Goal: Task Accomplishment & Management: Manage account settings

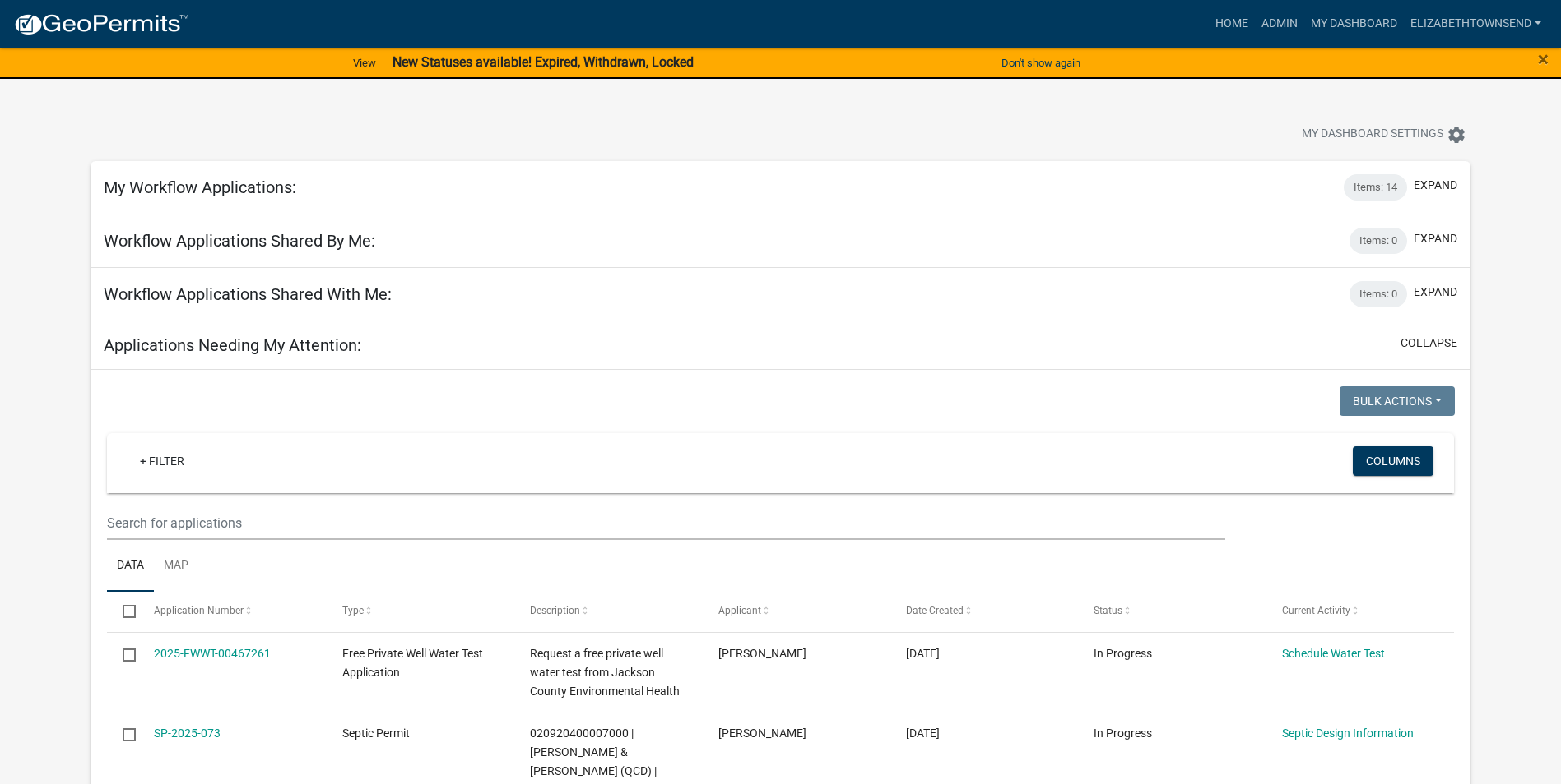
select select "3: 100"
click at [167, 463] on link "+ Filter" at bounding box center [162, 461] width 71 height 29
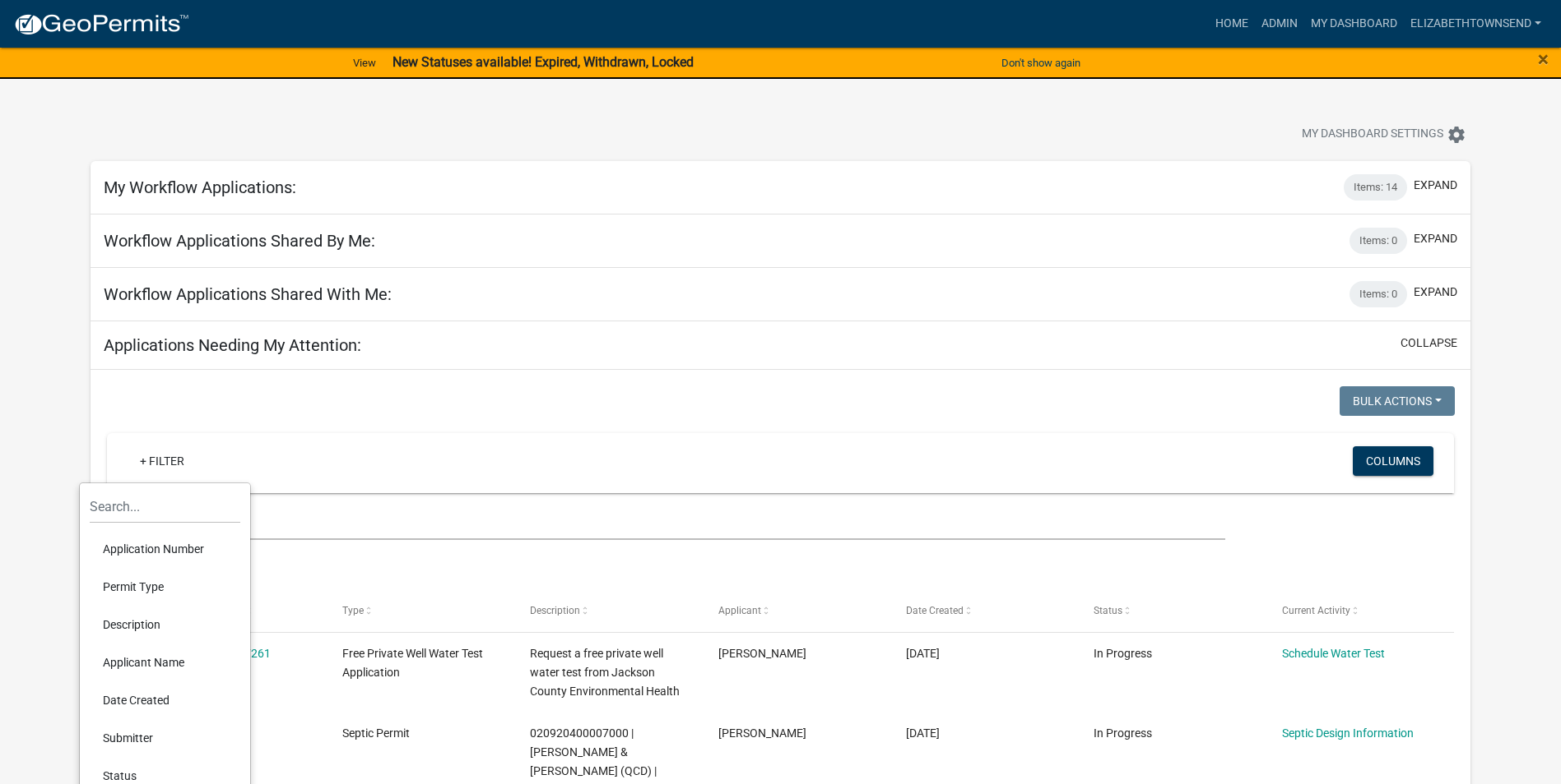
click at [162, 585] on li "Permit Type" at bounding box center [165, 586] width 151 height 38
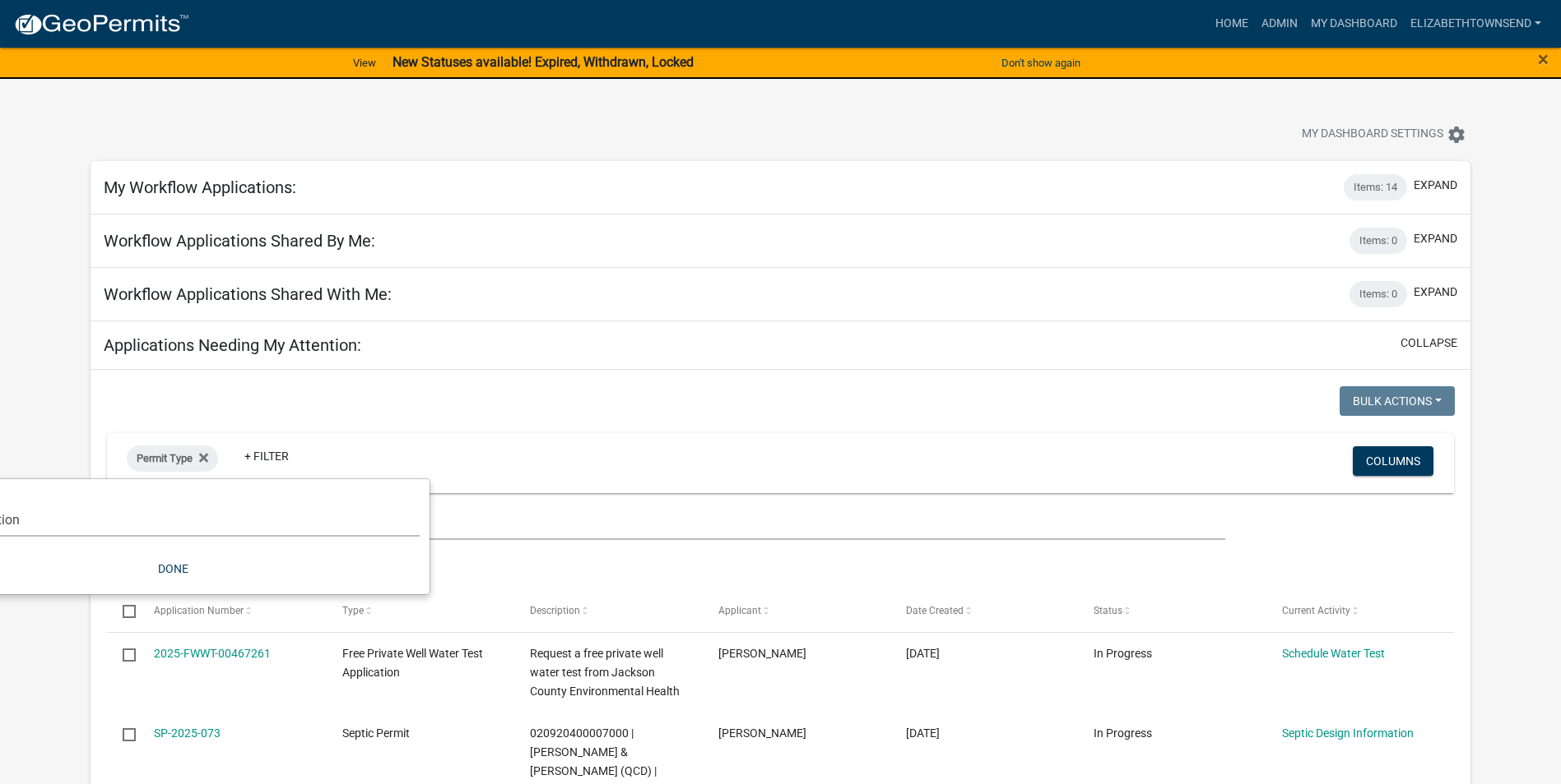
drag, startPoint x: 234, startPoint y: 520, endPoint x: 446, endPoint y: 523, distance: 212.0
click at [446, 523] on body "Internet Explorer does NOT work with GeoPermits. Get a new browser for more sec…" at bounding box center [780, 392] width 1561 height 784
select select "00c8d5c9-54c6-4a9d-979b-504790a05259"
click at [0, 504] on select "Select an option County Historical Records DRAFT - Board of Adjustment Applicat…" at bounding box center [172, 520] width 494 height 34
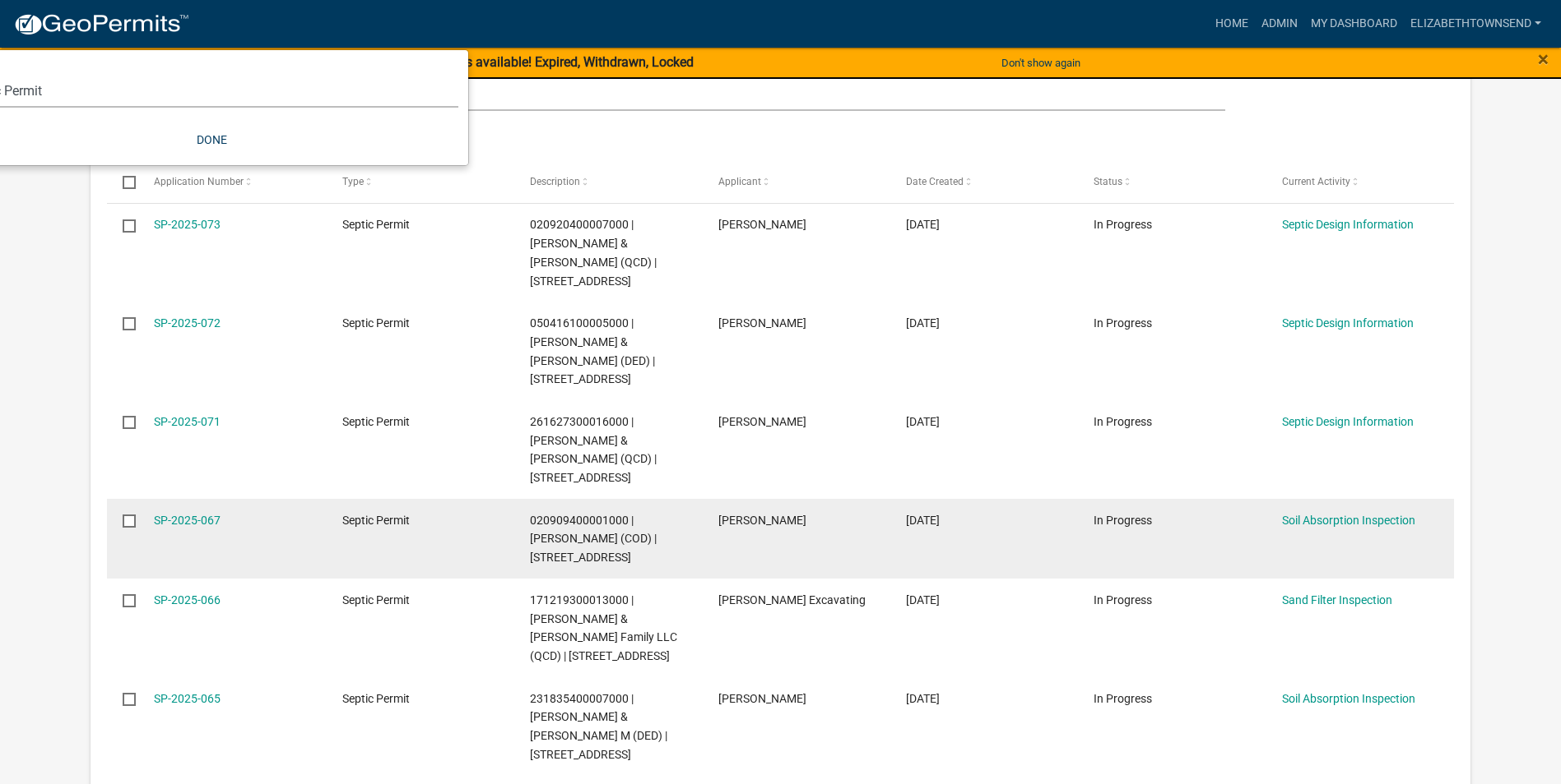
scroll to position [494, 0]
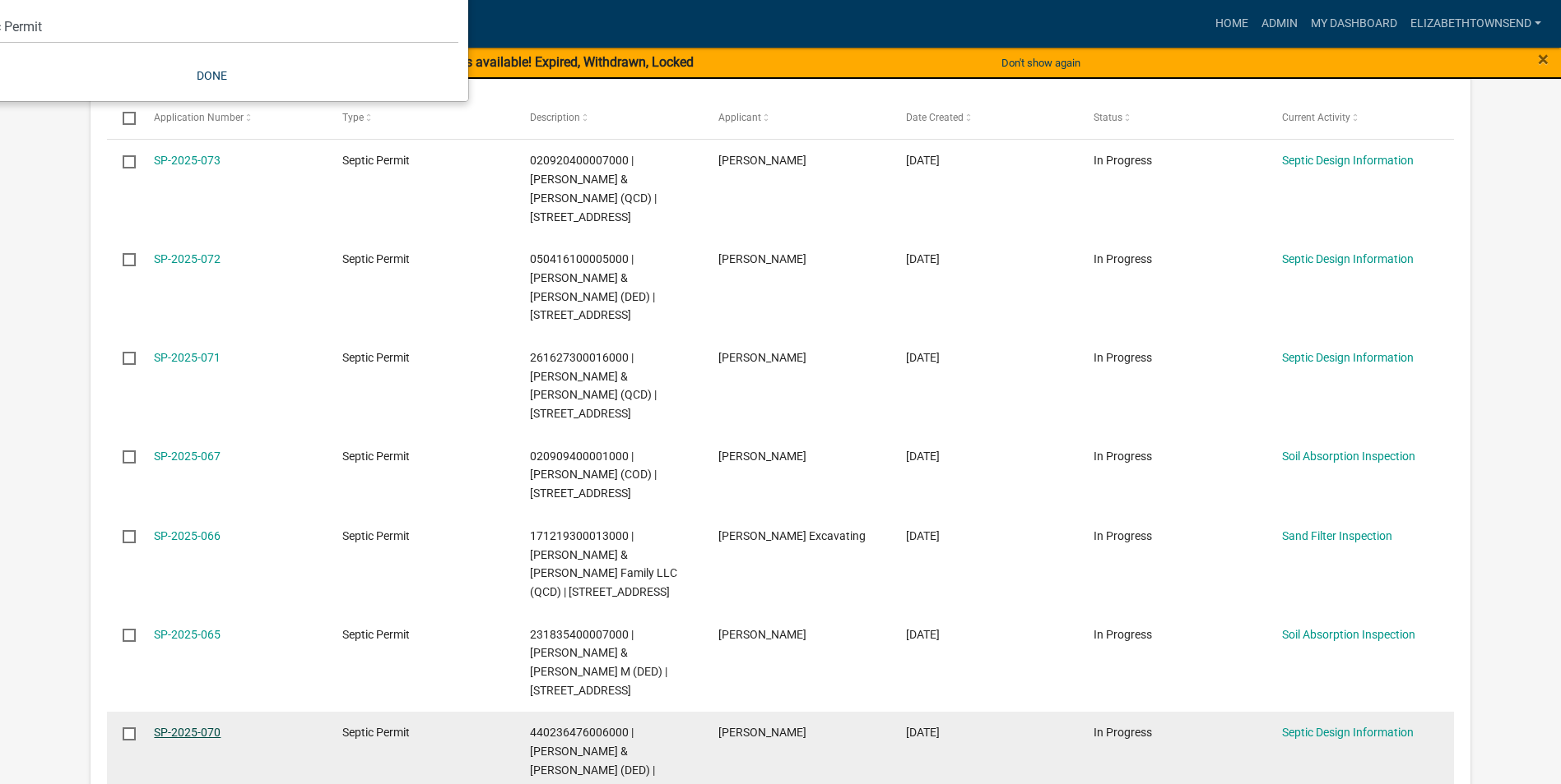
click at [212, 726] on link "SP-2025-070" at bounding box center [187, 732] width 66 height 14
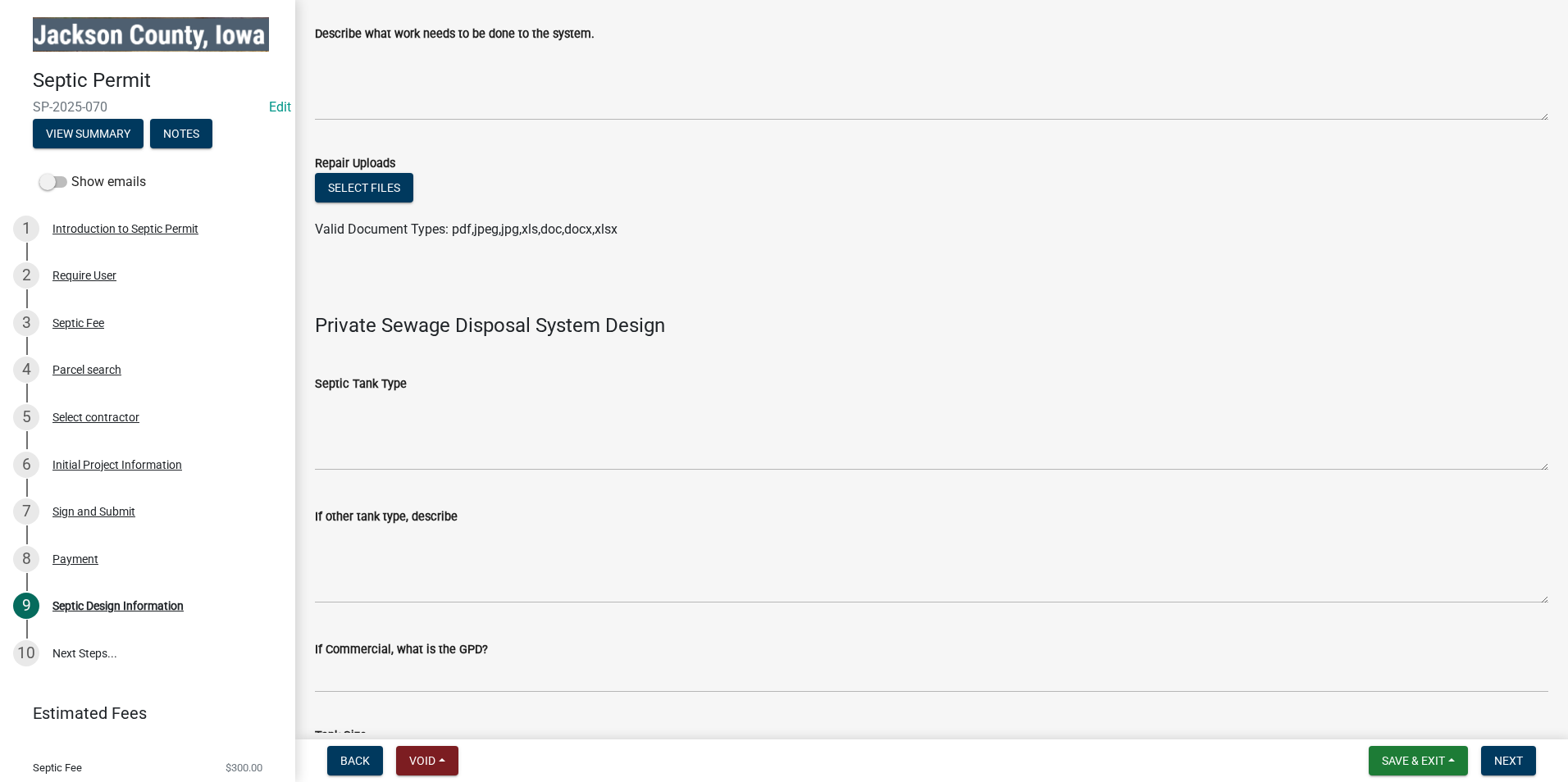
scroll to position [328, 0]
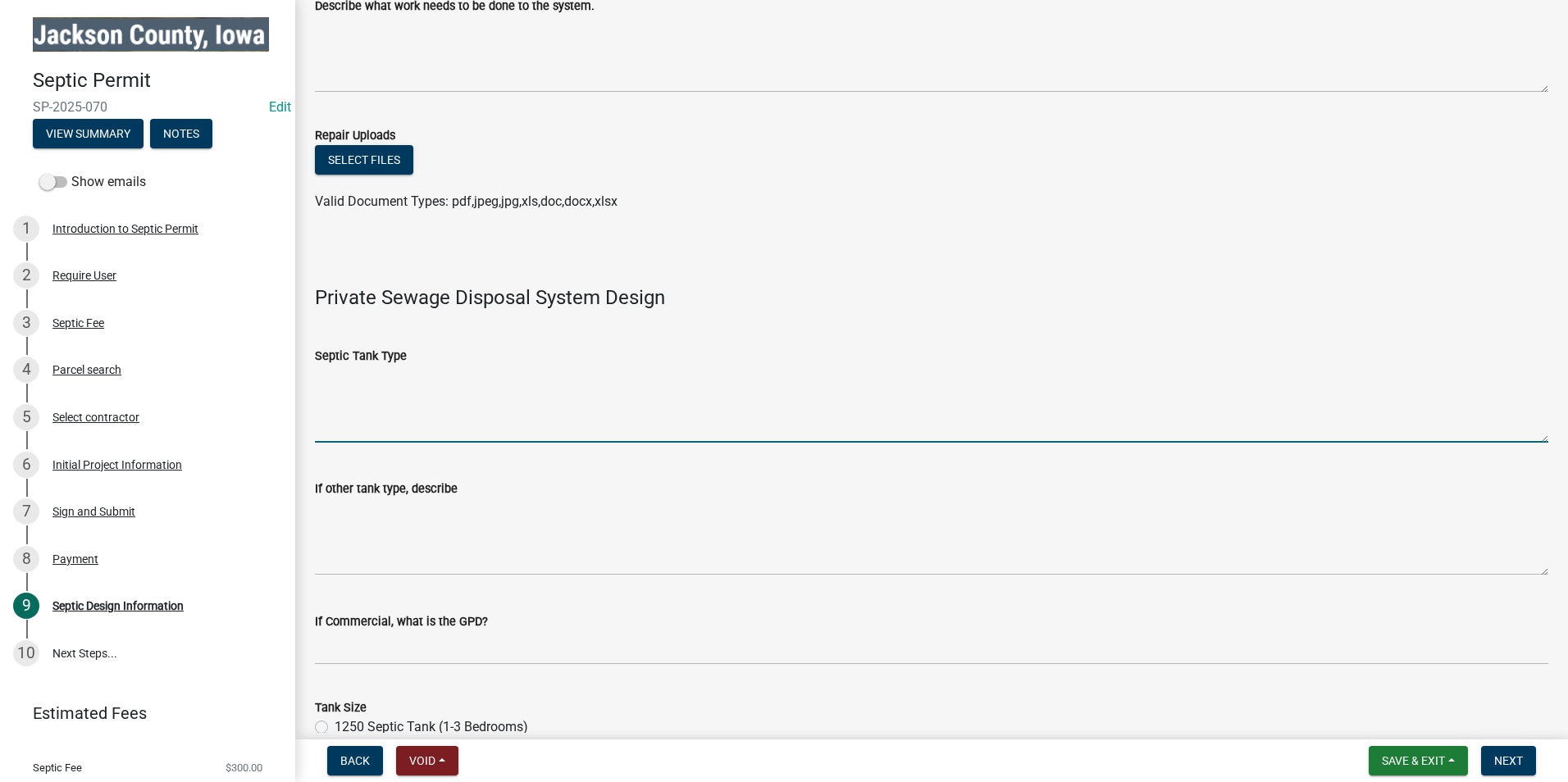
click at [389, 429] on textarea "Septic Tank Type" at bounding box center [932, 404] width 1234 height 77
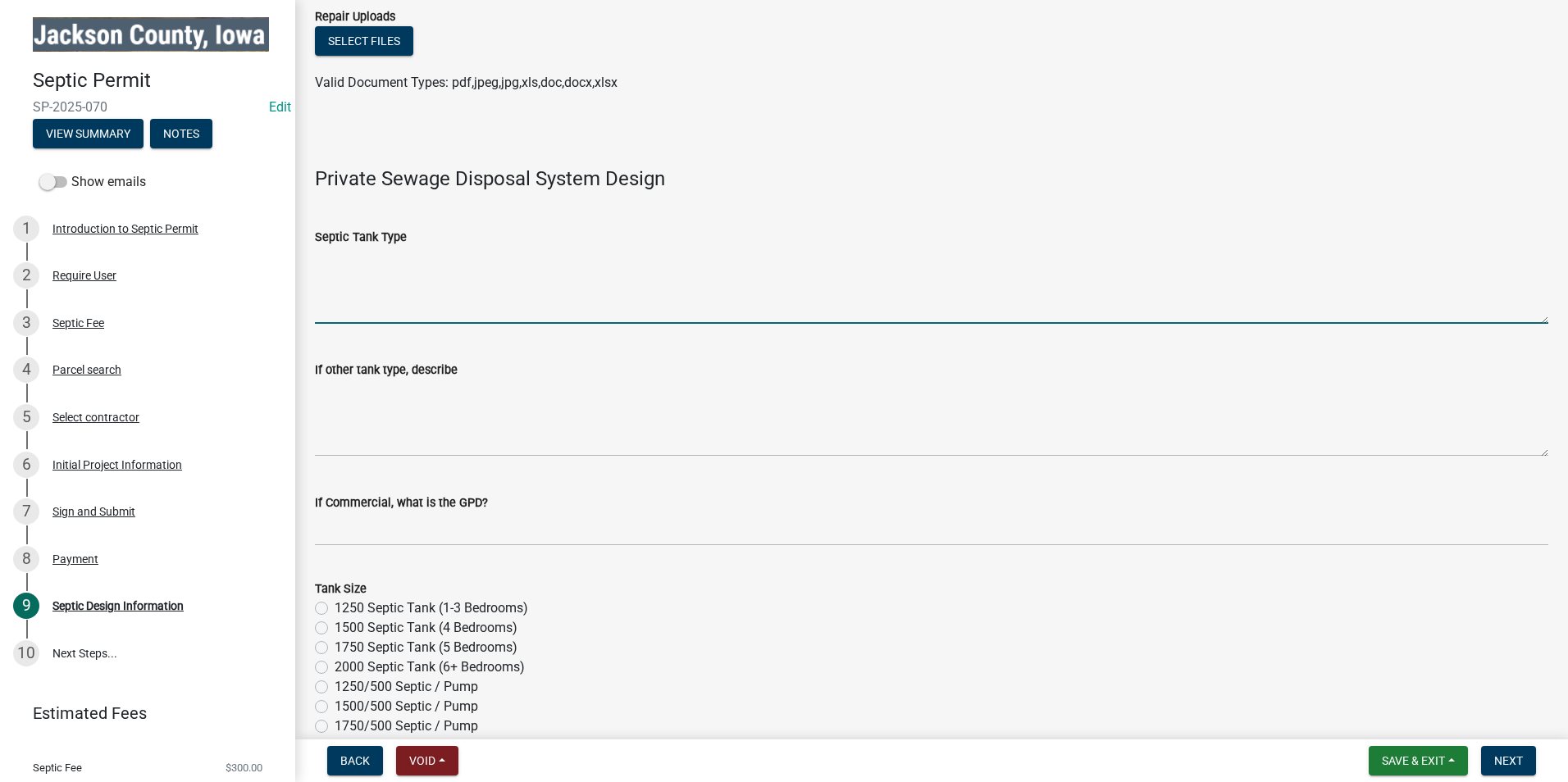
scroll to position [574, 0]
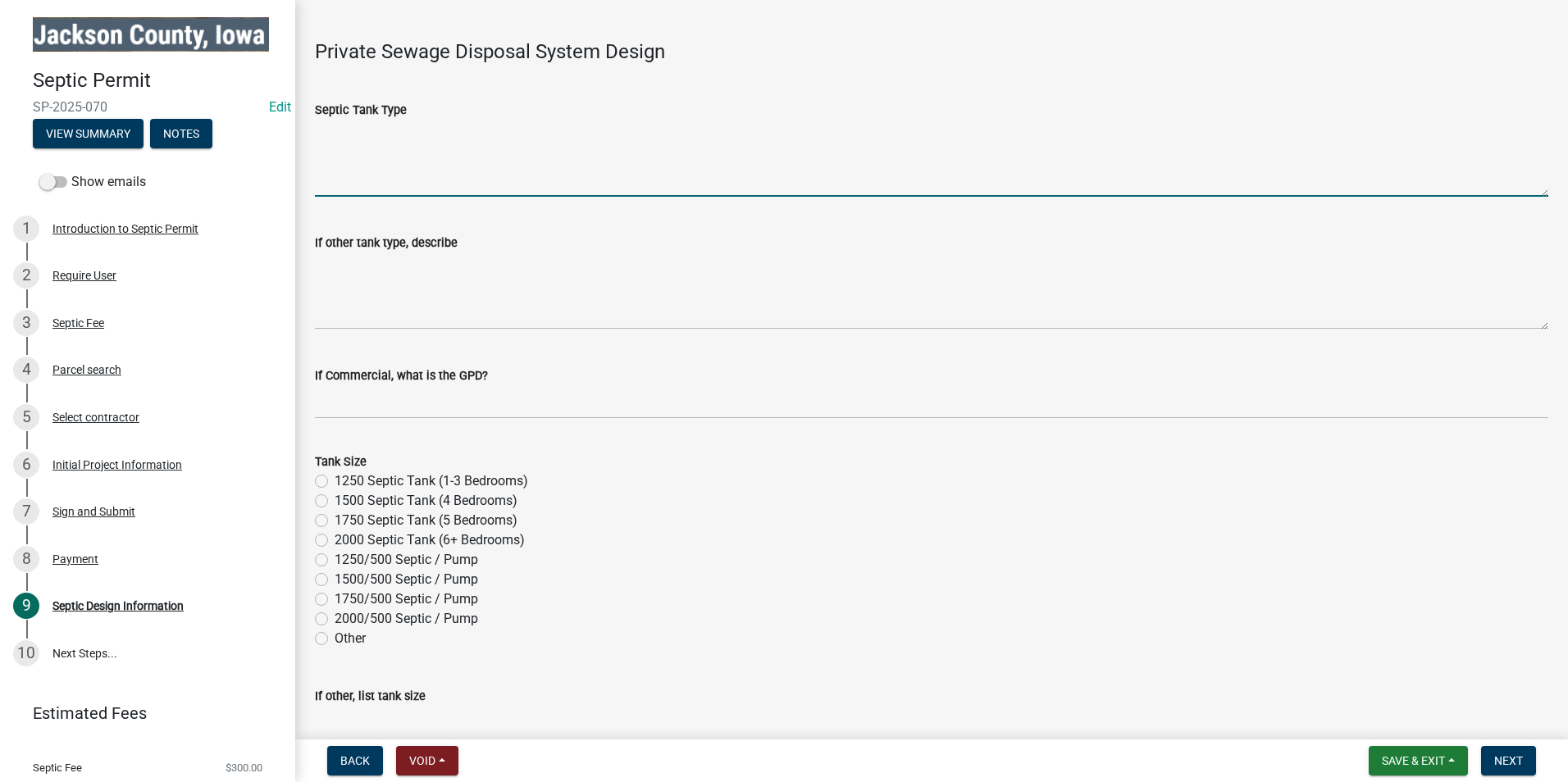
click at [334, 481] on label "1250 Septic Tank (1-3 Bedrooms)" at bounding box center [430, 481] width 193 height 19
click at [334, 481] on input "1250 Septic Tank (1-3 Bedrooms)" at bounding box center [339, 476] width 11 height 11
radio input "true"
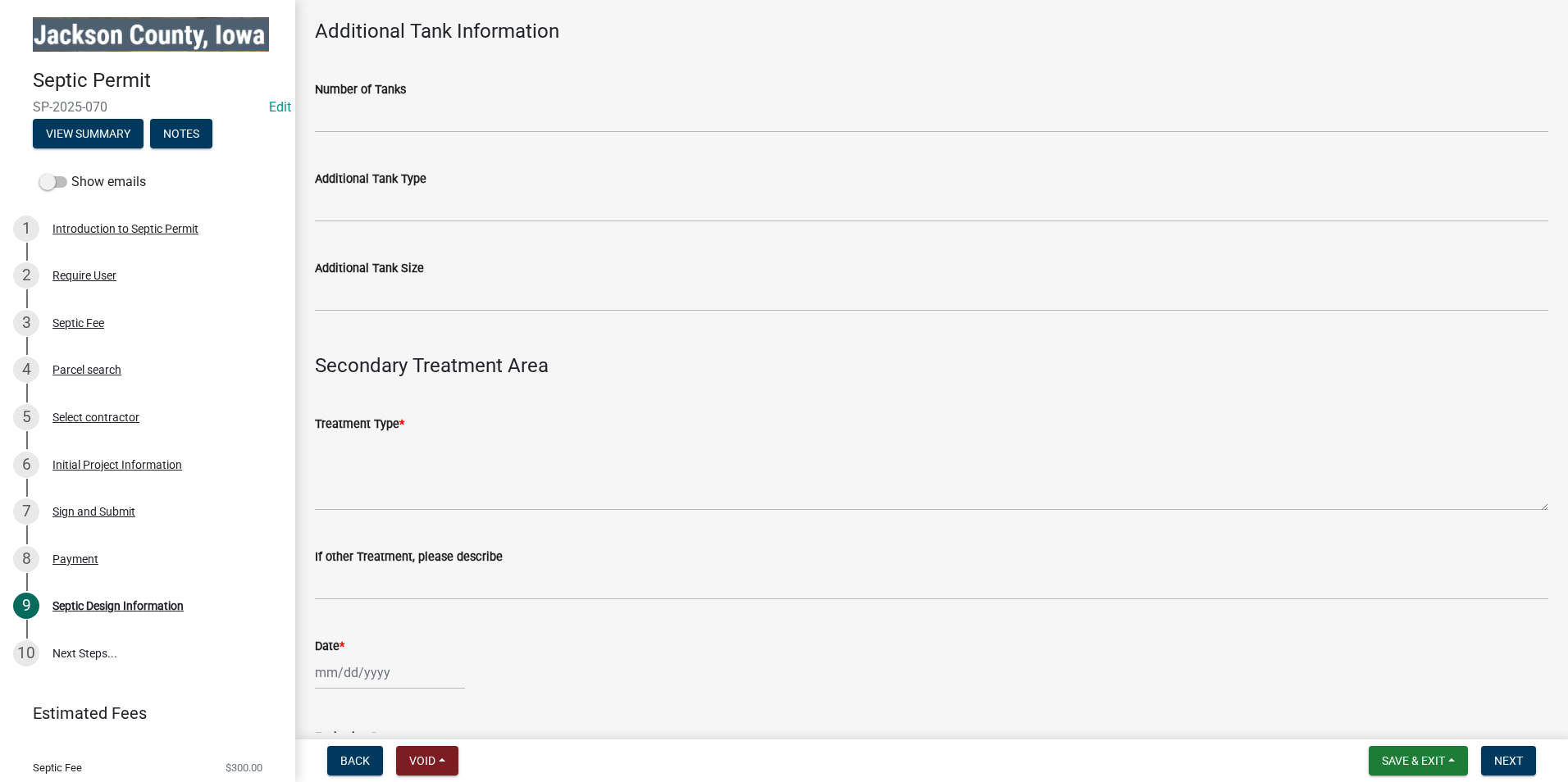
scroll to position [1641, 0]
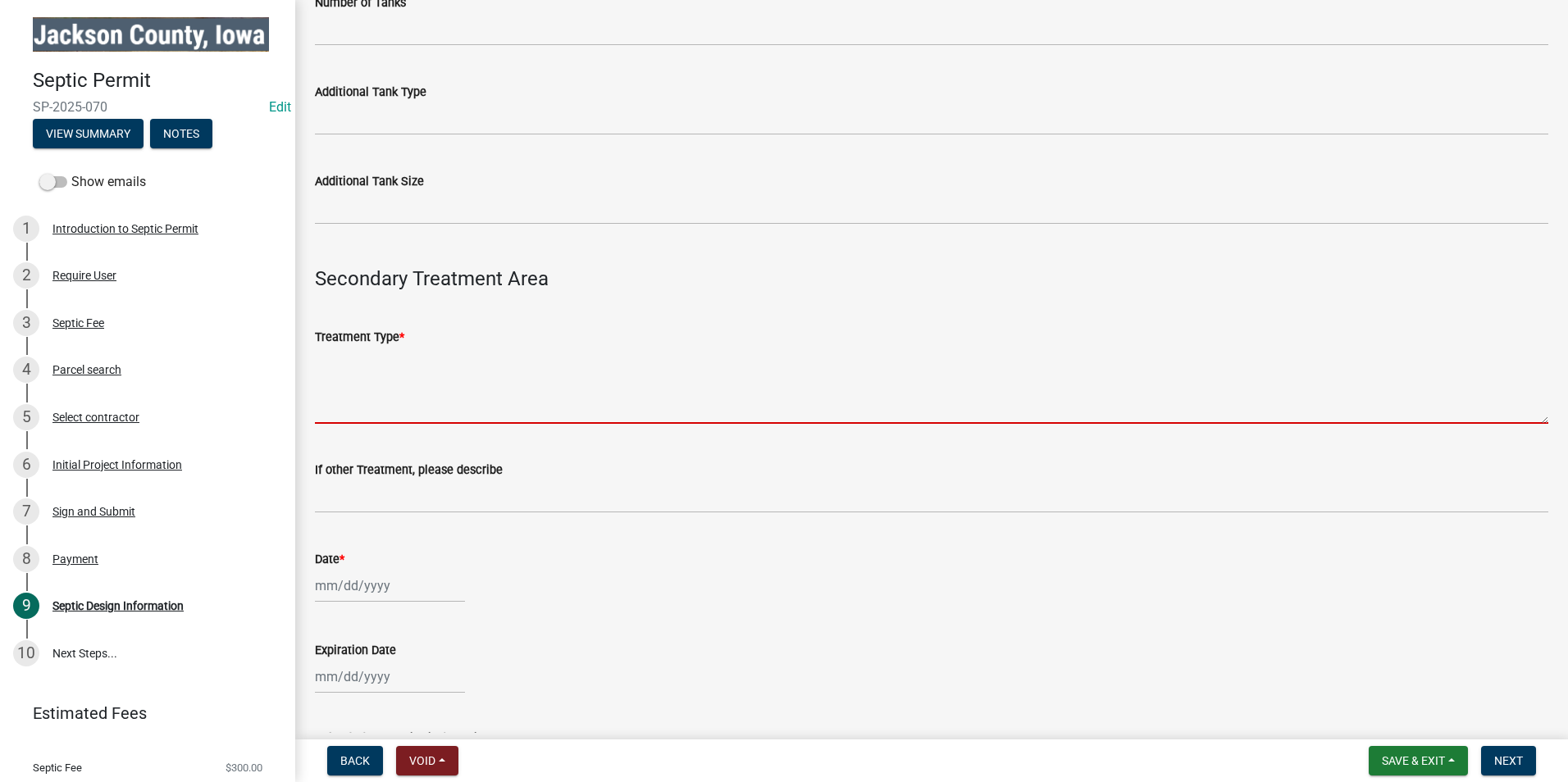
click at [412, 401] on textarea "Treatment Type *" at bounding box center [932, 385] width 1234 height 77
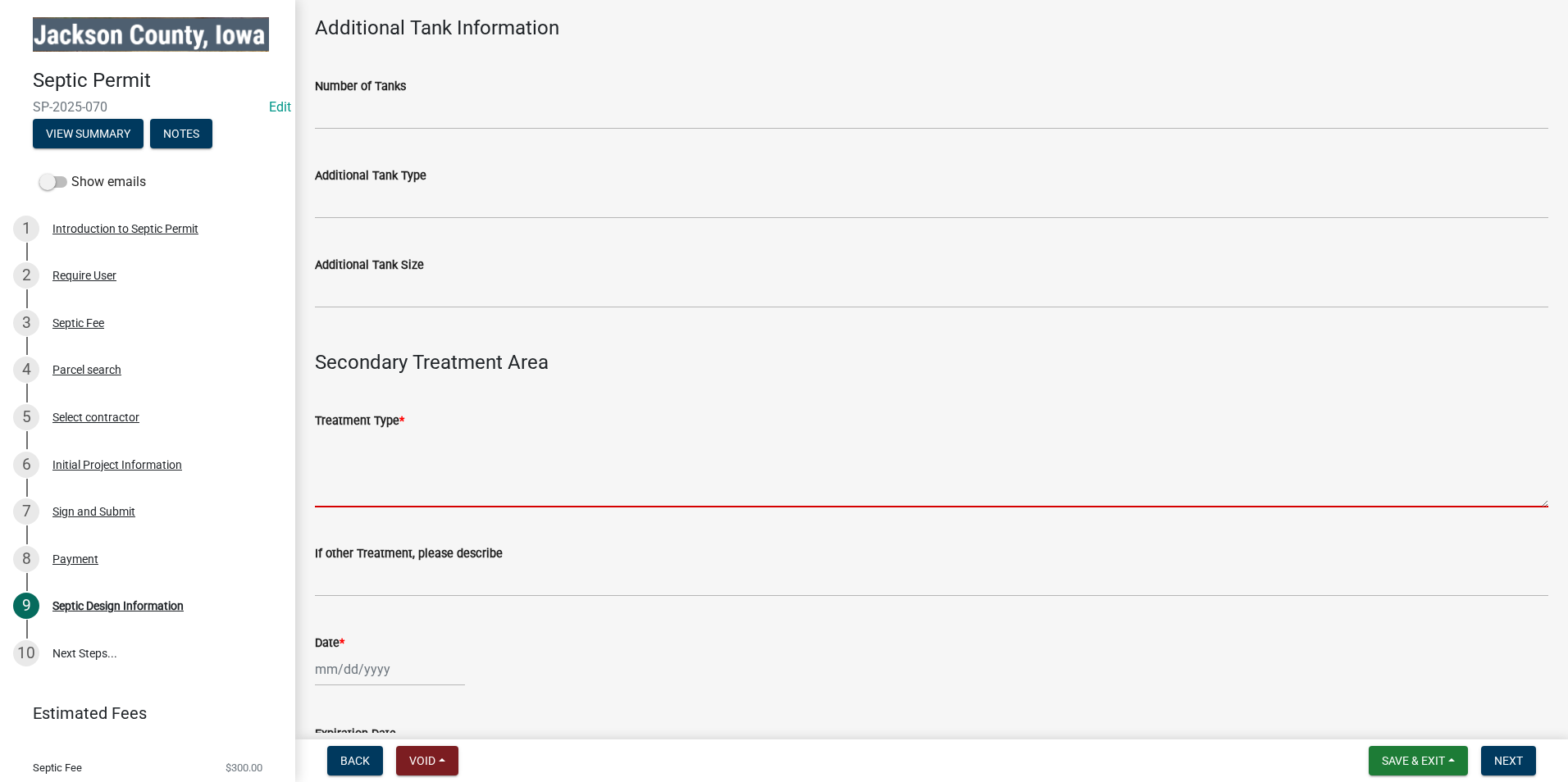
scroll to position [1558, 0]
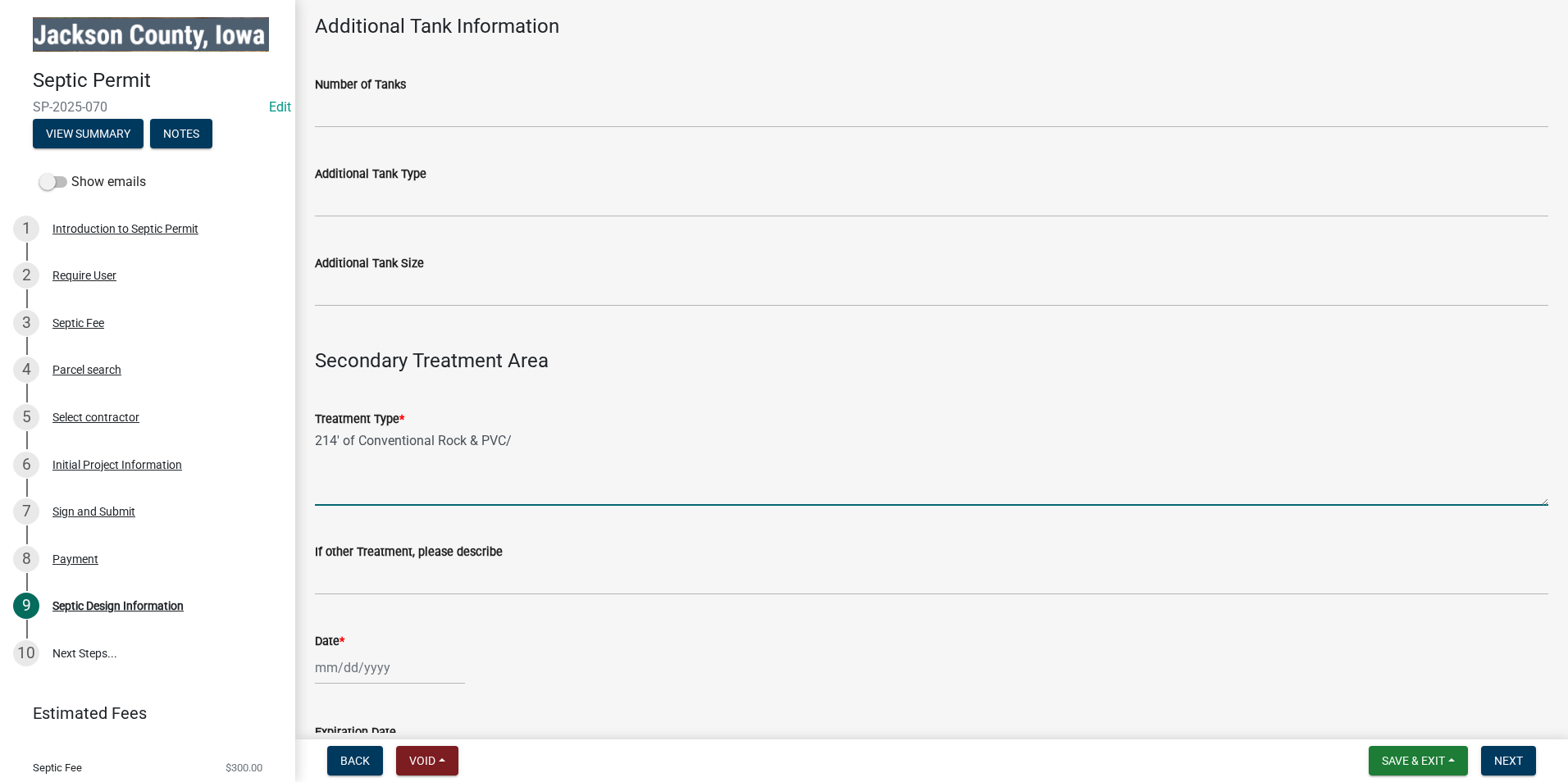
click at [507, 441] on textarea "214' of Conventional Rock & PVC/" at bounding box center [932, 467] width 1234 height 77
click at [589, 434] on textarea "214' of Conventional Rock & PVC Laterals /" at bounding box center [932, 467] width 1234 height 77
click at [340, 444] on textarea "214' of Conventional Rock & PVC Laterals / 3'" at bounding box center [932, 467] width 1234 height 77
click at [338, 441] on textarea "214FT of Conventional Rock & PVC Laterals / 3'" at bounding box center [932, 467] width 1234 height 77
click at [605, 440] on textarea "214 FT of Conventional Rock & PVC Laterals / 3'" at bounding box center [932, 467] width 1234 height 77
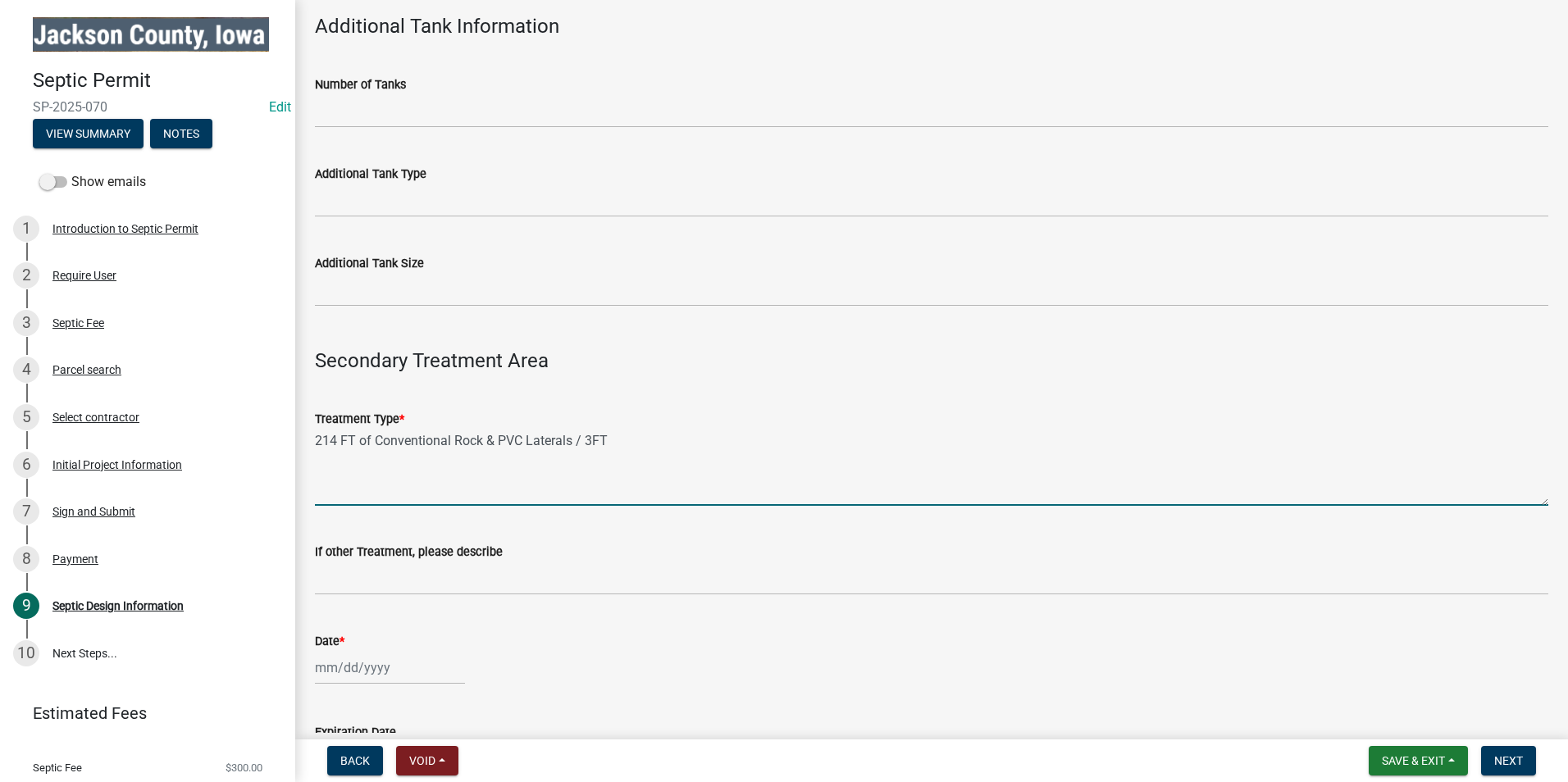
click at [340, 440] on textarea "214 FT of Conventional Rock & PVC Laterals / 3FT" at bounding box center [932, 467] width 1234 height 77
click at [589, 440] on textarea "214 FT of Conventional Rock & PVC Laterals / 3FT" at bounding box center [932, 467] width 1234 height 77
click at [623, 438] on textarea "214 FT of Conventional Rock & PVC Laterals / 3 FT" at bounding box center [932, 467] width 1234 height 77
click at [669, 440] on textarea "214 FT of Conventional Rock & PVC Laterals / 3 FT Wide / 36Inch Max Depth" at bounding box center [932, 467] width 1234 height 77
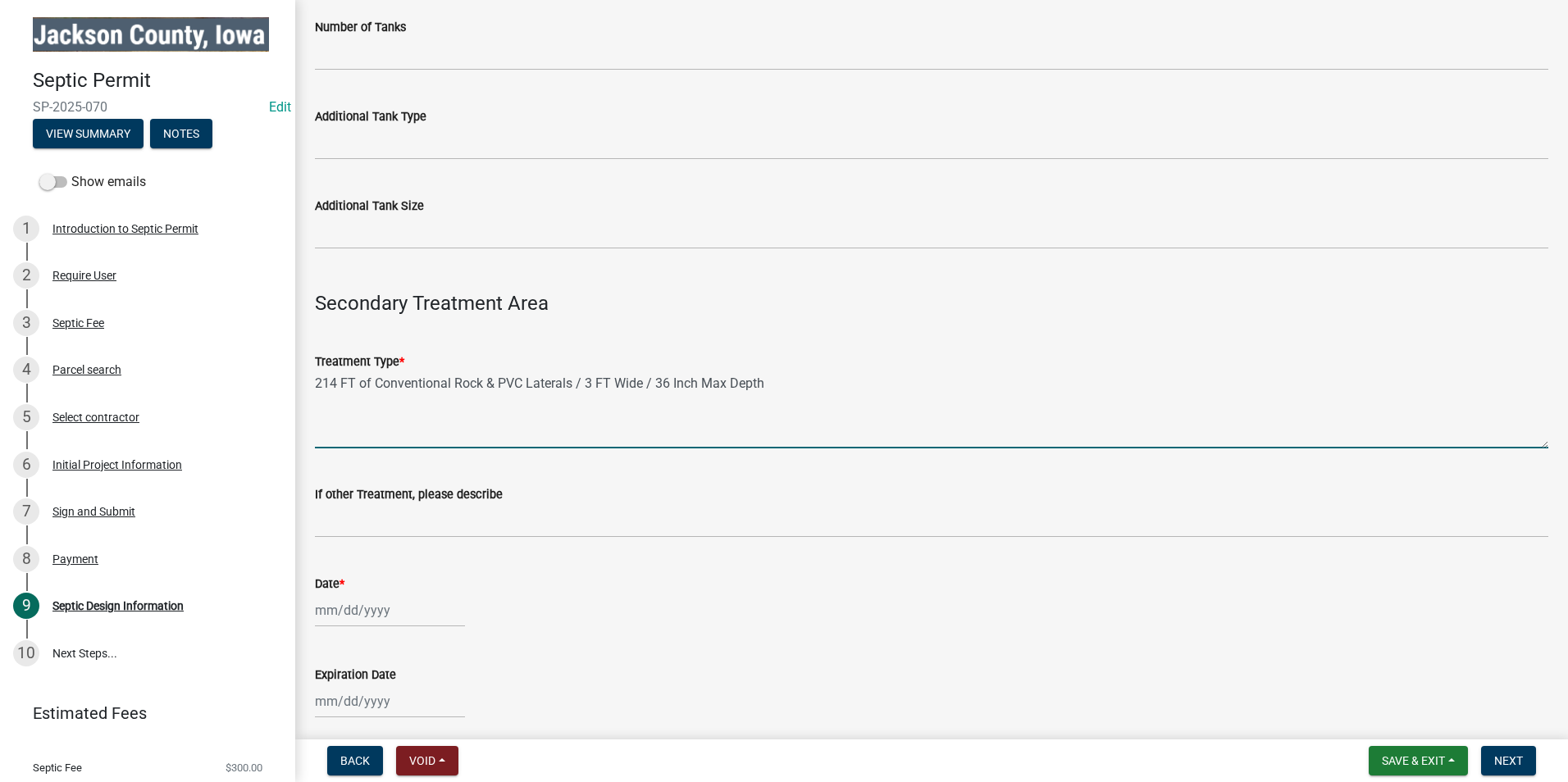
scroll to position [1641, 0]
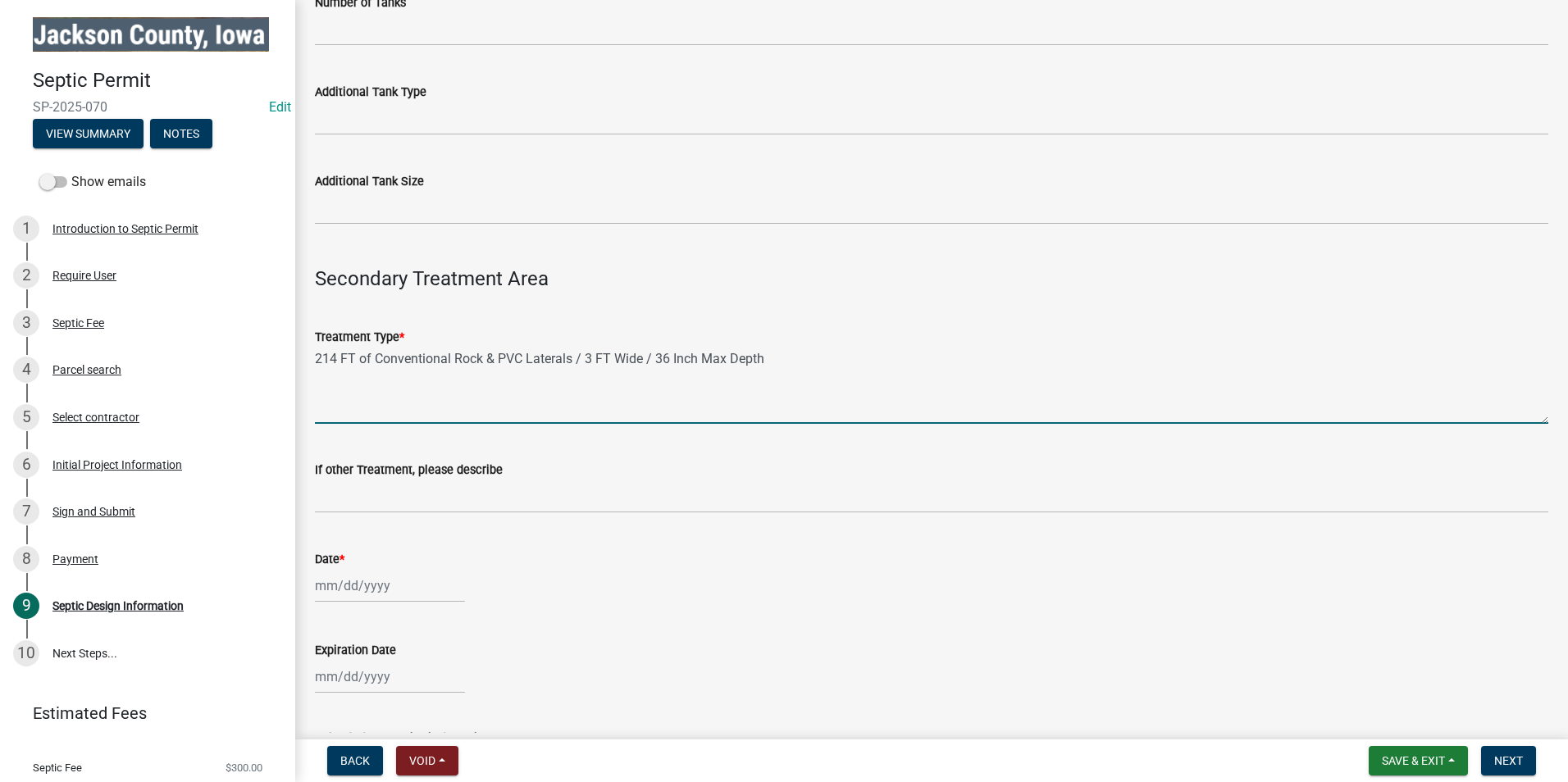
type textarea "214 FT of Conventional Rock & PVC Laterals / 3 FT Wide / 36 Inch Max Depth"
click at [381, 582] on div at bounding box center [390, 586] width 151 height 34
select select "8"
select select "2025"
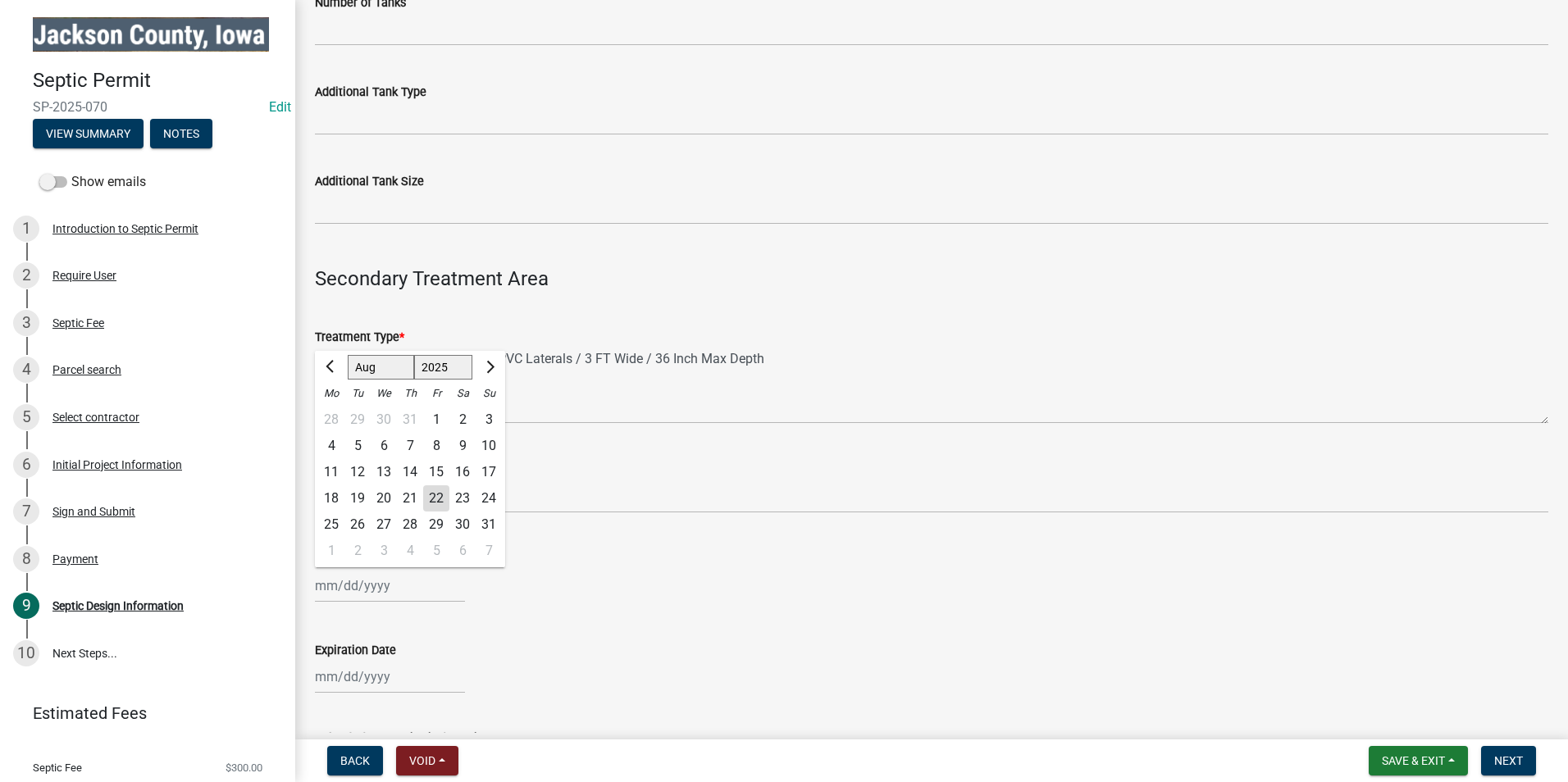
click at [429, 492] on div "22" at bounding box center [436, 498] width 26 height 26
type input "[DATE]"
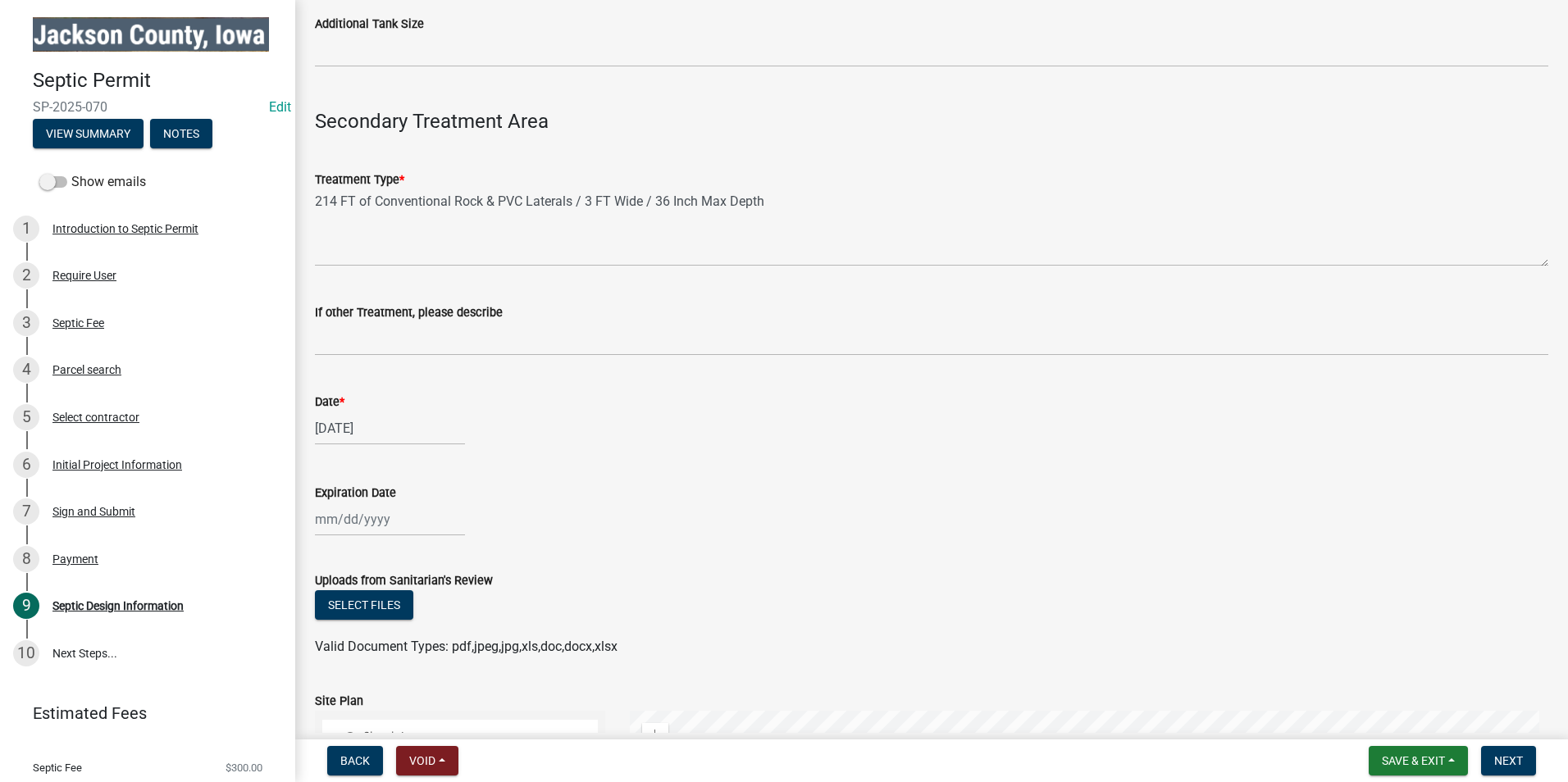
scroll to position [1804, 0]
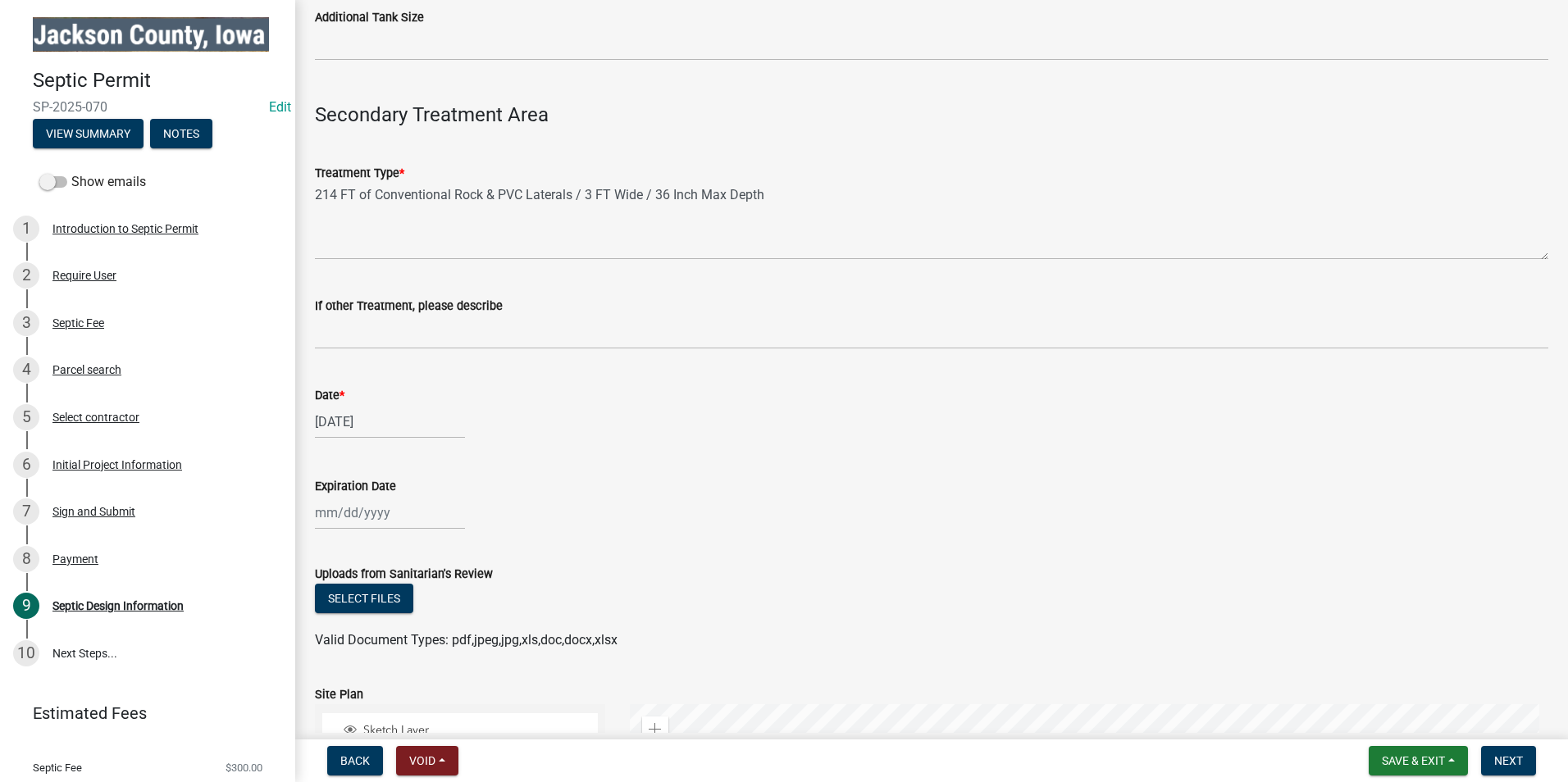
click at [377, 519] on div at bounding box center [390, 513] width 151 height 34
select select "8"
select select "2025"
click at [493, 291] on button "Next month" at bounding box center [489, 294] width 19 height 26
click at [493, 292] on span "Next month" at bounding box center [488, 293] width 13 height 13
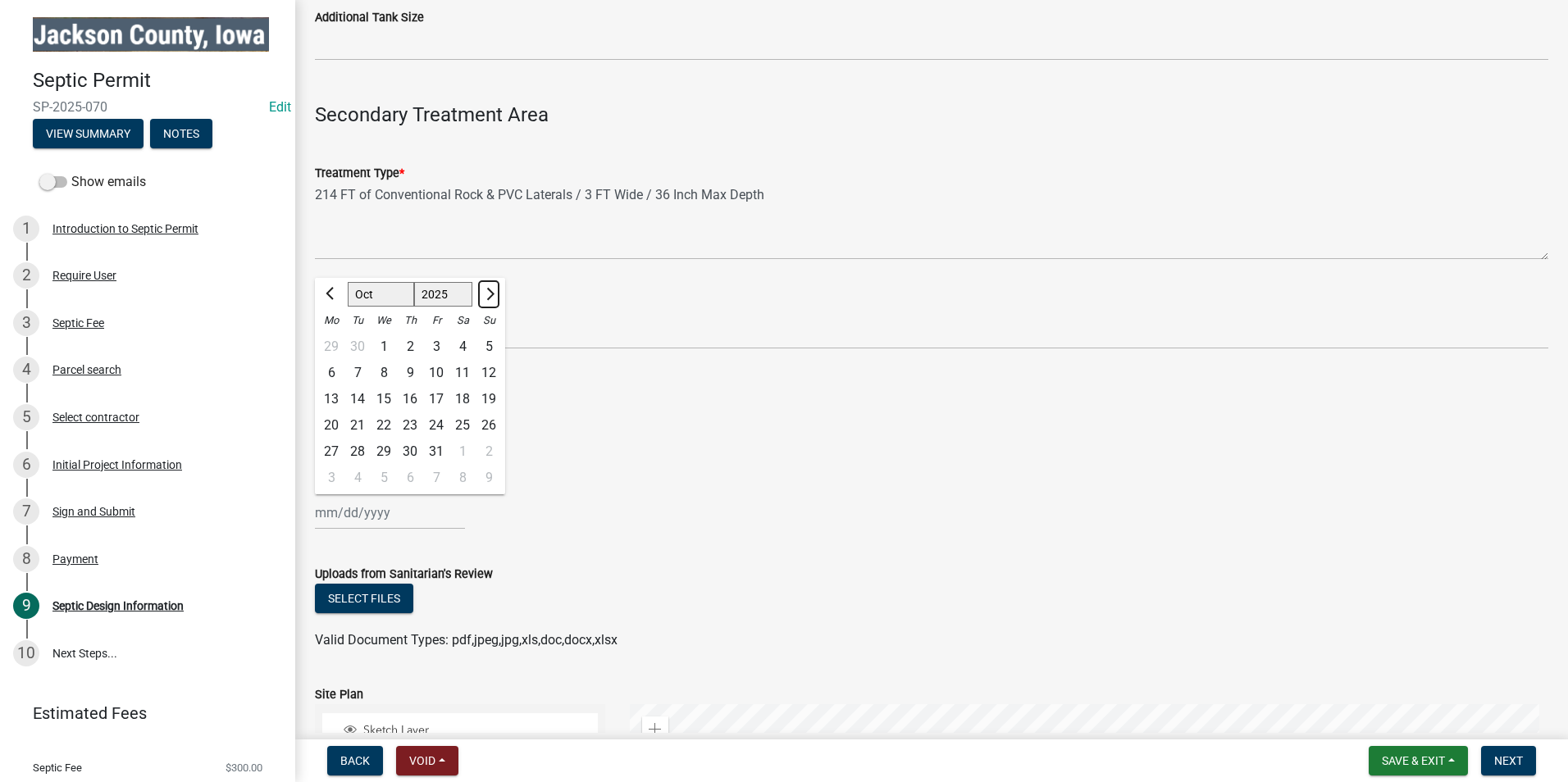
click at [493, 290] on button "Next month" at bounding box center [489, 294] width 19 height 26
select select "1"
select select "2026"
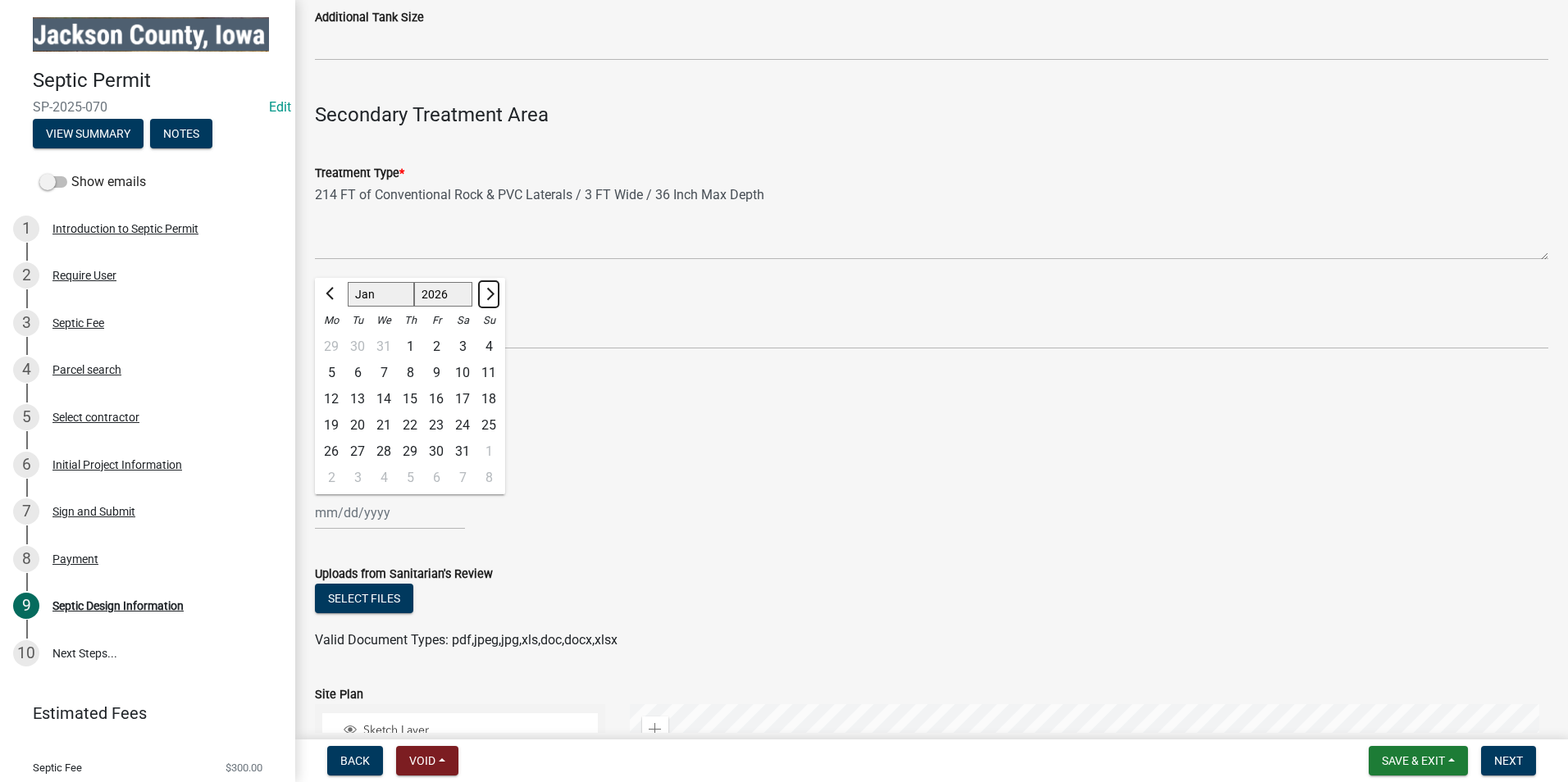
click at [493, 290] on button "Next month" at bounding box center [489, 294] width 19 height 26
click at [493, 289] on button "Next month" at bounding box center [489, 294] width 19 height 26
click at [493, 290] on button "Next month" at bounding box center [489, 294] width 19 height 26
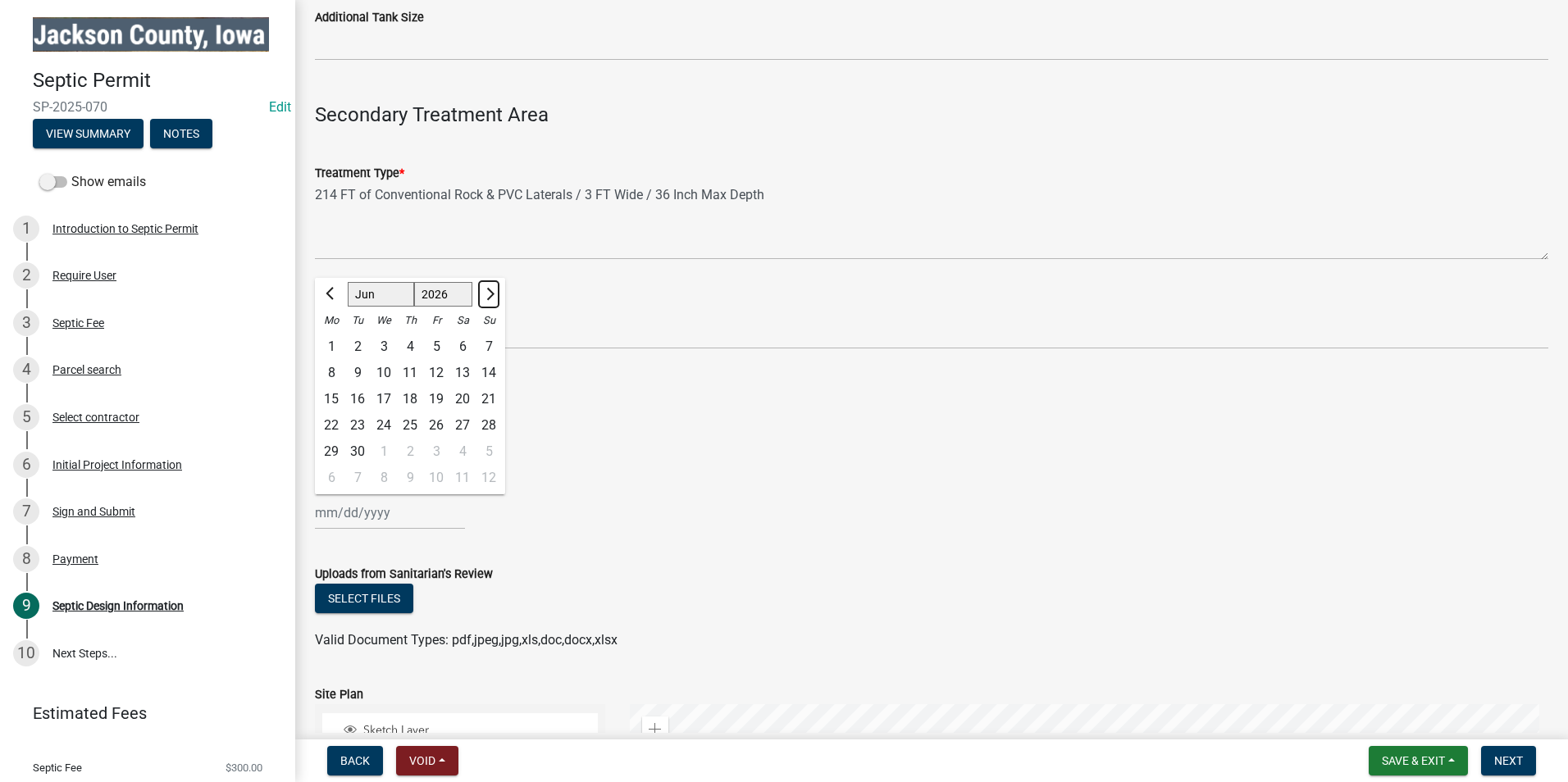
click at [493, 292] on span "Next month" at bounding box center [488, 293] width 13 height 13
click at [490, 289] on span "Next month" at bounding box center [488, 293] width 13 height 13
select select "8"
click at [461, 426] on div "22" at bounding box center [462, 425] width 26 height 26
type input "08/22/2026"
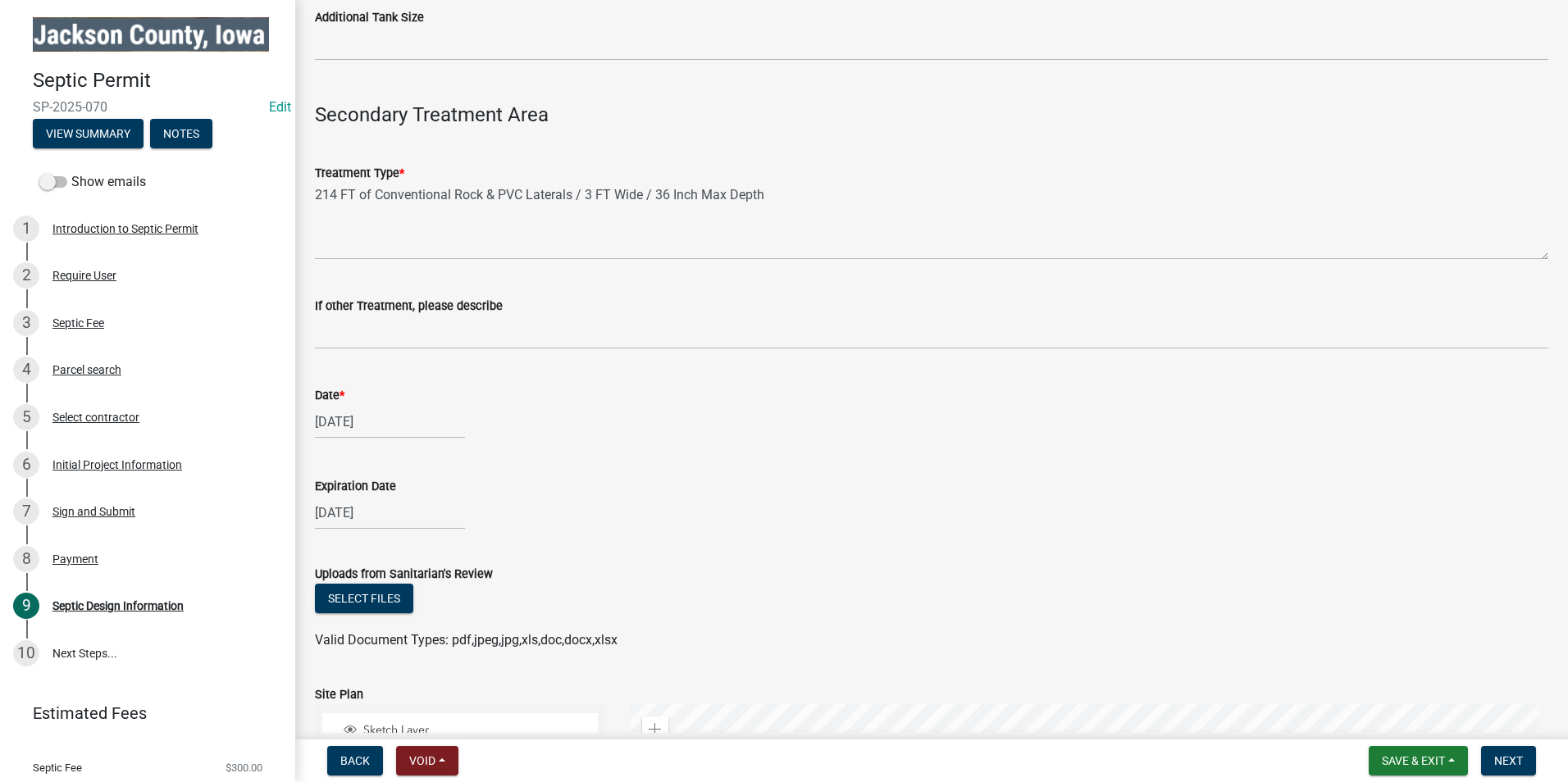
click at [648, 448] on wm-data-entity-input "Date * 08/22/2025" at bounding box center [932, 408] width 1234 height 91
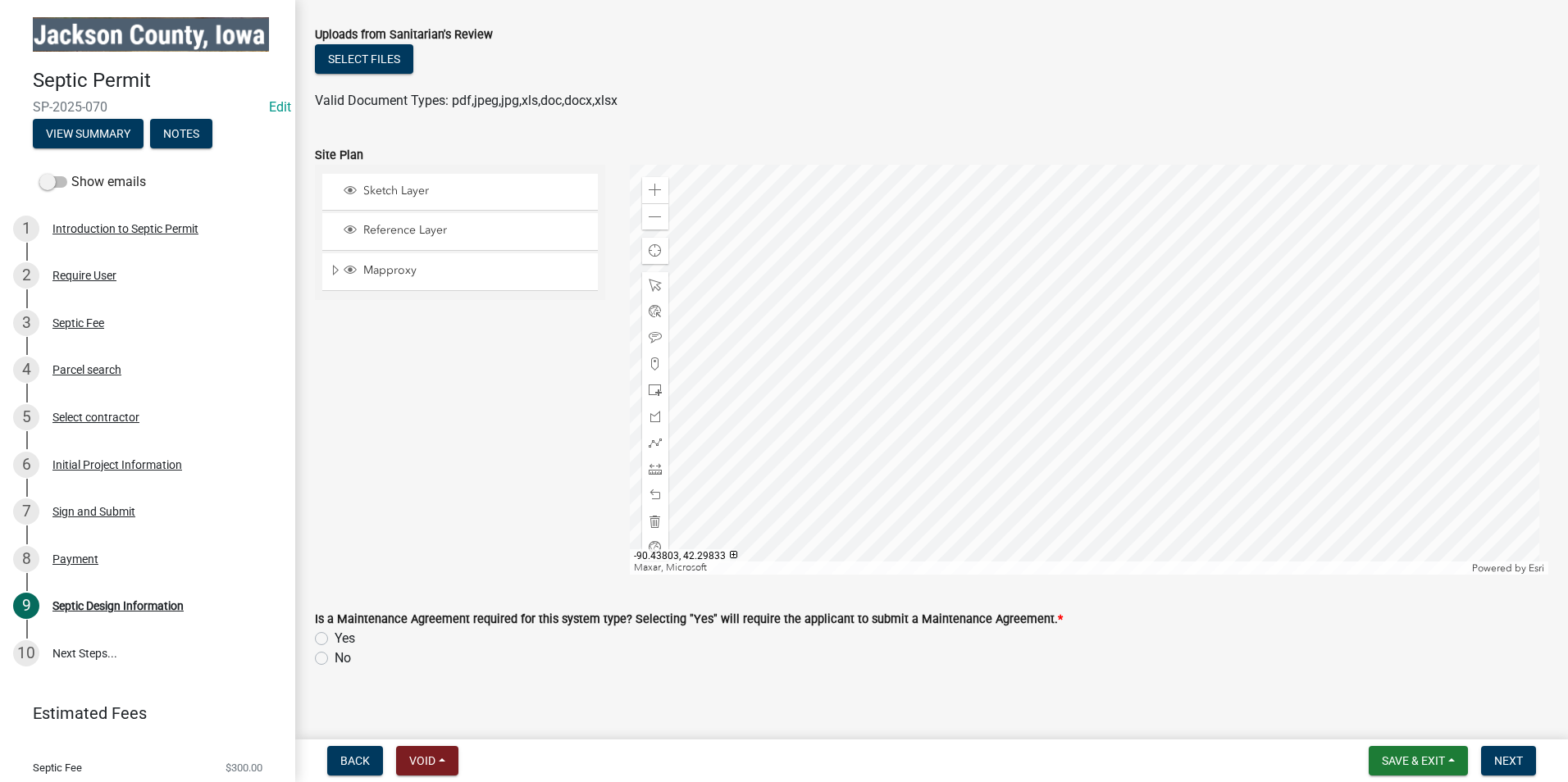
scroll to position [2358, 0]
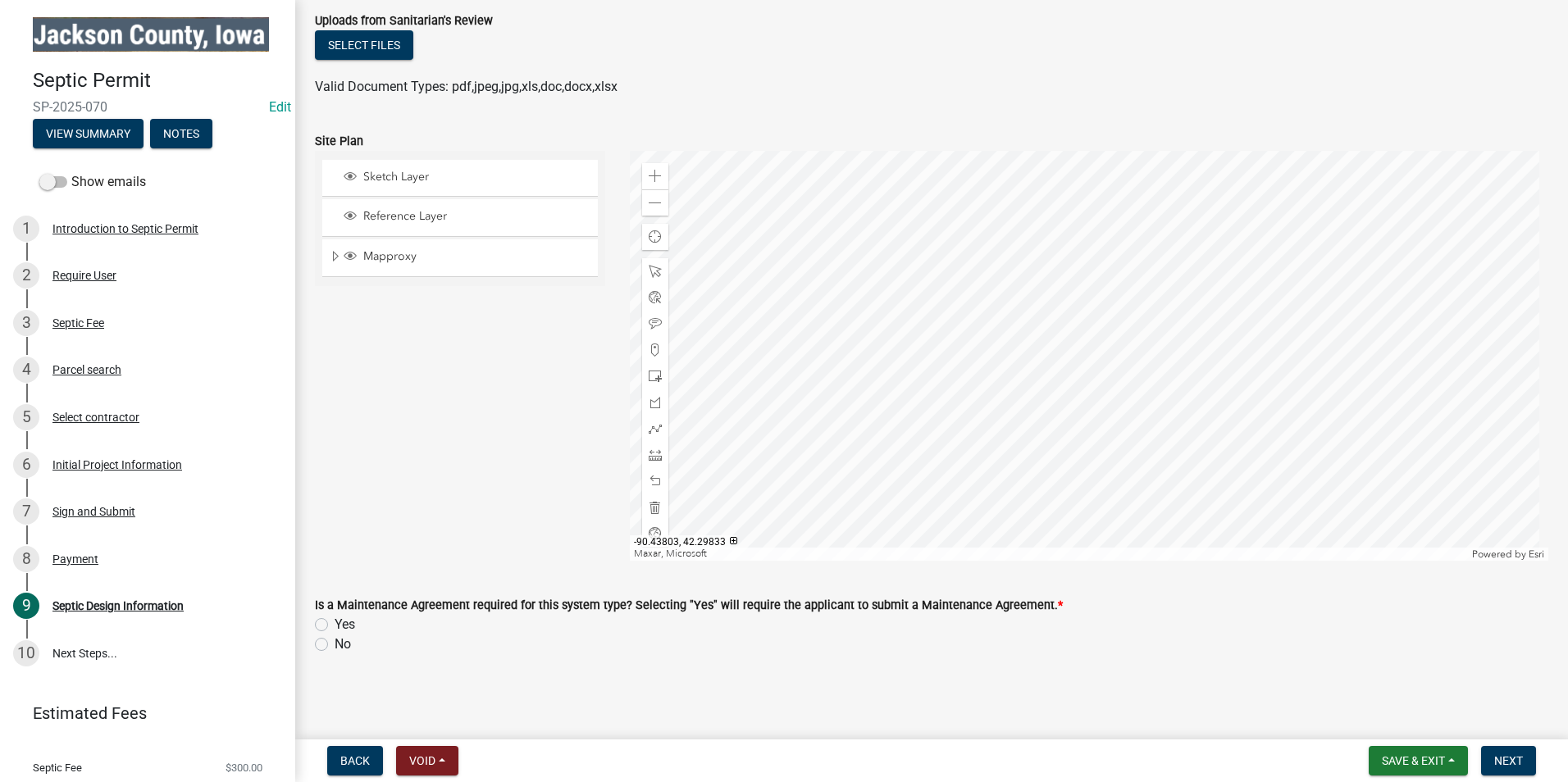
click at [334, 642] on label "No" at bounding box center [342, 644] width 17 height 19
click at [334, 642] on input "No" at bounding box center [339, 639] width 11 height 11
radio input "true"
click at [1513, 763] on span "Next" at bounding box center [1509, 762] width 29 height 14
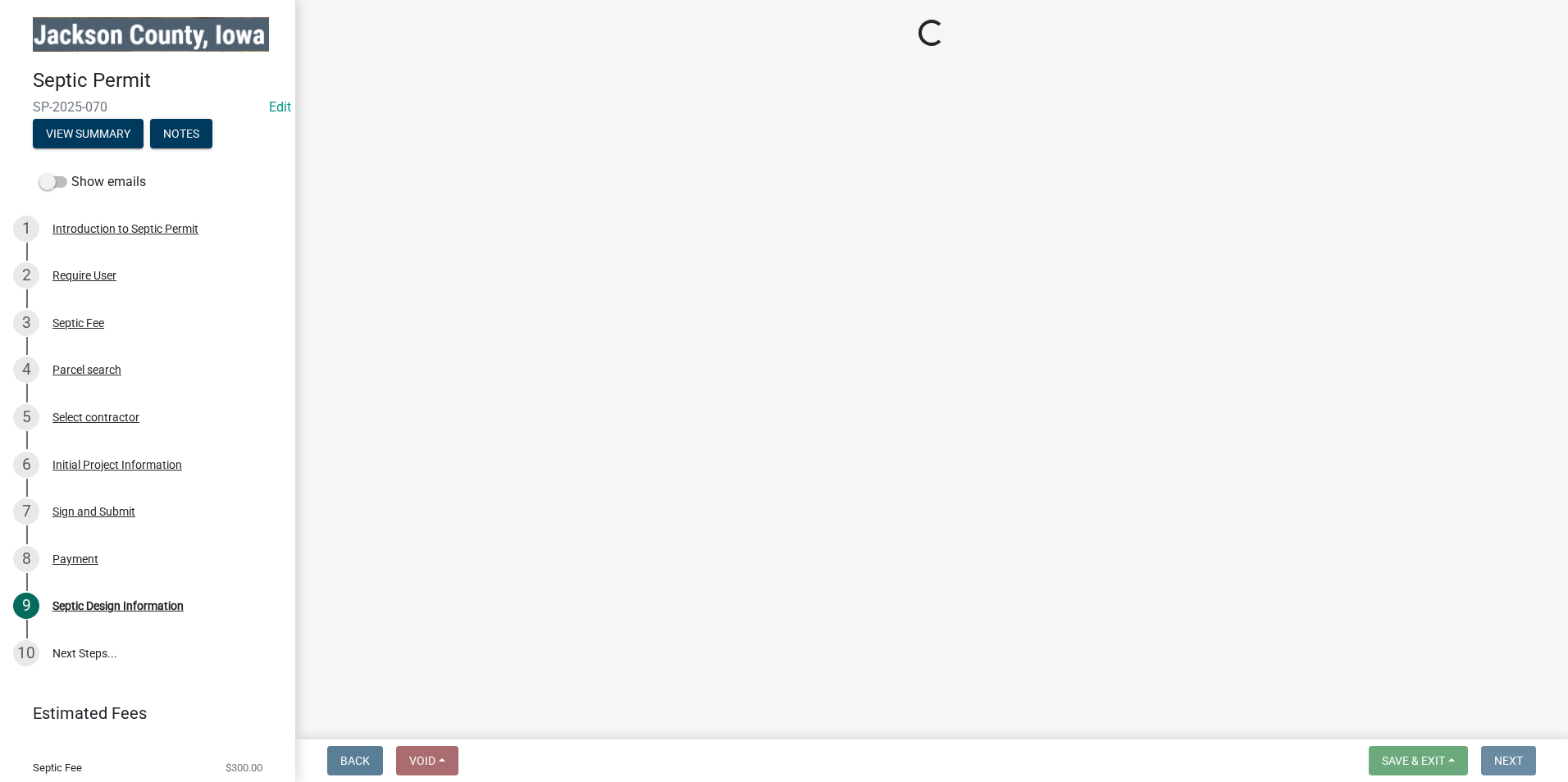
scroll to position [0, 0]
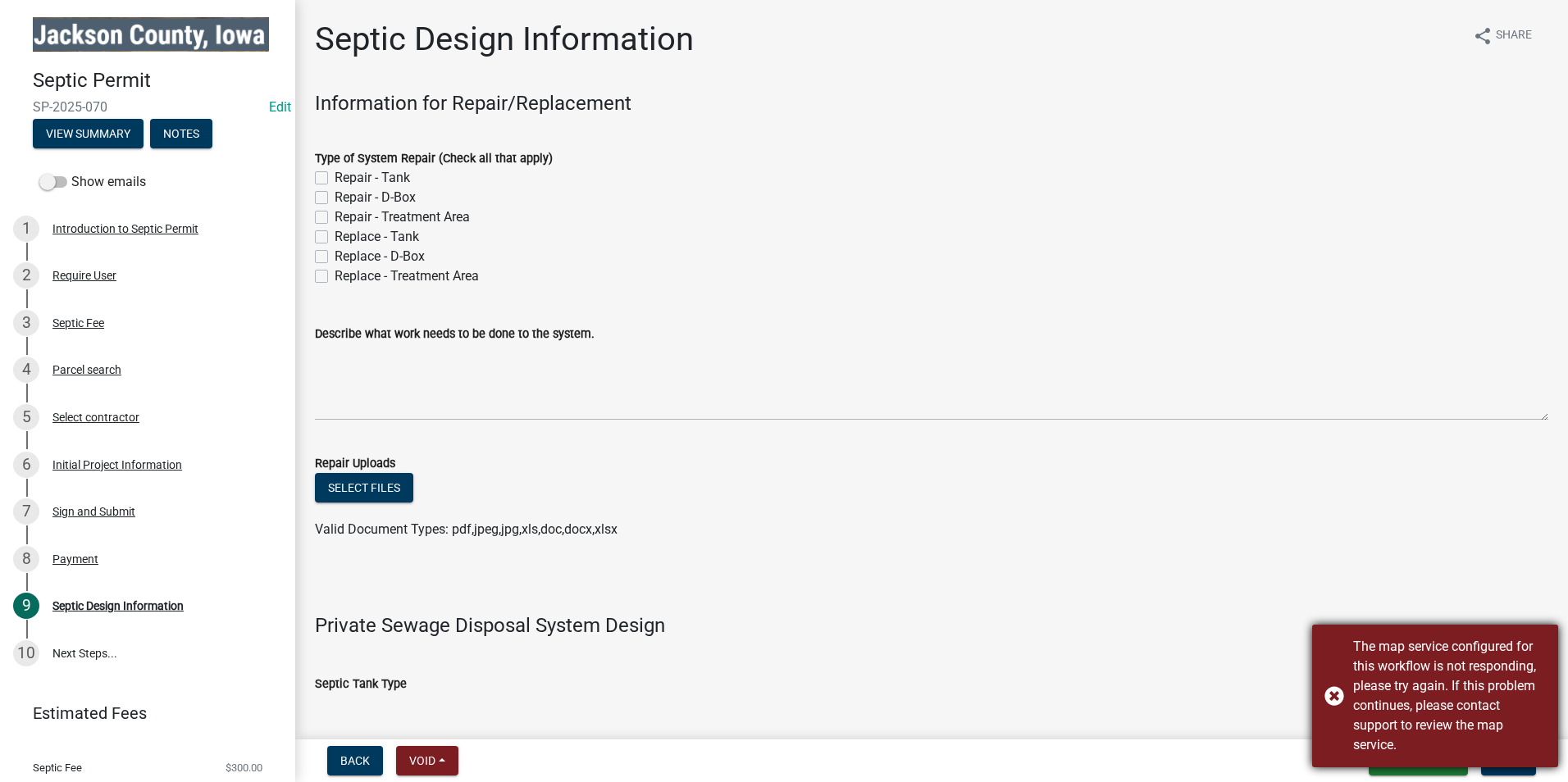
click at [1330, 700] on div "The map service configured for this workflow is not responding, please try agai…" at bounding box center [1435, 696] width 246 height 143
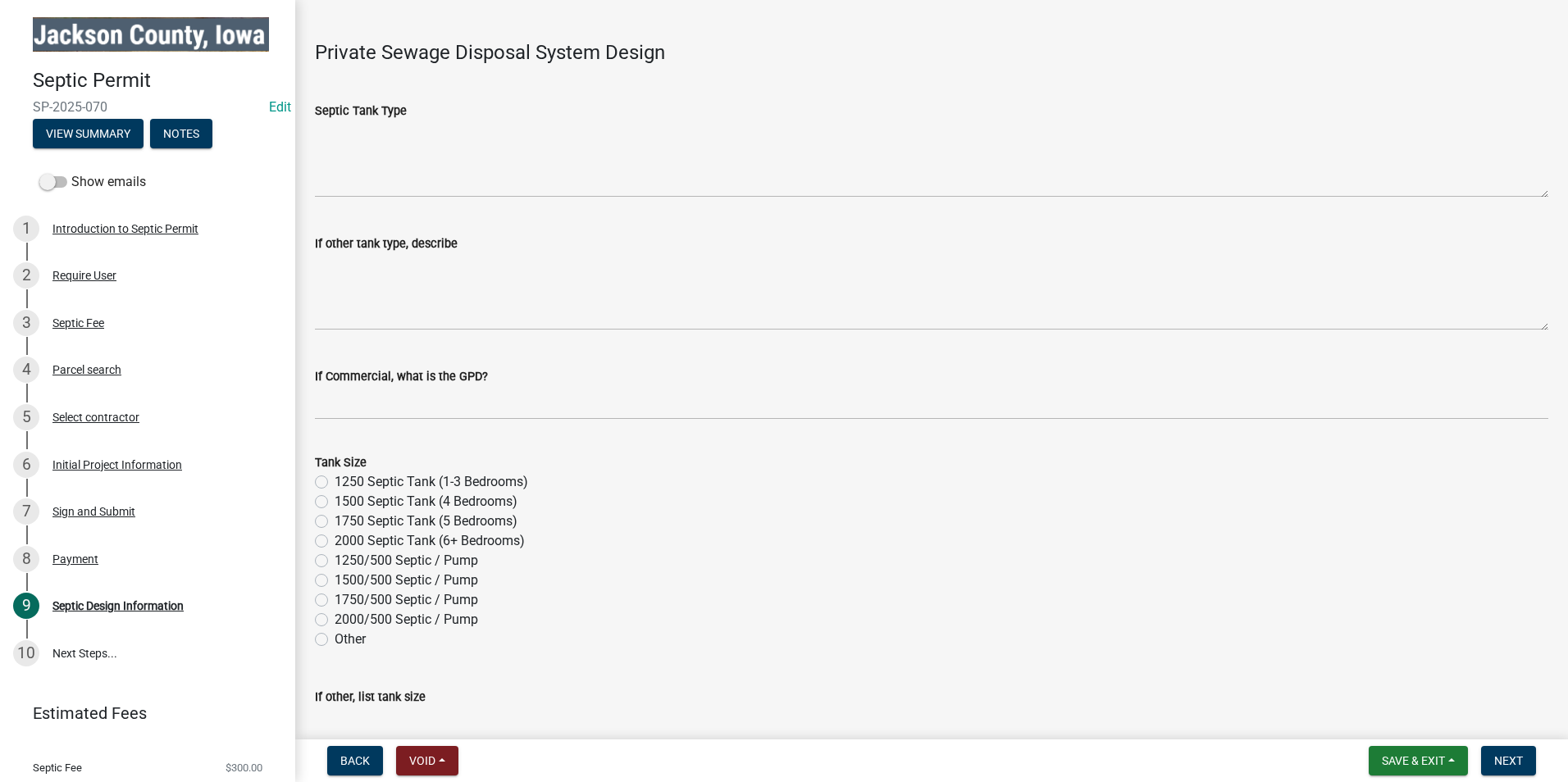
scroll to position [574, 0]
click at [334, 483] on label "1250 Septic Tank (1-3 Bedrooms)" at bounding box center [430, 481] width 193 height 19
click at [334, 482] on input "1250 Septic Tank (1-3 Bedrooms)" at bounding box center [339, 476] width 11 height 11
radio input "true"
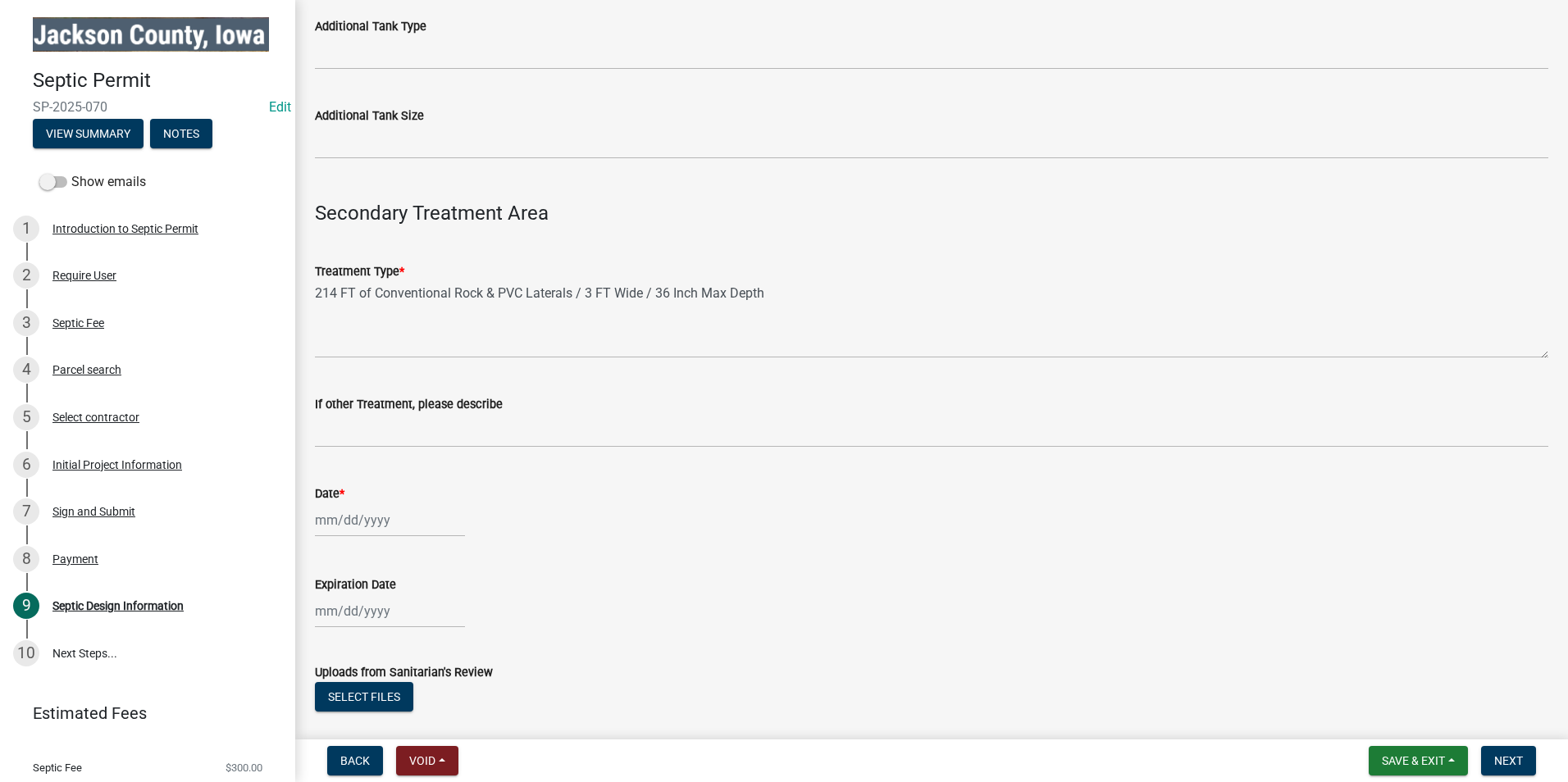
scroll to position [1722, 0]
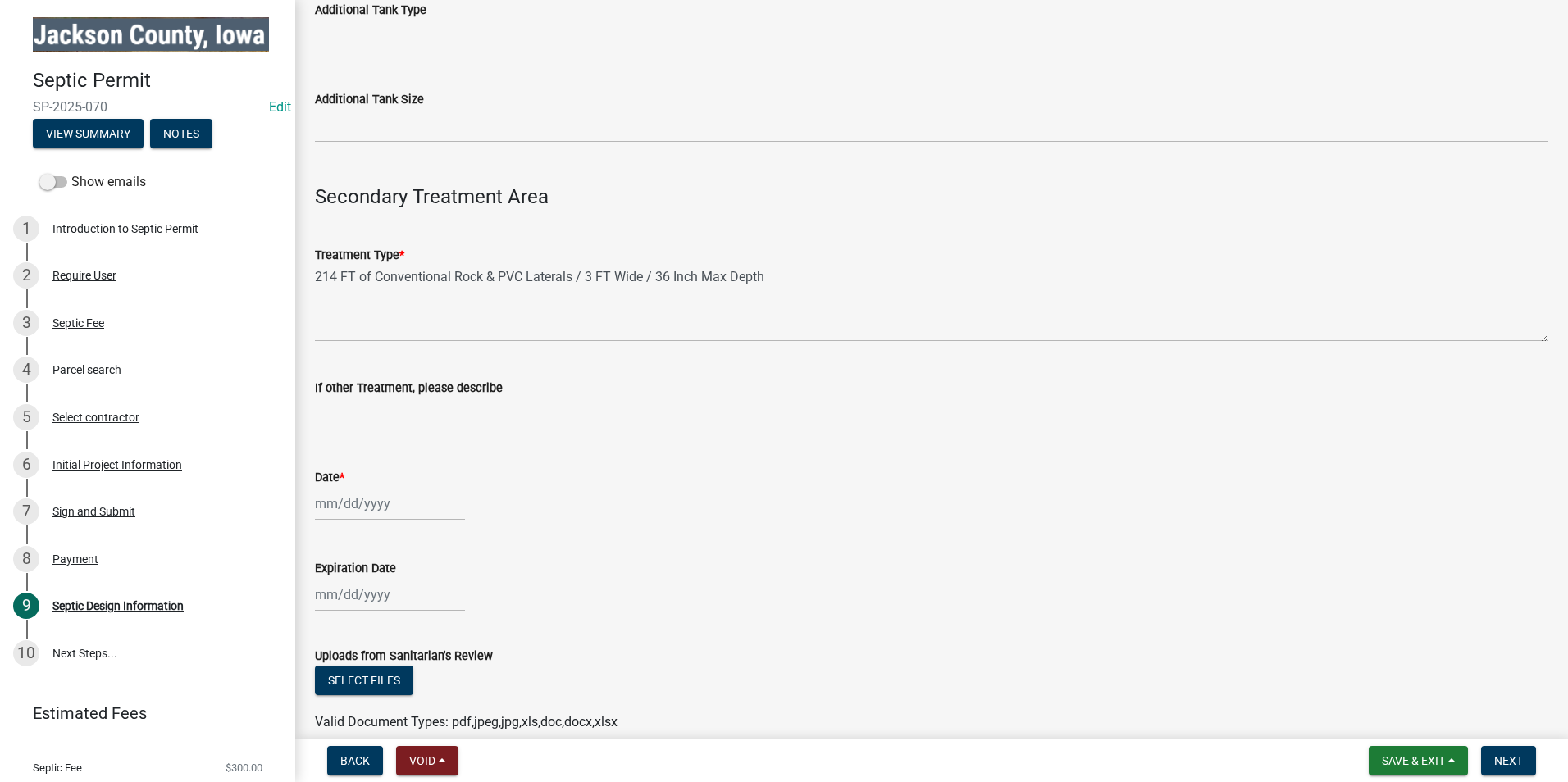
click at [346, 498] on div at bounding box center [390, 503] width 151 height 34
select select "8"
select select "2025"
click at [434, 414] on div "22" at bounding box center [436, 416] width 26 height 26
type input "[DATE]"
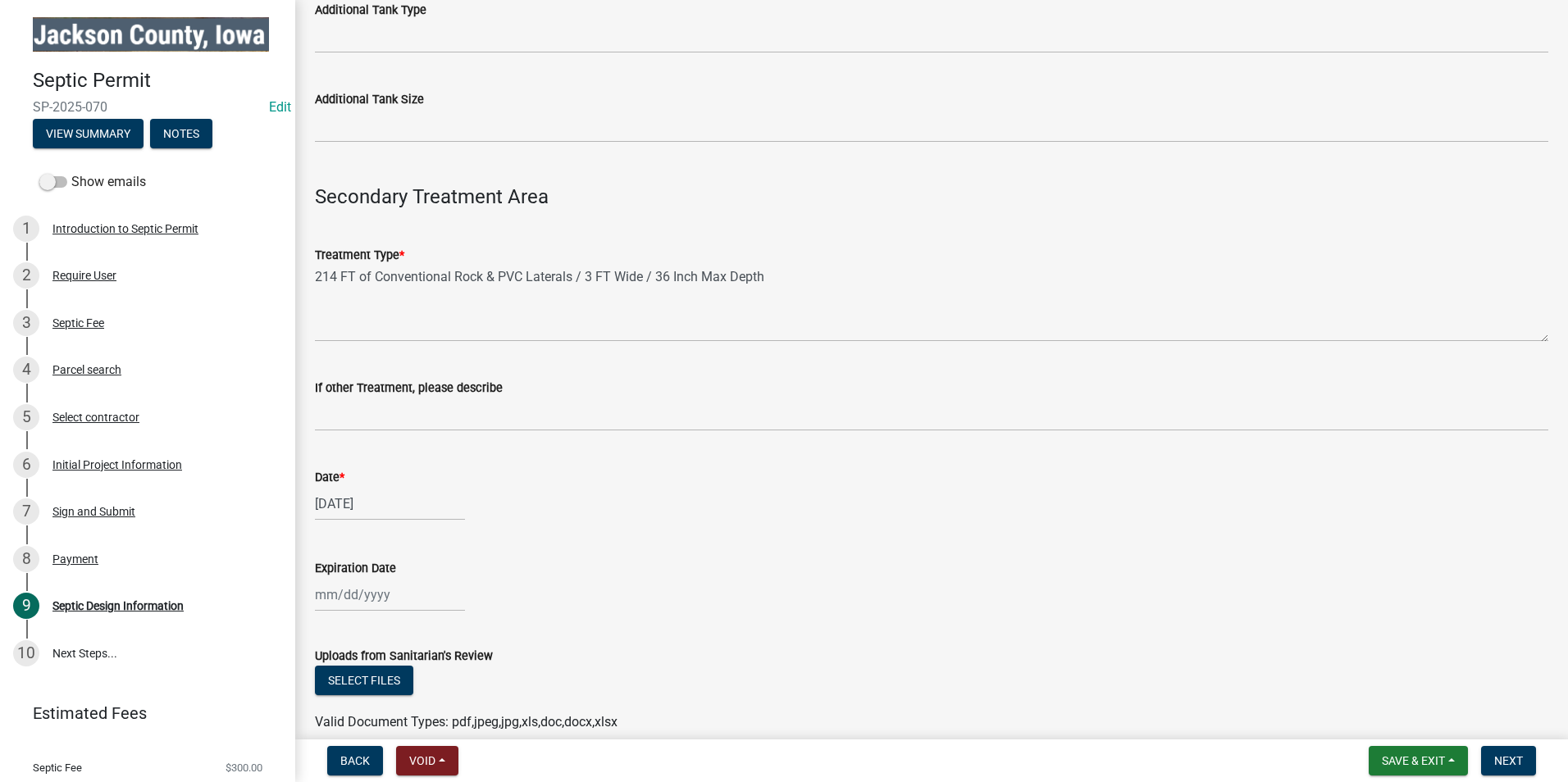
select select "8"
select select "2025"
drag, startPoint x: 352, startPoint y: 592, endPoint x: 368, endPoint y: 588, distance: 16.5
click at [352, 592] on div "[PERSON_NAME] Feb Mar Apr [PERSON_NAME][DATE] Oct Nov [DATE] 1526 1527 1528 152…" at bounding box center [390, 595] width 151 height 34
click at [488, 377] on span "Next month" at bounding box center [488, 376] width 13 height 13
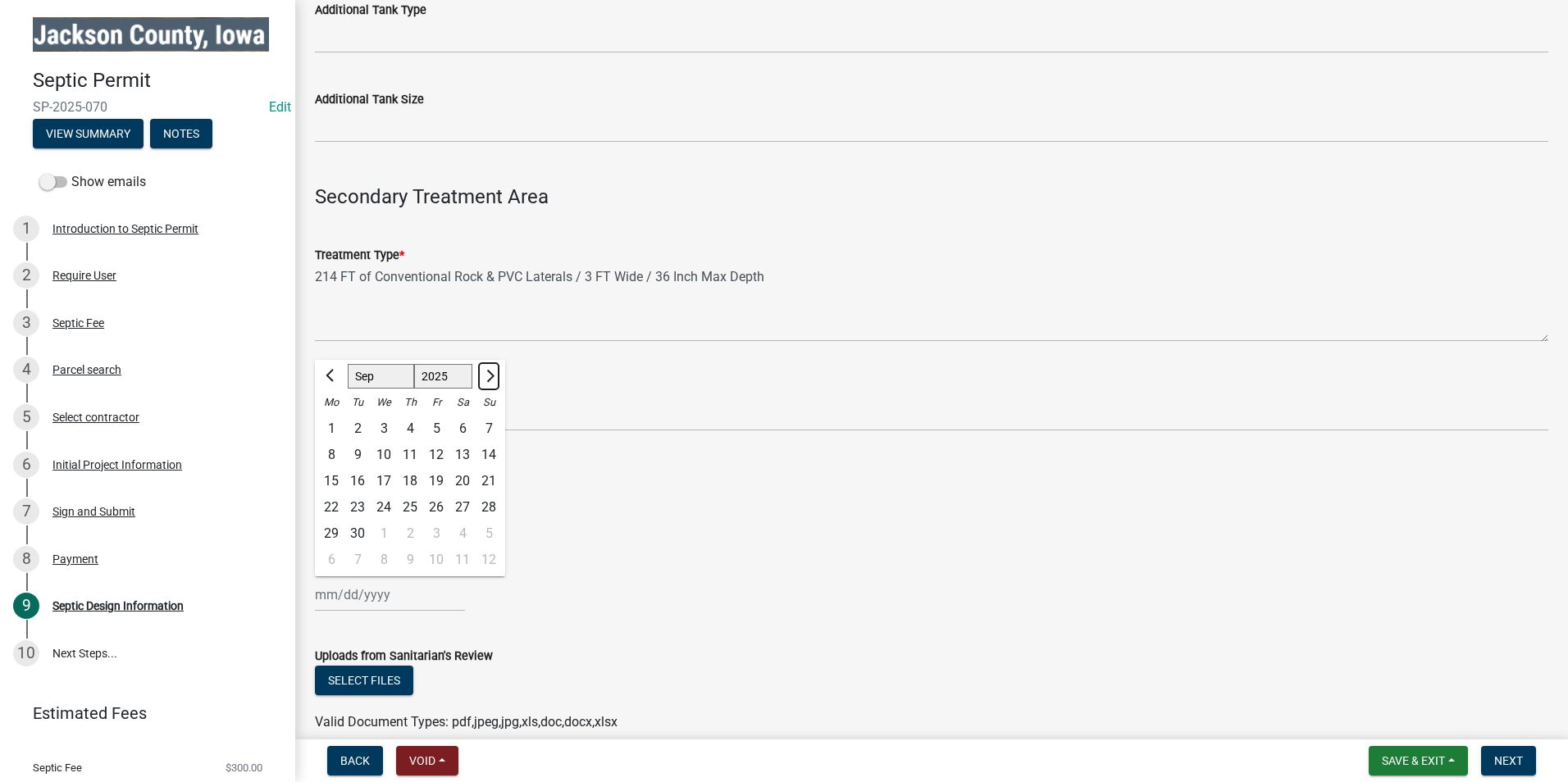
click at [488, 377] on span "Next month" at bounding box center [488, 376] width 13 height 13
select select "1"
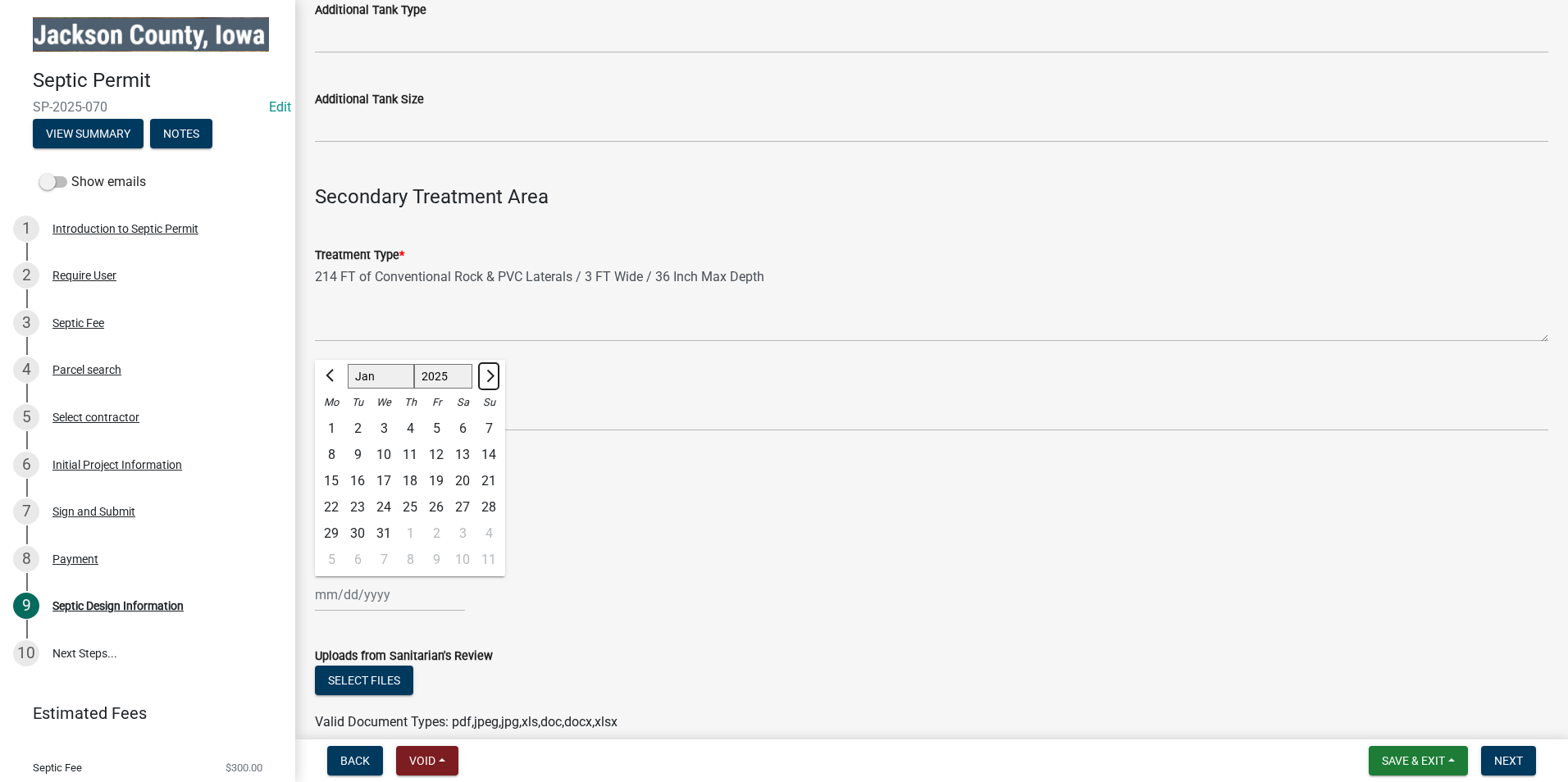
select select "2026"
click at [488, 377] on span "Next month" at bounding box center [488, 376] width 13 height 13
click at [486, 384] on button "Next month" at bounding box center [489, 376] width 19 height 26
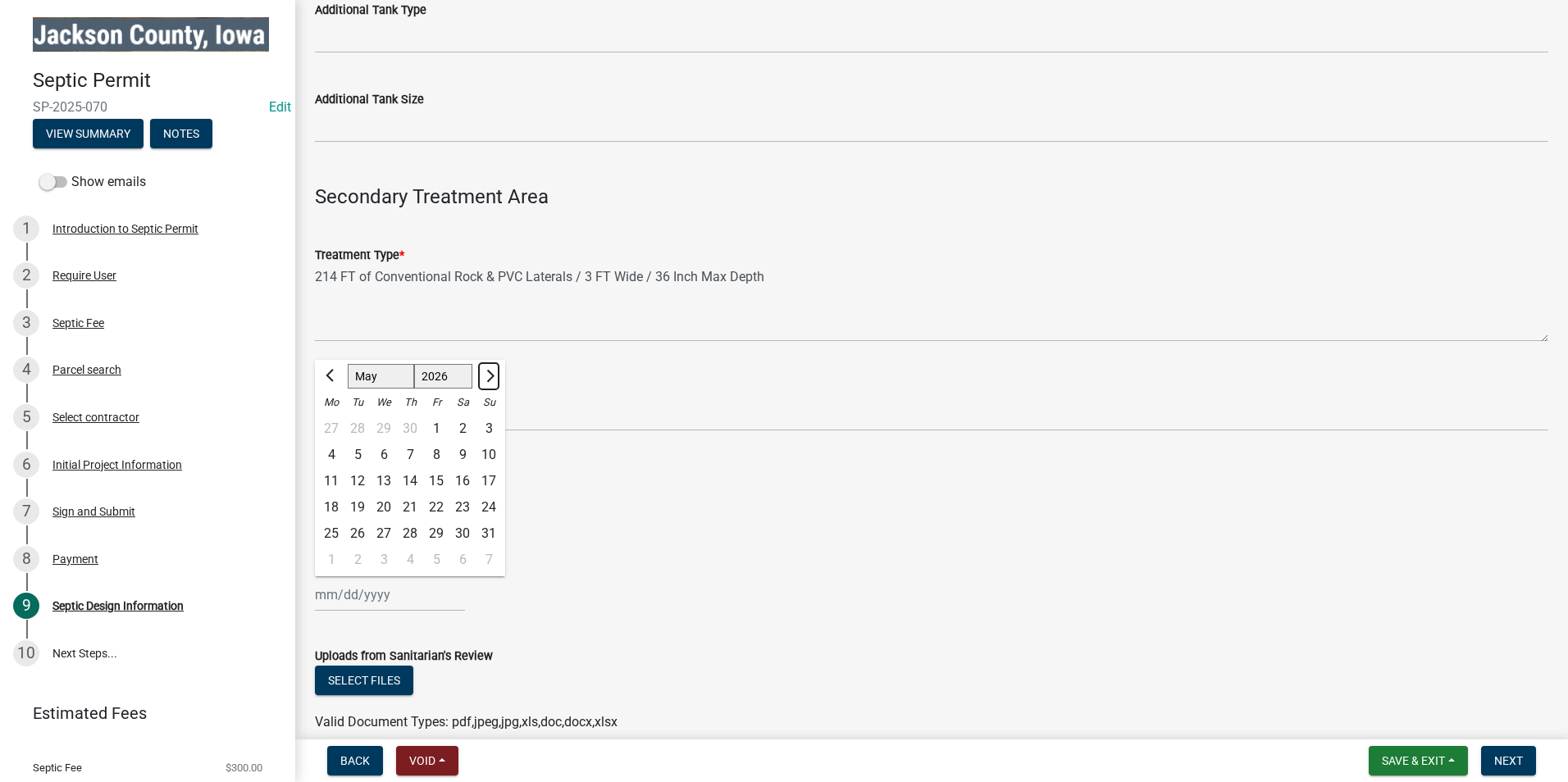
click at [486, 384] on button "Next month" at bounding box center [489, 376] width 19 height 26
select select "8"
click at [460, 513] on div "22" at bounding box center [462, 507] width 26 height 26
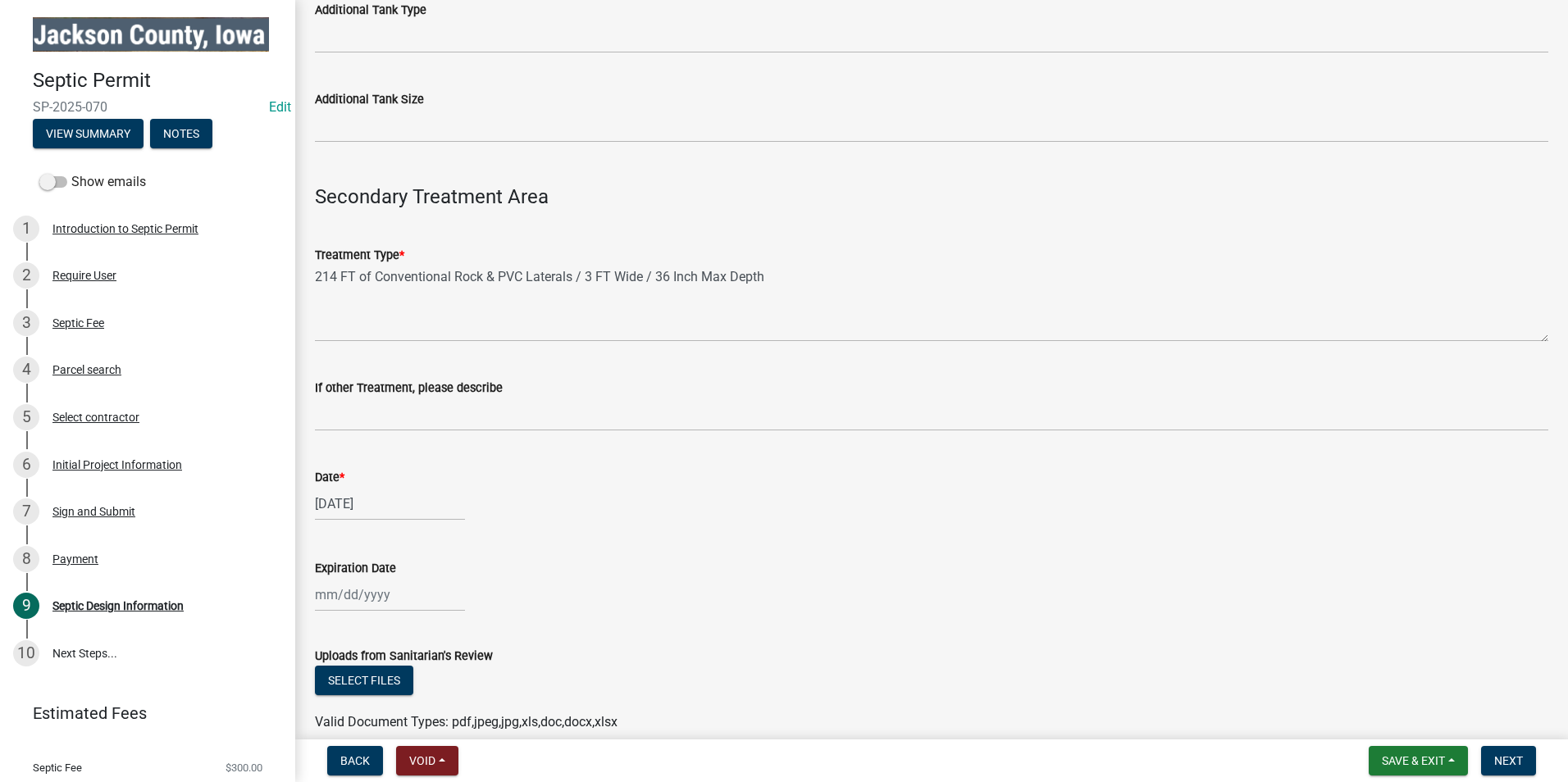
type input "08/22/2026"
click at [631, 559] on div "Expiration Date" at bounding box center [932, 568] width 1234 height 19
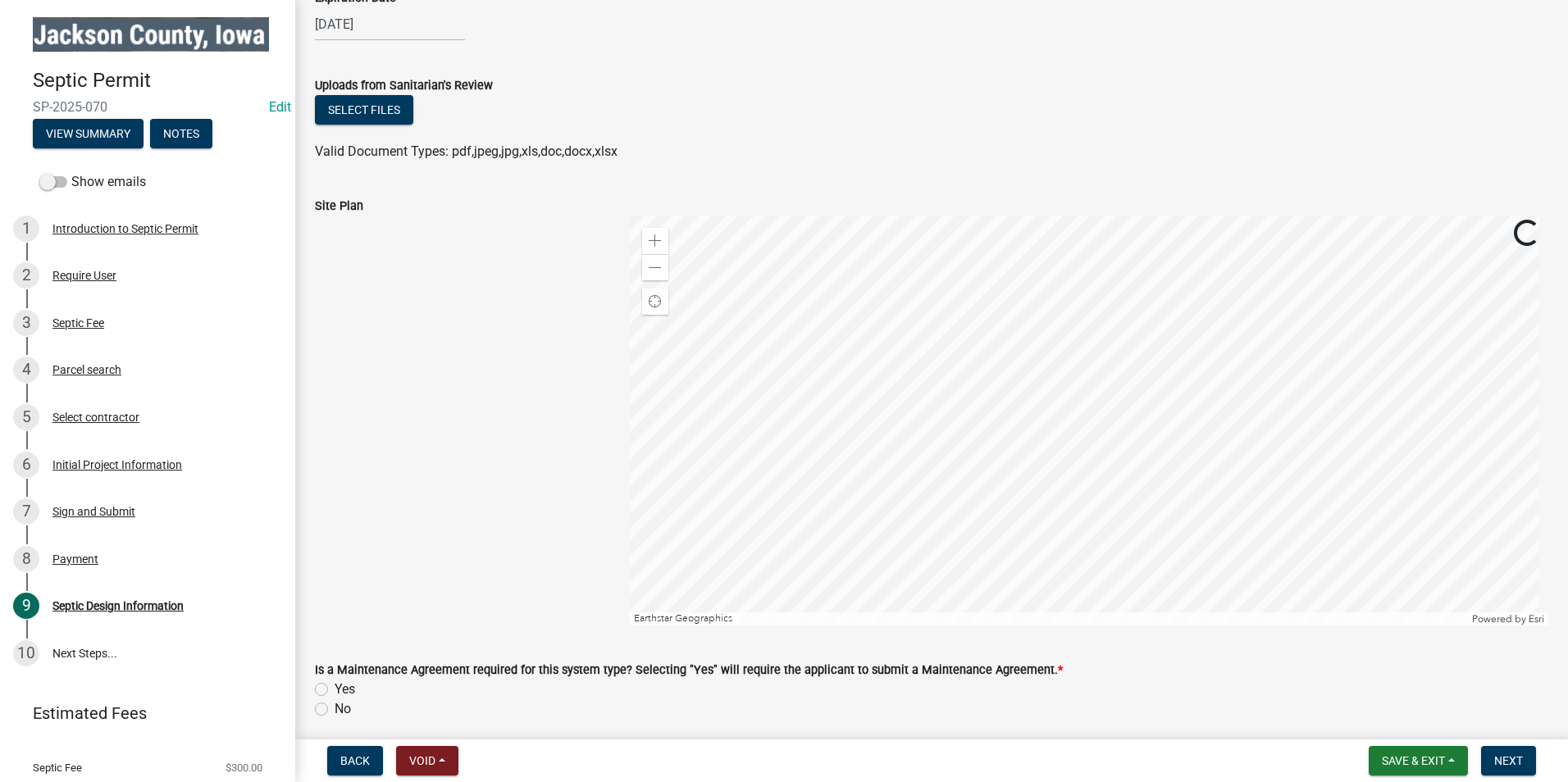
scroll to position [2307, 0]
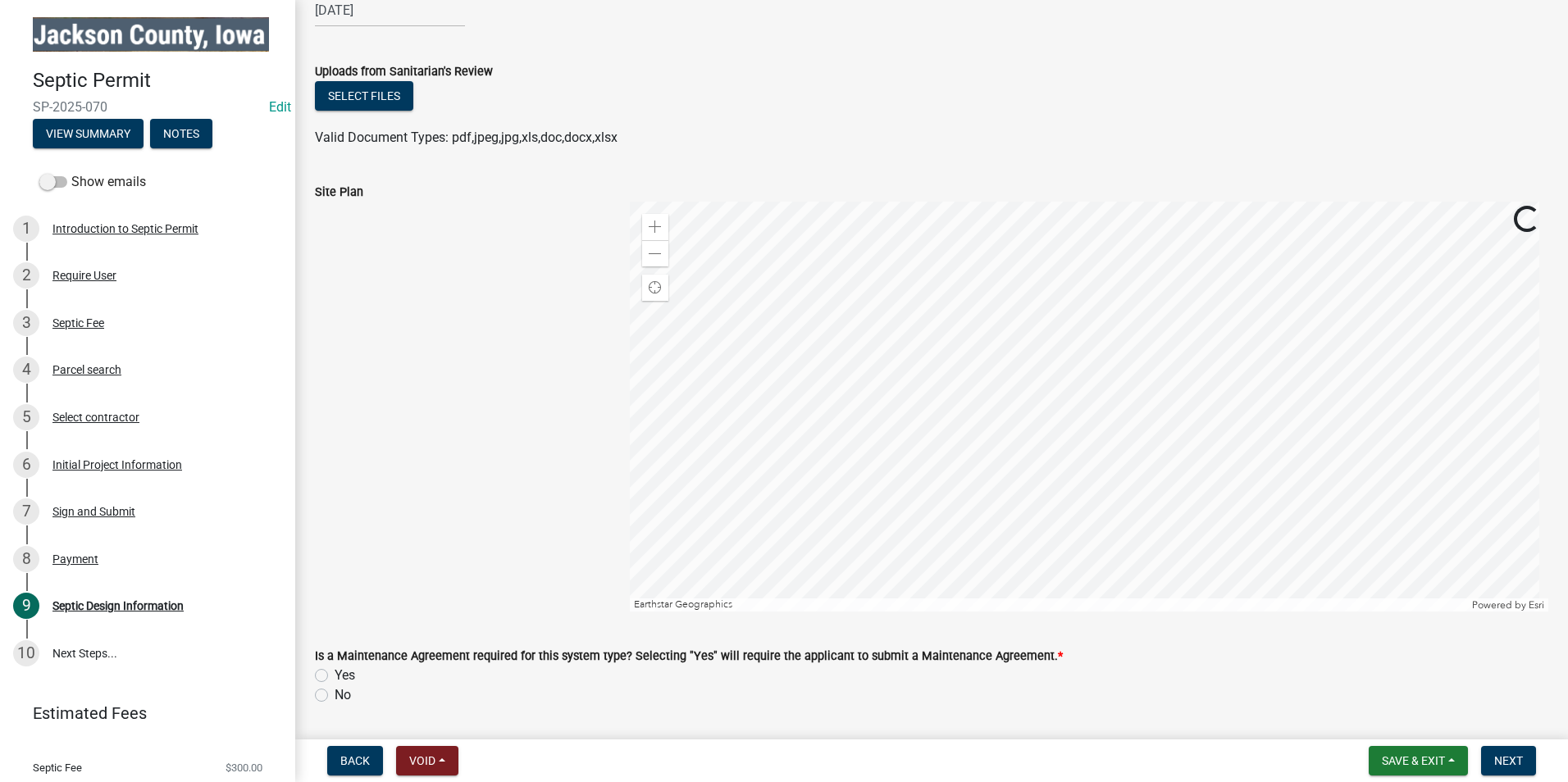
click at [334, 694] on label "No" at bounding box center [342, 696] width 17 height 19
click at [334, 694] on input "No" at bounding box center [339, 691] width 11 height 11
radio input "true"
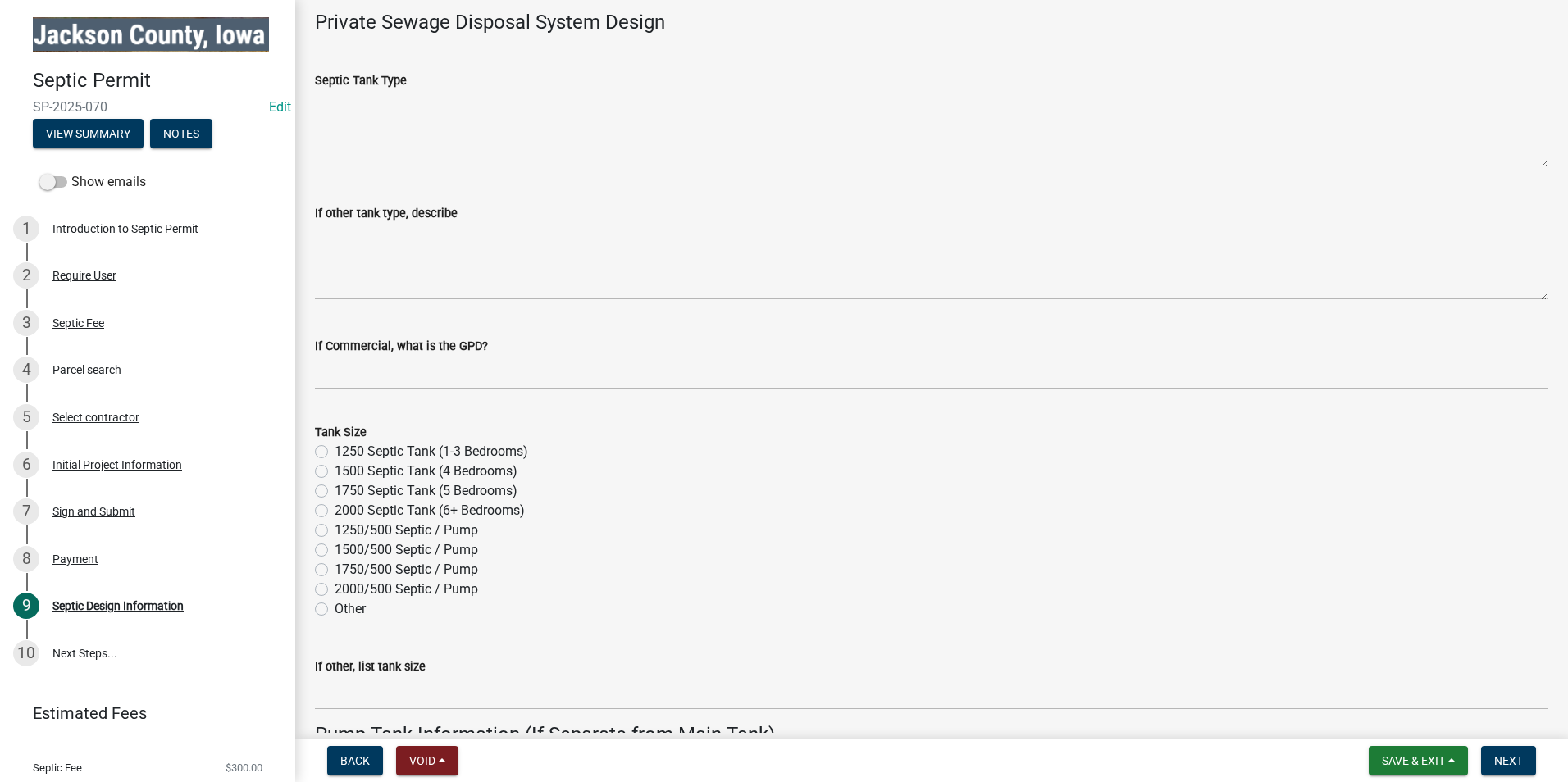
scroll to position [656, 0]
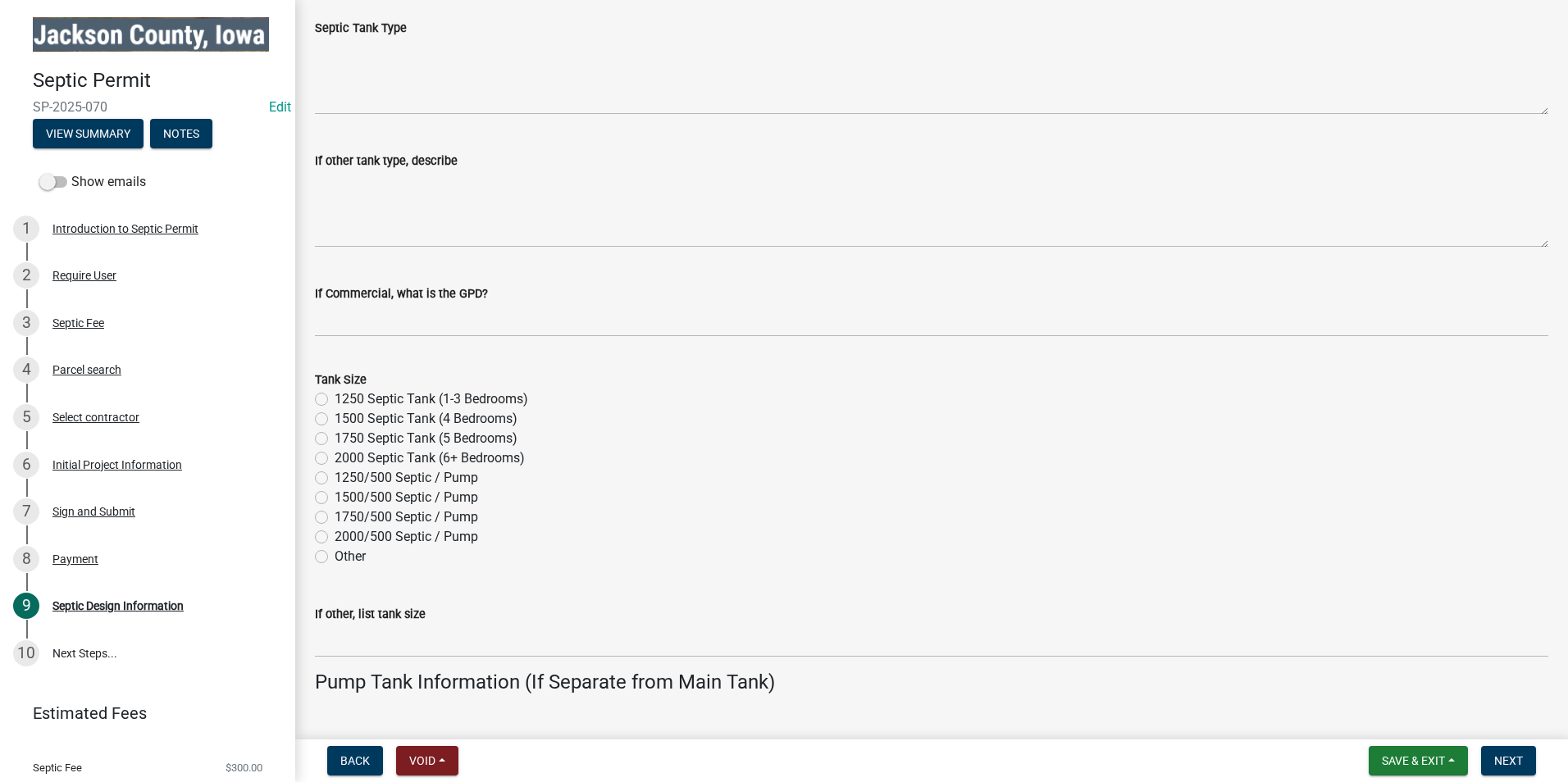
click at [334, 402] on label "1250 Septic Tank (1-3 Bedrooms)" at bounding box center [430, 399] width 193 height 19
click at [334, 400] on input "1250 Septic Tank (1-3 Bedrooms)" at bounding box center [339, 394] width 11 height 11
radio input "true"
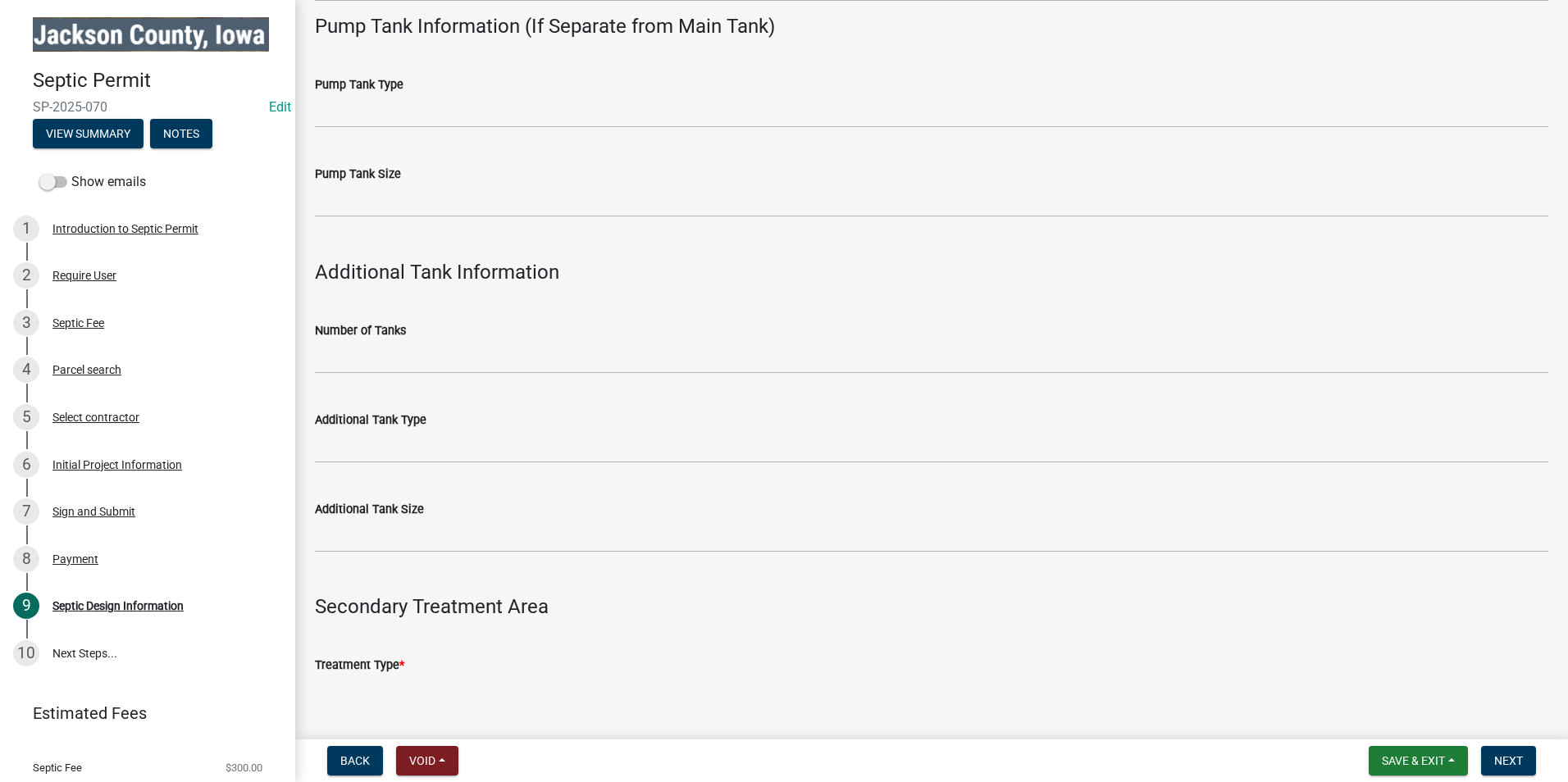
scroll to position [1558, 0]
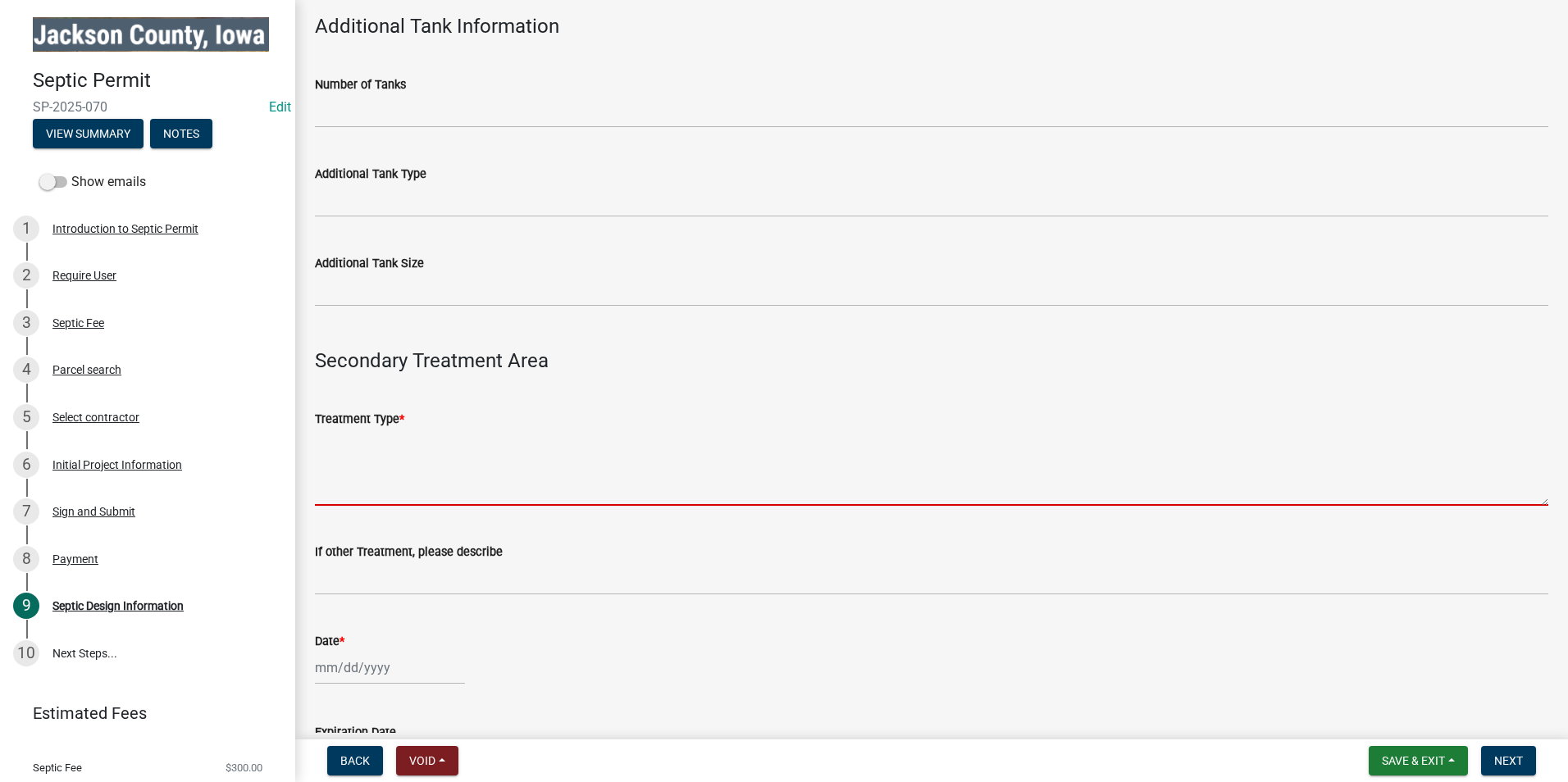
click at [358, 480] on textarea "Treatment Type *" at bounding box center [932, 467] width 1234 height 77
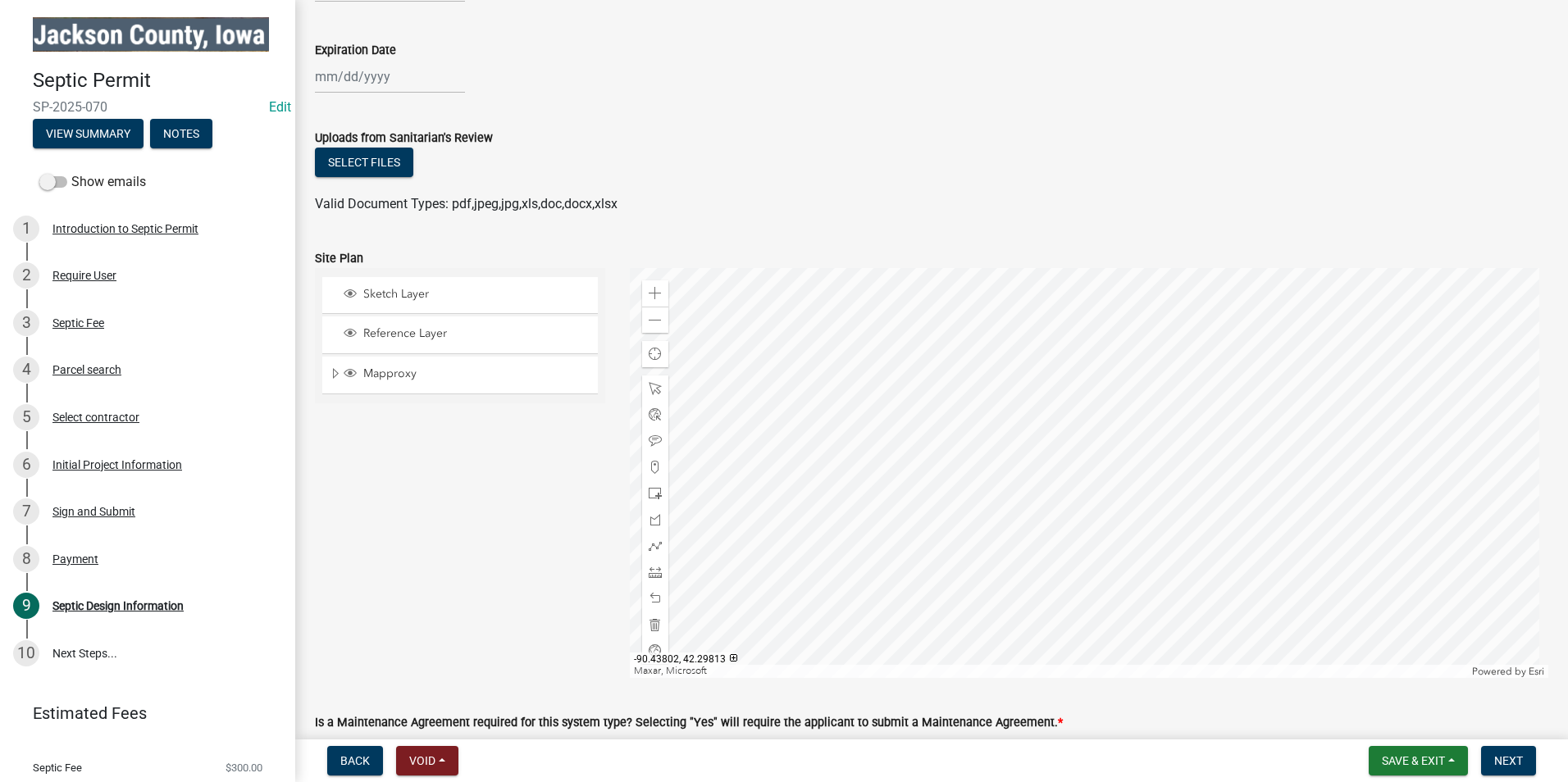
scroll to position [1856, 0]
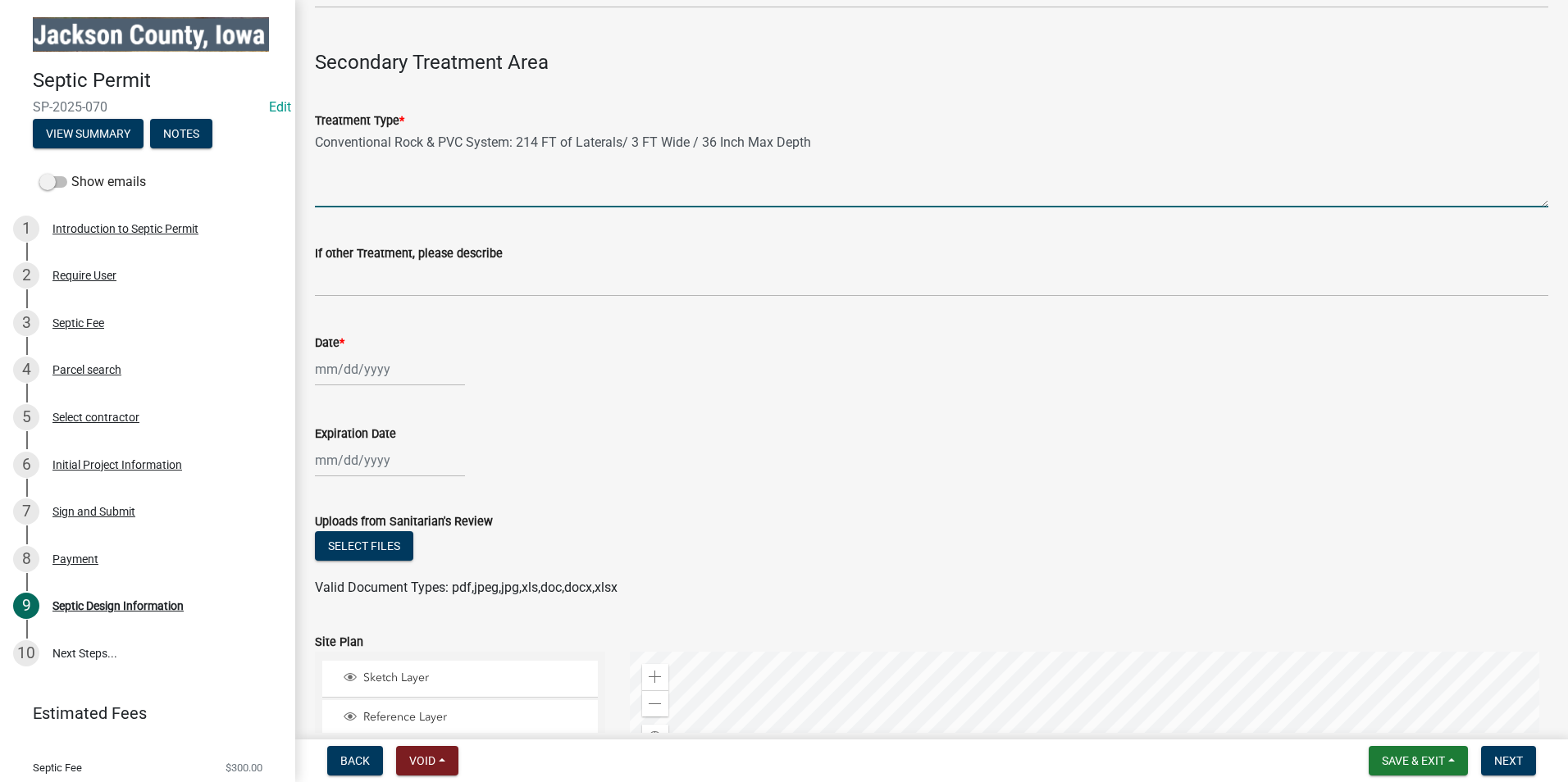
type textarea "Conventional Rock & PVC System: 214 FT of Laterals/ 3 FT Wide / 36 Inch Max Dep…"
click at [346, 381] on div at bounding box center [390, 369] width 151 height 34
select select "8"
select select "2025"
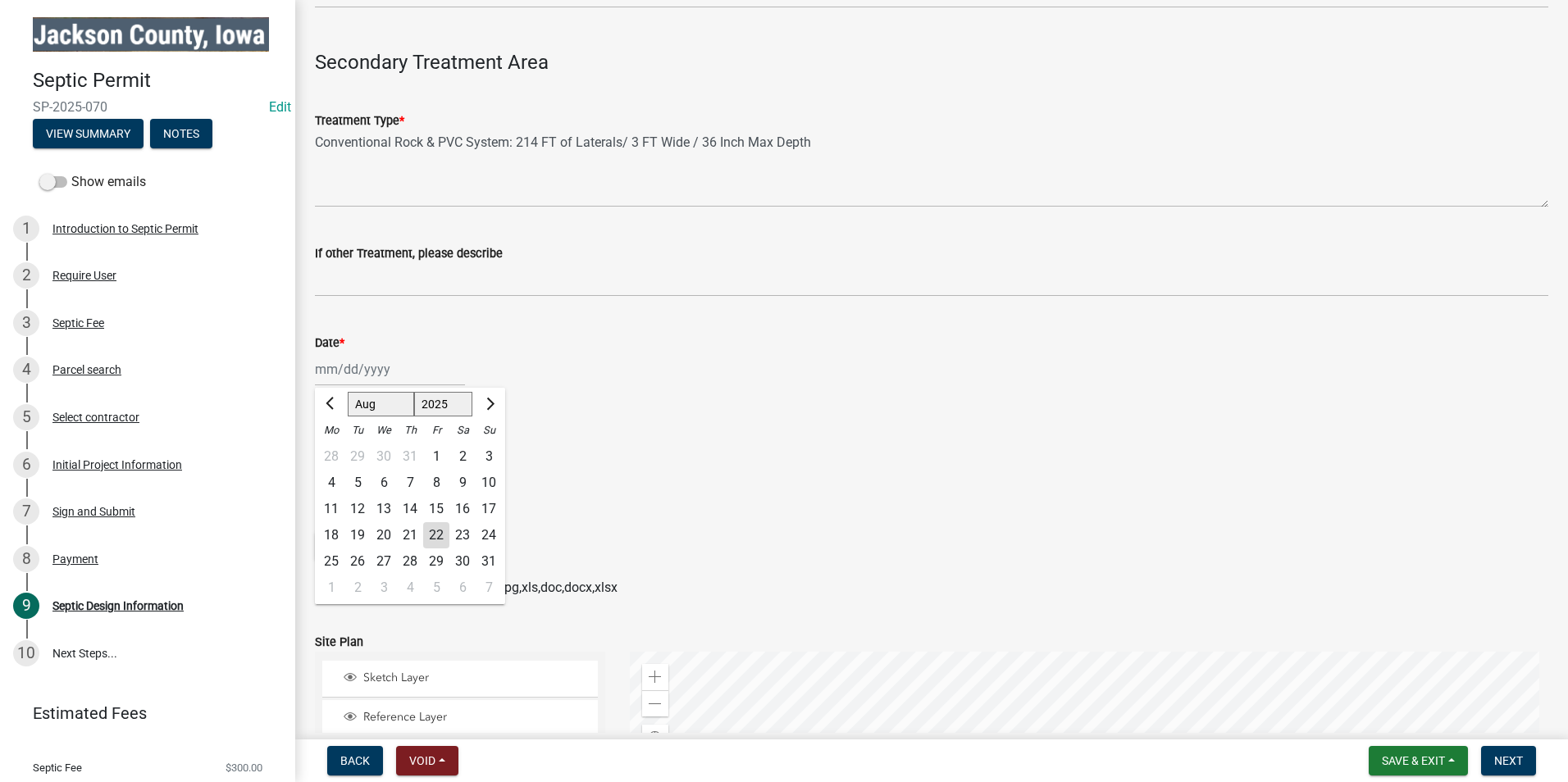
click at [434, 529] on div "22" at bounding box center [436, 535] width 26 height 26
type input "[DATE]"
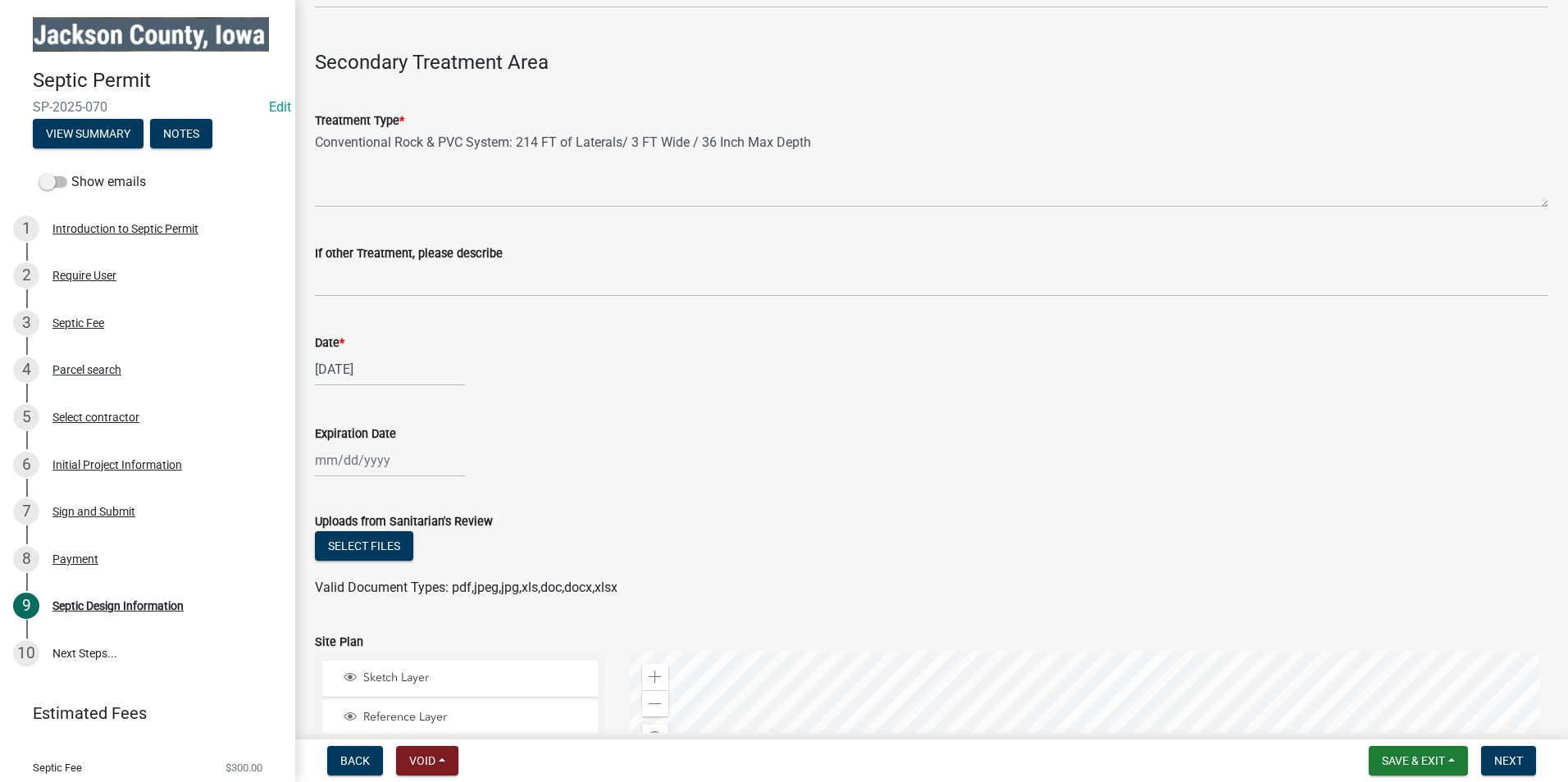
select select "8"
select select "2025"
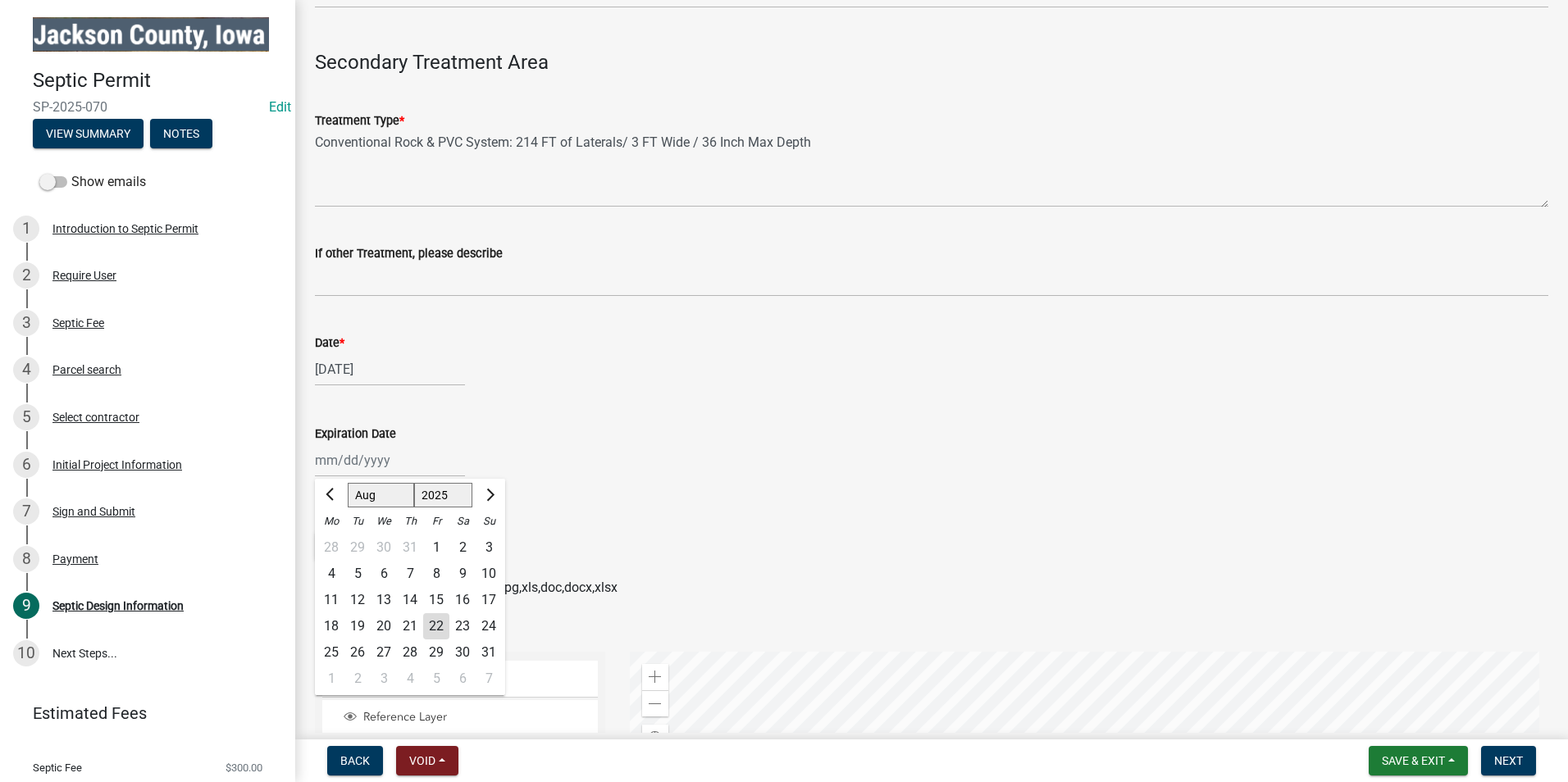
click at [380, 447] on div "[PERSON_NAME] Feb Mar Apr [PERSON_NAME][DATE] Oct Nov [DATE] 1526 1527 1528 152…" at bounding box center [390, 460] width 151 height 34
click at [494, 496] on button "Next month" at bounding box center [489, 494] width 19 height 26
click at [494, 495] on button "Next month" at bounding box center [489, 494] width 19 height 26
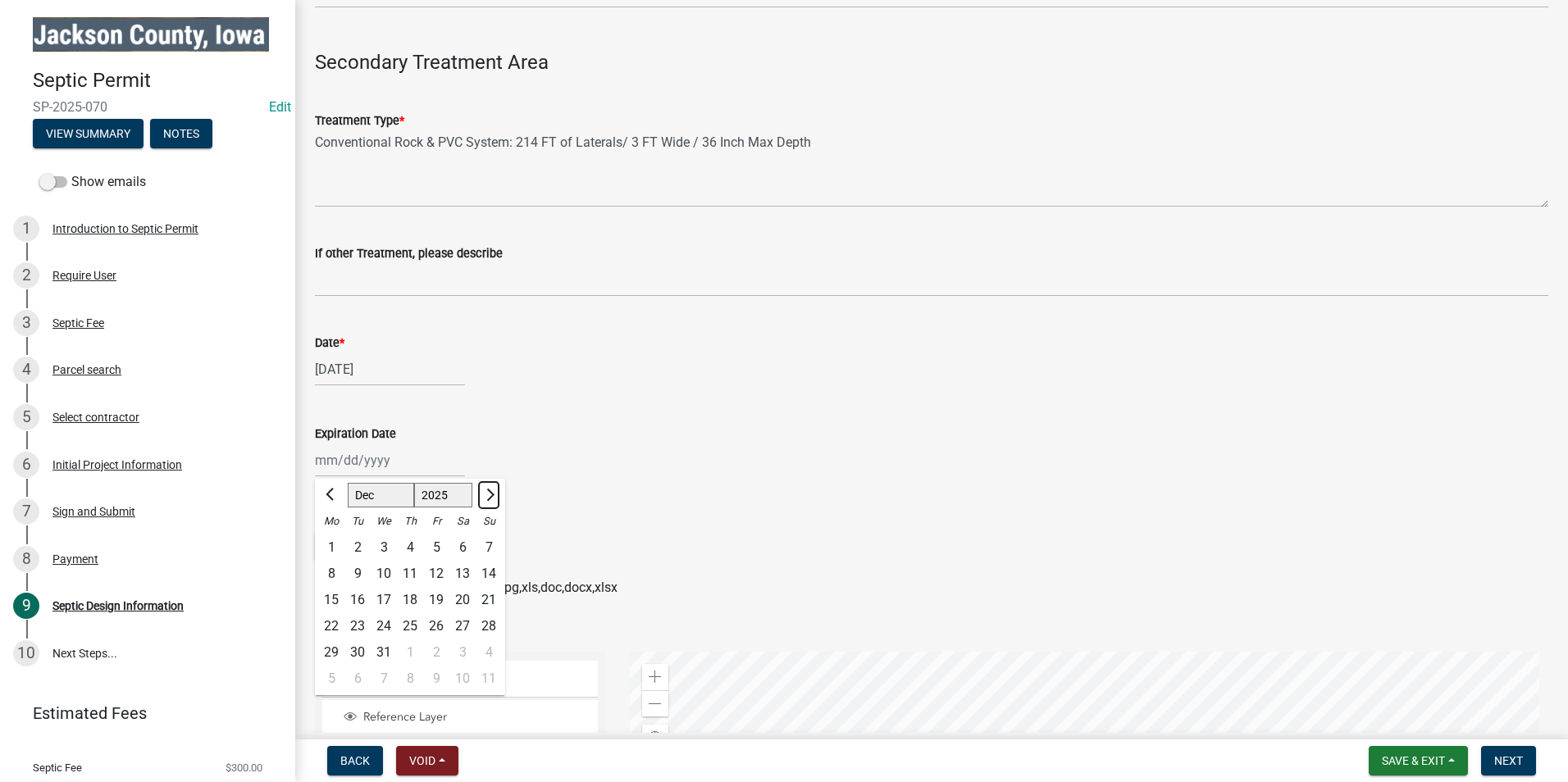
click at [494, 495] on button "Next month" at bounding box center [489, 494] width 19 height 26
select select "1"
select select "2026"
click at [494, 495] on button "Next month" at bounding box center [489, 494] width 19 height 26
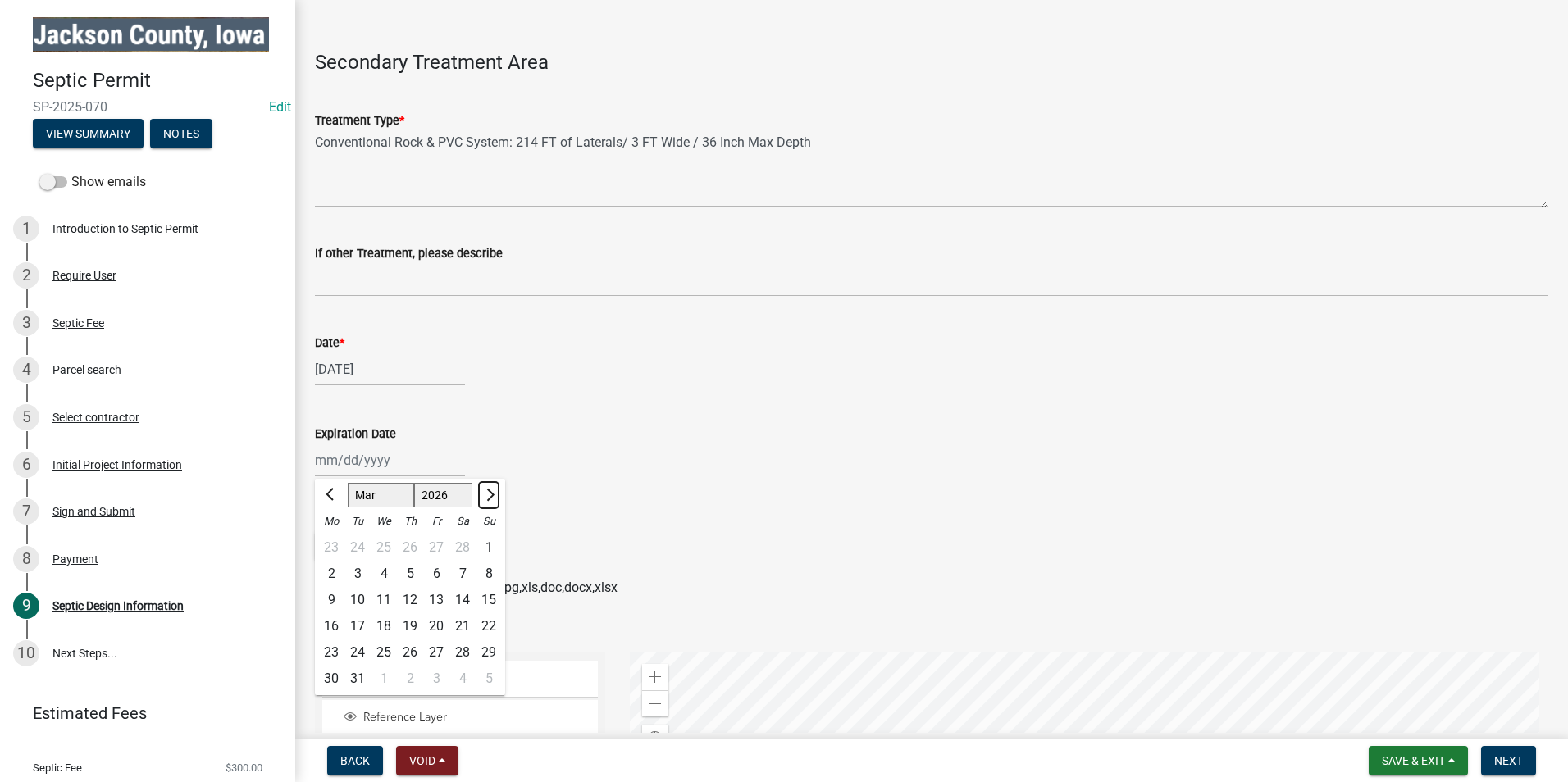
click at [494, 495] on button "Next month" at bounding box center [489, 494] width 19 height 26
click at [494, 496] on button "Next month" at bounding box center [489, 494] width 19 height 26
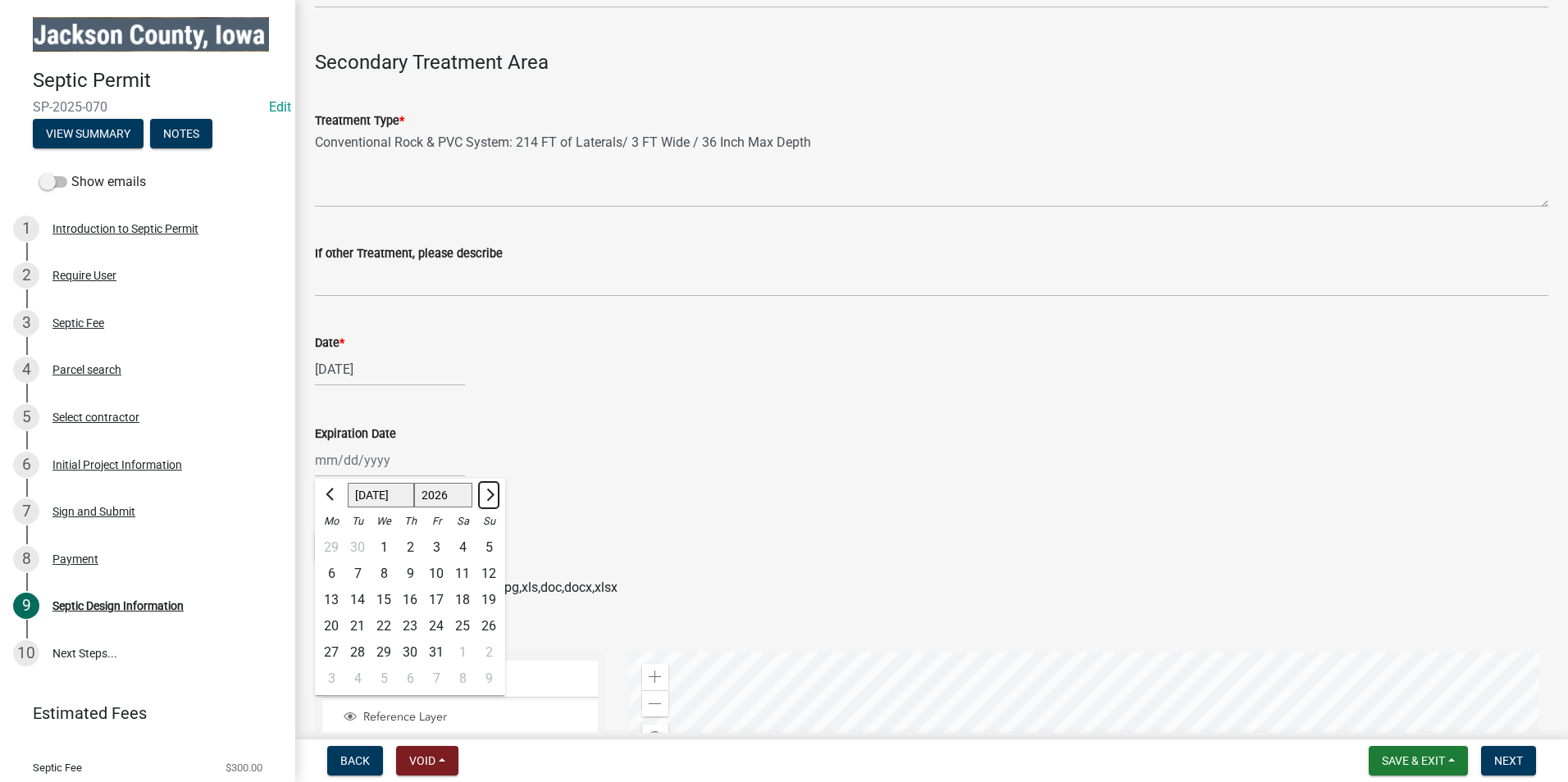
select select "8"
click at [469, 629] on div "22" at bounding box center [462, 627] width 26 height 26
type input "08/22/2026"
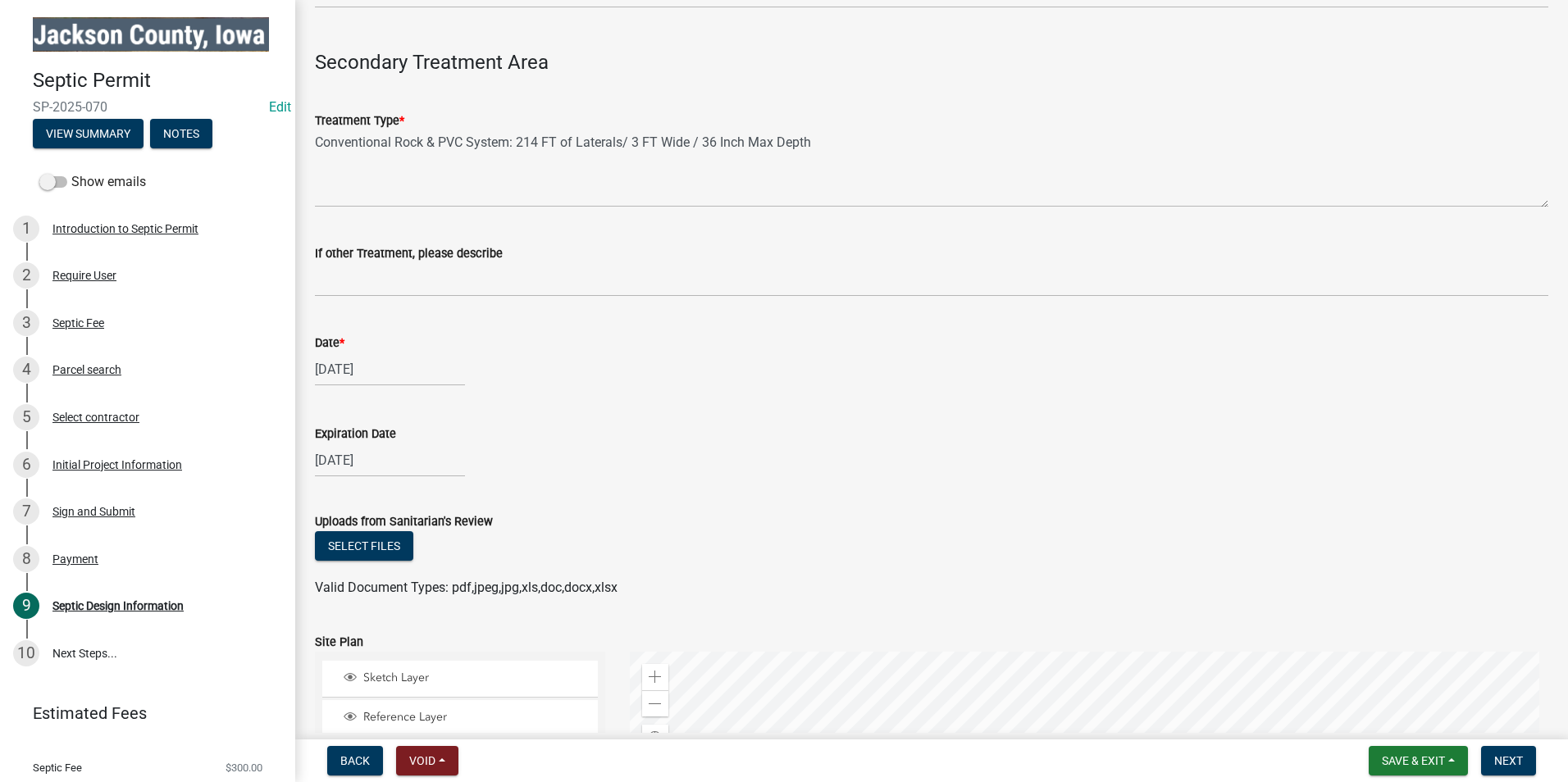
drag, startPoint x: 649, startPoint y: 557, endPoint x: 639, endPoint y: 554, distance: 10.4
click at [649, 557] on div "Select files" at bounding box center [932, 548] width 1234 height 34
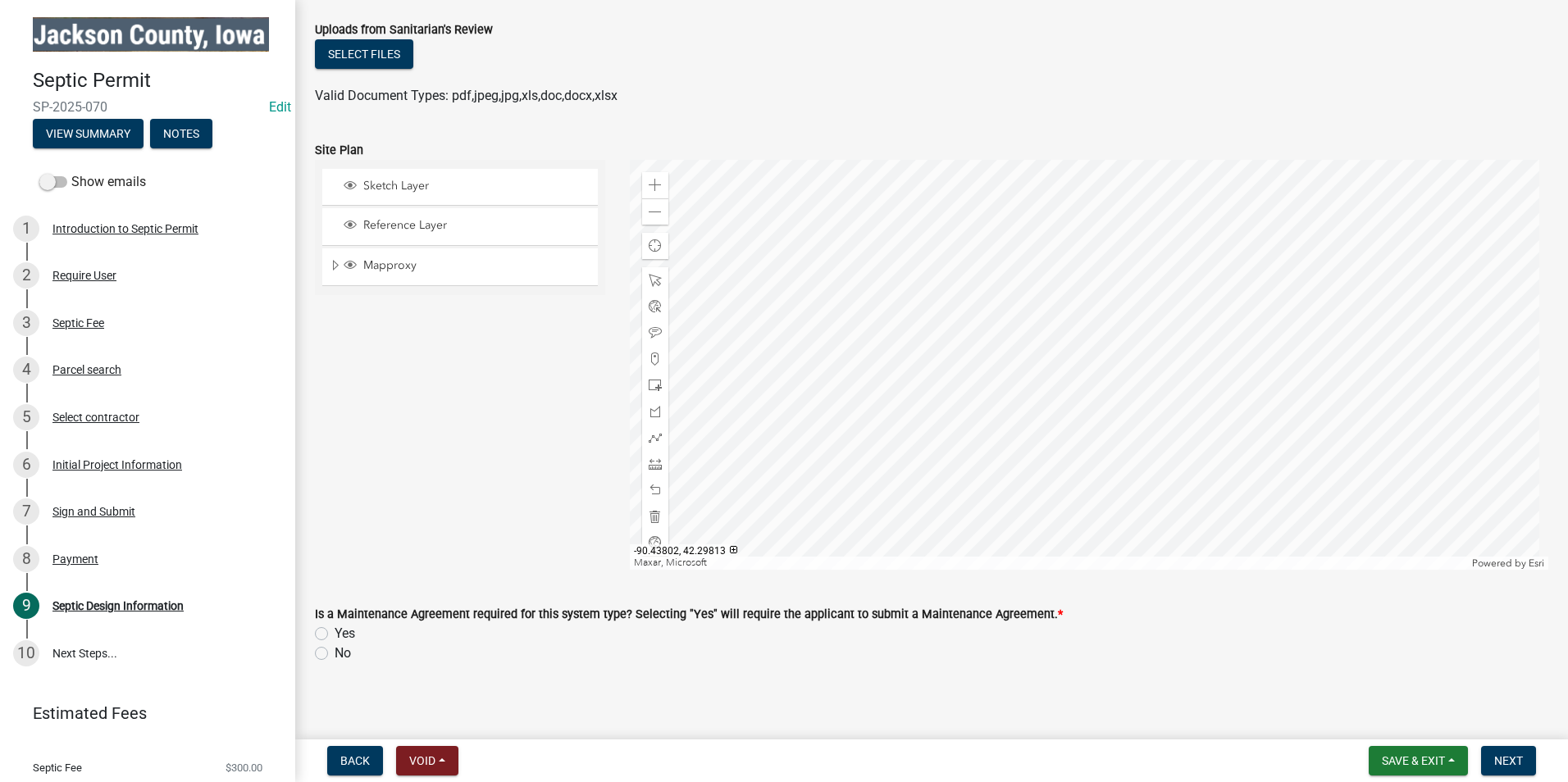
scroll to position [2358, 0]
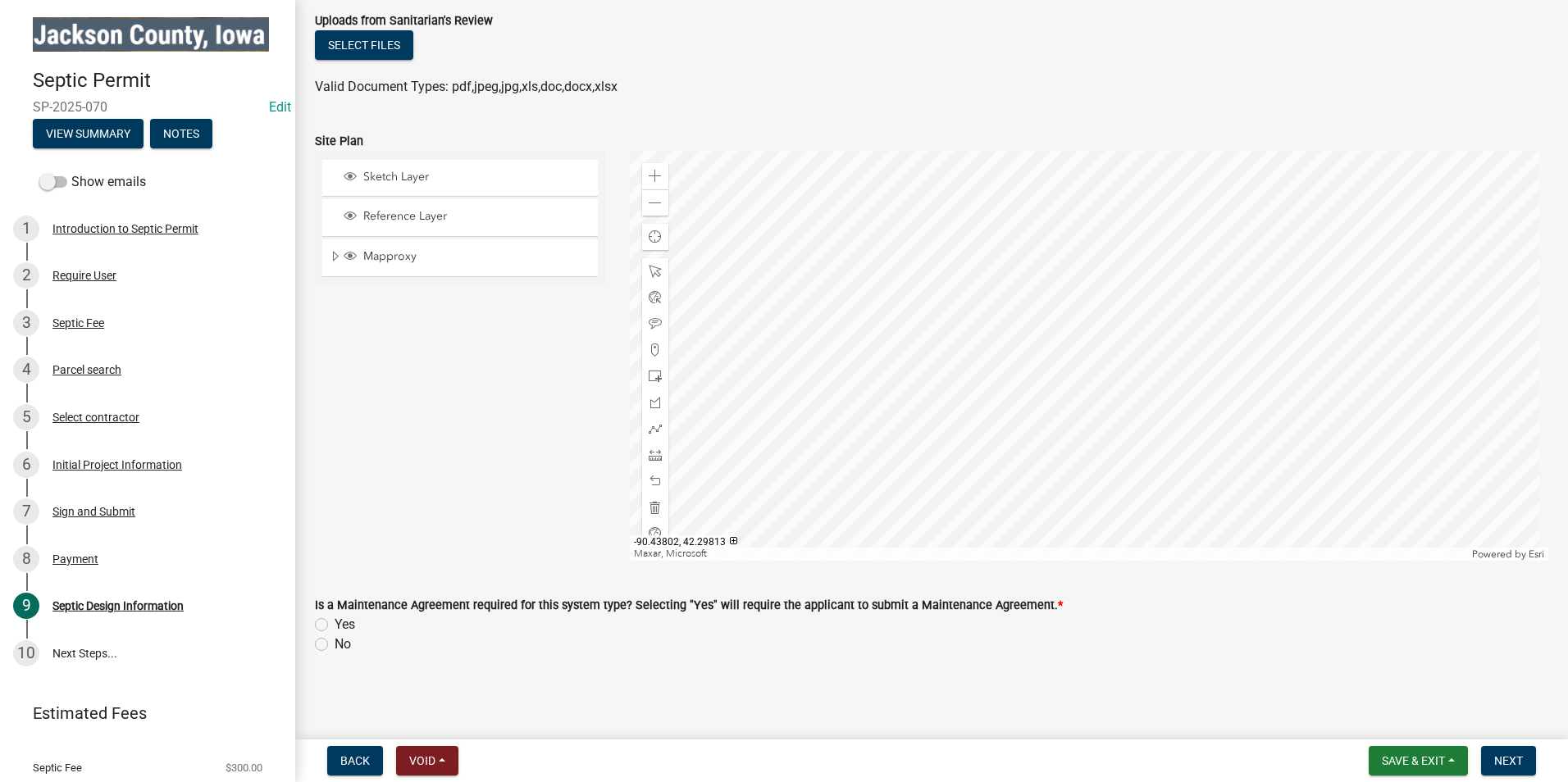
click at [334, 645] on label "No" at bounding box center [342, 644] width 17 height 19
click at [334, 645] on input "No" at bounding box center [339, 639] width 11 height 11
radio input "true"
click at [1511, 759] on span "Next" at bounding box center [1509, 762] width 29 height 14
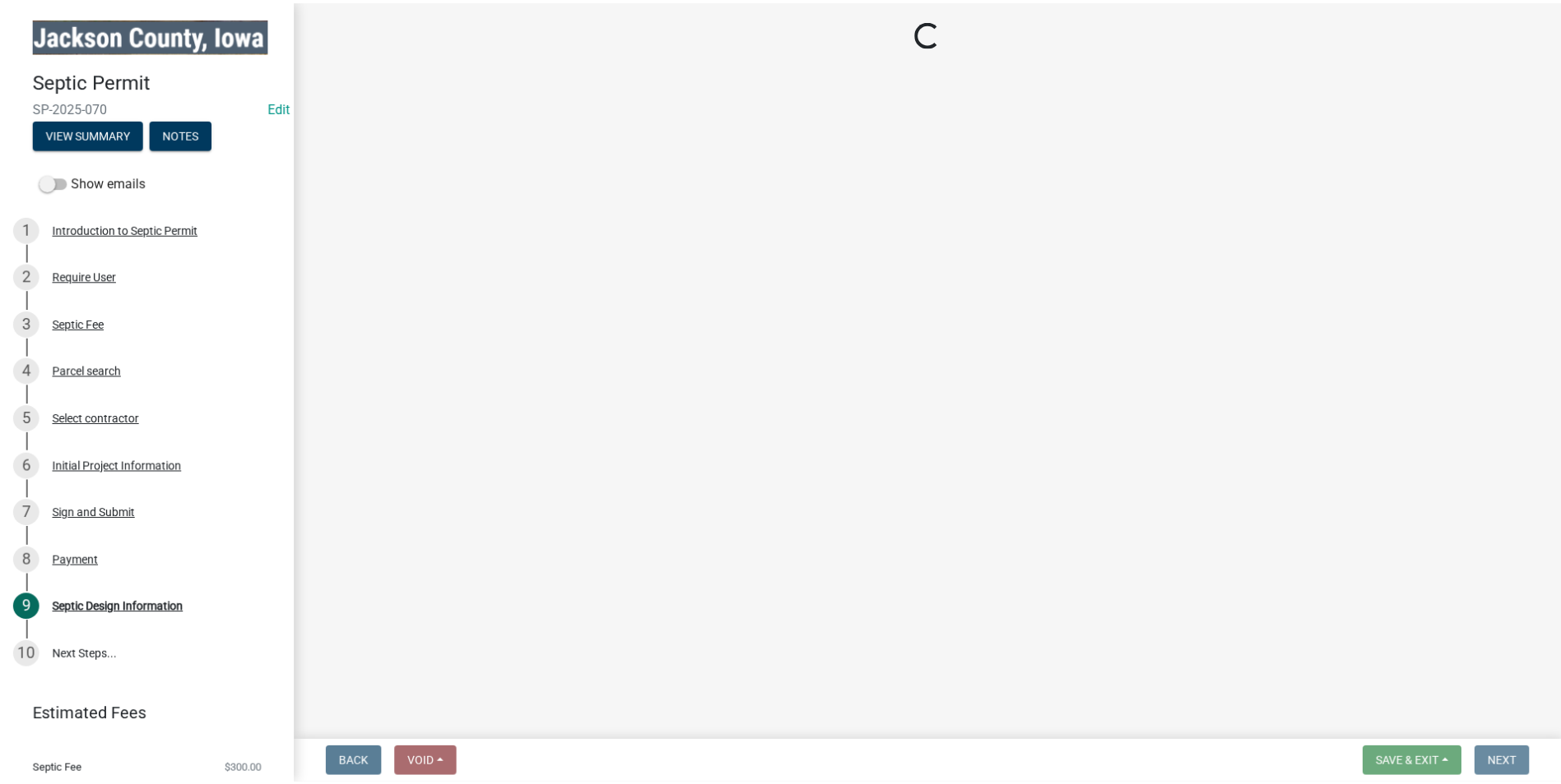
scroll to position [0, 0]
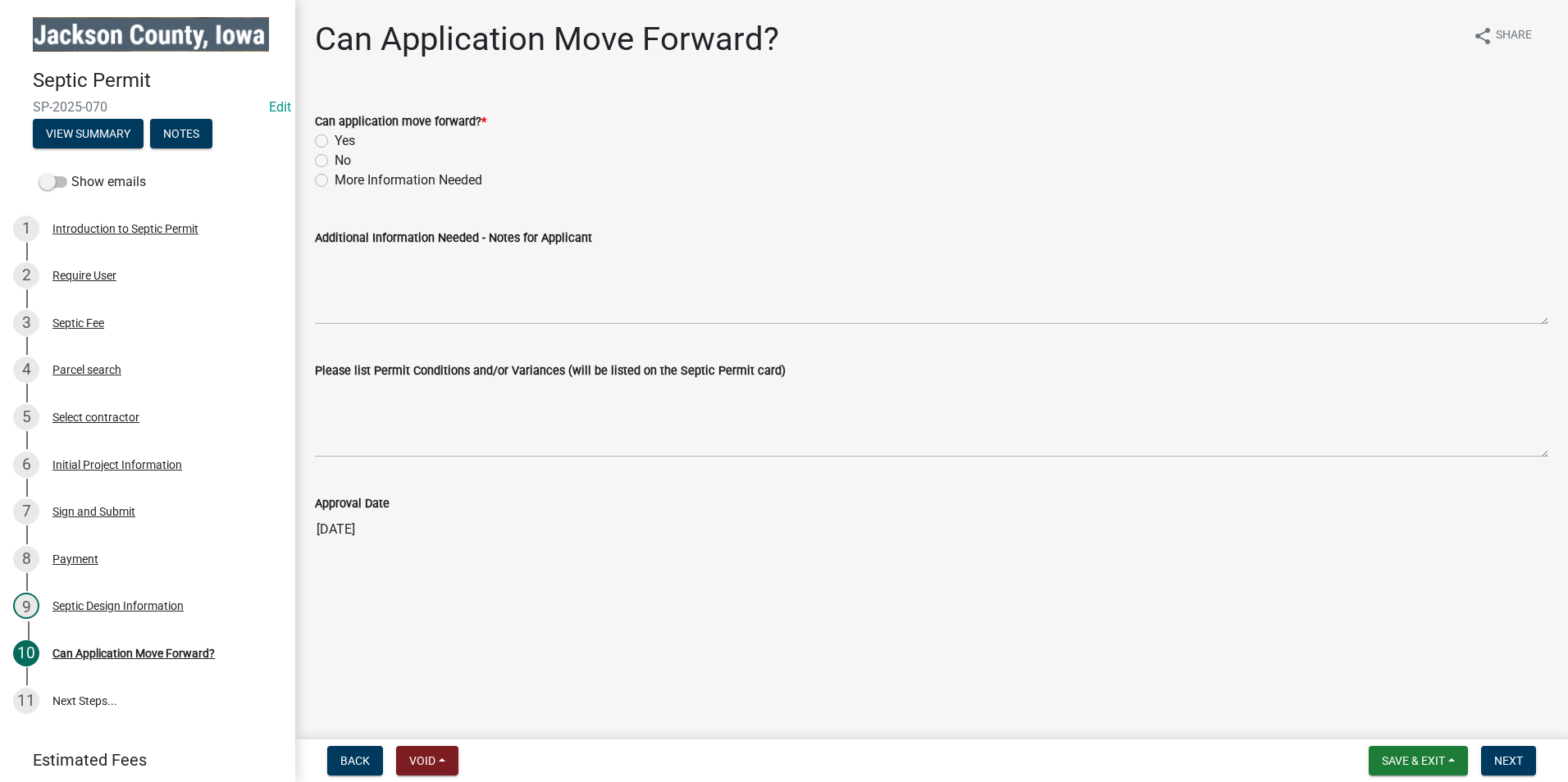
click at [334, 141] on label "Yes" at bounding box center [344, 141] width 20 height 19
click at [334, 141] on input "Yes" at bounding box center [339, 136] width 11 height 11
radio input "true"
click at [1509, 764] on span "Next" at bounding box center [1509, 762] width 29 height 14
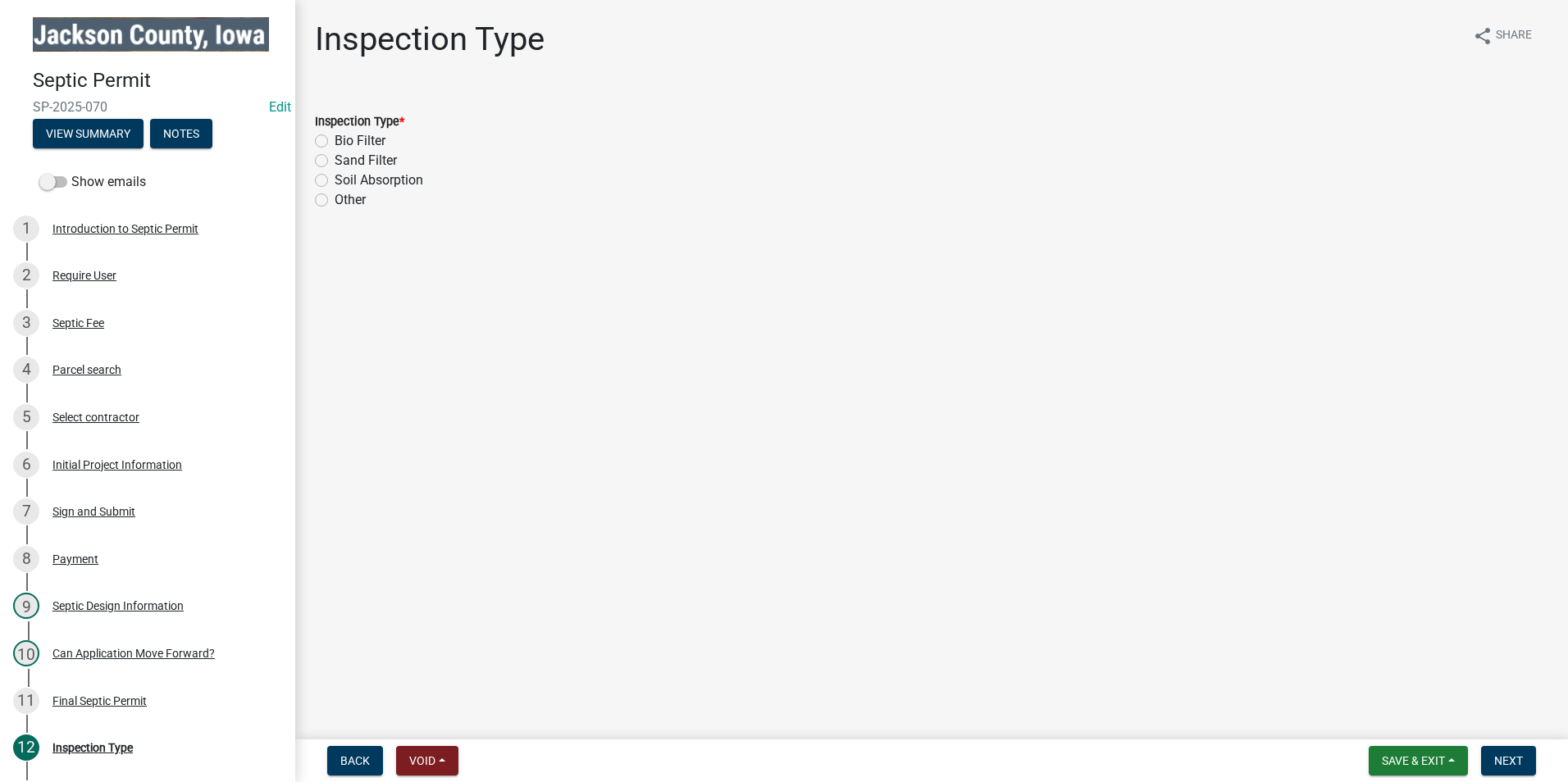
click at [334, 185] on label "Soil Absorption" at bounding box center [378, 181] width 88 height 19
click at [334, 182] on input "Soil Absorption" at bounding box center [339, 176] width 11 height 11
radio input "true"
click at [1521, 763] on span "Next" at bounding box center [1509, 762] width 29 height 14
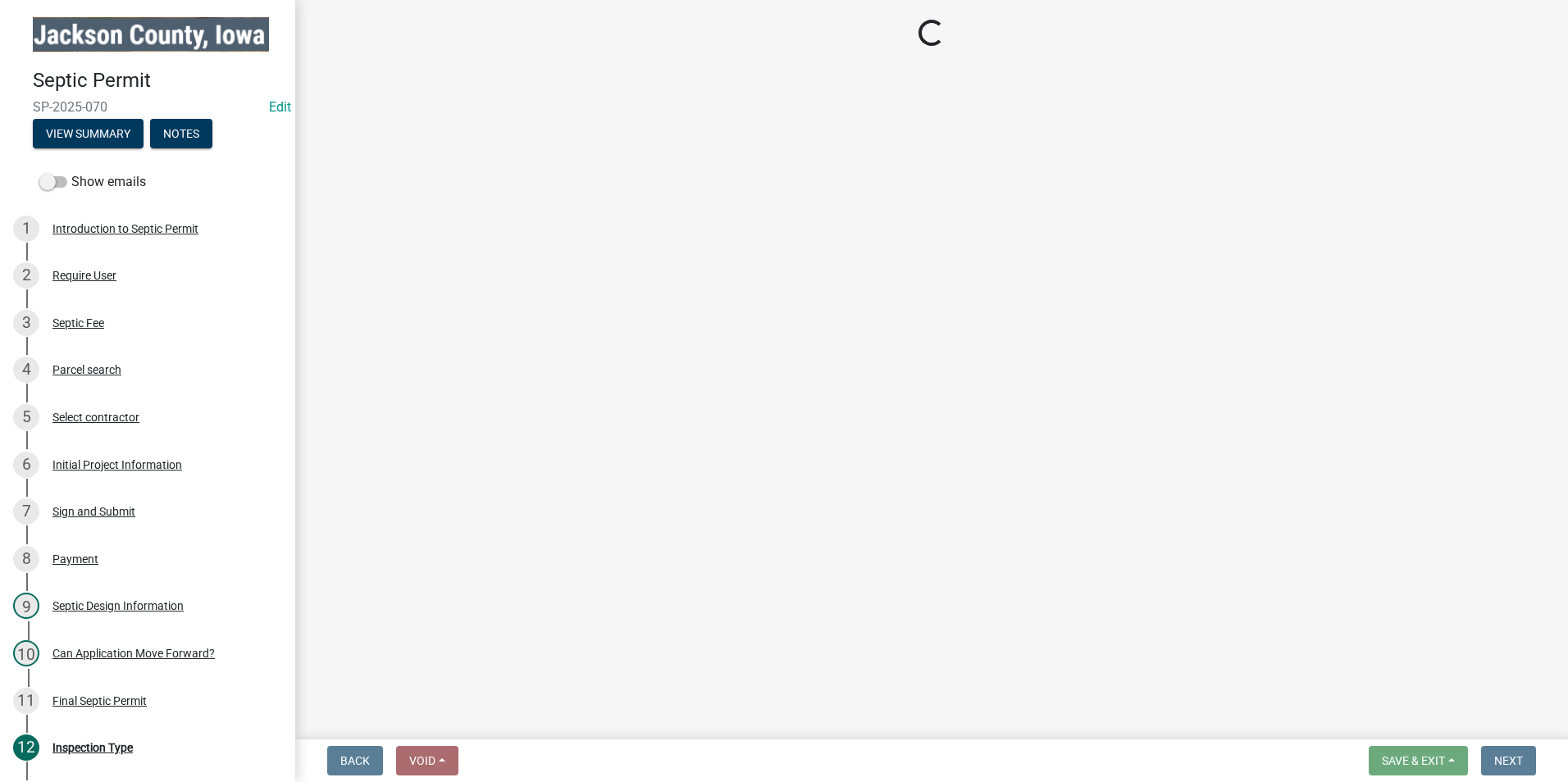
select select "a3873a1b-6e26-41c8-b1e9-189df5d0ae8c"
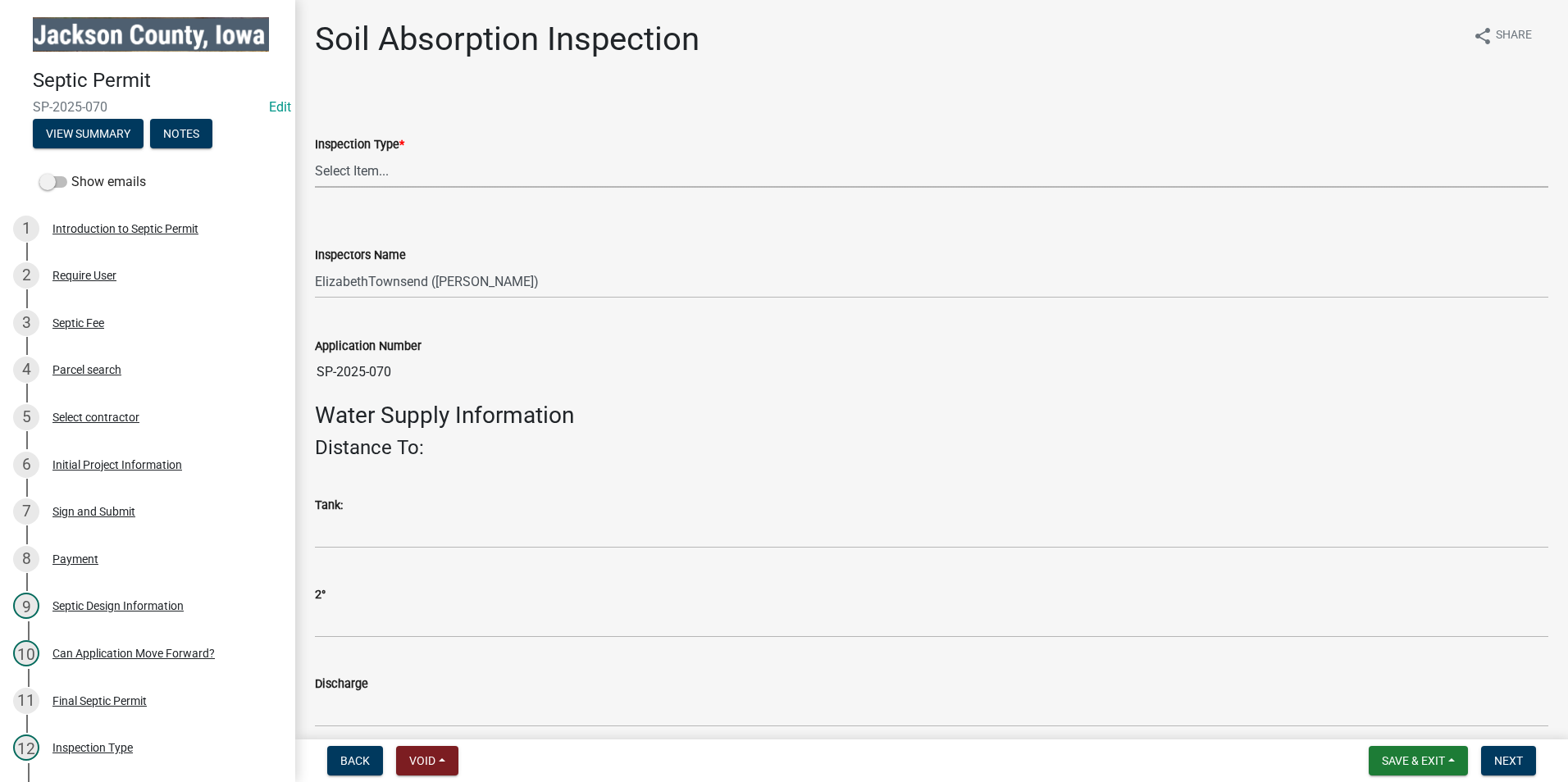
drag, startPoint x: 414, startPoint y: 168, endPoint x: 419, endPoint y: 184, distance: 16.8
click at [414, 169] on select "Select Item... Sand Filter Inspection" at bounding box center [932, 171] width 1234 height 34
click at [315, 154] on select "Select Item... Sand Filter Inspection" at bounding box center [932, 171] width 1234 height 34
select select "8b01e099-4a24-4825-befa-1c944ae133b5"
click at [1405, 763] on span "Save & Exit" at bounding box center [1414, 762] width 63 height 14
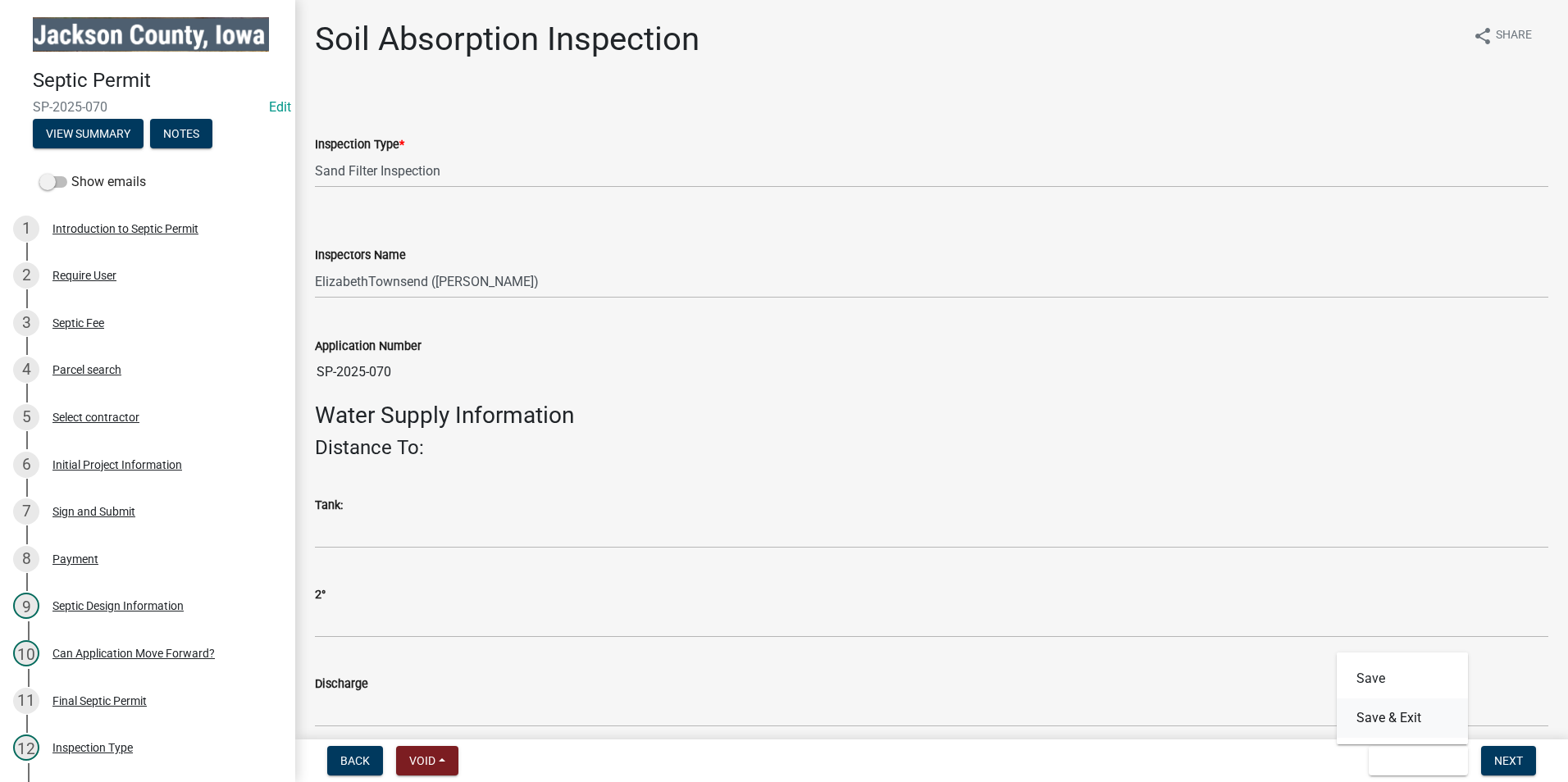
click at [1393, 714] on button "Save & Exit" at bounding box center [1402, 718] width 131 height 40
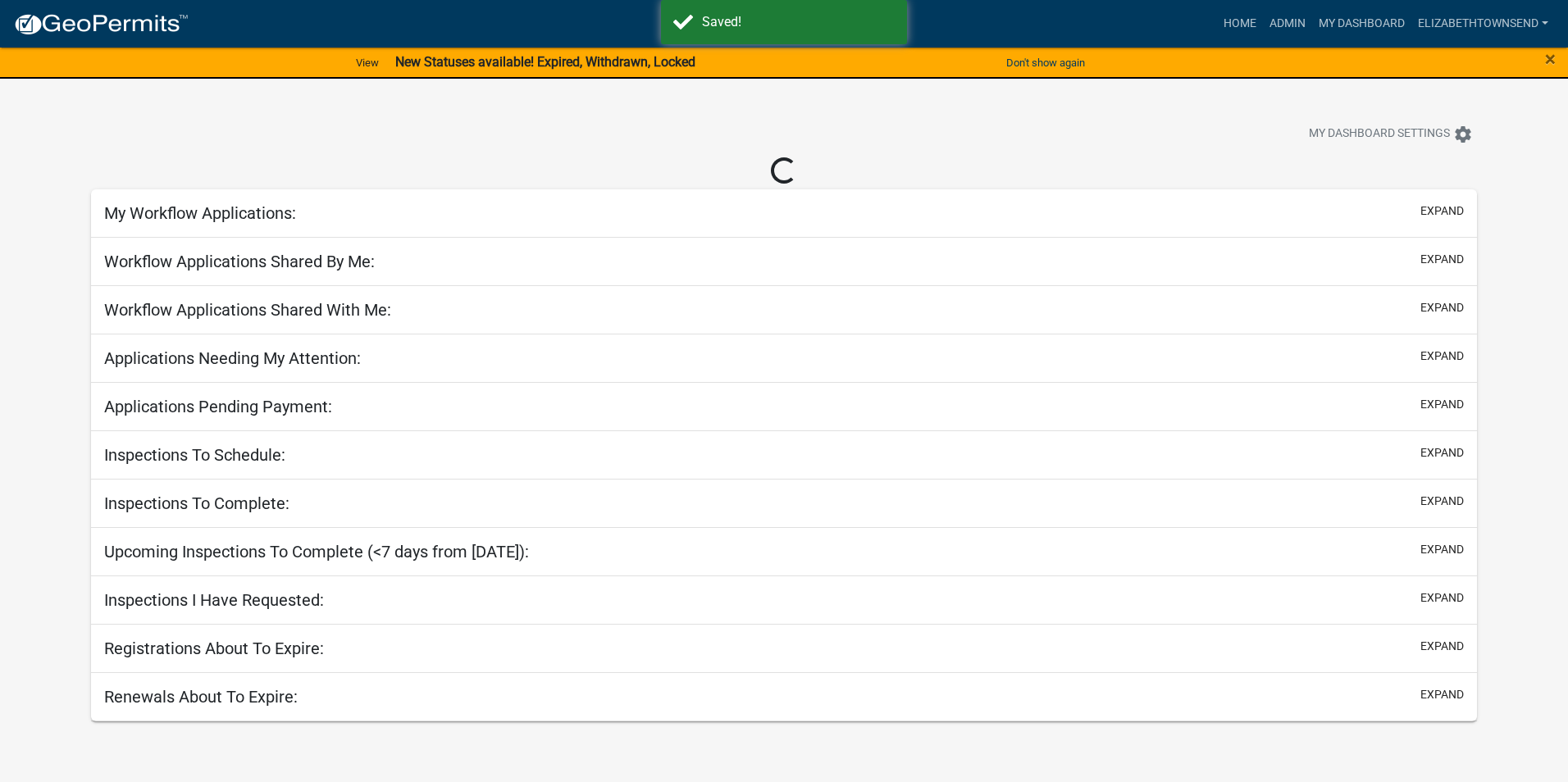
select select "3: 100"
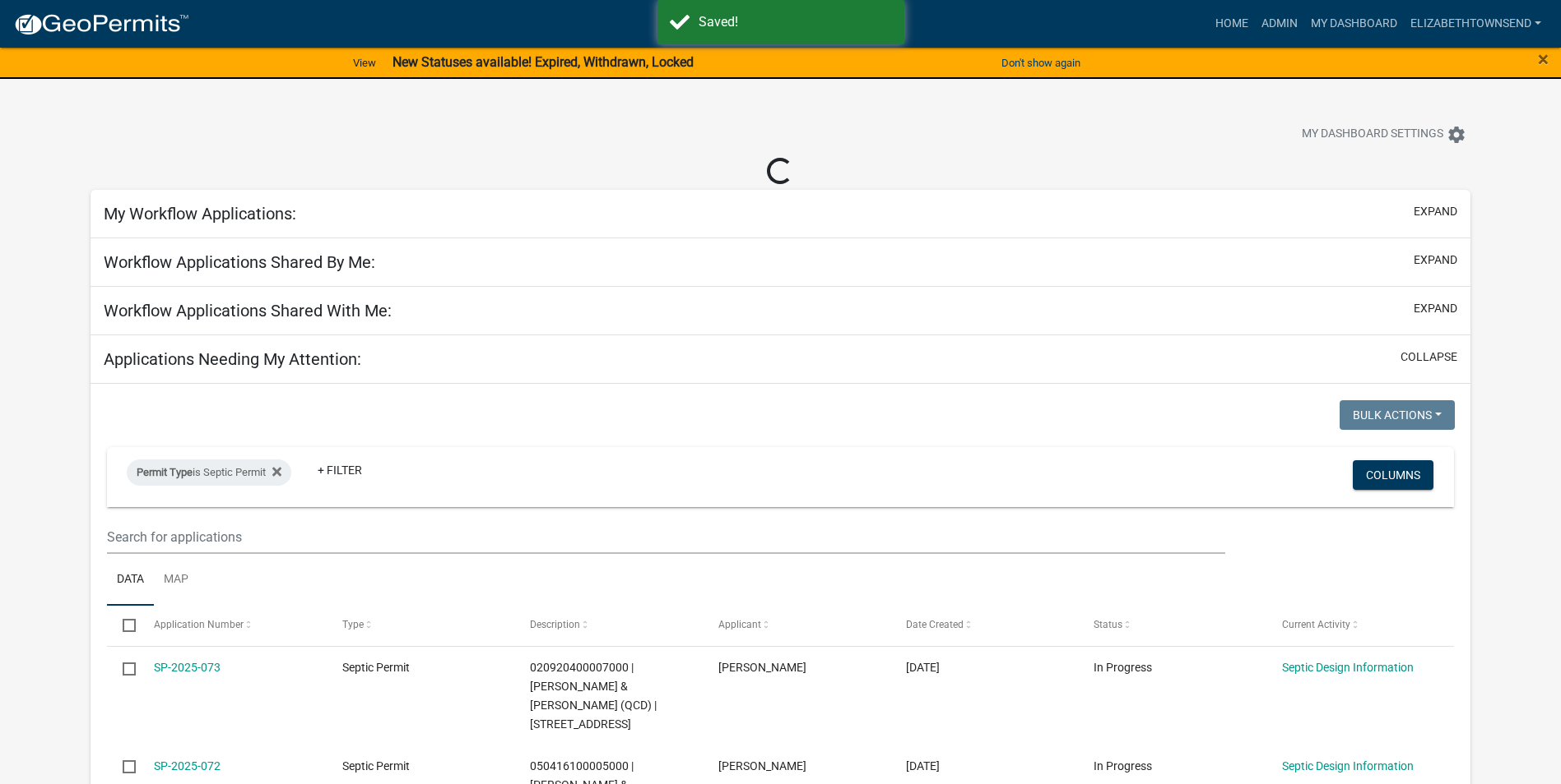
select select "3: 100"
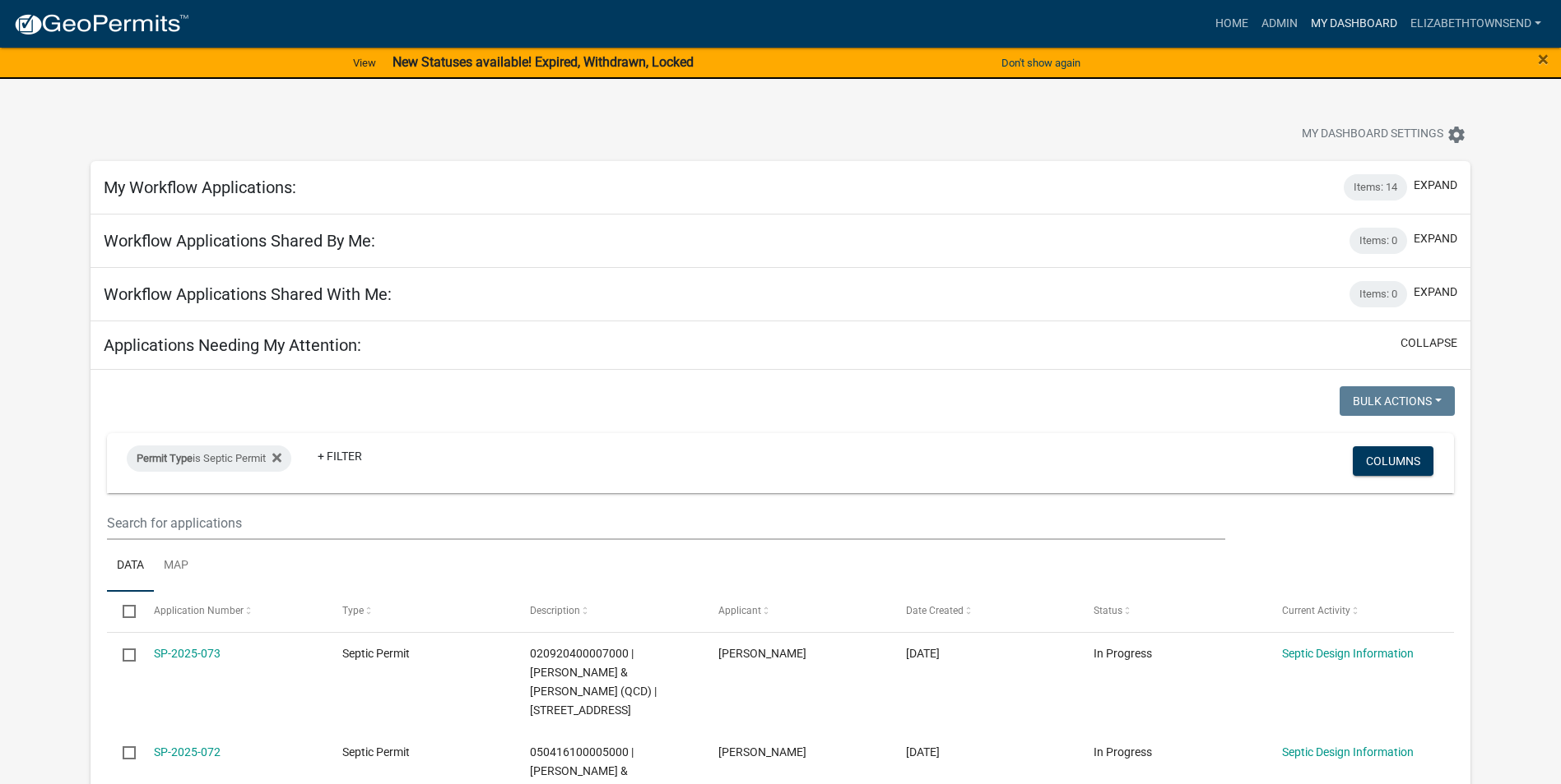
click at [1349, 19] on link "My Dashboard" at bounding box center [1353, 23] width 99 height 31
click at [1281, 19] on link "Admin" at bounding box center [1279, 23] width 50 height 31
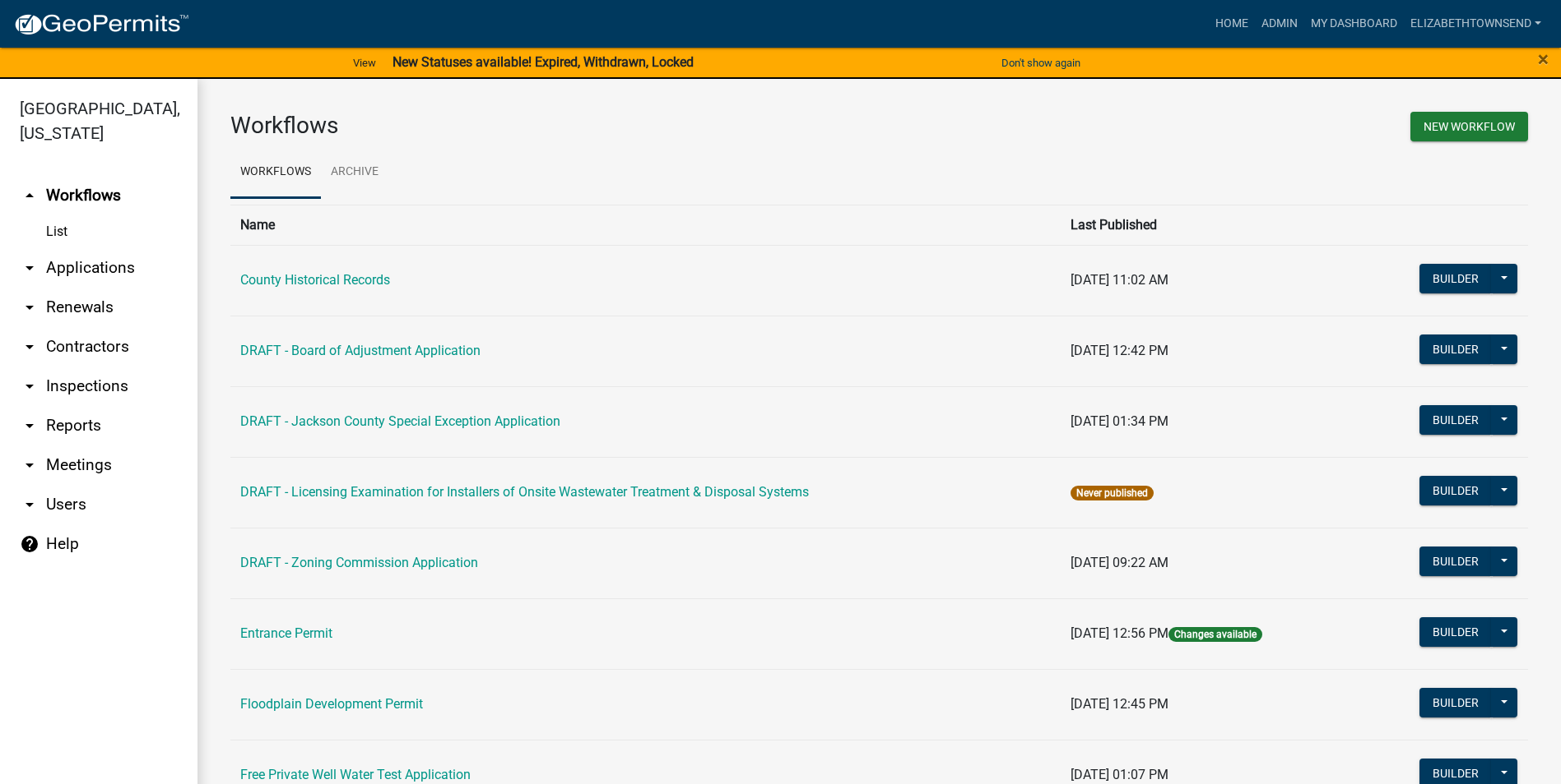
click at [69, 248] on link "arrow_drop_down Applications" at bounding box center [98, 268] width 198 height 40
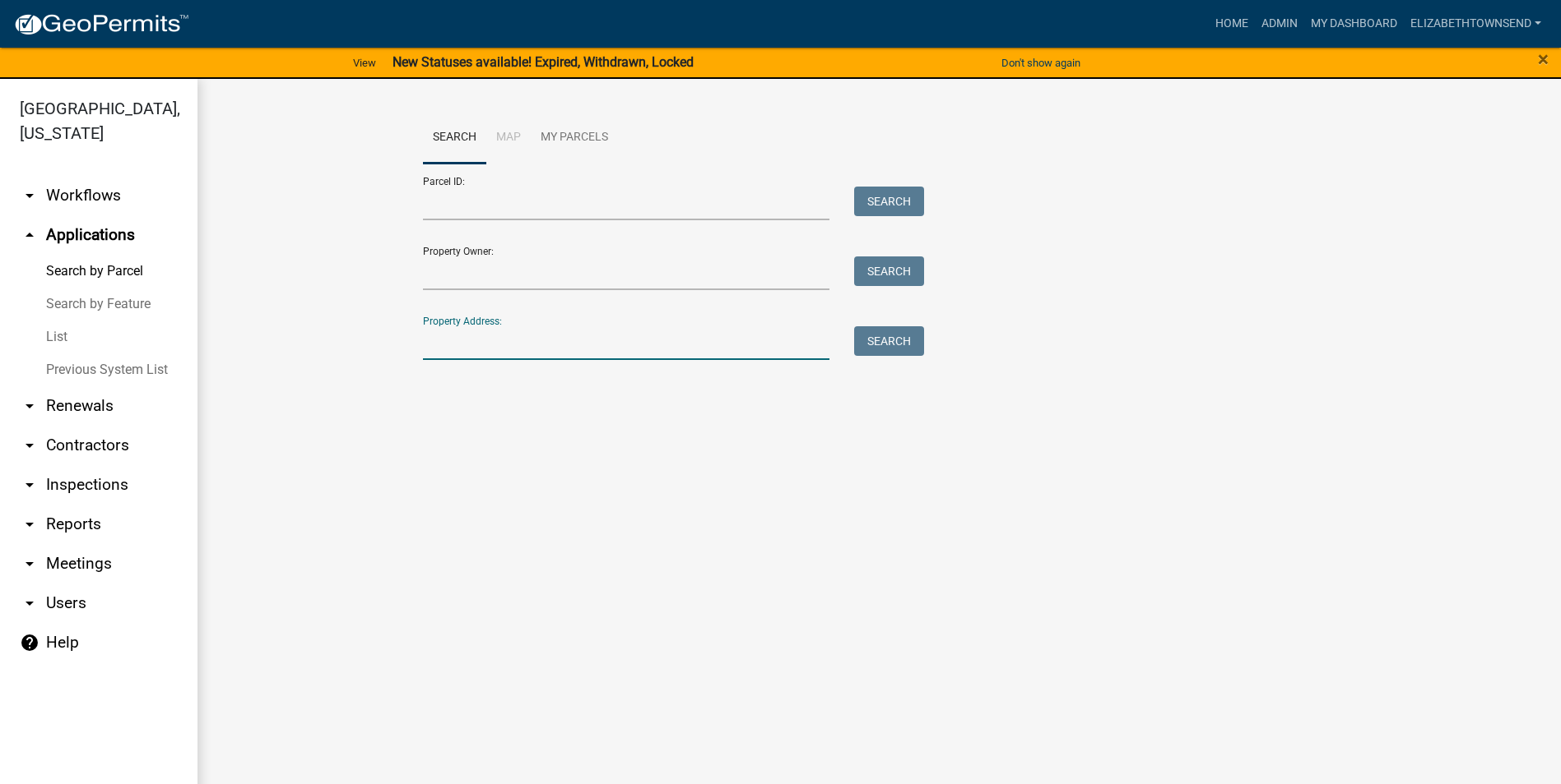
click at [477, 347] on input "Property Address:" at bounding box center [627, 343] width 407 height 34
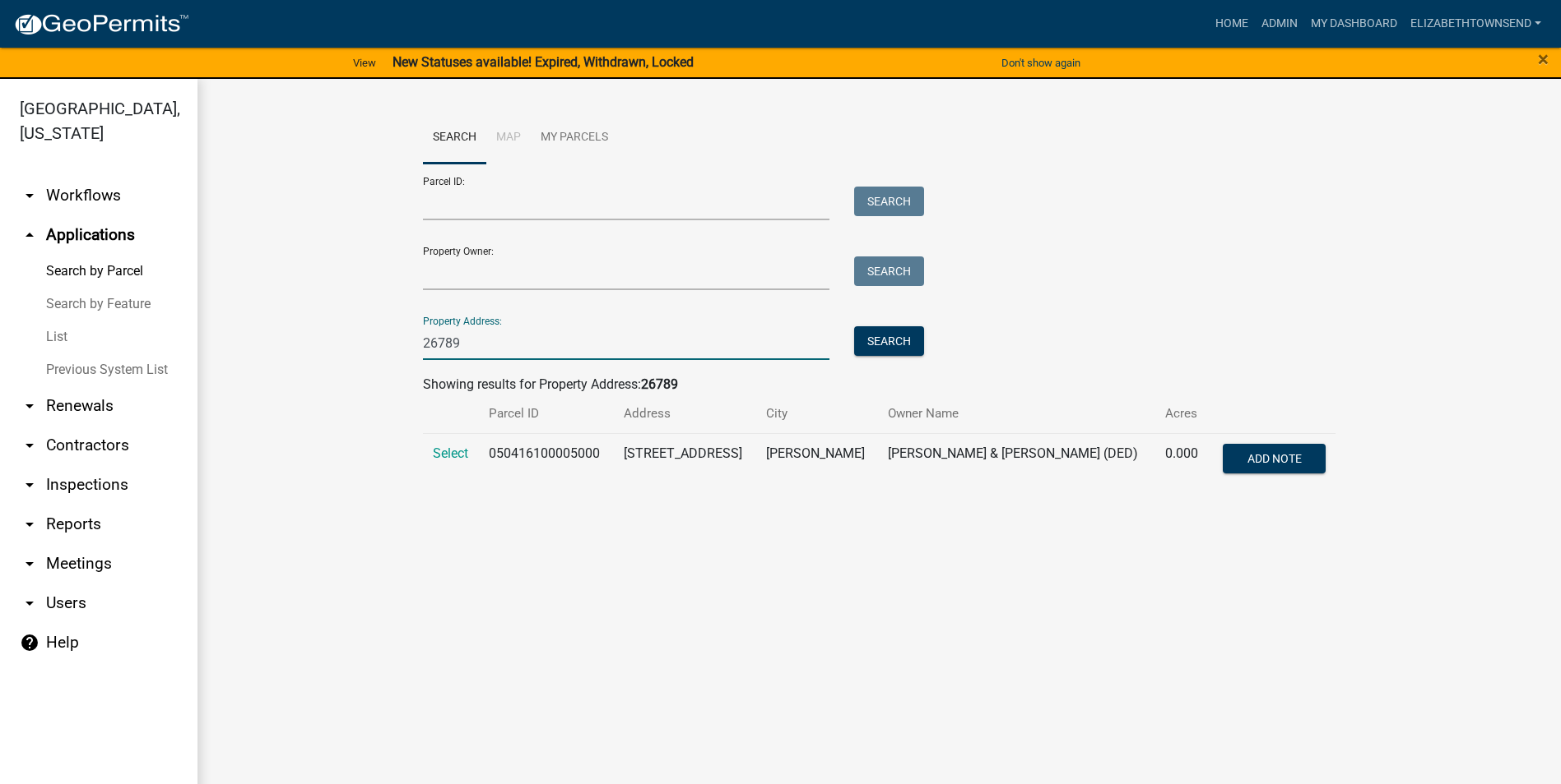
drag, startPoint x: 479, startPoint y: 347, endPoint x: 357, endPoint y: 336, distance: 122.5
click at [357, 338] on wm-workflow-application-search-view "Search Map My Parcels Parcel ID: Search Property Owner: Search Property Address…" at bounding box center [878, 306] width 1297 height 389
type input "14046"
click at [451, 449] on span "Select" at bounding box center [450, 454] width 35 height 16
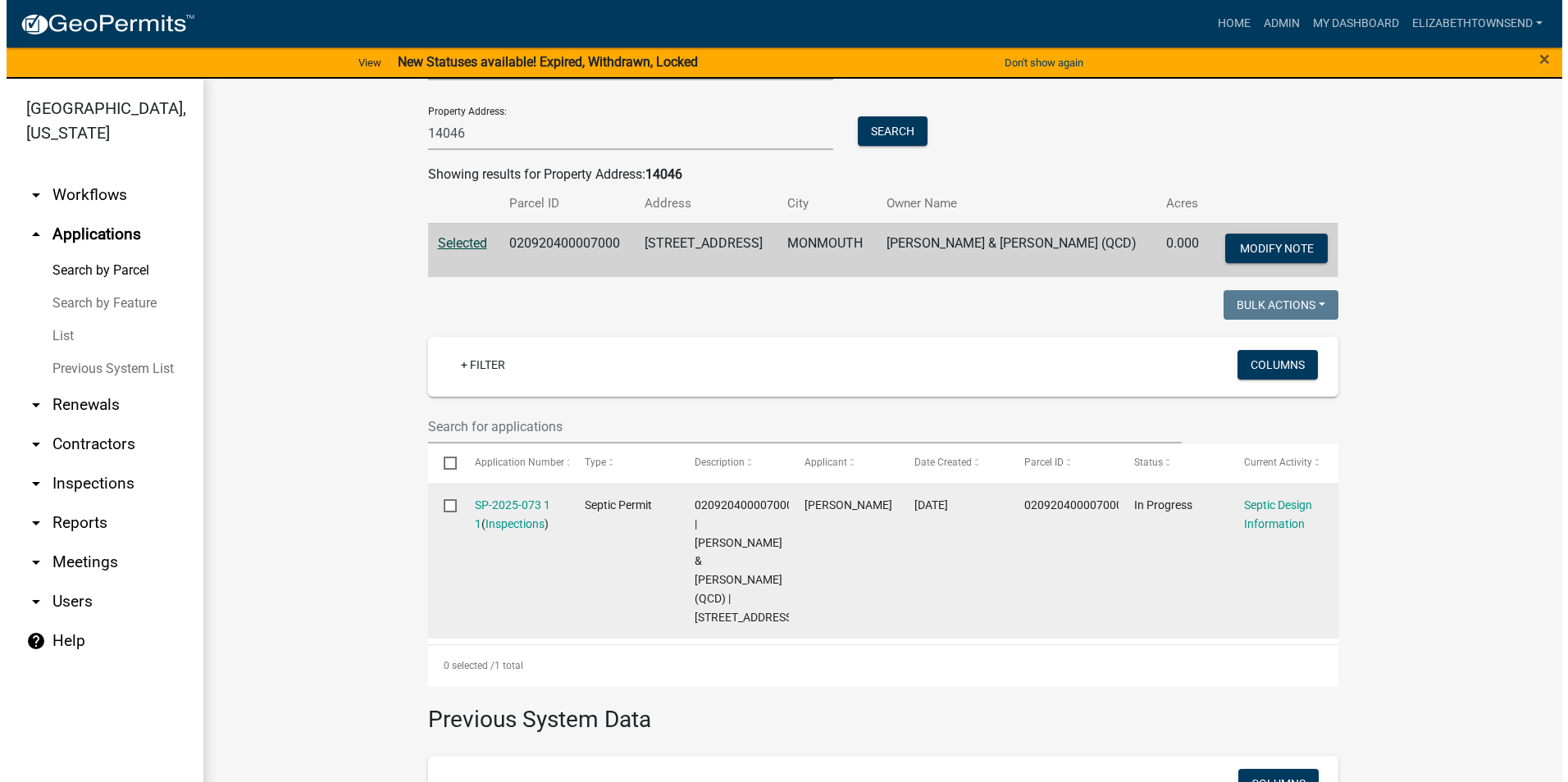
scroll to position [246, 0]
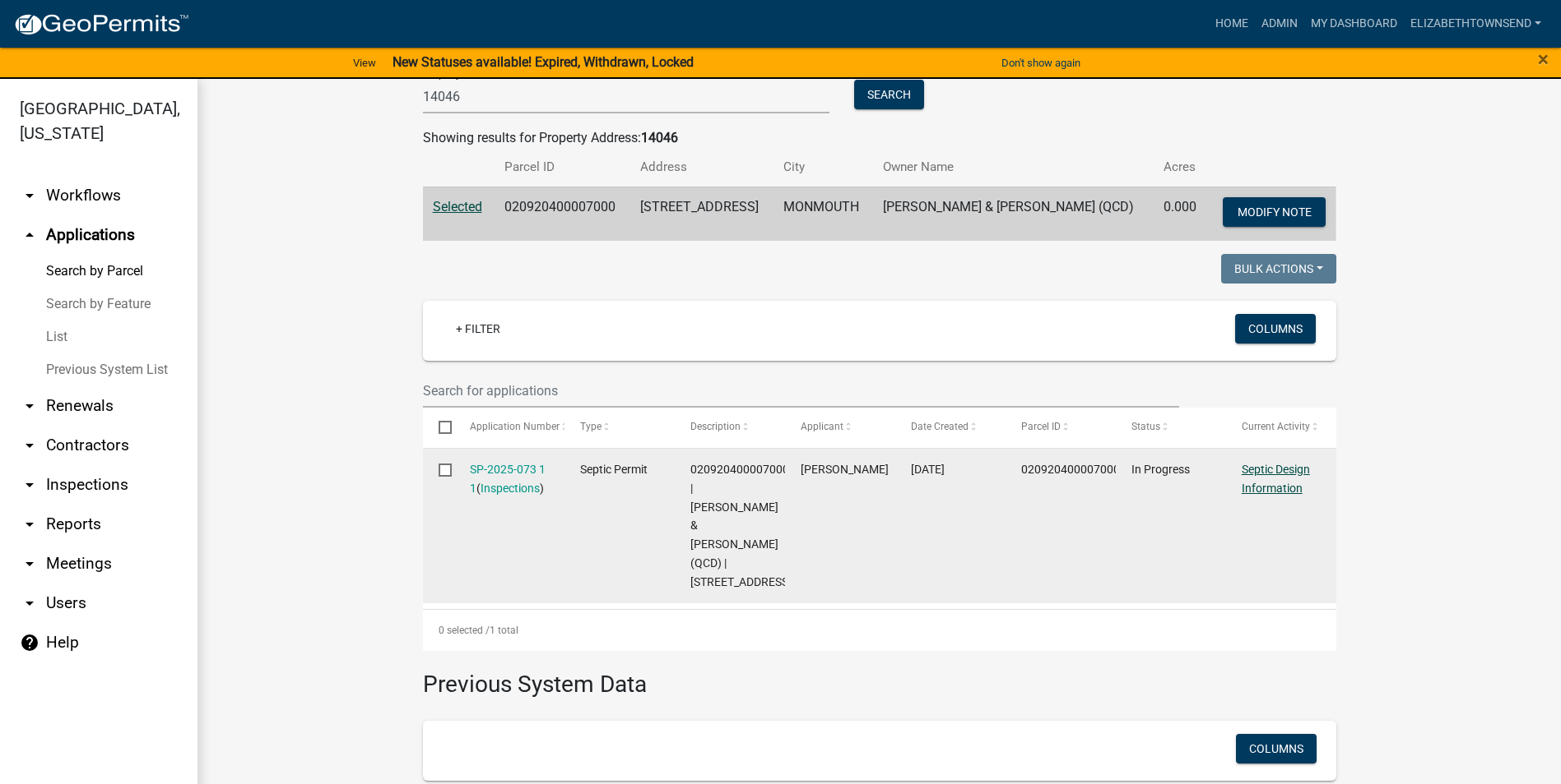
click at [1277, 470] on link "Septic Design Information" at bounding box center [1275, 478] width 68 height 32
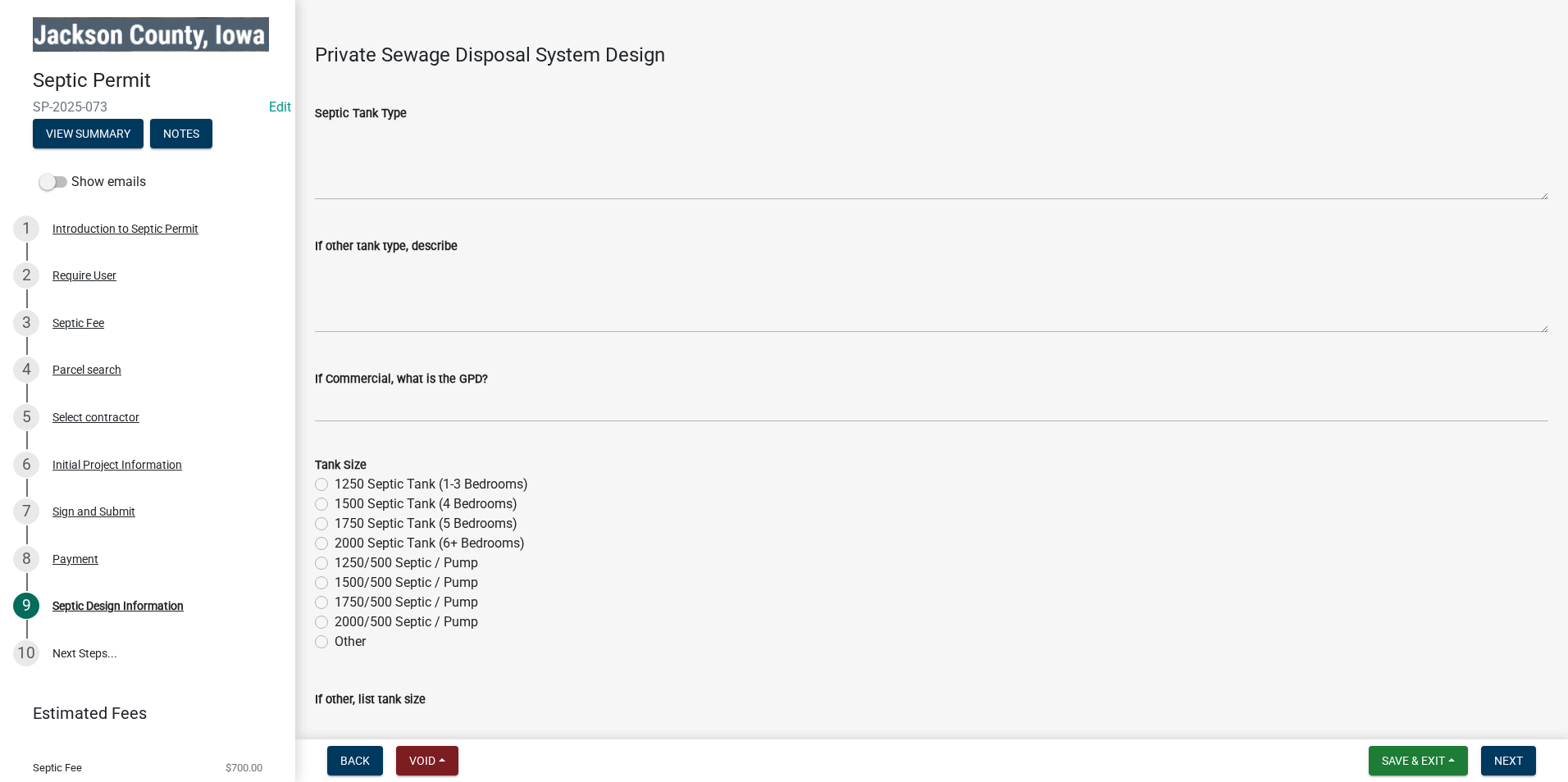
scroll to position [656, 0]
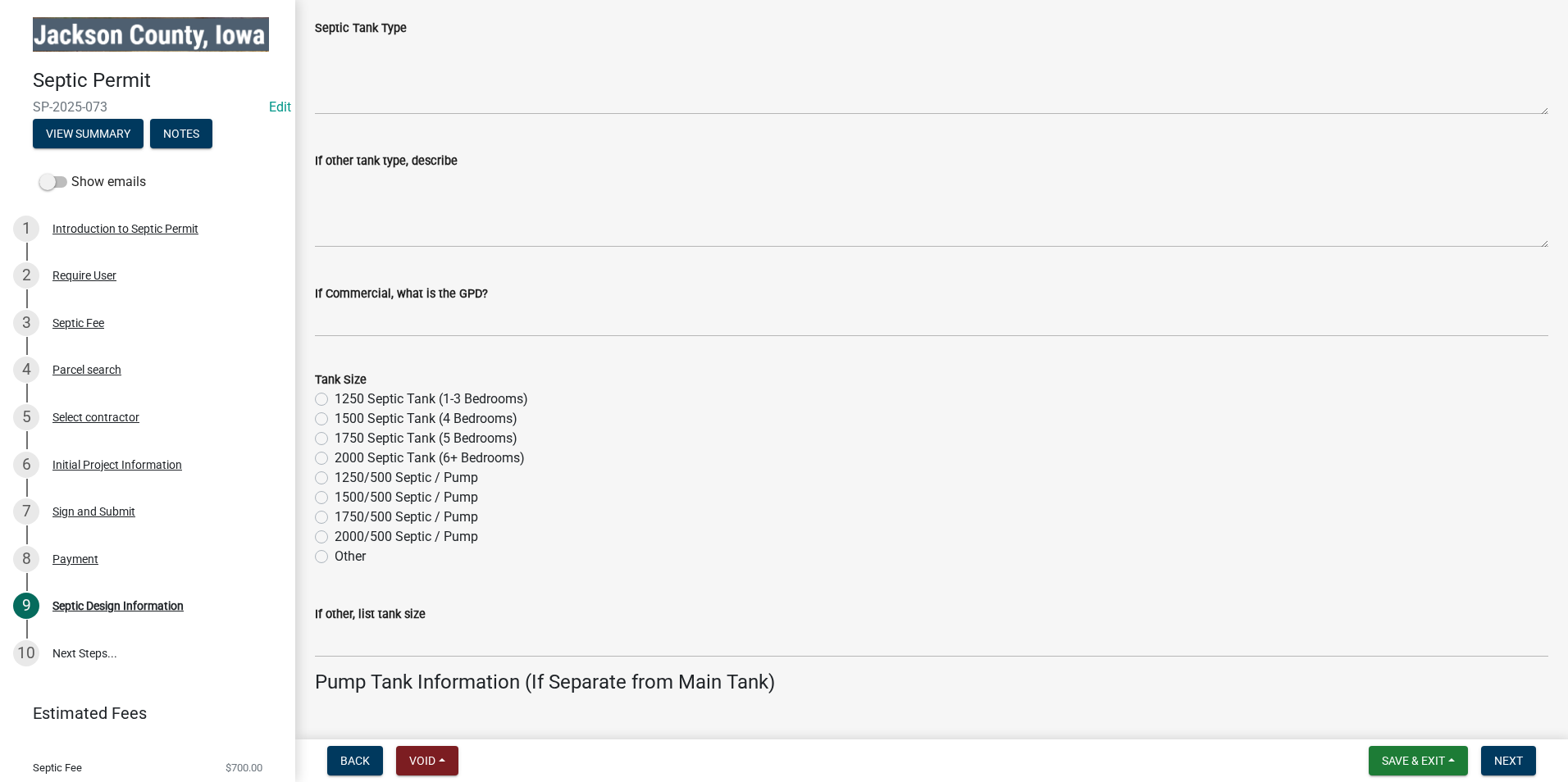
click at [334, 439] on label "1750 Septic Tank (5 Bedrooms)" at bounding box center [426, 439] width 183 height 19
click at [334, 439] on input "1750 Septic Tank (5 Bedrooms)" at bounding box center [339, 434] width 11 height 11
radio input "true"
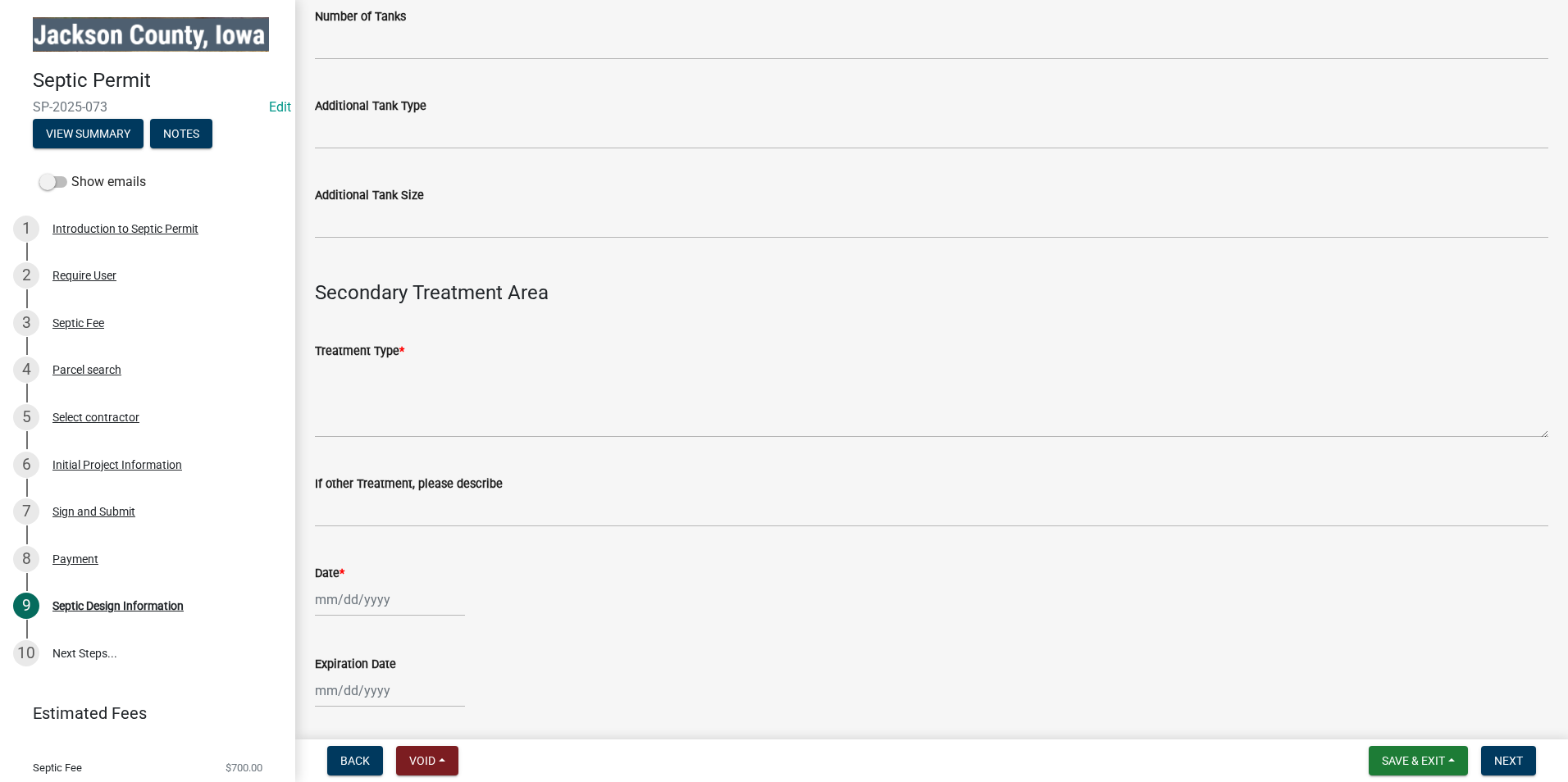
scroll to position [1722, 0]
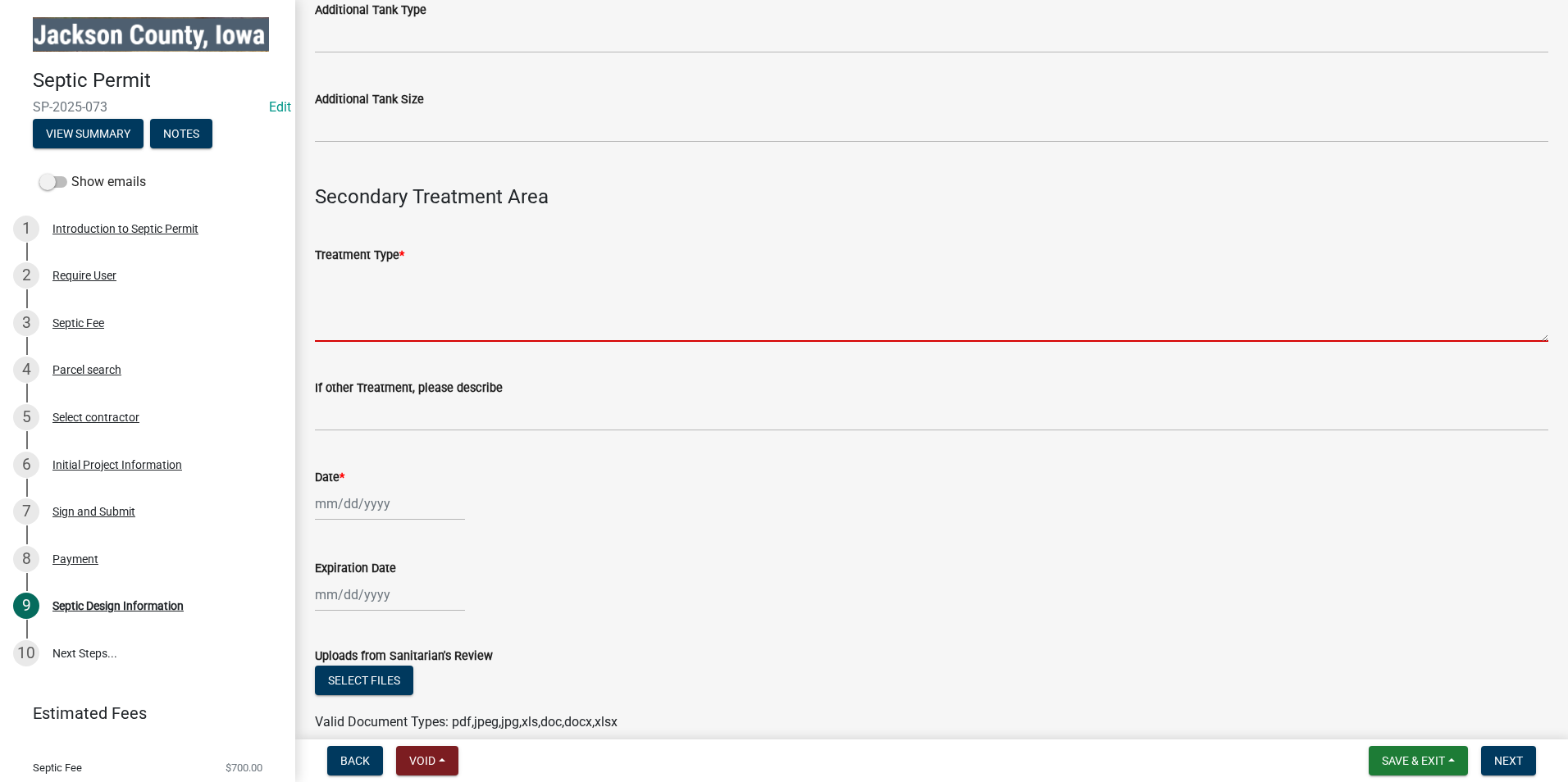
click at [380, 321] on textarea "Treatment Type *" at bounding box center [932, 303] width 1234 height 77
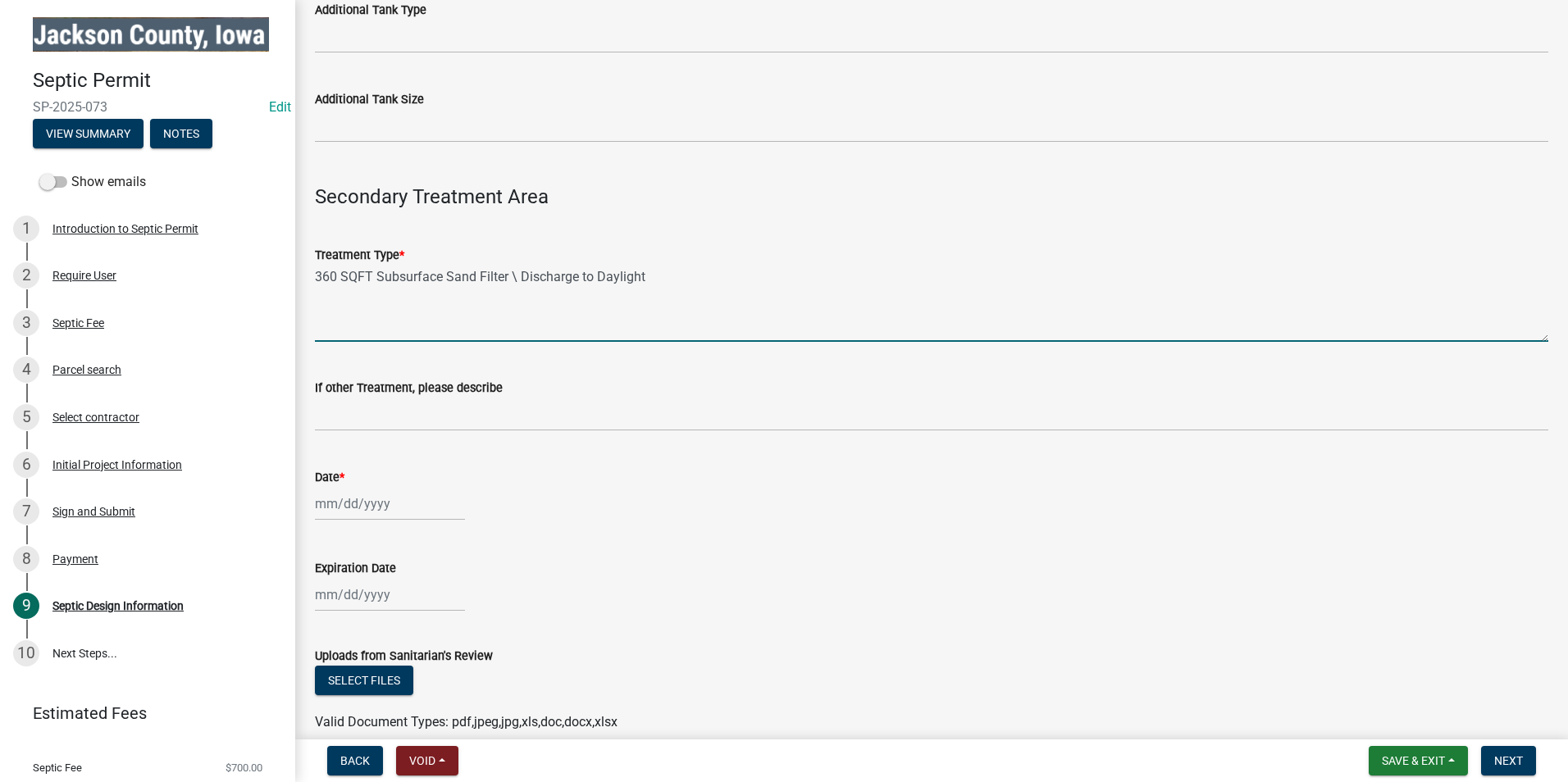
type textarea "360 SQFT Subsurface Sand Filter \ Discharge to Daylight"
click at [348, 512] on div at bounding box center [390, 503] width 151 height 34
select select "8"
select select "2025"
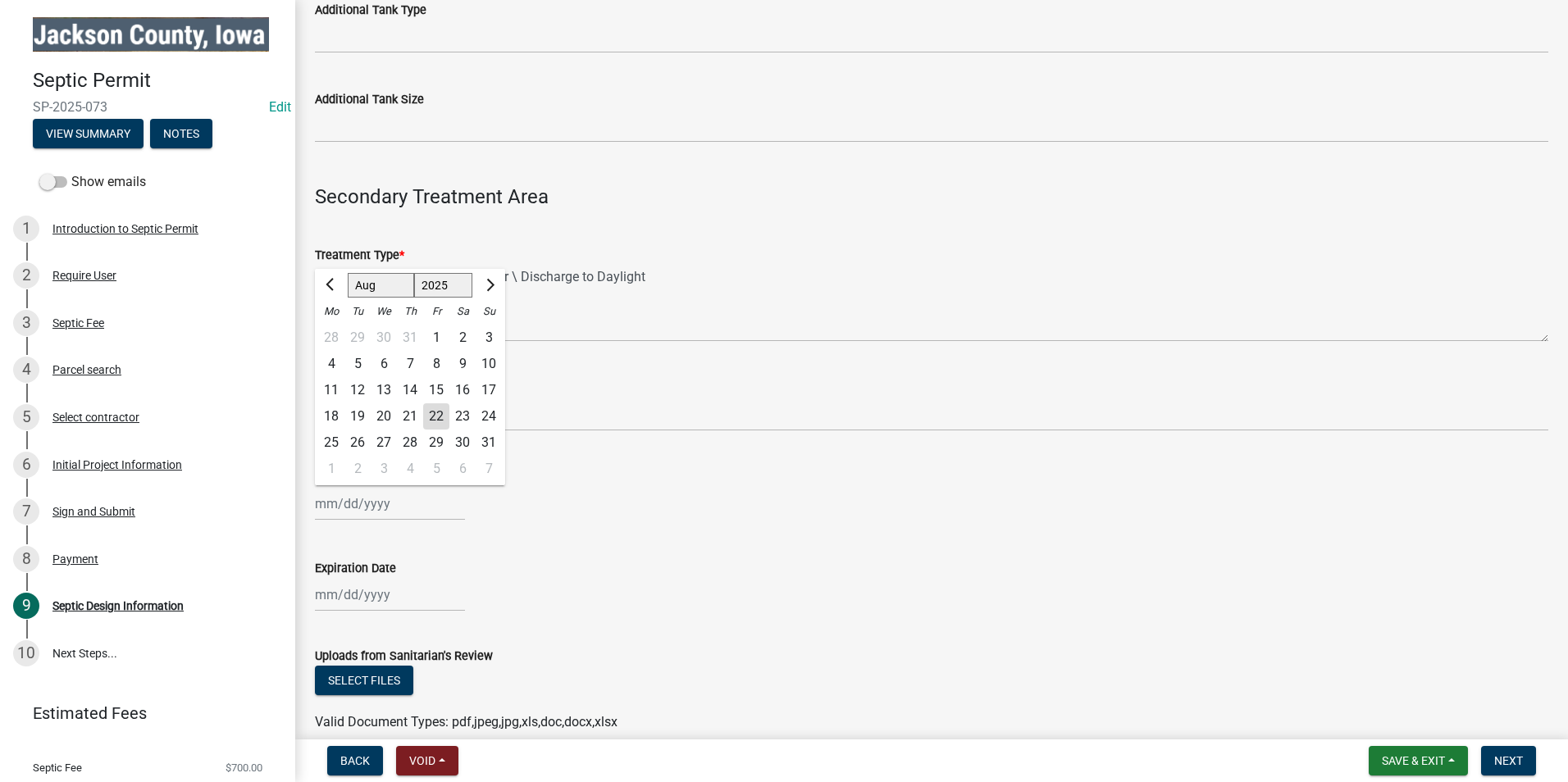
click at [445, 416] on div "22" at bounding box center [436, 416] width 26 height 26
type input "[DATE]"
select select "8"
select select "2025"
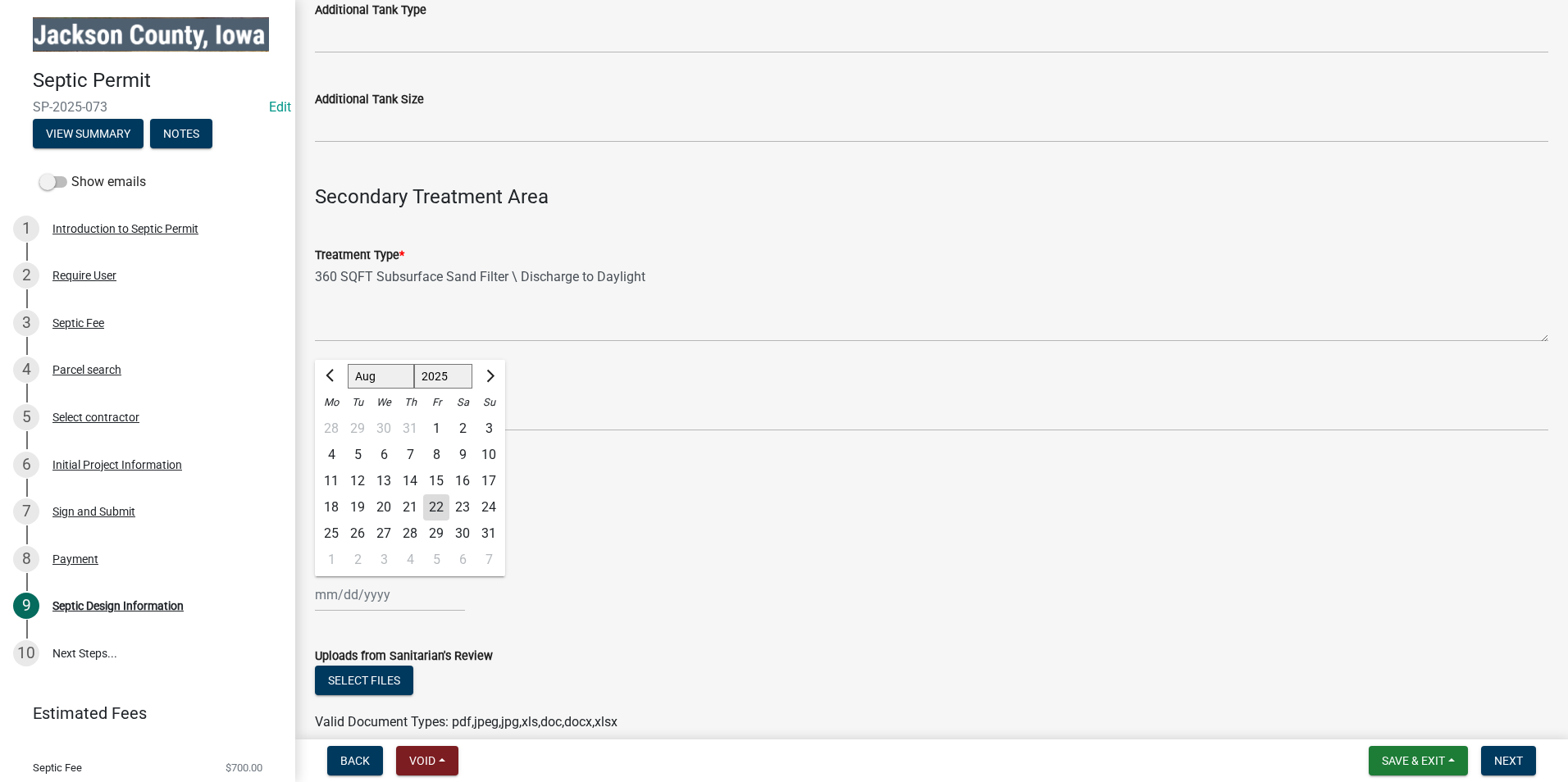
click at [348, 597] on div "[PERSON_NAME] Feb Mar Apr [PERSON_NAME][DATE] Oct Nov [DATE] 1526 1527 1528 152…" at bounding box center [390, 595] width 151 height 34
click at [487, 374] on span "Next month" at bounding box center [488, 376] width 13 height 13
click at [487, 375] on span "Next month" at bounding box center [488, 376] width 13 height 13
click at [487, 376] on span "Next month" at bounding box center [488, 376] width 13 height 13
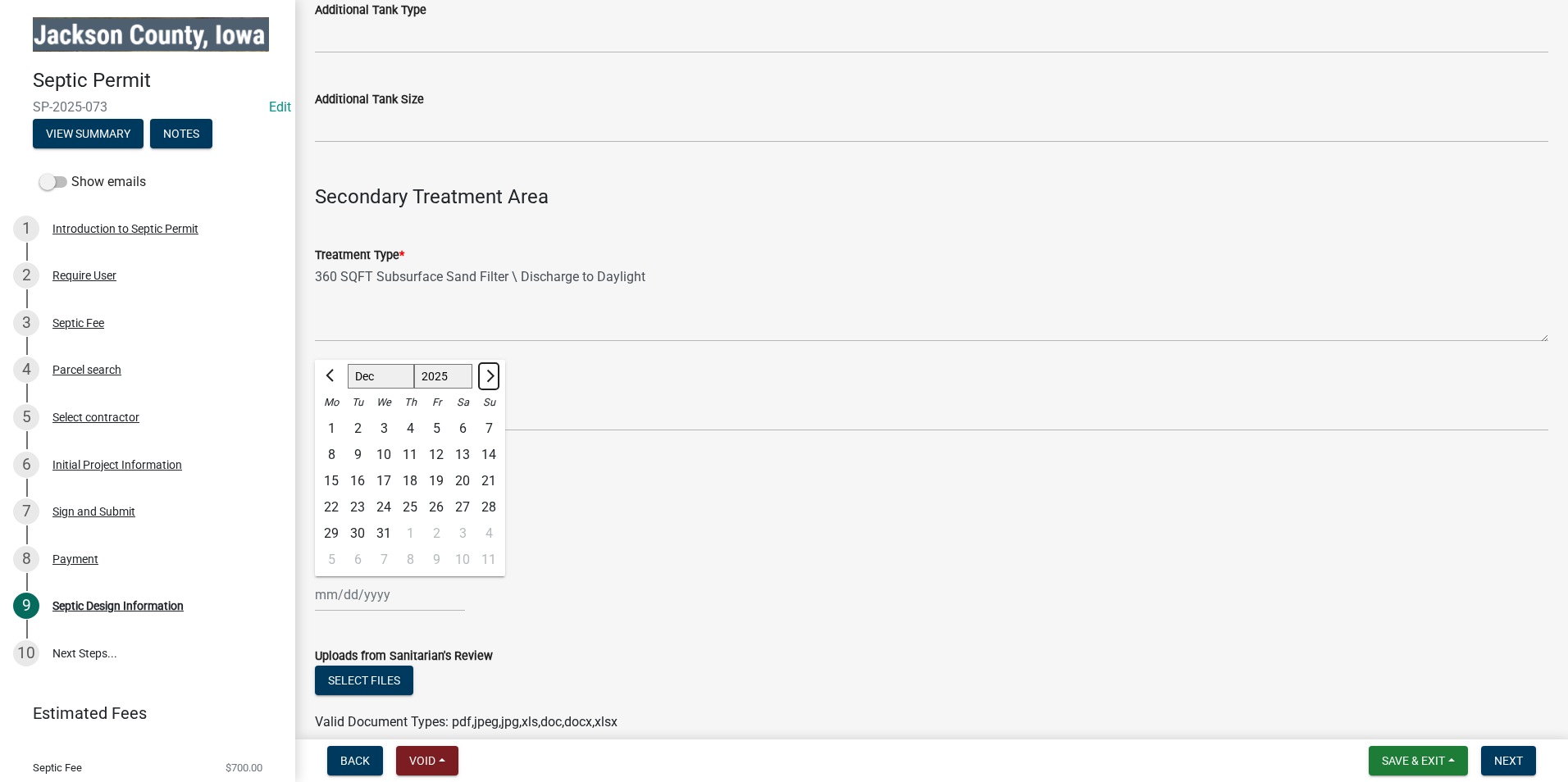
click at [487, 376] on span "Next month" at bounding box center [488, 376] width 13 height 13
select select "1"
select select "2026"
click at [487, 377] on span "Next month" at bounding box center [488, 376] width 13 height 13
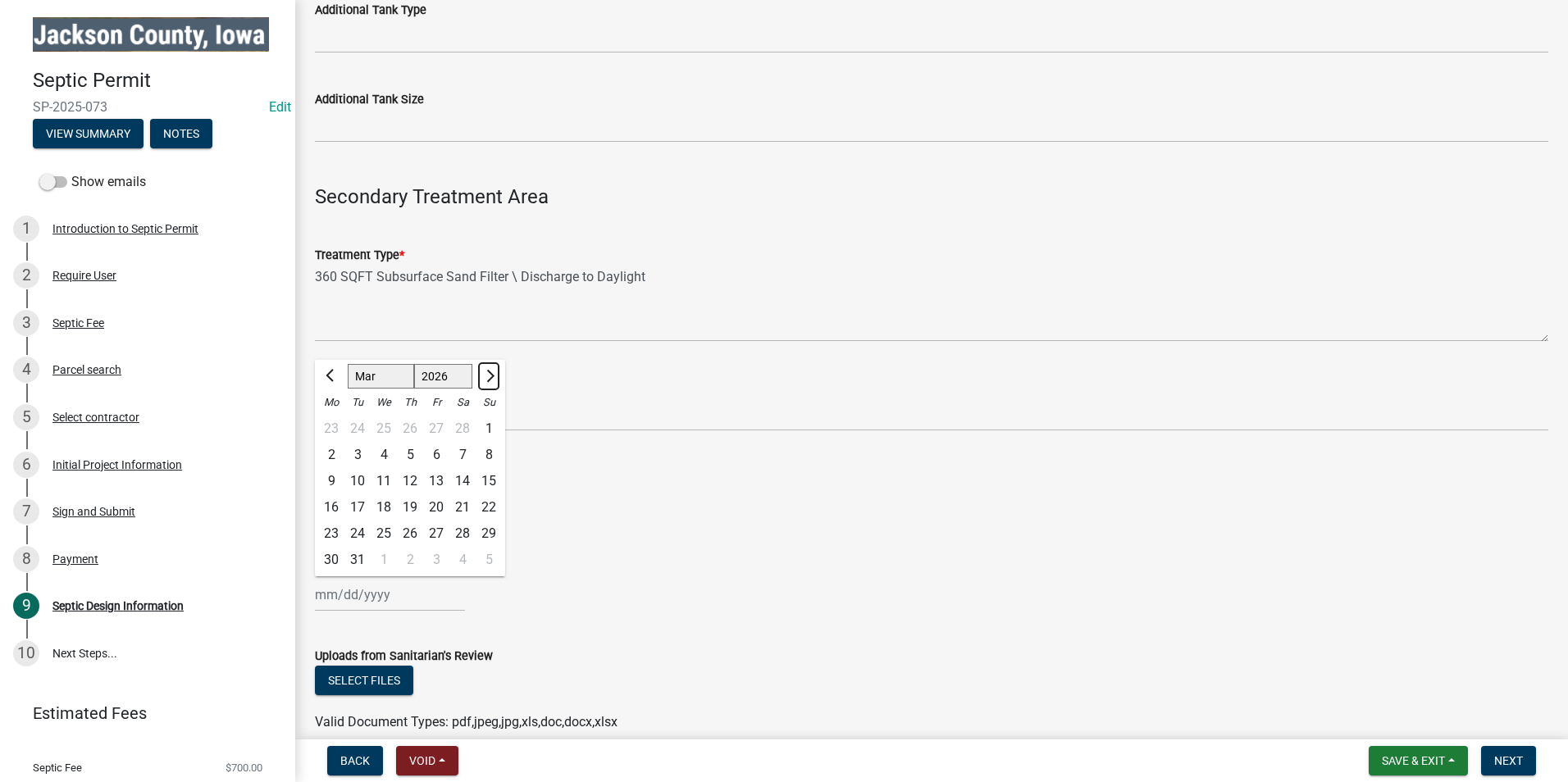
click at [487, 377] on span "Next month" at bounding box center [488, 376] width 13 height 13
click at [488, 377] on span "Next month" at bounding box center [488, 376] width 13 height 13
click at [488, 378] on span "Next month" at bounding box center [488, 376] width 13 height 13
click at [488, 379] on span "Next month" at bounding box center [488, 376] width 13 height 13
click at [488, 381] on span "Next month" at bounding box center [488, 376] width 13 height 13
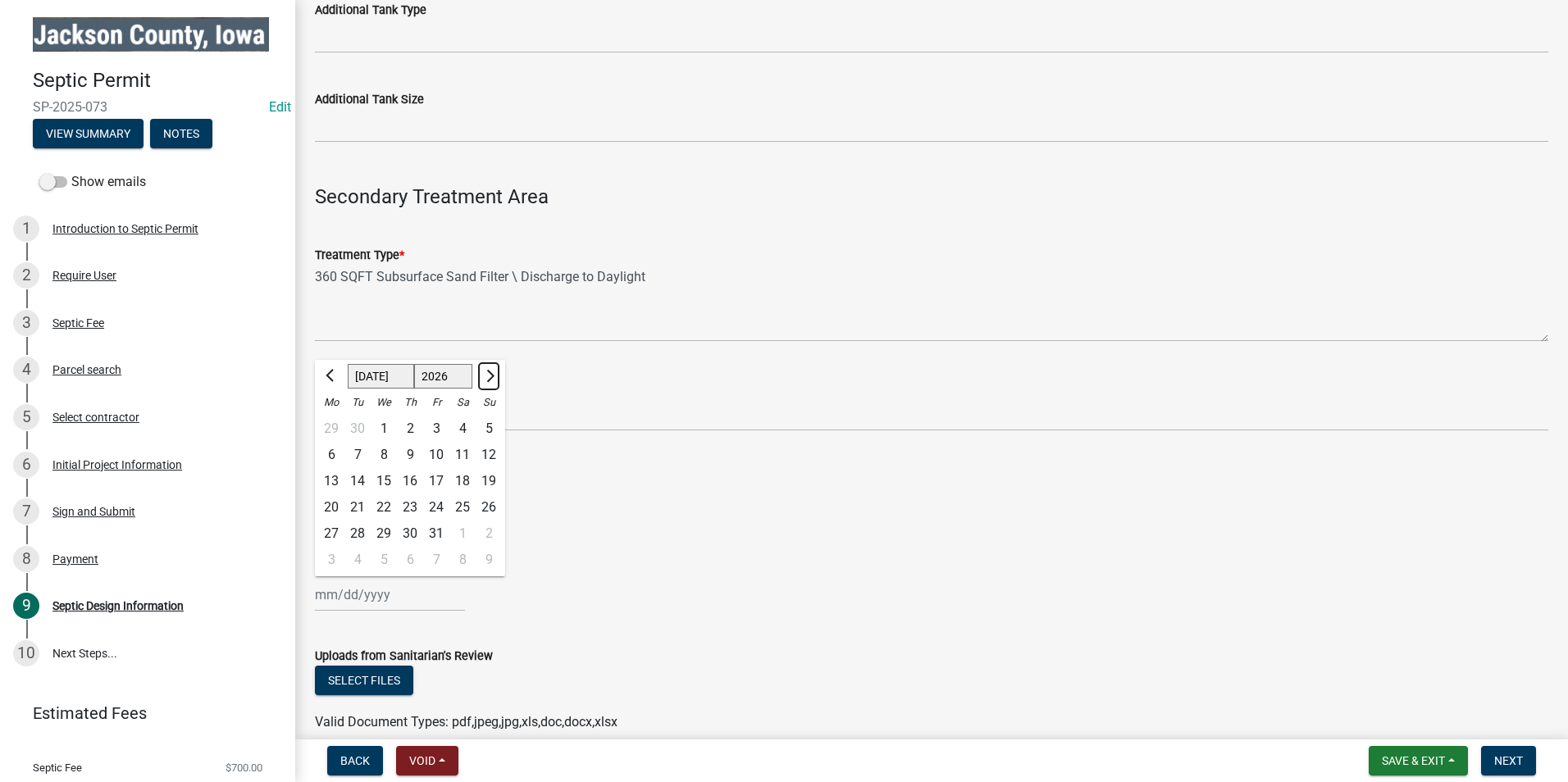
select select "8"
click at [462, 507] on div "22" at bounding box center [462, 507] width 26 height 26
type input "08/22/2026"
click at [624, 514] on div "[DATE]" at bounding box center [932, 503] width 1234 height 34
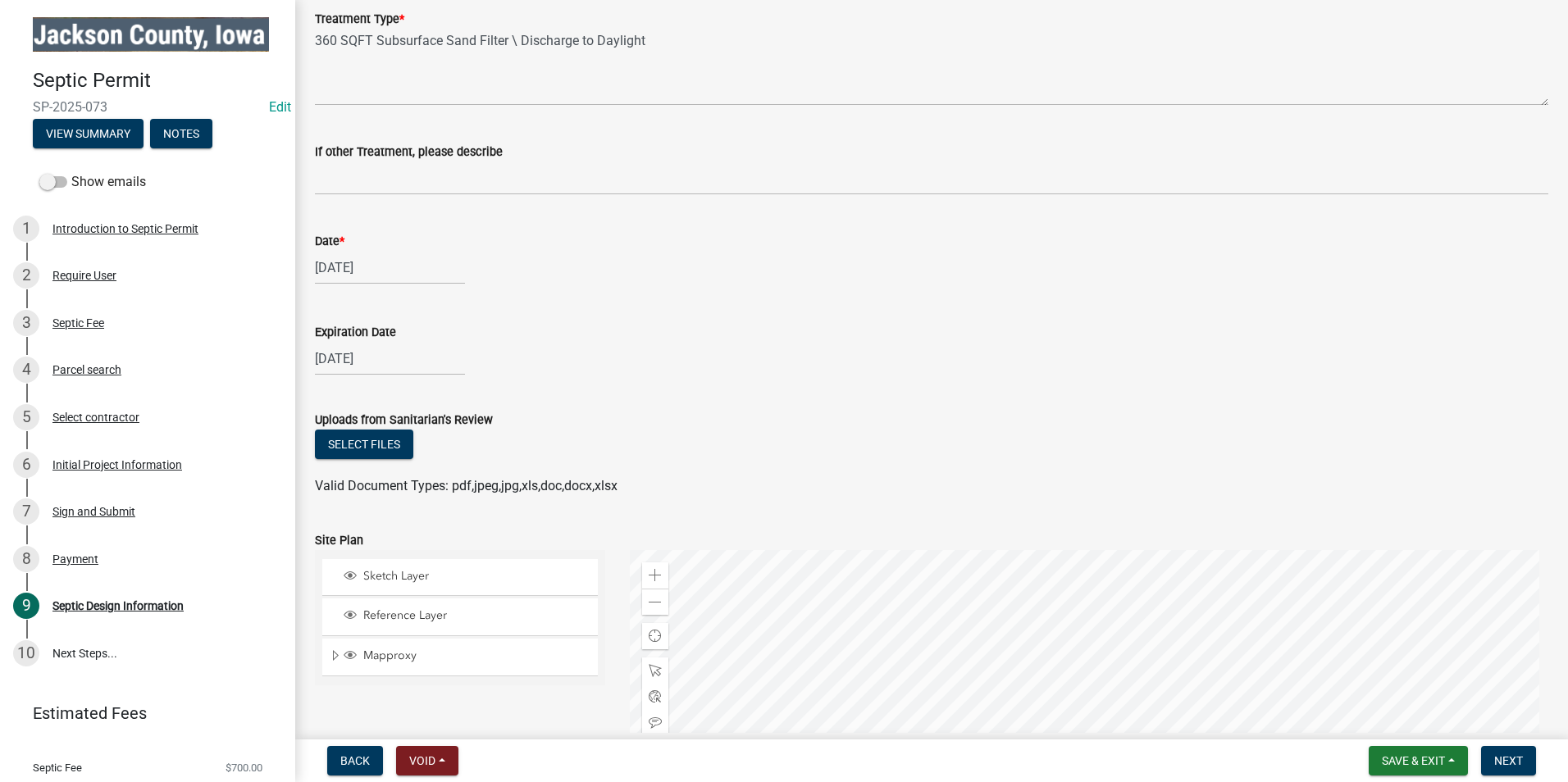
scroll to position [1968, 0]
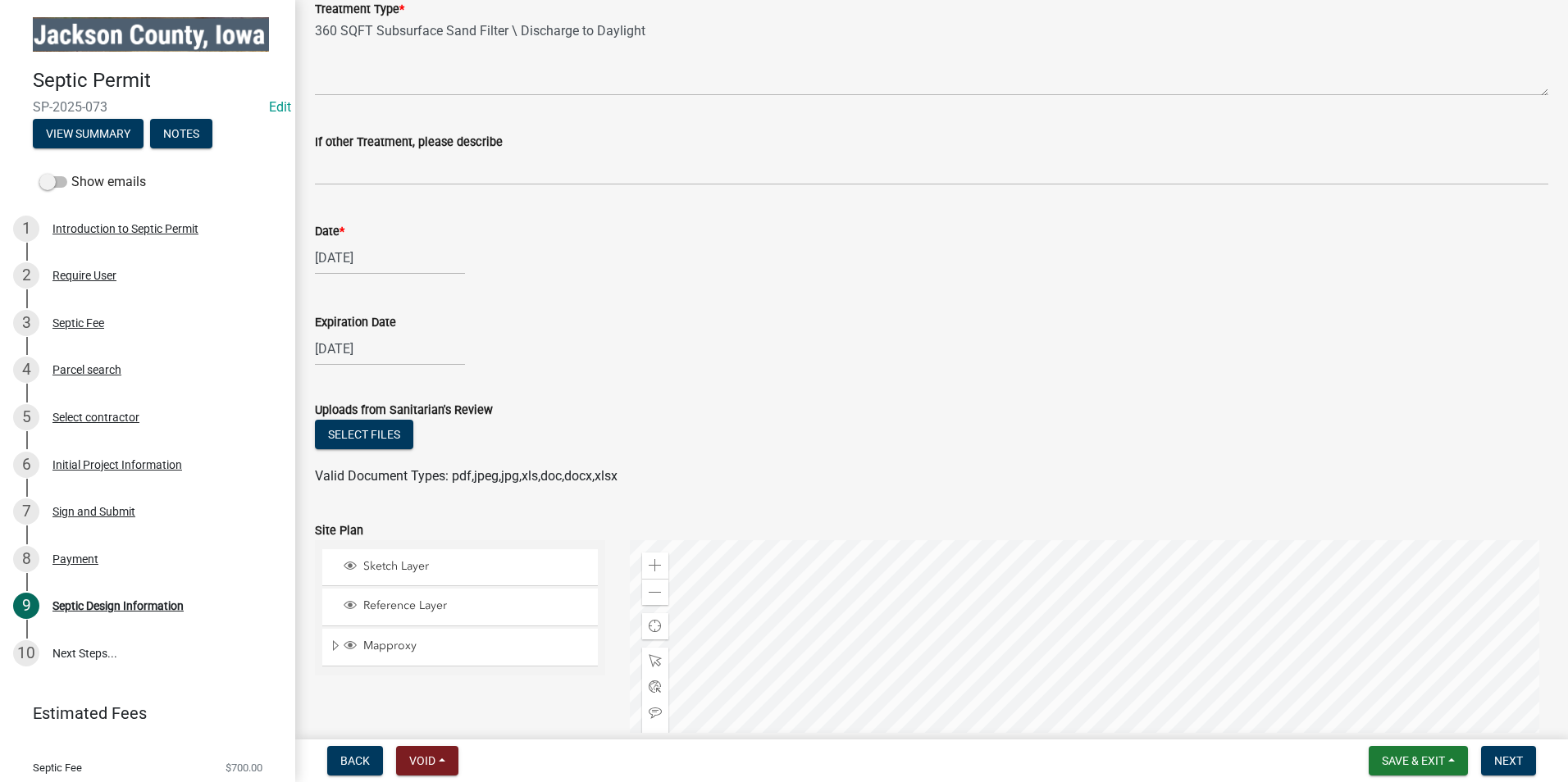
click at [643, 377] on wm-data-entity-input "Expiration Date 08/22/2026" at bounding box center [932, 335] width 1234 height 91
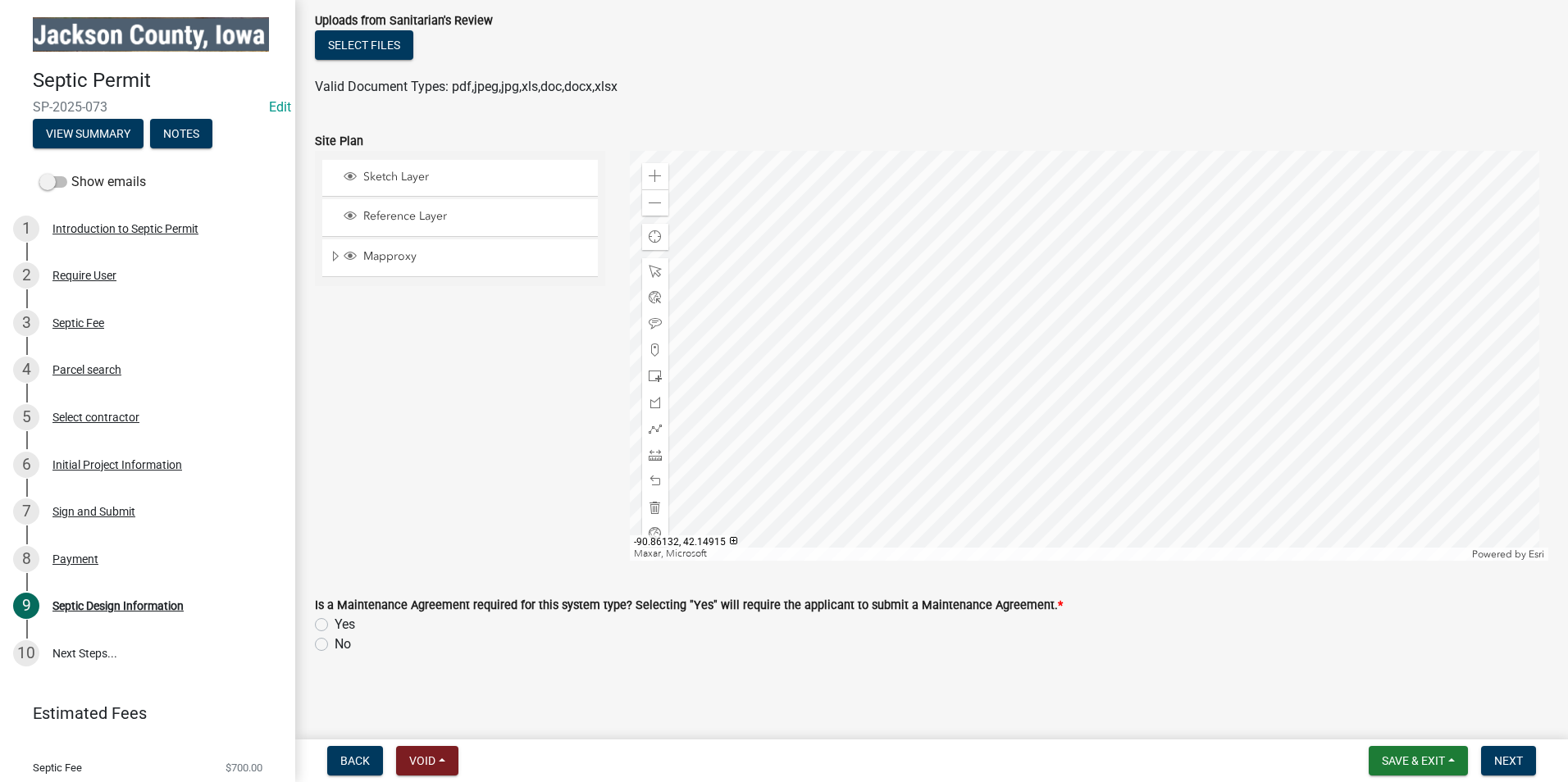
click at [334, 642] on label "No" at bounding box center [342, 644] width 17 height 19
click at [334, 642] on input "No" at bounding box center [339, 639] width 11 height 11
radio input "true"
click at [1154, 660] on wm-data-entity-input "Is a Maintenance Agreement required for this system type? Selecting "Yes" will …" at bounding box center [932, 623] width 1234 height 93
click at [1516, 766] on span "Next" at bounding box center [1509, 762] width 29 height 14
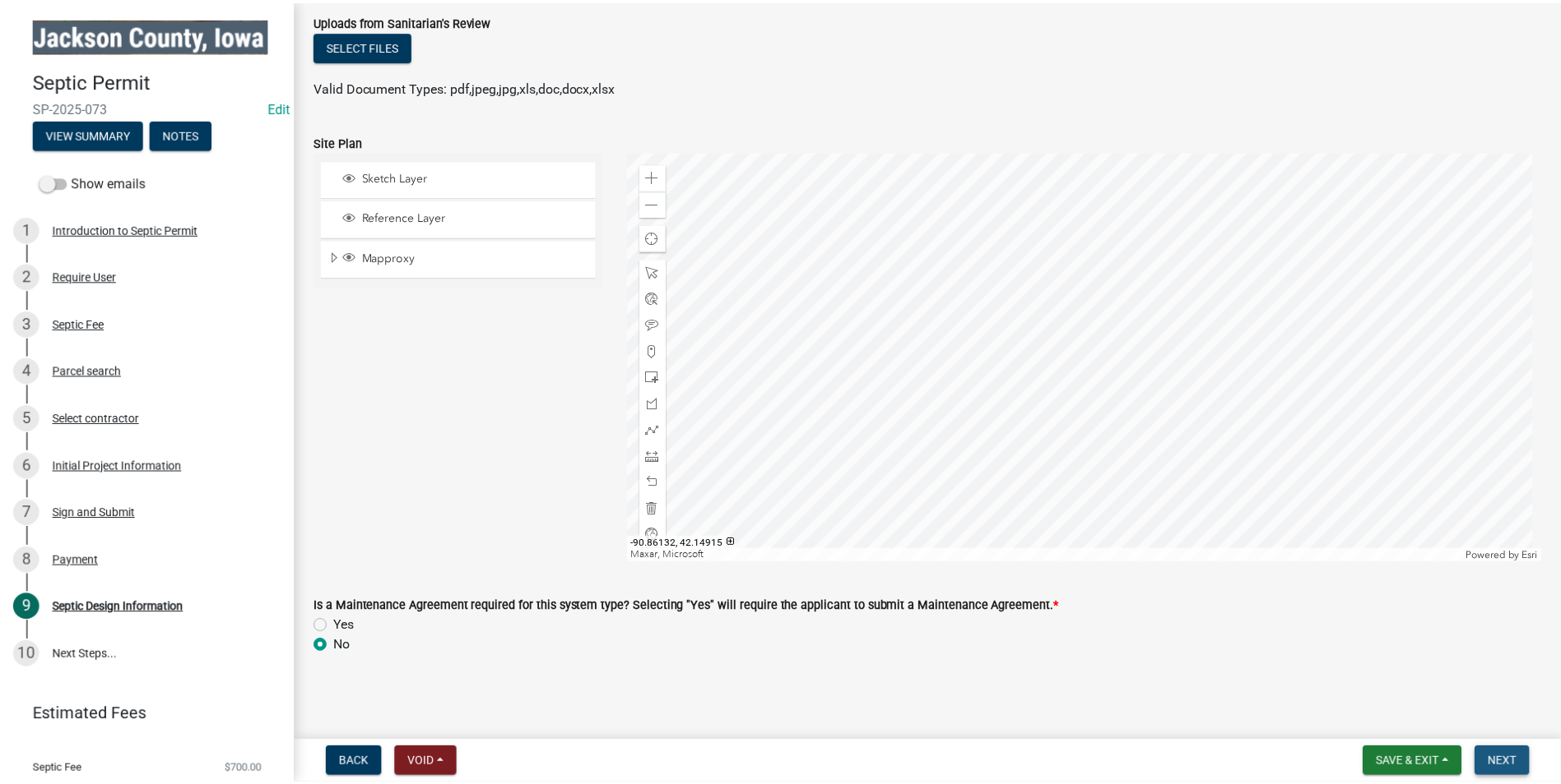
scroll to position [0, 0]
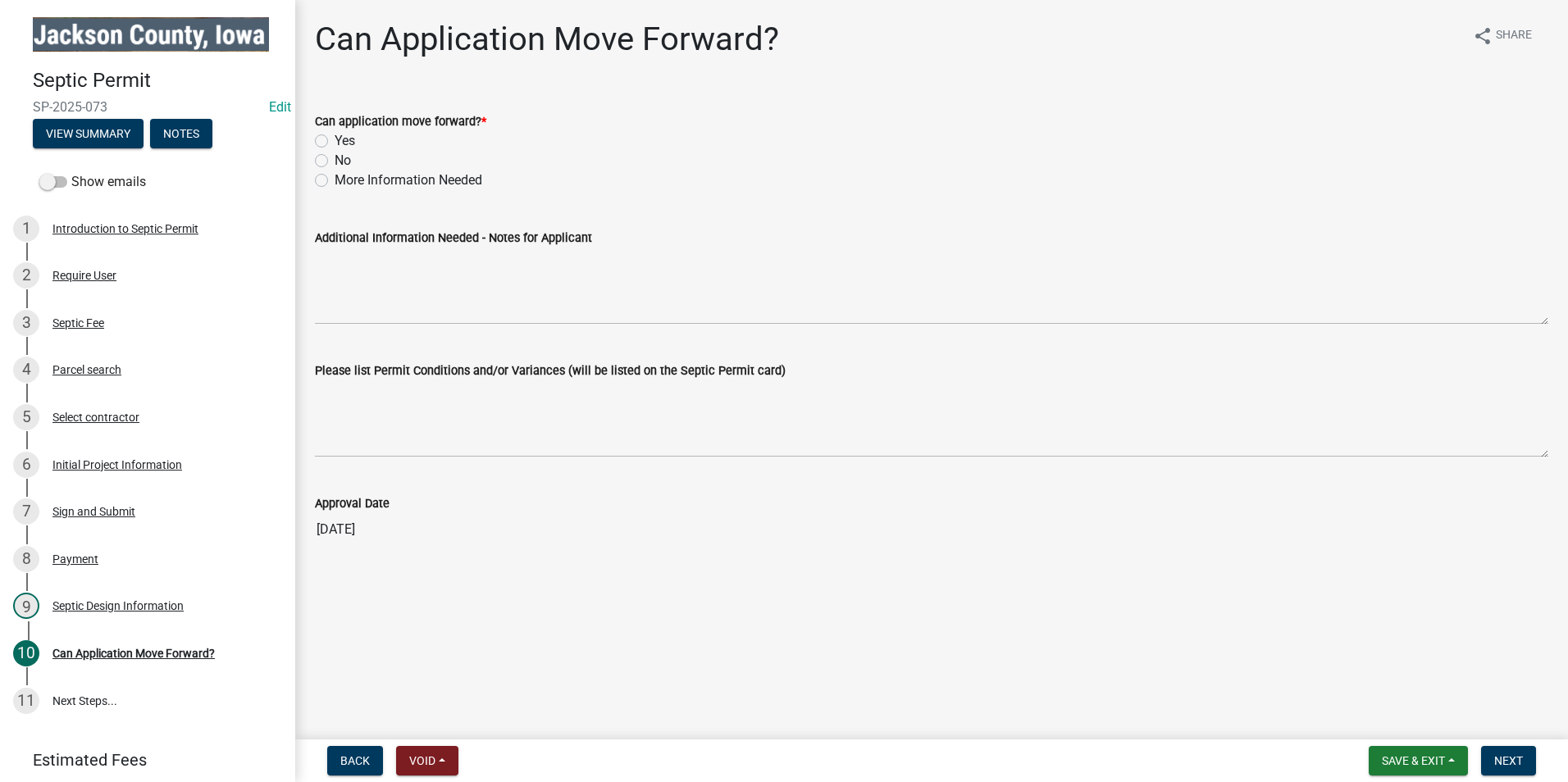
drag, startPoint x: 322, startPoint y: 135, endPoint x: 351, endPoint y: 153, distance: 34.1
click at [334, 137] on label "Yes" at bounding box center [344, 141] width 20 height 19
click at [334, 137] on input "Yes" at bounding box center [339, 136] width 11 height 11
radio input "true"
click at [1513, 766] on span "Next" at bounding box center [1509, 762] width 29 height 14
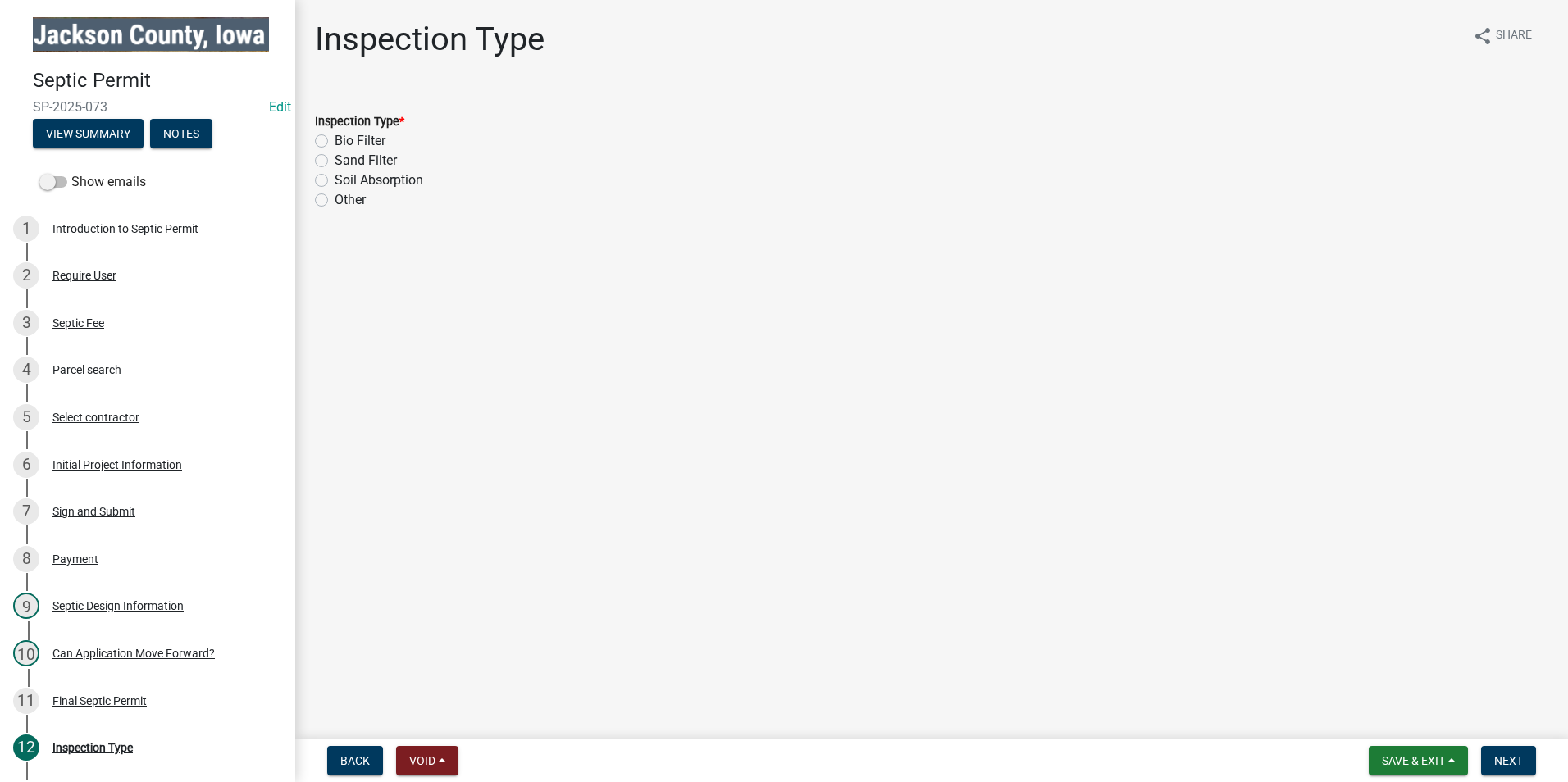
drag, startPoint x: 322, startPoint y: 161, endPoint x: 360, endPoint y: 176, distance: 40.9
click at [334, 162] on label "Sand Filter" at bounding box center [365, 160] width 62 height 19
click at [334, 161] on input "Sand Filter" at bounding box center [339, 155] width 11 height 11
radio input "true"
click at [1517, 761] on span "Next" at bounding box center [1509, 762] width 29 height 14
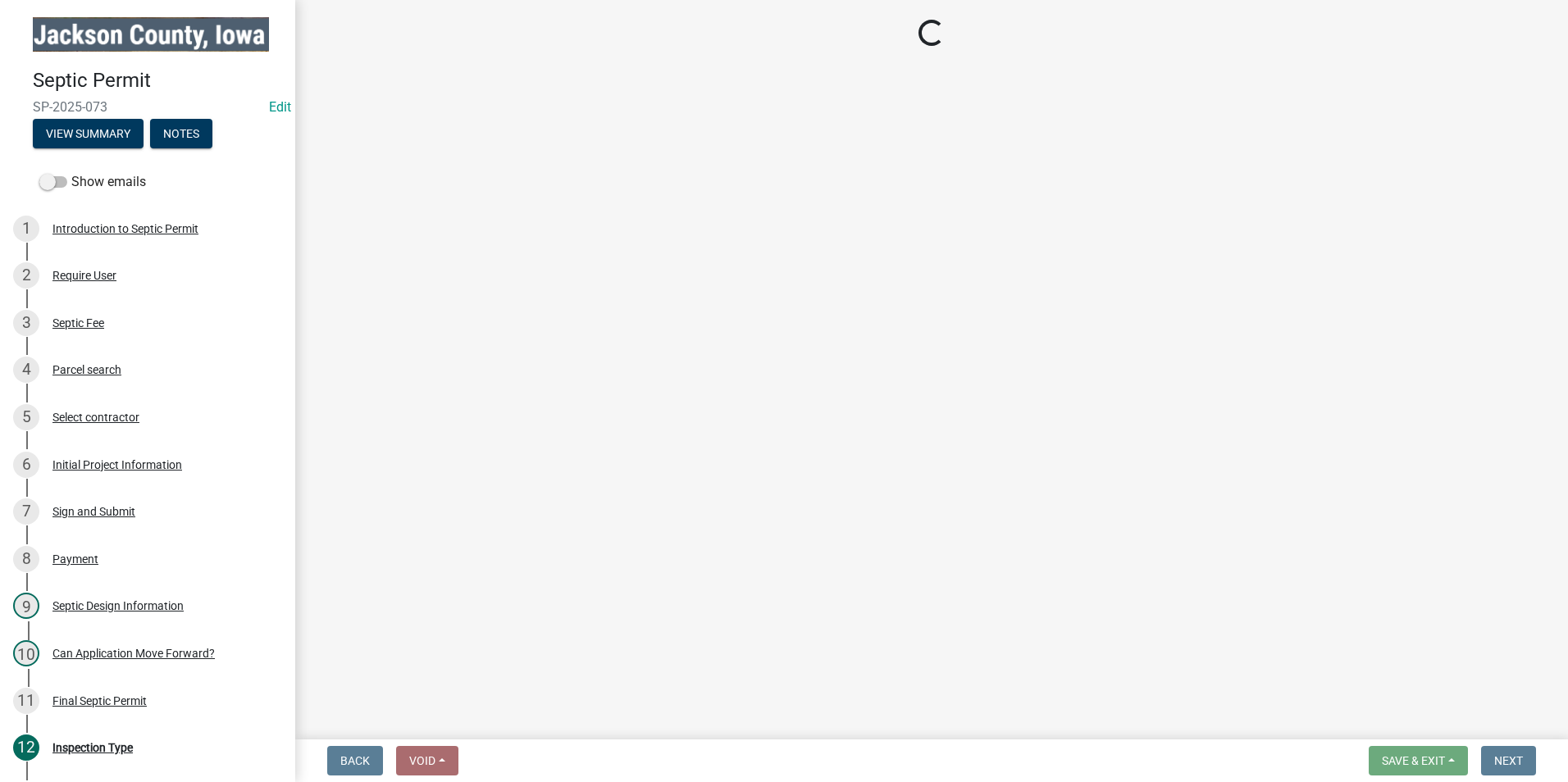
select select "a3873a1b-6e26-41c8-b1e9-189df5d0ae8c"
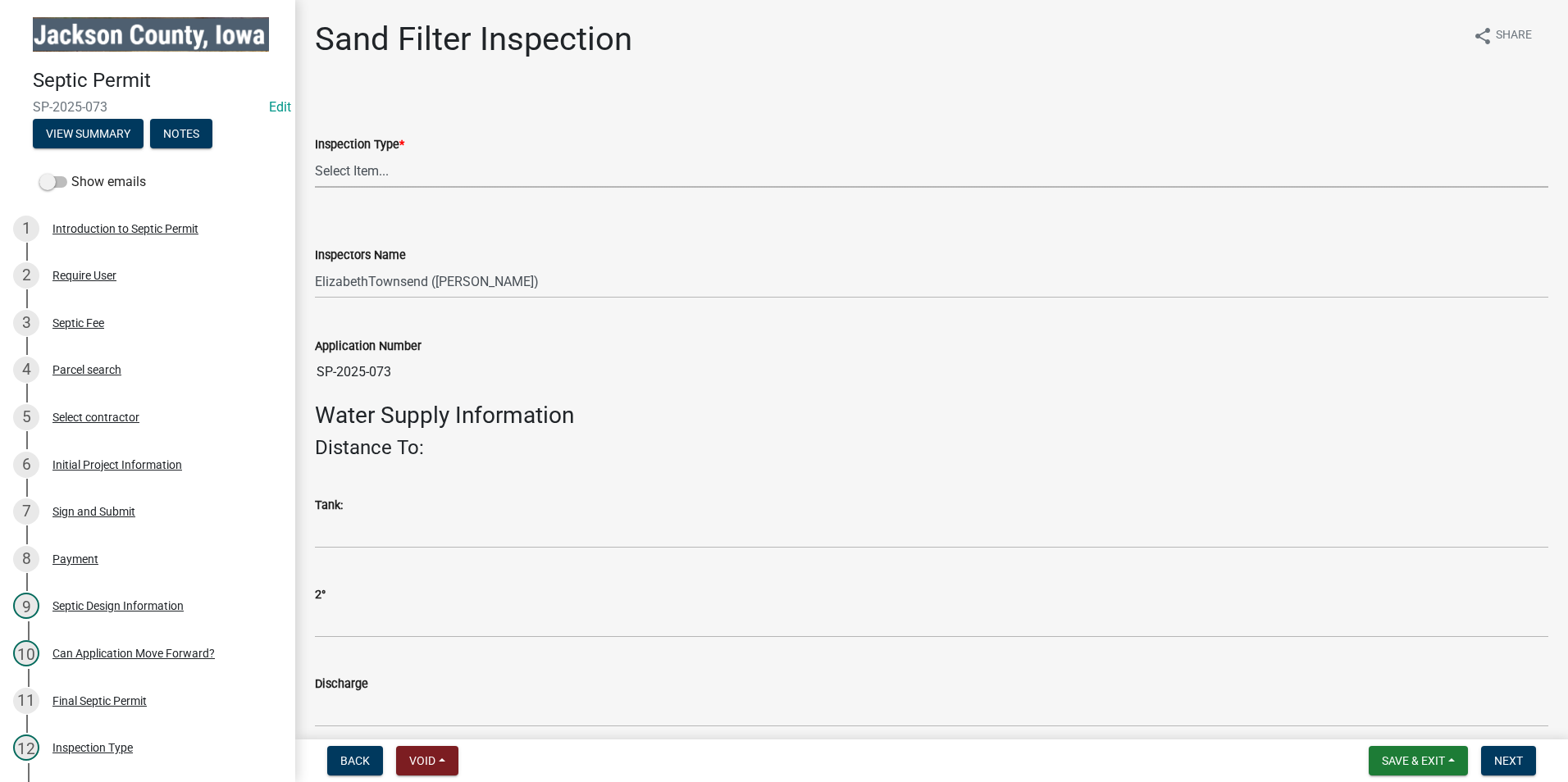
click at [405, 158] on select "Select Item... Sand Filter Inspection" at bounding box center [932, 171] width 1234 height 34
click at [315, 154] on select "Select Item... Sand Filter Inspection" at bounding box center [932, 171] width 1234 height 34
select select "8b01e099-4a24-4825-befa-1c944ae133b5"
click at [1423, 765] on span "Save & Exit" at bounding box center [1414, 762] width 63 height 14
click at [1421, 718] on button "Save & Exit" at bounding box center [1402, 718] width 131 height 40
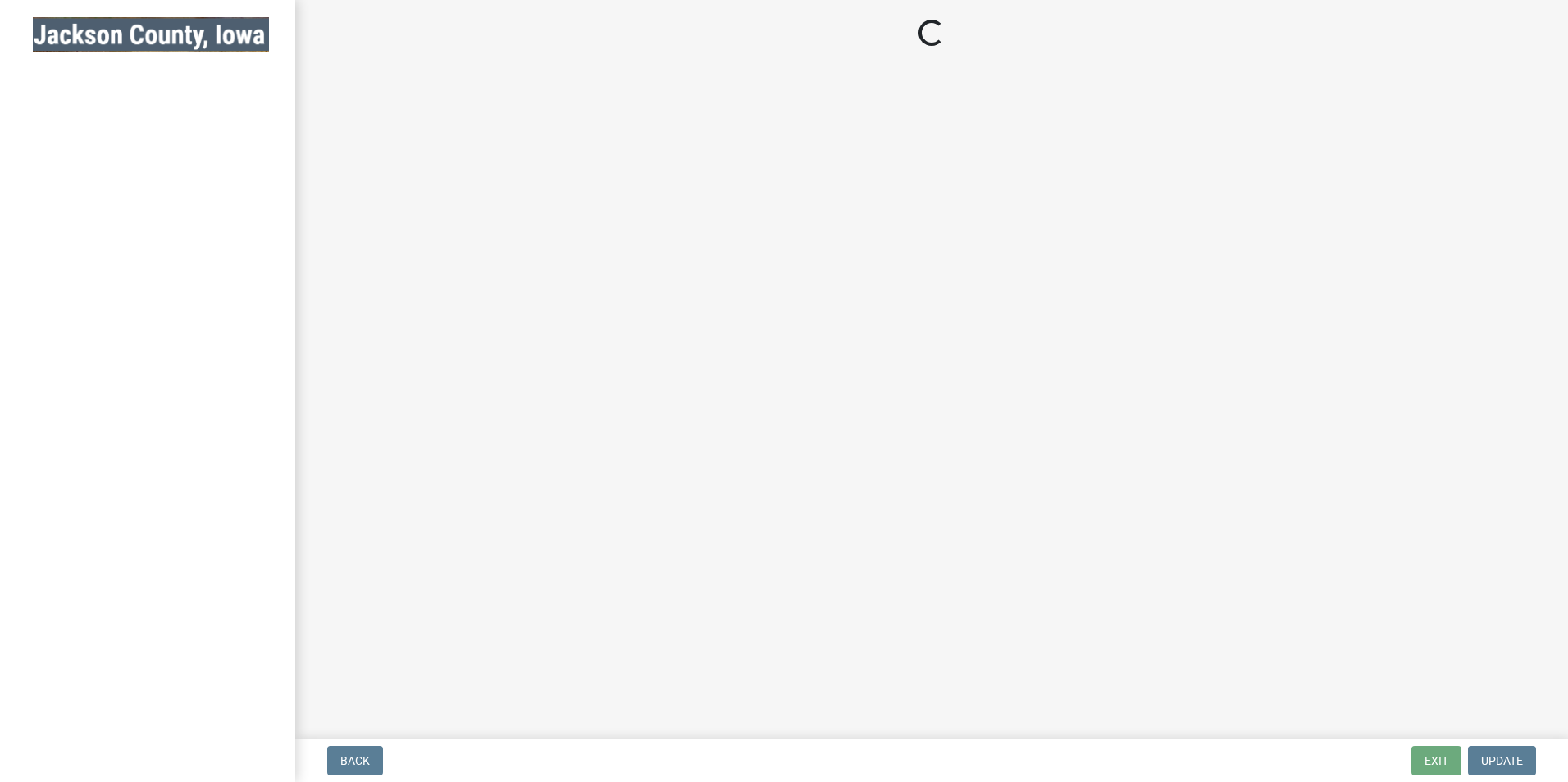
select select "8b01e099-4a24-4825-befa-1c944ae133b5"
select select "a3873a1b-6e26-41c8-b1e9-189df5d0ae8c"
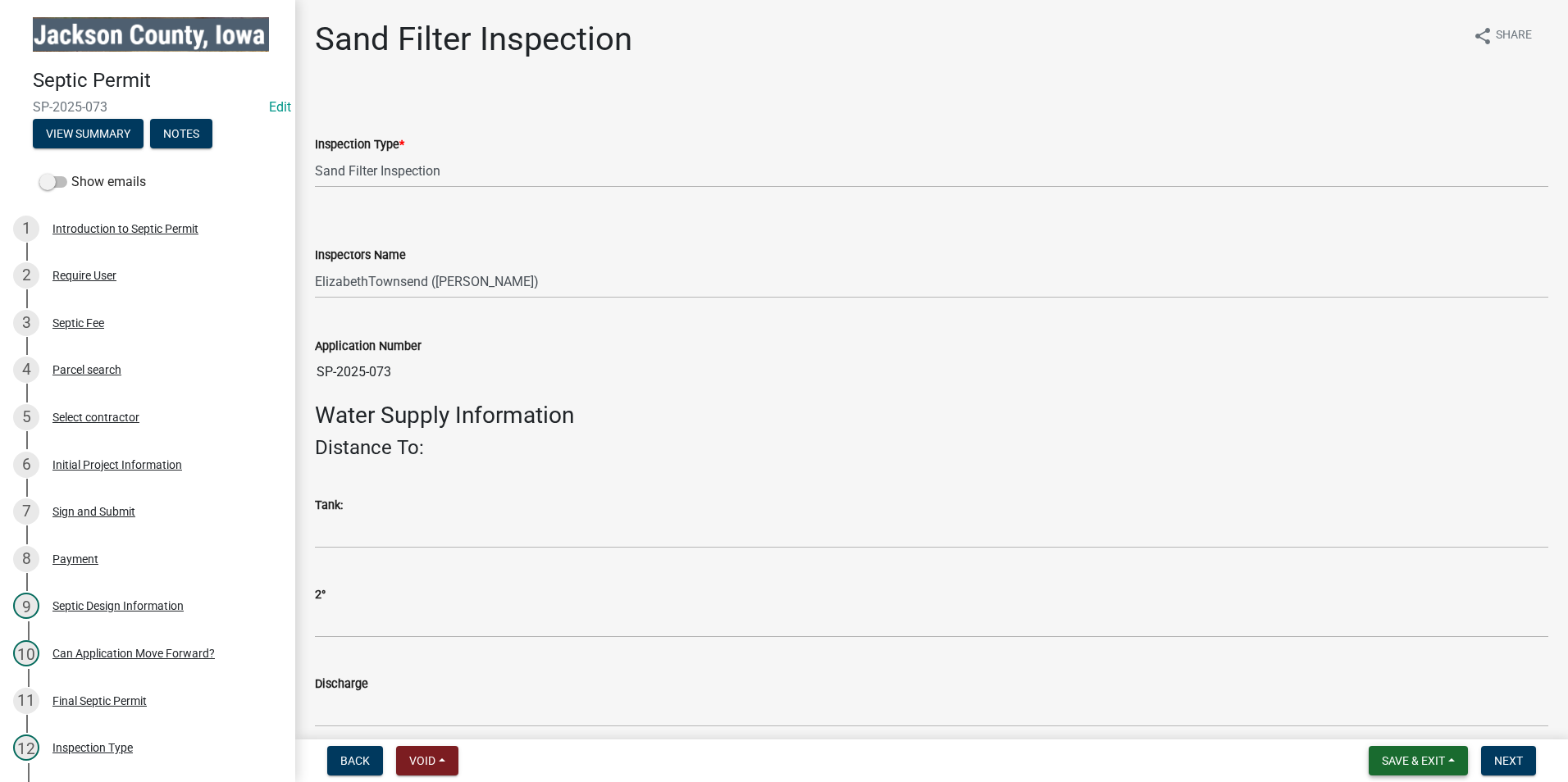
click at [1422, 763] on span "Save & Exit" at bounding box center [1414, 762] width 63 height 14
click at [1434, 722] on button "Save & Exit" at bounding box center [1402, 718] width 131 height 40
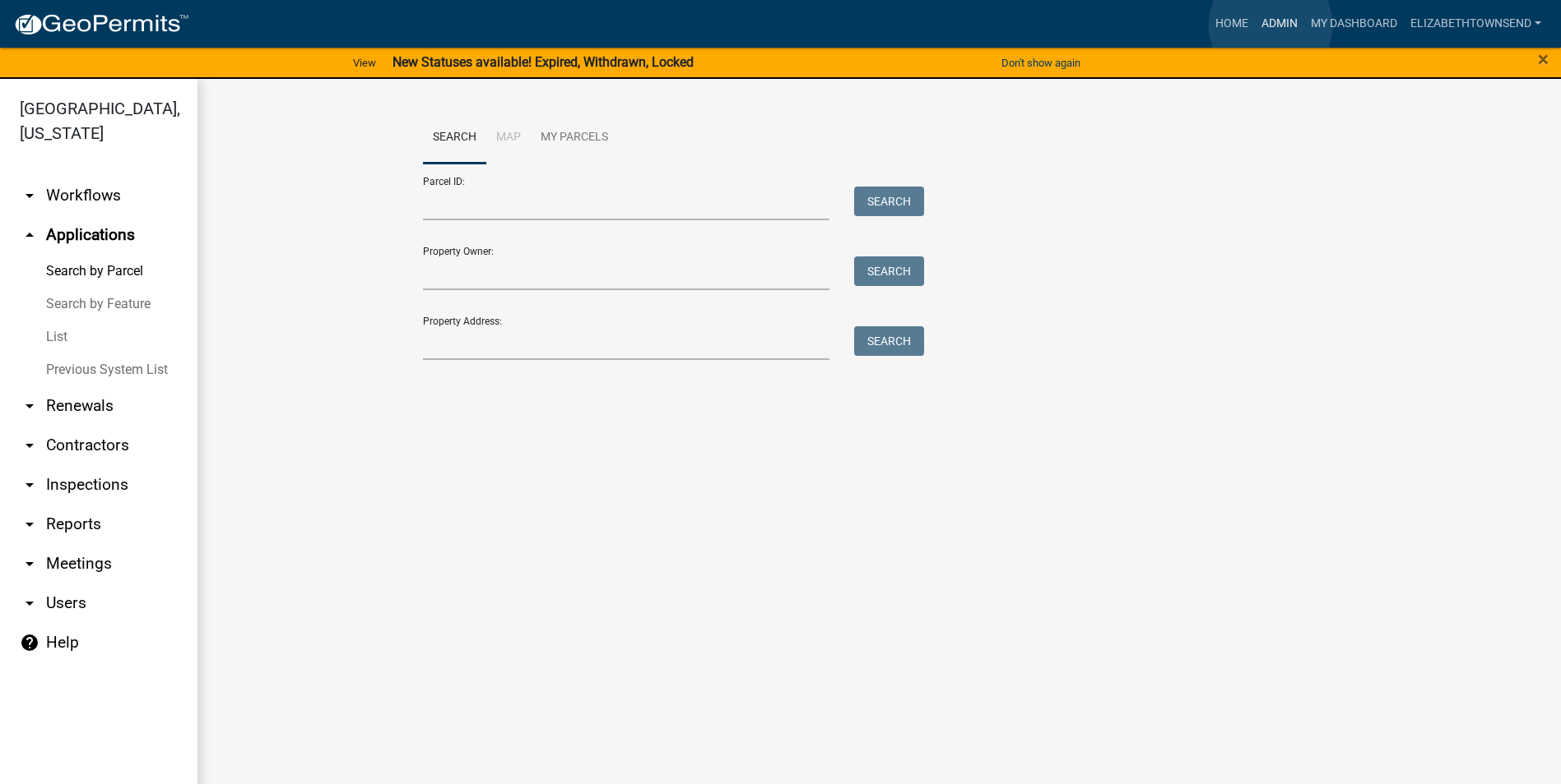
click at [1271, 26] on link "Admin" at bounding box center [1279, 23] width 50 height 31
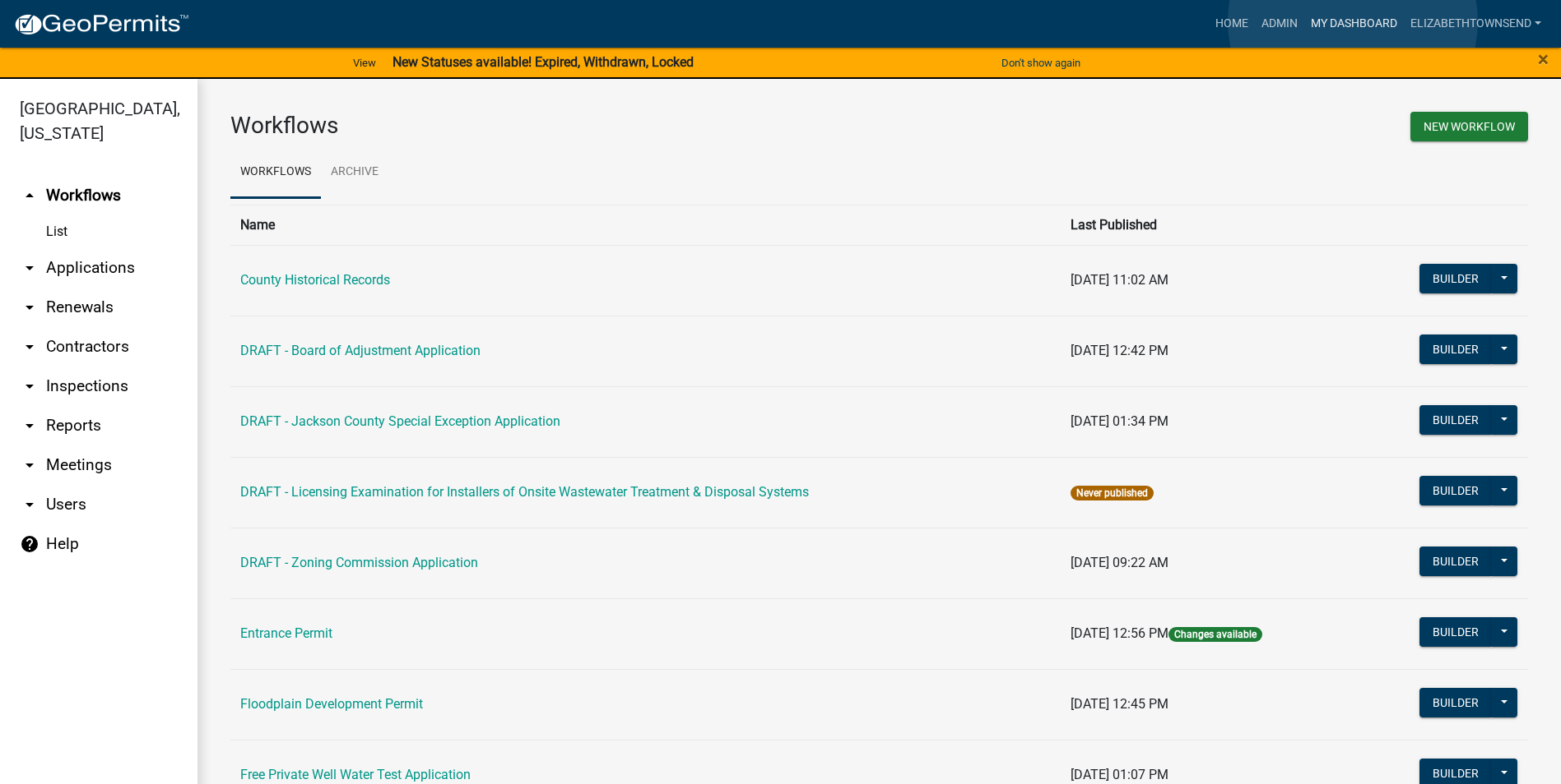
click at [1352, 21] on link "My Dashboard" at bounding box center [1353, 23] width 99 height 31
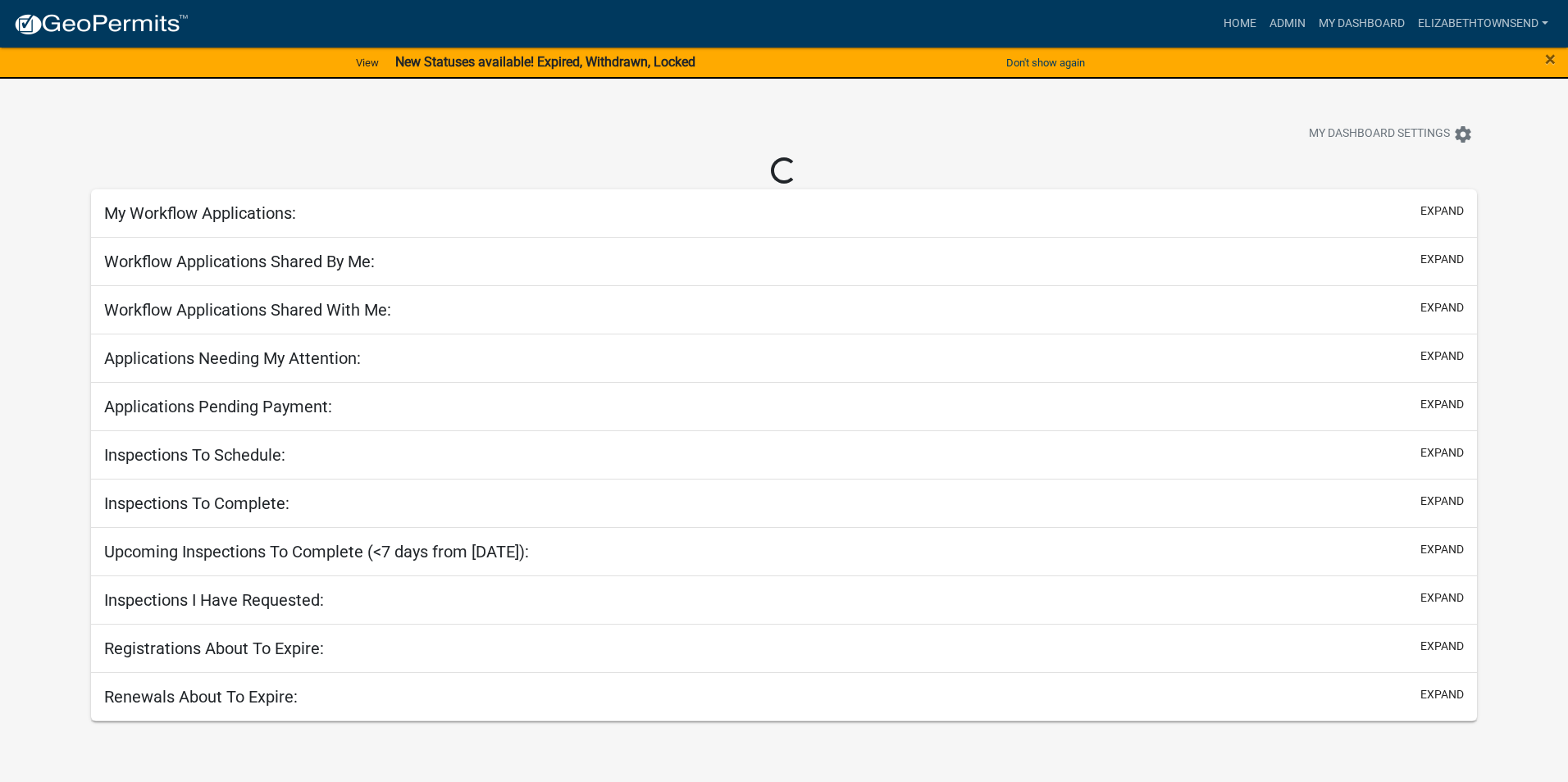
select select "3: 100"
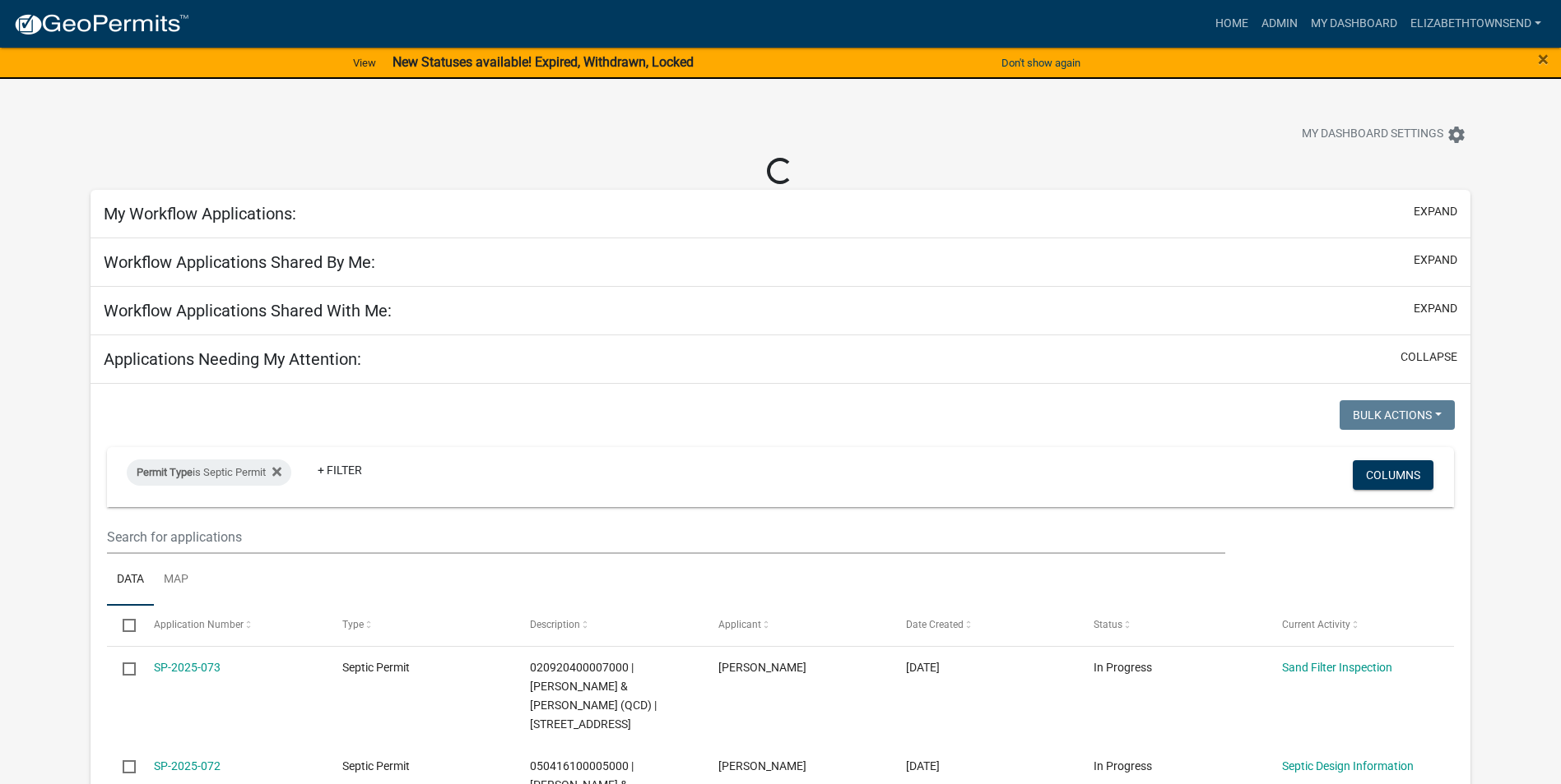
select select "3: 100"
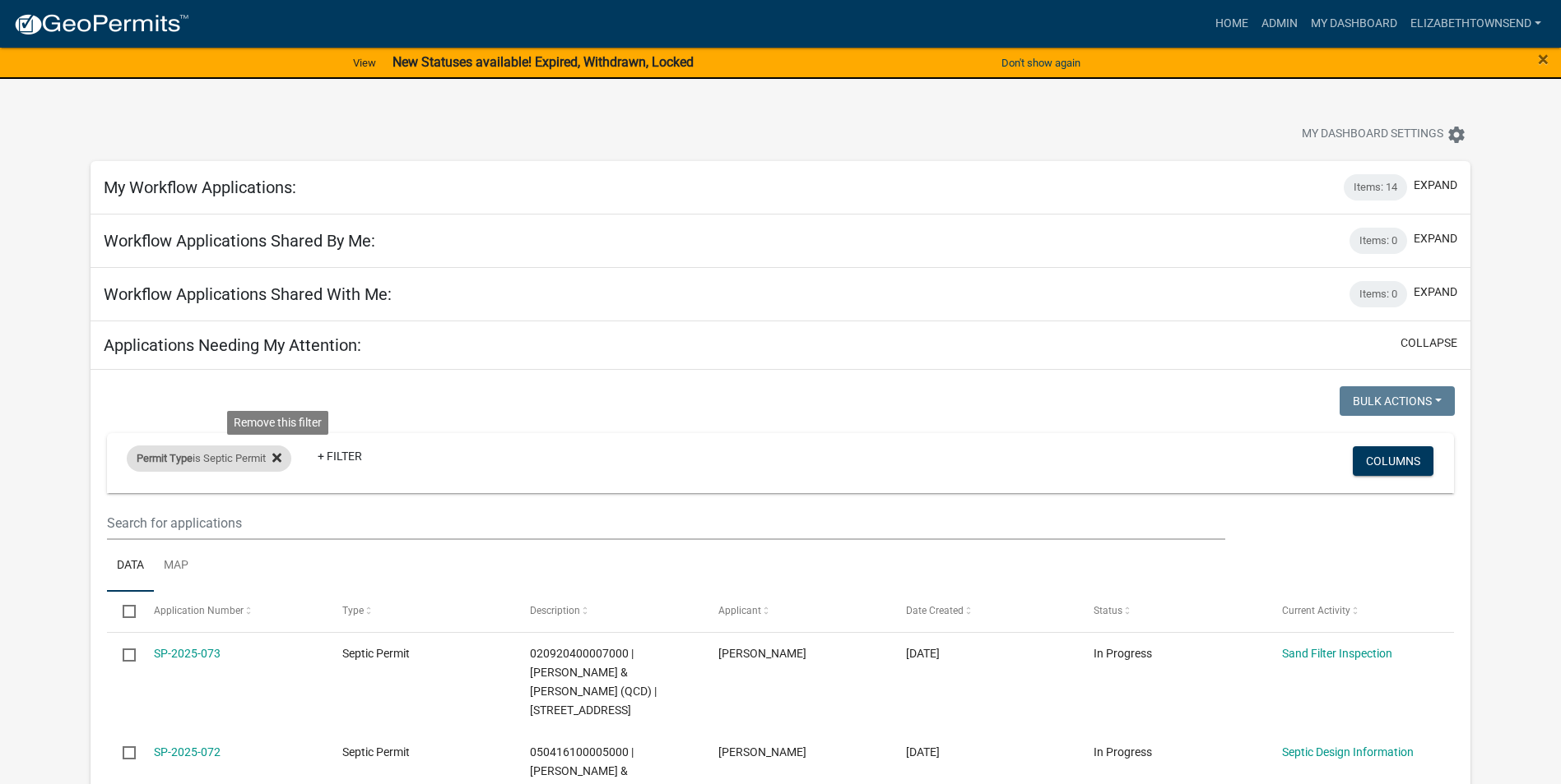
click at [282, 458] on icon at bounding box center [276, 457] width 9 height 9
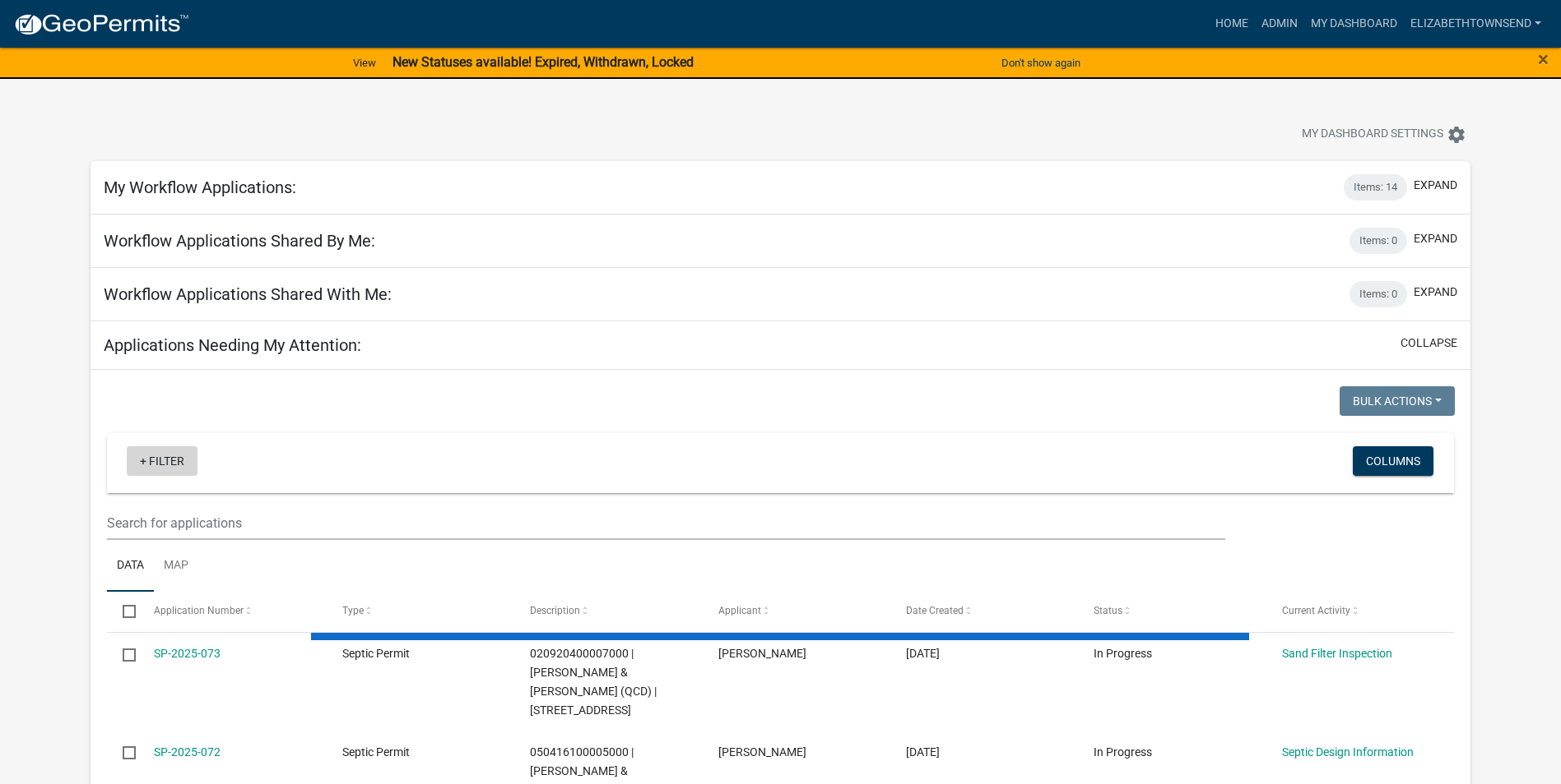
click at [161, 457] on link "+ Filter" at bounding box center [162, 461] width 71 height 29
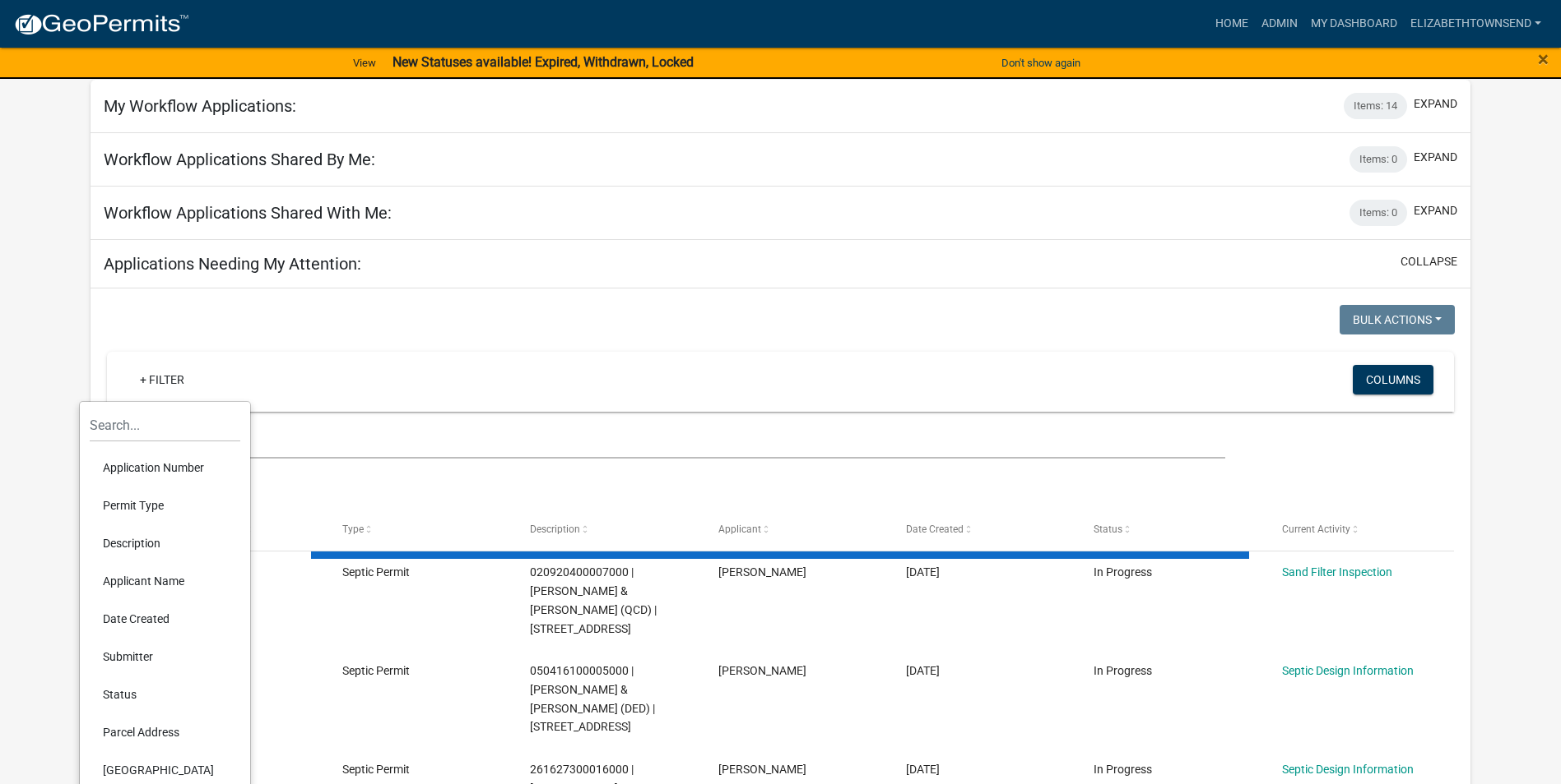
scroll to position [82, 0]
click at [148, 501] on li "Permit Type" at bounding box center [165, 504] width 151 height 38
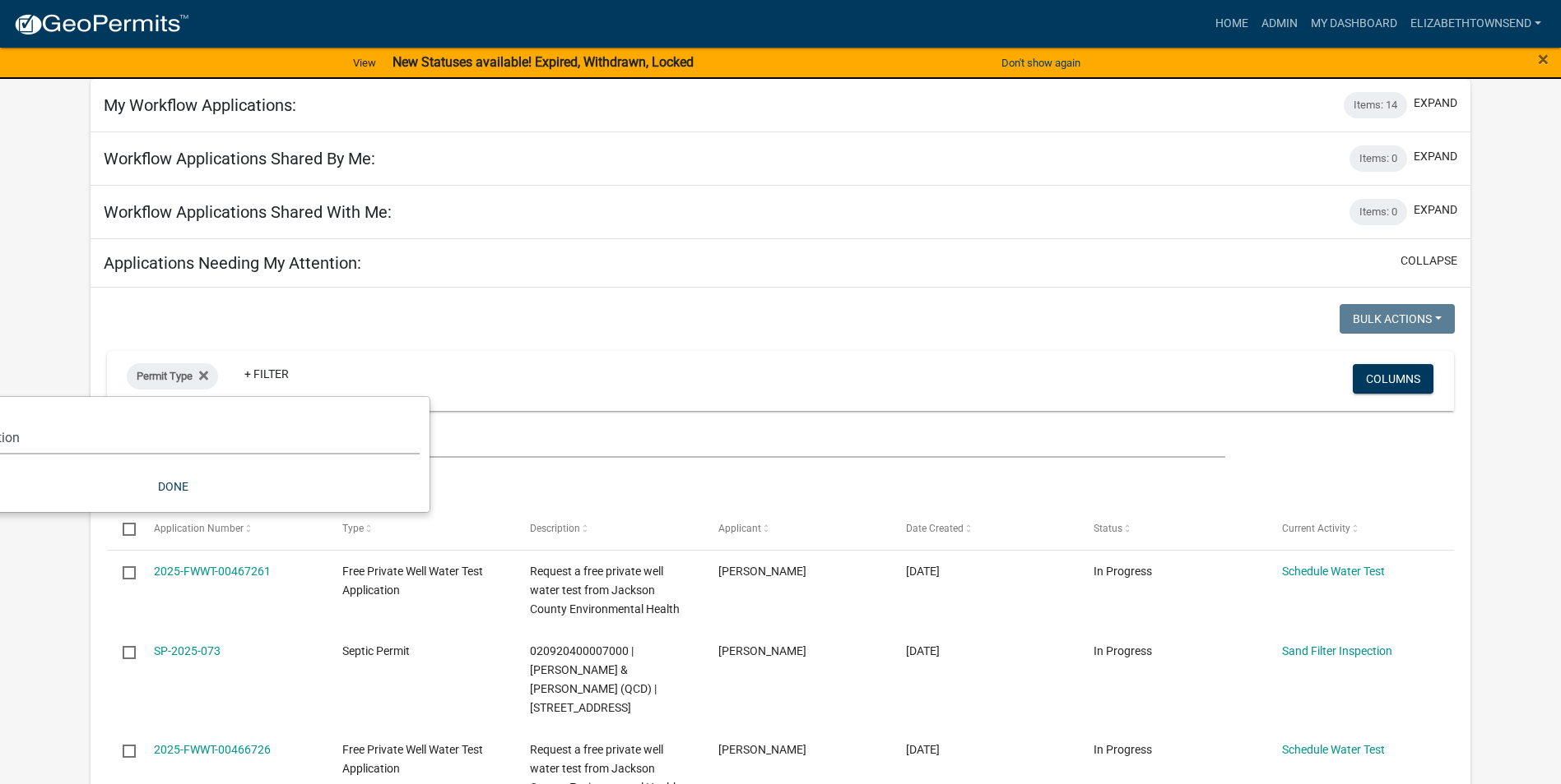
click at [68, 440] on select "Select an option County Historical Records DRAFT - Board of Adjustment Applicat…" at bounding box center [172, 437] width 494 height 34
select select "7458610e-52f0-410f-94ea-34730edab4a9"
click at [27, 421] on select "Select an option County Historical Records DRAFT - Board of Adjustment Applicat…" at bounding box center [172, 437] width 494 height 34
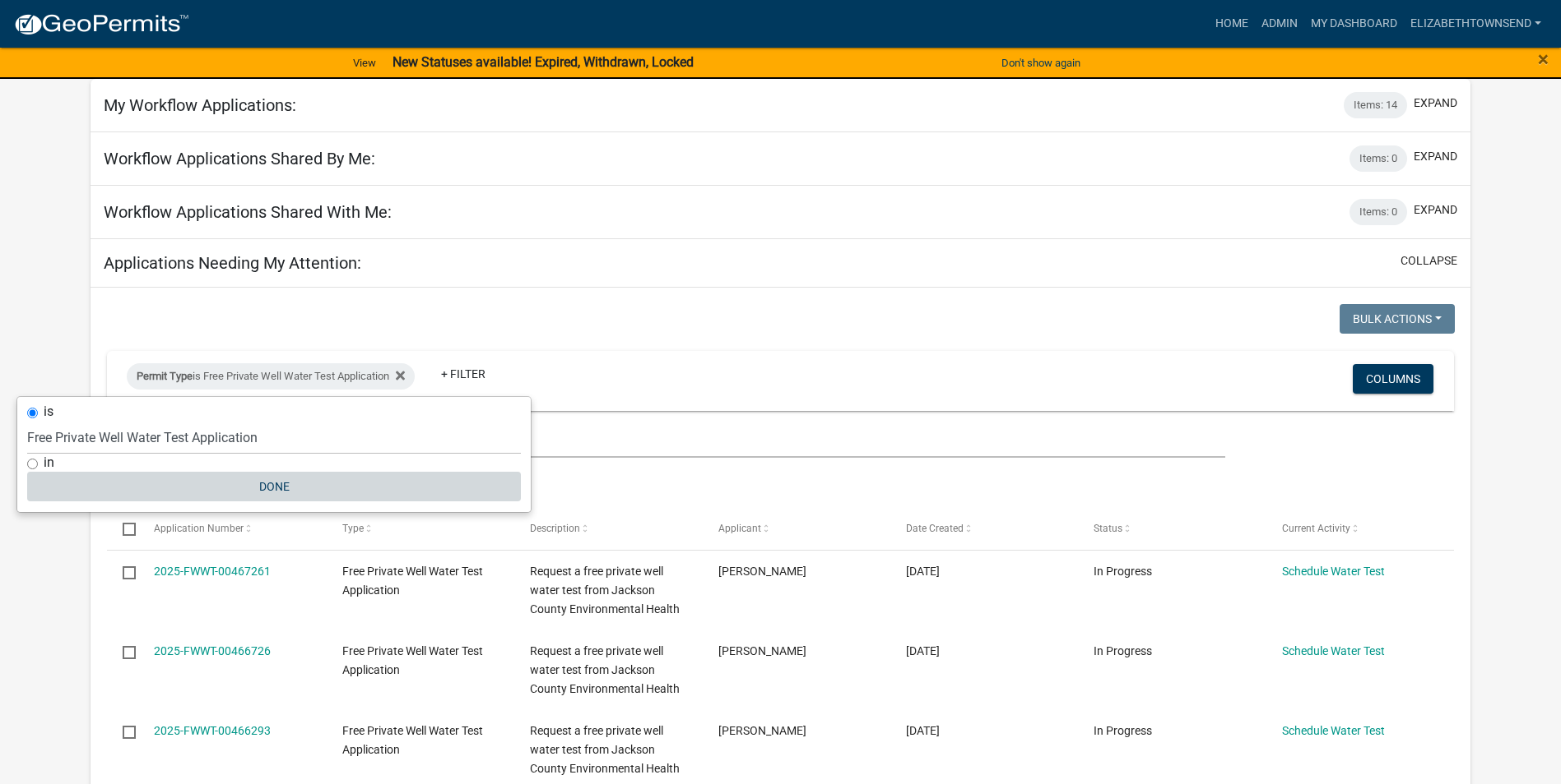
click at [291, 485] on button "Done" at bounding box center [274, 487] width 494 height 29
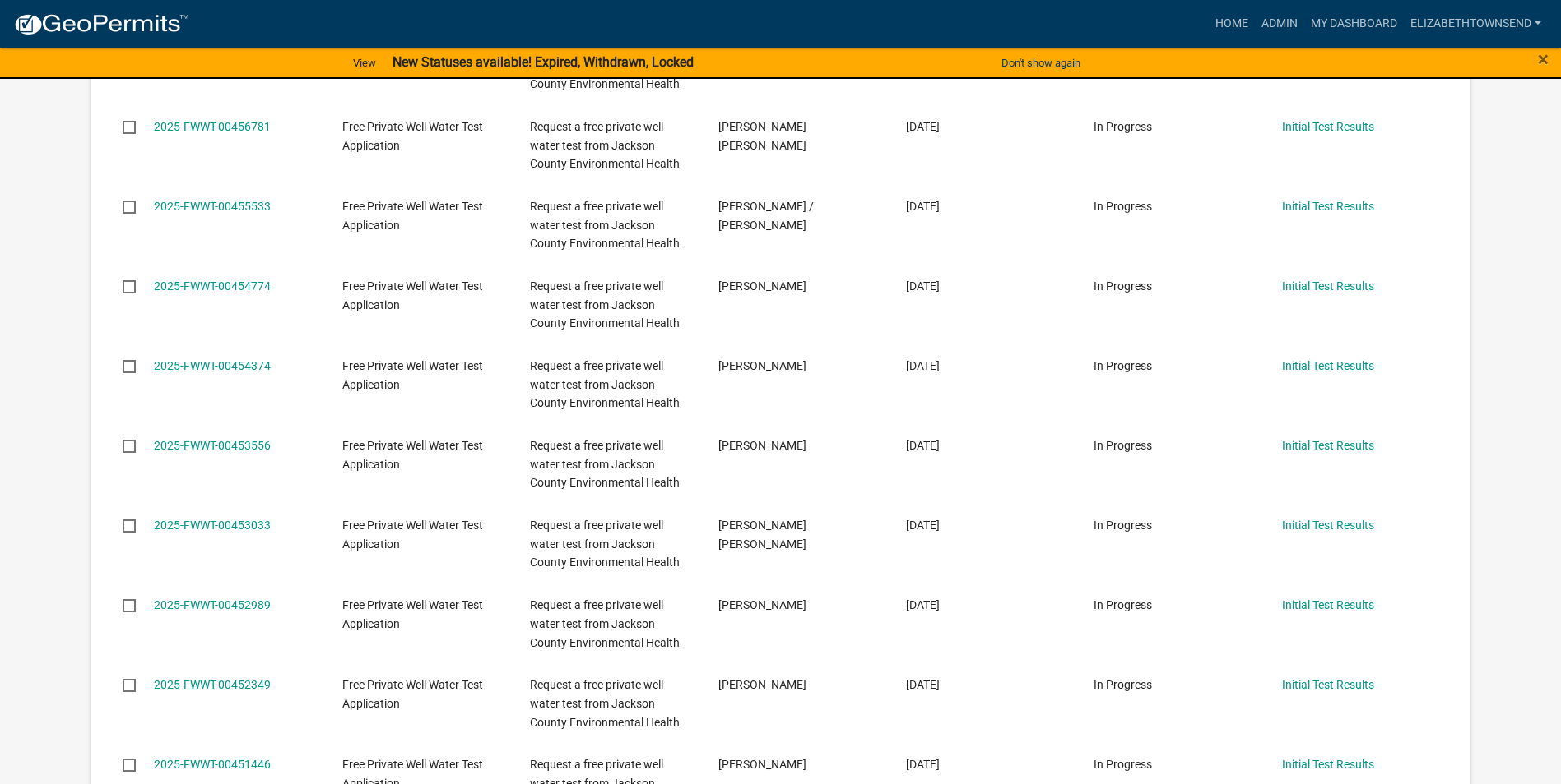
scroll to position [1727, 0]
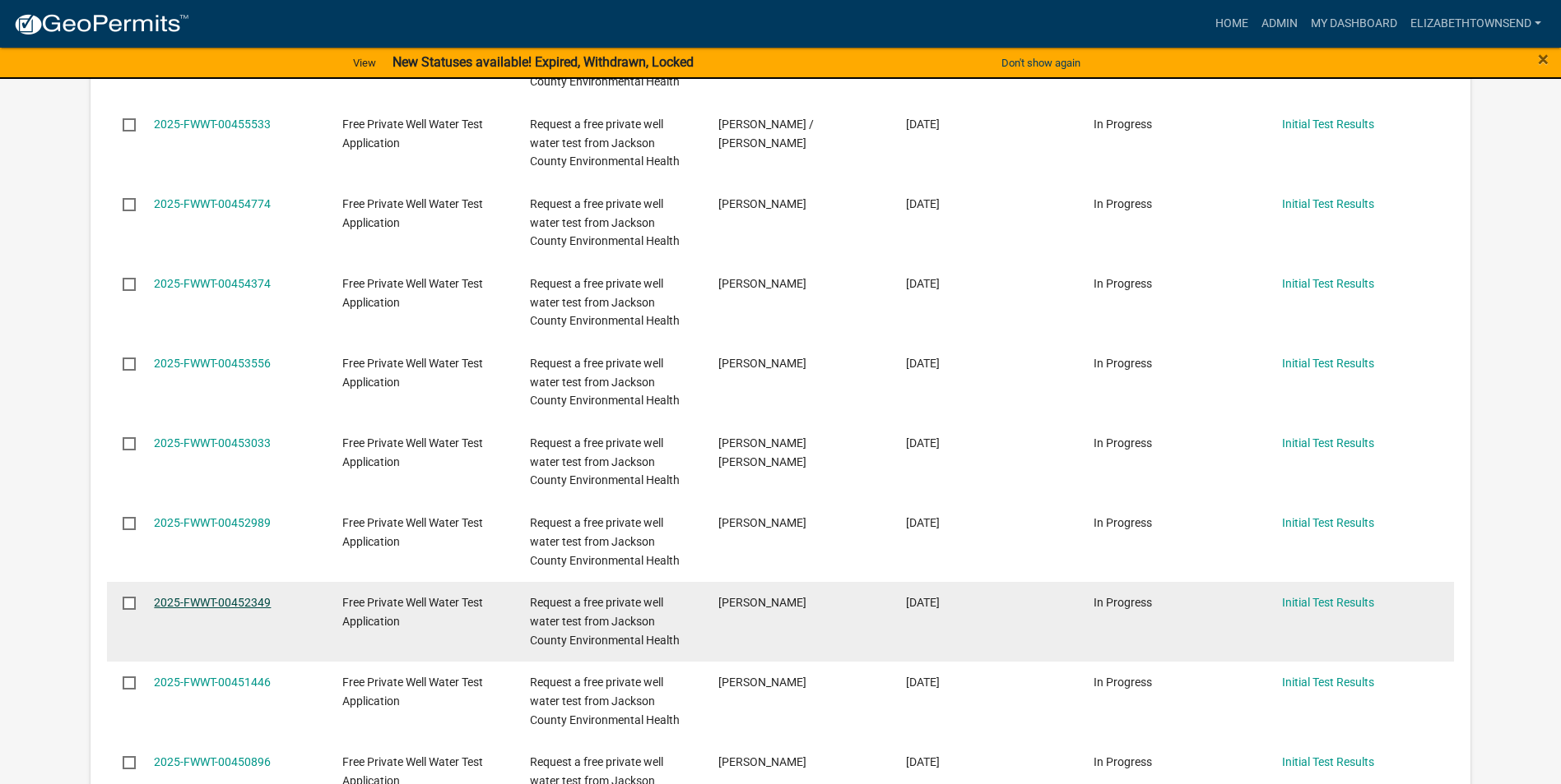
click at [214, 603] on link "2025-FWWT-00452349" at bounding box center [212, 603] width 117 height 14
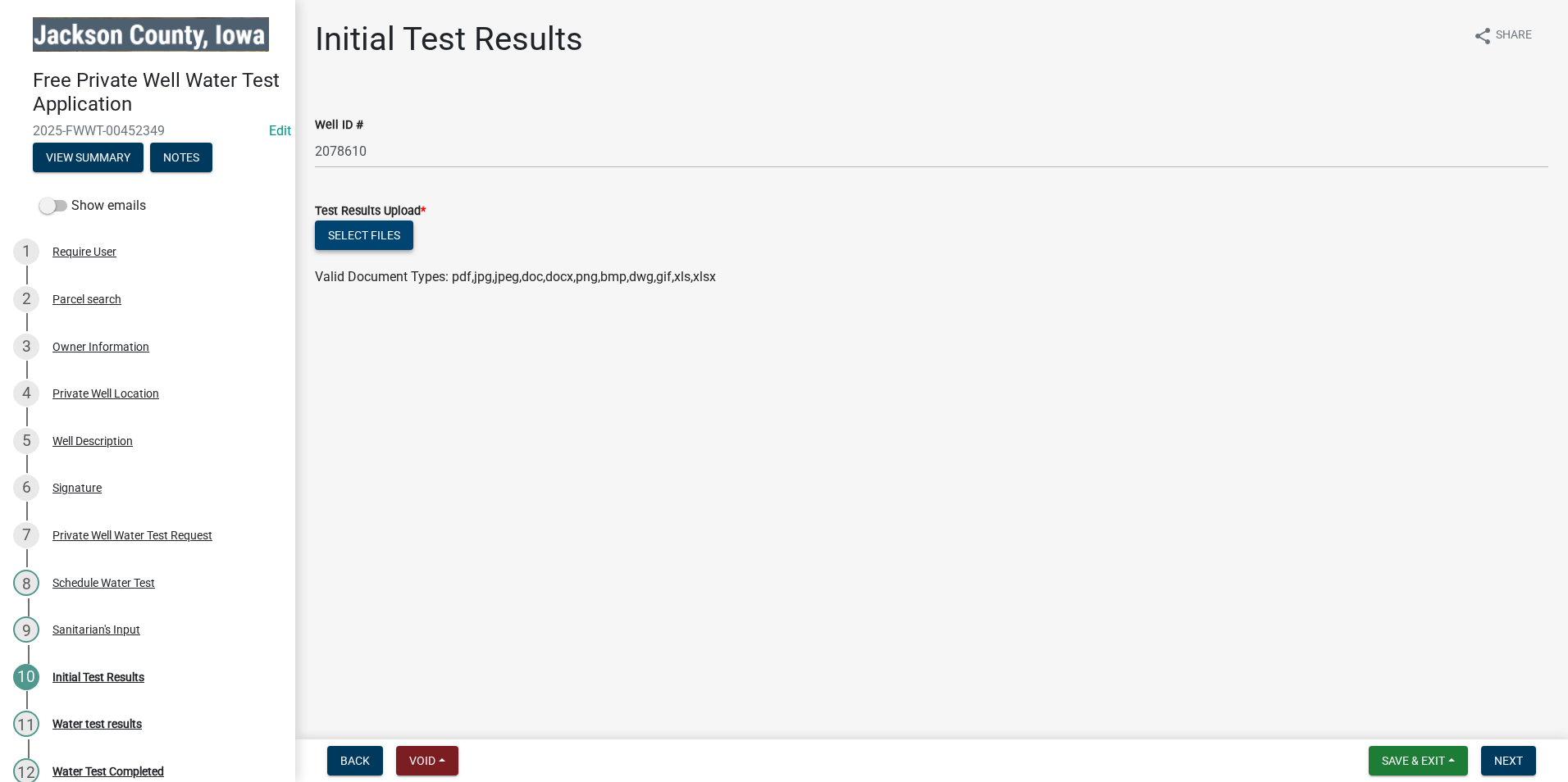
click at [378, 237] on button "Select files" at bounding box center [363, 235] width 98 height 29
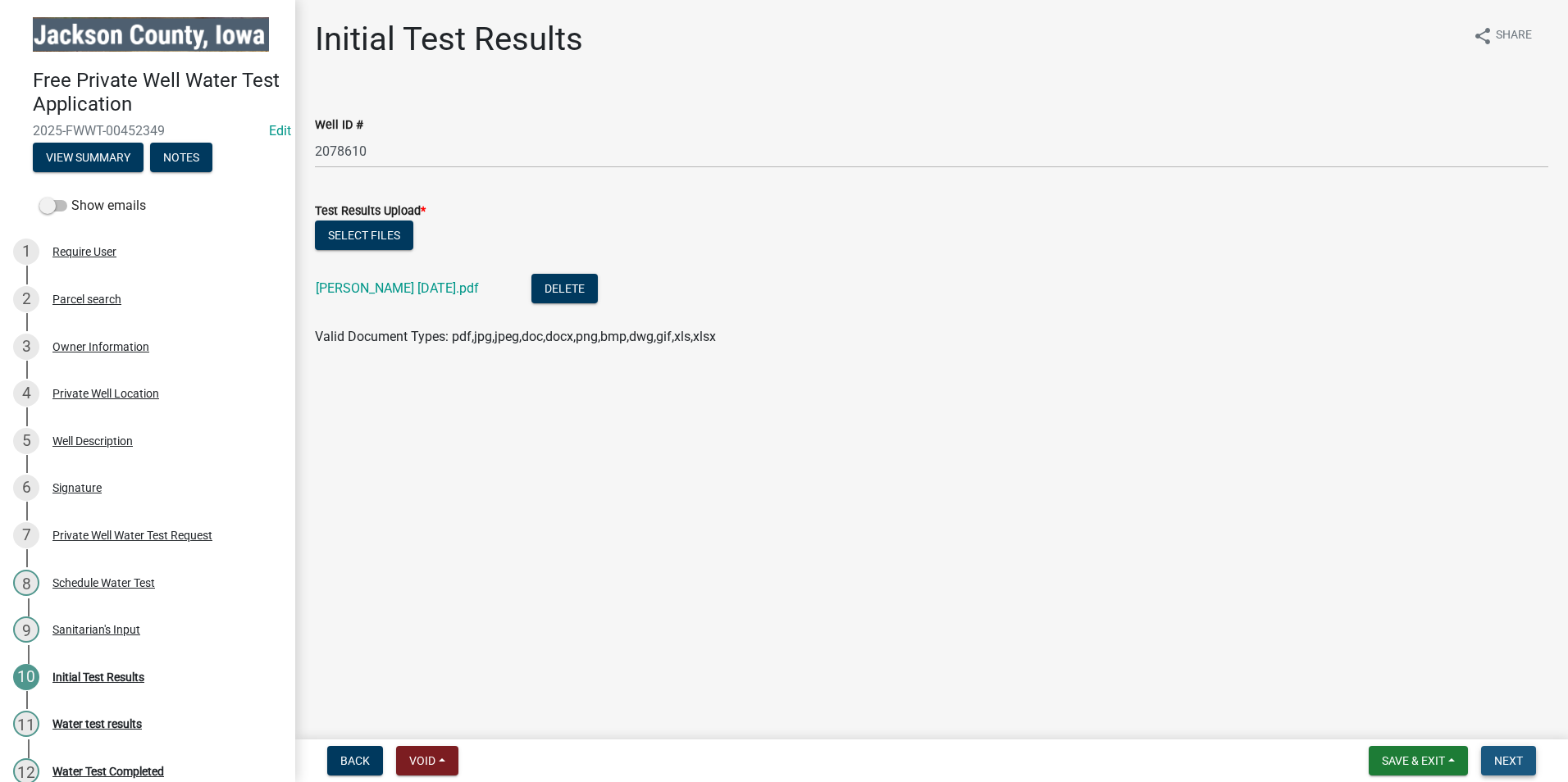
click at [1514, 766] on span "Next" at bounding box center [1509, 762] width 29 height 14
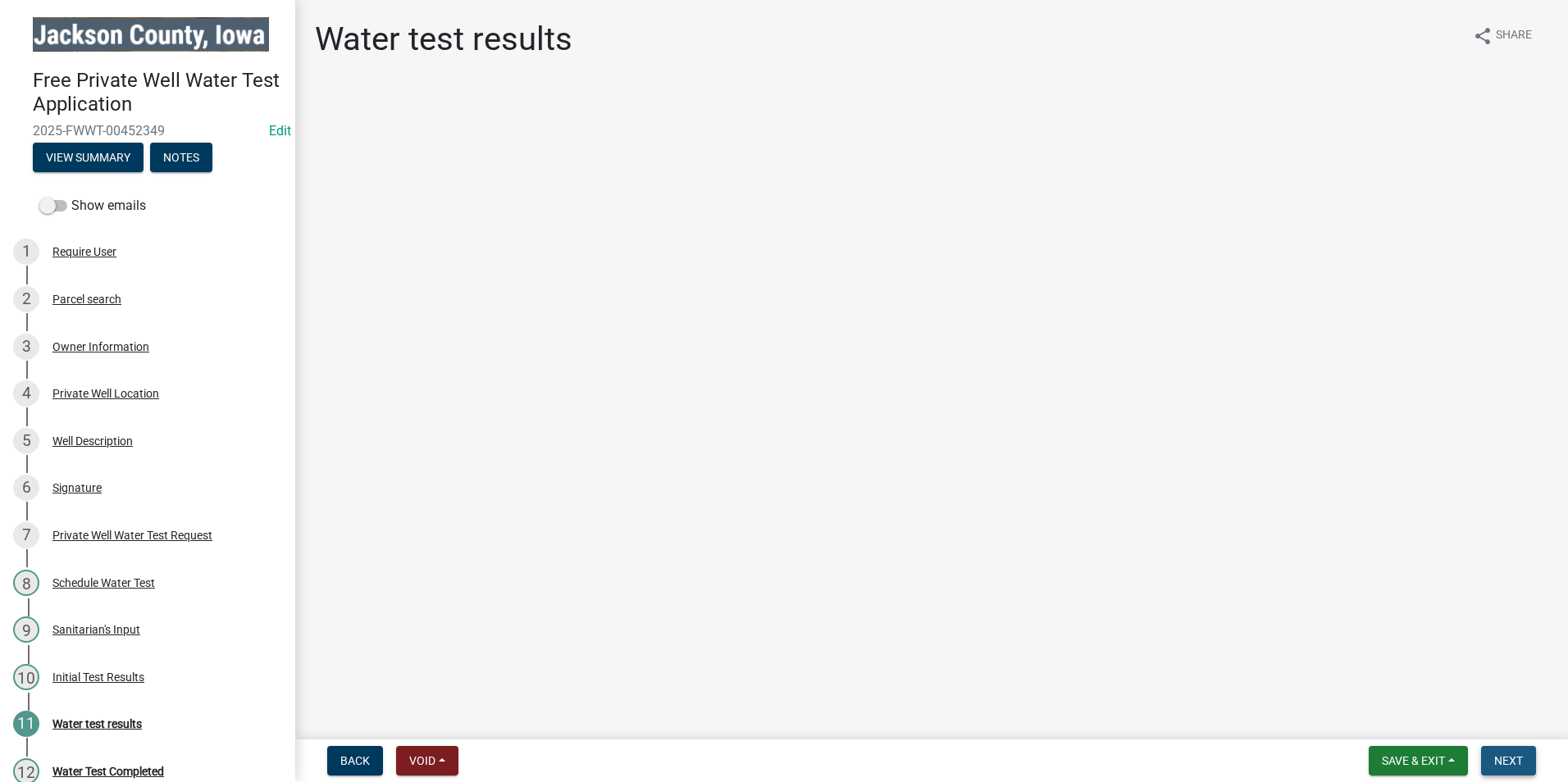
click at [1509, 761] on span "Next" at bounding box center [1509, 762] width 29 height 14
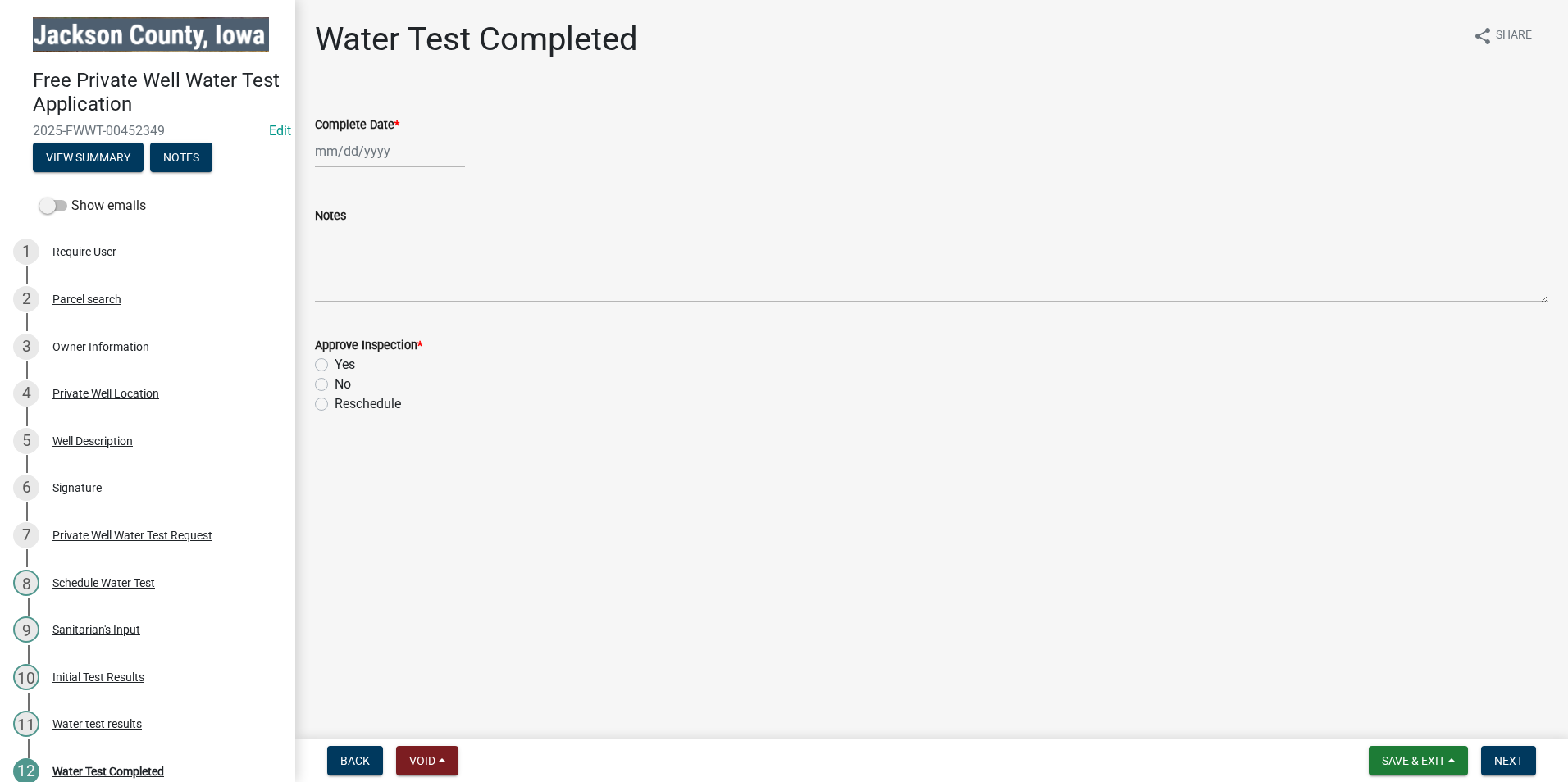
click at [360, 149] on div at bounding box center [390, 151] width 151 height 34
select select "8"
select select "2025"
click at [436, 319] on div "22" at bounding box center [436, 317] width 26 height 26
type input "[DATE]"
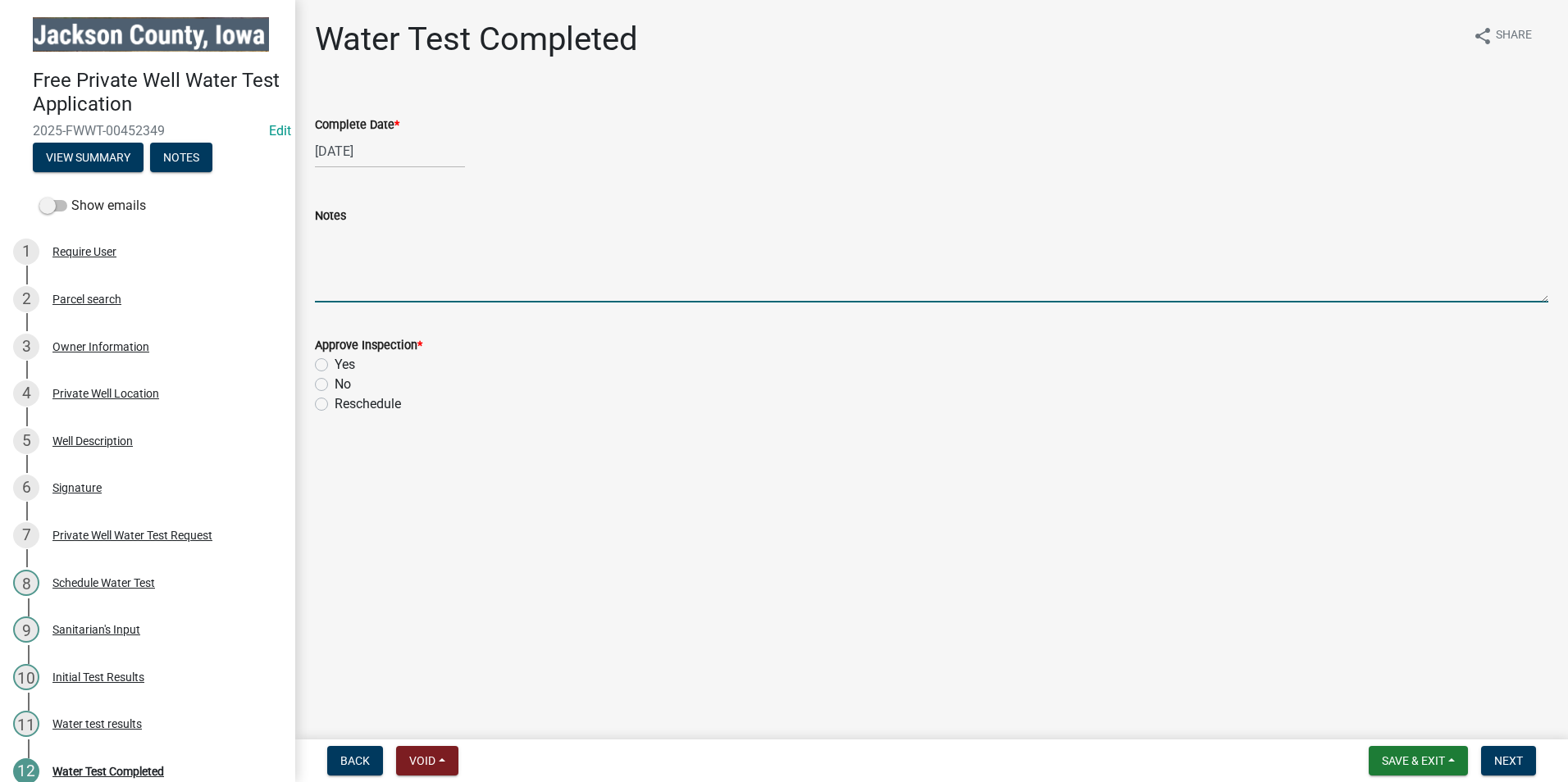
click at [378, 282] on textarea "Notes" at bounding box center [932, 263] width 1234 height 77
click at [510, 240] on textarea "Trace Total Coliform detected but may be surface bacteria." at bounding box center [932, 263] width 1234 height 77
drag, startPoint x: 556, startPoint y: 238, endPoint x: 488, endPoint y: 241, distance: 68.1
click at [488, 242] on textarea "Trace Total Coliform detected but may be surface bacteria." at bounding box center [932, 263] width 1234 height 77
click at [634, 240] on textarea "Trace Total Coliform detected, likely surface bacteria." at bounding box center [932, 263] width 1234 height 77
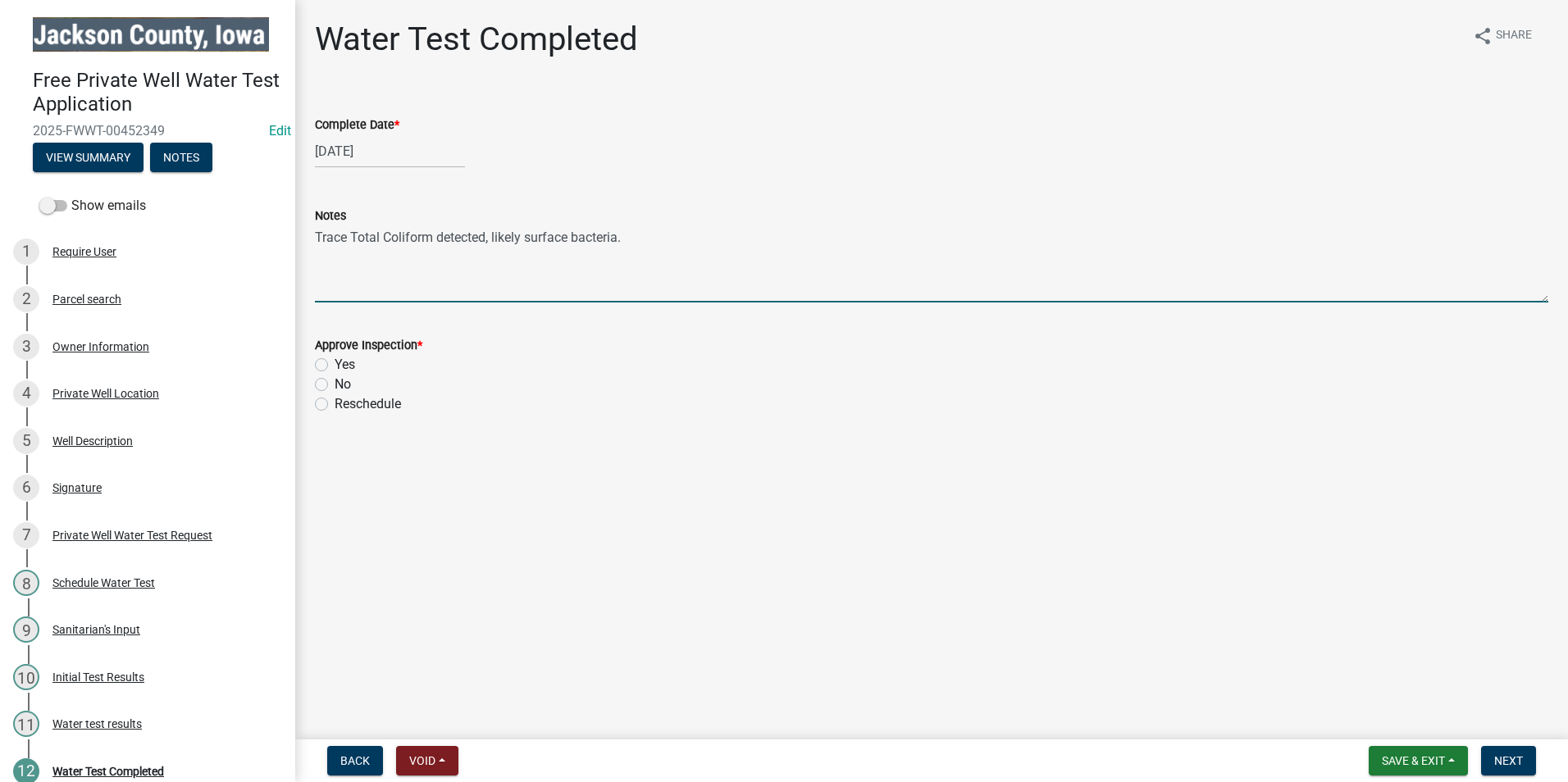
click at [622, 239] on textarea "Trace Total Coliform detected, likely surface bacteria." at bounding box center [932, 263] width 1234 height 77
type textarea "Trace Total Coliform detected, likely surface bacteria from collection point."
click at [334, 361] on label "Yes" at bounding box center [344, 365] width 20 height 19
click at [334, 361] on input "Yes" at bounding box center [339, 360] width 11 height 11
radio input "true"
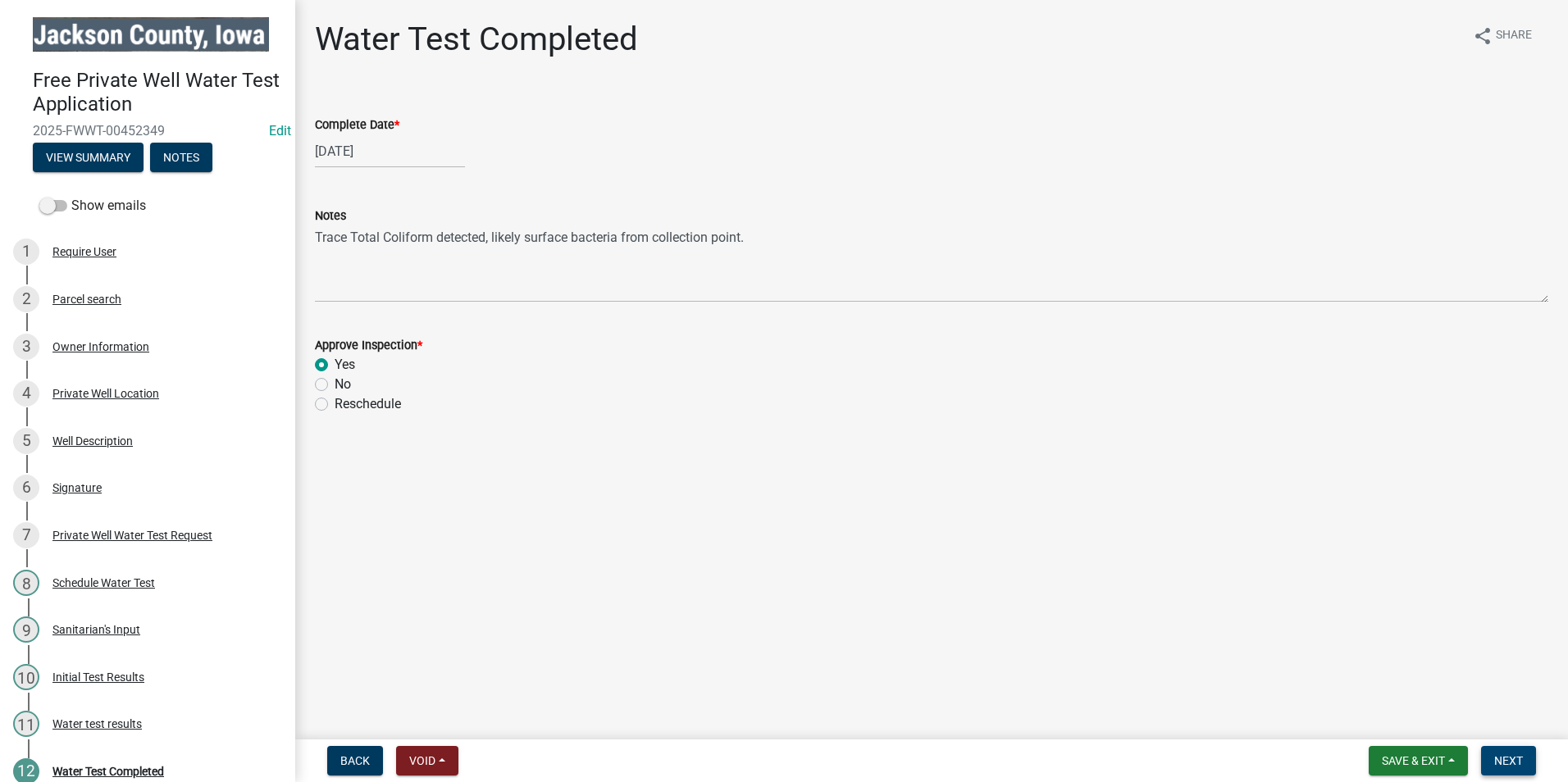
click at [1509, 766] on span "Next" at bounding box center [1509, 762] width 29 height 14
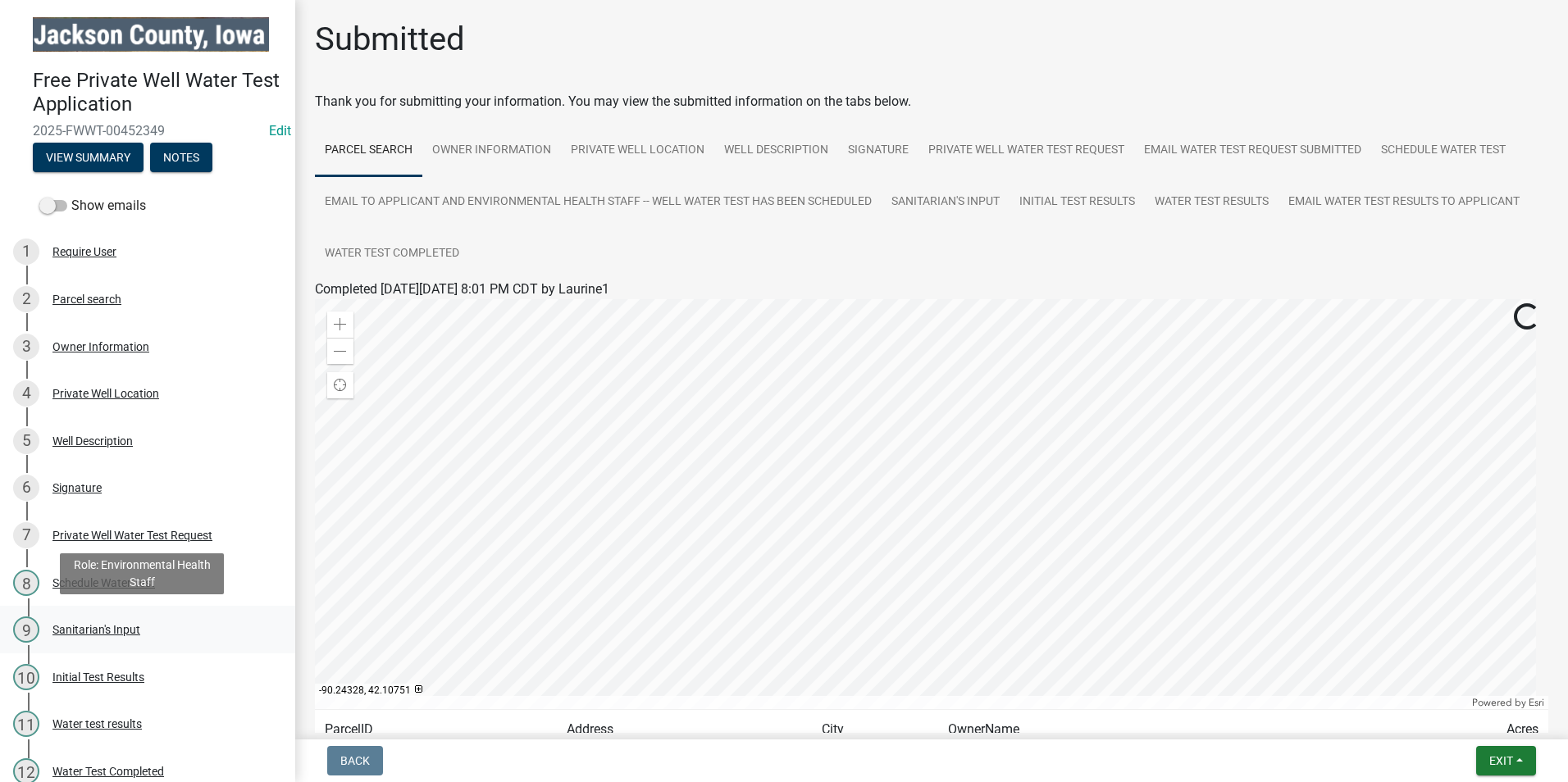
click at [117, 629] on div "Sanitarian's Input" at bounding box center [96, 629] width 87 height 12
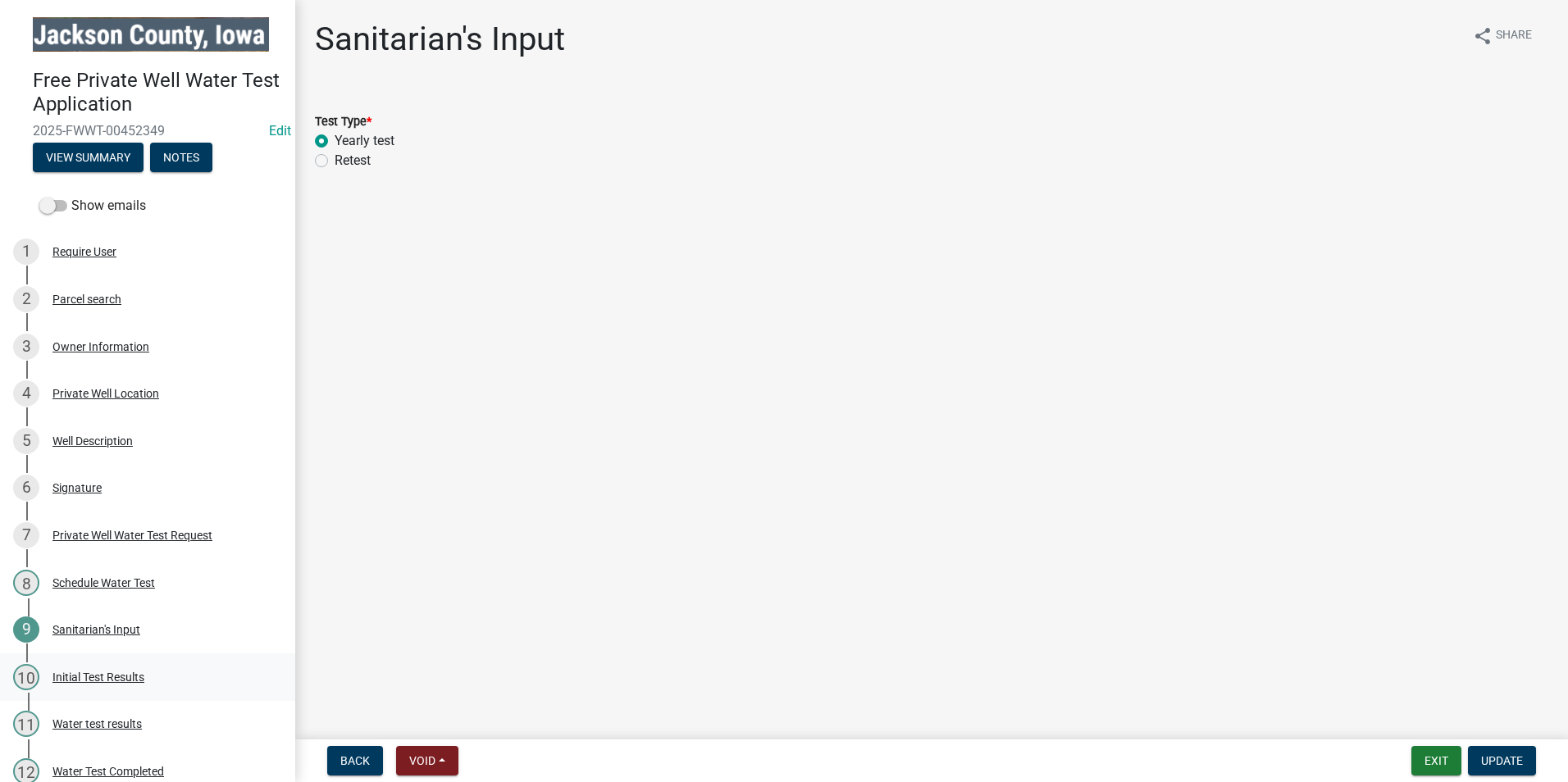
click at [103, 680] on div "Initial Test Results" at bounding box center [98, 677] width 92 height 12
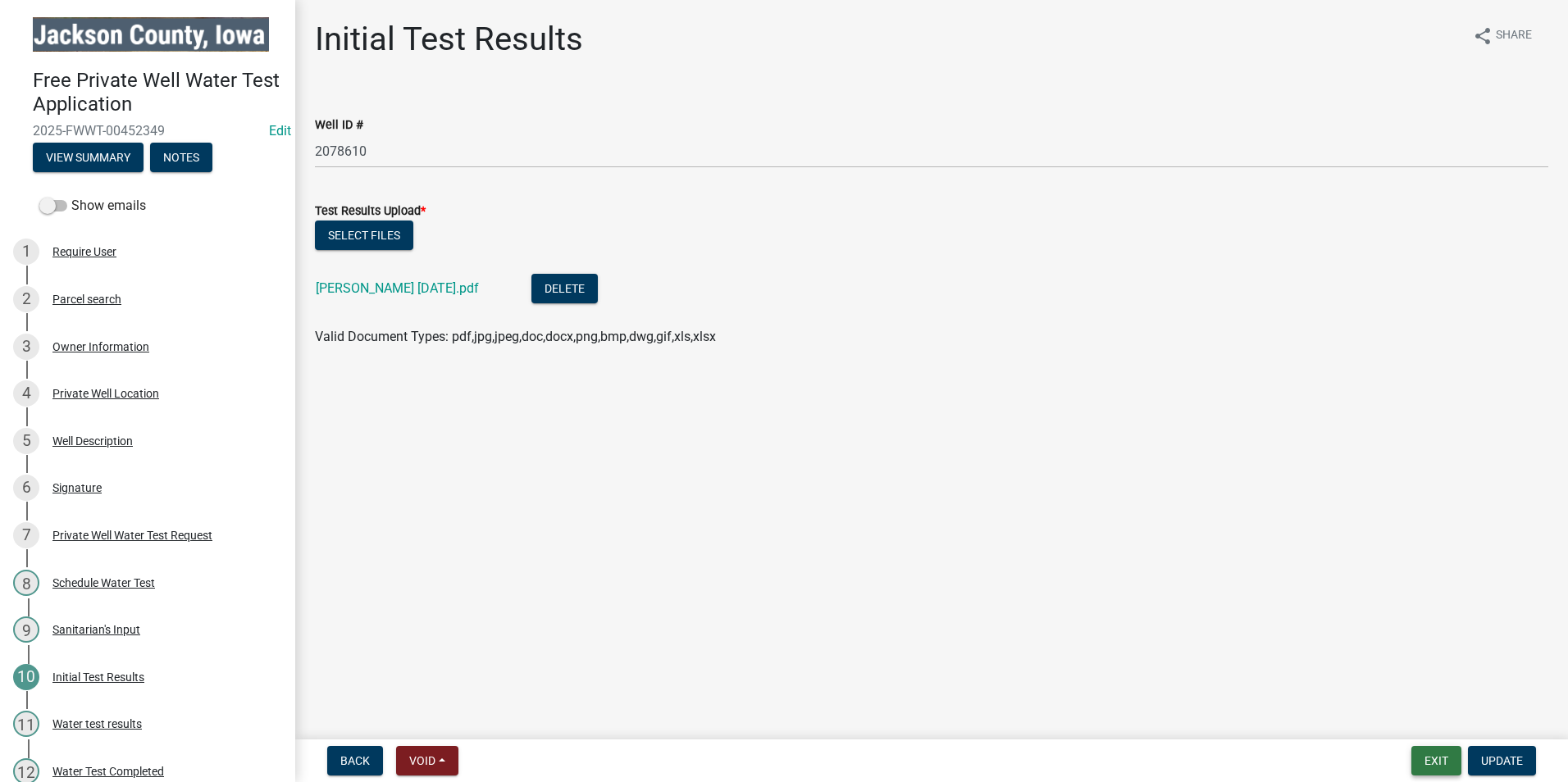
click at [1428, 765] on button "Exit" at bounding box center [1437, 761] width 51 height 29
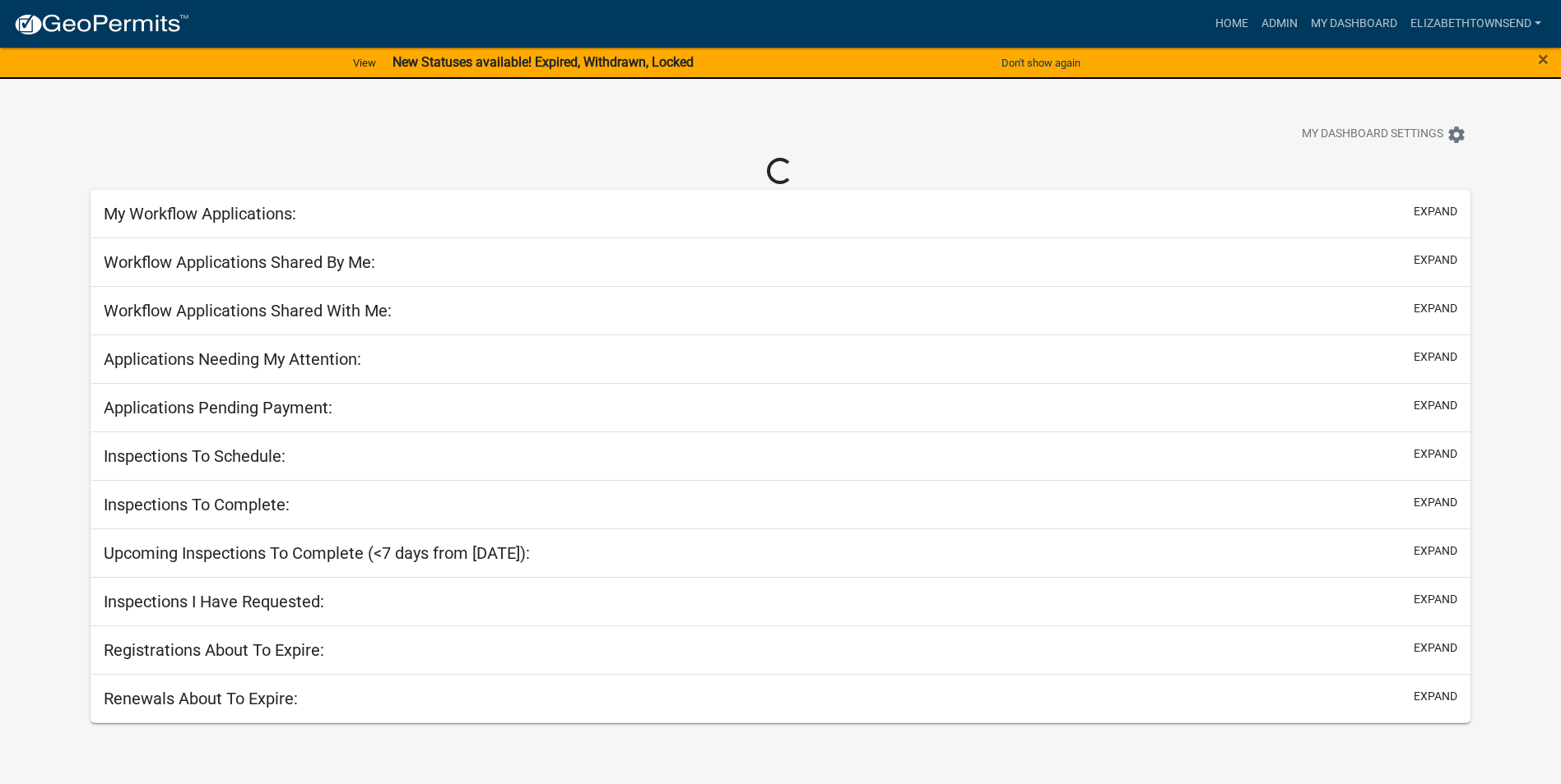
select select "3: 100"
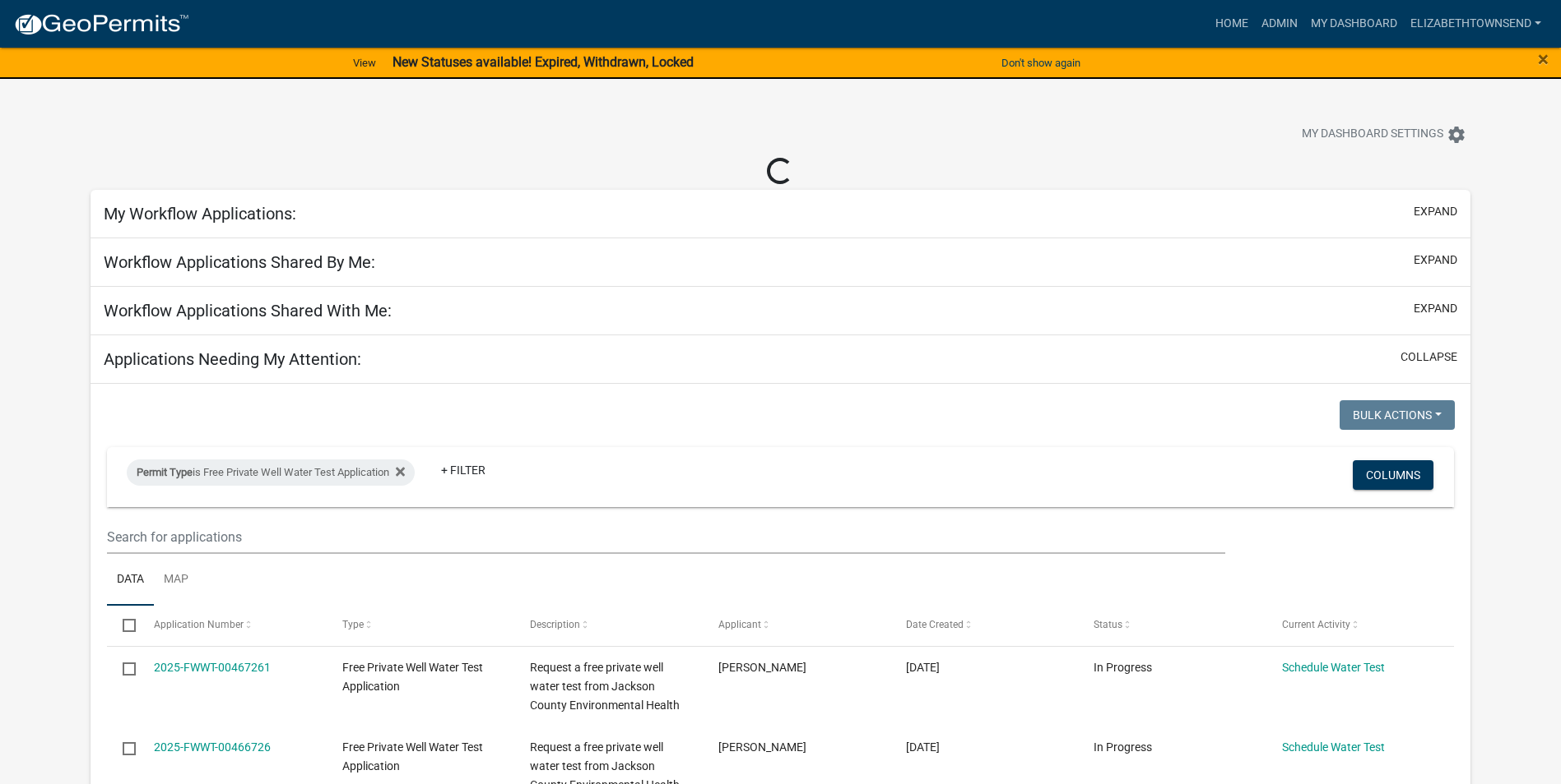
select select "3: 100"
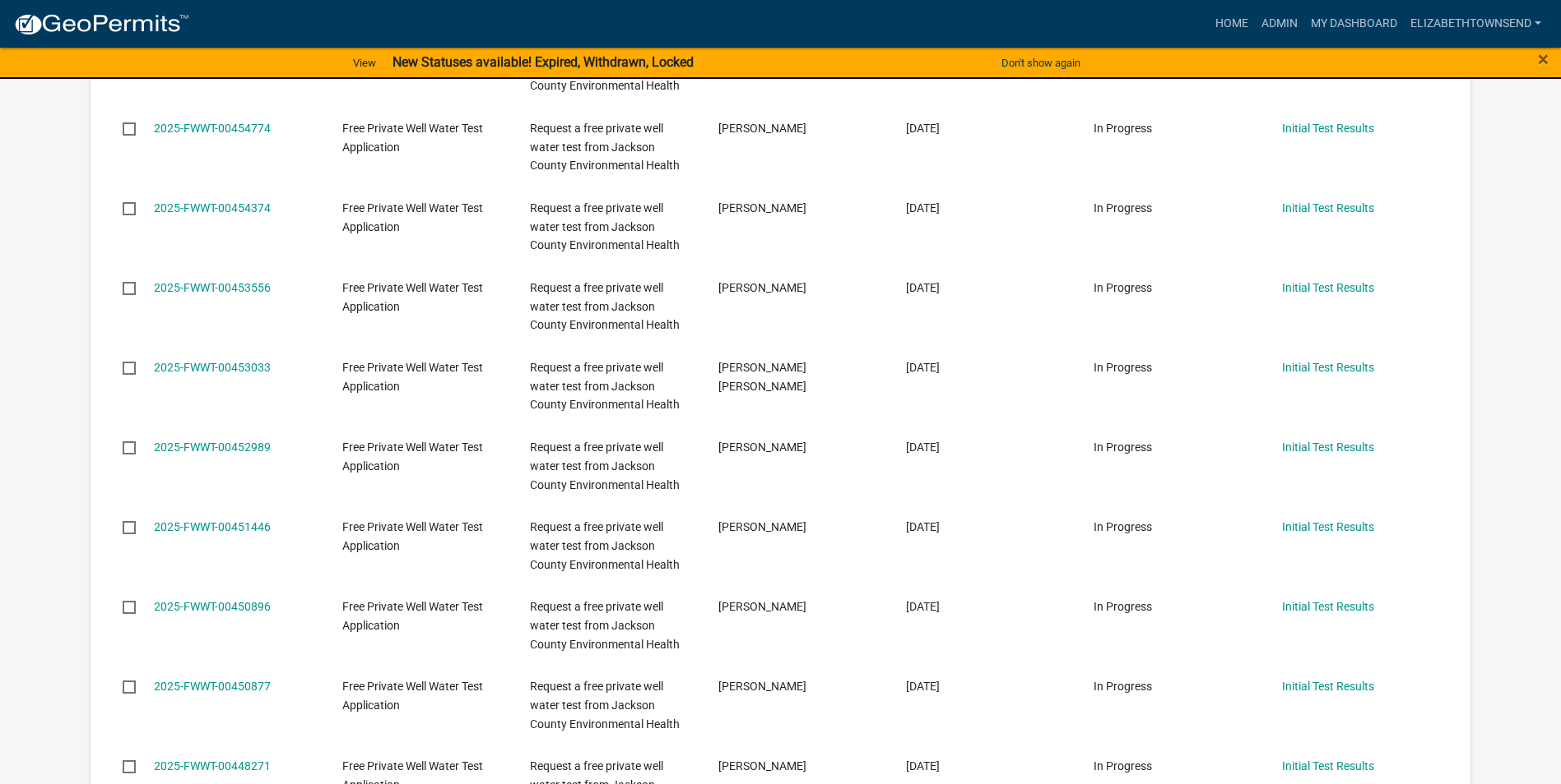
scroll to position [1809, 0]
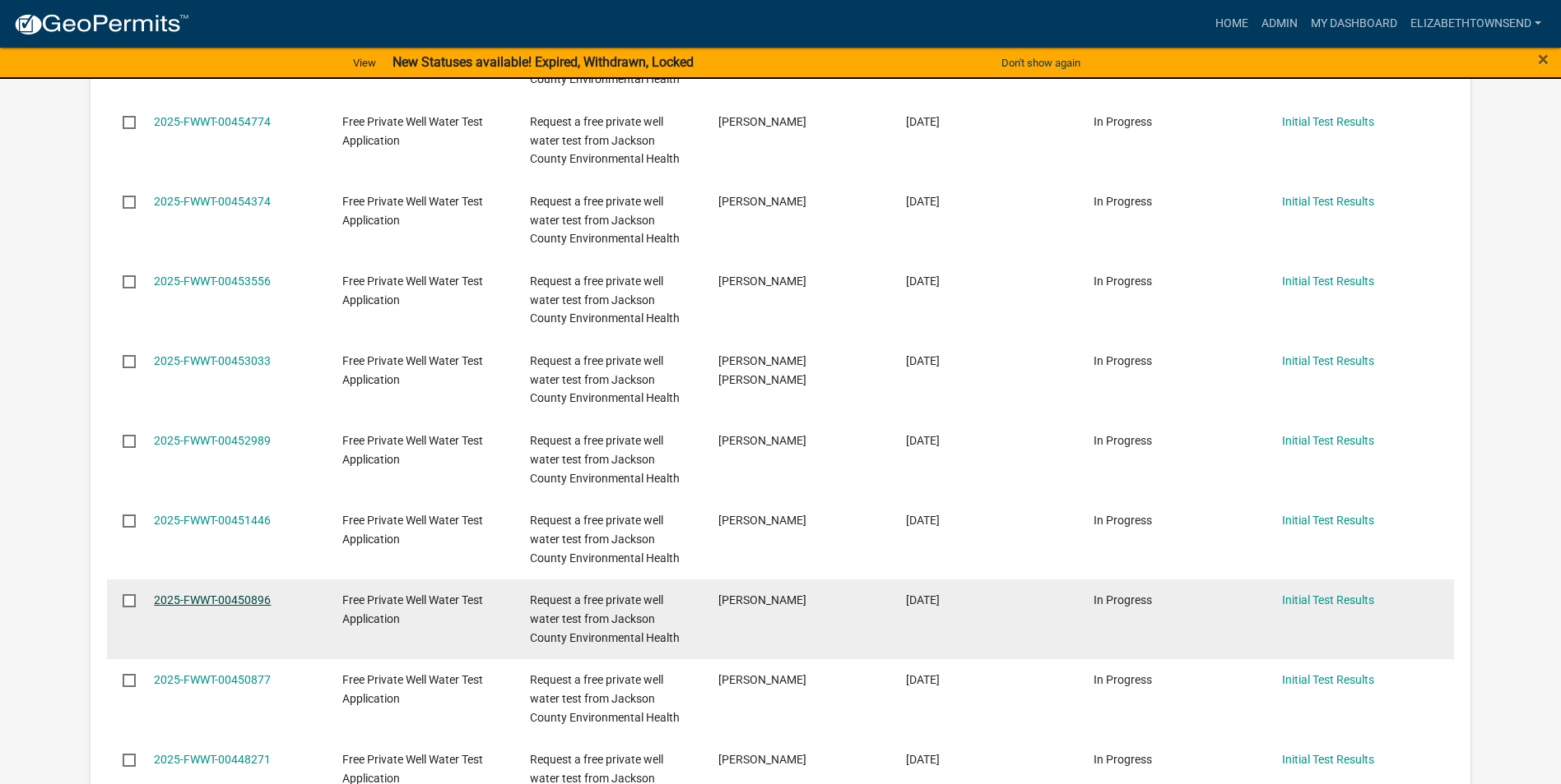
click at [214, 595] on link "2025-FWWT-00450896" at bounding box center [212, 601] width 117 height 14
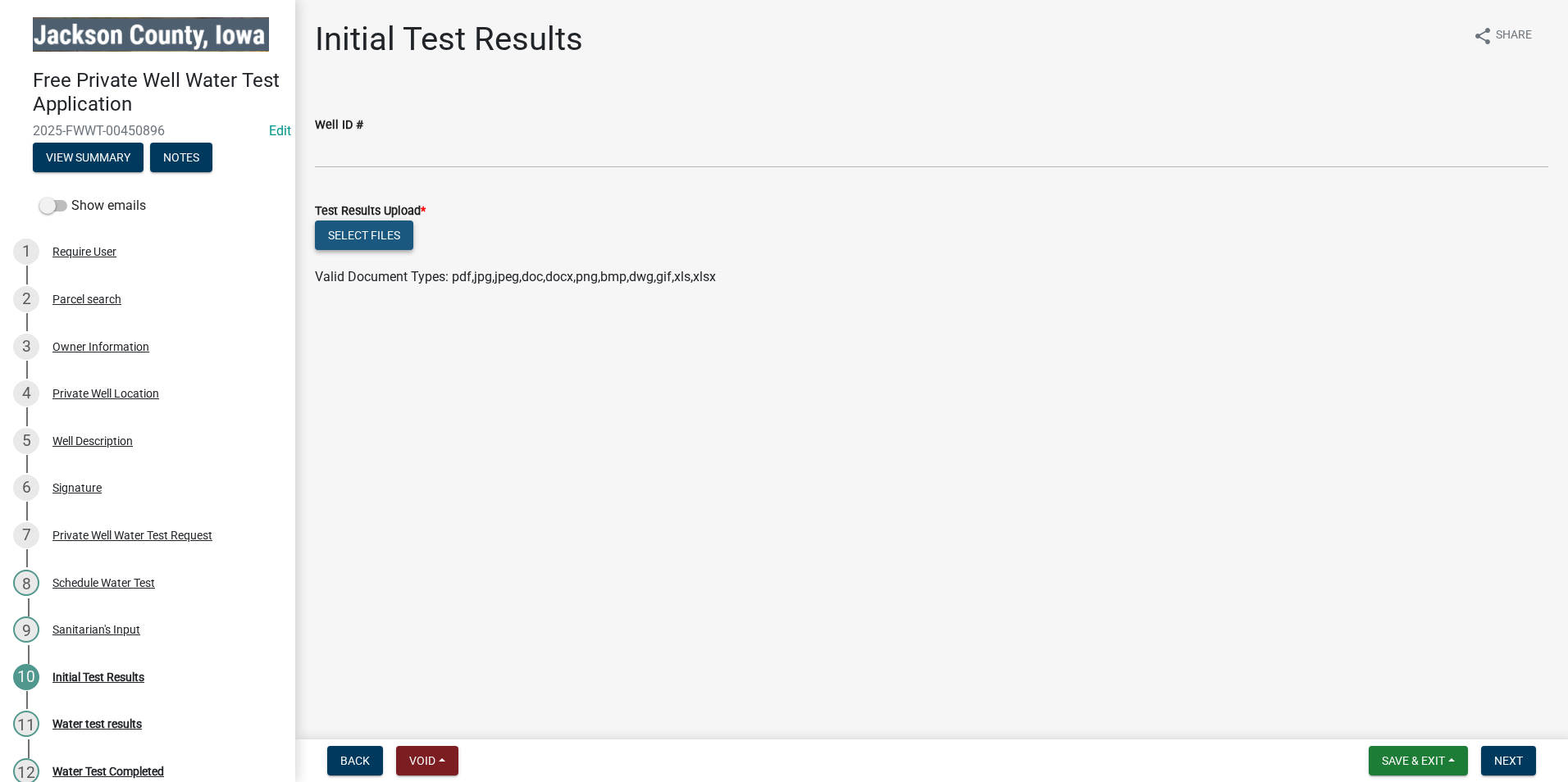
click at [351, 240] on button "Select files" at bounding box center [363, 235] width 98 height 29
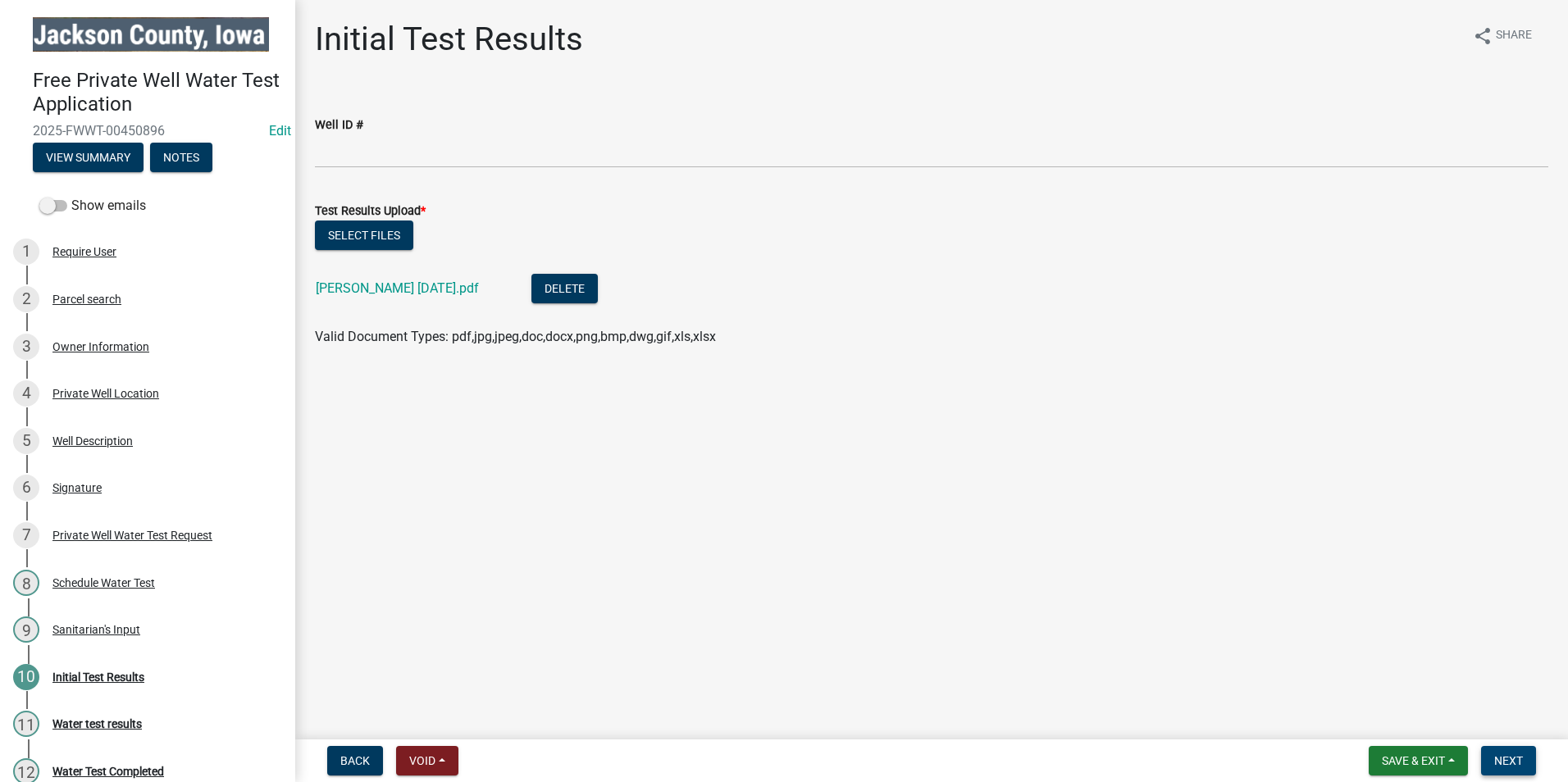
click at [1509, 758] on span "Next" at bounding box center [1509, 762] width 29 height 14
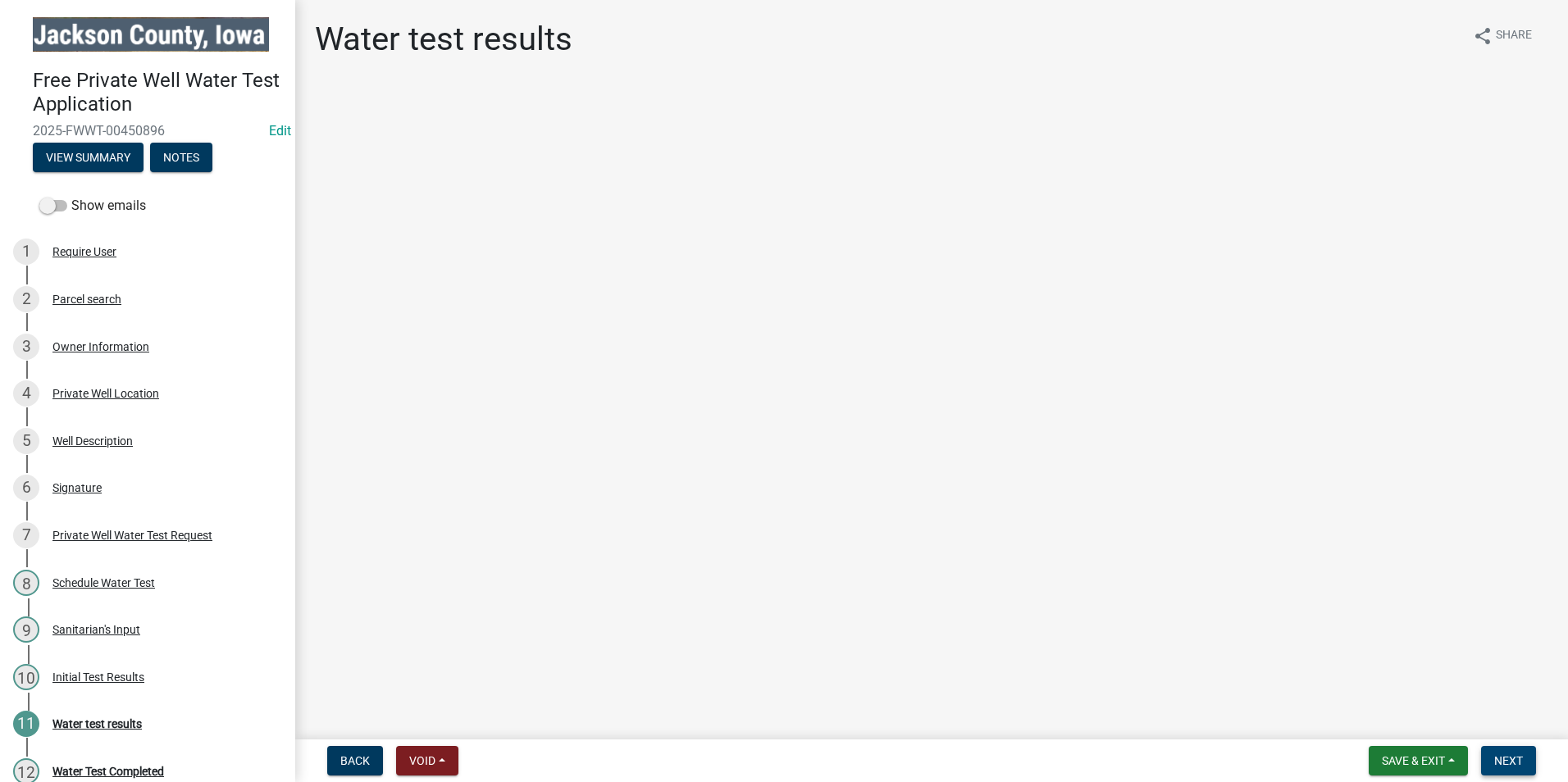
click at [1510, 773] on button "Next" at bounding box center [1509, 761] width 55 height 29
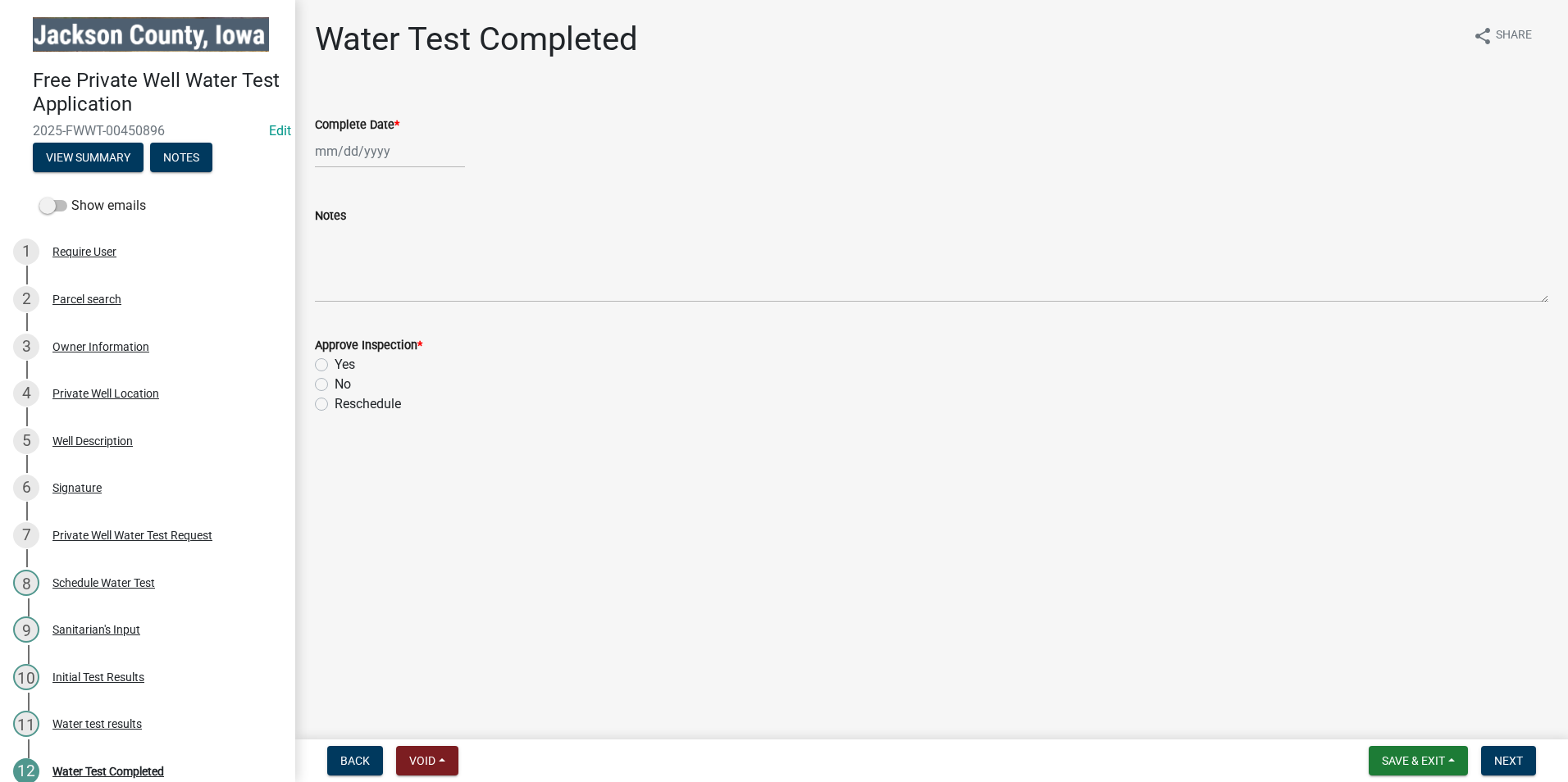
select select "8"
select select "2025"
click at [347, 155] on div "[PERSON_NAME] Feb Mar Apr [PERSON_NAME][DATE] Oct Nov [DATE] 1526 1527 1528 152…" at bounding box center [390, 151] width 151 height 34
click at [438, 316] on div "22" at bounding box center [436, 317] width 26 height 26
type input "[DATE]"
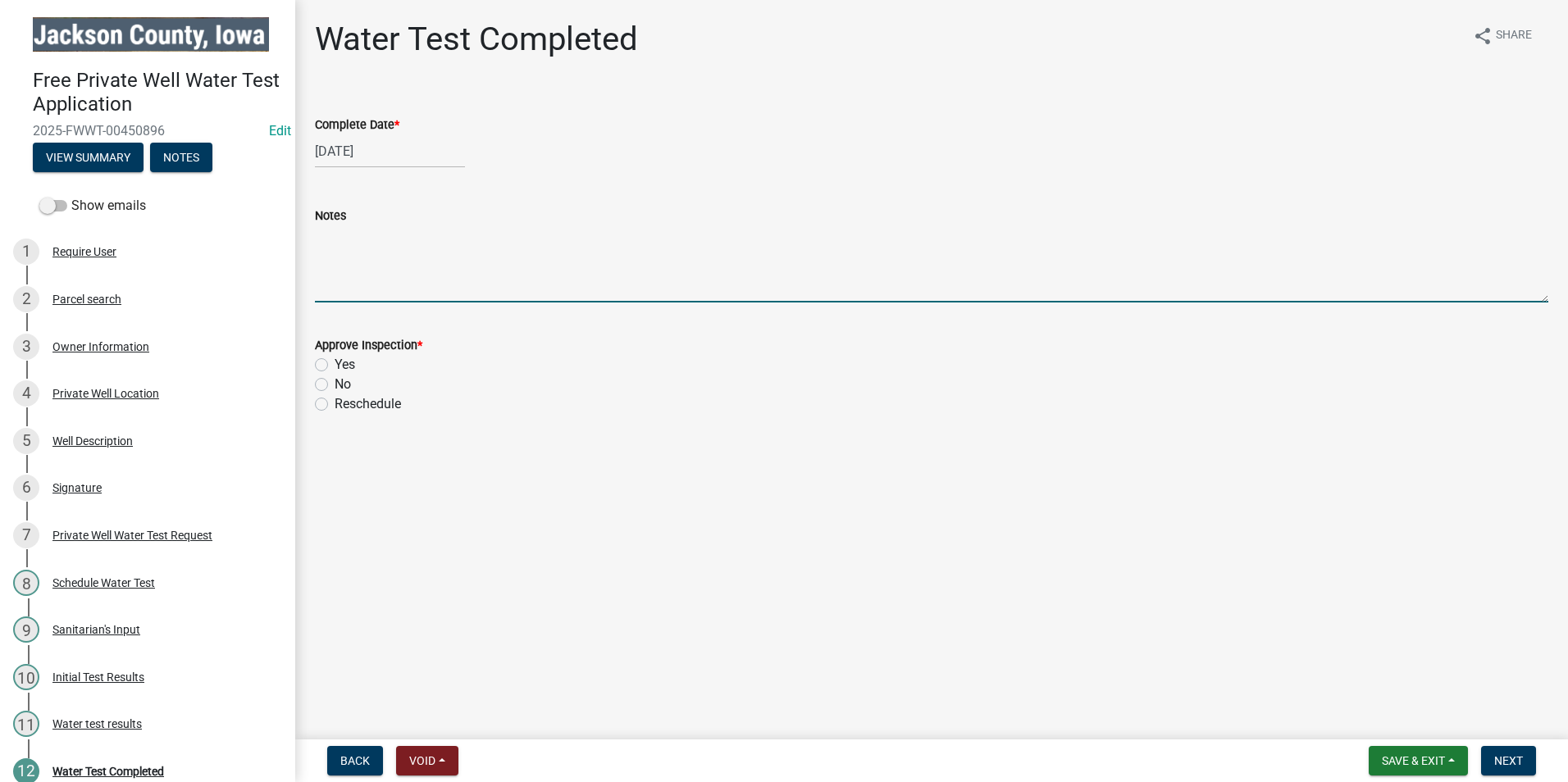
click at [368, 258] on textarea "Notes" at bounding box center [932, 263] width 1234 height 77
type textarea "Total Coliform Bacteria present. Shock-chlorinate and retest 7-10 days after."
click at [334, 384] on label "No" at bounding box center [342, 385] width 17 height 19
click at [334, 384] on input "No" at bounding box center [339, 380] width 11 height 11
radio input "true"
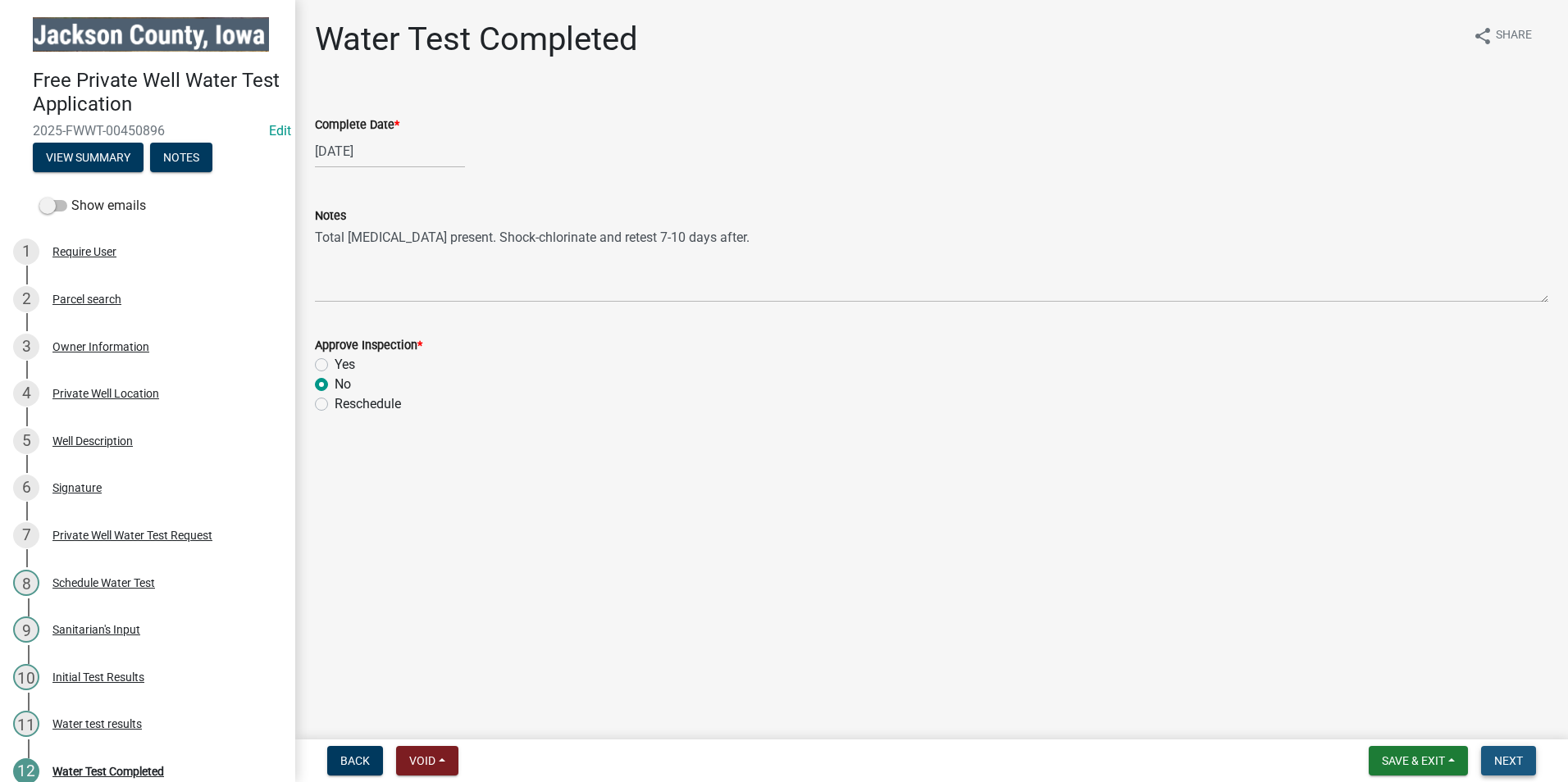
click at [1512, 766] on span "Next" at bounding box center [1509, 762] width 29 height 14
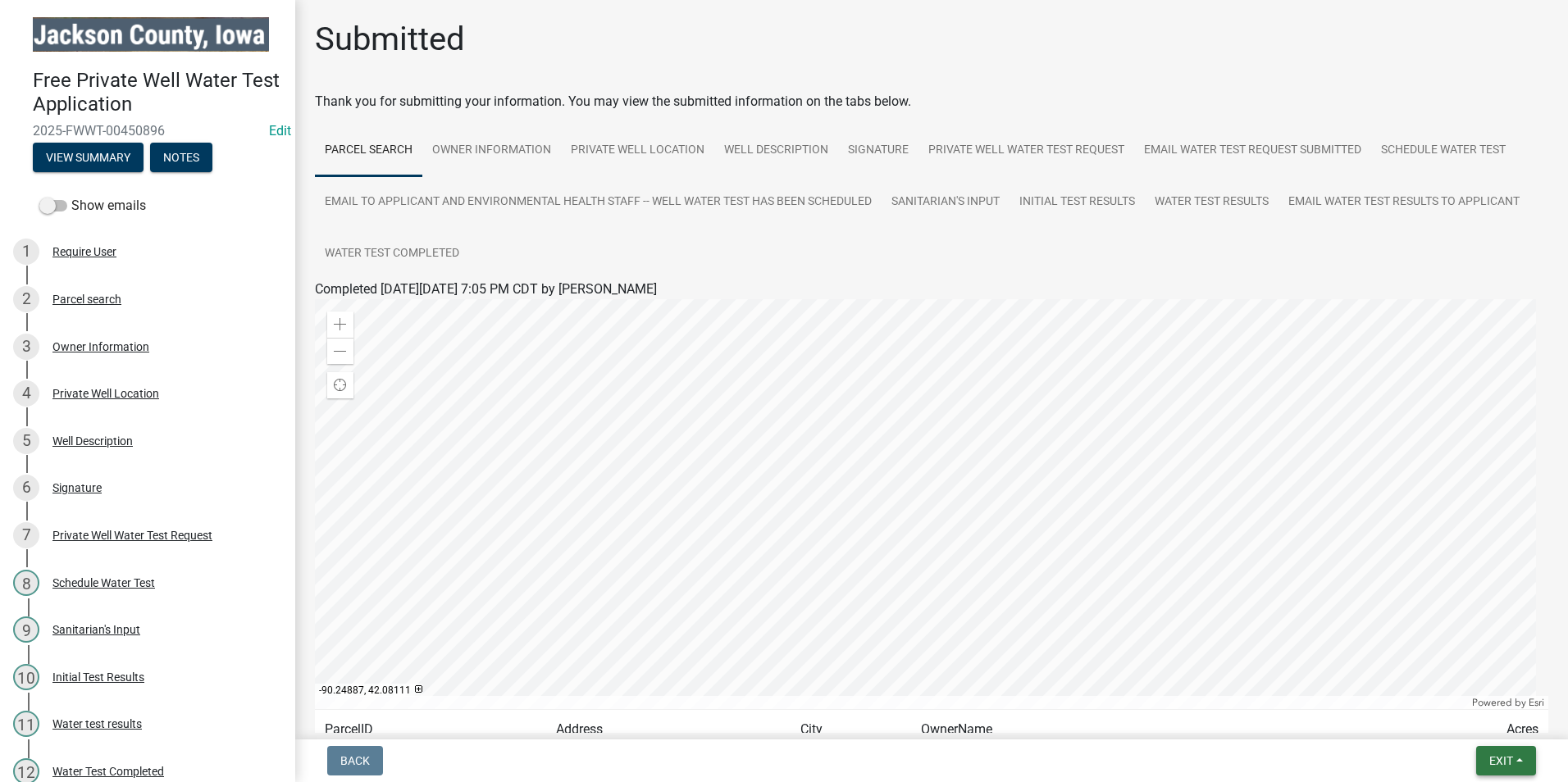
click at [1497, 762] on span "Exit" at bounding box center [1501, 762] width 23 height 14
click at [1493, 768] on button "Exit" at bounding box center [1507, 761] width 60 height 29
click at [1505, 761] on span "Exit" at bounding box center [1501, 762] width 23 height 14
click at [1483, 714] on button "Save & Exit" at bounding box center [1470, 718] width 131 height 40
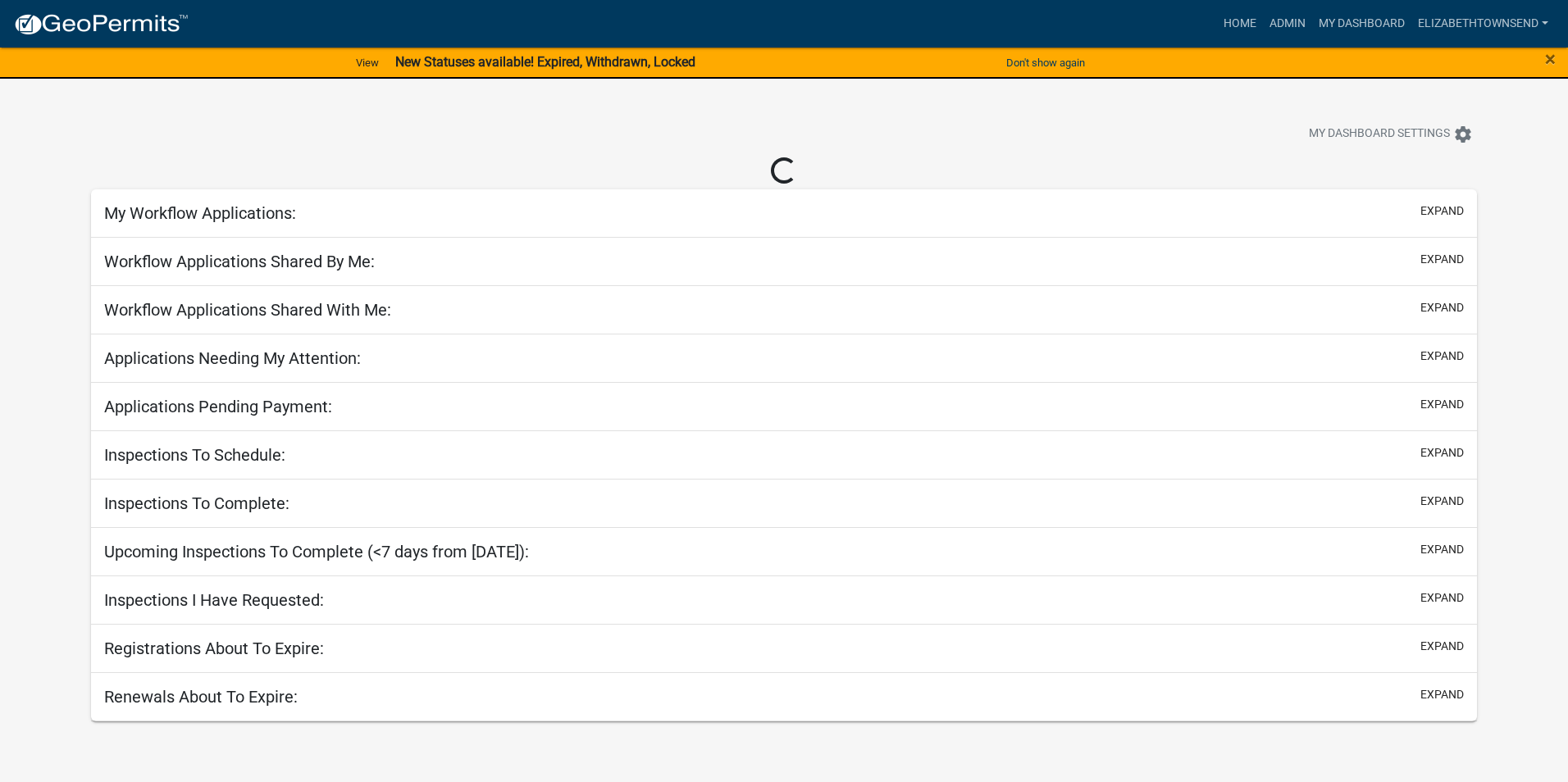
select select "3: 100"
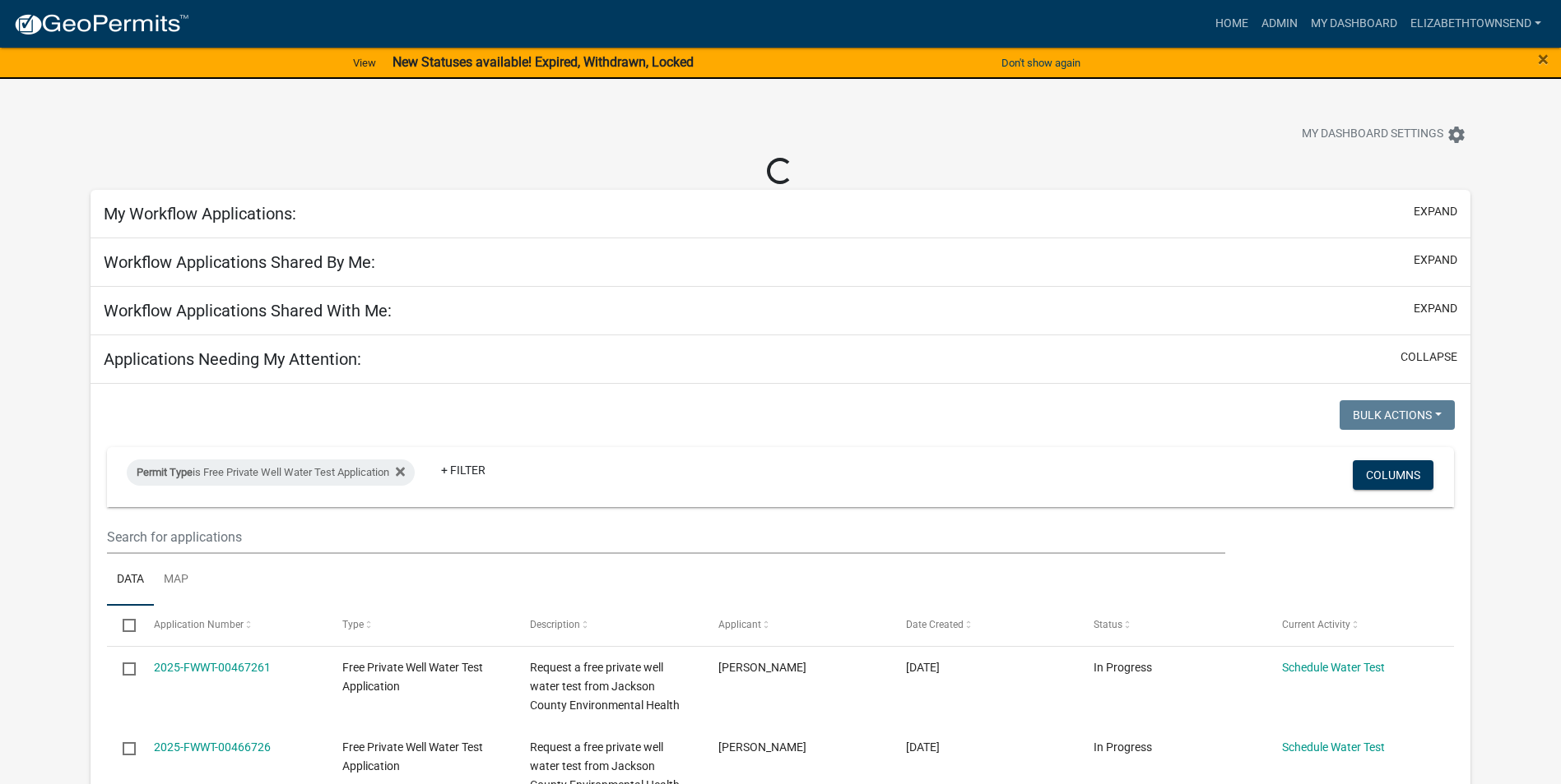
select select "3: 100"
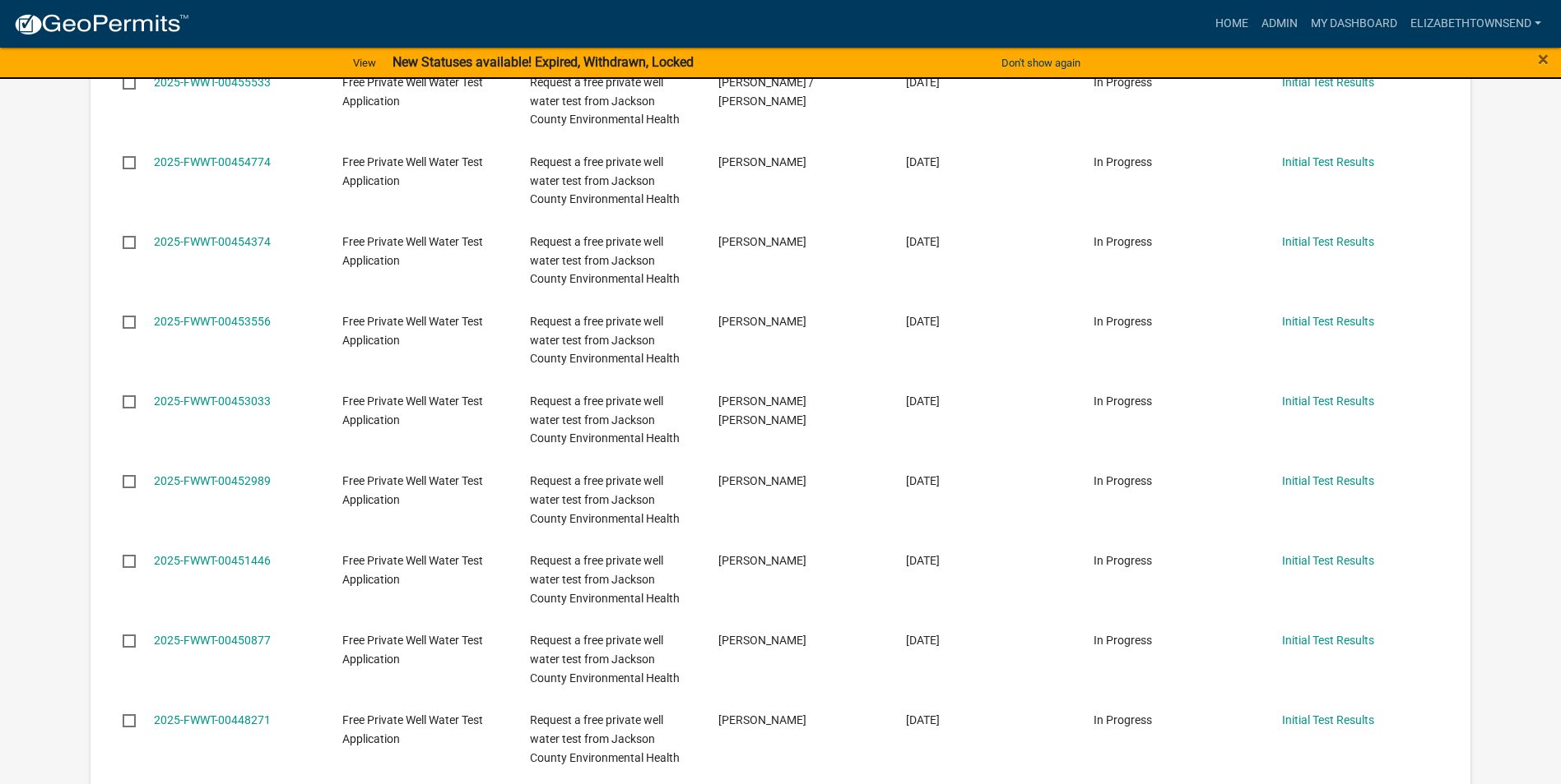
scroll to position [1809, 0]
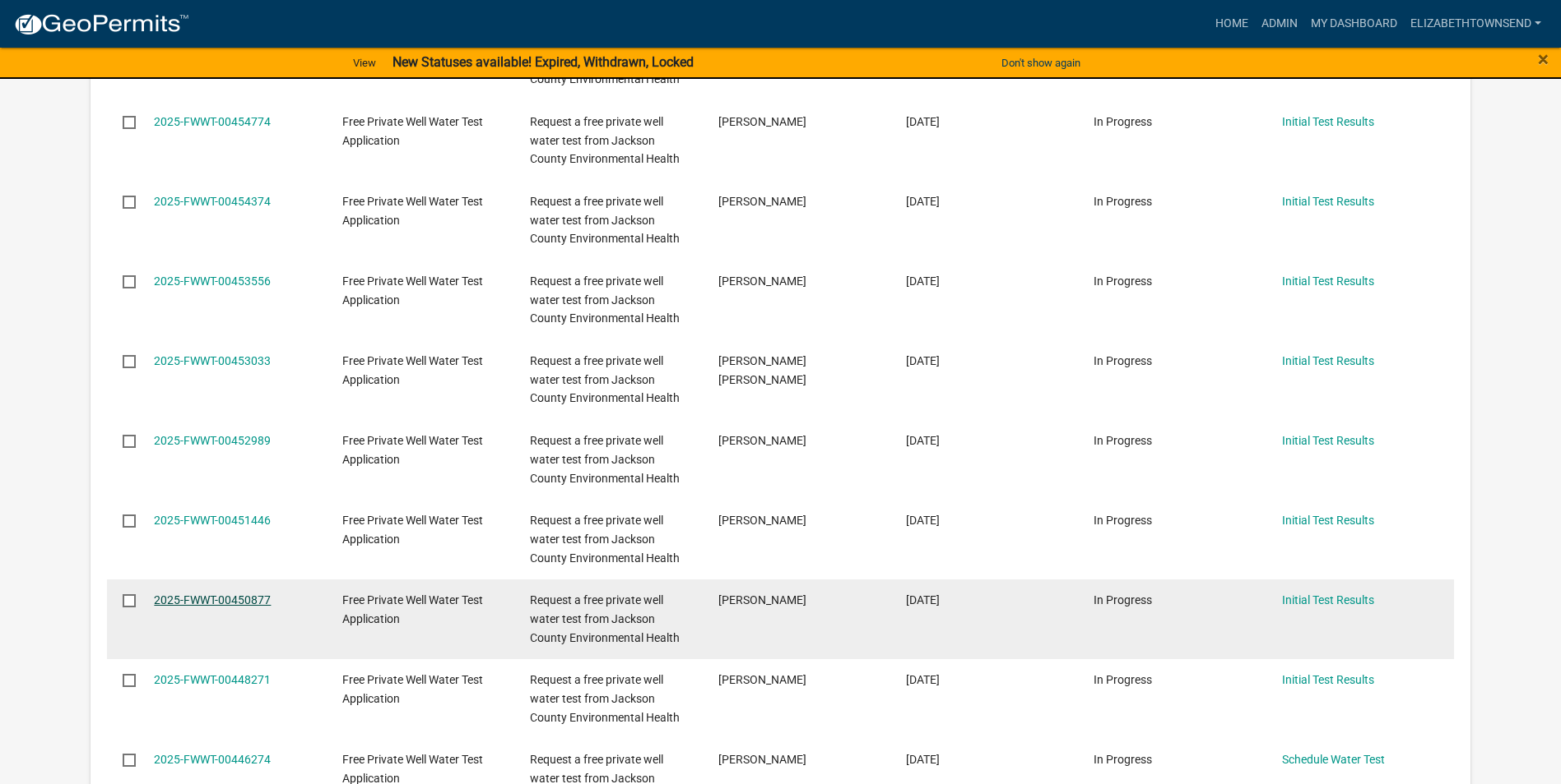
click at [207, 596] on link "2025-FWWT-00450877" at bounding box center [212, 601] width 117 height 14
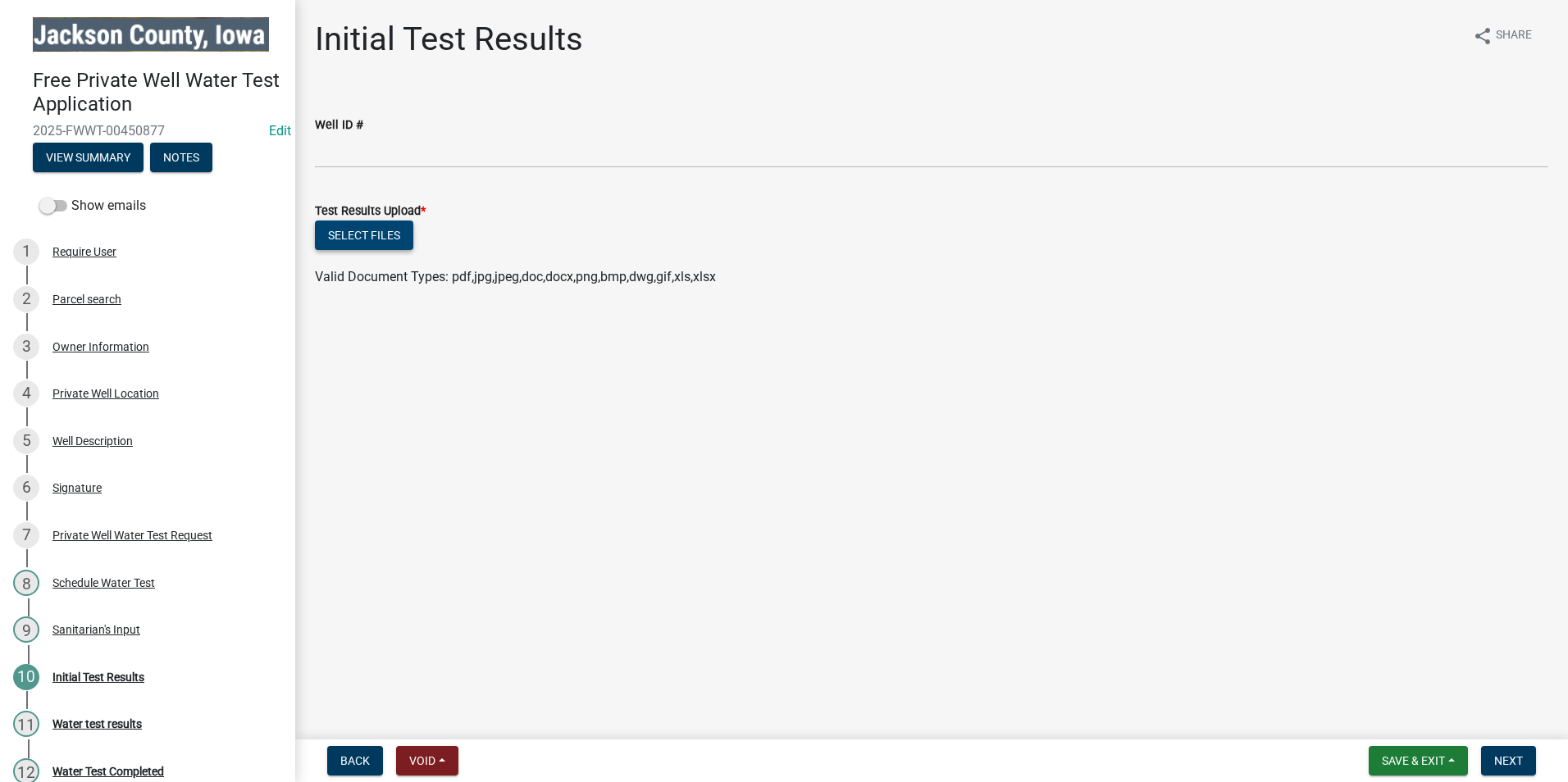
click at [370, 233] on button "Select files" at bounding box center [363, 235] width 98 height 29
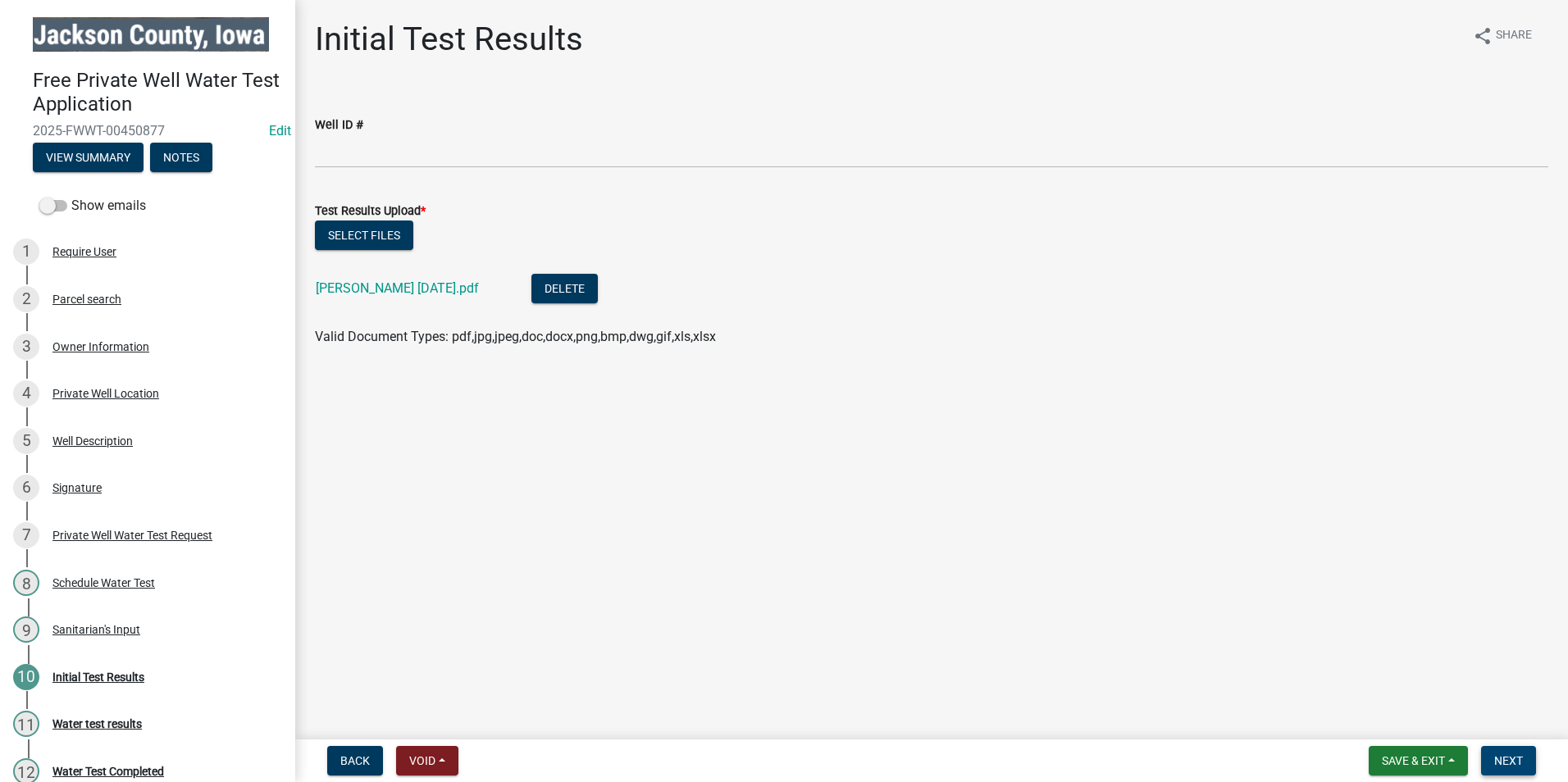
click at [1518, 765] on span "Next" at bounding box center [1509, 762] width 29 height 14
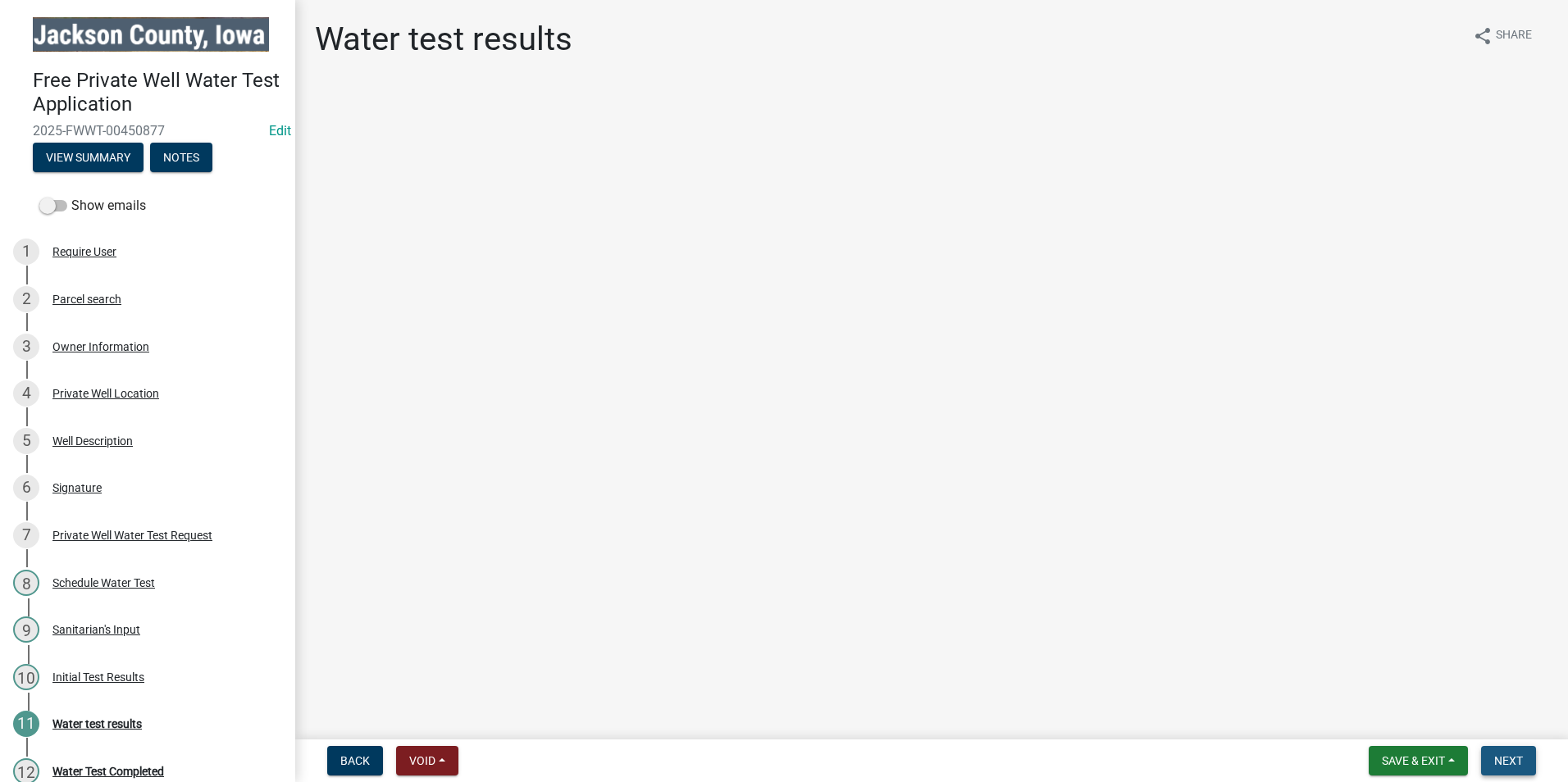
click at [1518, 759] on span "Next" at bounding box center [1509, 762] width 29 height 14
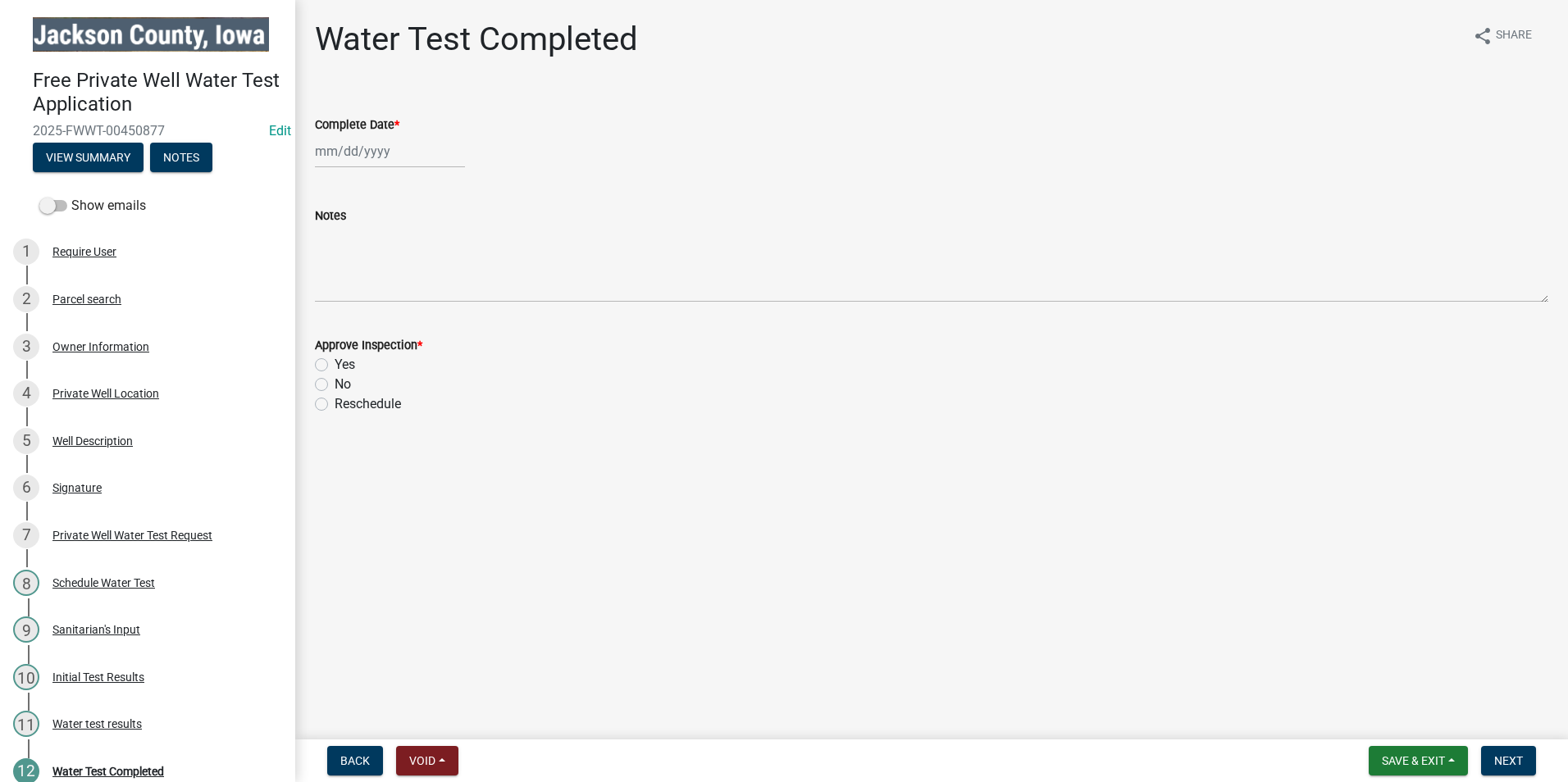
click at [351, 143] on div at bounding box center [390, 151] width 151 height 34
select select "8"
select select "2025"
click at [434, 314] on div "22" at bounding box center [436, 317] width 26 height 26
type input "[DATE]"
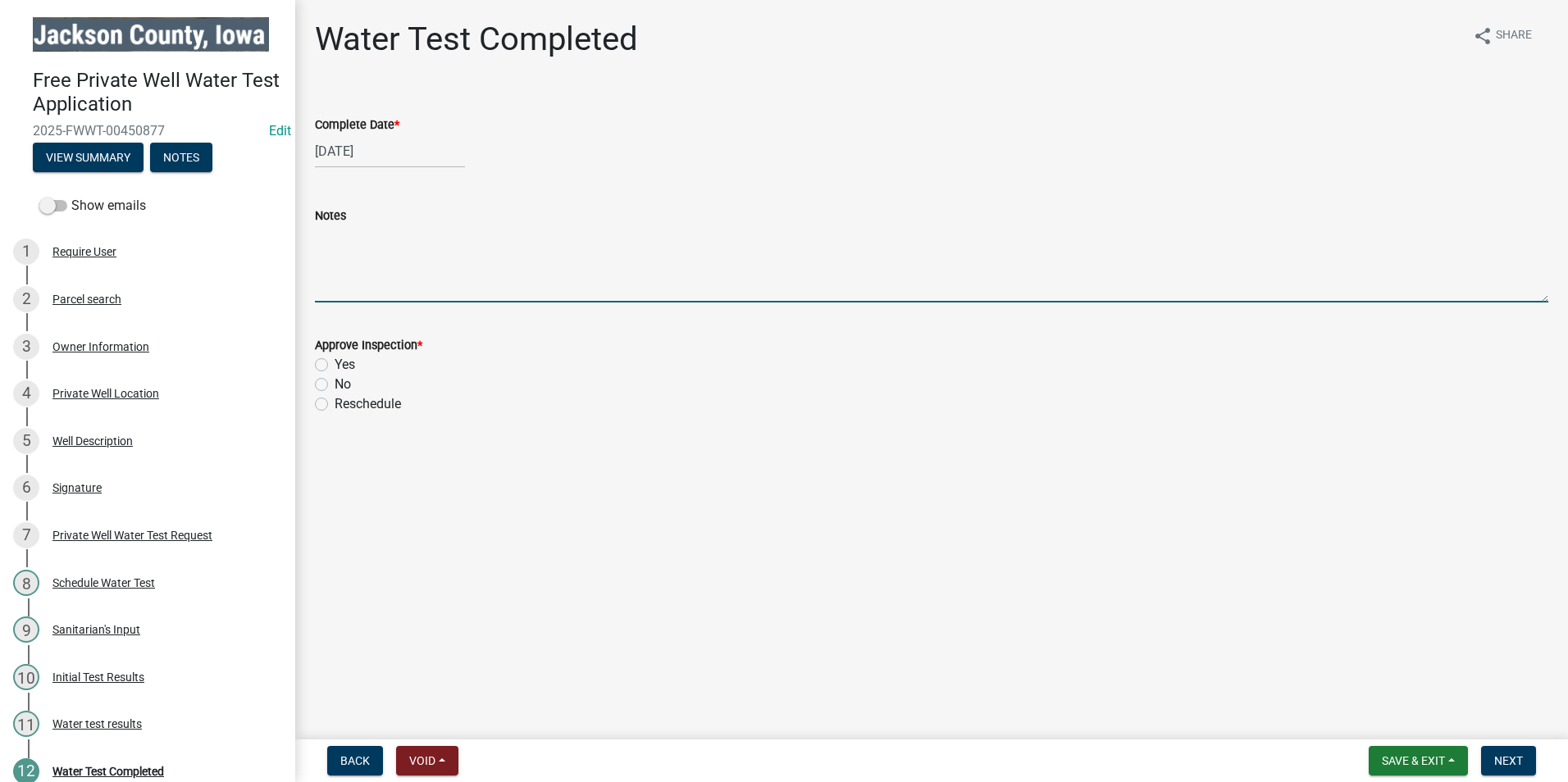
click at [365, 297] on textarea "Notes" at bounding box center [932, 263] width 1234 height 77
type textarea "No further action required."
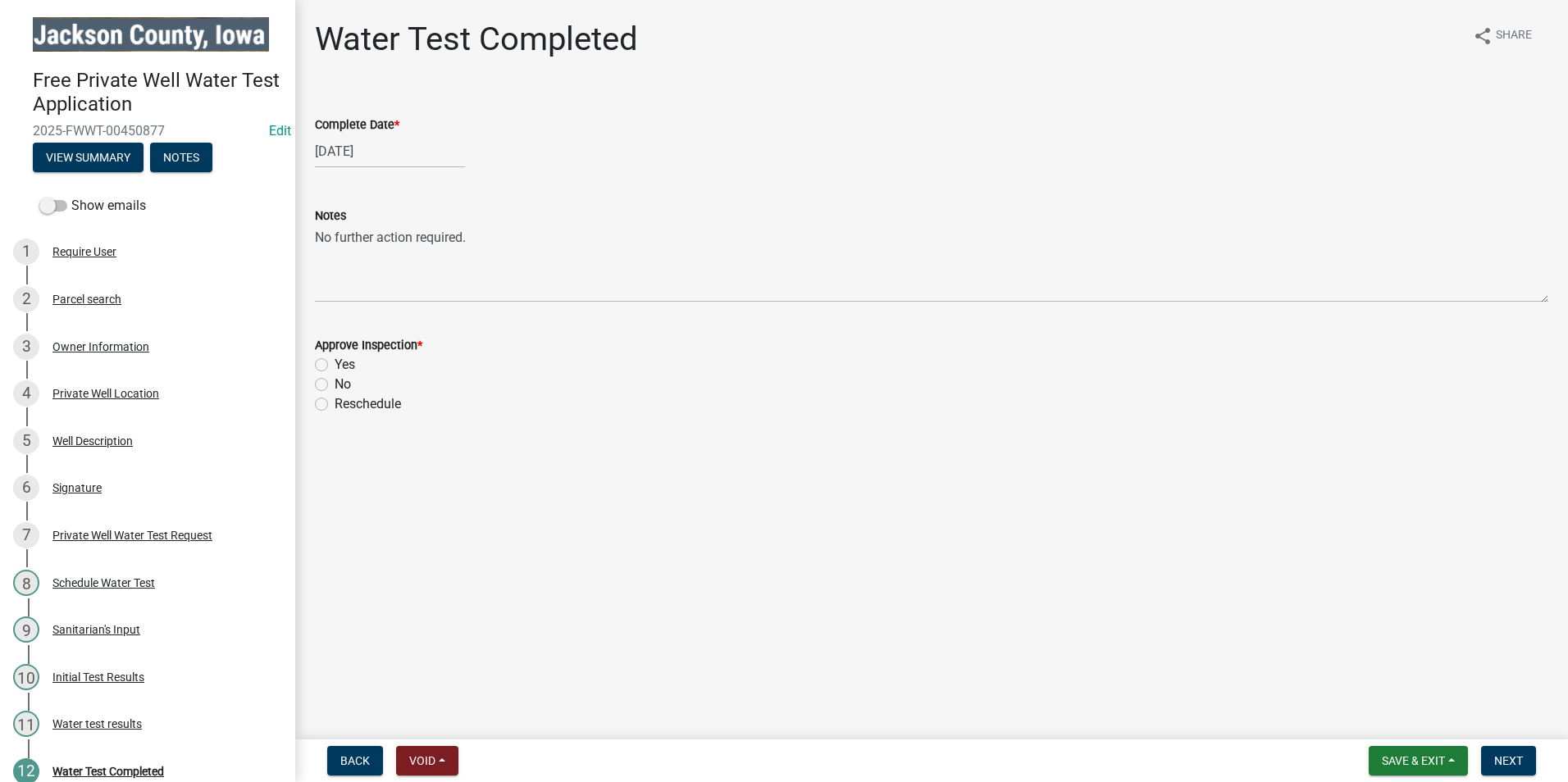
click at [334, 366] on label "Yes" at bounding box center [344, 365] width 20 height 19
click at [334, 366] on input "Yes" at bounding box center [339, 360] width 11 height 11
radio input "true"
click at [1510, 765] on span "Next" at bounding box center [1509, 762] width 29 height 14
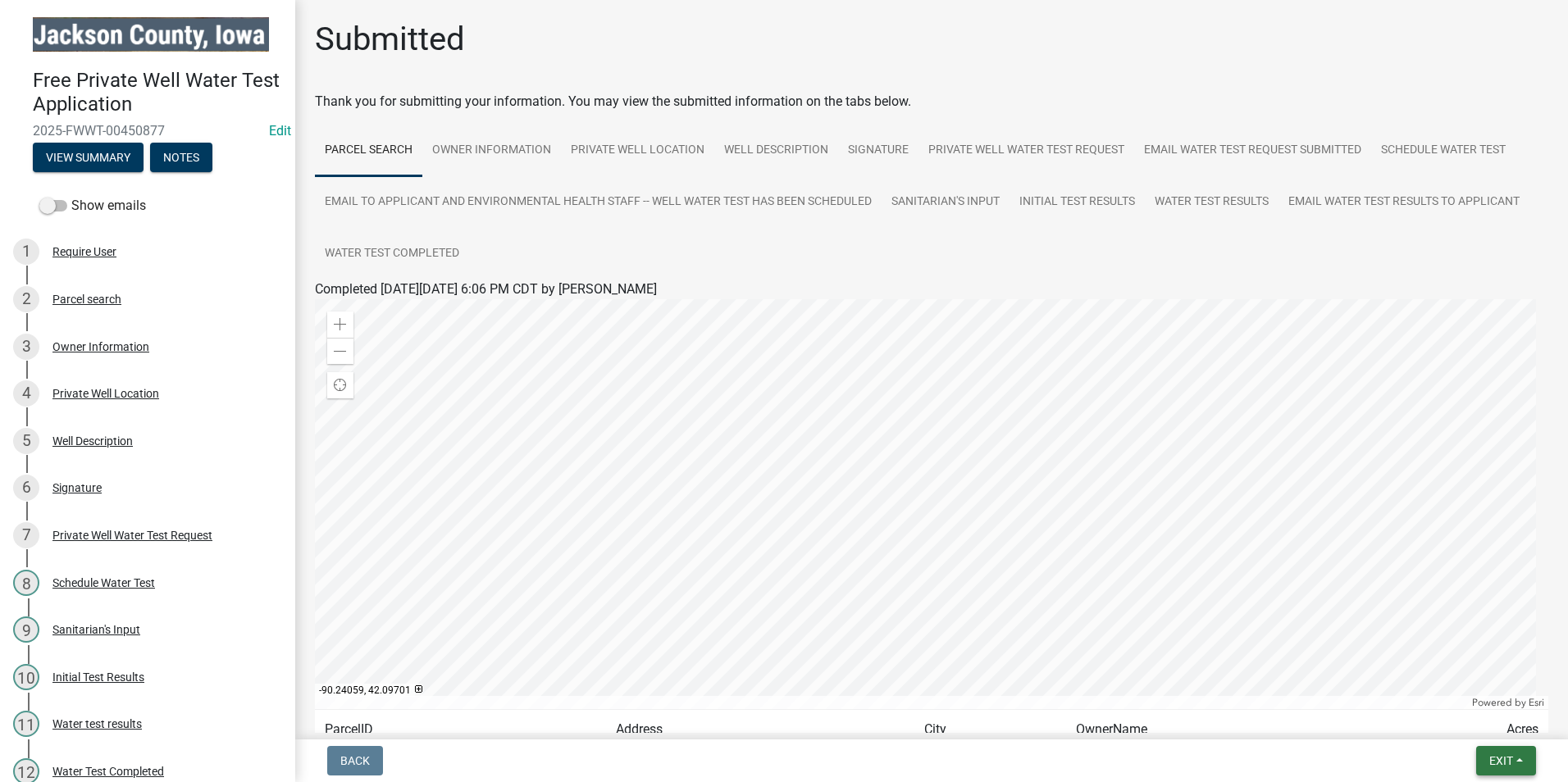
click at [1482, 760] on button "Exit" at bounding box center [1507, 761] width 60 height 29
click at [1483, 731] on button "Save & Exit" at bounding box center [1470, 718] width 131 height 40
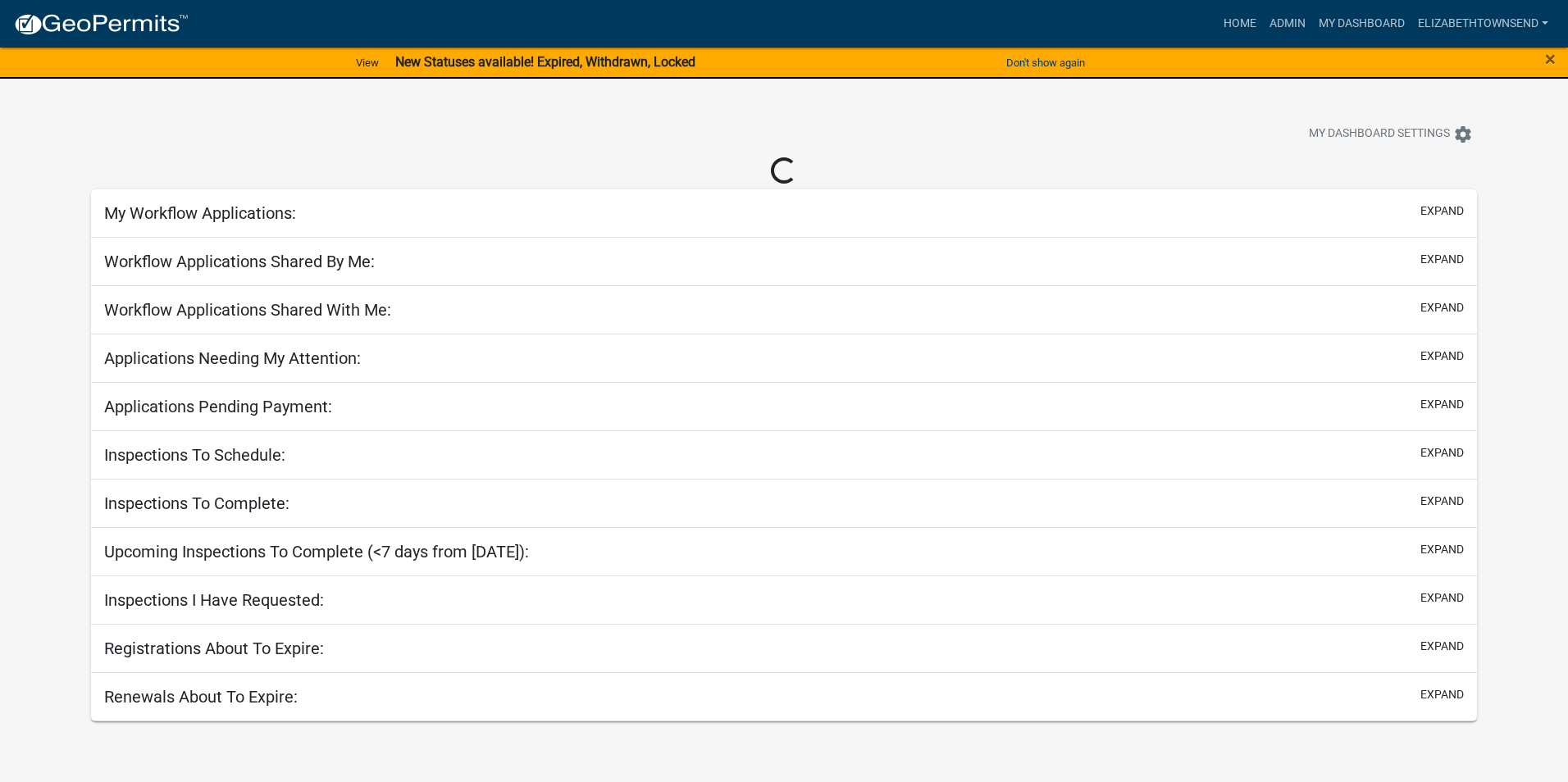
select select "3: 100"
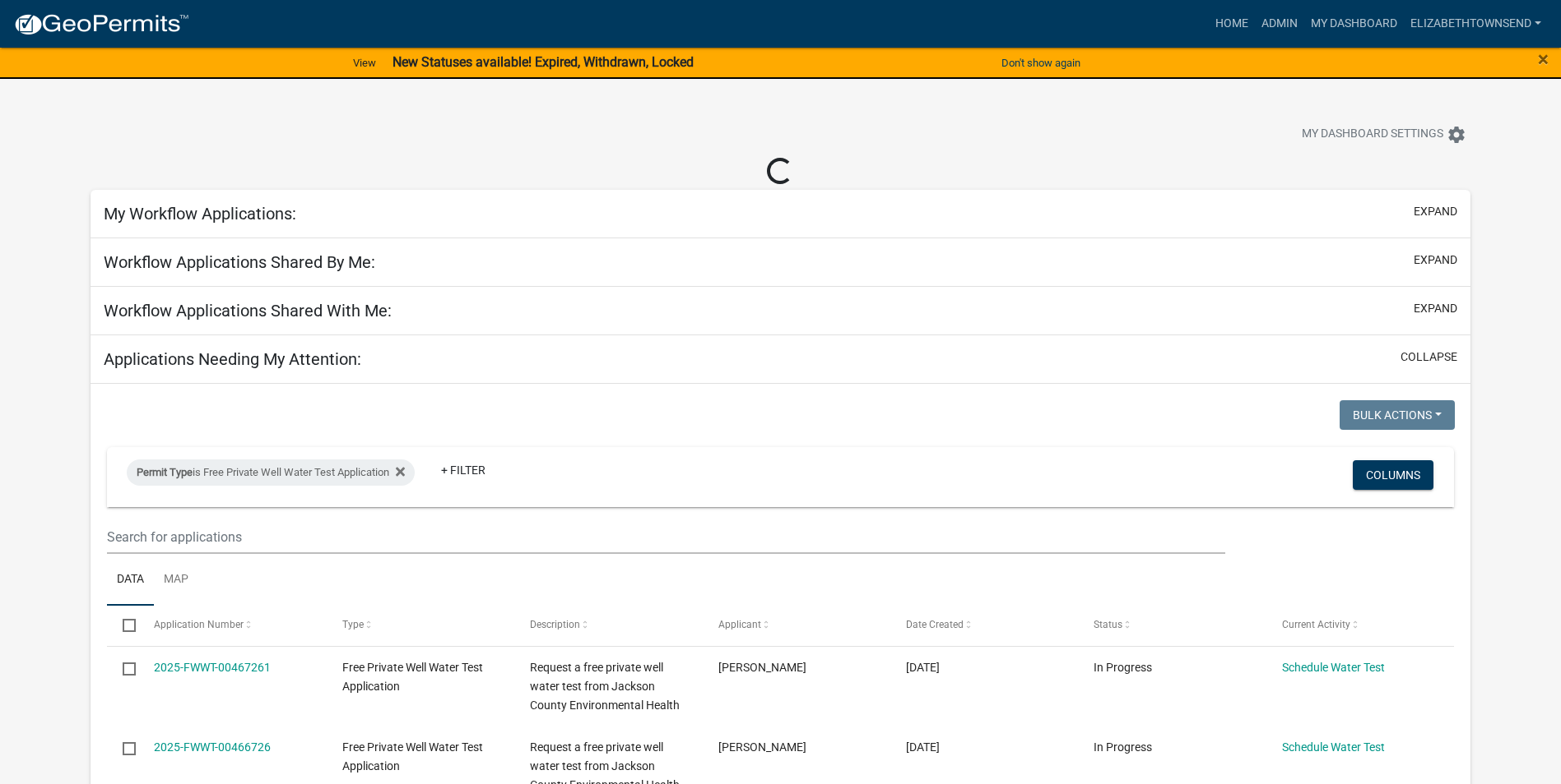
select select "3: 100"
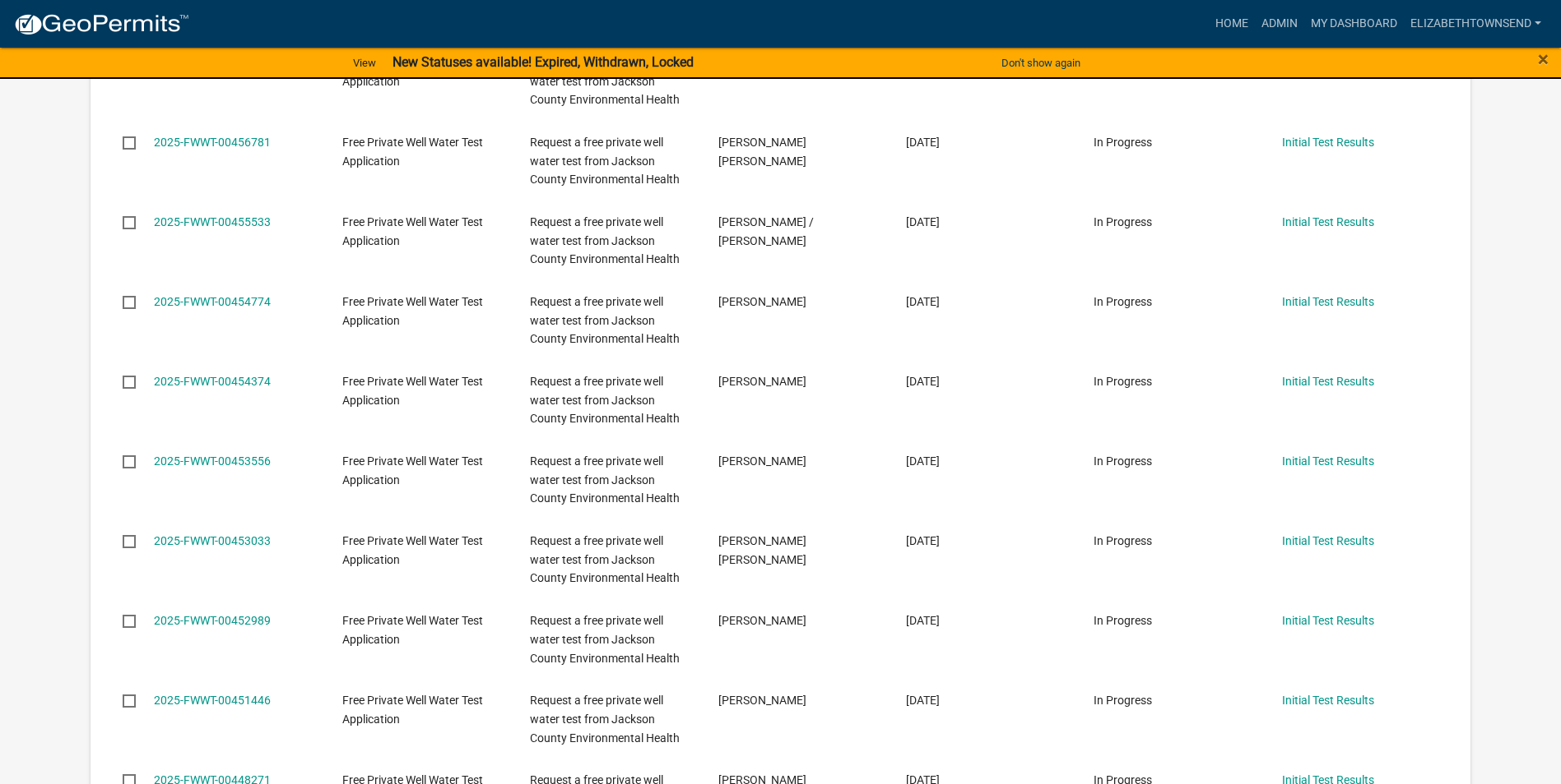
scroll to position [1727, 0]
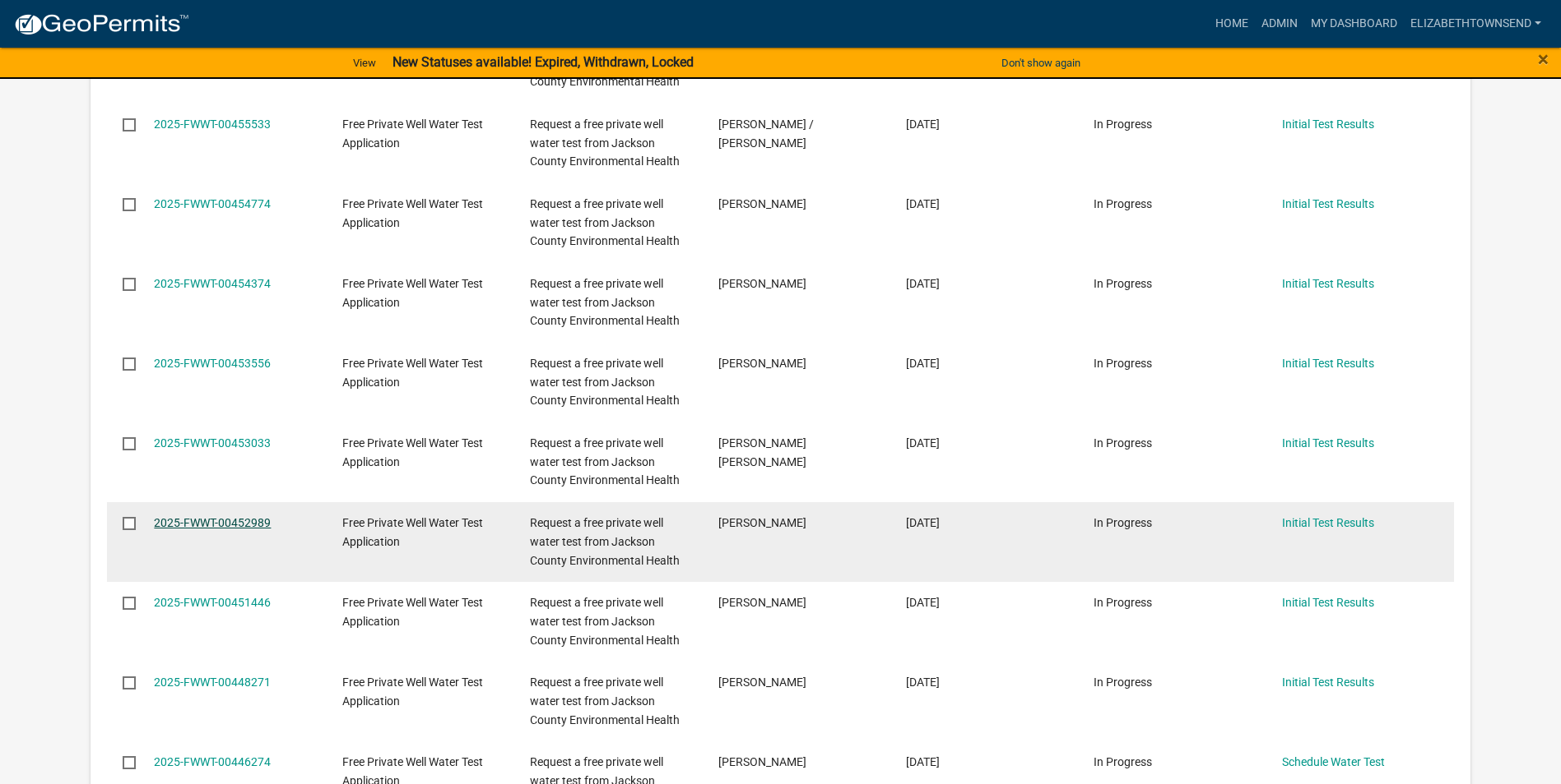
click at [193, 521] on link "2025-FWWT-00452989" at bounding box center [212, 523] width 117 height 14
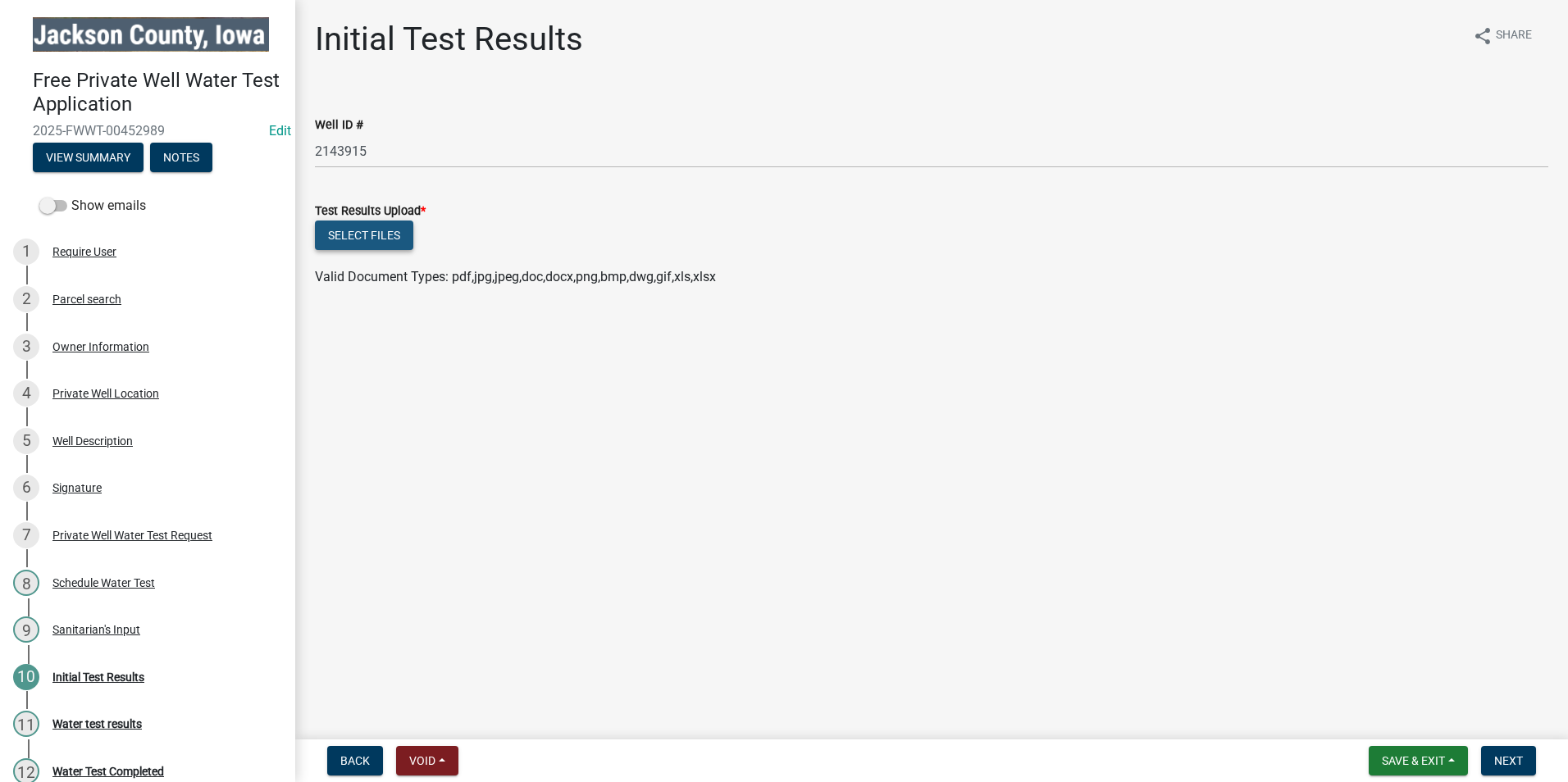
click at [345, 229] on button "Select files" at bounding box center [363, 235] width 98 height 29
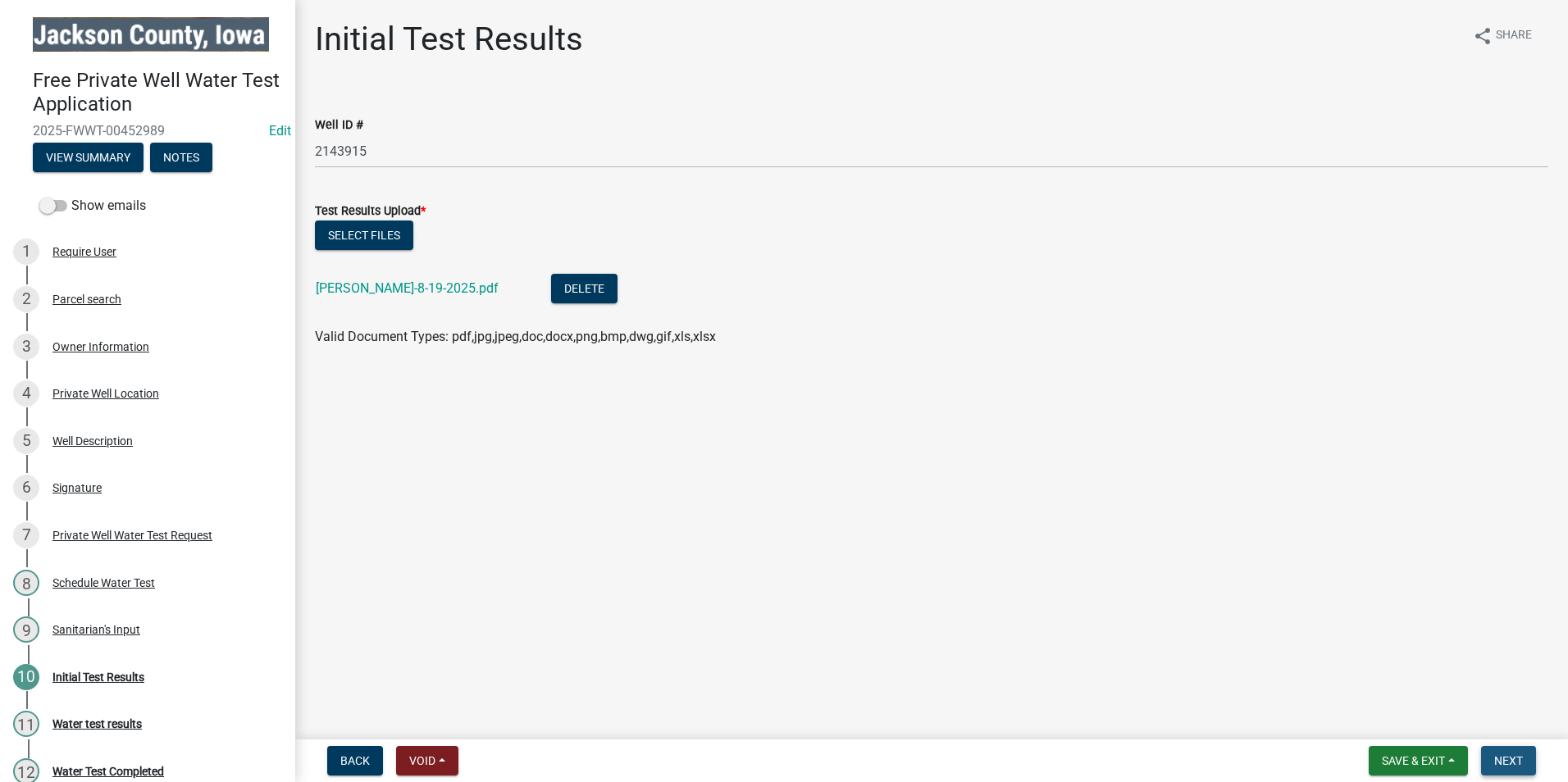
click at [1498, 766] on span "Next" at bounding box center [1509, 762] width 29 height 14
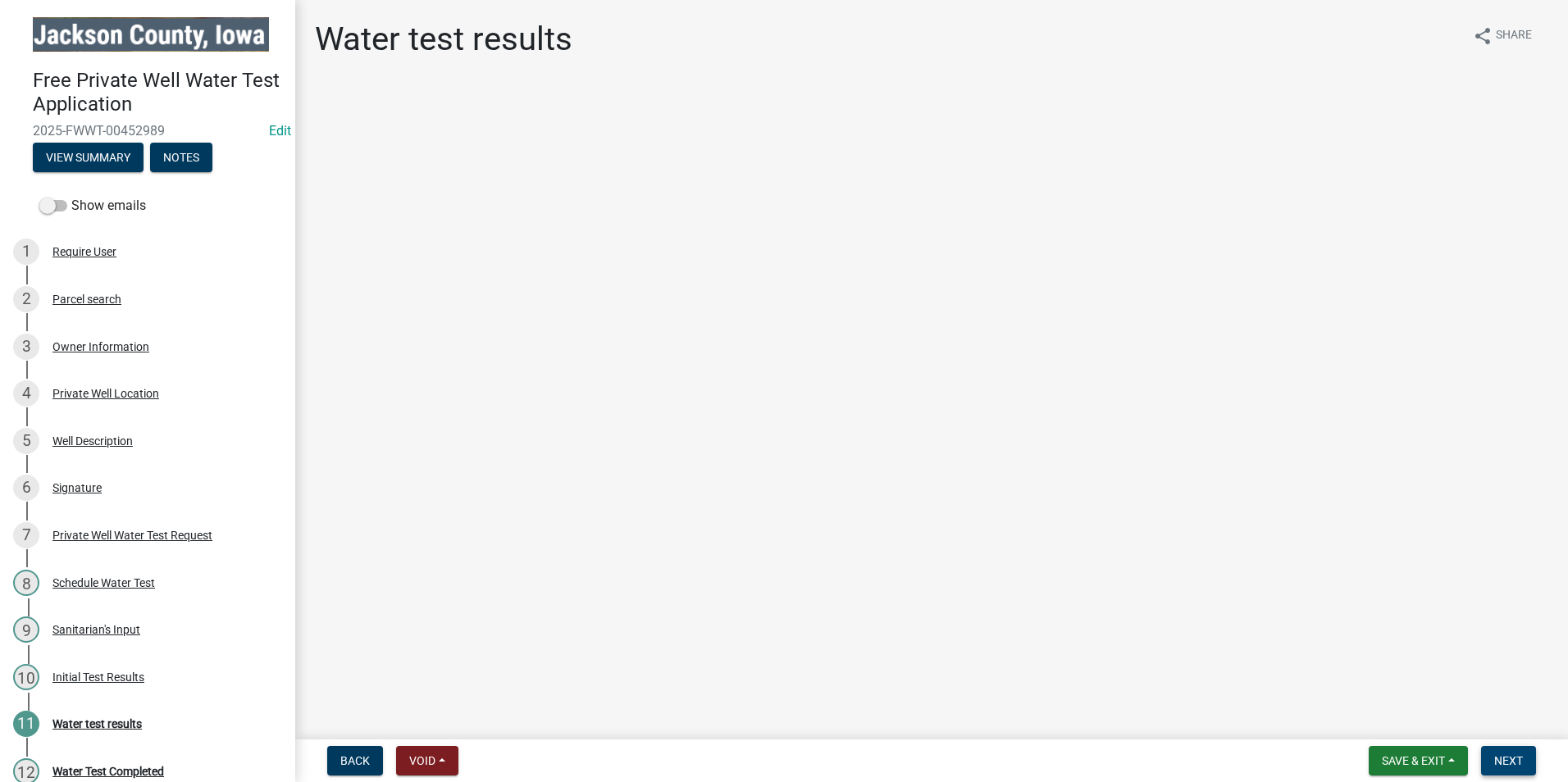
click at [1509, 765] on span "Next" at bounding box center [1509, 762] width 29 height 14
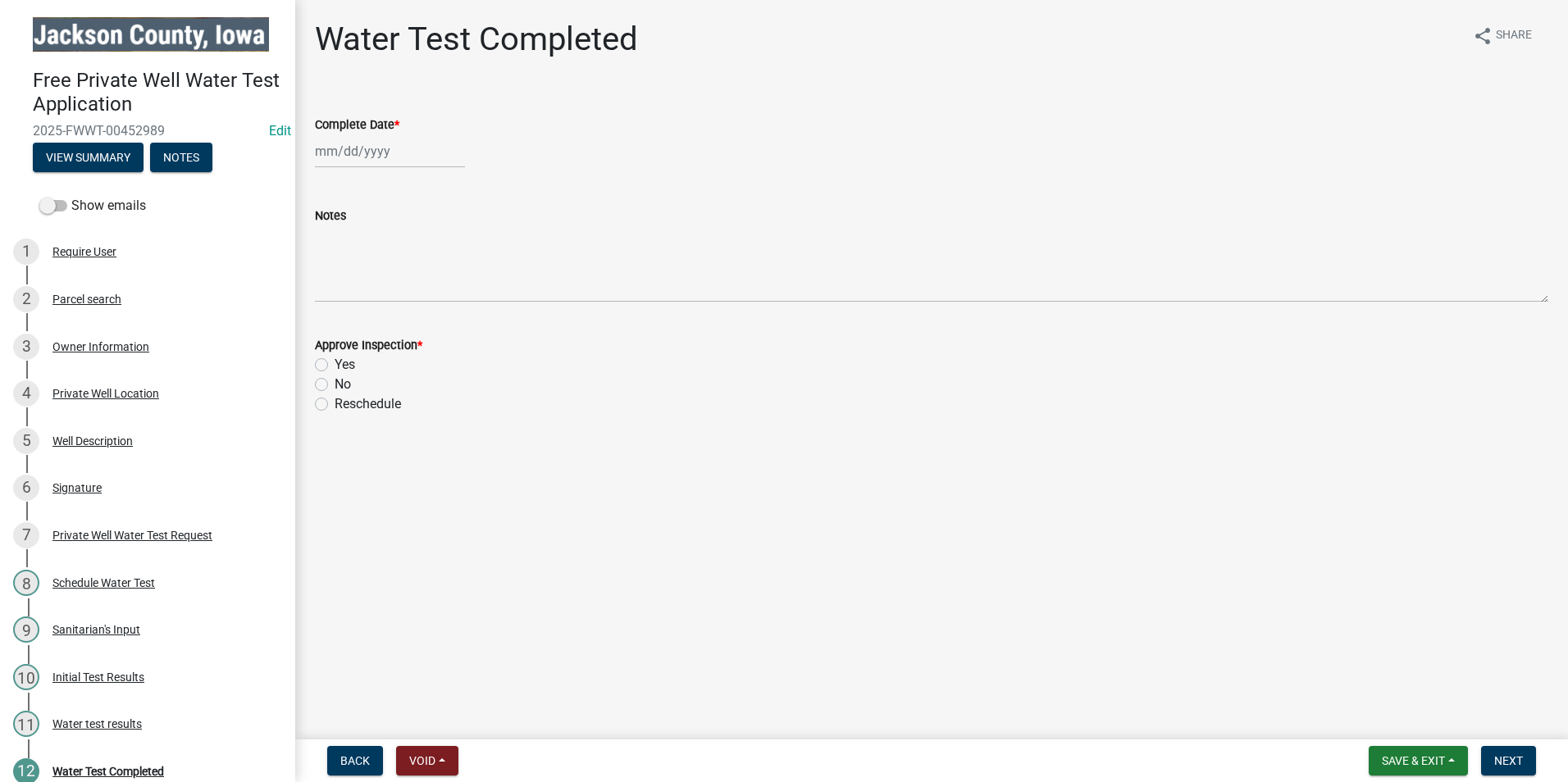
select select "8"
select select "2025"
drag, startPoint x: 380, startPoint y: 151, endPoint x: 387, endPoint y: 159, distance: 10.6
click at [380, 150] on div "[PERSON_NAME] Feb Mar Apr [PERSON_NAME][DATE] Oct Nov [DATE] 1526 1527 1528 152…" at bounding box center [390, 151] width 151 height 34
click at [438, 323] on div "22" at bounding box center [436, 317] width 26 height 26
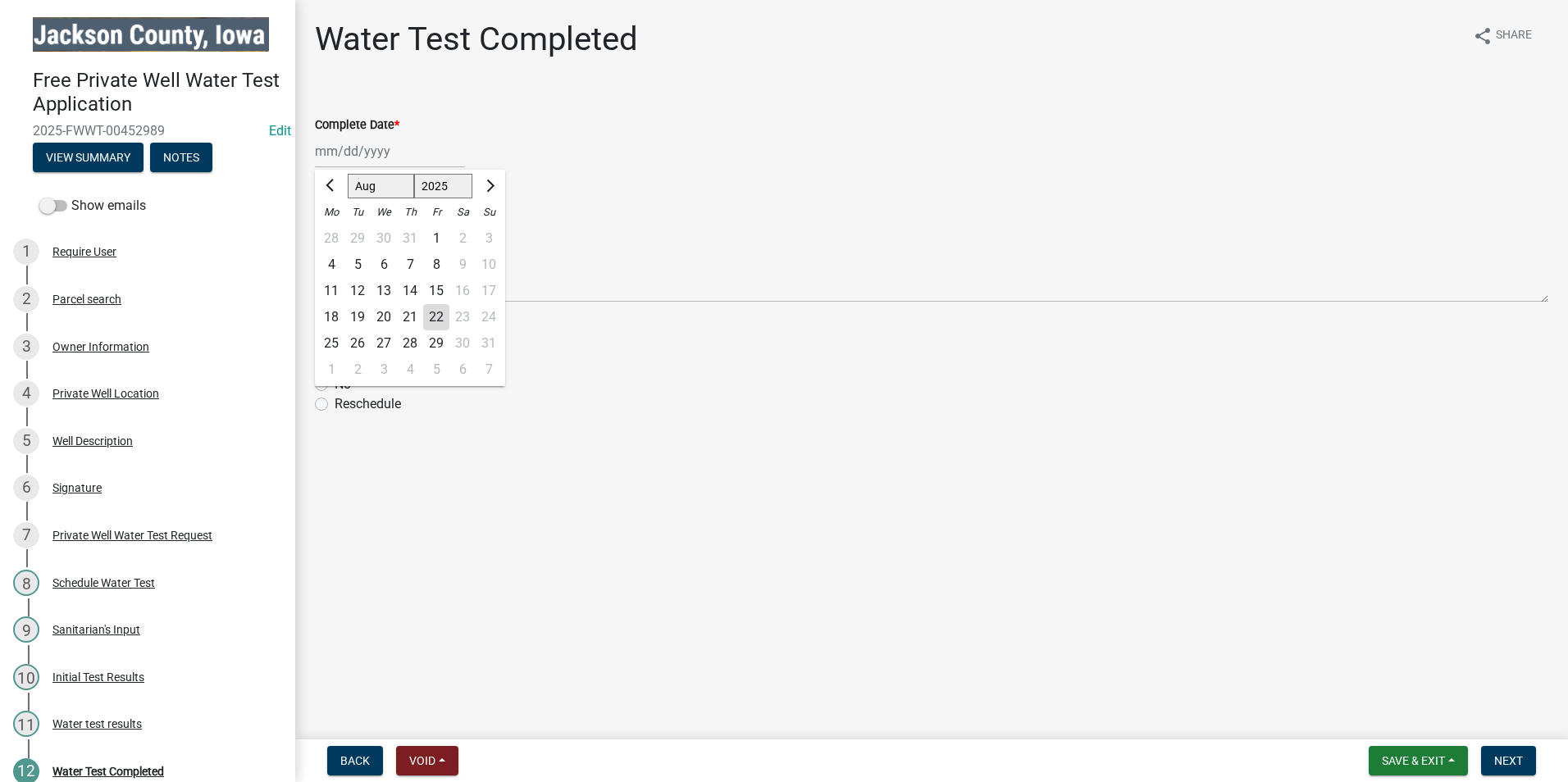
type input "[DATE]"
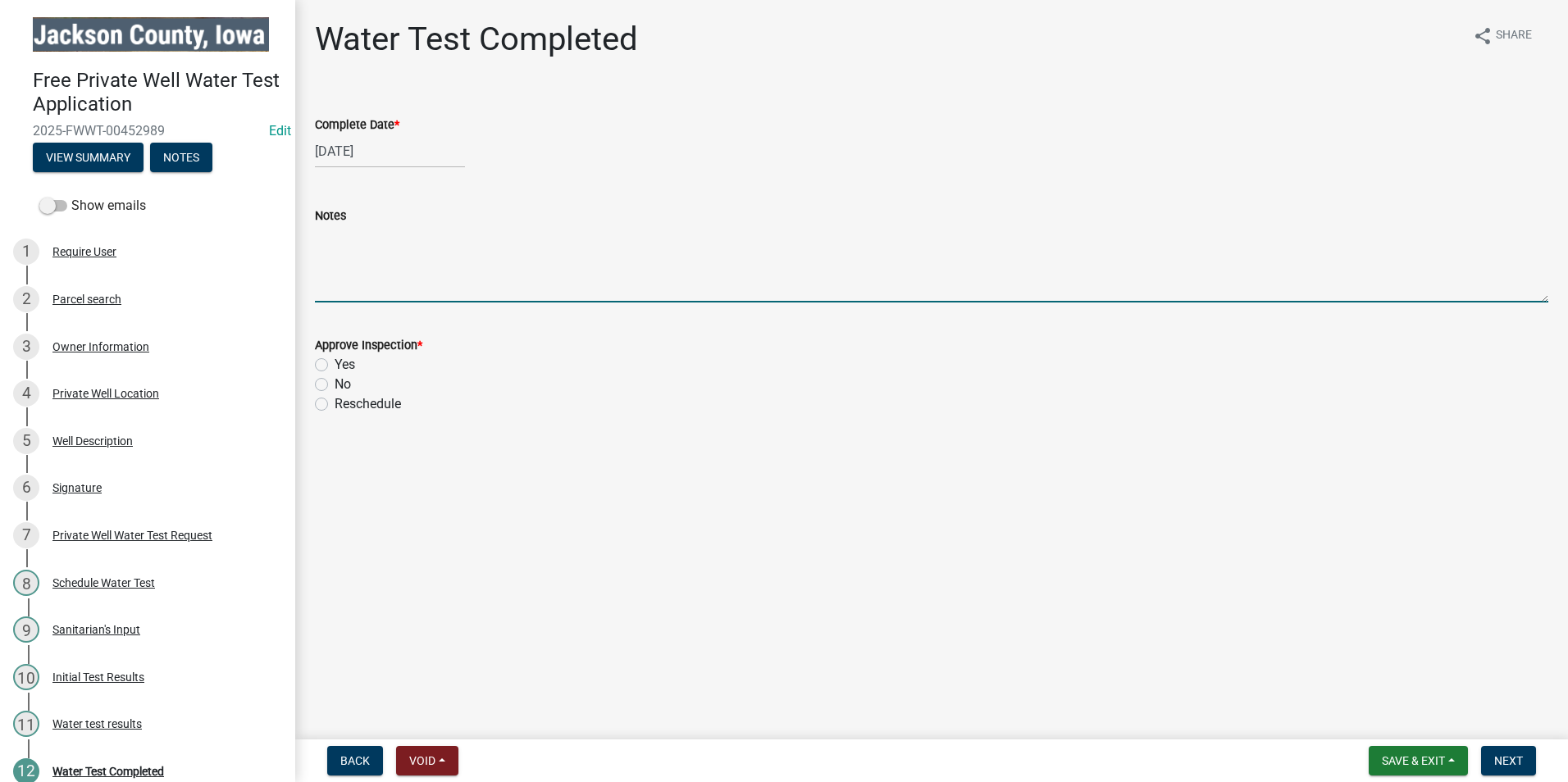
click at [353, 283] on textarea "Notes" at bounding box center [932, 263] width 1234 height 77
type textarea "No further action required."
click at [334, 359] on label "Yes" at bounding box center [344, 365] width 20 height 19
click at [334, 359] on input "Yes" at bounding box center [339, 360] width 11 height 11
radio input "true"
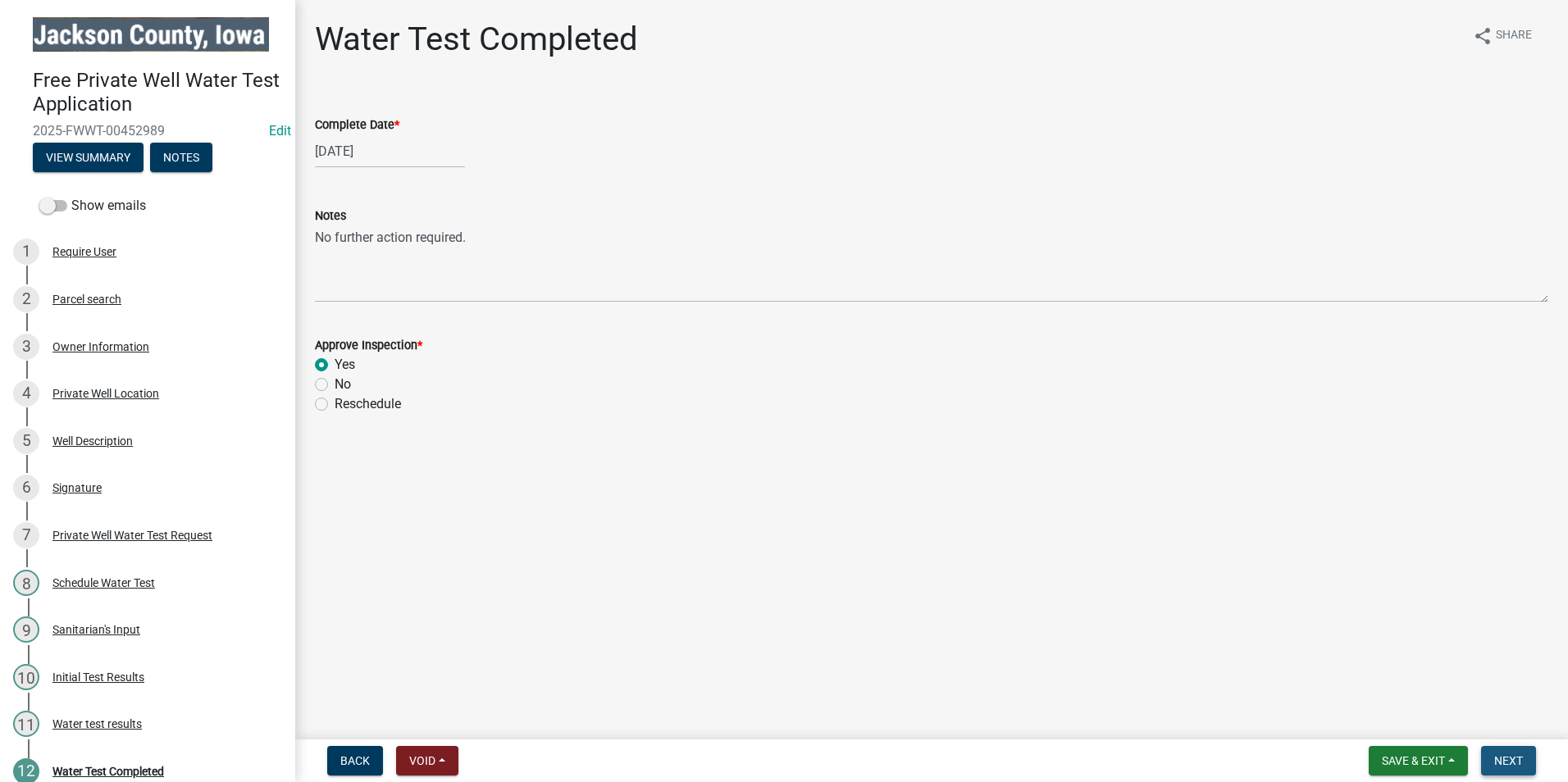
click at [1517, 761] on span "Next" at bounding box center [1509, 762] width 29 height 14
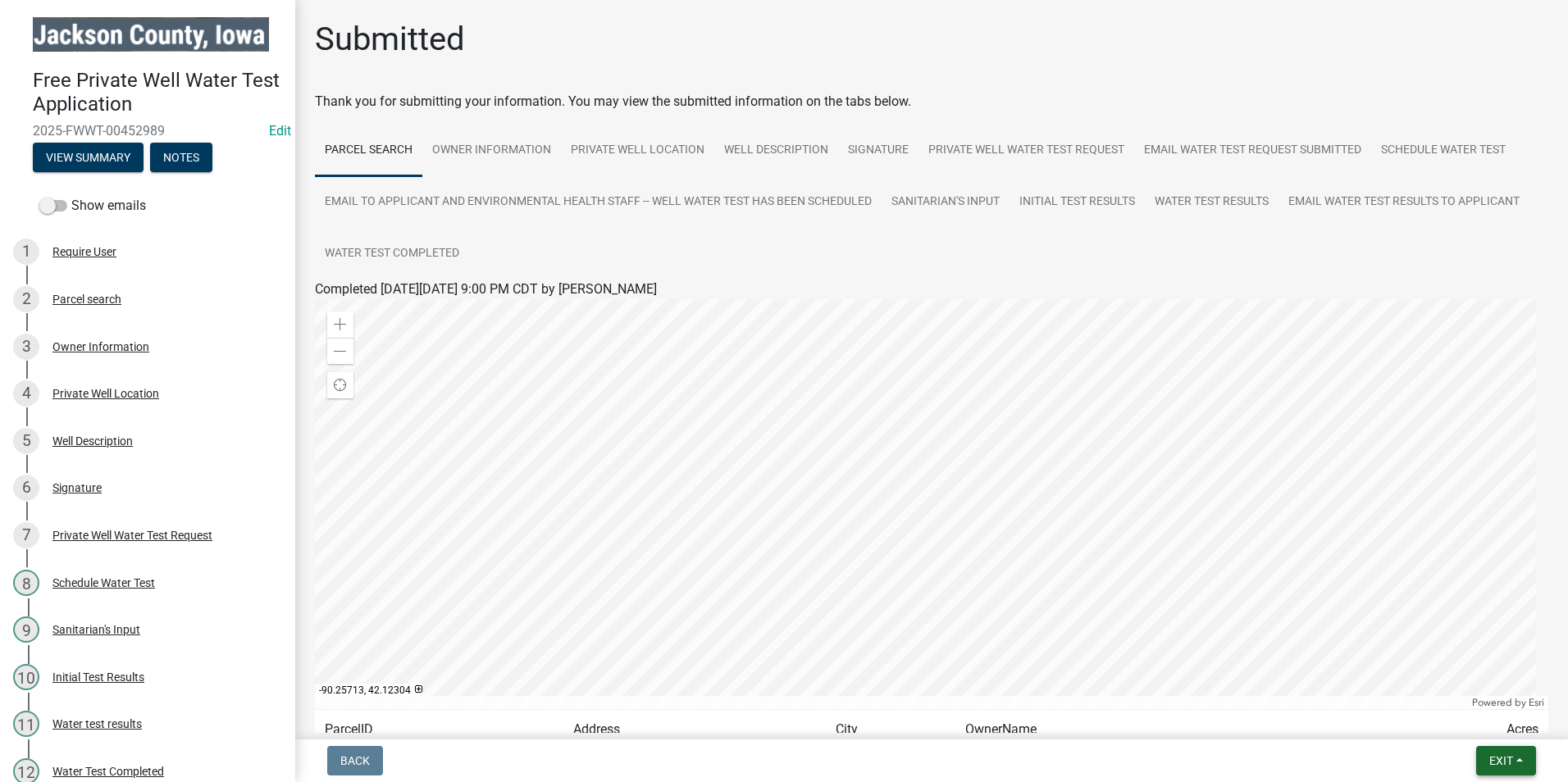
click at [1498, 760] on span "Exit" at bounding box center [1501, 762] width 23 height 14
click at [1459, 724] on button "Save & Exit" at bounding box center [1470, 718] width 131 height 40
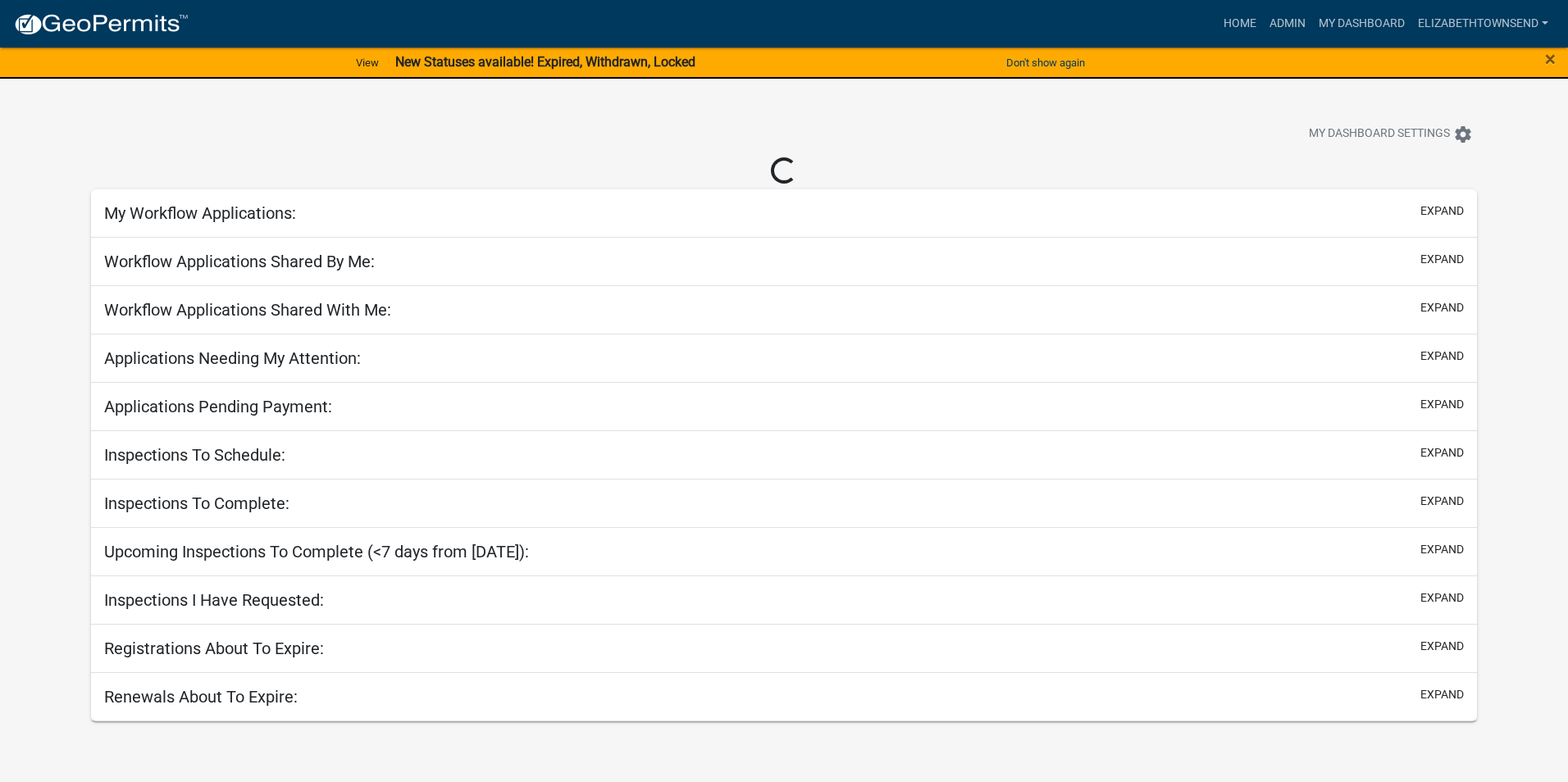
select select "3: 100"
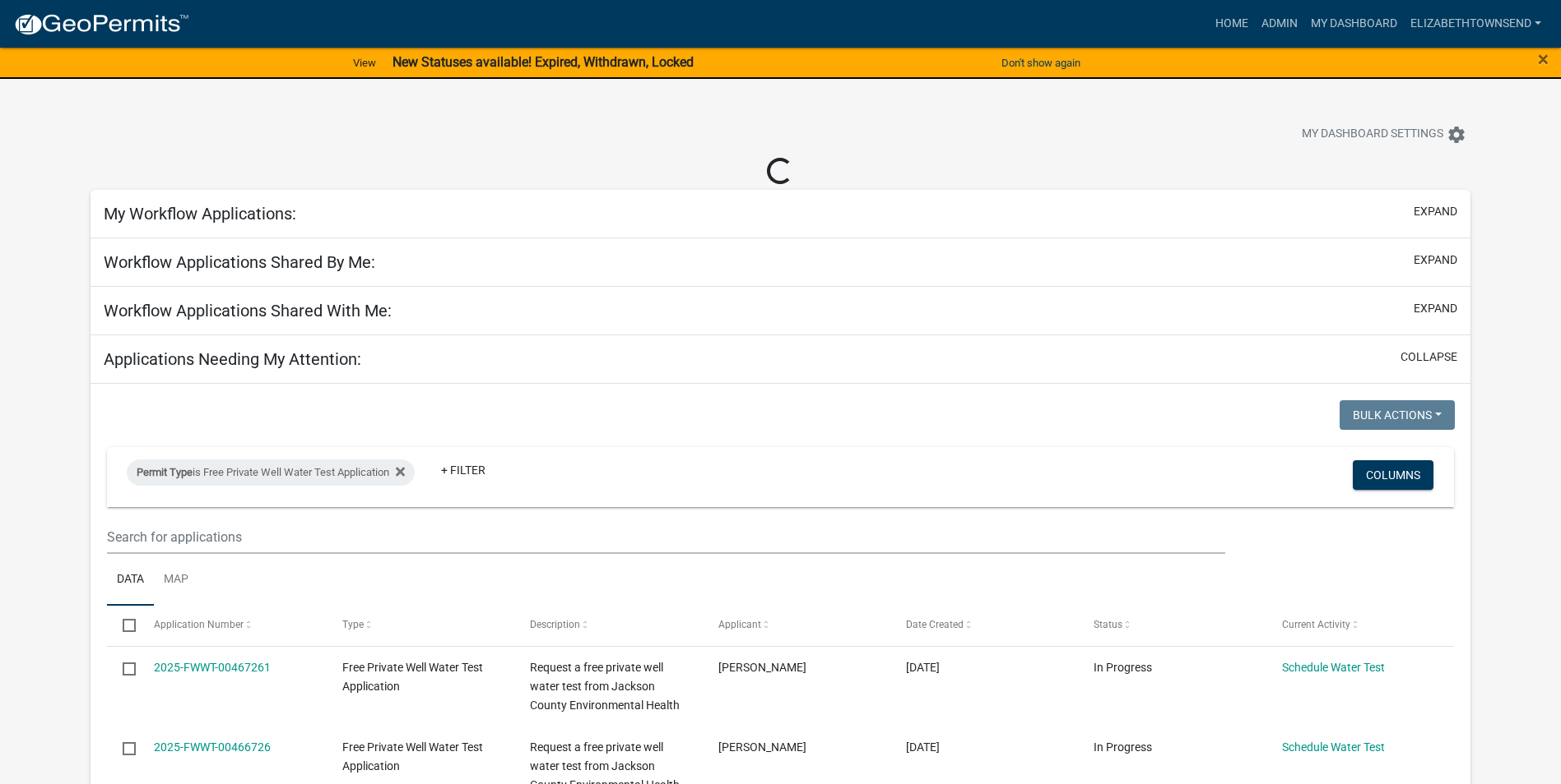
select select "3: 100"
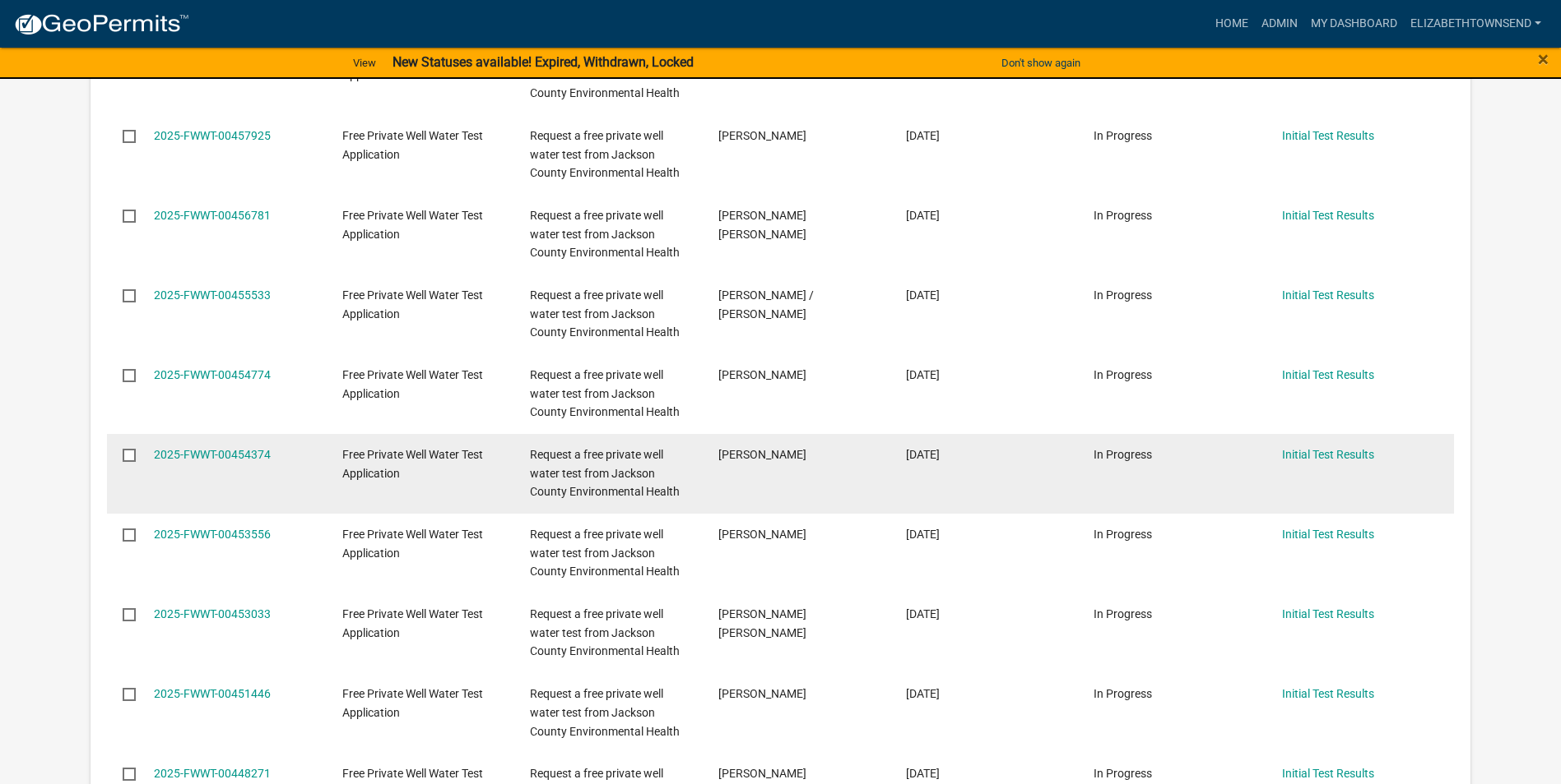
scroll to position [1562, 0]
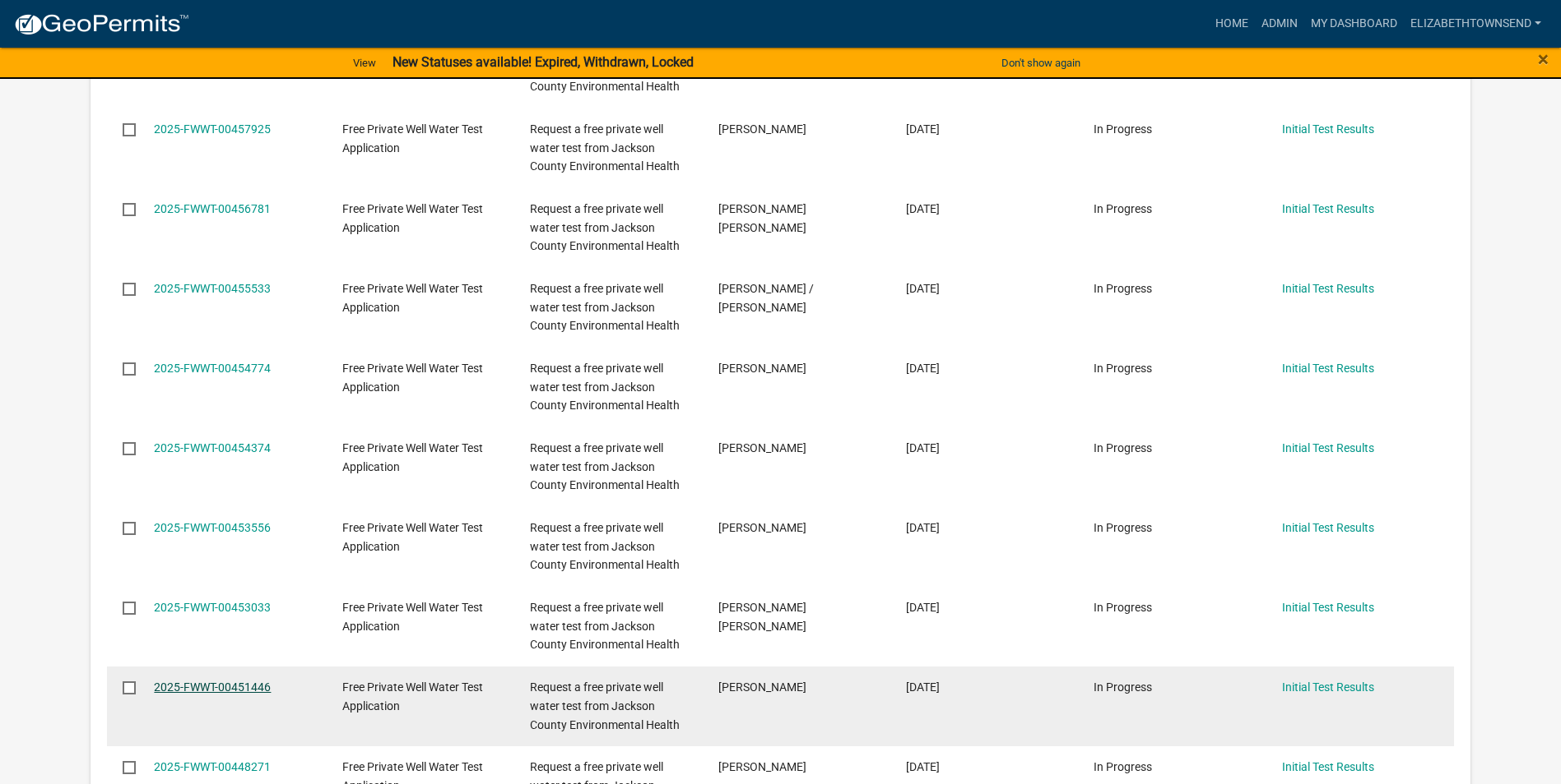
click at [225, 687] on link "2025-FWWT-00451446" at bounding box center [212, 688] width 117 height 14
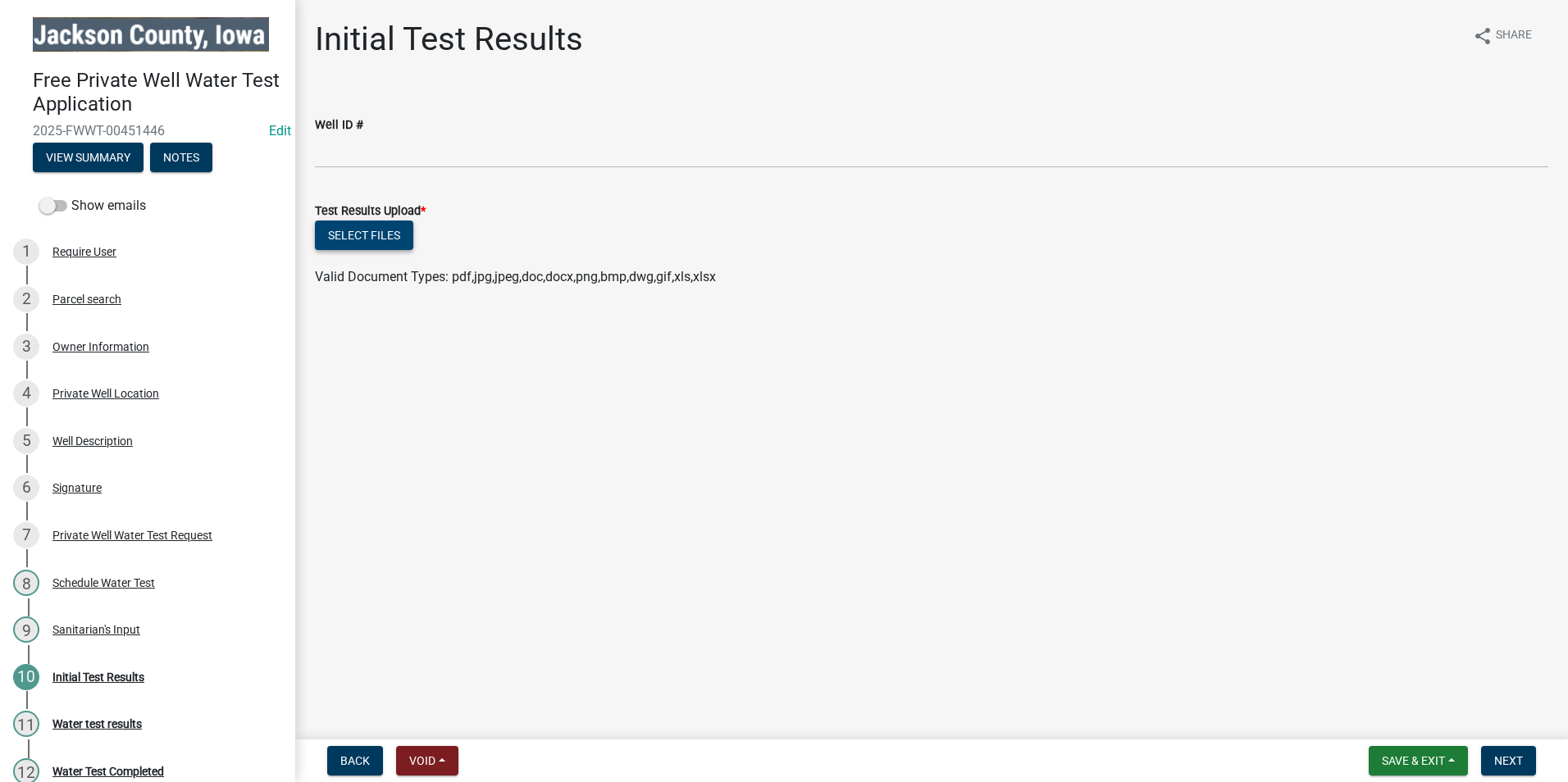
click at [393, 239] on button "Select files" at bounding box center [363, 235] width 98 height 29
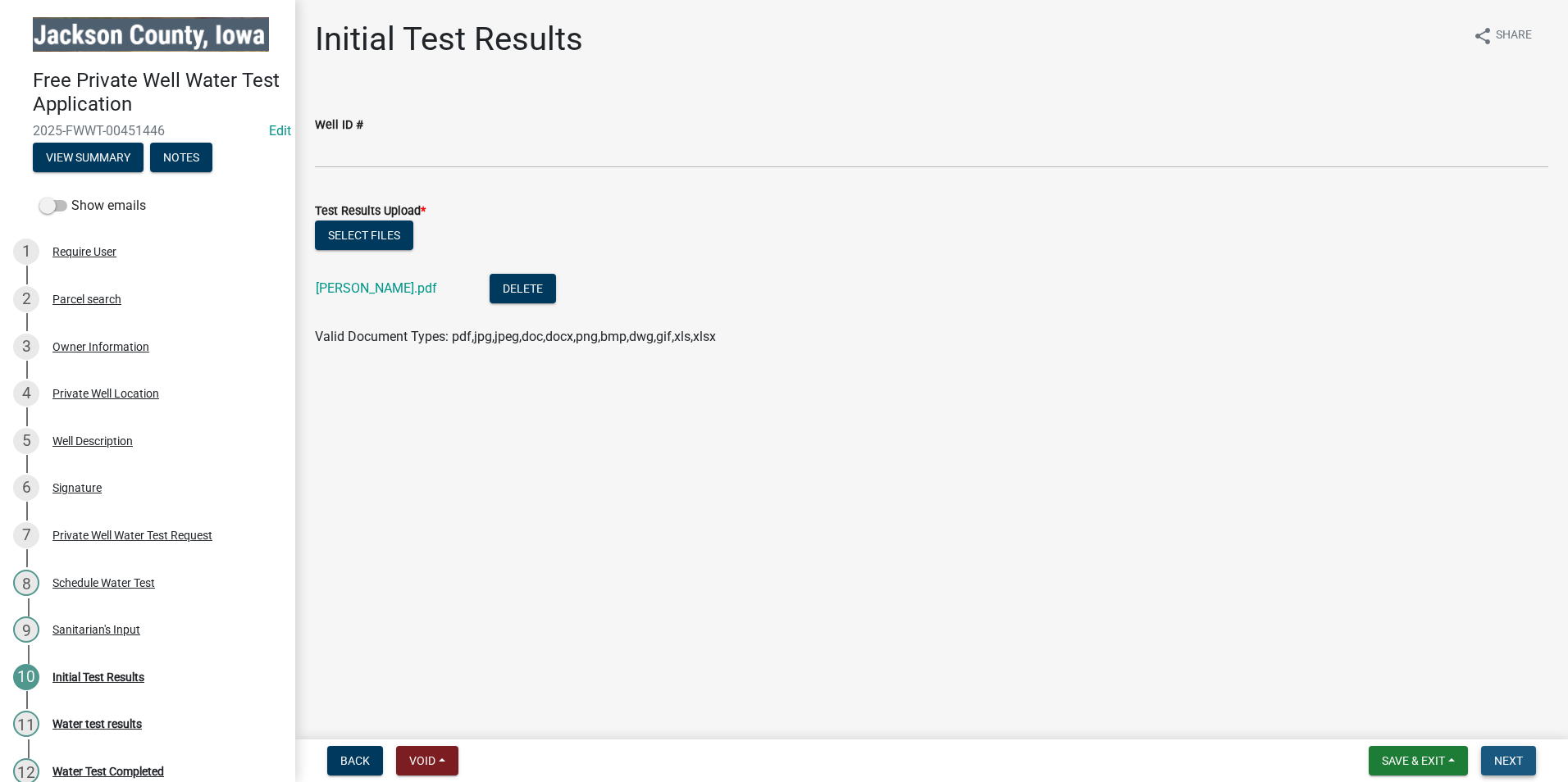
click at [1492, 762] on button "Next" at bounding box center [1509, 761] width 55 height 29
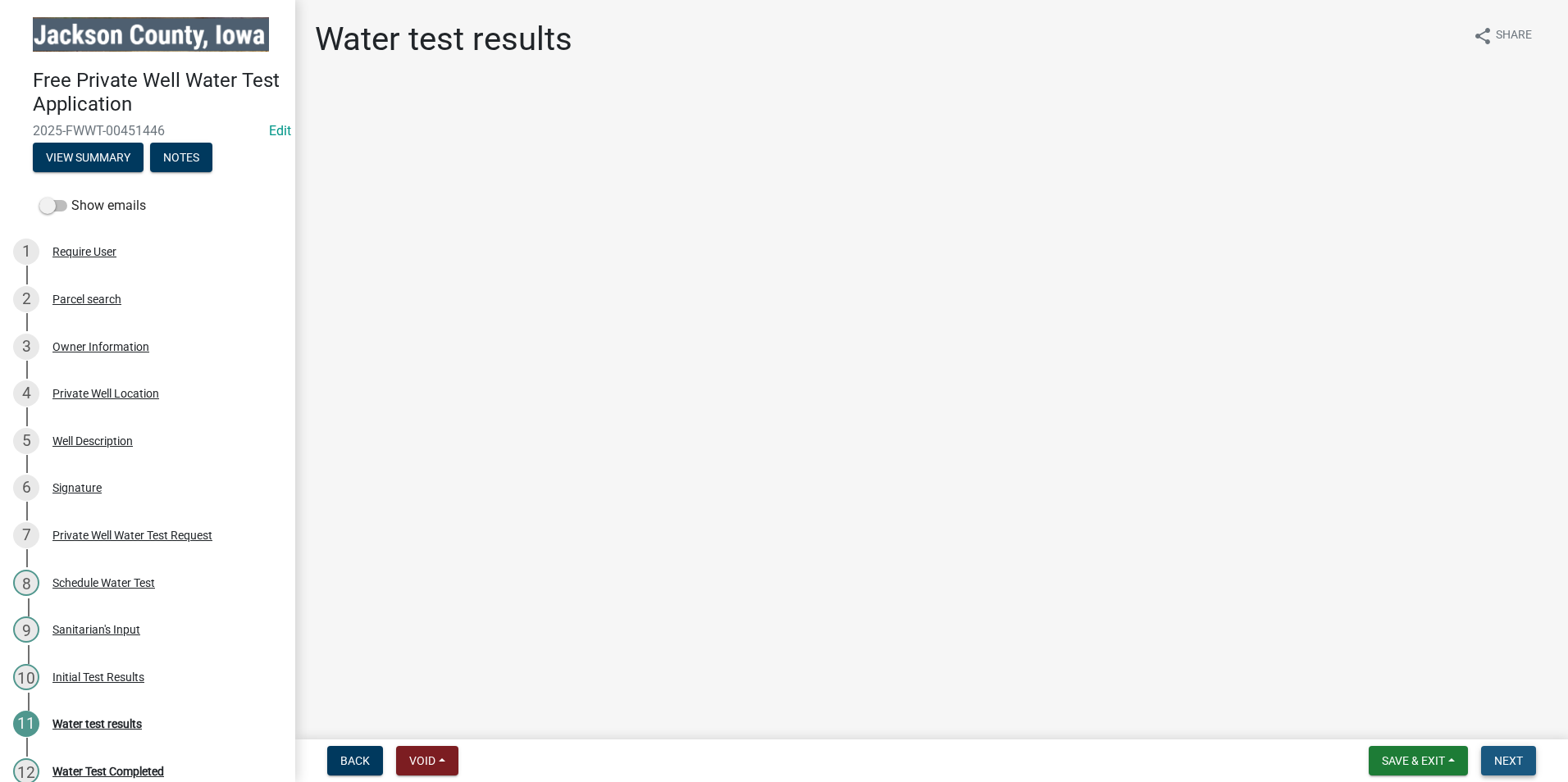
click at [1500, 762] on span "Next" at bounding box center [1509, 762] width 29 height 14
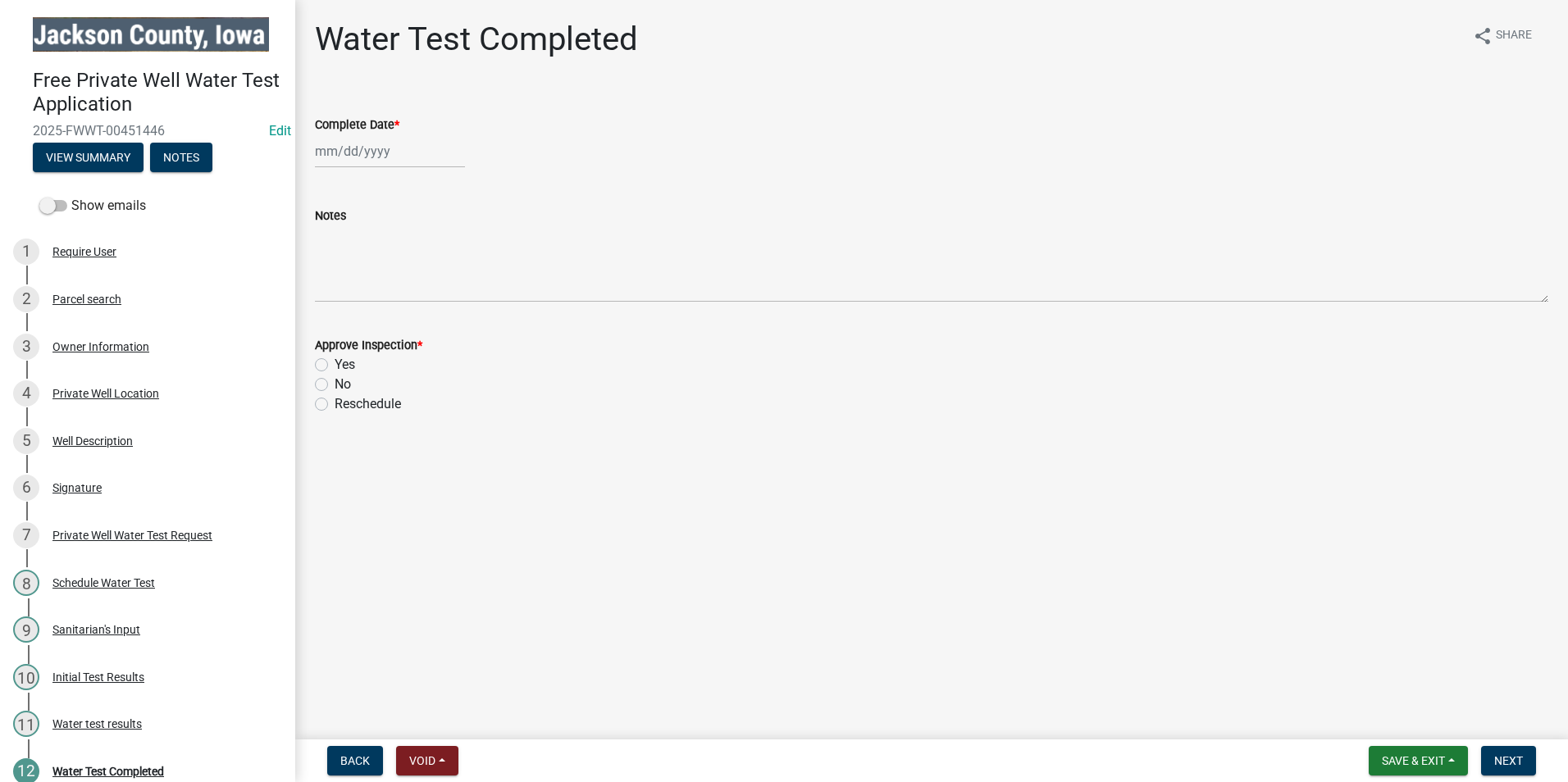
click at [358, 148] on div at bounding box center [390, 151] width 151 height 34
select select "8"
select select "2025"
click at [439, 310] on div "22" at bounding box center [436, 317] width 26 height 26
type input "[DATE]"
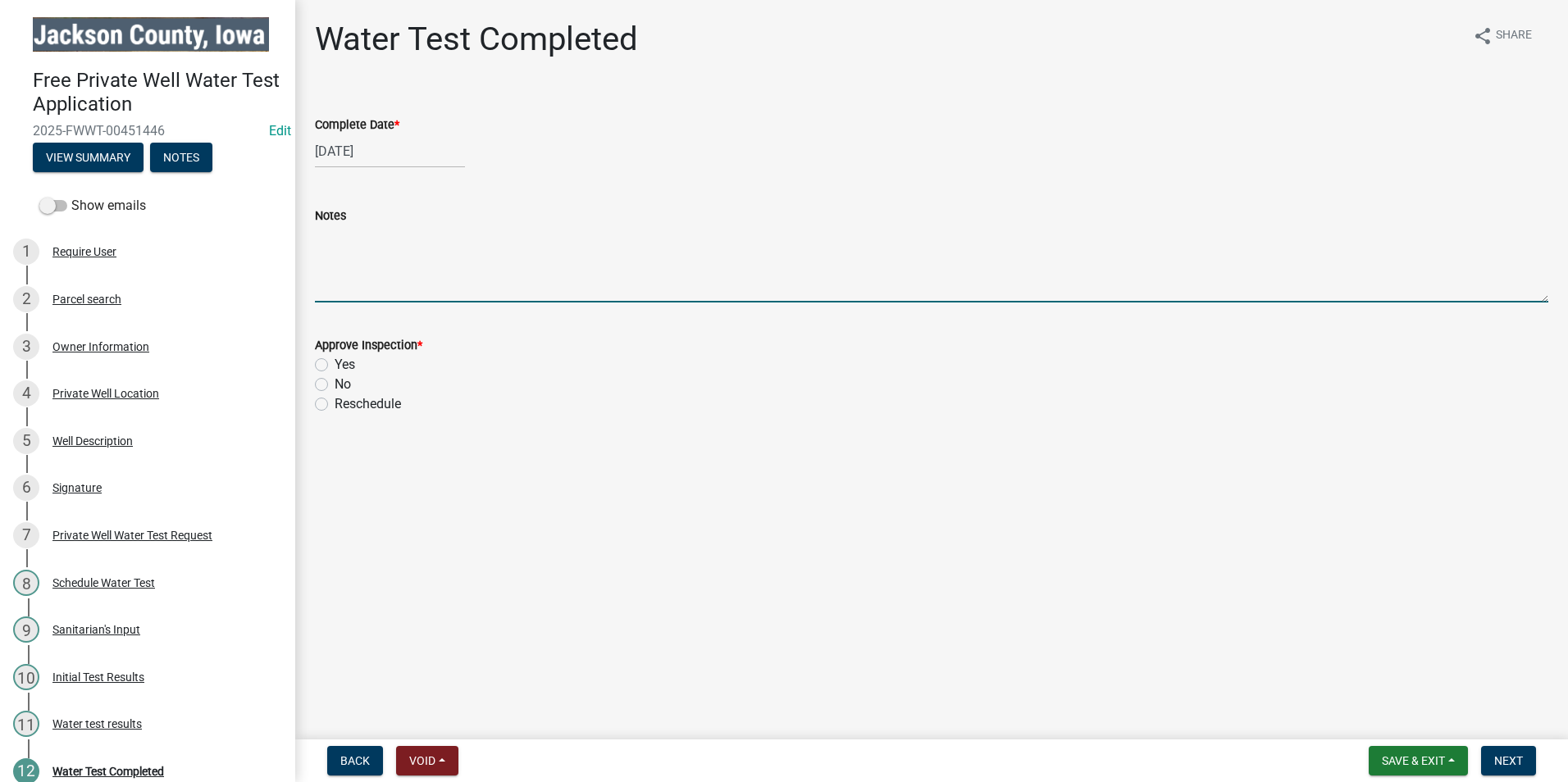
click at [396, 289] on textarea "Notes" at bounding box center [932, 263] width 1234 height 77
type textarea "No further action required."
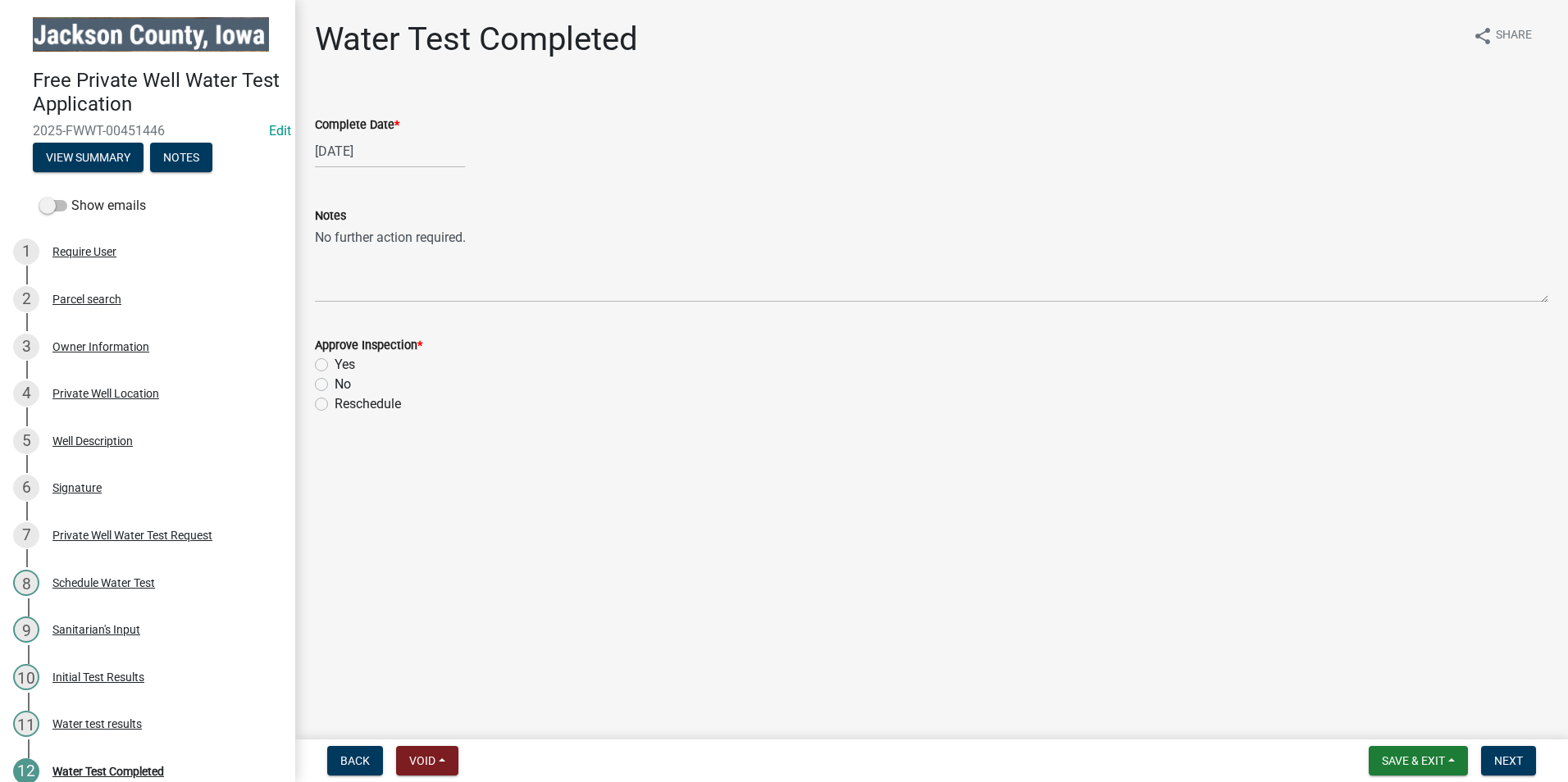
click at [334, 360] on label "Yes" at bounding box center [344, 365] width 20 height 19
click at [334, 360] on input "Yes" at bounding box center [339, 360] width 11 height 11
radio input "true"
click at [1515, 762] on span "Next" at bounding box center [1509, 762] width 29 height 14
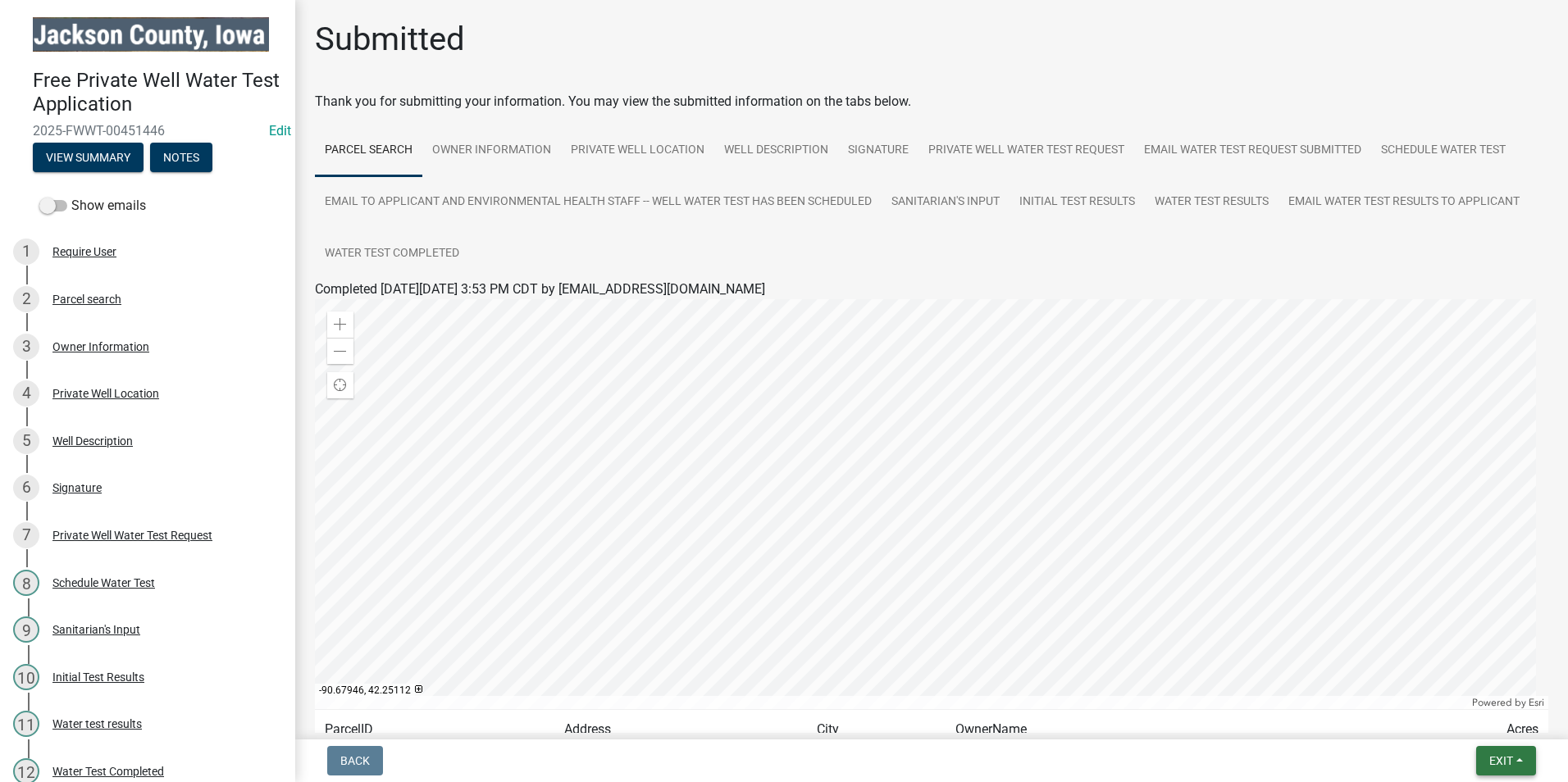
click at [1504, 768] on button "Exit" at bounding box center [1507, 761] width 60 height 29
click at [1488, 717] on button "Save & Exit" at bounding box center [1470, 718] width 131 height 40
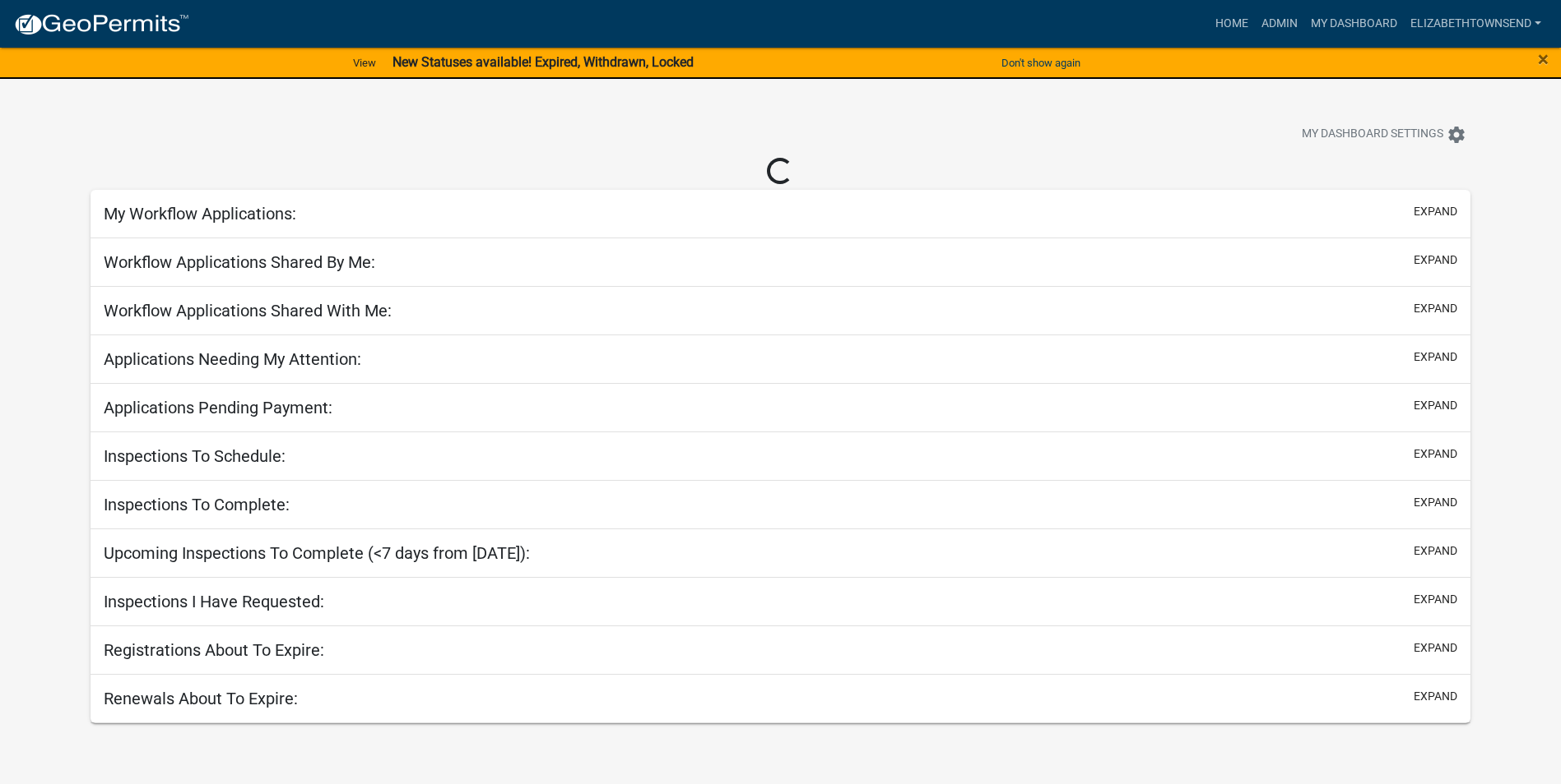
select select "3: 100"
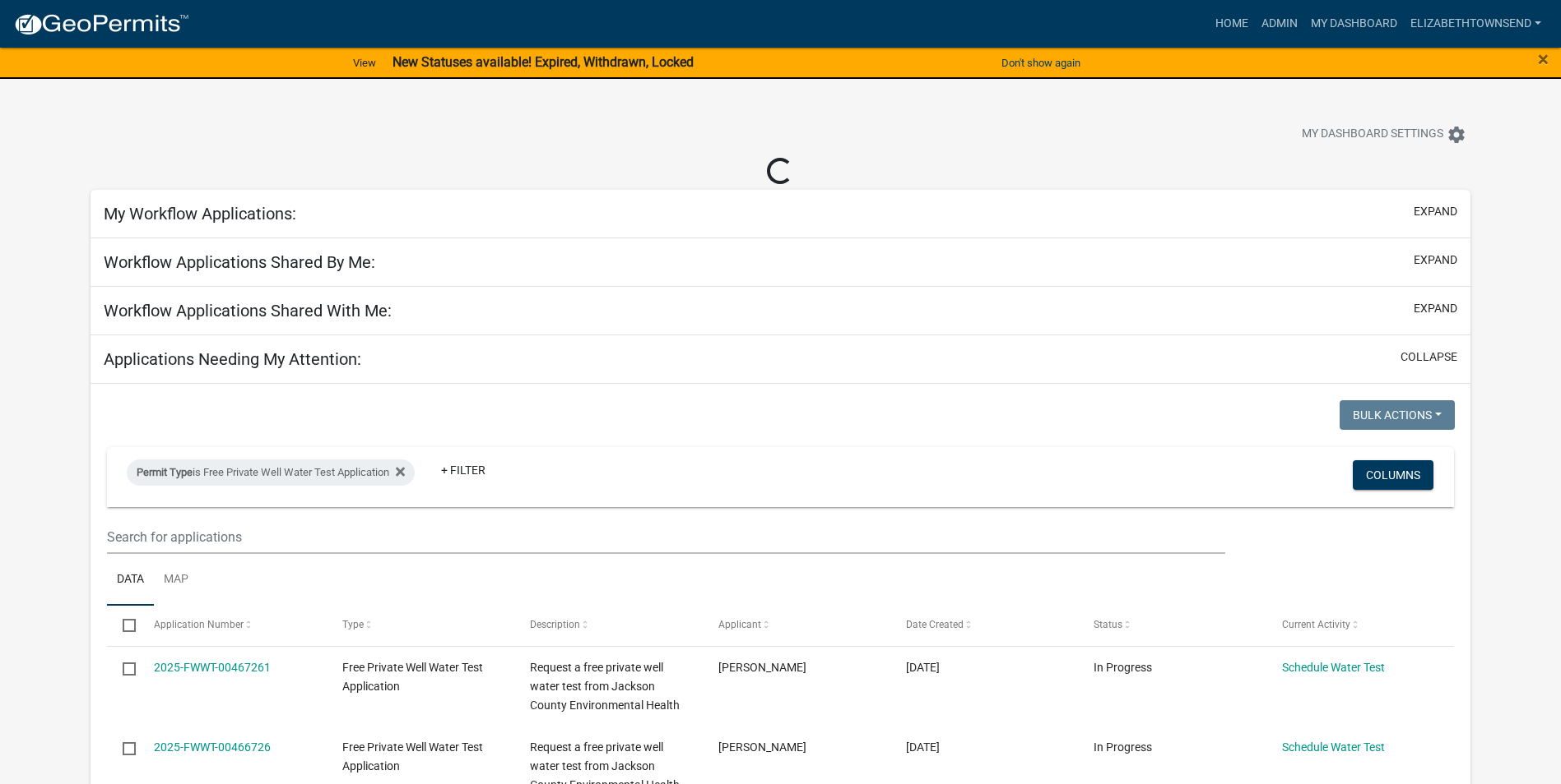
select select "3: 100"
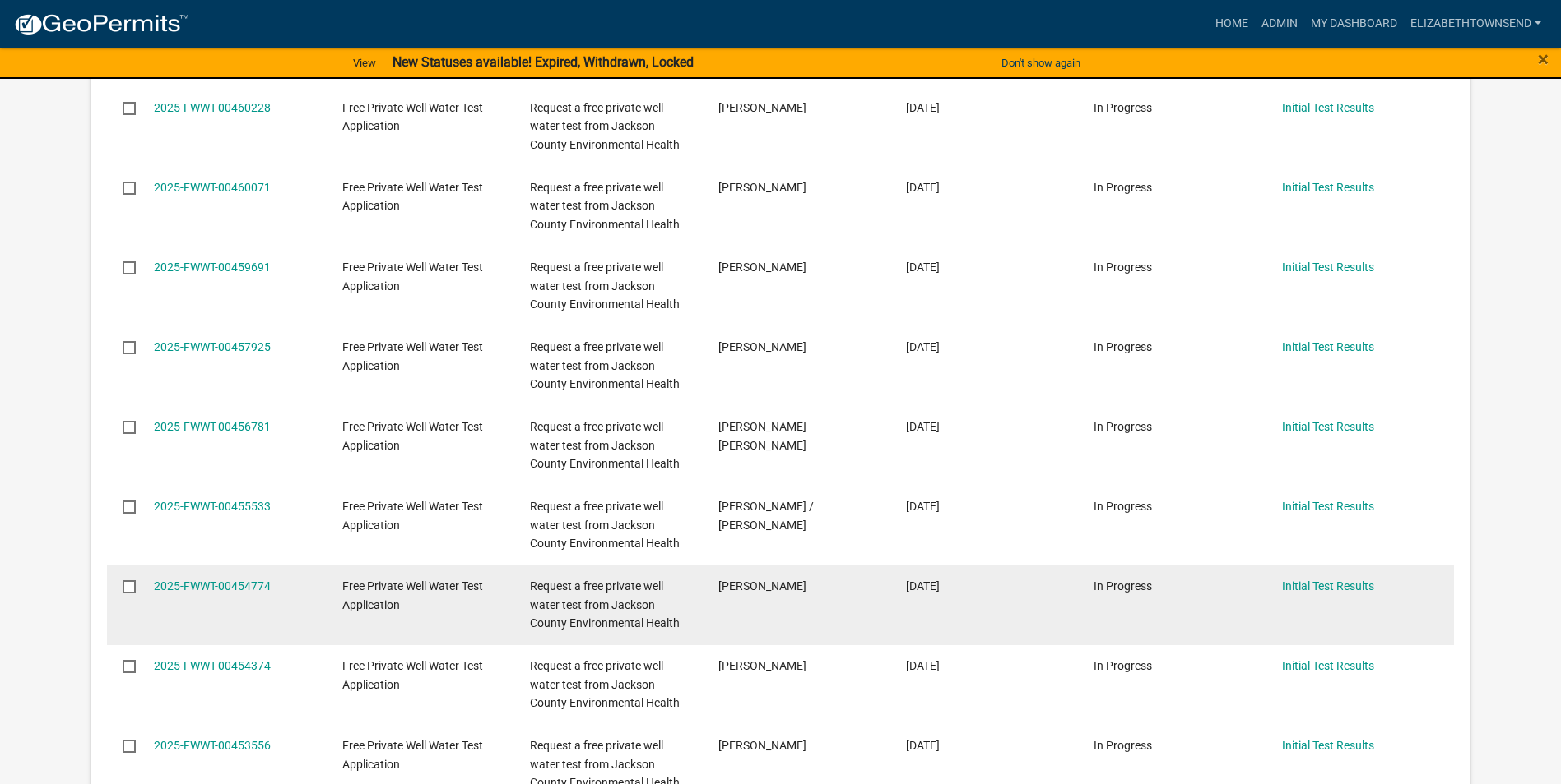
scroll to position [1316, 0]
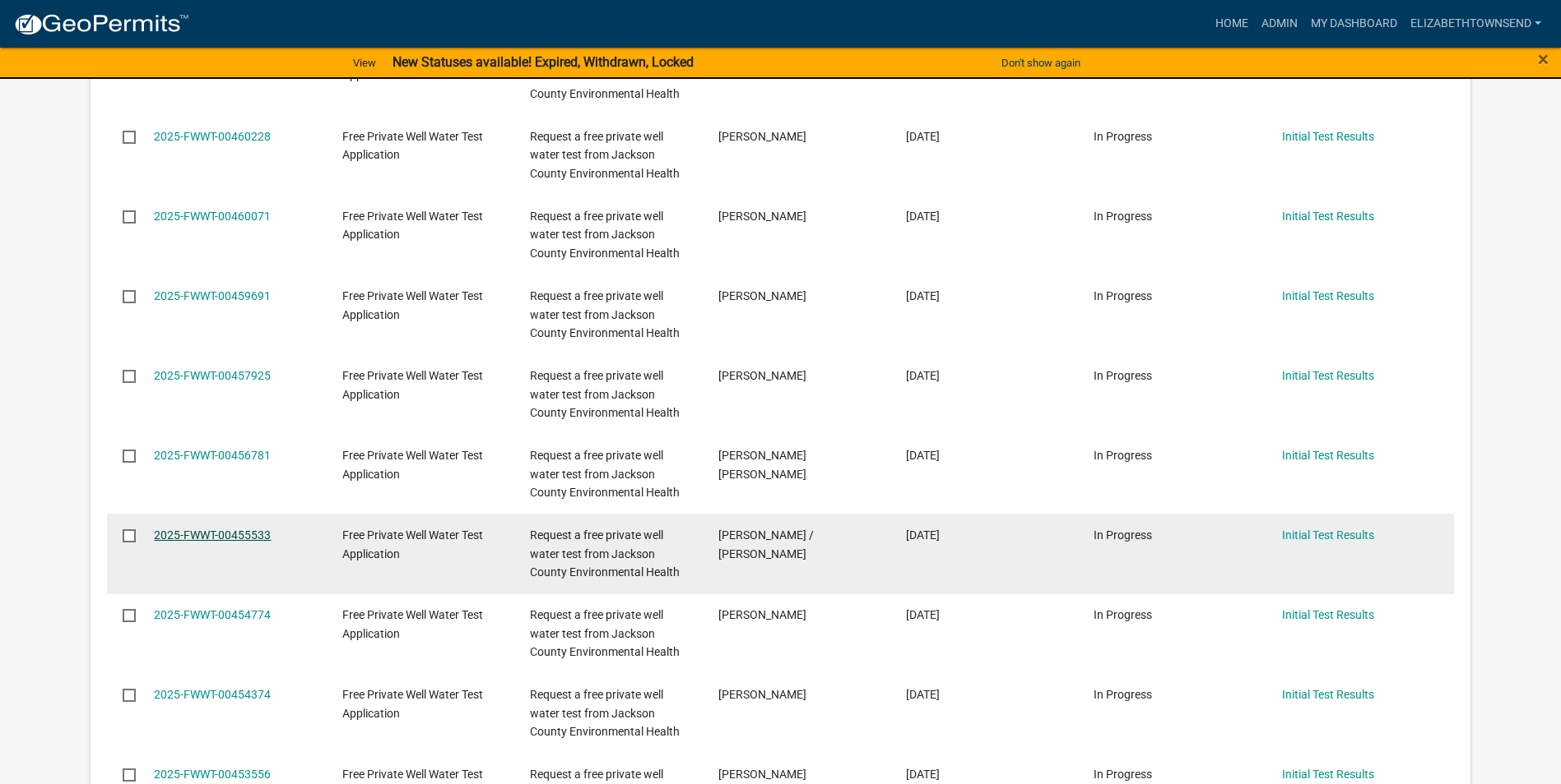
click at [185, 531] on link "2025-FWWT-00455533" at bounding box center [212, 536] width 117 height 14
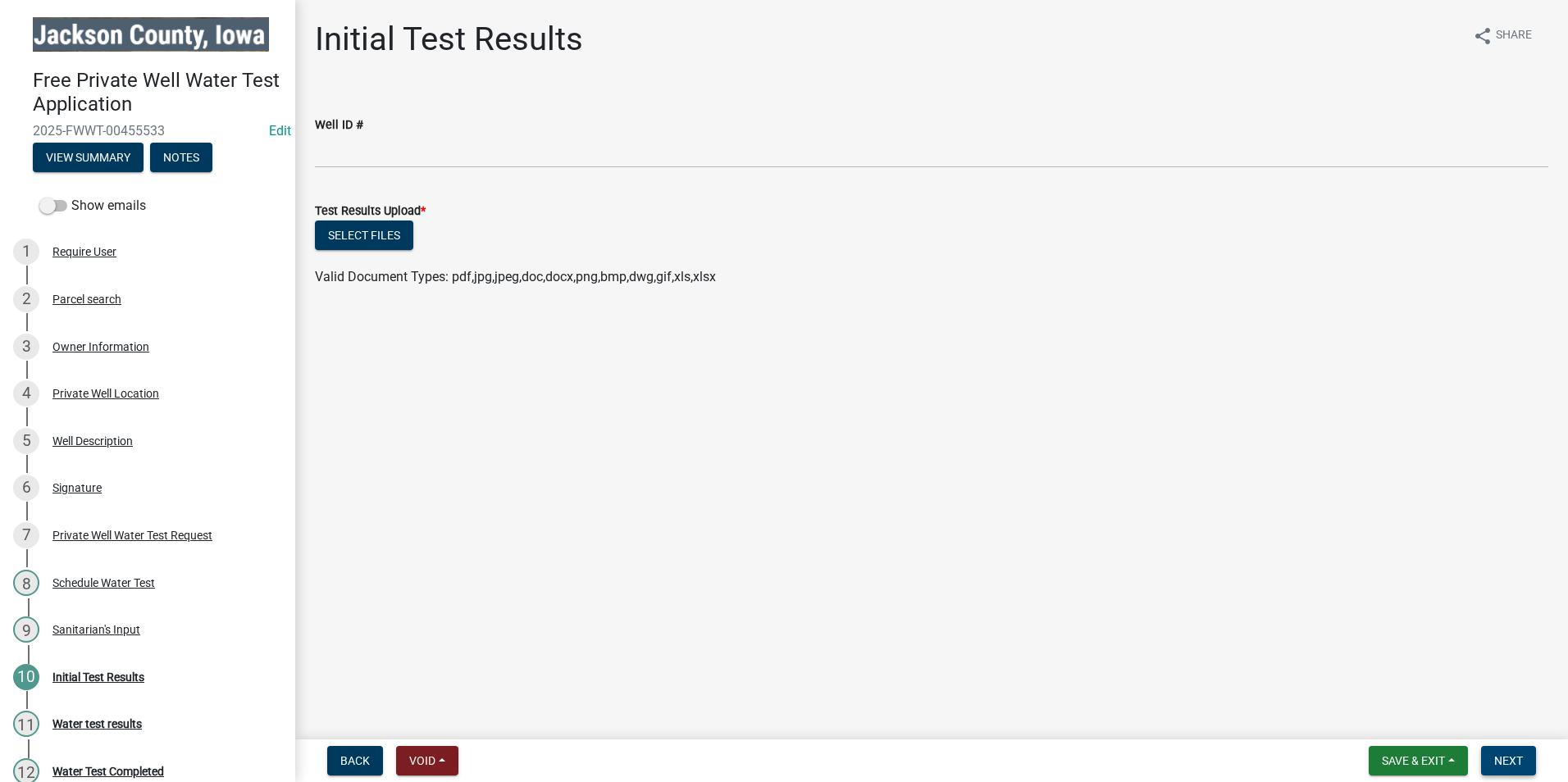
click at [1508, 756] on span "Next" at bounding box center [1509, 762] width 29 height 14
click at [363, 240] on button "Select files" at bounding box center [363, 235] width 98 height 29
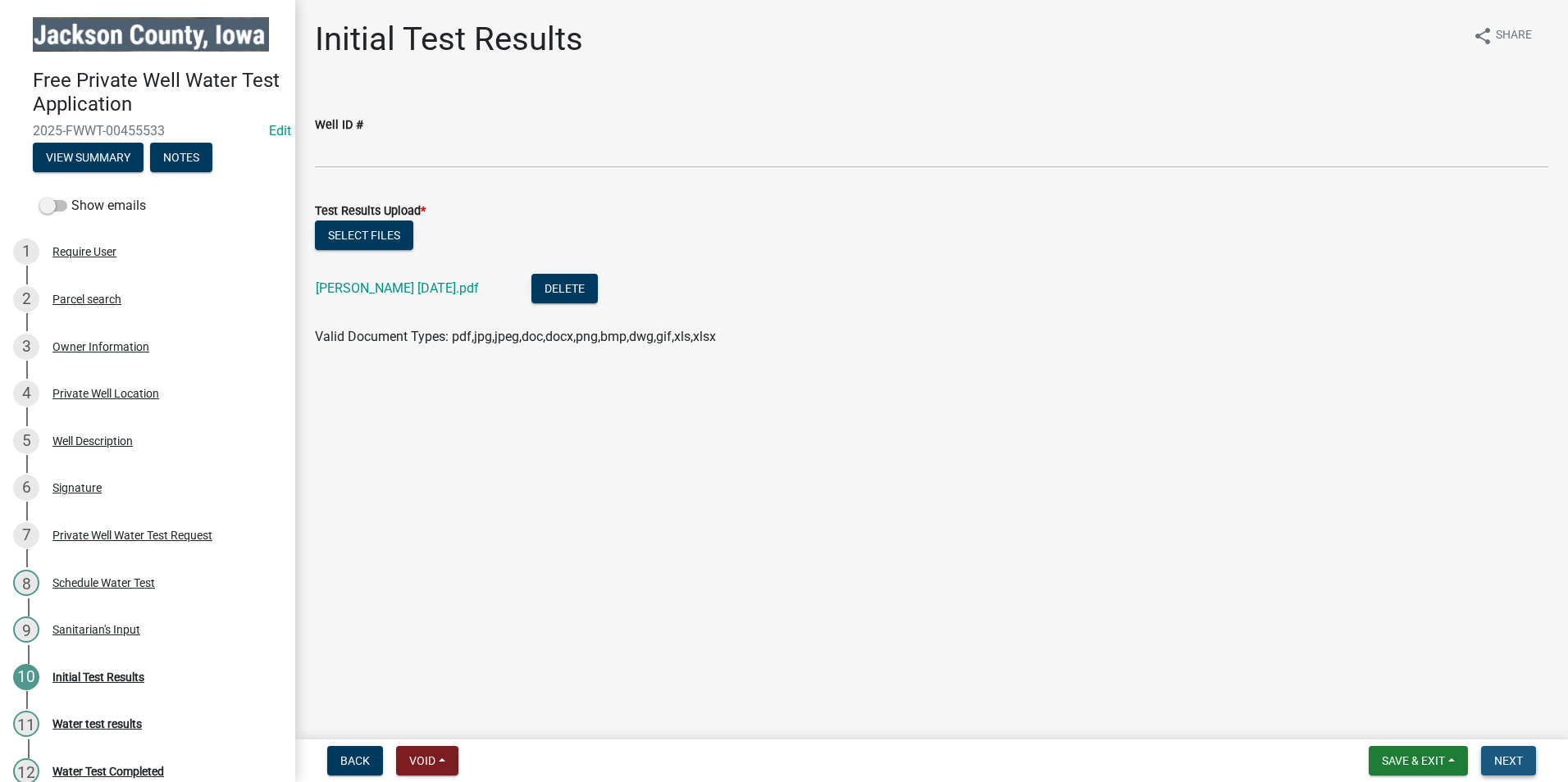
click at [1513, 759] on span "Next" at bounding box center [1509, 762] width 29 height 14
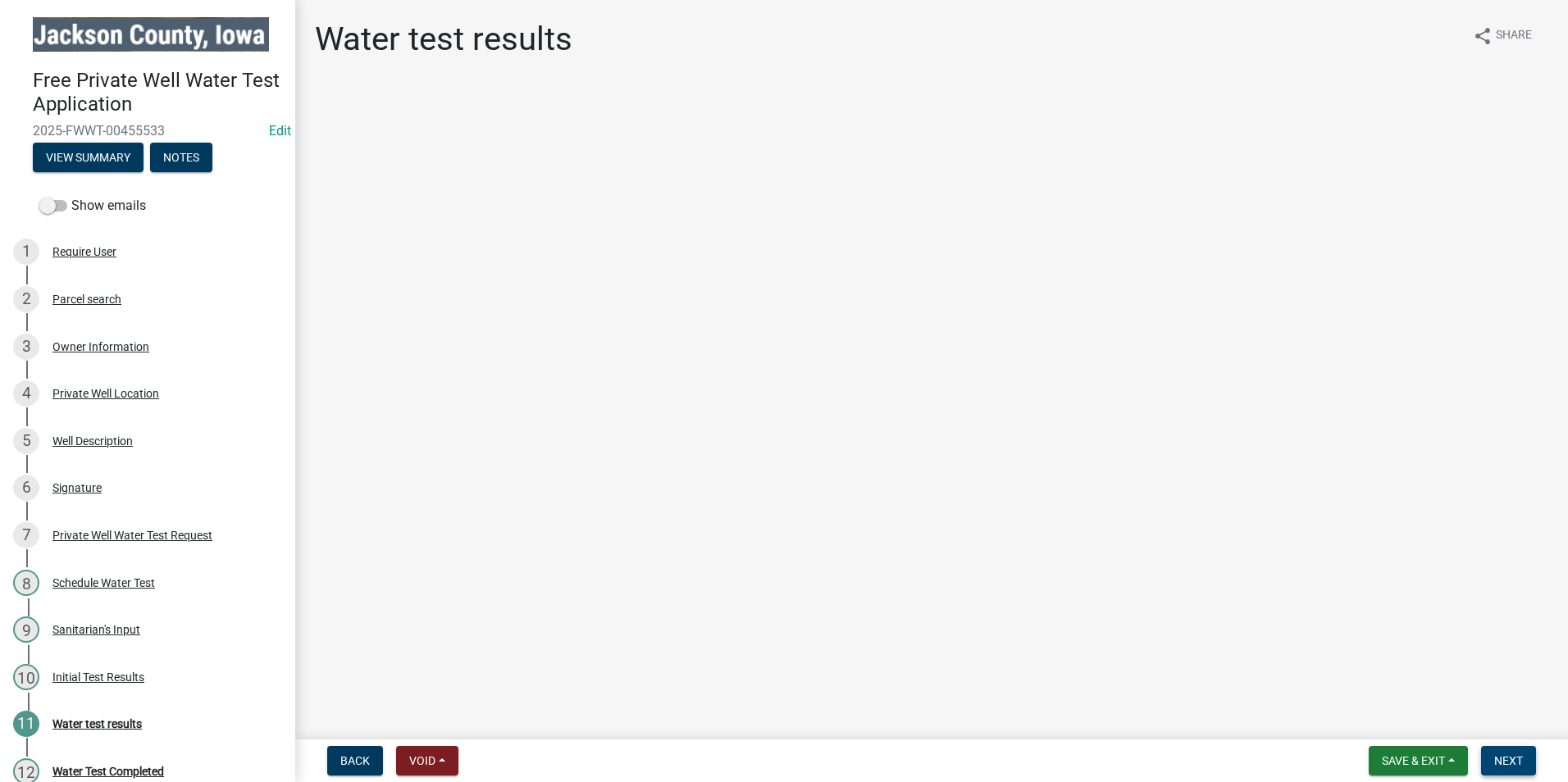
click at [1511, 758] on span "Next" at bounding box center [1509, 762] width 29 height 14
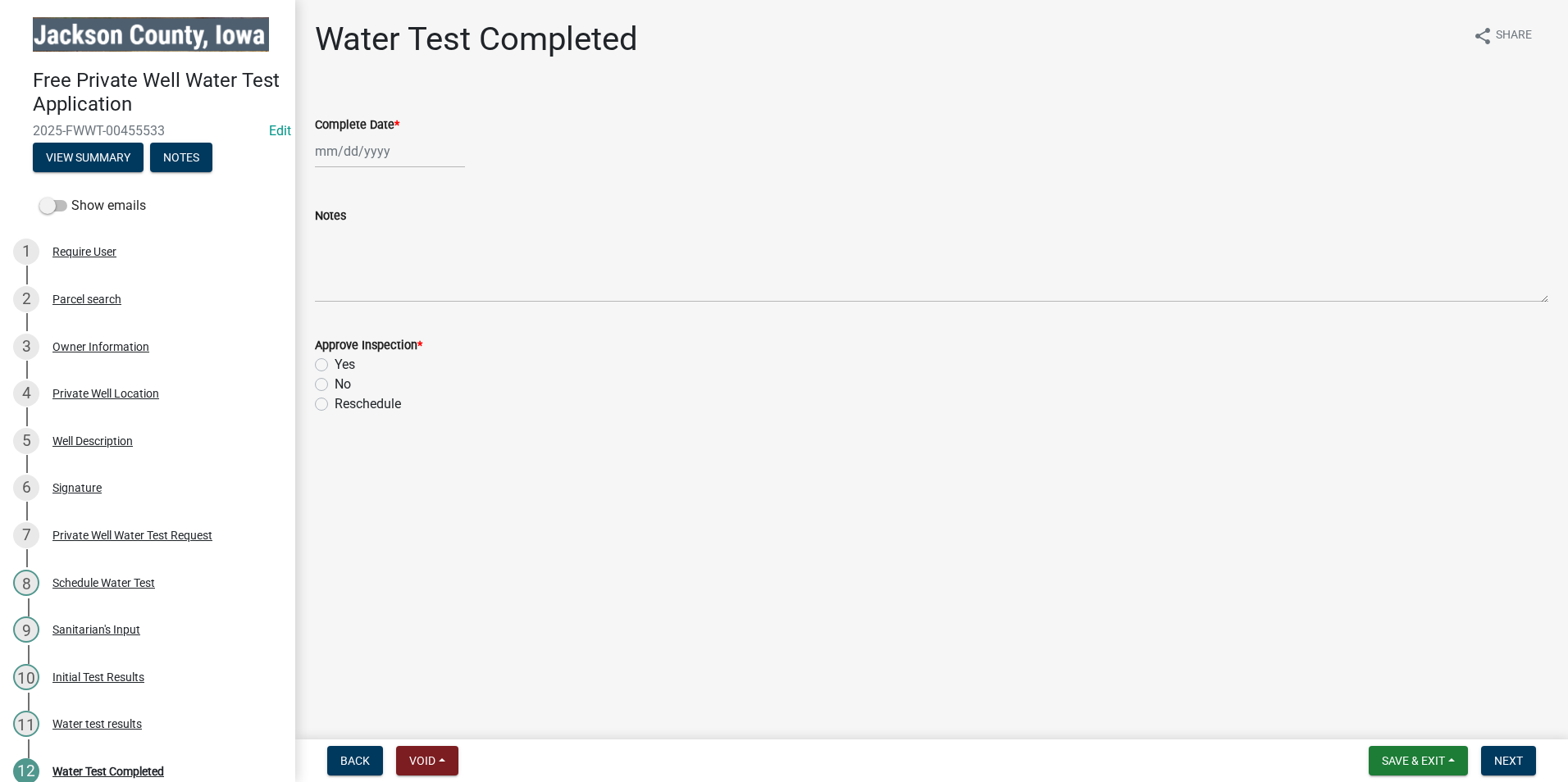
click at [348, 142] on div at bounding box center [390, 151] width 151 height 34
select select "8"
select select "2025"
click at [440, 319] on div "22" at bounding box center [436, 317] width 26 height 26
type input "[DATE]"
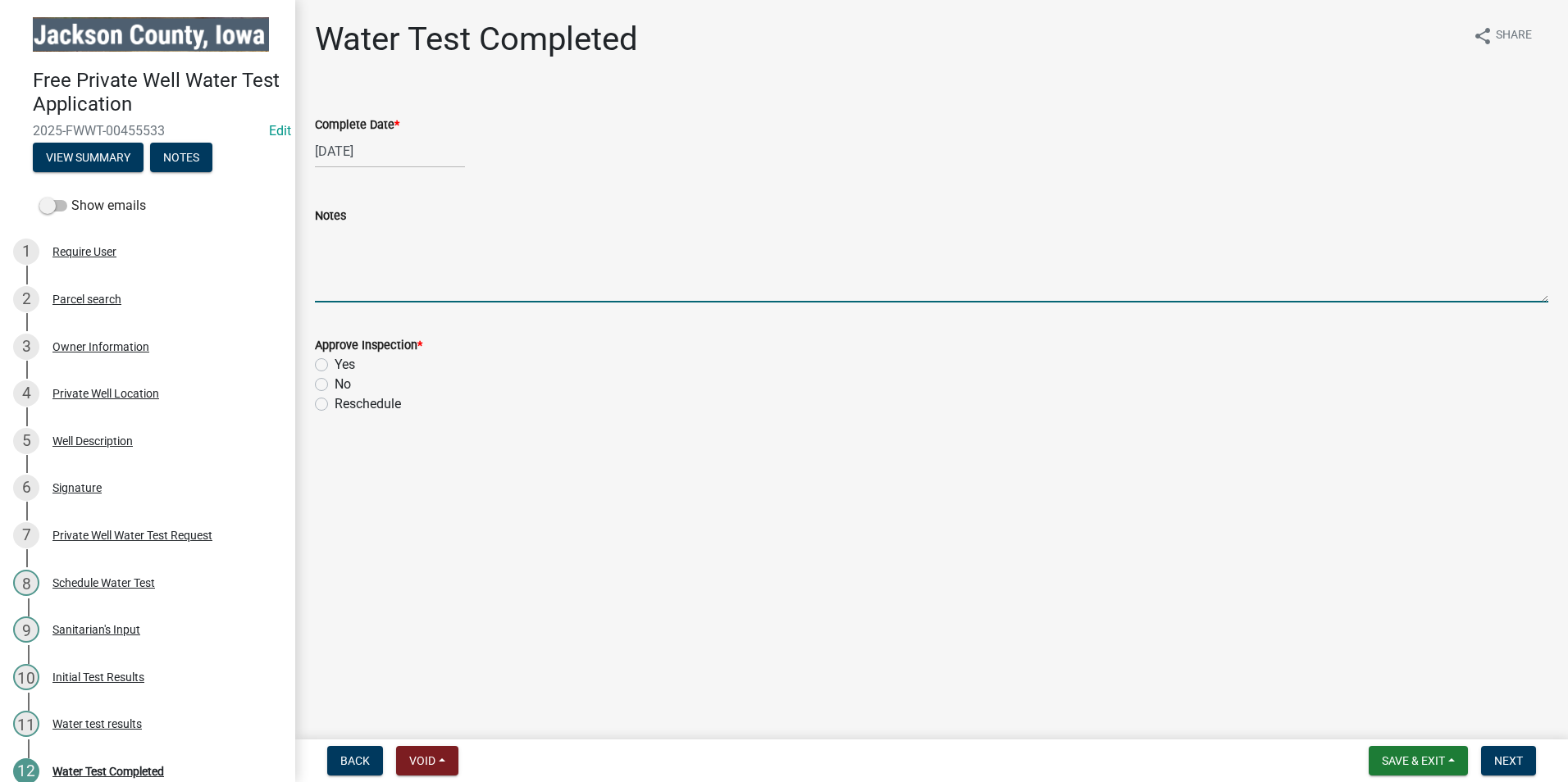
click at [353, 287] on textarea "Notes" at bounding box center [932, 263] width 1234 height 77
click at [703, 240] on textarea "e.coli and Total Coliform is present. Do not drink the water. Shock=chlorinate,…" at bounding box center [932, 263] width 1234 height 77
click at [703, 237] on textarea "e.coli and Total Coliform is present. Do not drink the water. Shock-chlorinate,…" at bounding box center [932, 263] width 1234 height 77
type textarea "E.coli and Total Coliform is present. Do not drink the water. Shock-Chlorinate,…"
click at [334, 383] on label "No" at bounding box center [342, 385] width 17 height 19
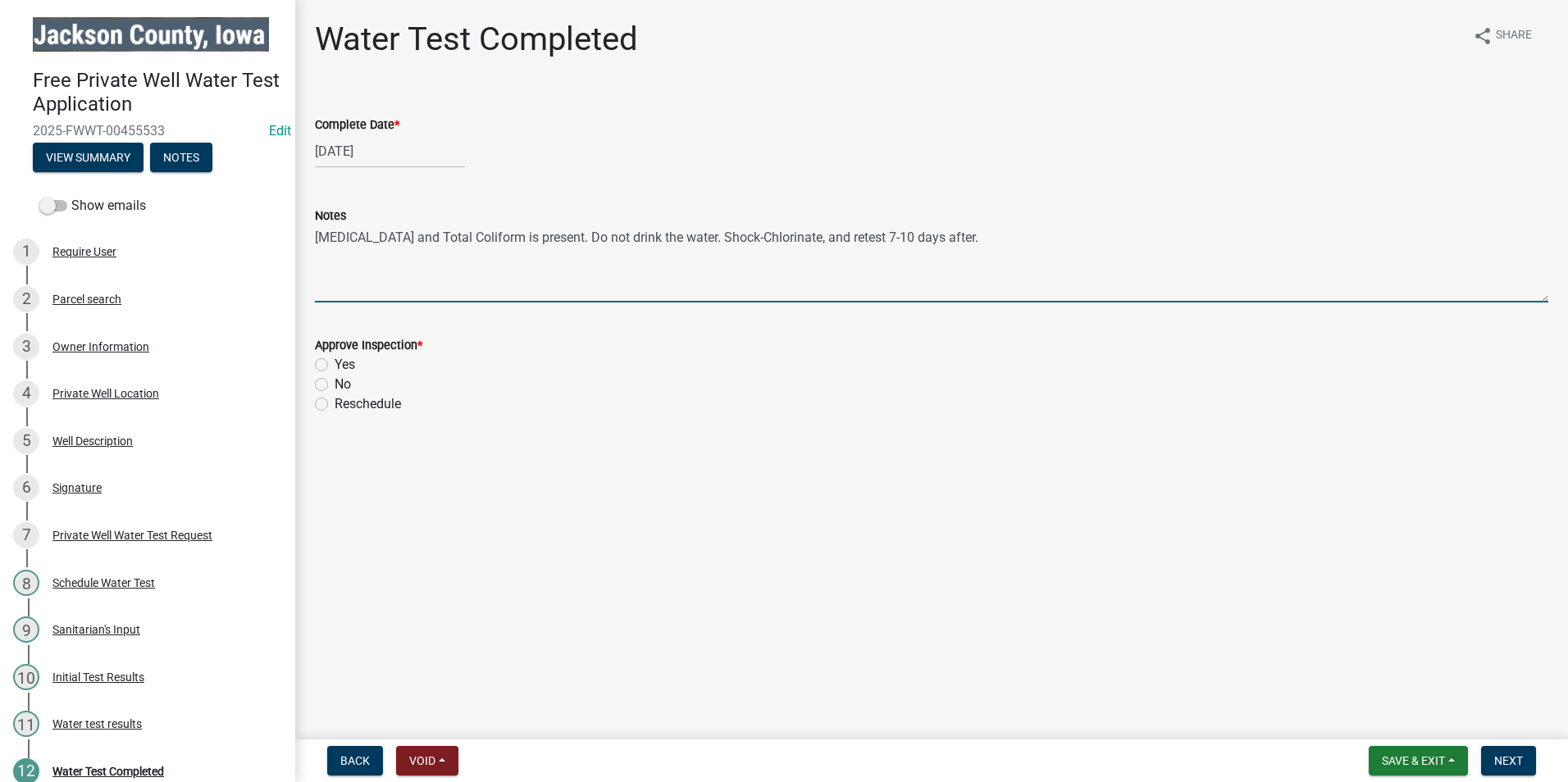
click at [334, 383] on input "No" at bounding box center [339, 380] width 11 height 11
radio input "true"
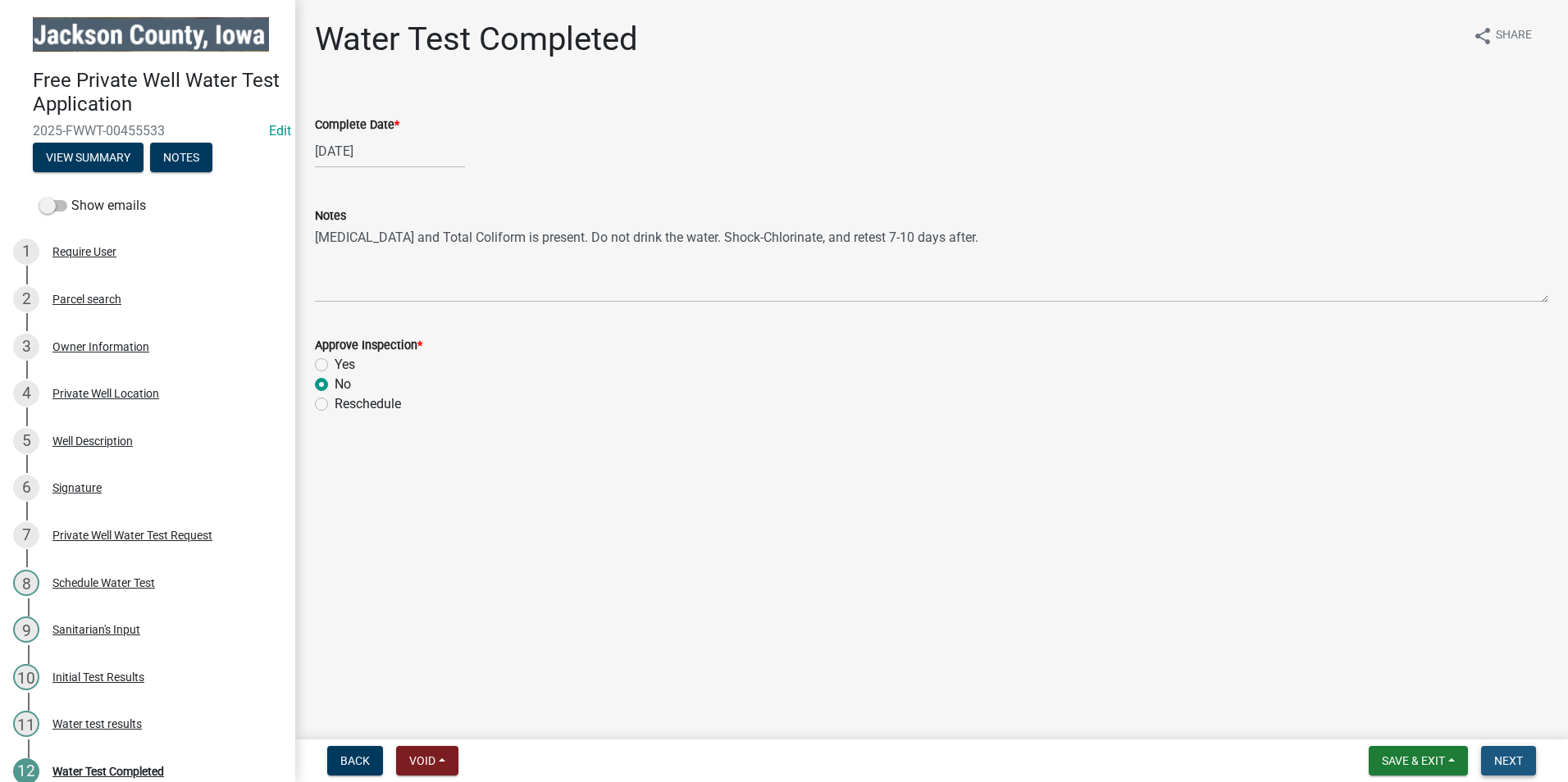
click at [1517, 758] on span "Next" at bounding box center [1509, 762] width 29 height 14
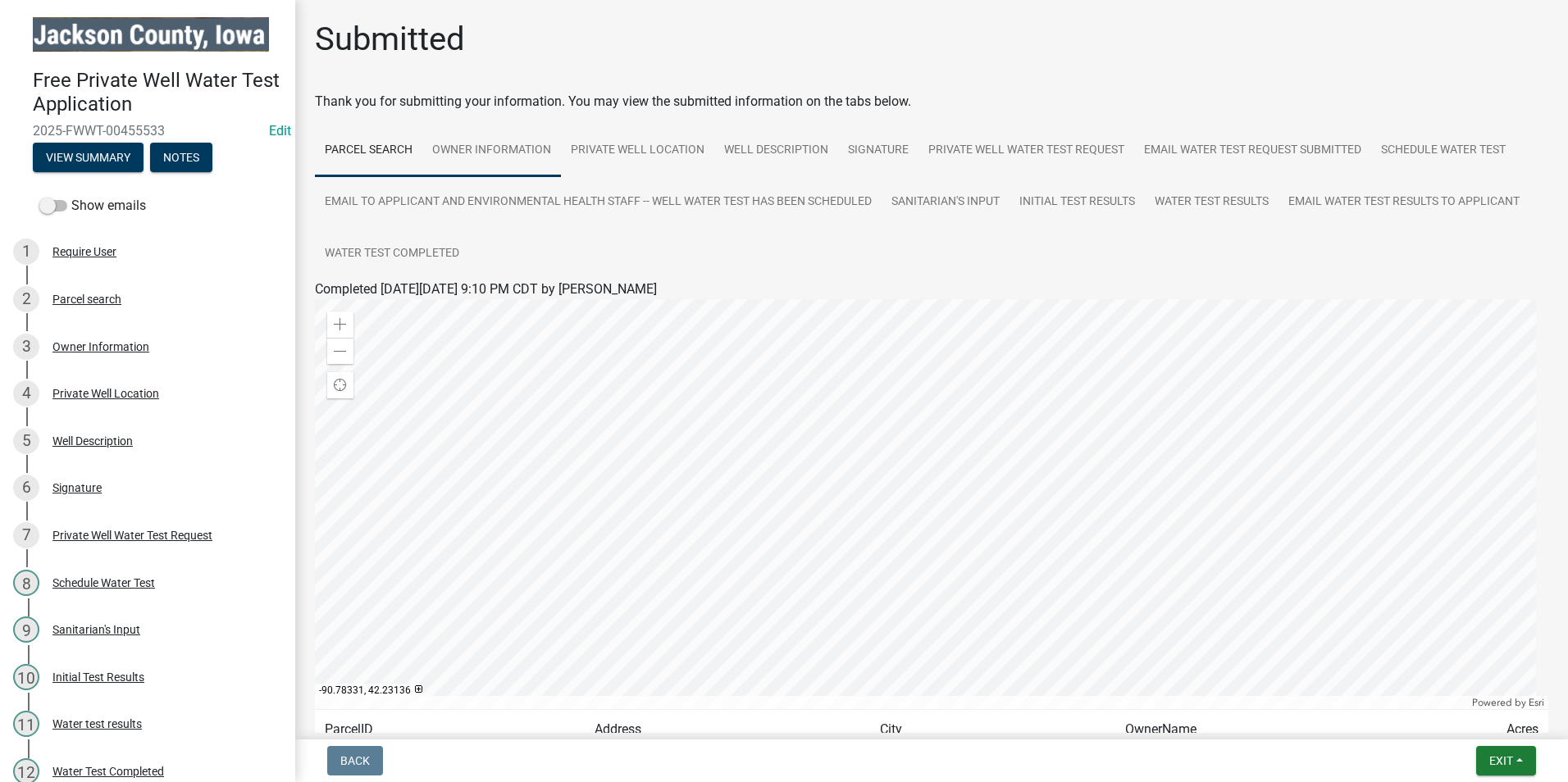
click at [476, 151] on link "Owner Information" at bounding box center [492, 151] width 139 height 52
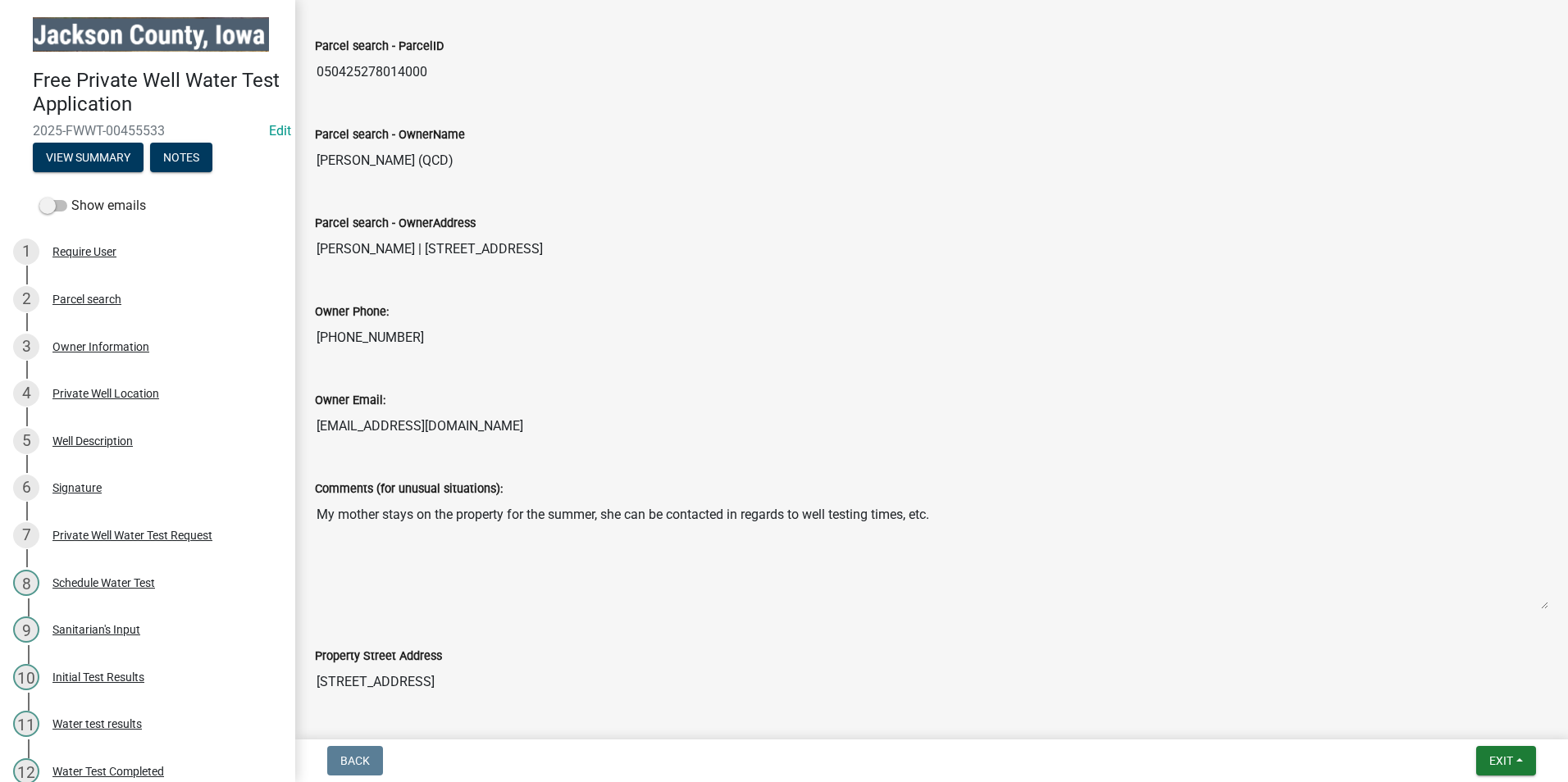
scroll to position [328, 0]
drag, startPoint x: 523, startPoint y: 430, endPoint x: 292, endPoint y: 423, distance: 231.1
click at [292, 423] on div "Free Private Well Water Test Application 2025-FWWT-00455533 Edit View Summary N…" at bounding box center [784, 391] width 1568 height 782
drag, startPoint x: 292, startPoint y: 423, endPoint x: 351, endPoint y: 427, distance: 59.1
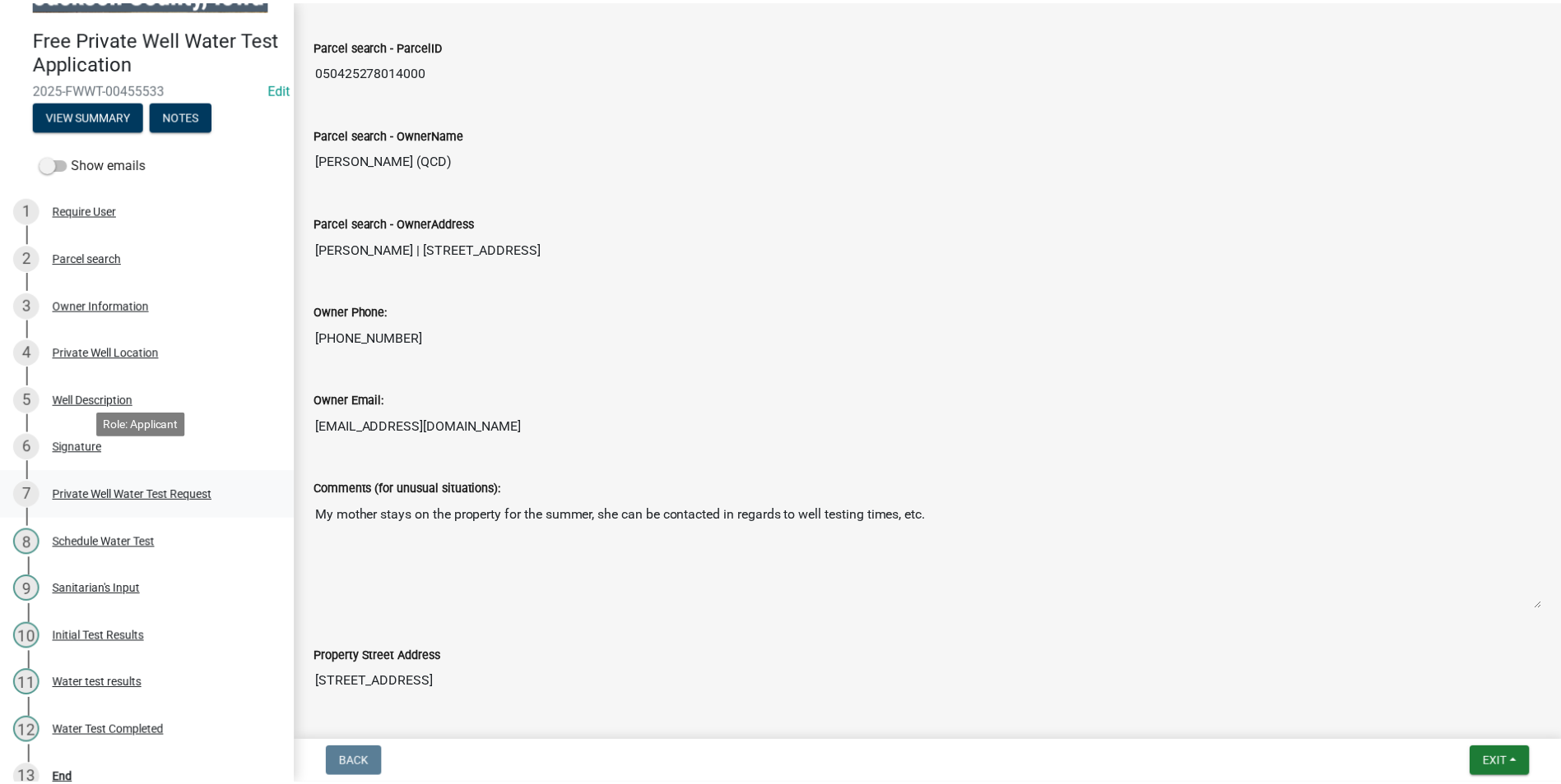
scroll to position [65, 0]
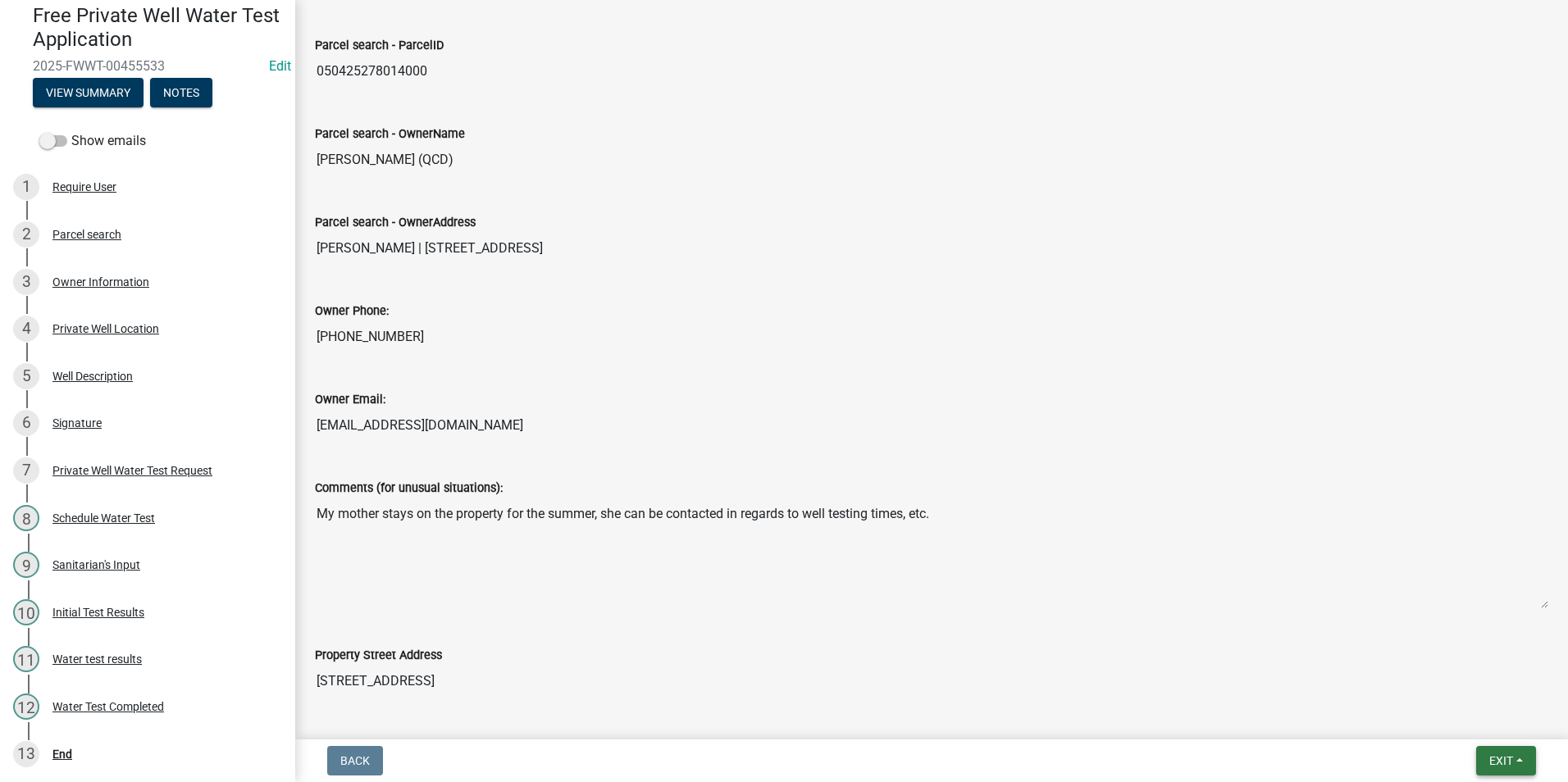
click at [1504, 768] on button "Exit" at bounding box center [1507, 761] width 60 height 29
click at [1471, 714] on button "Save & Exit" at bounding box center [1470, 718] width 131 height 40
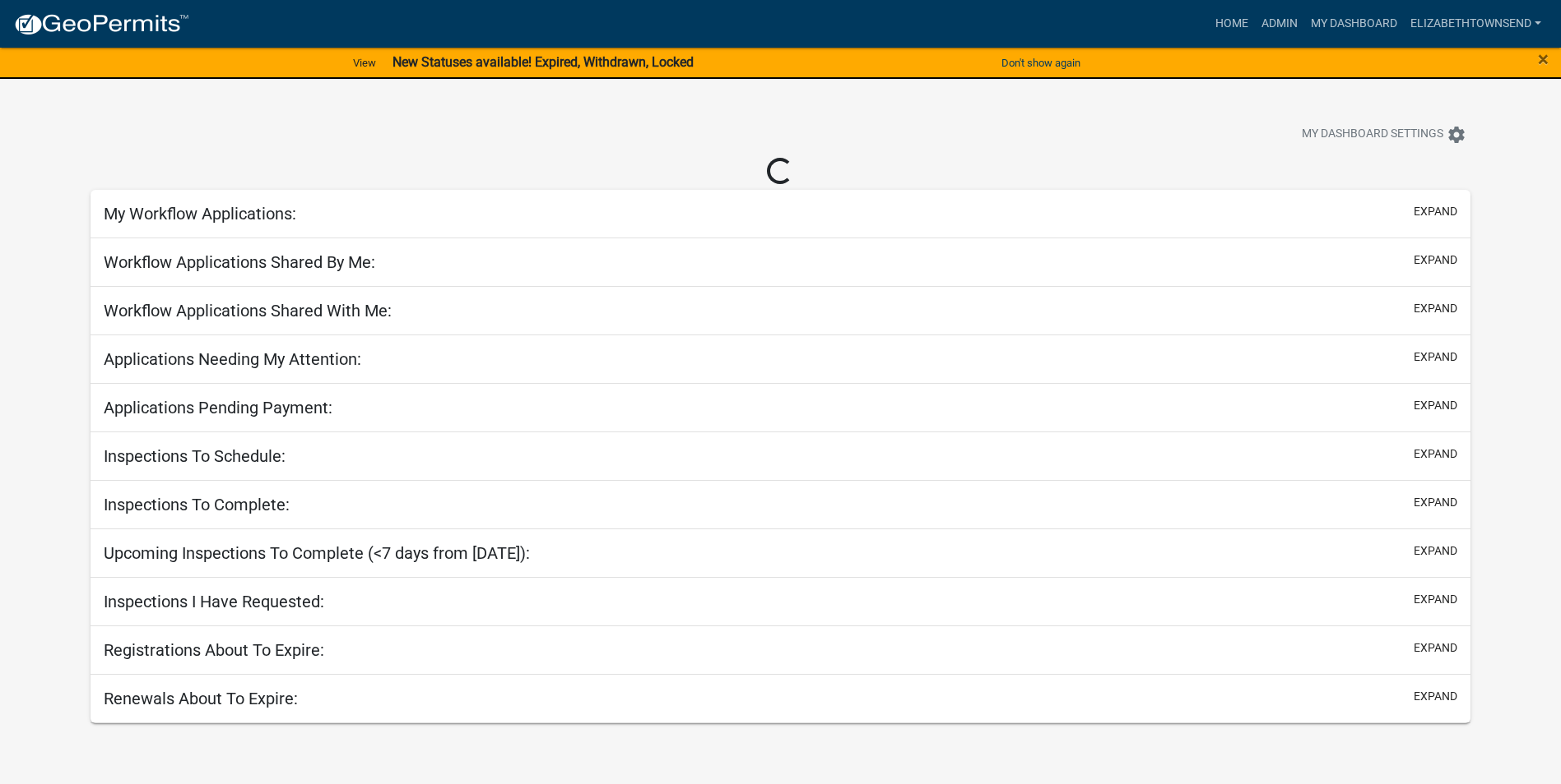
select select "3: 100"
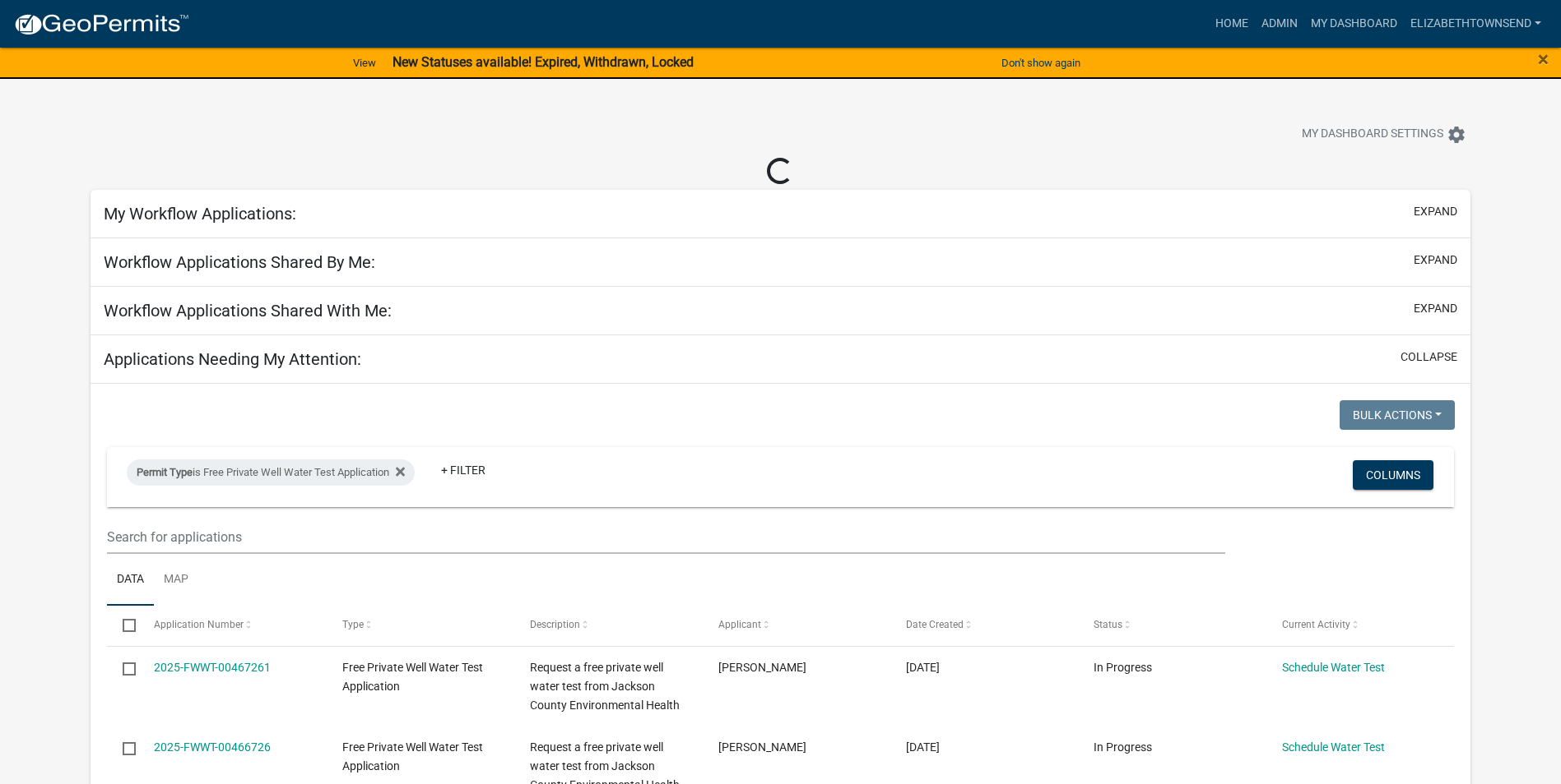
select select "3: 100"
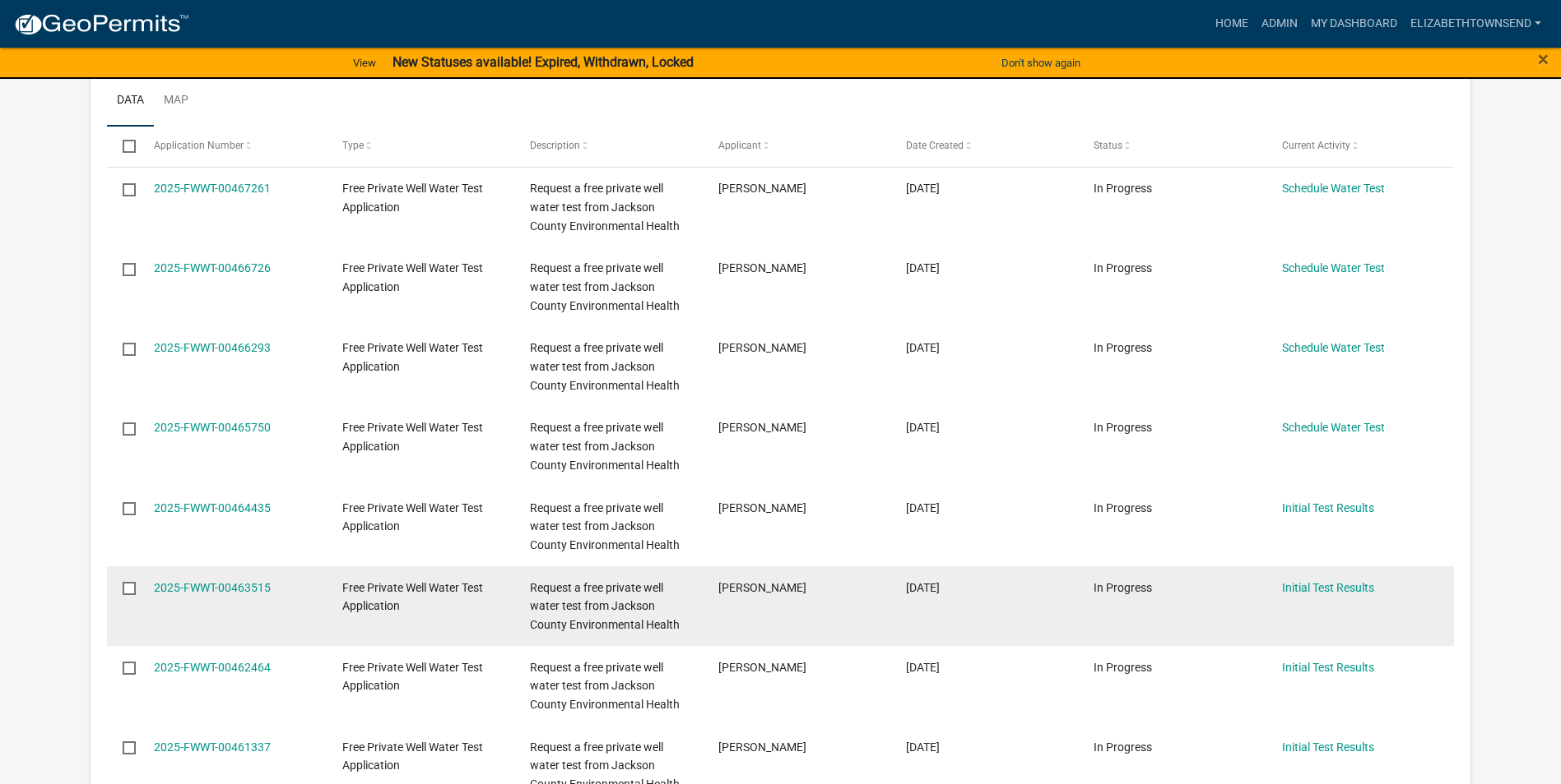
scroll to position [494, 0]
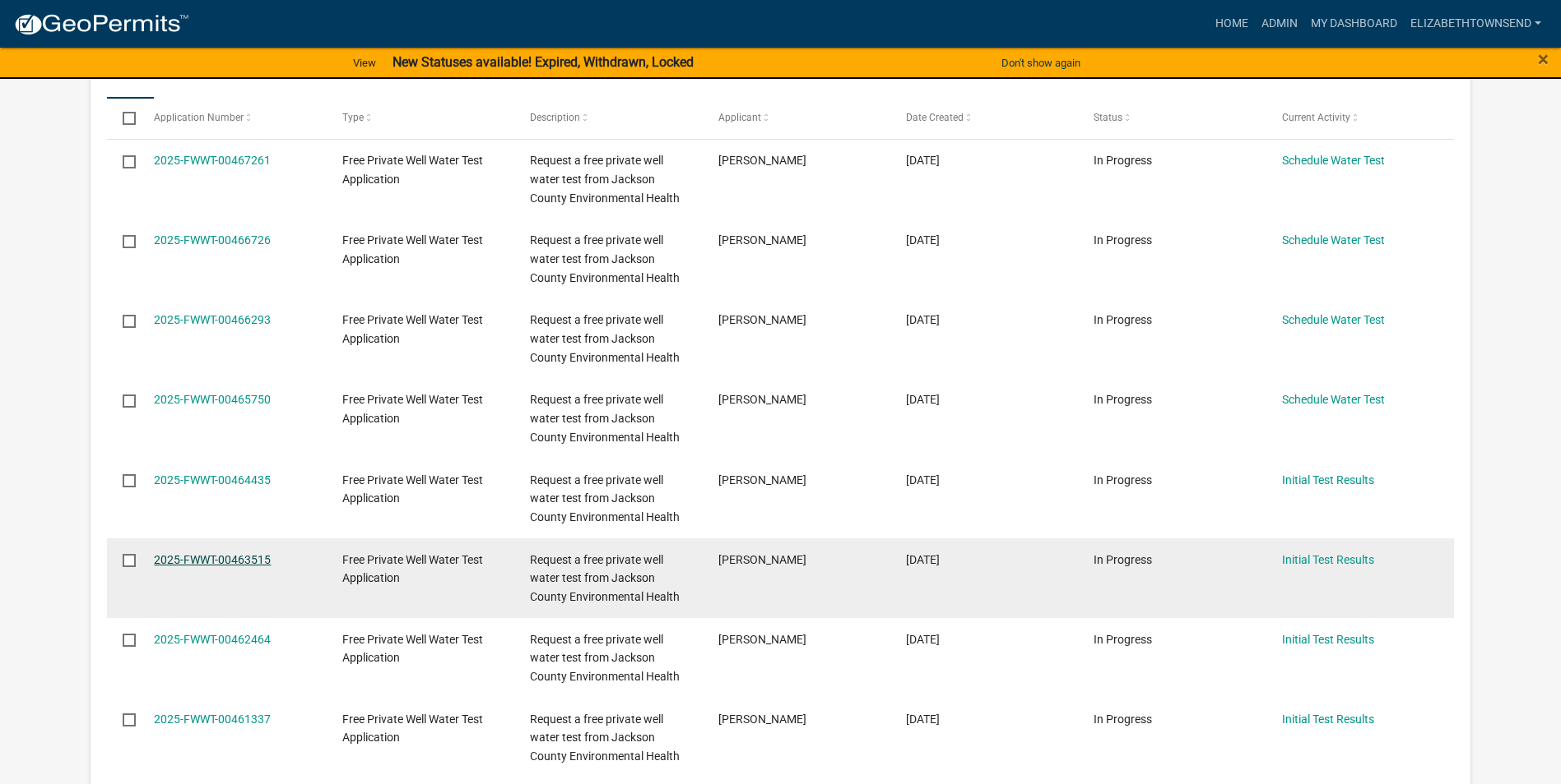
click at [245, 558] on link "2025-FWWT-00463515" at bounding box center [212, 560] width 117 height 14
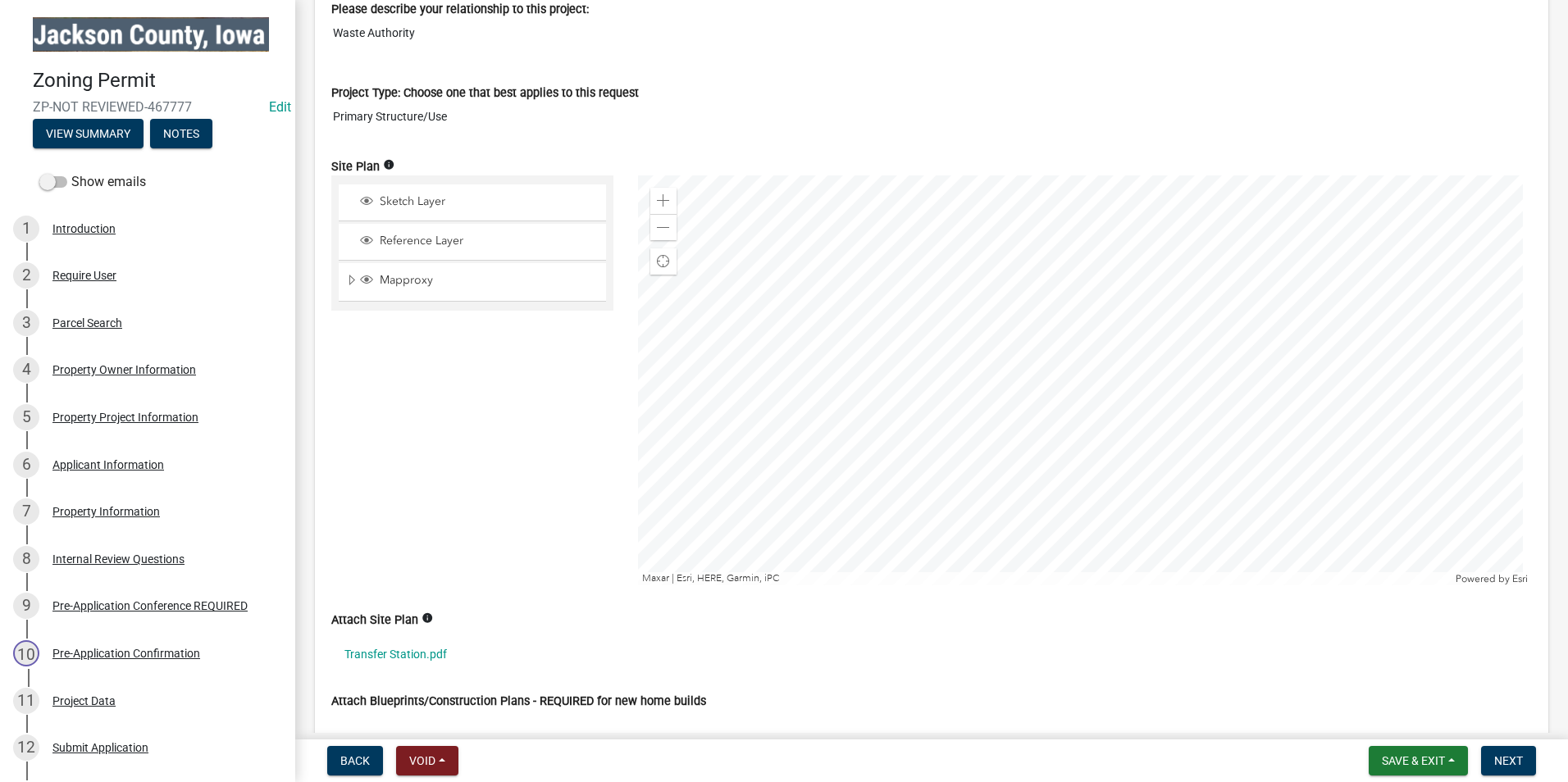
scroll to position [1804, 0]
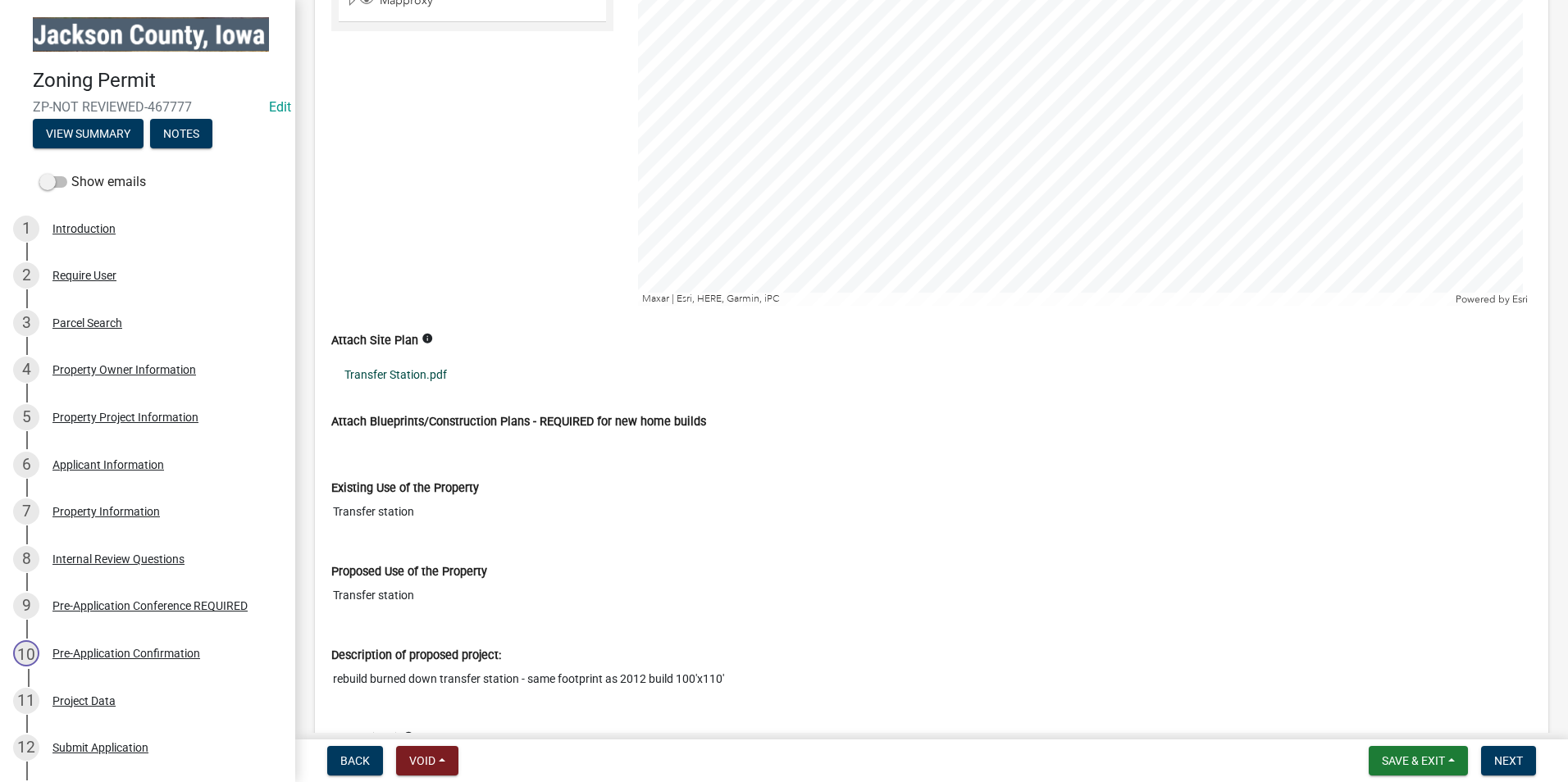
click at [415, 371] on link "Transfer Station.pdf" at bounding box center [932, 374] width 1201 height 38
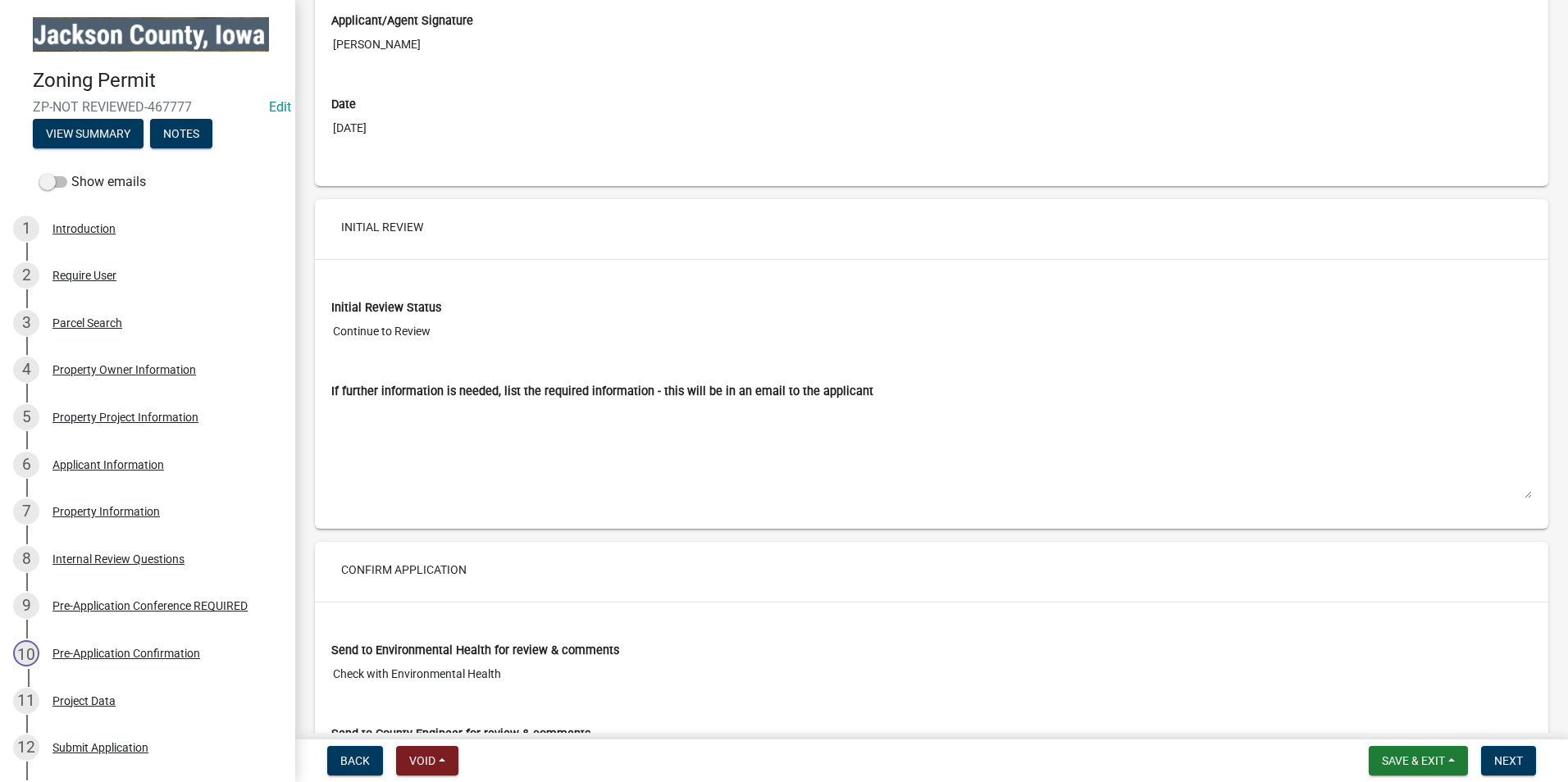
scroll to position [7027, 0]
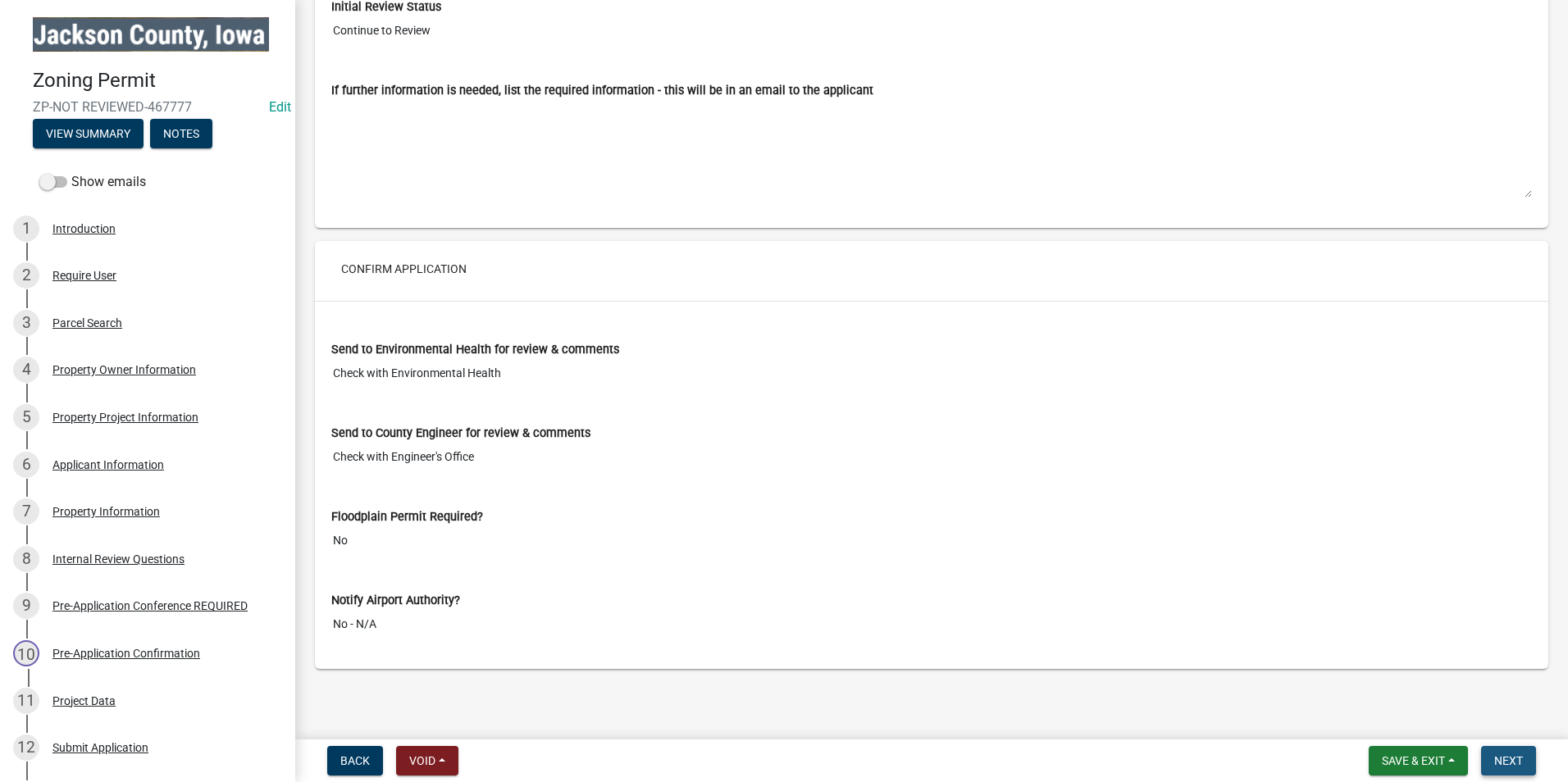
click at [1512, 761] on span "Next" at bounding box center [1509, 762] width 29 height 14
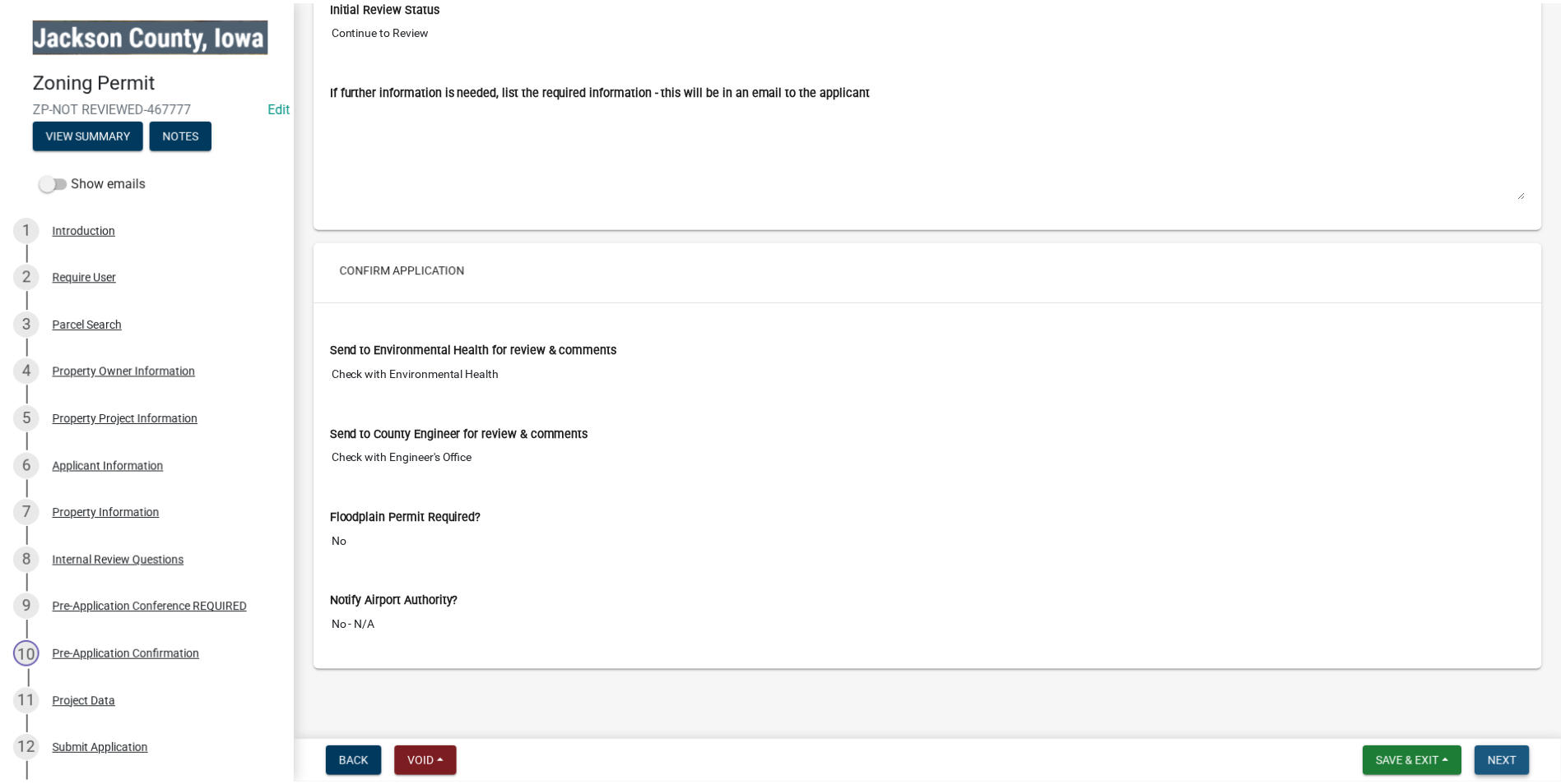
scroll to position [0, 0]
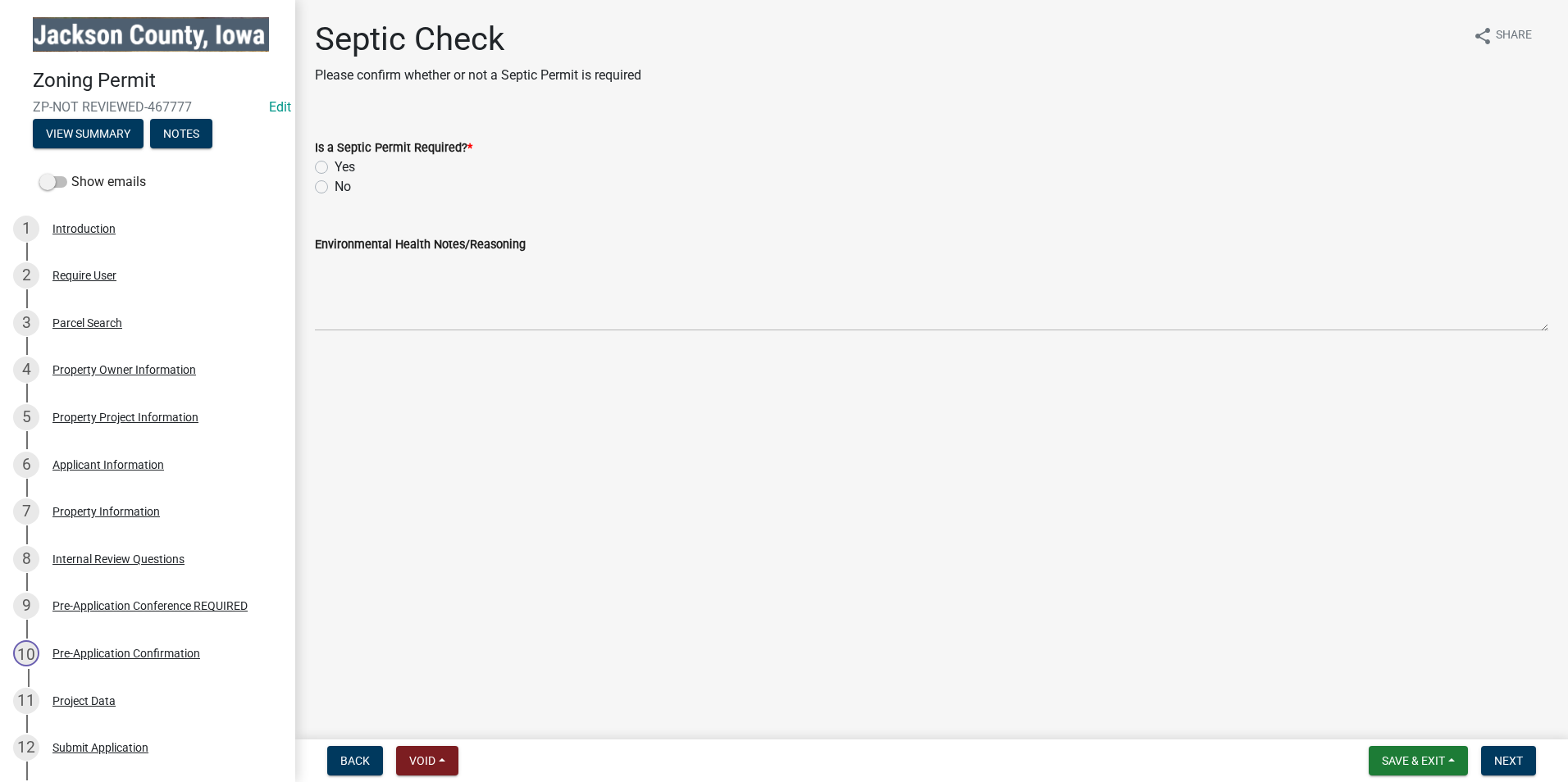
click at [334, 165] on label "Yes" at bounding box center [344, 167] width 20 height 19
click at [334, 165] on input "Yes" at bounding box center [339, 162] width 11 height 11
radio input "true"
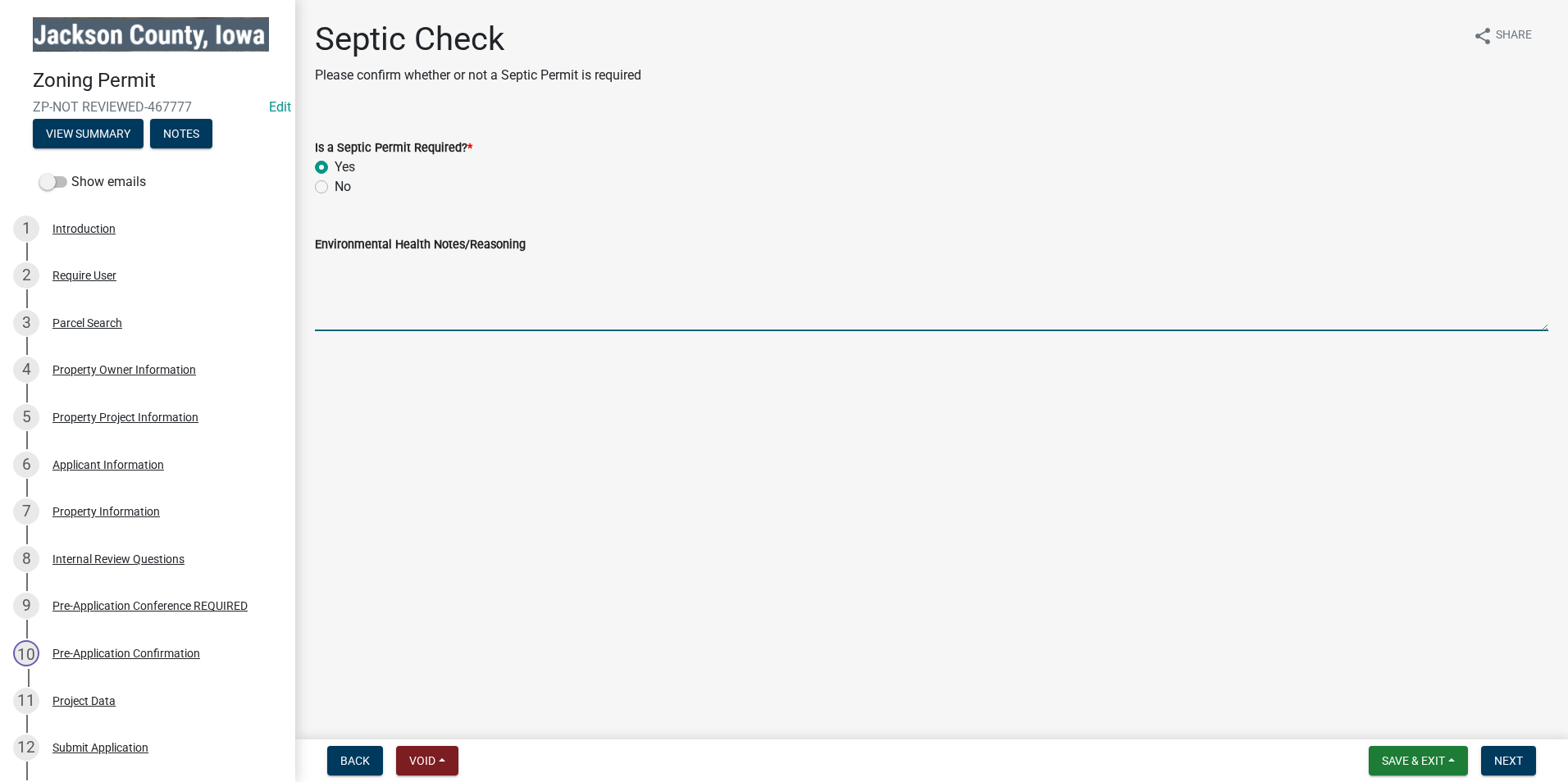
click at [390, 313] on textarea "Environmental Health Notes/Reasoning" at bounding box center [932, 292] width 1234 height 77
type textarea "Connecting to an "existing system" requires a septic permit and Jackson County …"
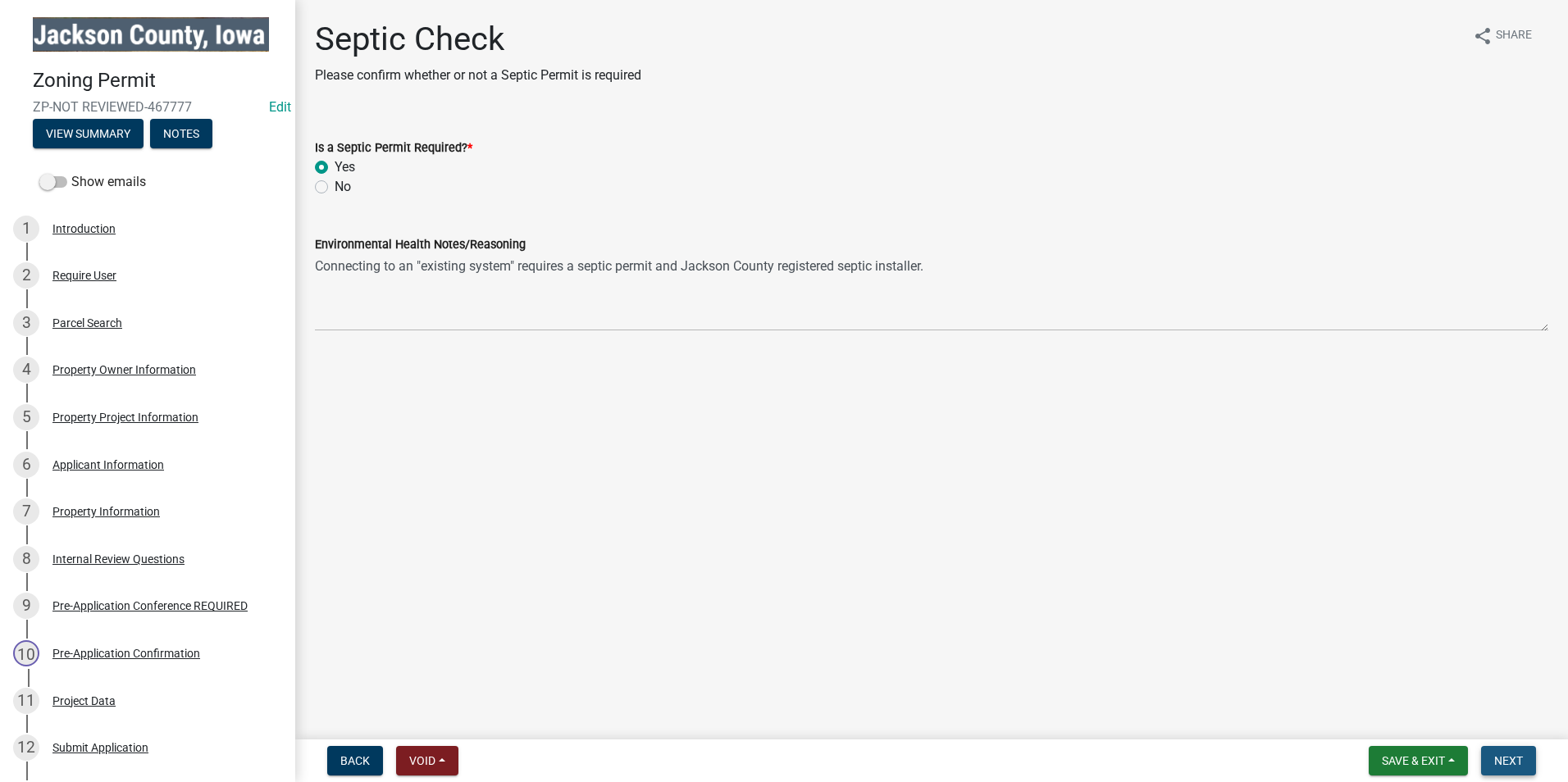
click at [1508, 760] on span "Next" at bounding box center [1509, 762] width 29 height 14
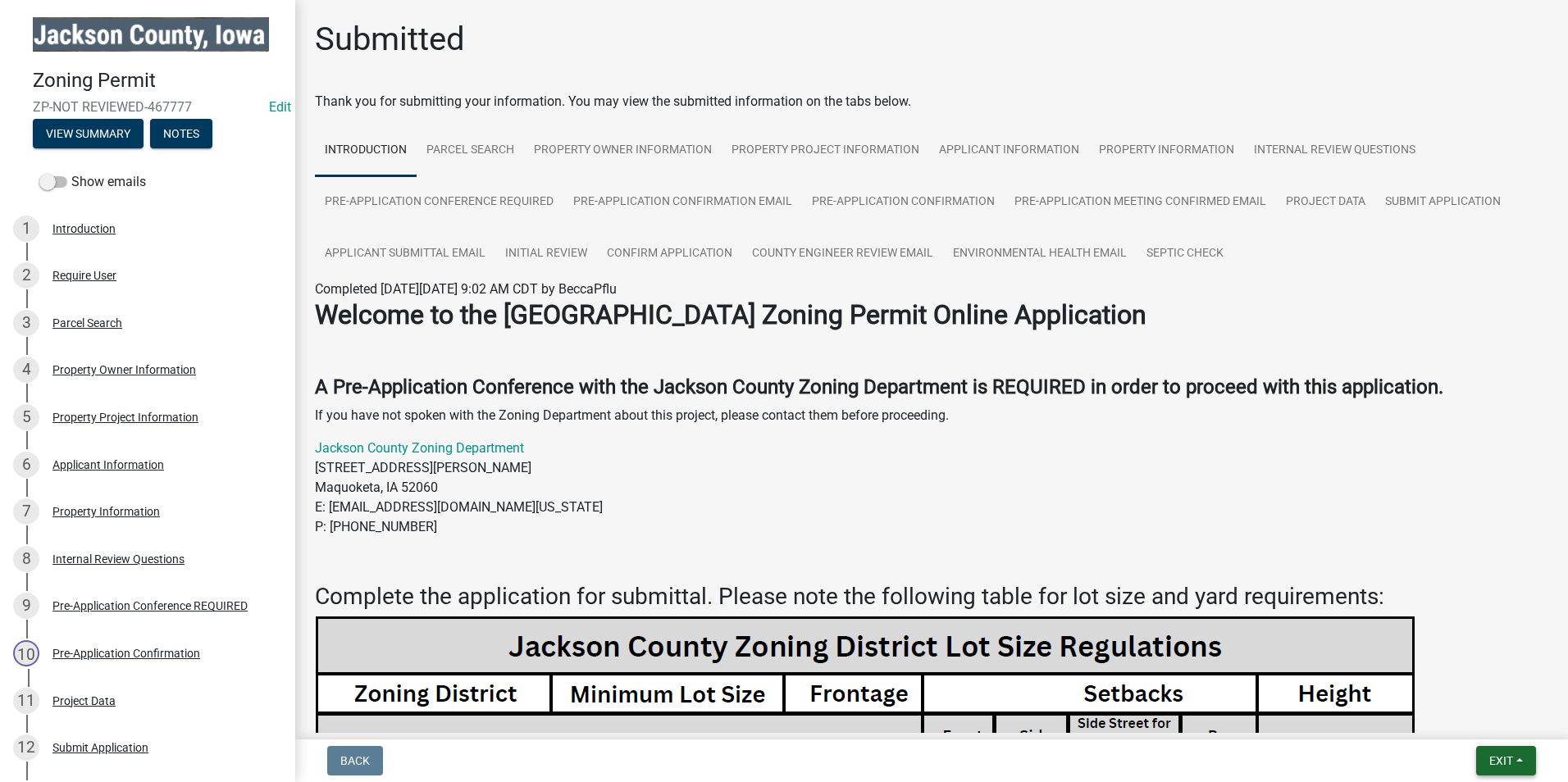
click at [1495, 763] on span "Exit" at bounding box center [1501, 762] width 23 height 14
click at [1468, 716] on button "Save & Exit" at bounding box center [1470, 718] width 131 height 40
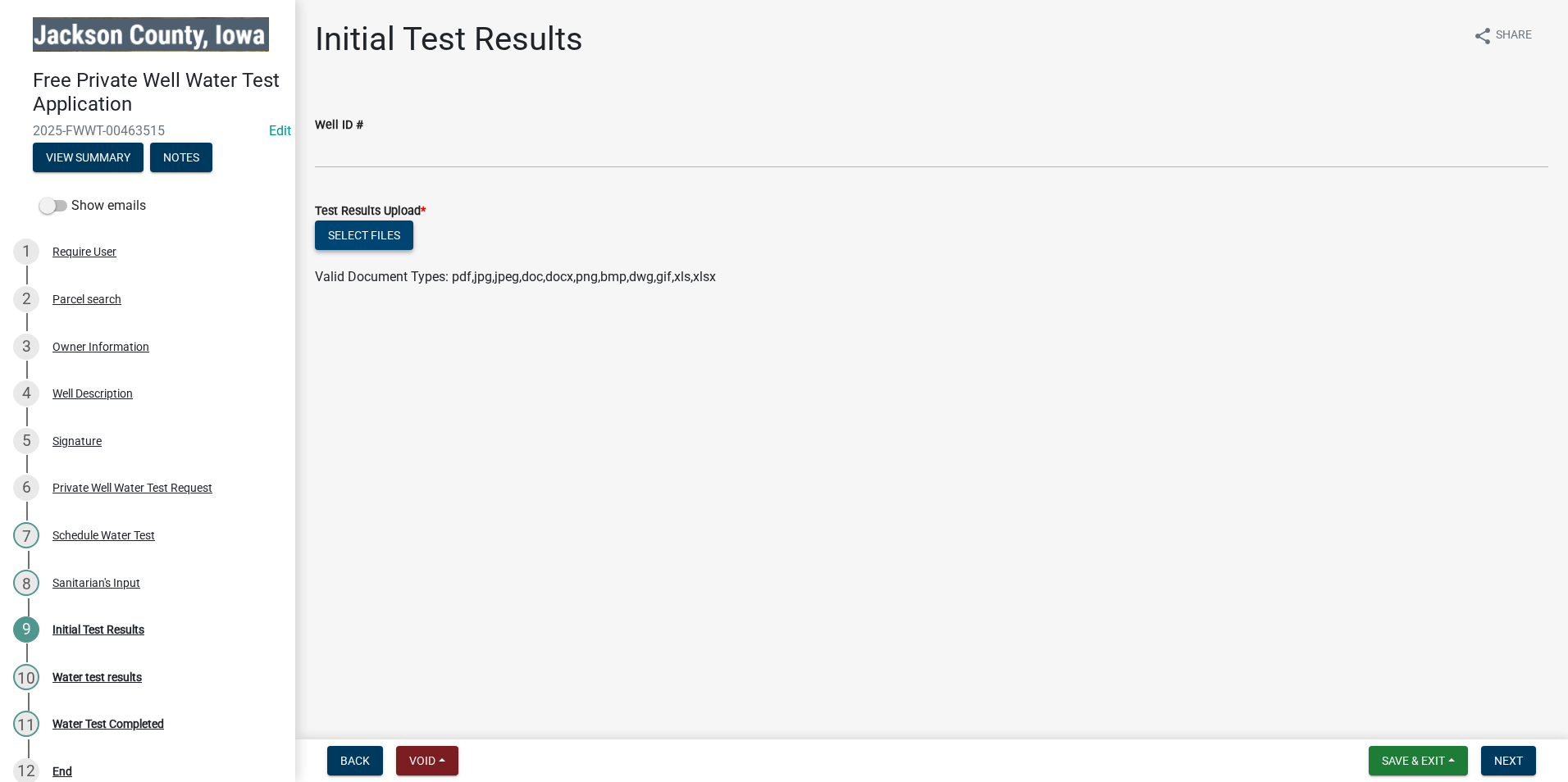
click at [333, 235] on button "Select files" at bounding box center [363, 235] width 98 height 29
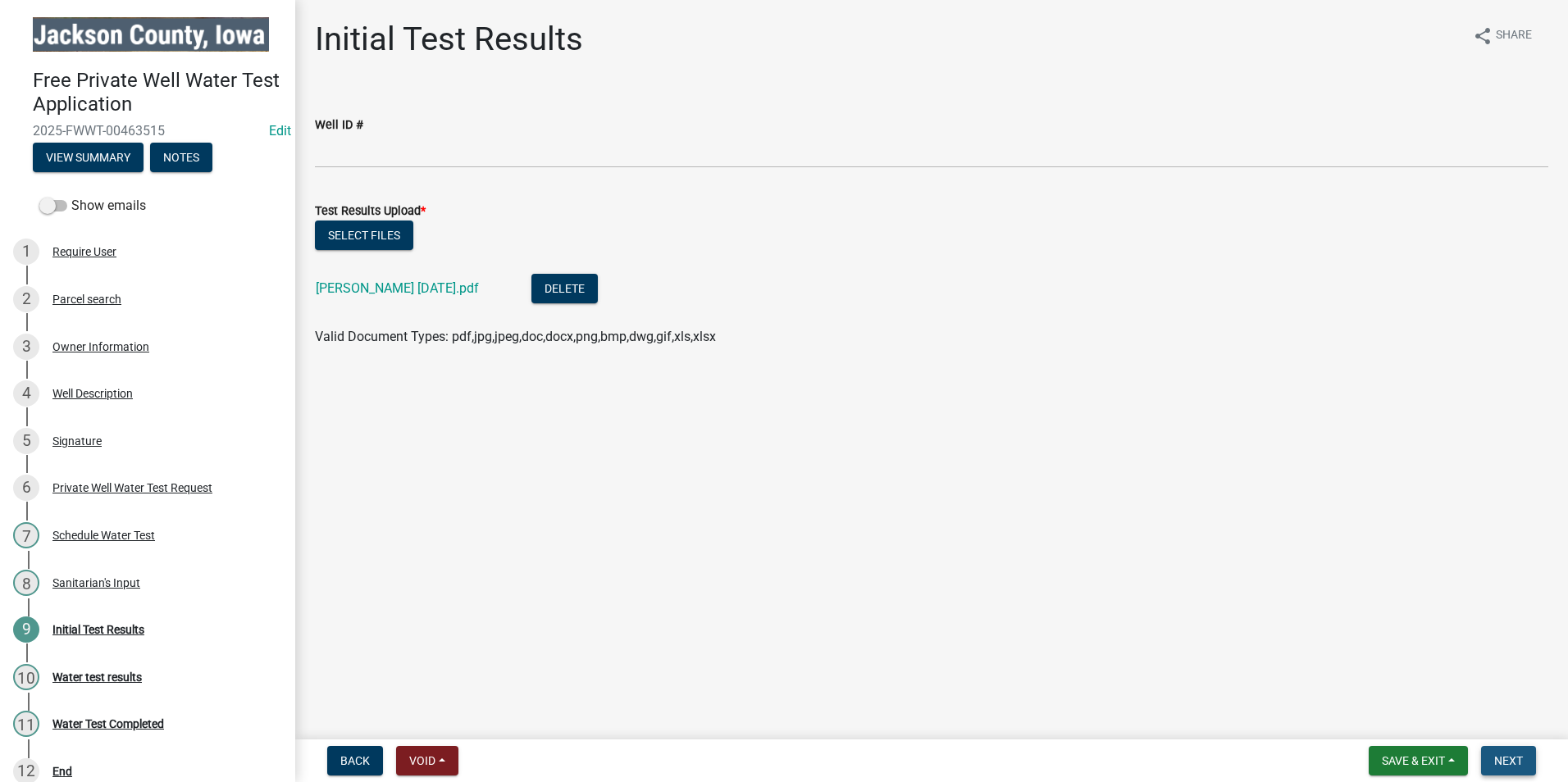
click at [1507, 766] on span "Next" at bounding box center [1509, 762] width 29 height 14
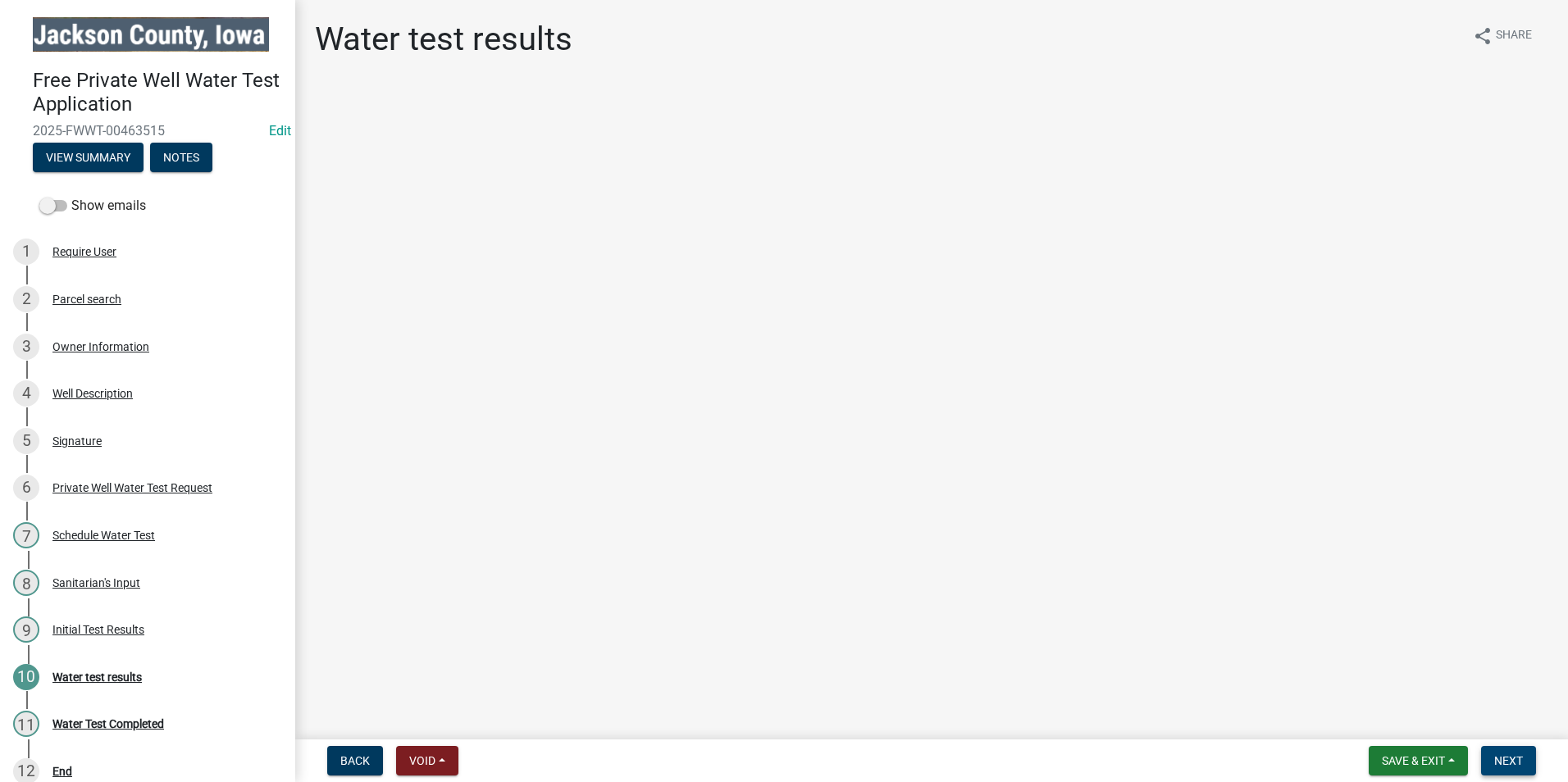
click at [1498, 762] on span "Next" at bounding box center [1509, 762] width 29 height 14
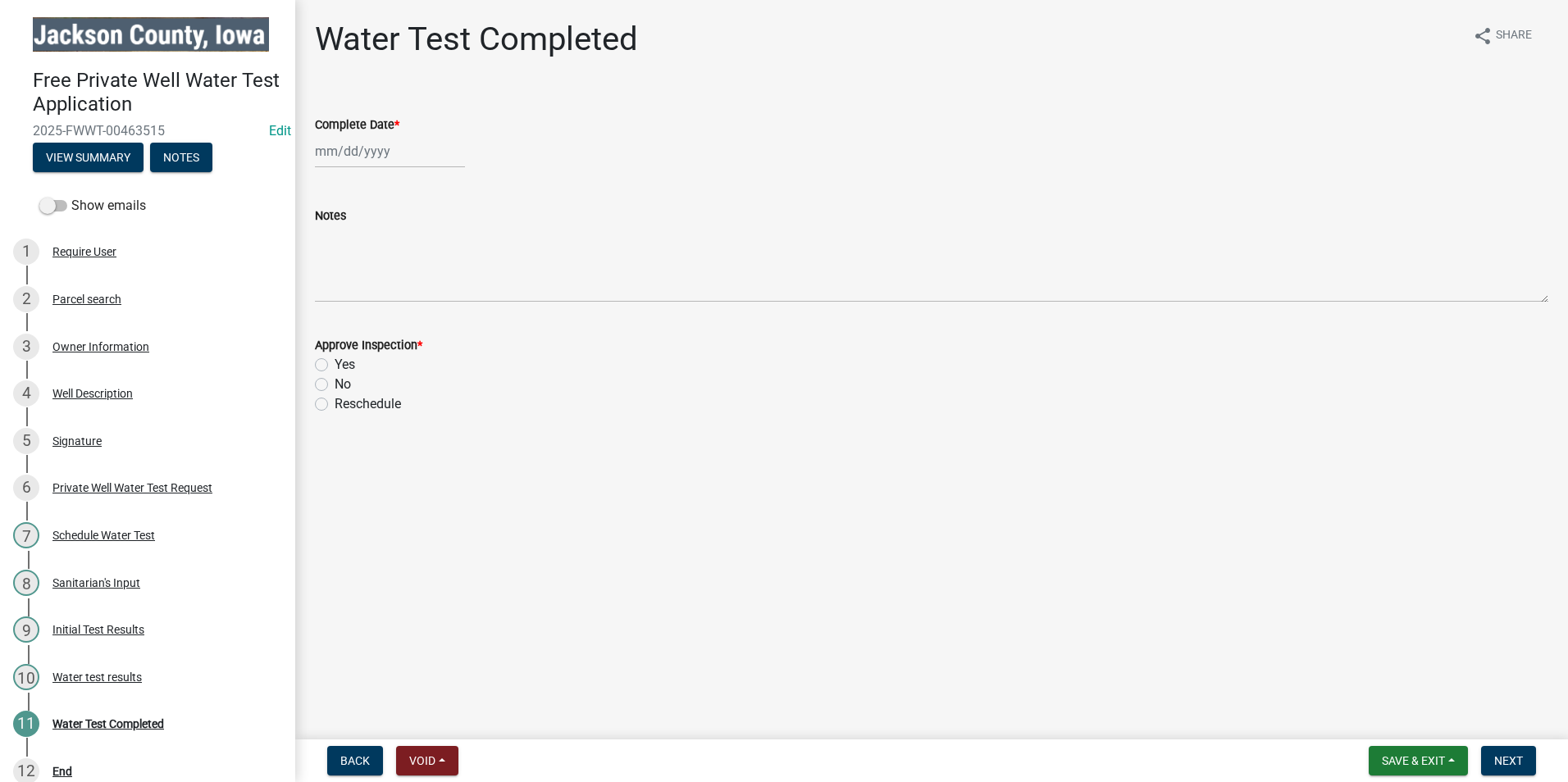
select select "8"
select select "2025"
click at [355, 154] on div "[PERSON_NAME] Feb Mar Apr [PERSON_NAME][DATE] Oct Nov [DATE] 1526 1527 1528 152…" at bounding box center [390, 151] width 151 height 34
click at [438, 312] on div "22" at bounding box center [436, 317] width 26 height 26
type input "[DATE]"
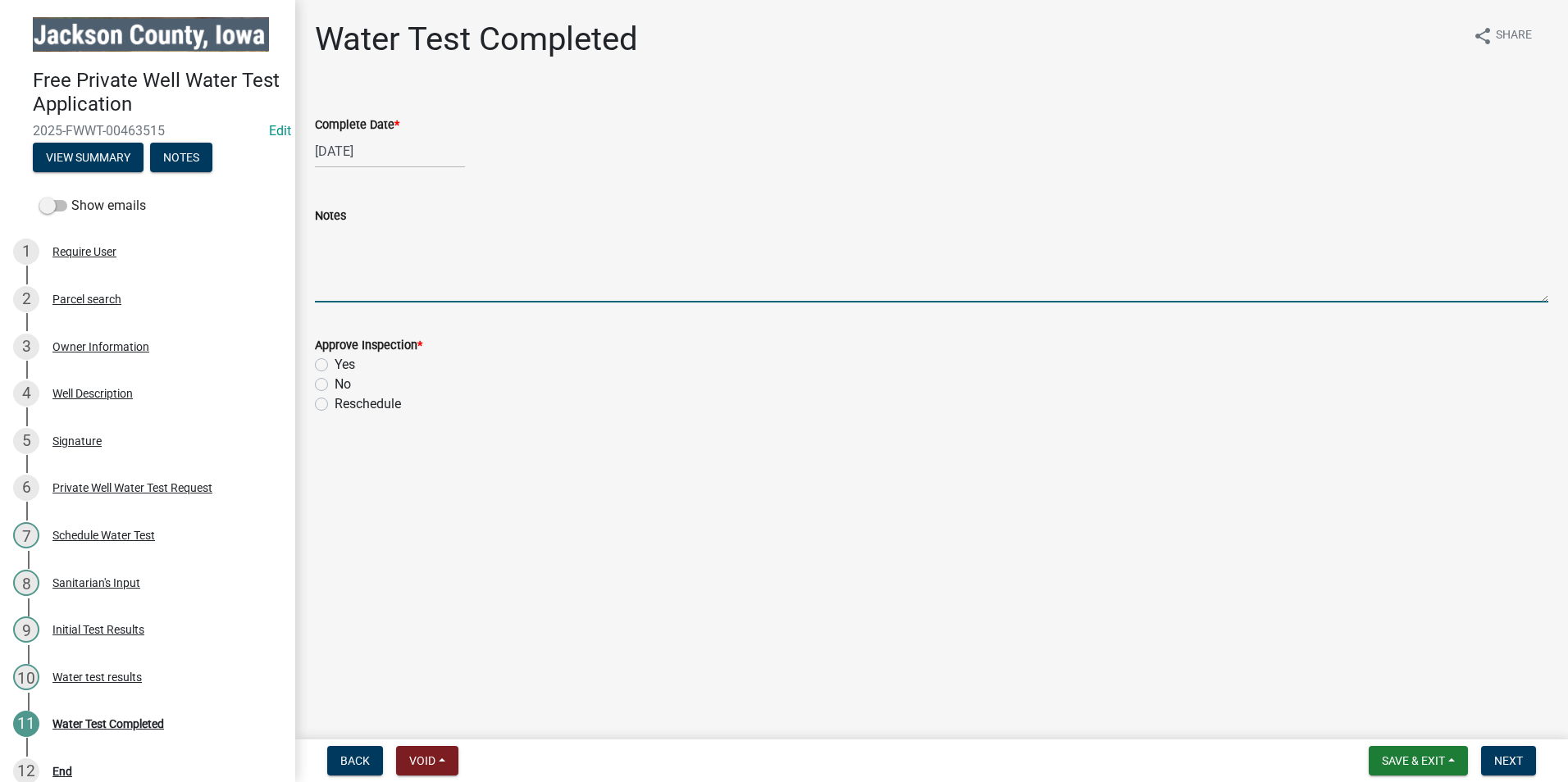
click at [351, 270] on textarea "Notes" at bounding box center [932, 263] width 1234 height 77
click at [508, 239] on textarea "Bacteria found at collection point, but R/O results show that the well does not…" at bounding box center [932, 263] width 1234 height 77
type textarea "Bacteria found at collection point of the kitchen sink sample, but R/O results …"
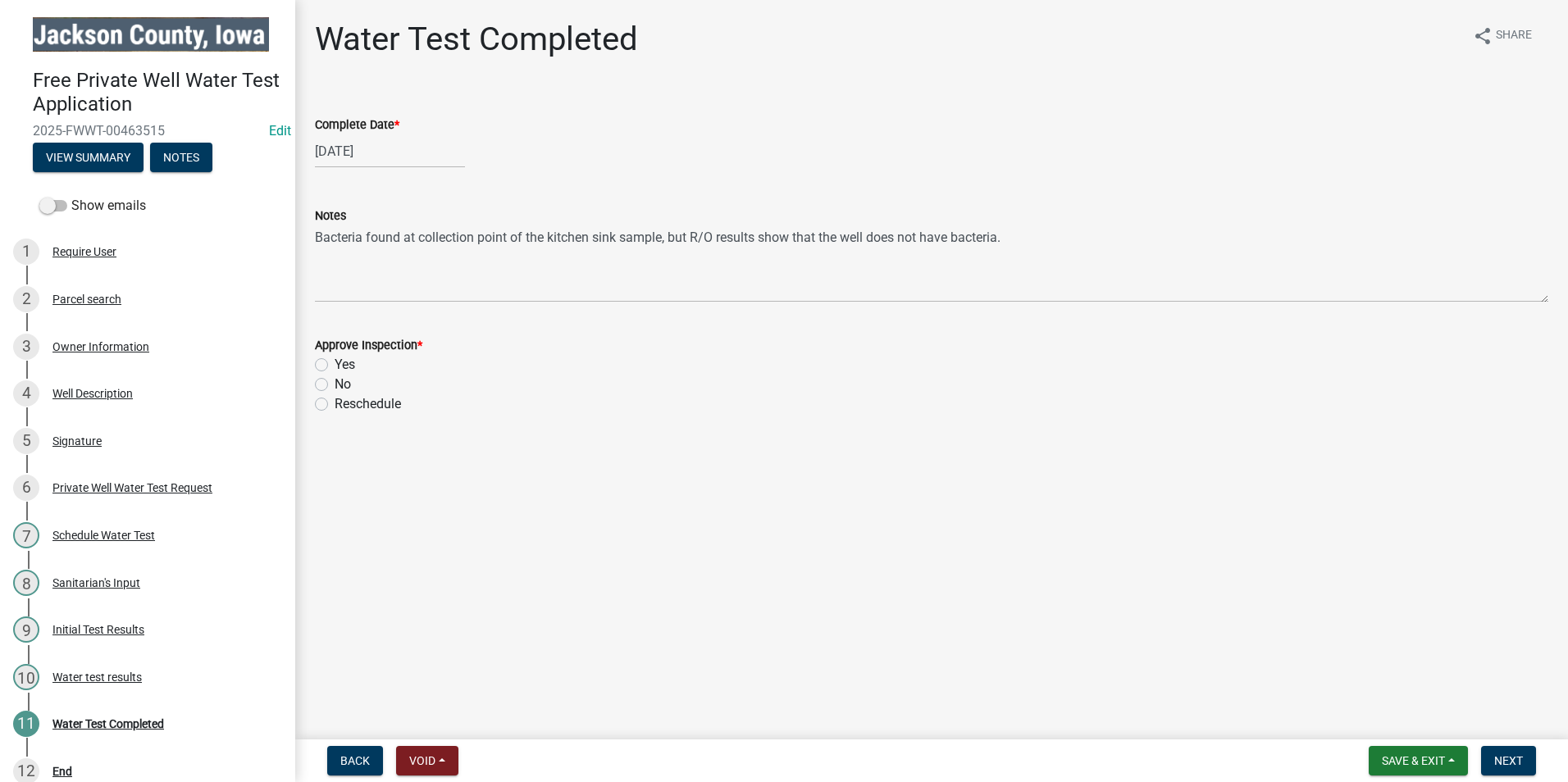
click at [334, 361] on label "Yes" at bounding box center [344, 365] width 20 height 19
click at [334, 361] on input "Yes" at bounding box center [339, 360] width 11 height 11
radio input "true"
click at [1504, 761] on span "Next" at bounding box center [1509, 762] width 29 height 14
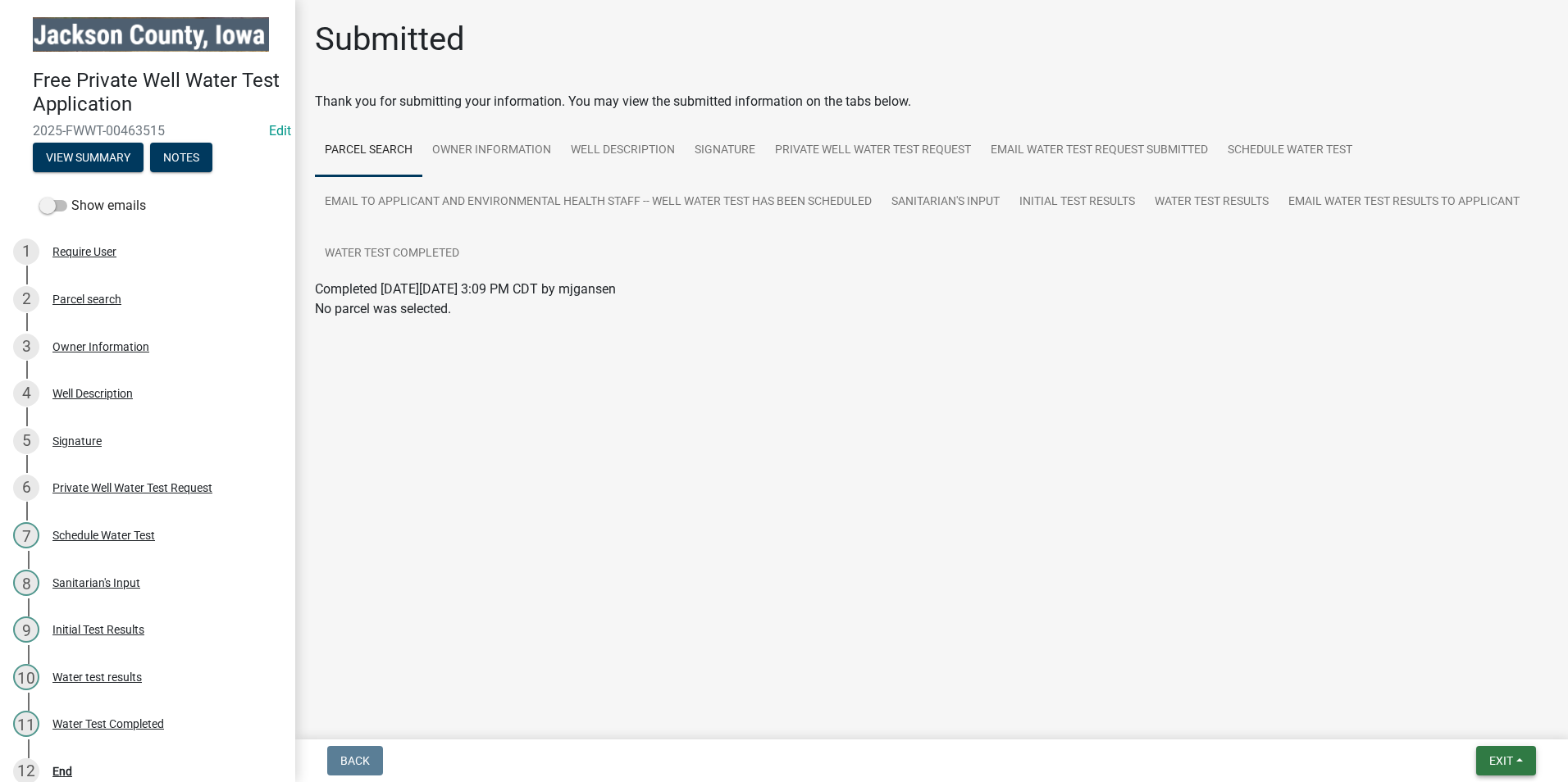
click at [1493, 763] on span "Exit" at bounding box center [1501, 762] width 23 height 14
click at [1482, 720] on button "Save & Exit" at bounding box center [1470, 718] width 131 height 40
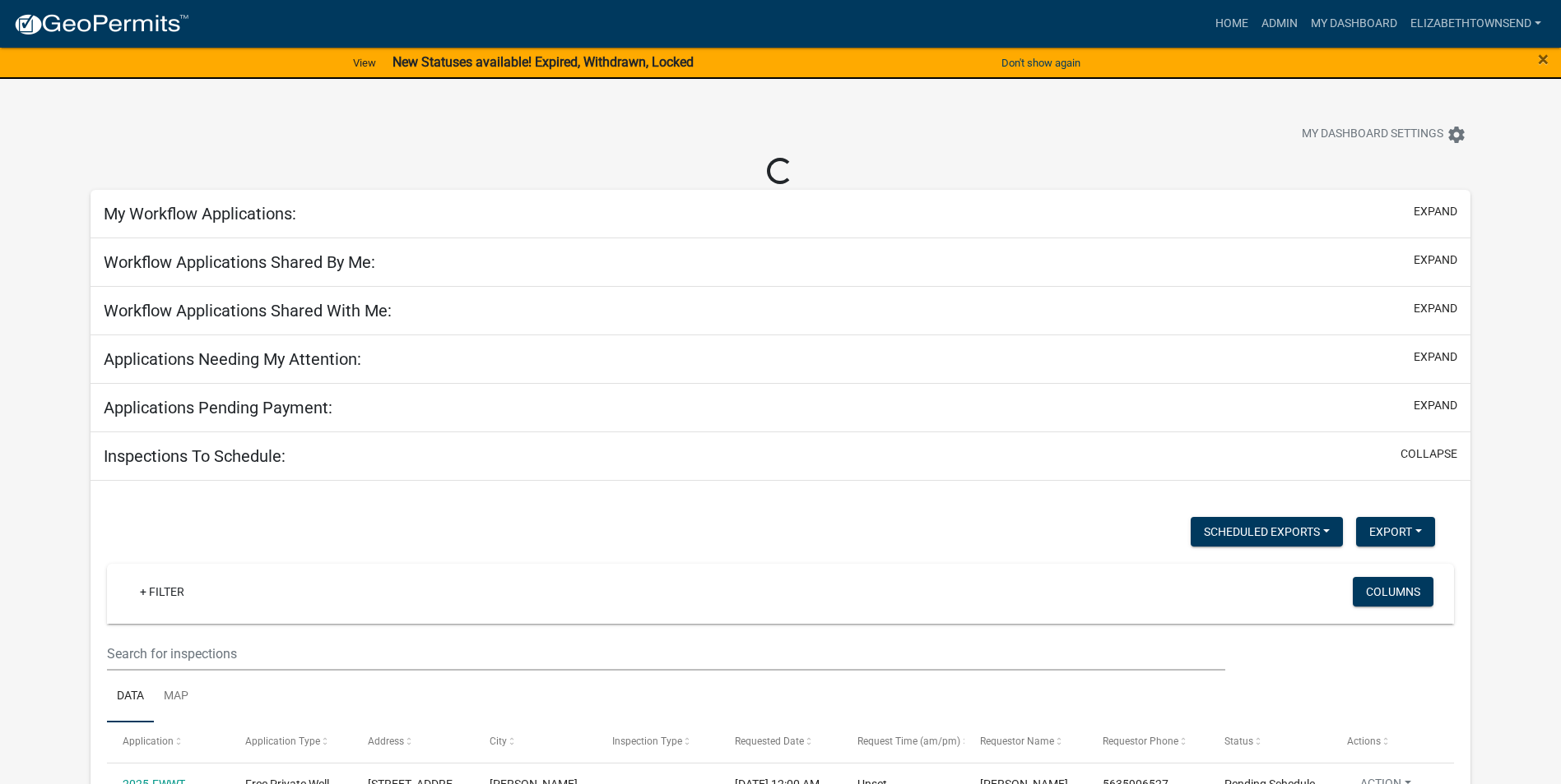
select select "3: 100"
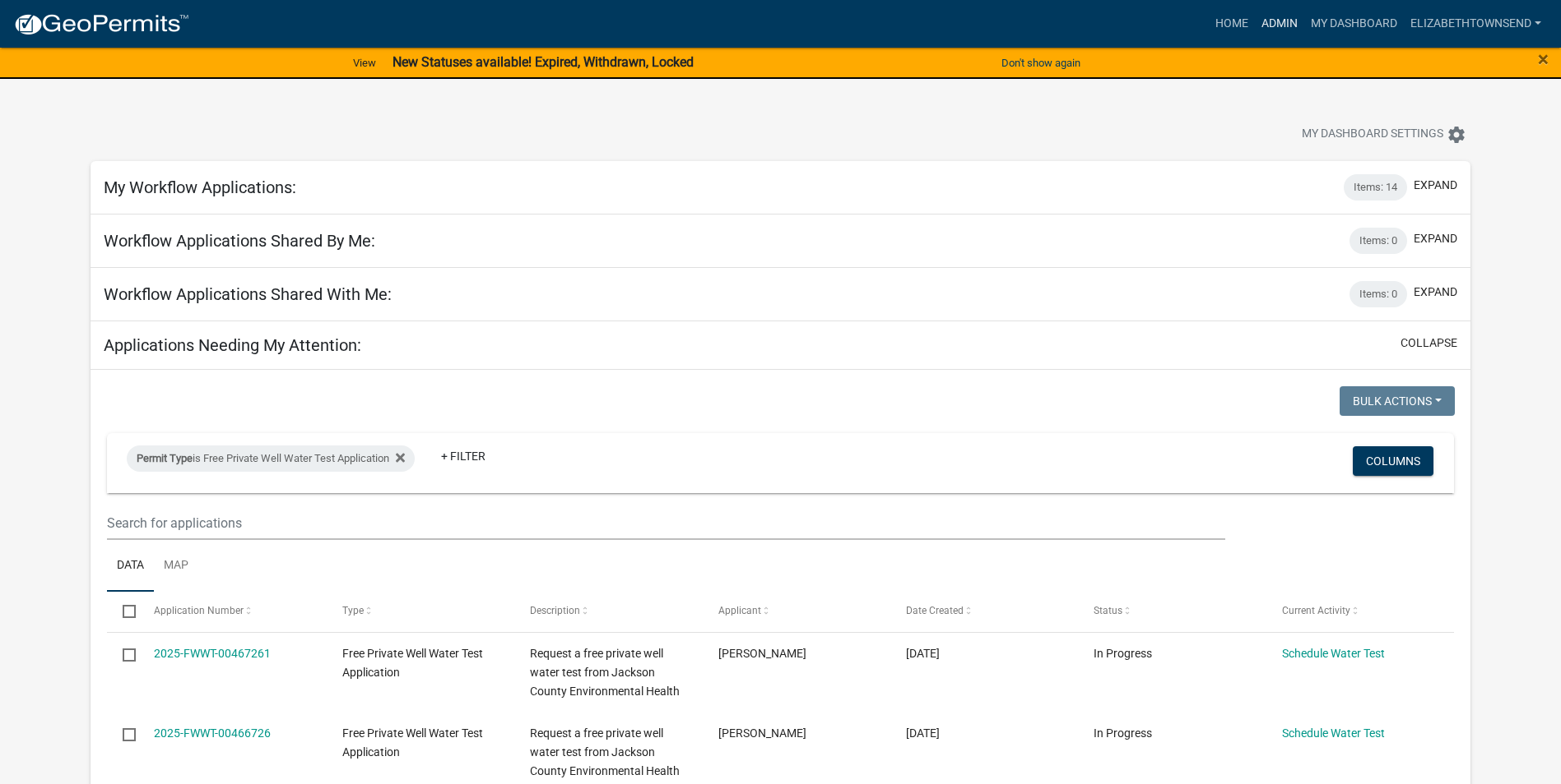
click at [1283, 25] on link "Admin" at bounding box center [1279, 23] width 50 height 31
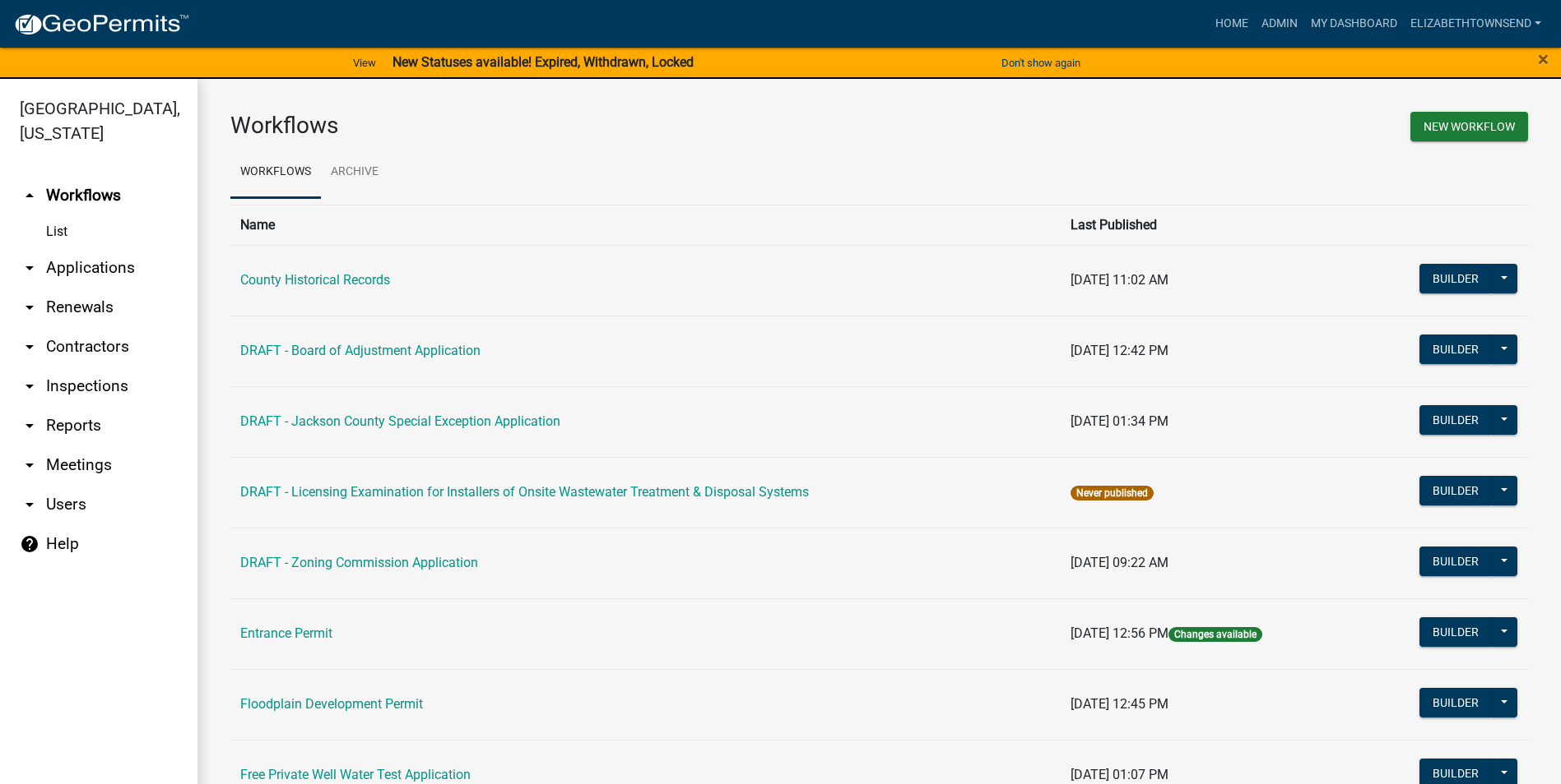
click at [84, 248] on link "arrow_drop_down Applications" at bounding box center [98, 268] width 198 height 40
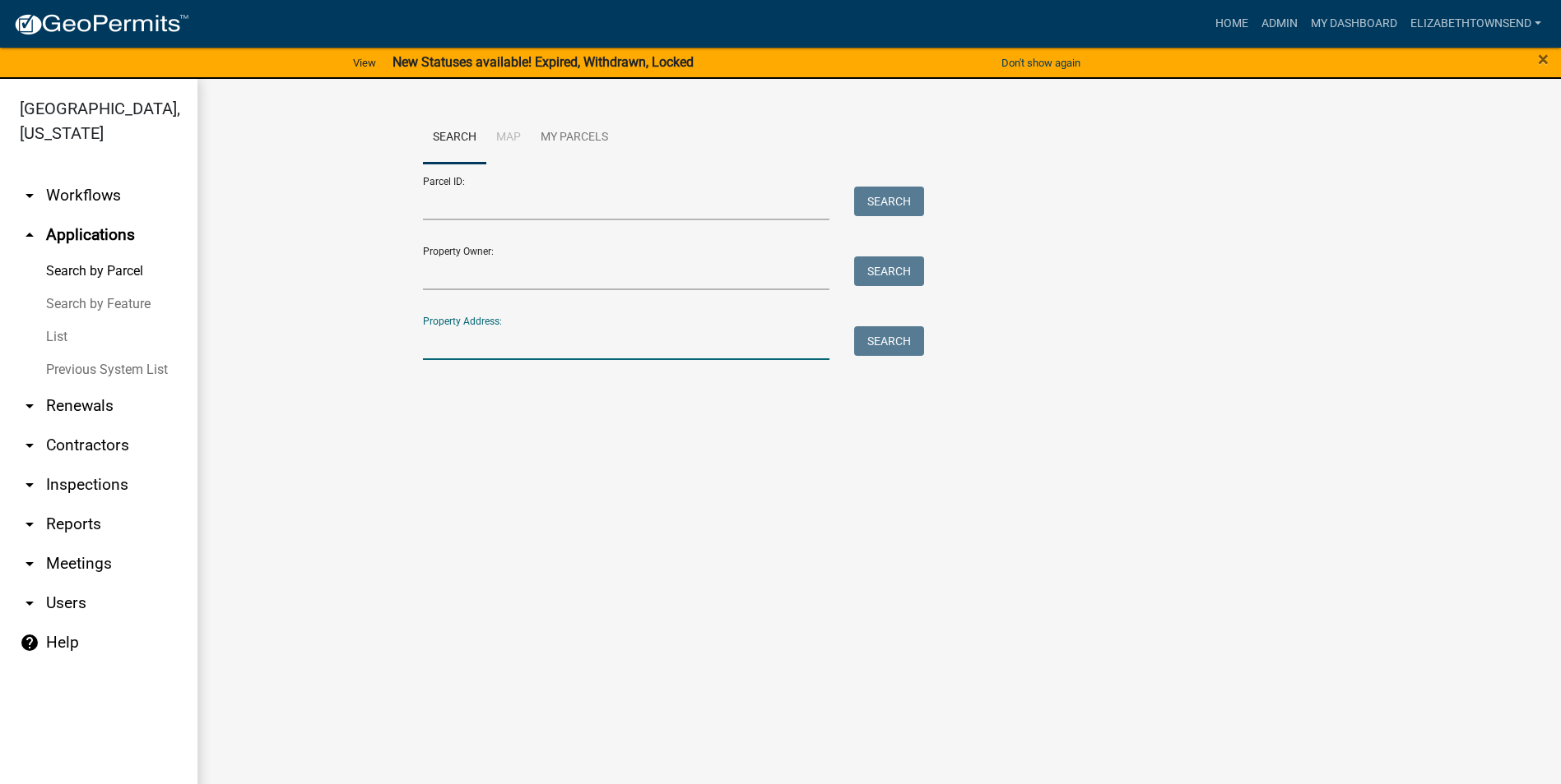
click at [499, 341] on input "Property Address:" at bounding box center [627, 343] width 407 height 34
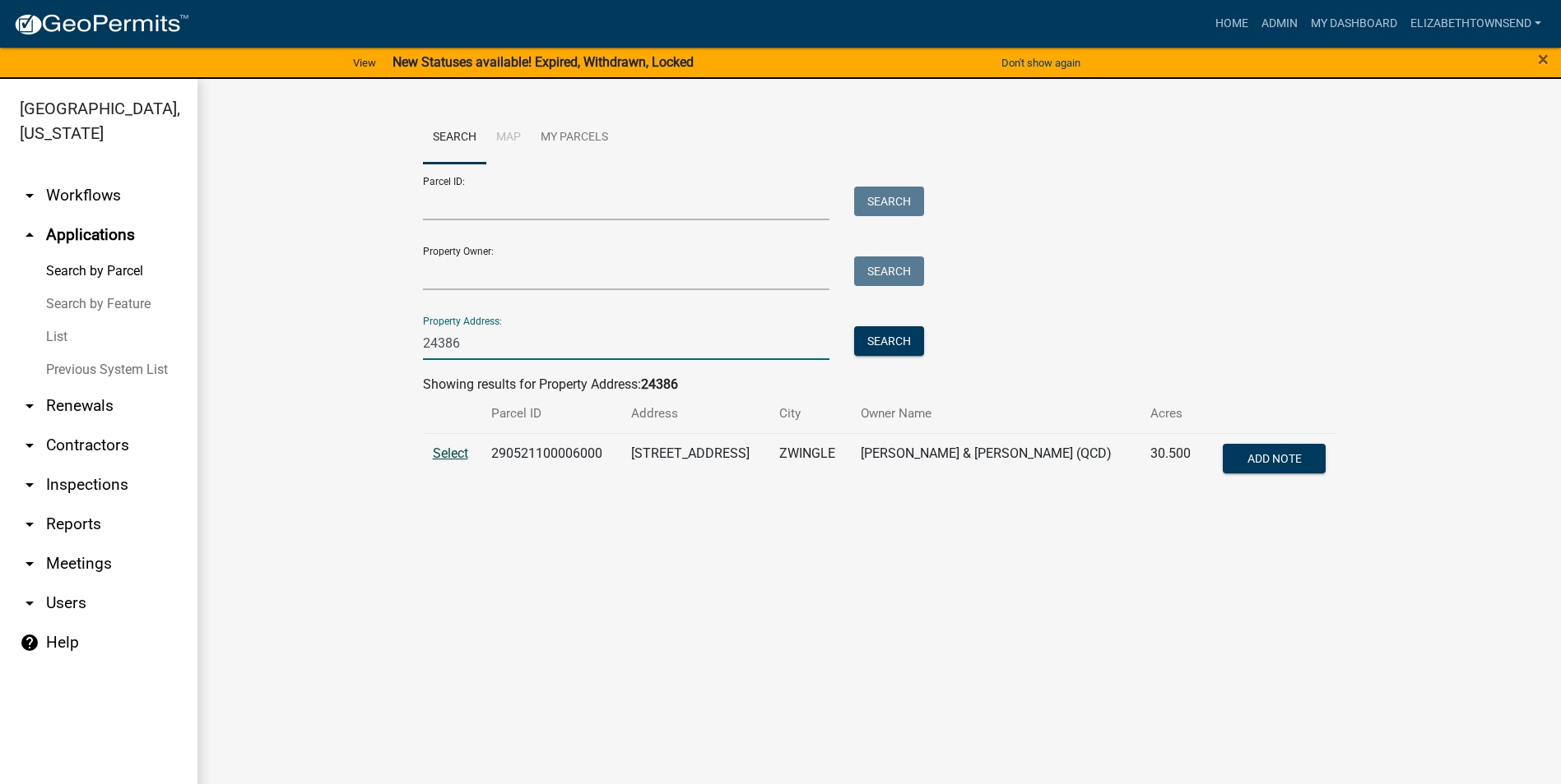
click at [457, 451] on span "Select" at bounding box center [450, 454] width 35 height 16
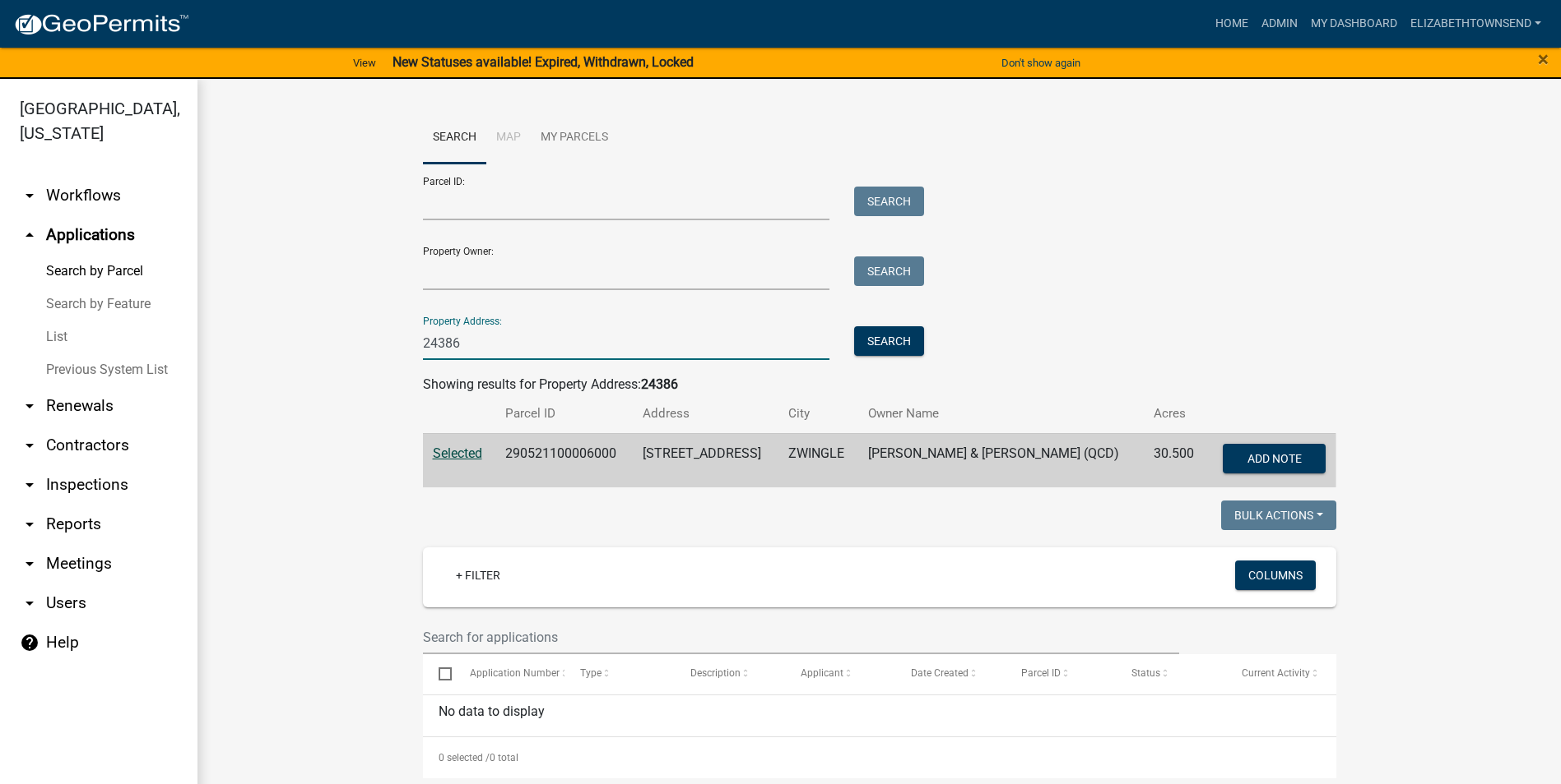
drag, startPoint x: 464, startPoint y: 344, endPoint x: 345, endPoint y: 342, distance: 119.0
click at [345, 342] on wm-workflow-application-search-view "Search Map My Parcels Parcel ID: Search Property Owner: Search Property Address…" at bounding box center [878, 596] width 1297 height 968
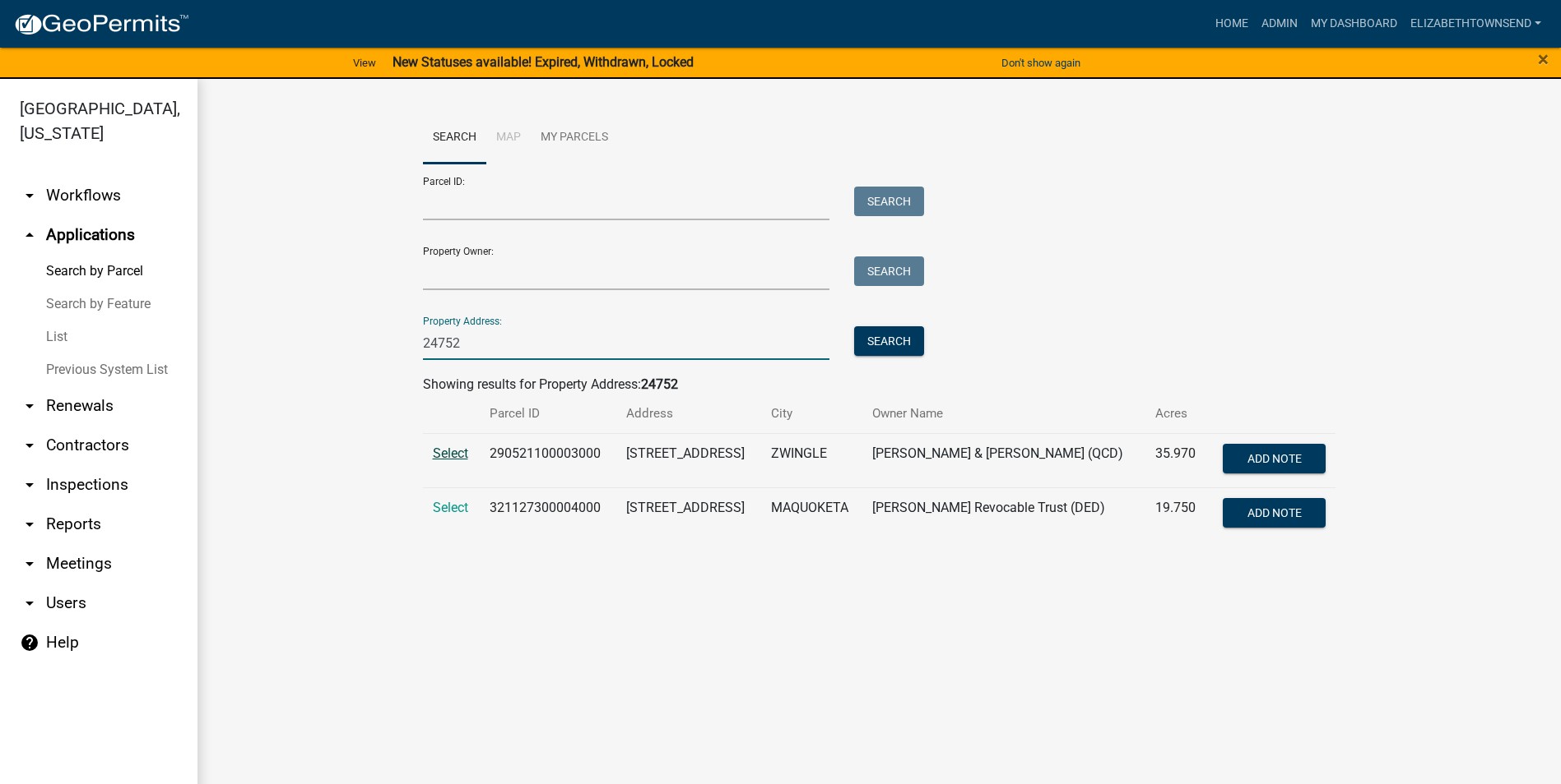
type input "24752"
click at [457, 452] on span "Select" at bounding box center [450, 454] width 35 height 16
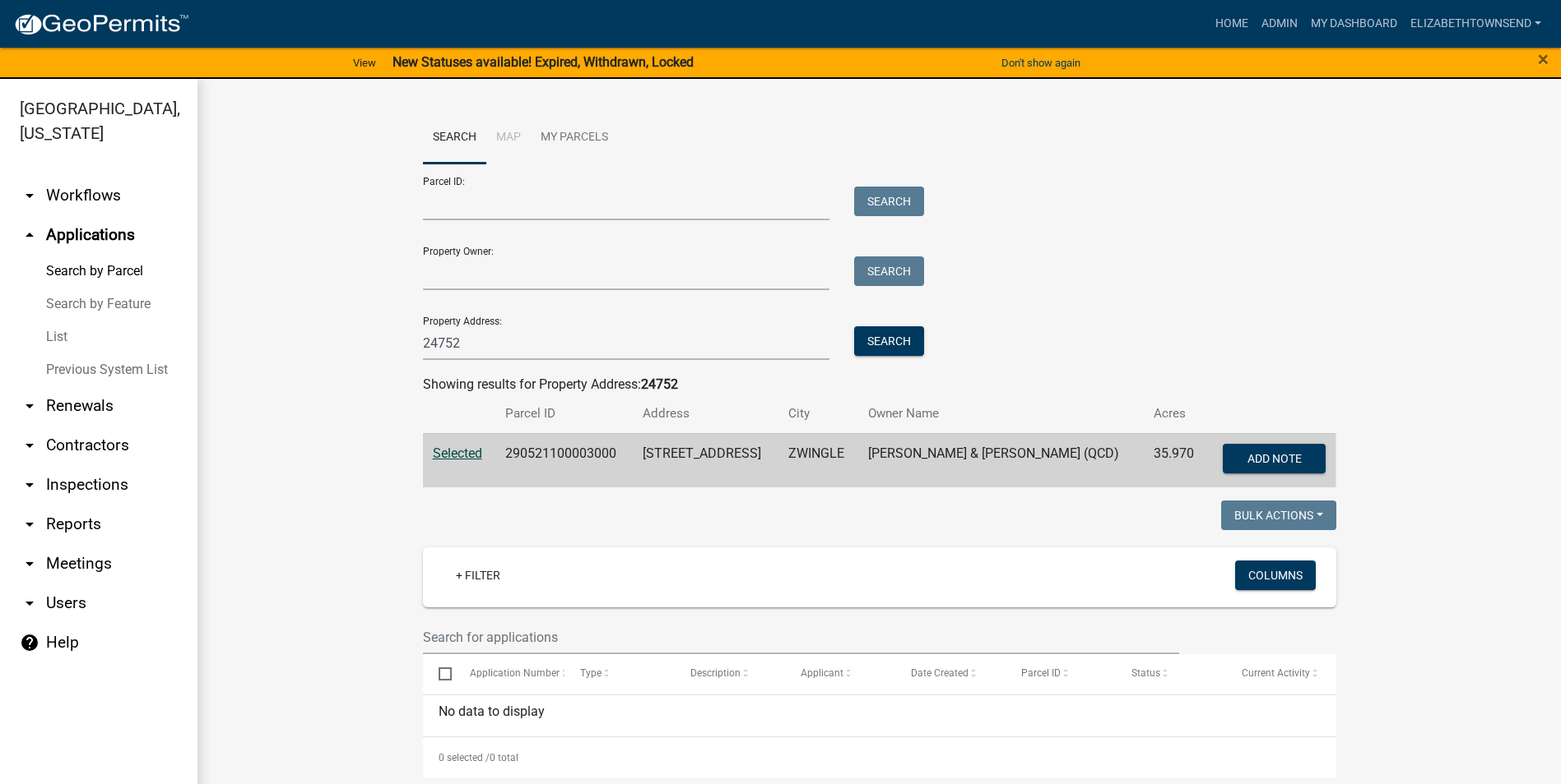
click at [119, 354] on link "Previous System List" at bounding box center [98, 370] width 198 height 33
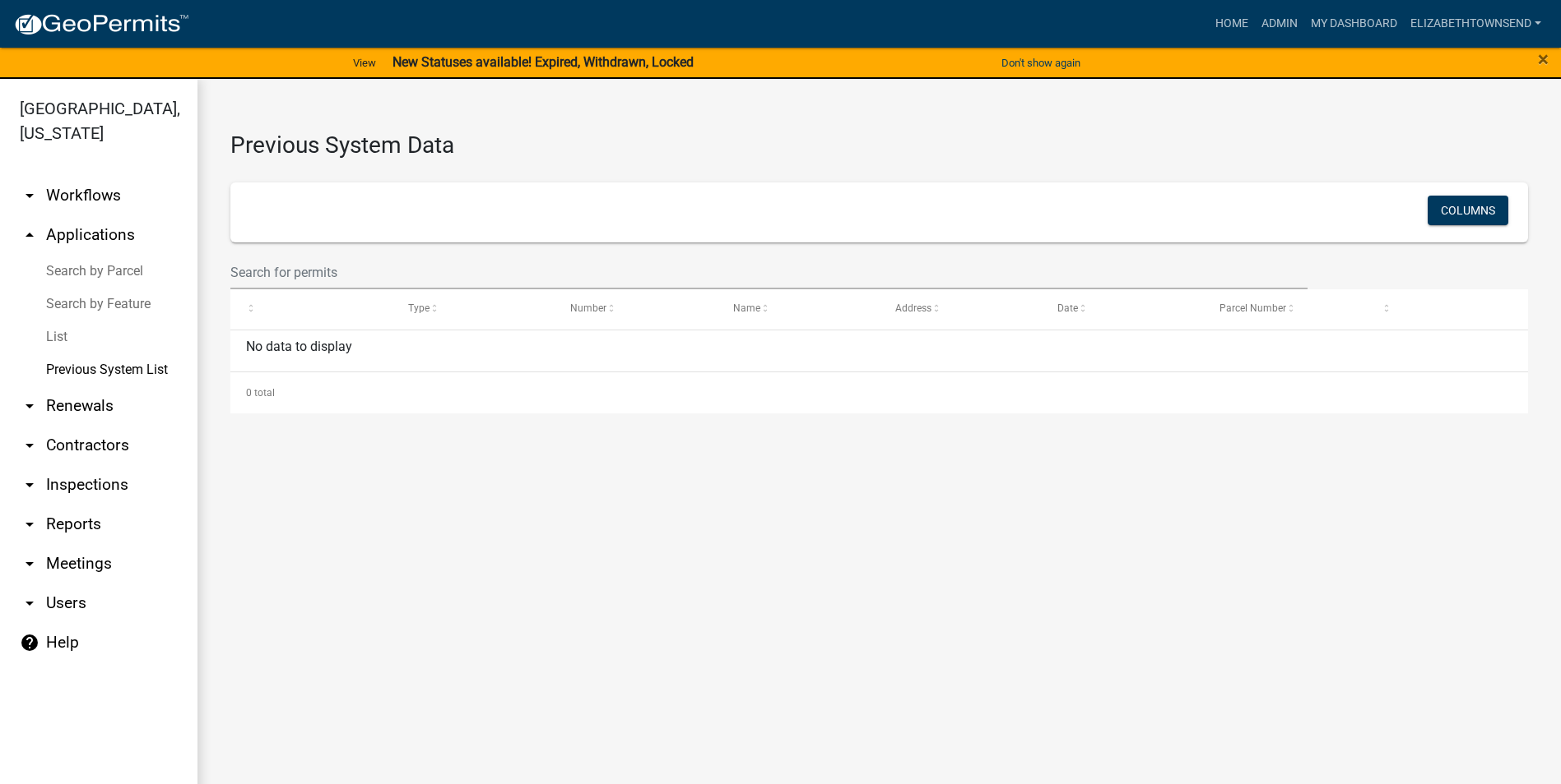
click at [73, 255] on link "Search by Parcel" at bounding box center [98, 272] width 198 height 33
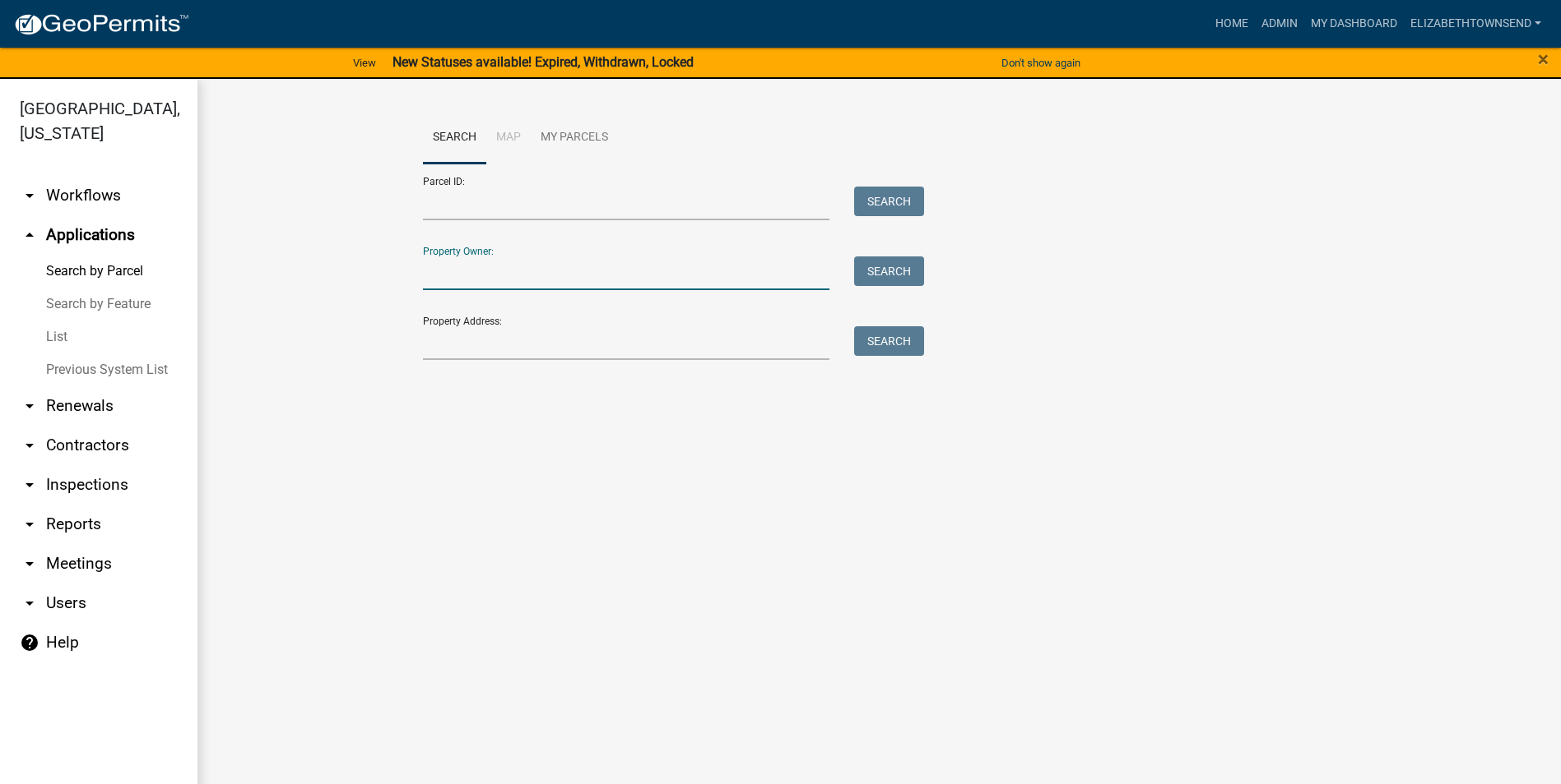
click at [477, 272] on input "Property Owner:" at bounding box center [627, 273] width 407 height 34
click at [403, 297] on wm-workflow-application-search-view "Search Map My Parcels Parcel ID: Search Property Owner: Search Property Address…" at bounding box center [878, 243] width 1297 height 263
click at [441, 336] on input "Property Address:" at bounding box center [627, 343] width 407 height 34
click at [96, 354] on link "Previous System List" at bounding box center [98, 370] width 198 height 33
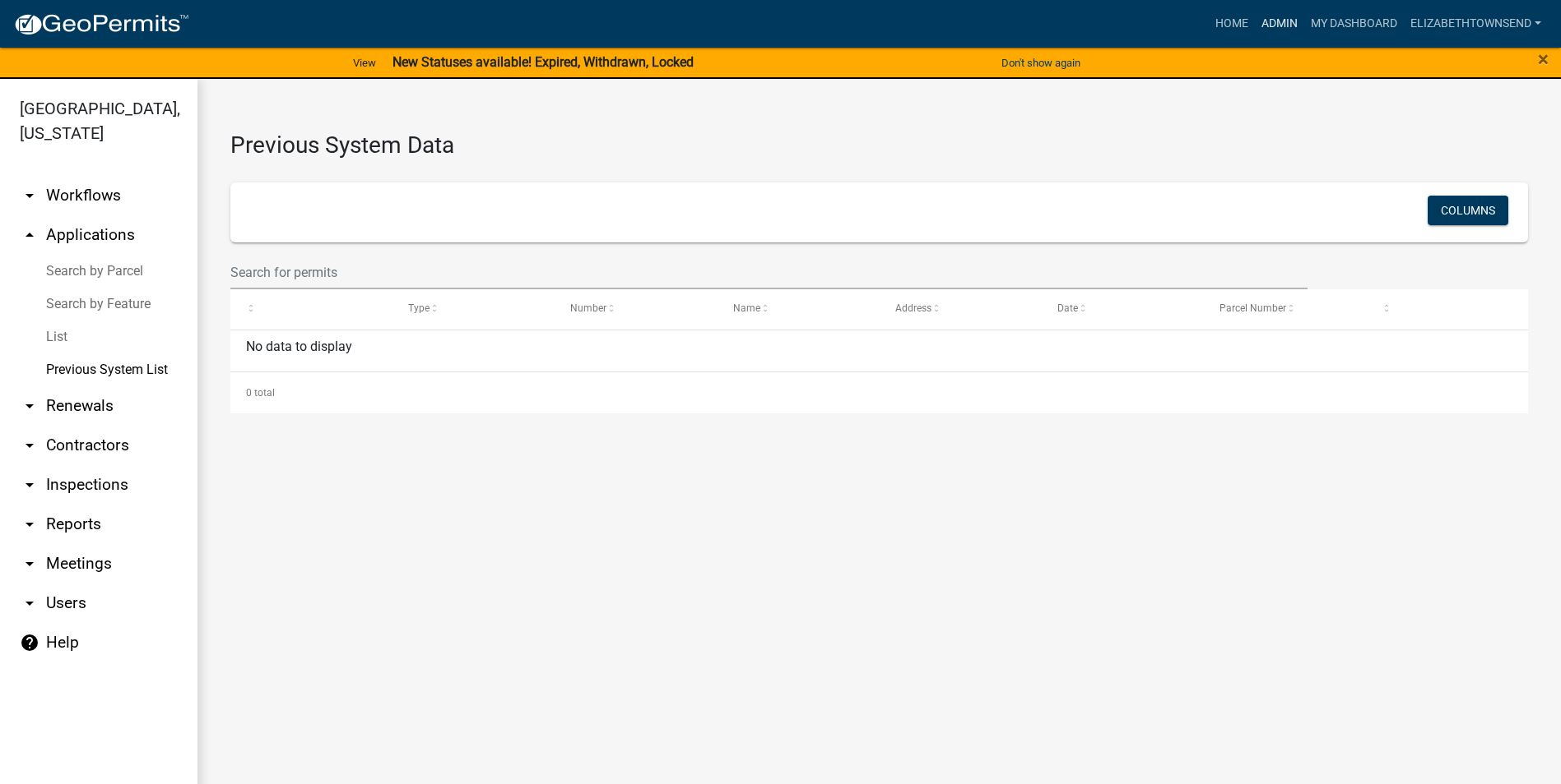
click at [1265, 23] on link "Admin" at bounding box center [1279, 23] width 50 height 31
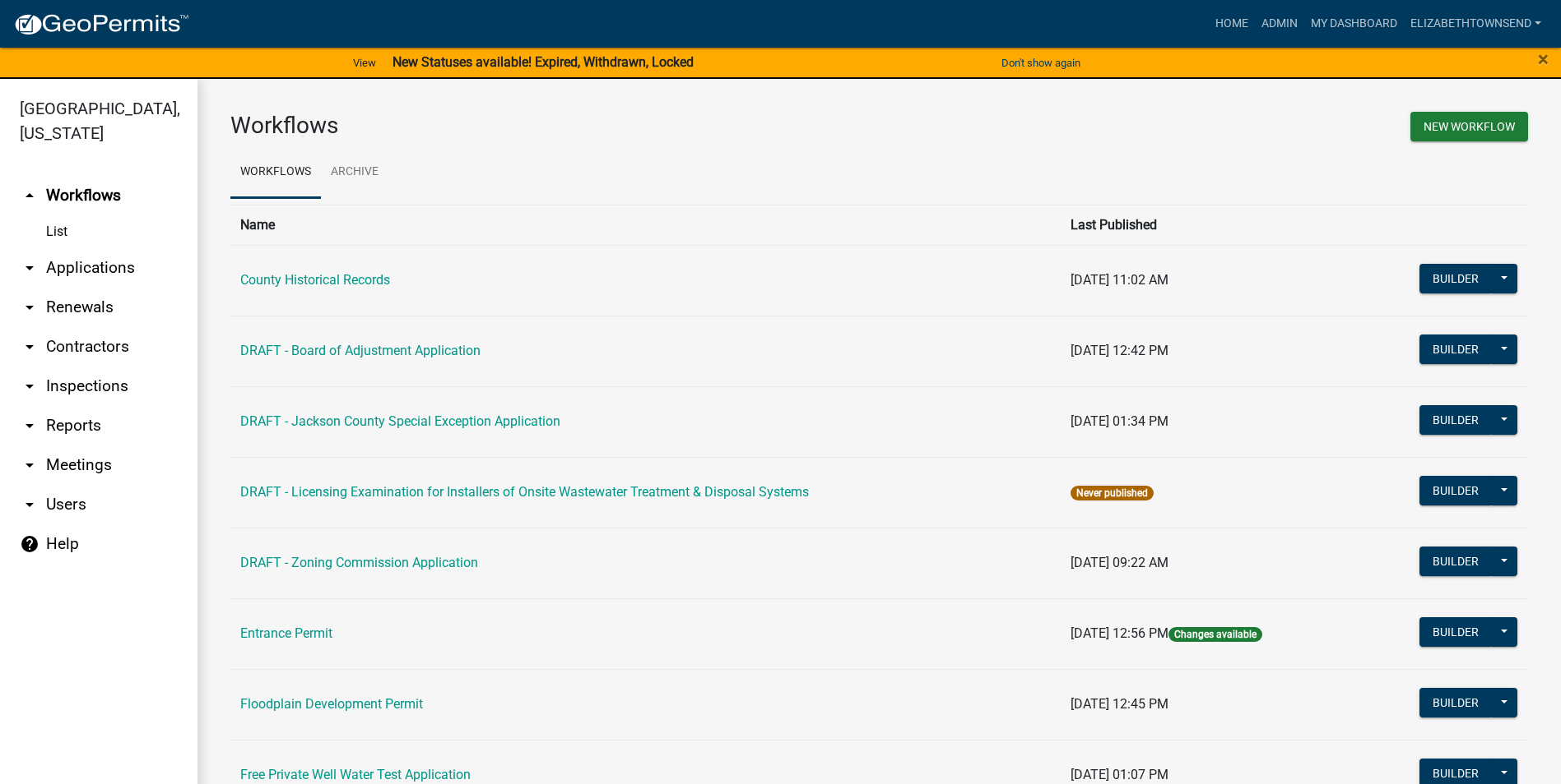
click at [79, 248] on link "arrow_drop_down Applications" at bounding box center [98, 268] width 198 height 40
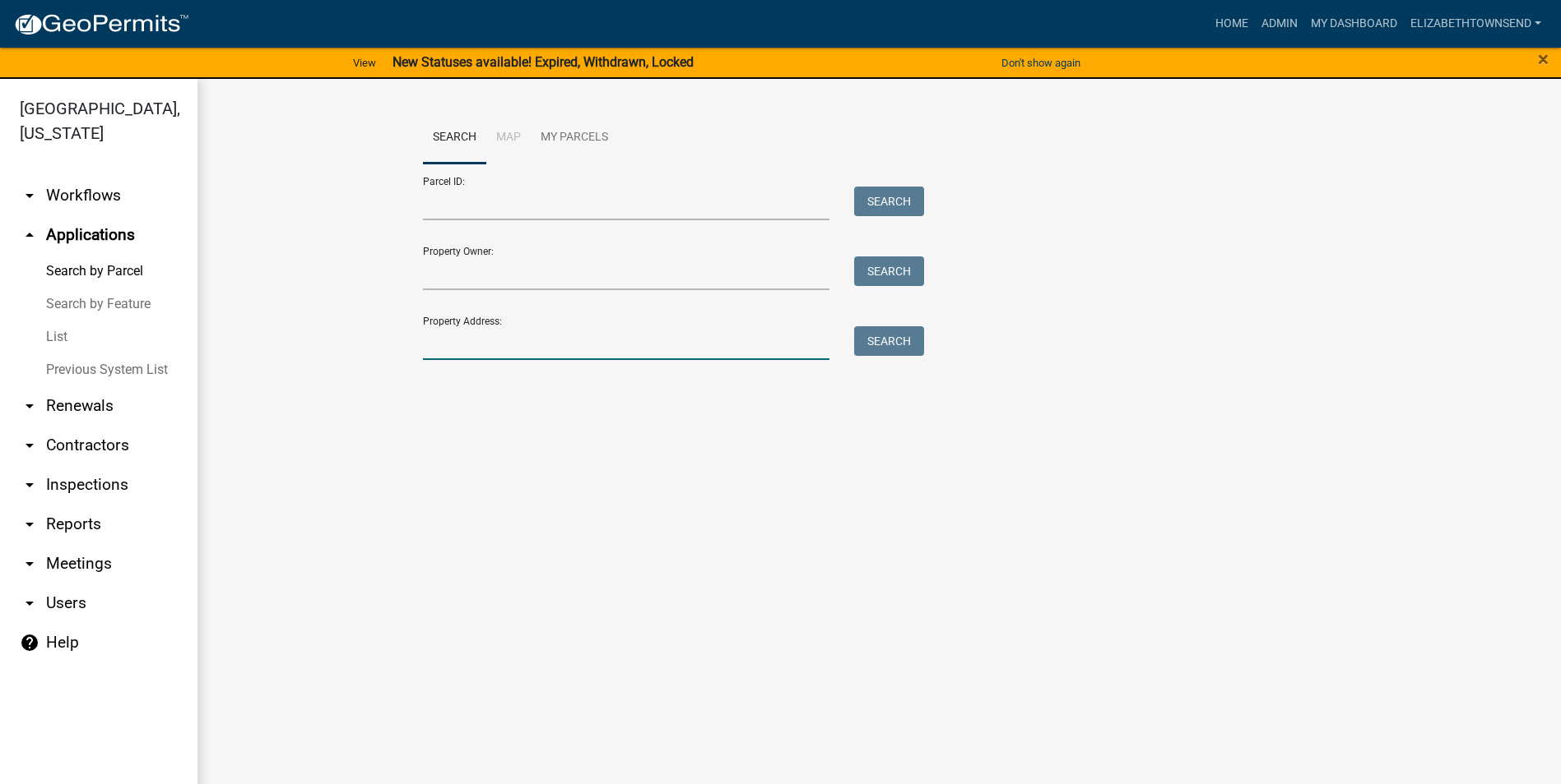
click at [441, 335] on input "Property Address:" at bounding box center [627, 343] width 407 height 34
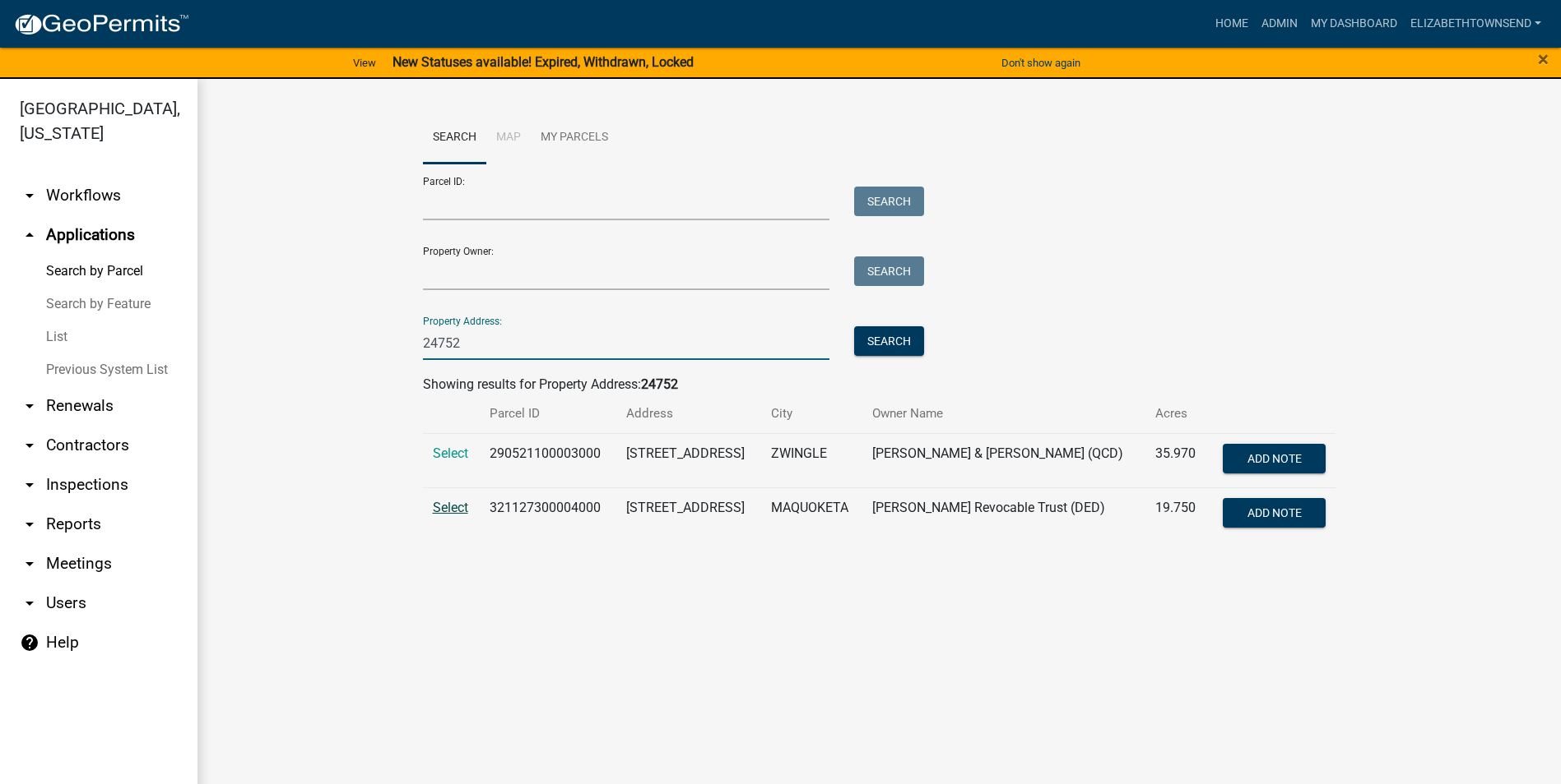
type input "24752"
click at [446, 512] on span "Select" at bounding box center [450, 507] width 35 height 16
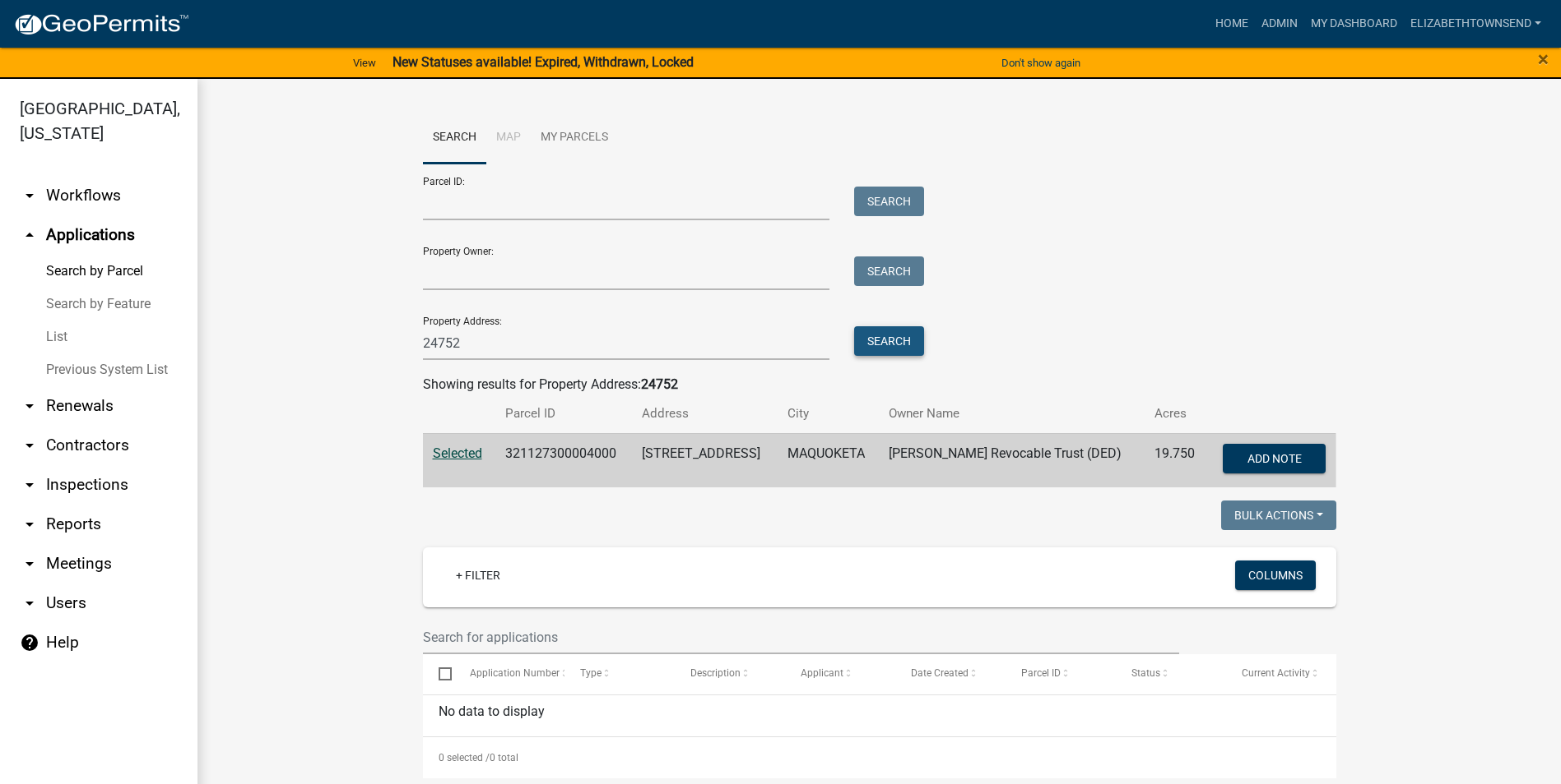
click at [883, 340] on button "Search" at bounding box center [889, 341] width 70 height 29
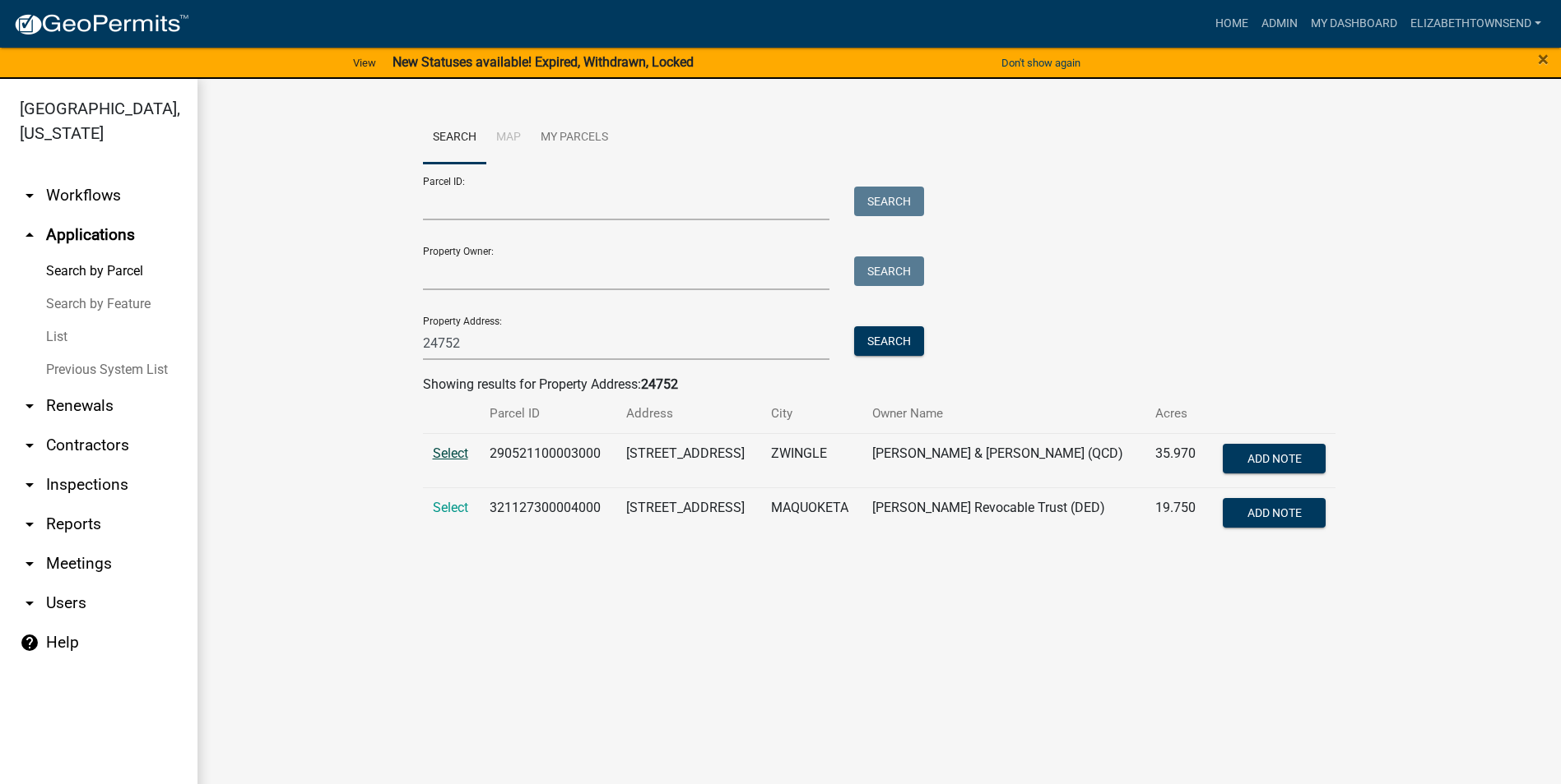
click at [465, 454] on span "Select" at bounding box center [450, 454] width 35 height 16
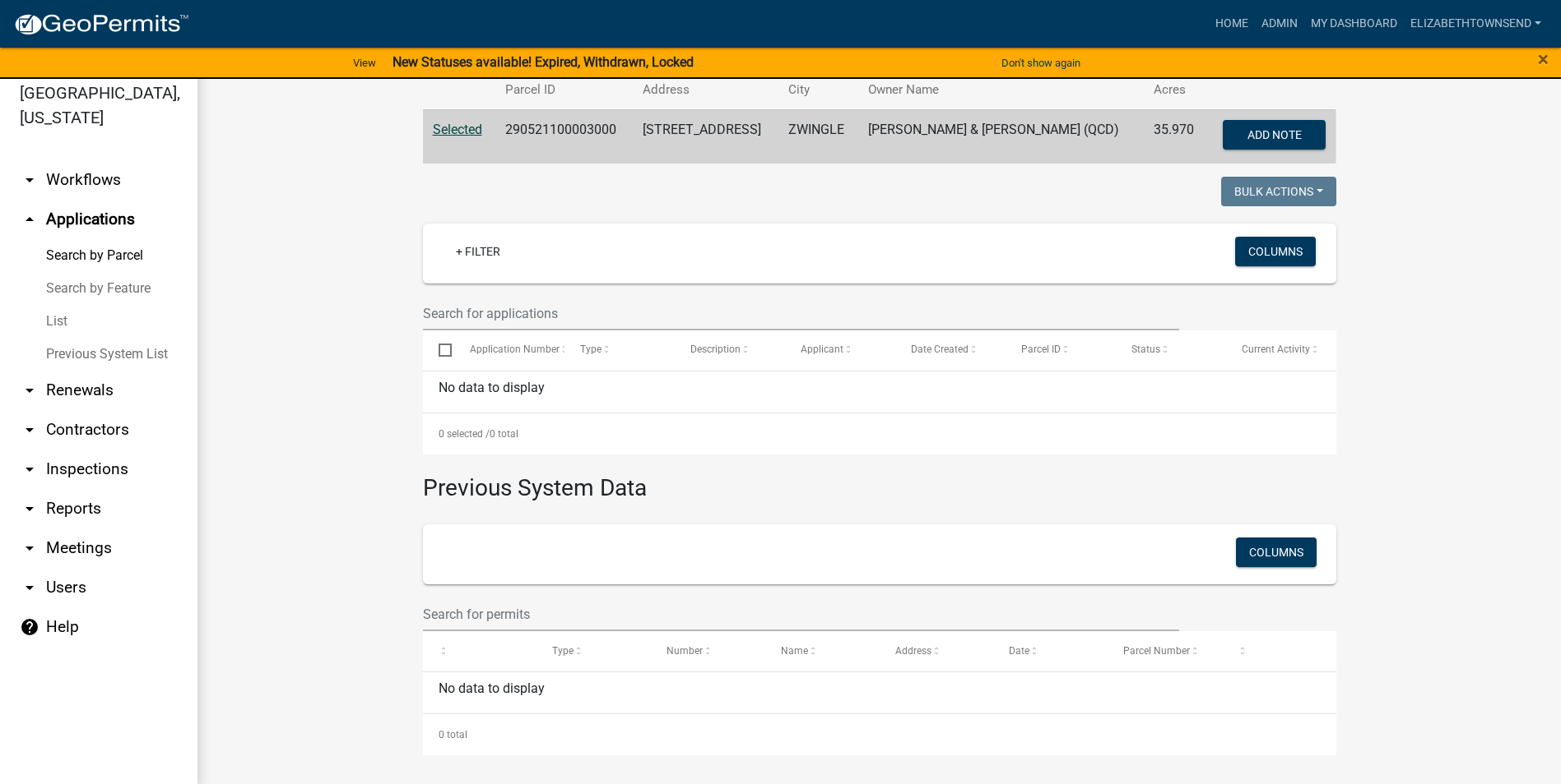
scroll to position [19, 0]
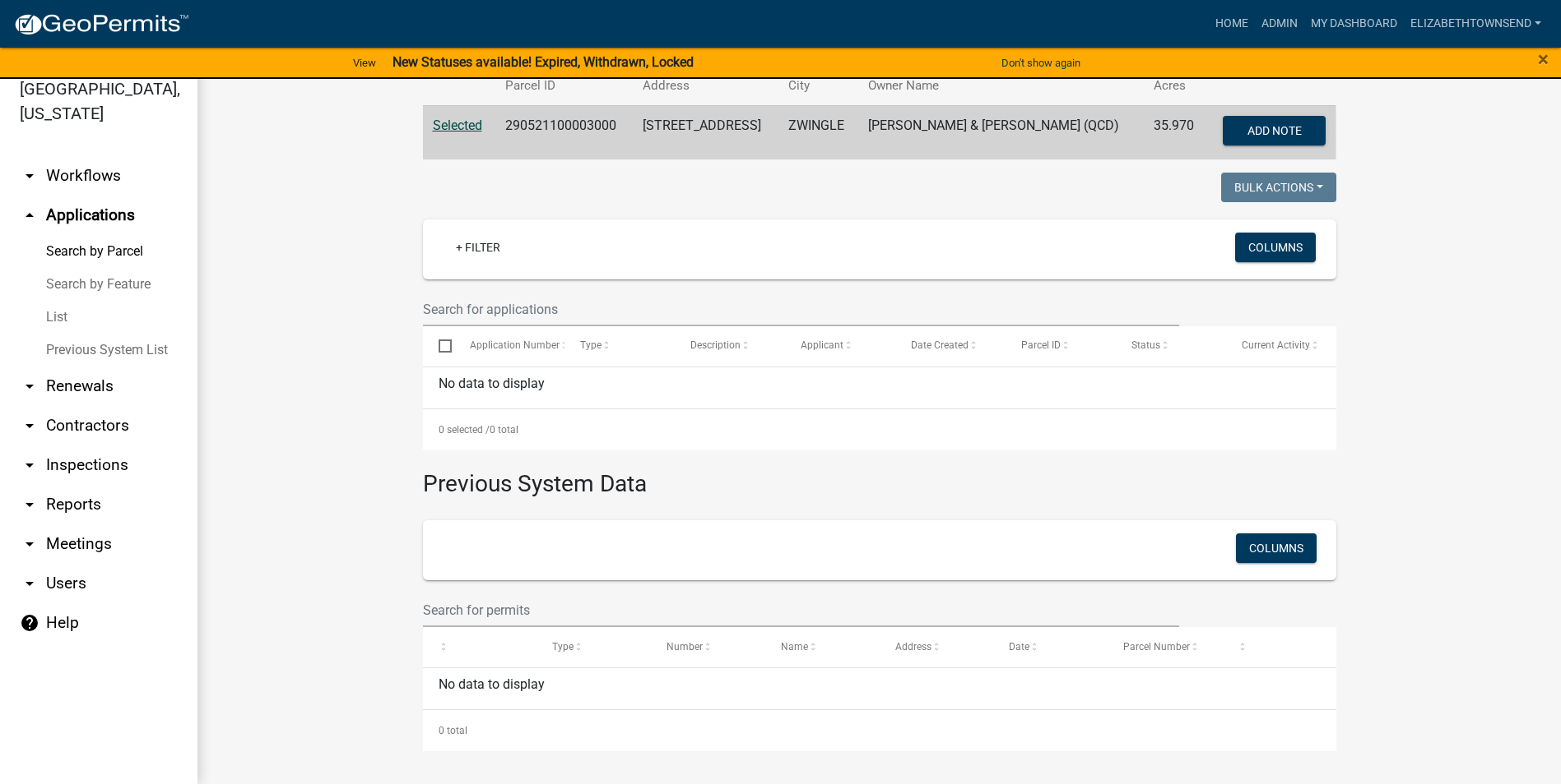
click at [96, 446] on link "arrow_drop_down Inspections" at bounding box center [98, 466] width 198 height 40
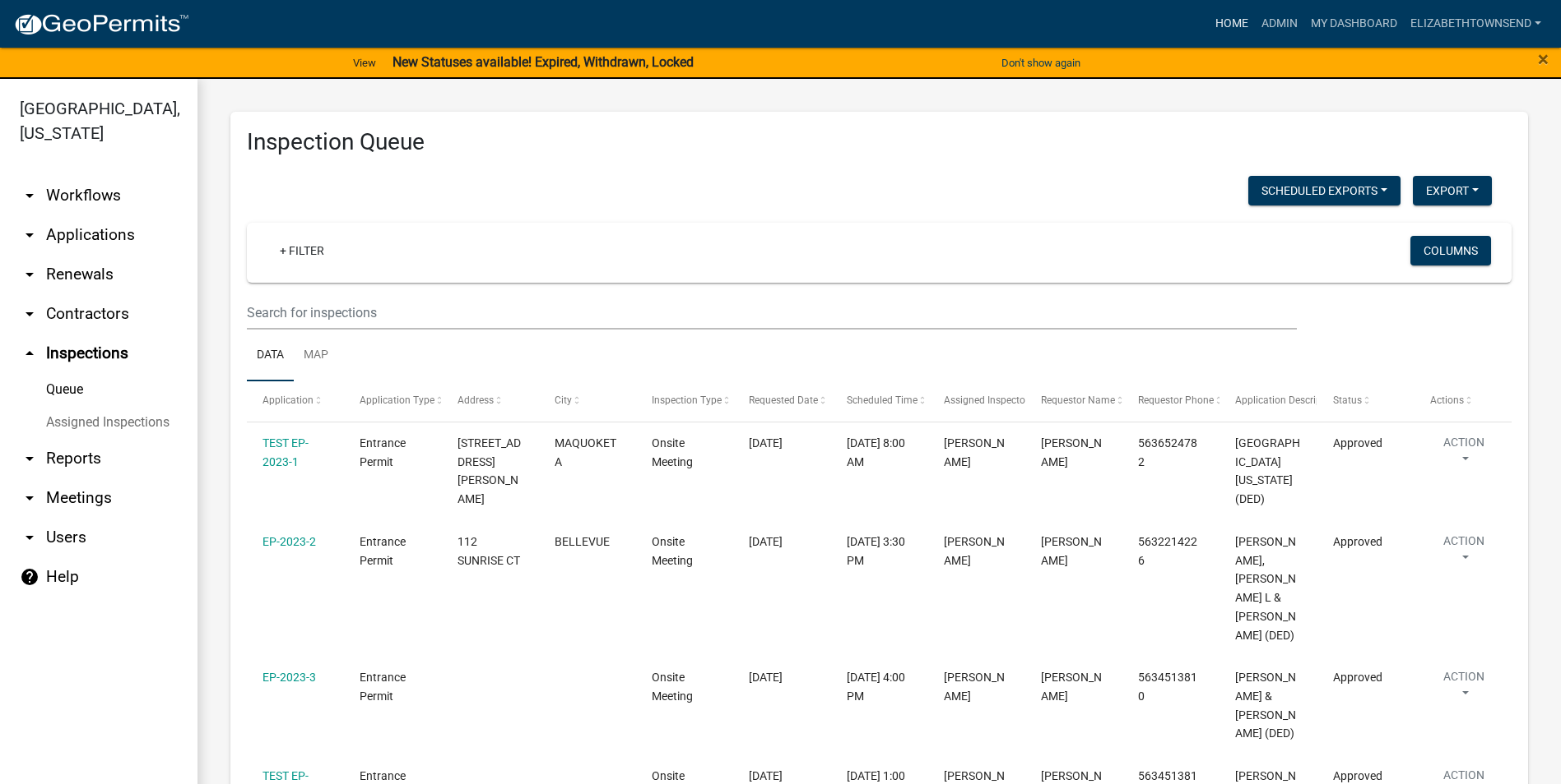
click at [1234, 19] on link "Home" at bounding box center [1231, 23] width 46 height 31
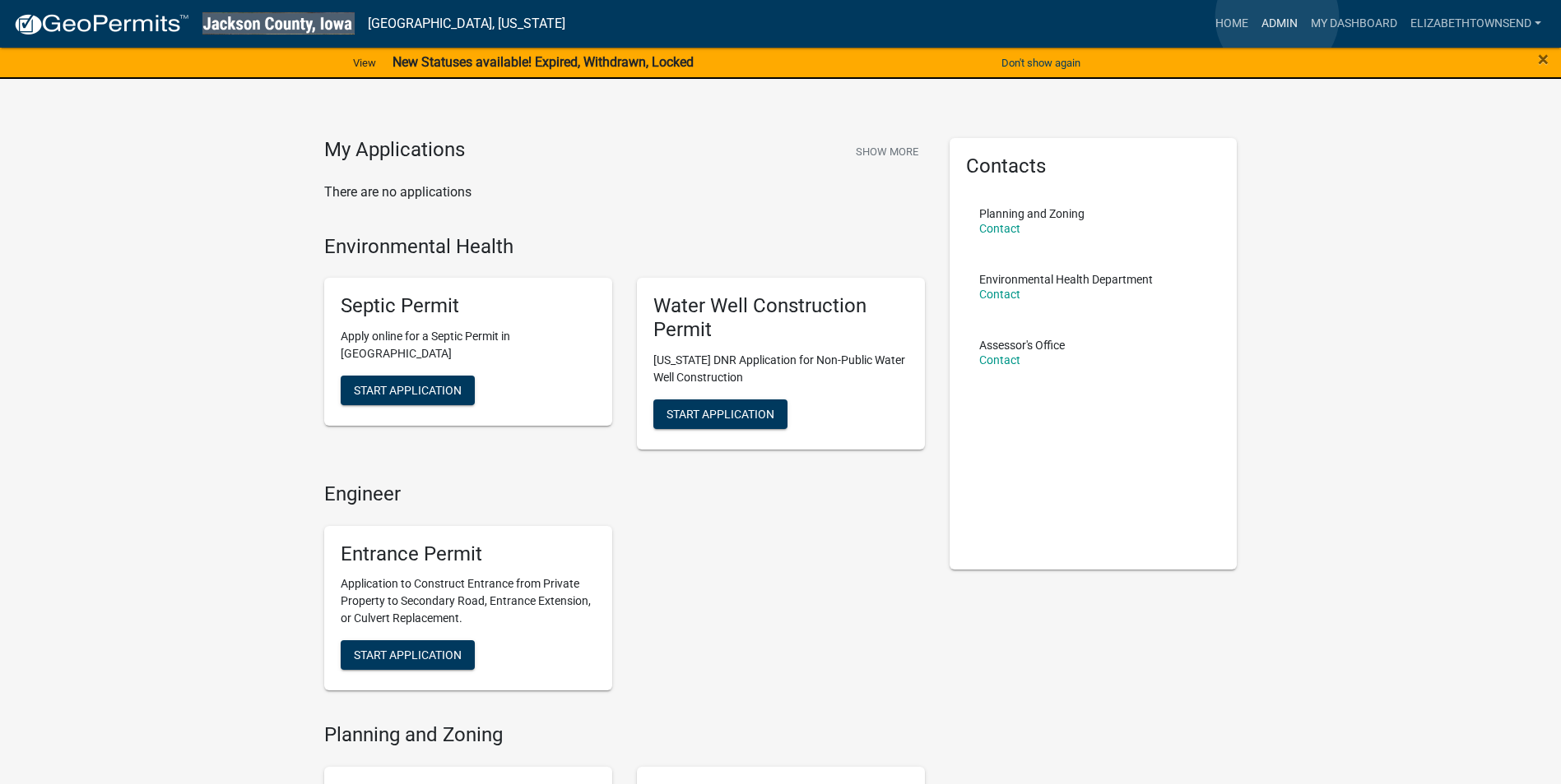
click at [1276, 18] on link "Admin" at bounding box center [1279, 23] width 50 height 31
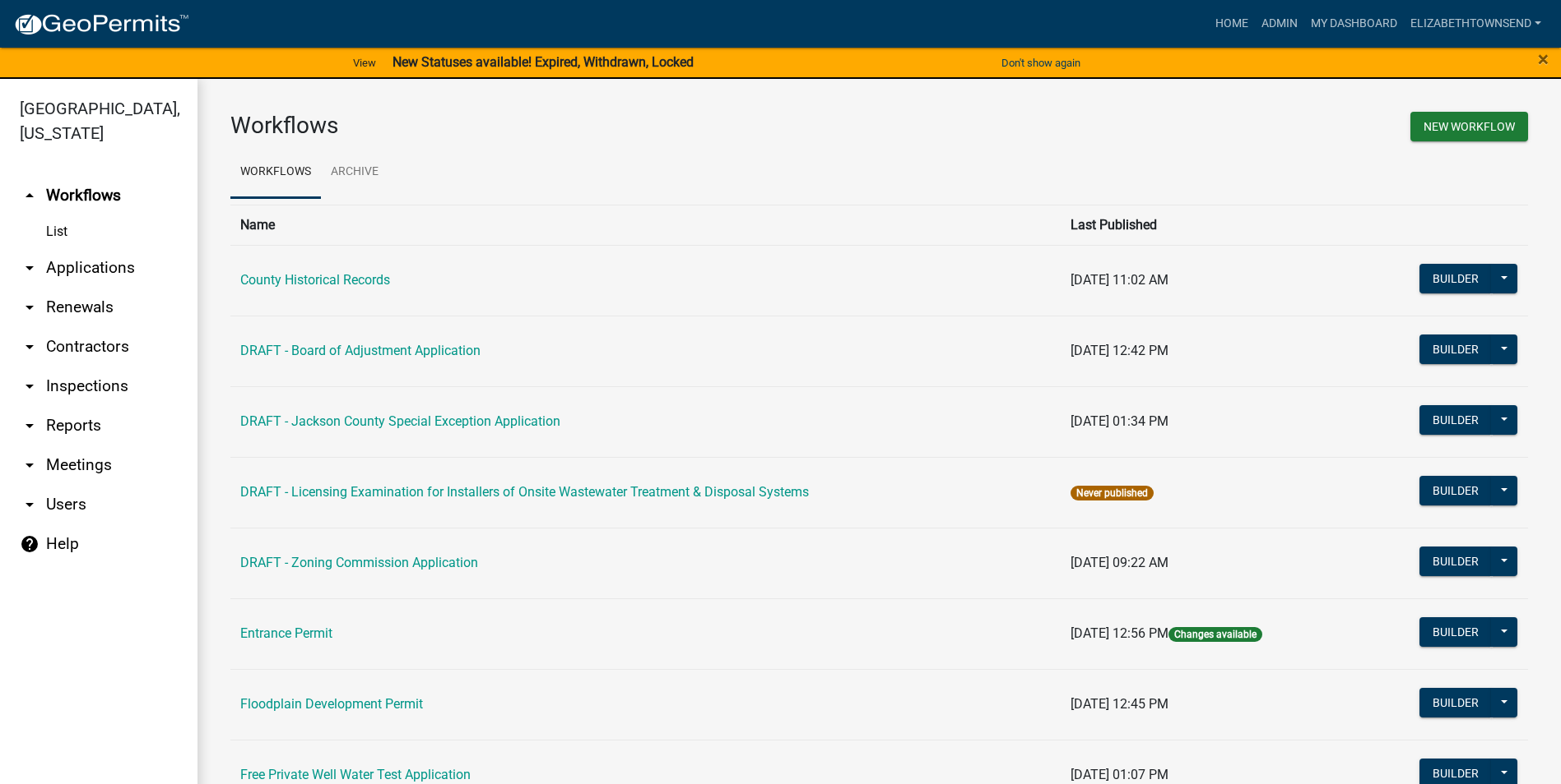
click at [71, 248] on link "arrow_drop_down Applications" at bounding box center [98, 268] width 198 height 40
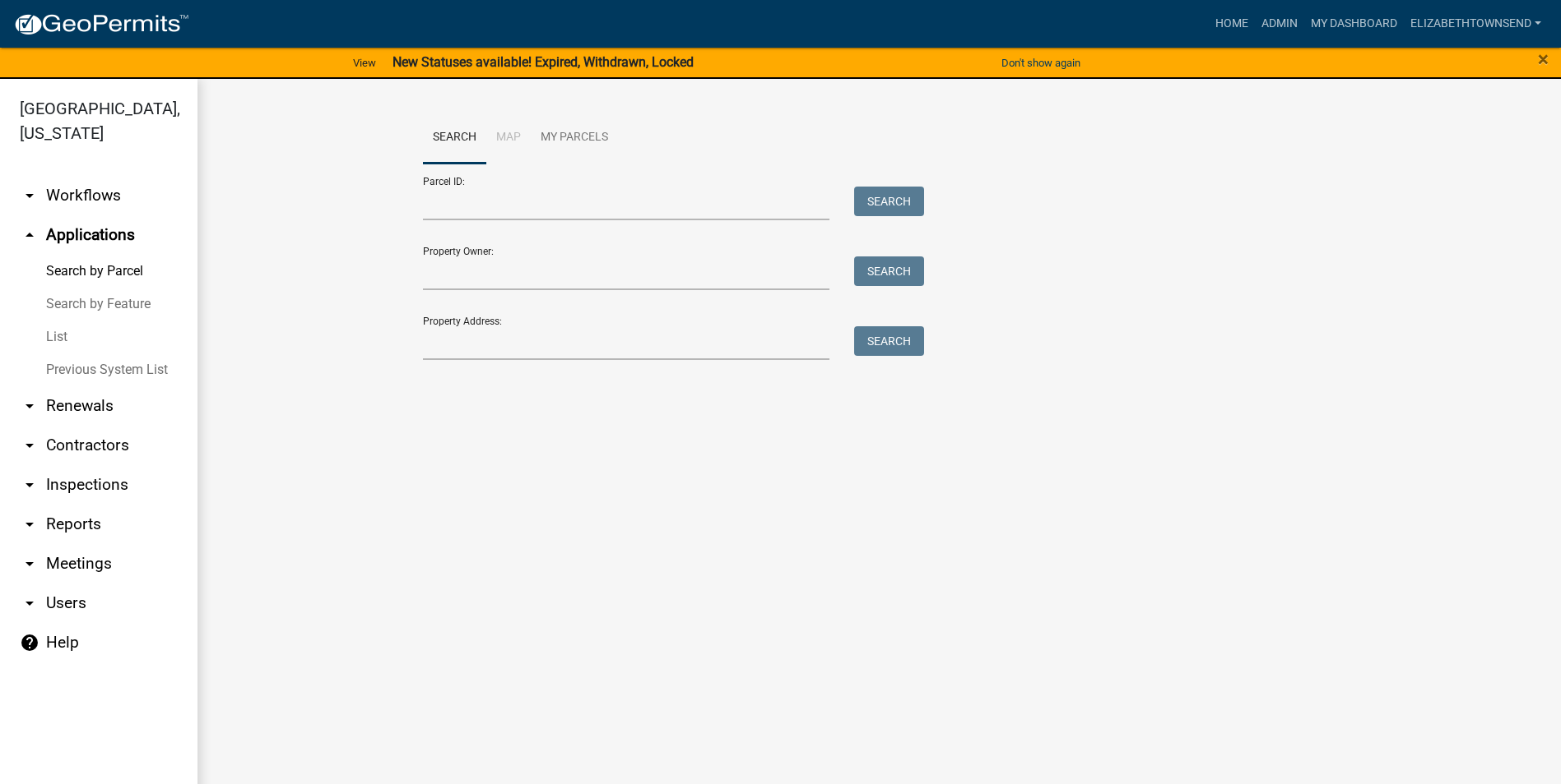
click at [67, 178] on link "arrow_drop_down Workflows" at bounding box center [98, 196] width 198 height 40
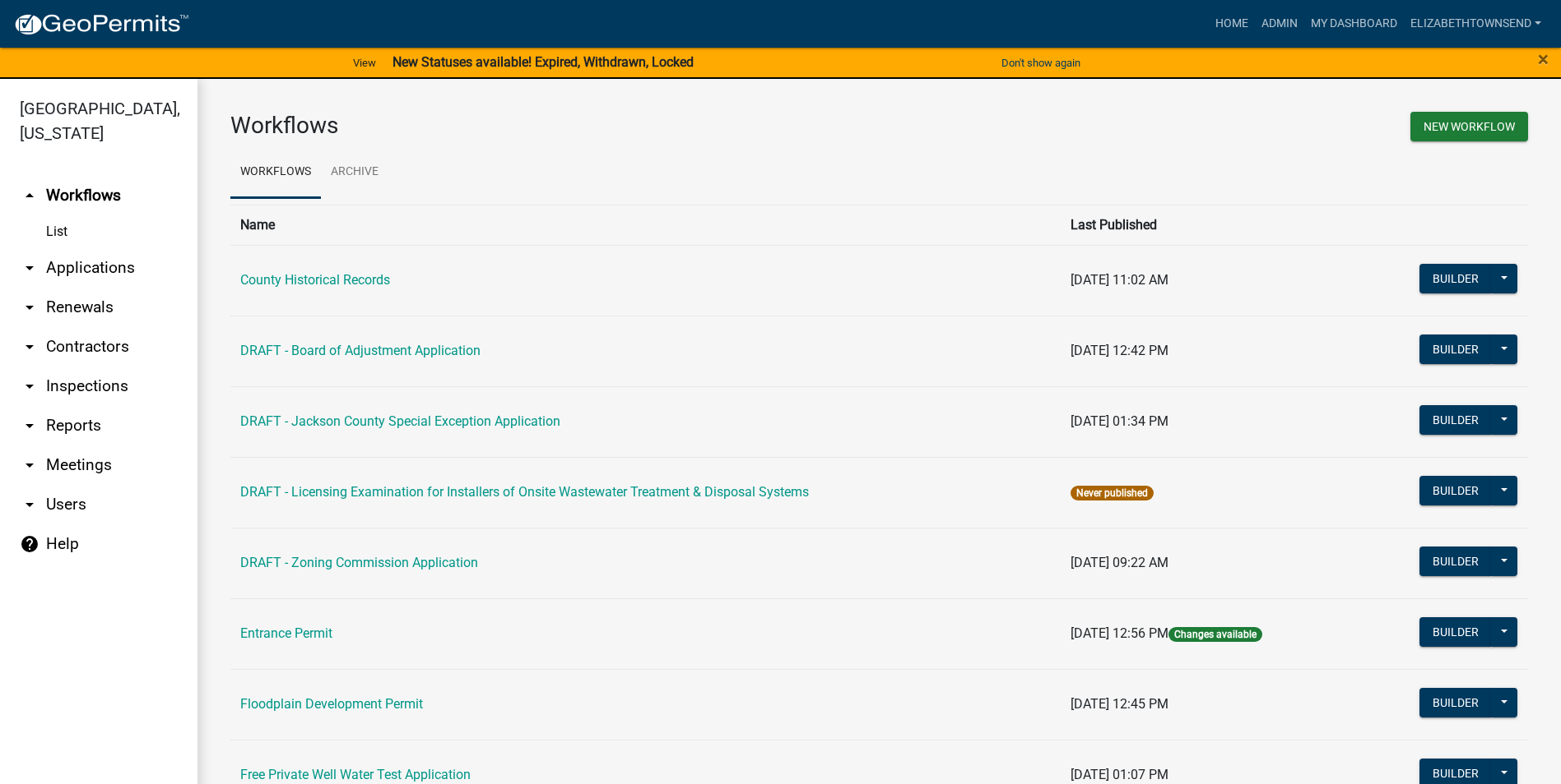
click at [60, 215] on link "List" at bounding box center [98, 232] width 198 height 33
click at [62, 248] on link "arrow_drop_down Applications" at bounding box center [98, 268] width 198 height 40
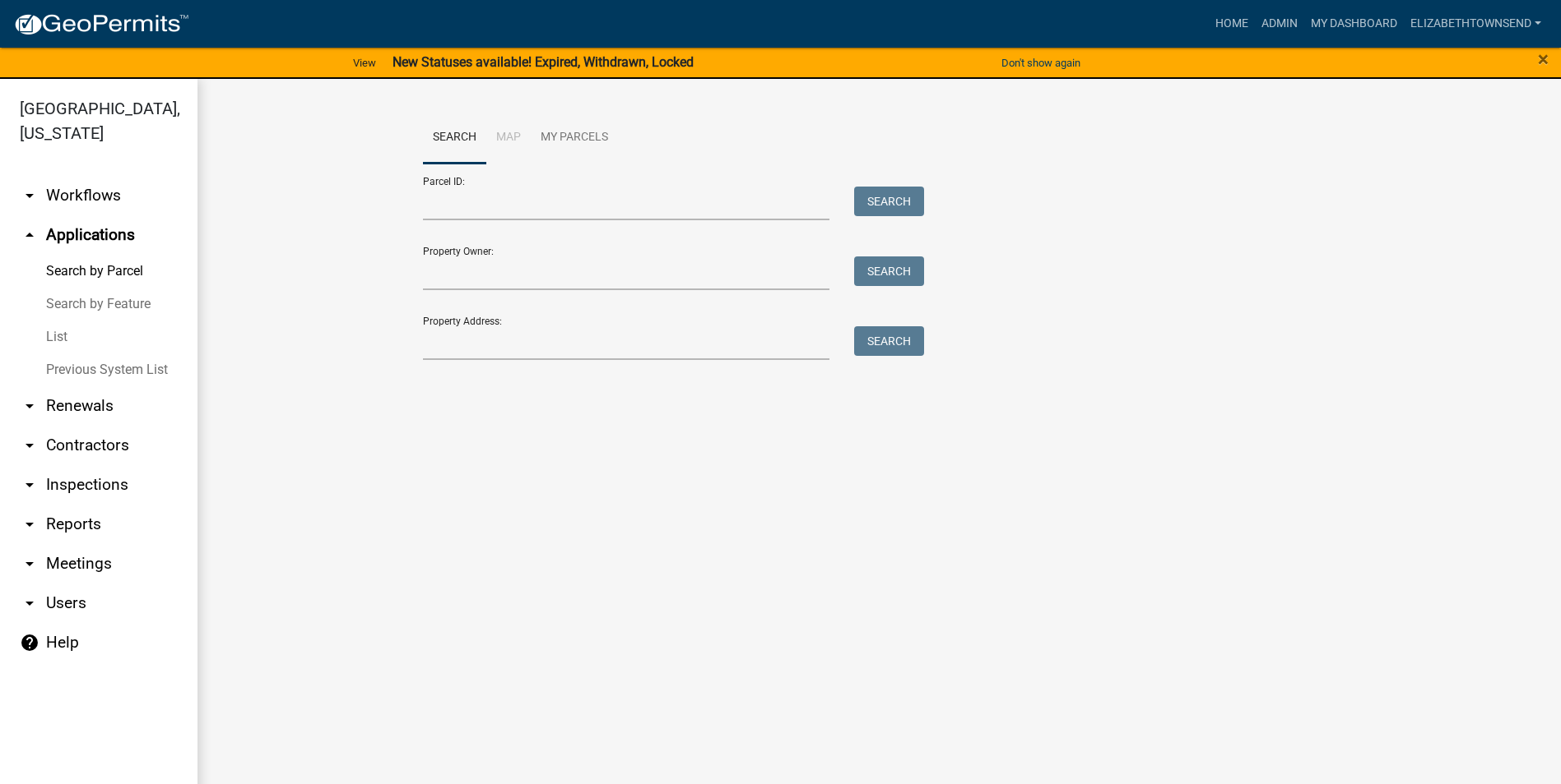
click at [113, 255] on link "Search by Parcel" at bounding box center [98, 272] width 198 height 33
click at [461, 341] on input "Property Address:" at bounding box center [627, 343] width 407 height 34
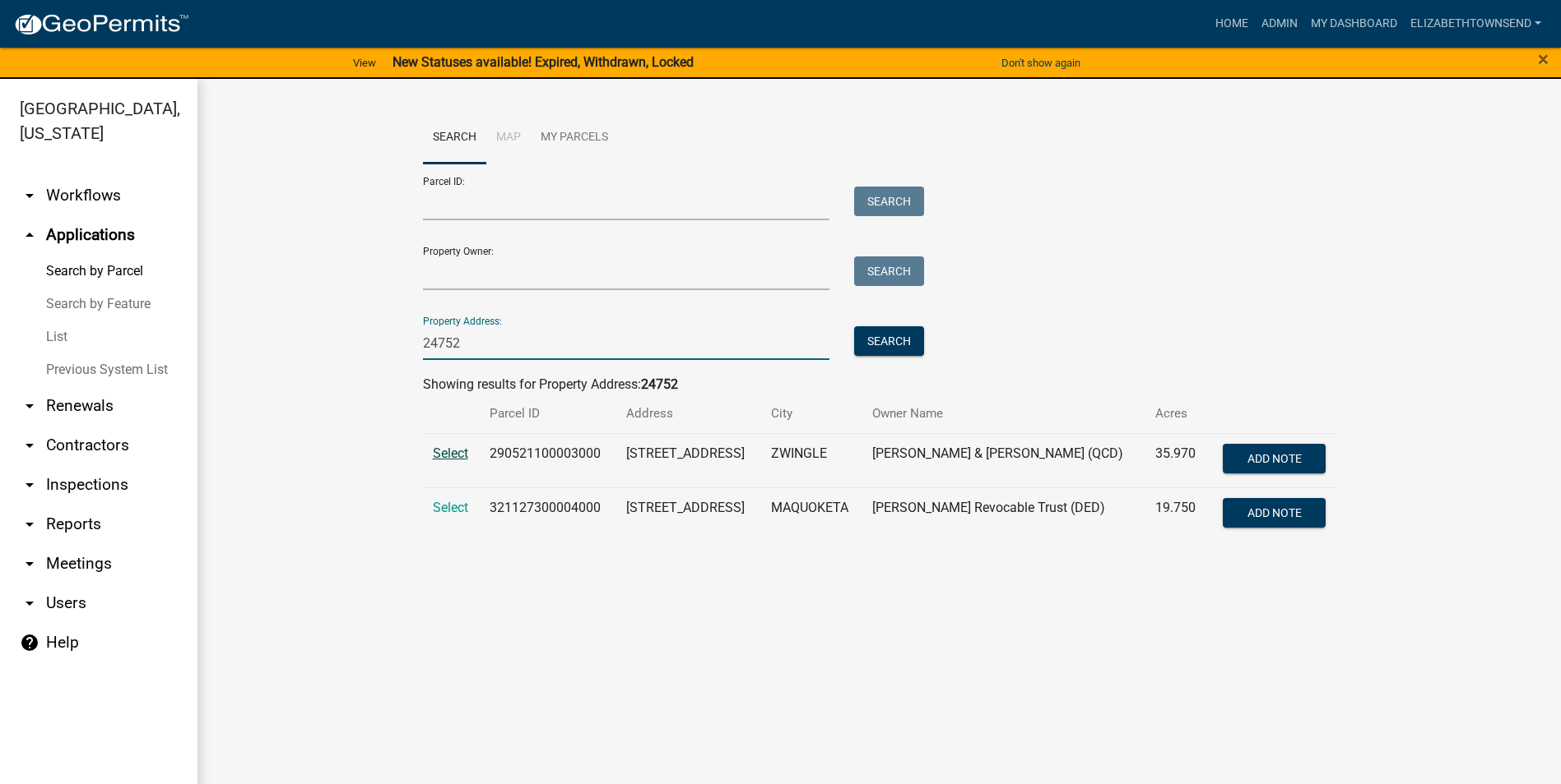
type input "24752"
click at [456, 456] on span "Select" at bounding box center [450, 454] width 35 height 16
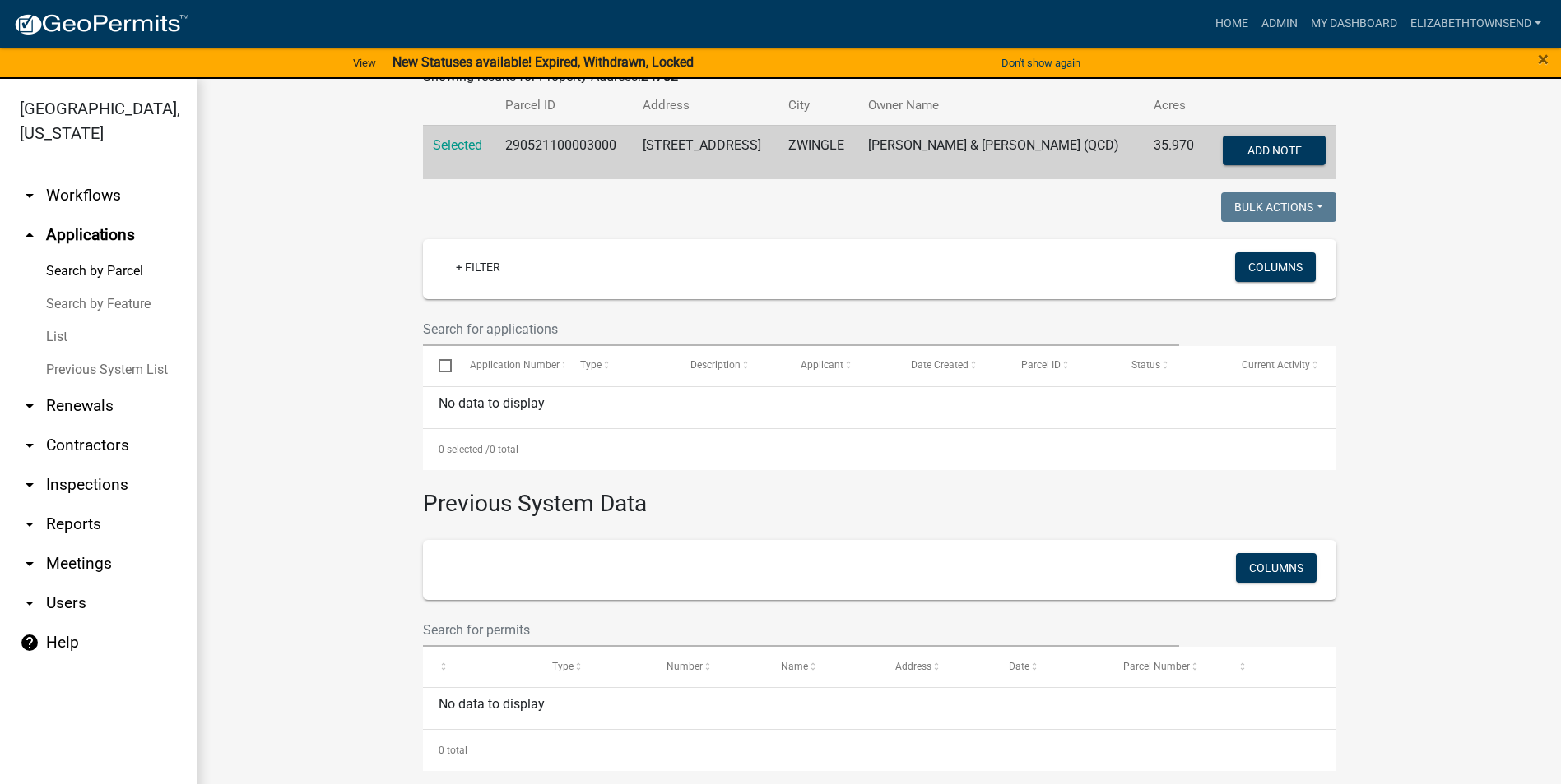
click at [78, 387] on link "arrow_drop_down Renewals" at bounding box center [98, 406] width 198 height 40
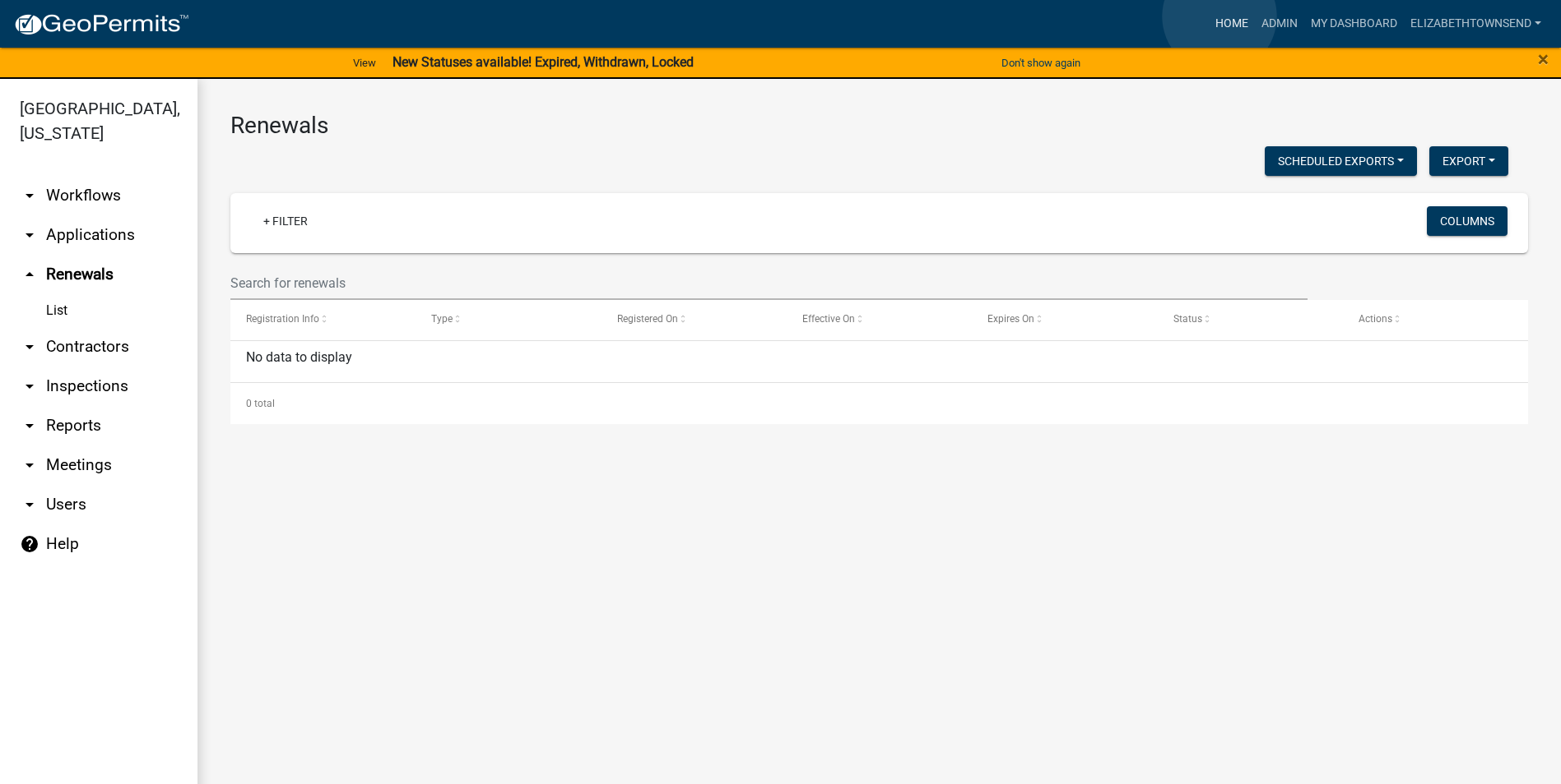
click at [1220, 17] on link "Home" at bounding box center [1231, 23] width 46 height 31
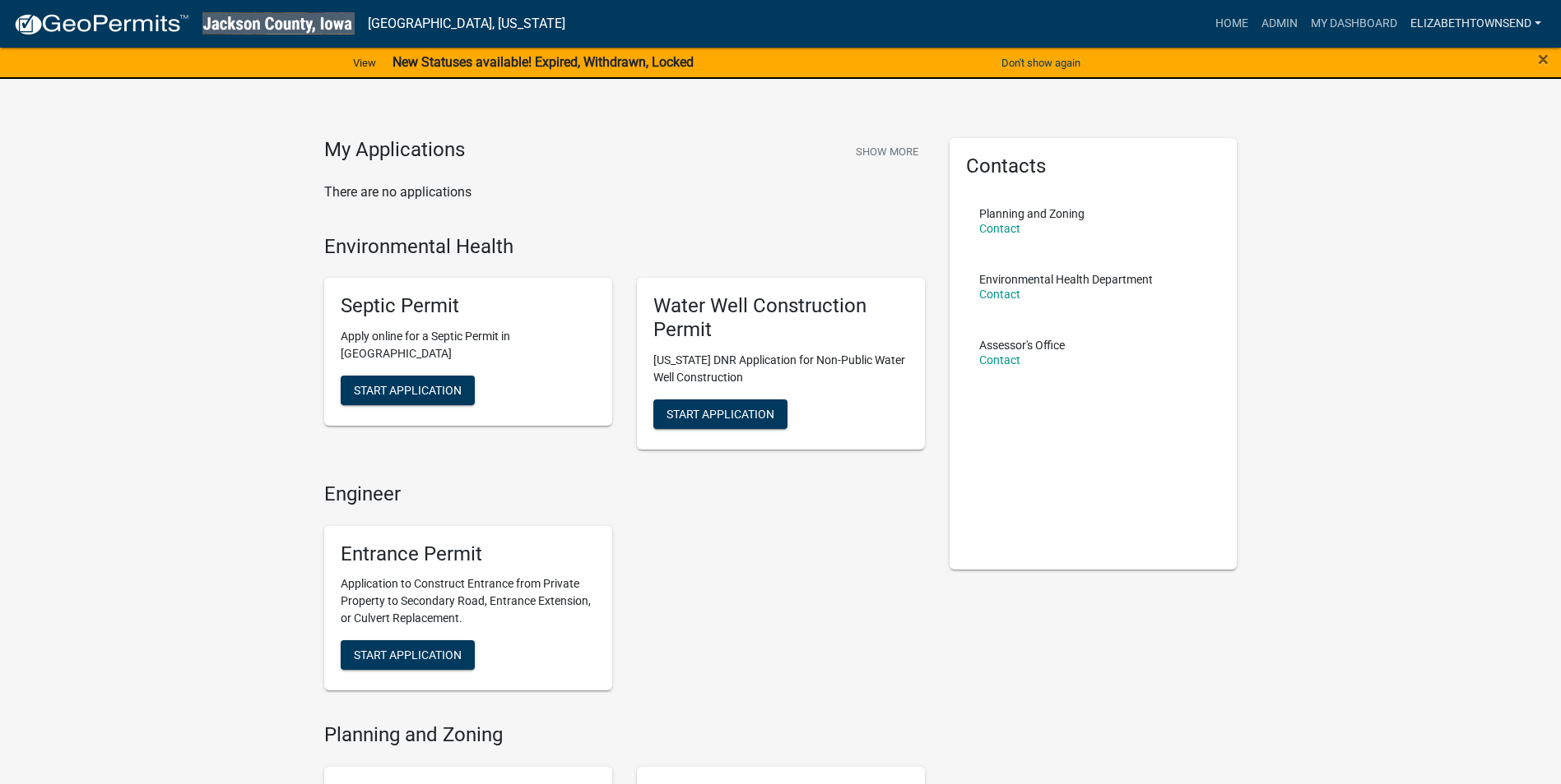
click at [1508, 19] on link "ElizabethTownsend" at bounding box center [1475, 23] width 144 height 31
drag, startPoint x: 1388, startPoint y: 220, endPoint x: 1390, endPoint y: 172, distance: 48.0
drag, startPoint x: 1390, startPoint y: 172, endPoint x: 1355, endPoint y: 19, distance: 157.0
click at [1355, 19] on link "My Dashboard" at bounding box center [1353, 23] width 99 height 31
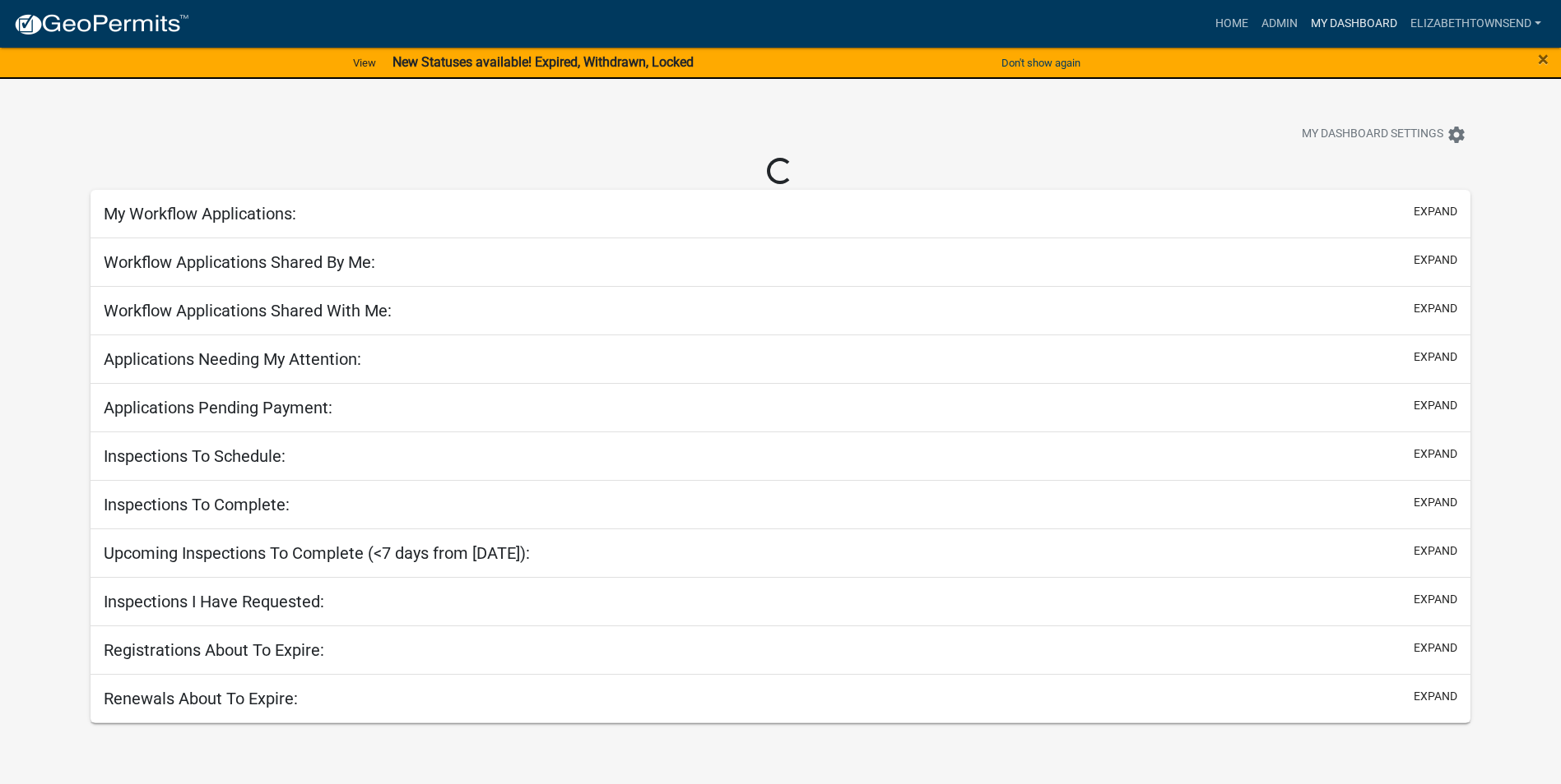
select select "3: 100"
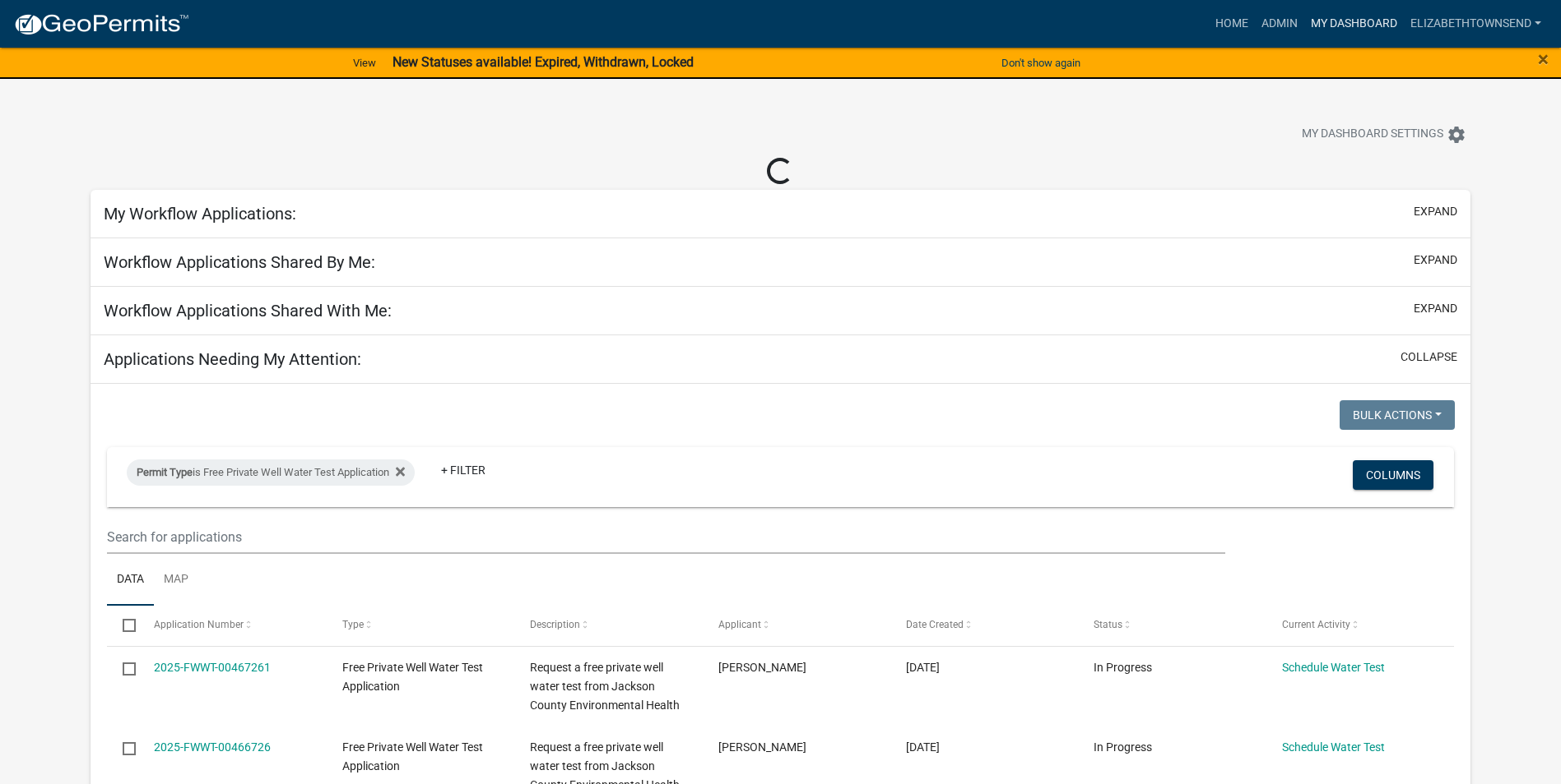
select select "3: 100"
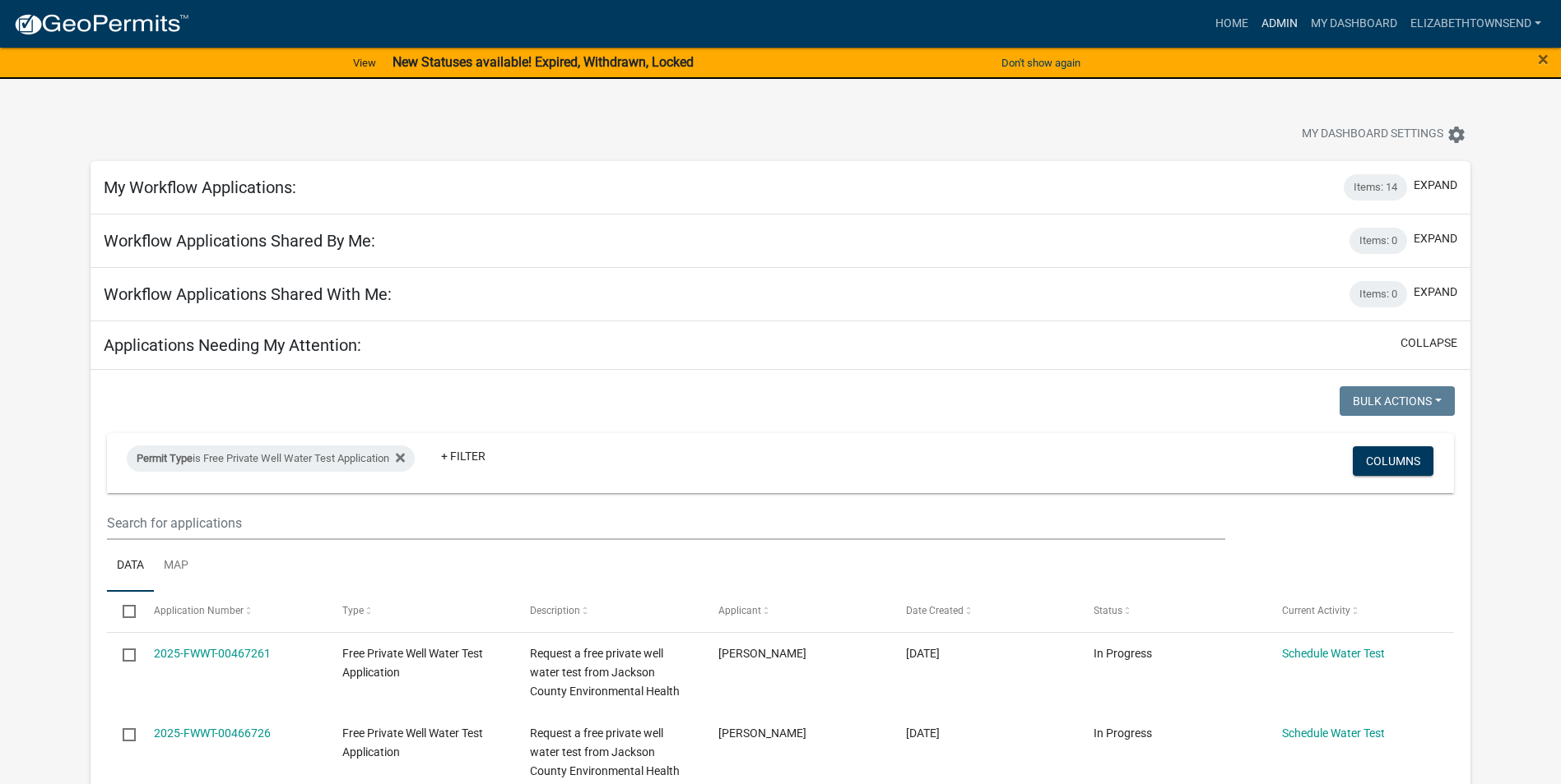
click at [1273, 22] on link "Admin" at bounding box center [1279, 23] width 50 height 31
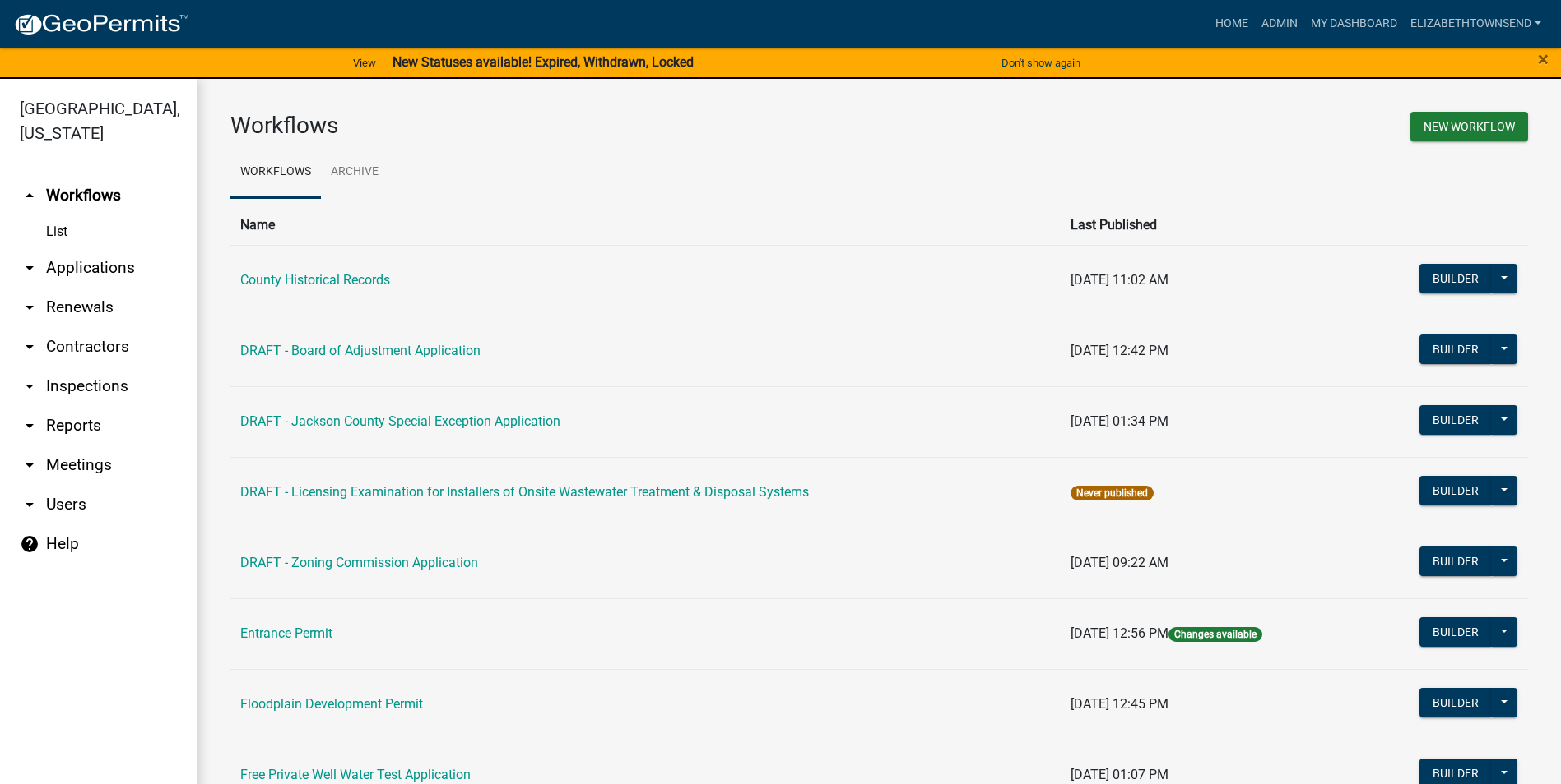
click at [51, 406] on link "arrow_drop_down Reports" at bounding box center [98, 426] width 198 height 40
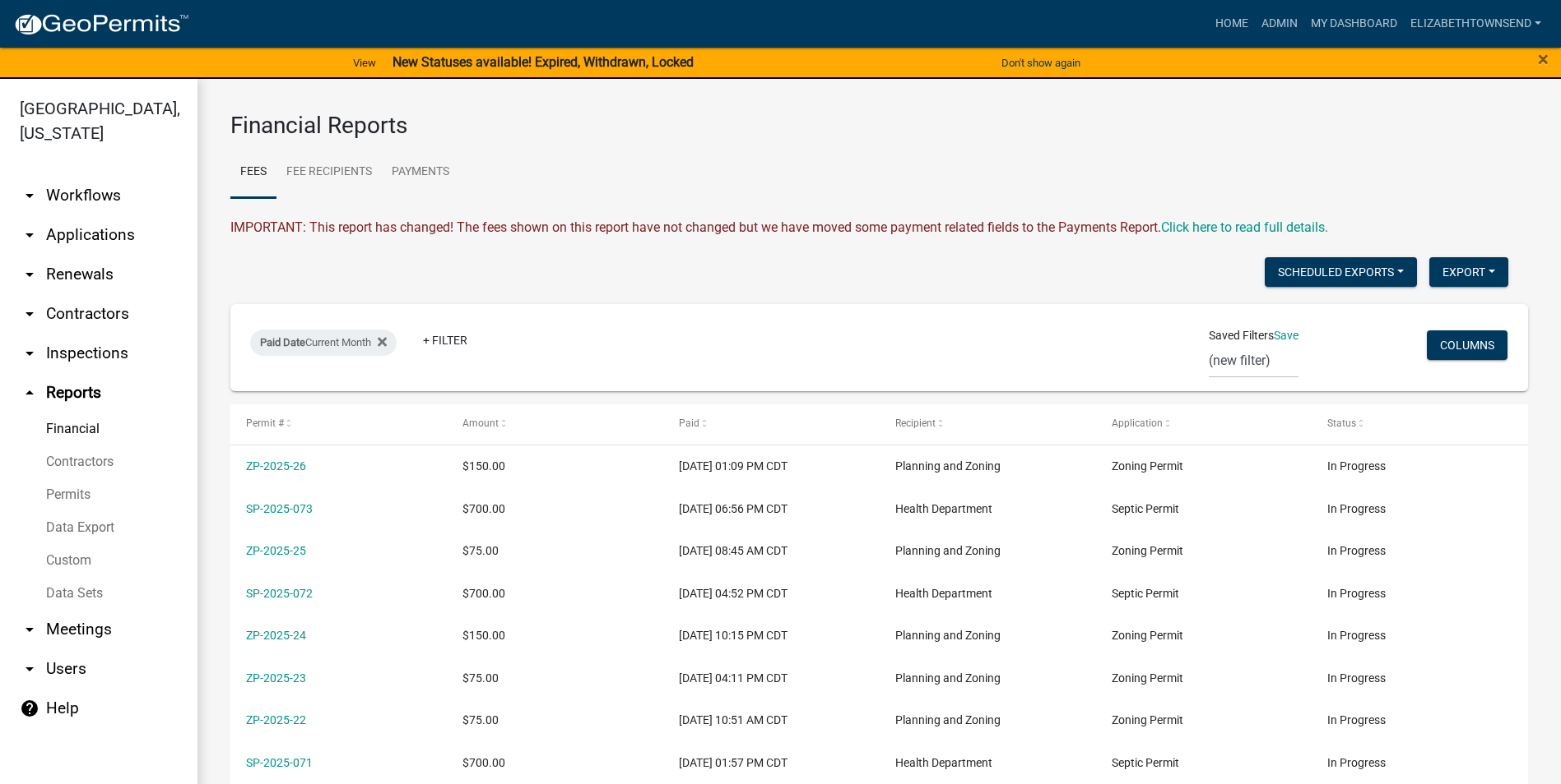
click at [89, 334] on link "arrow_drop_down Inspections" at bounding box center [98, 354] width 198 height 40
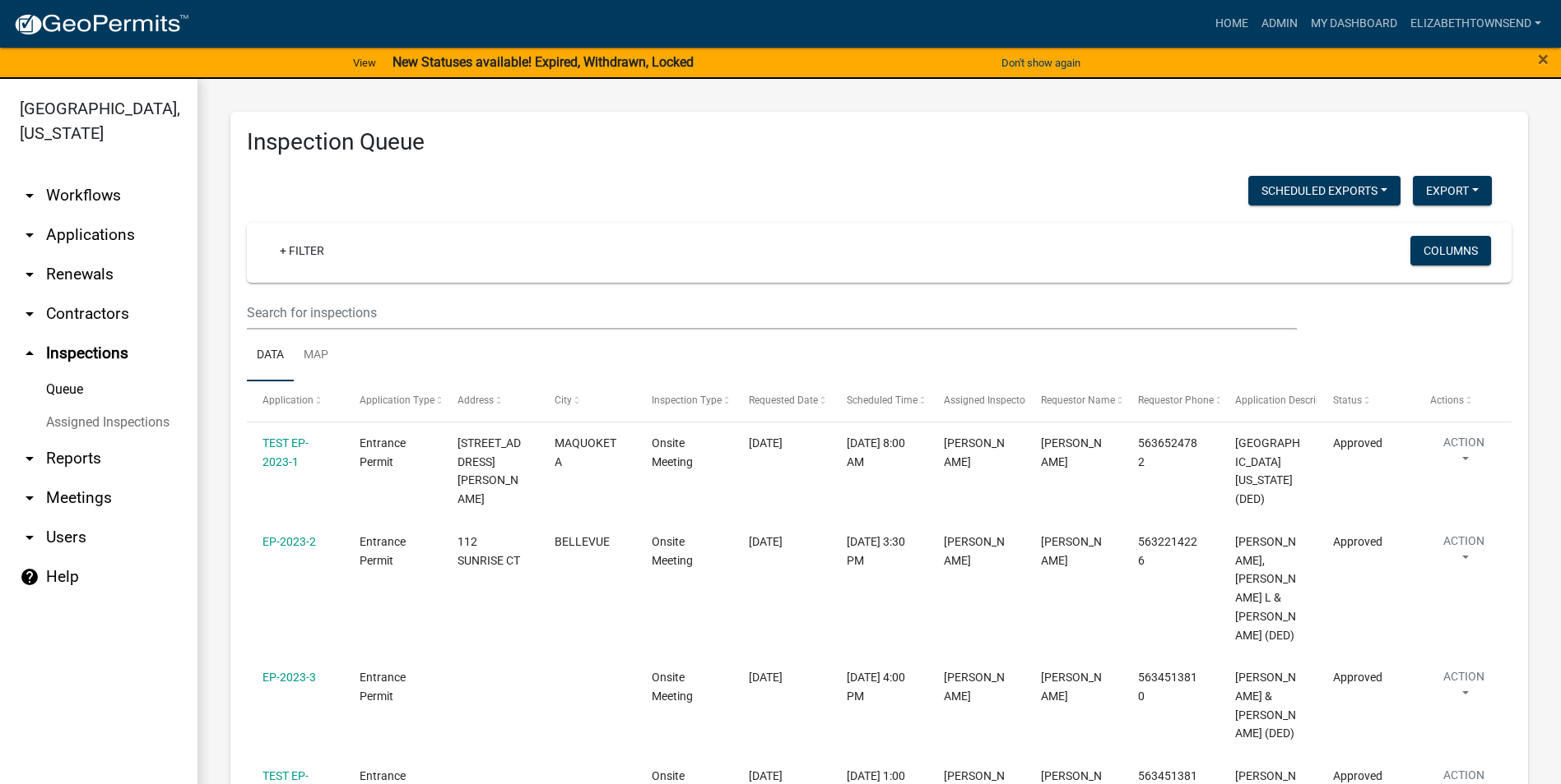
click at [92, 215] on link "arrow_drop_down Applications" at bounding box center [98, 235] width 198 height 40
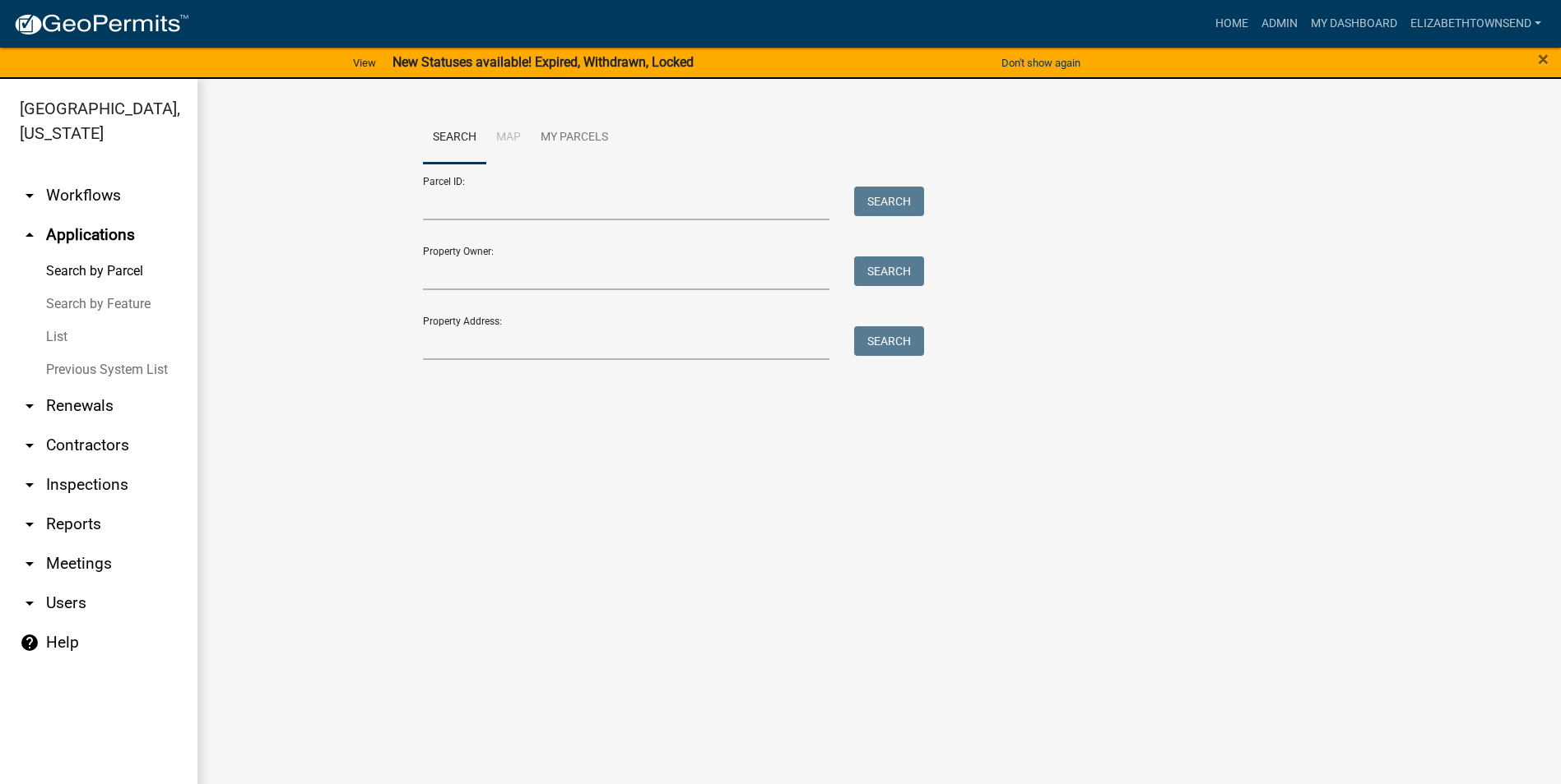
click at [127, 354] on link "Previous System List" at bounding box center [98, 370] width 198 height 33
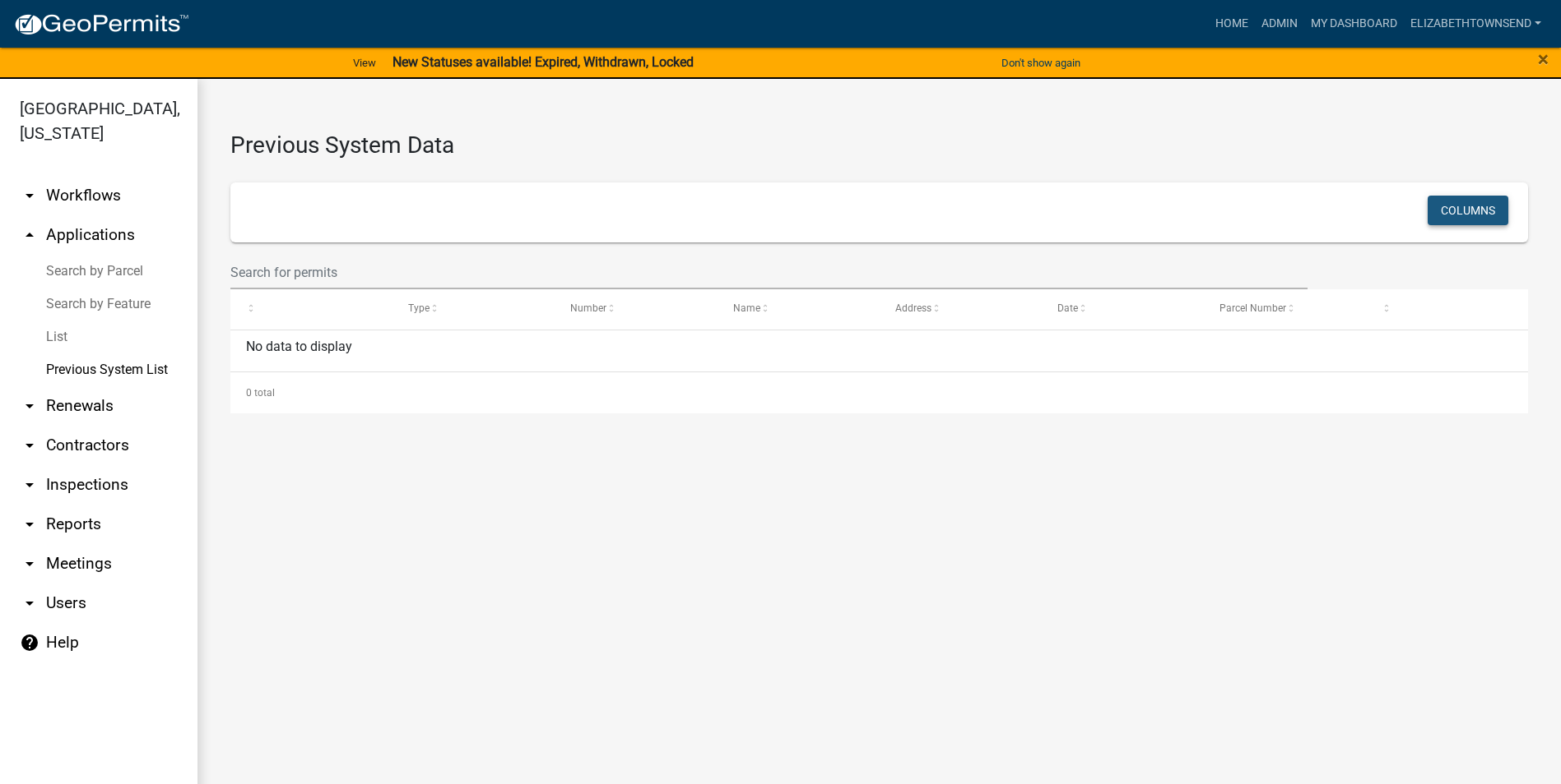
click at [1466, 214] on button "Columns" at bounding box center [1467, 210] width 81 height 29
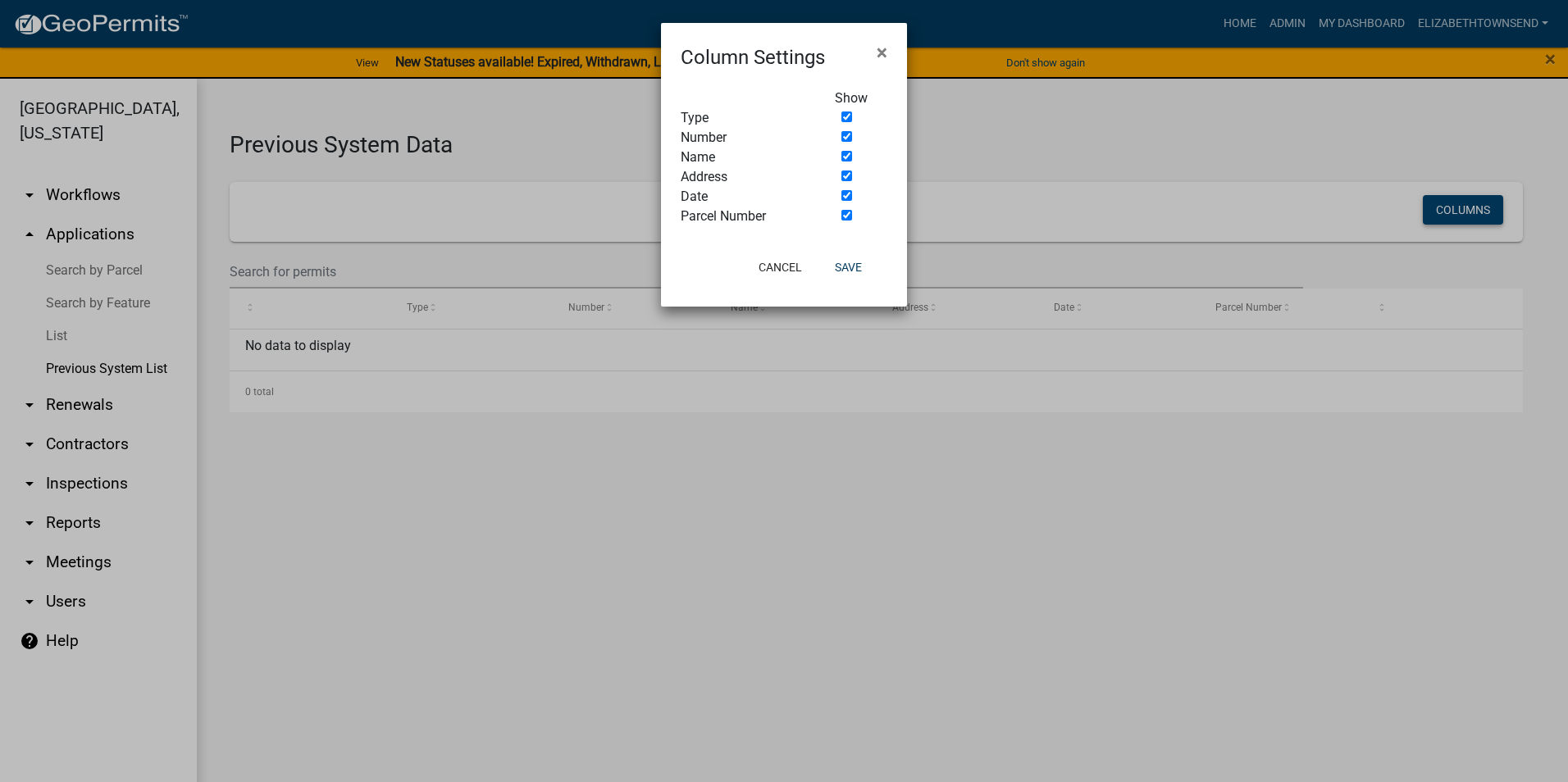
click at [1462, 214] on ngb-modal-window "Column Settings × Show Type Number Name Address Date Parcel Number Cancel Save" at bounding box center [784, 391] width 1568 height 782
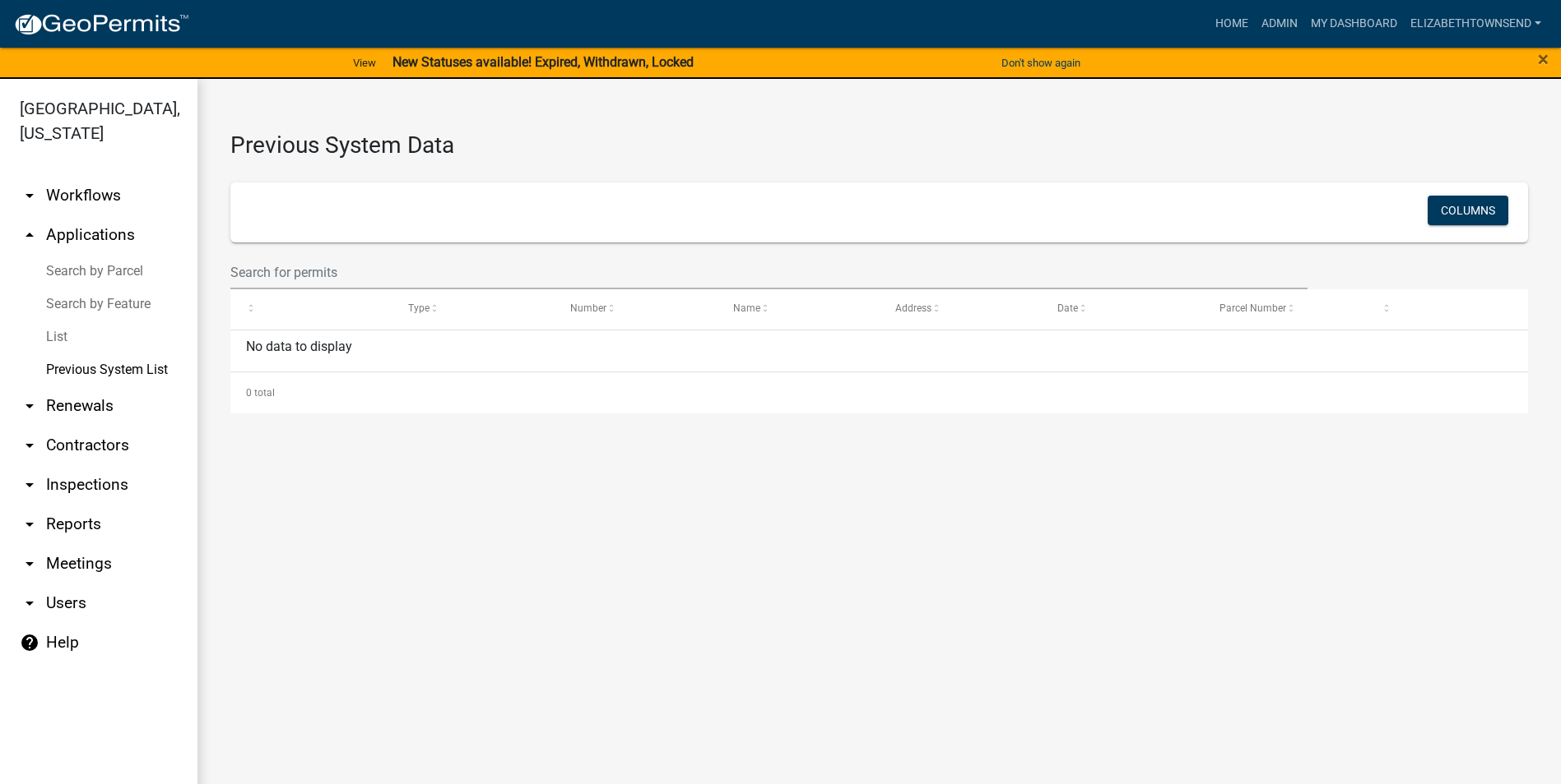
click at [51, 320] on link "List" at bounding box center [98, 337] width 198 height 33
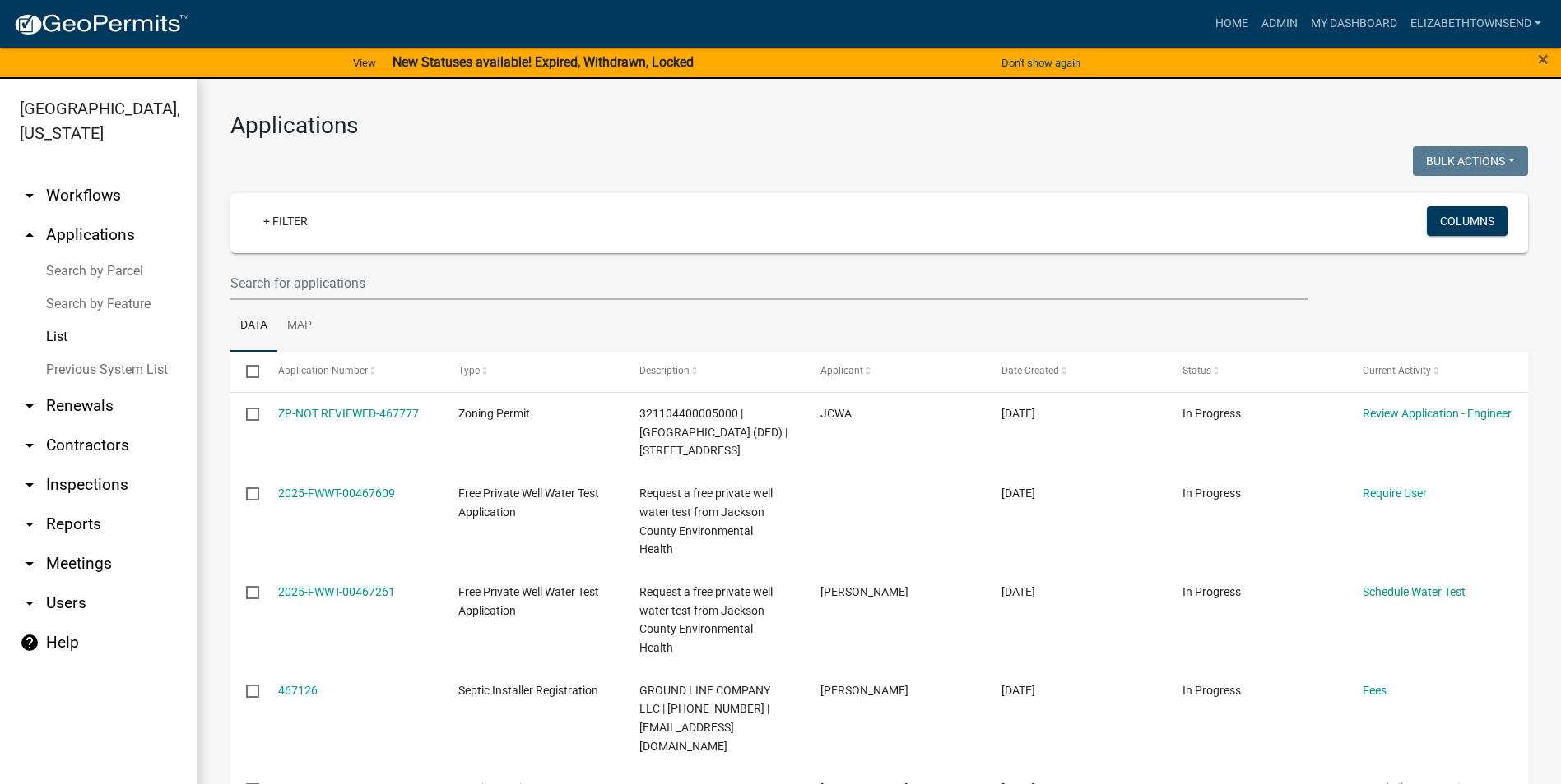
click at [60, 320] on link "List" at bounding box center [98, 337] width 198 height 33
click at [84, 287] on link "Search by Feature" at bounding box center [98, 304] width 198 height 33
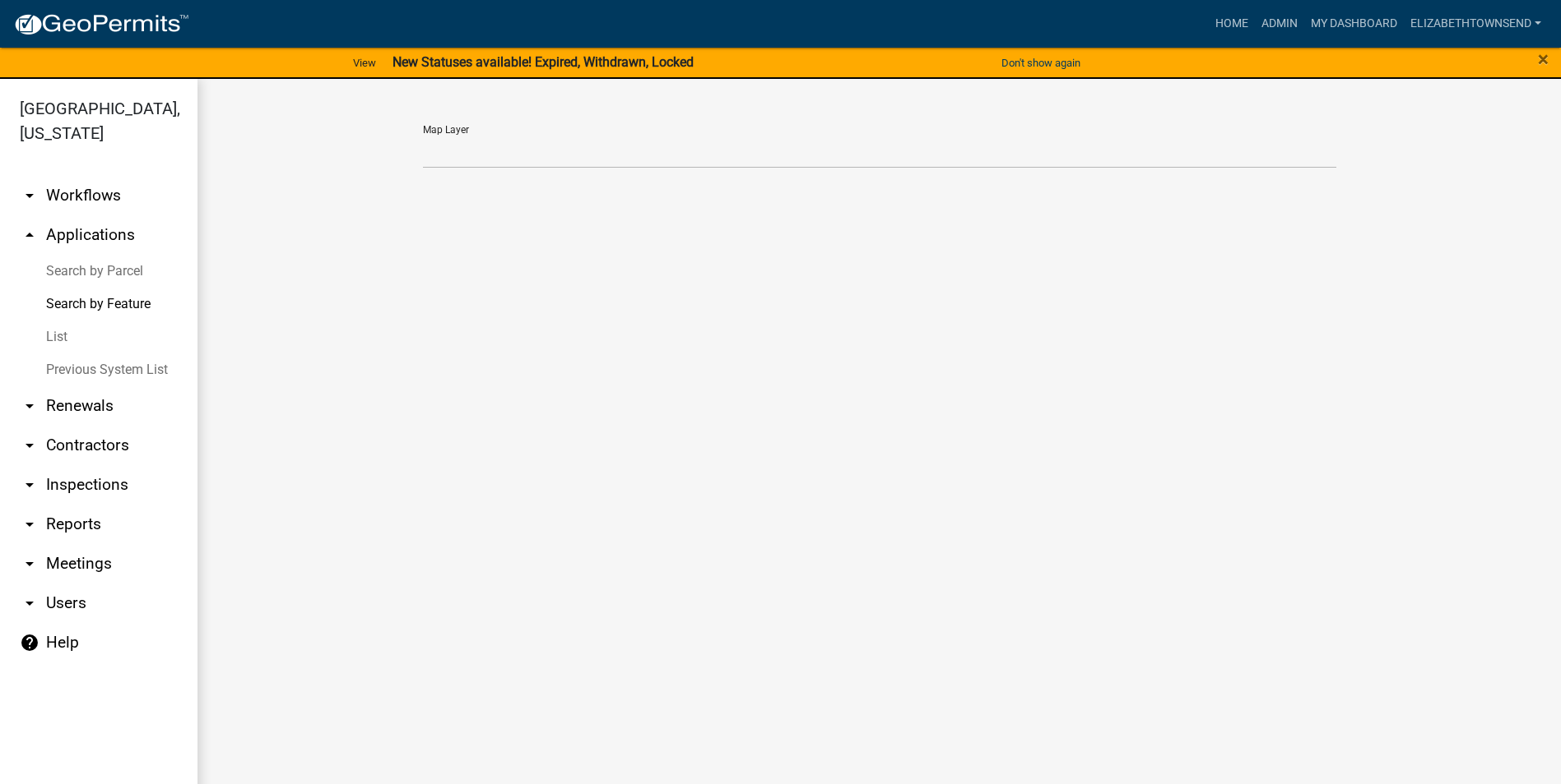
click at [93, 255] on link "Search by Parcel" at bounding box center [98, 272] width 198 height 33
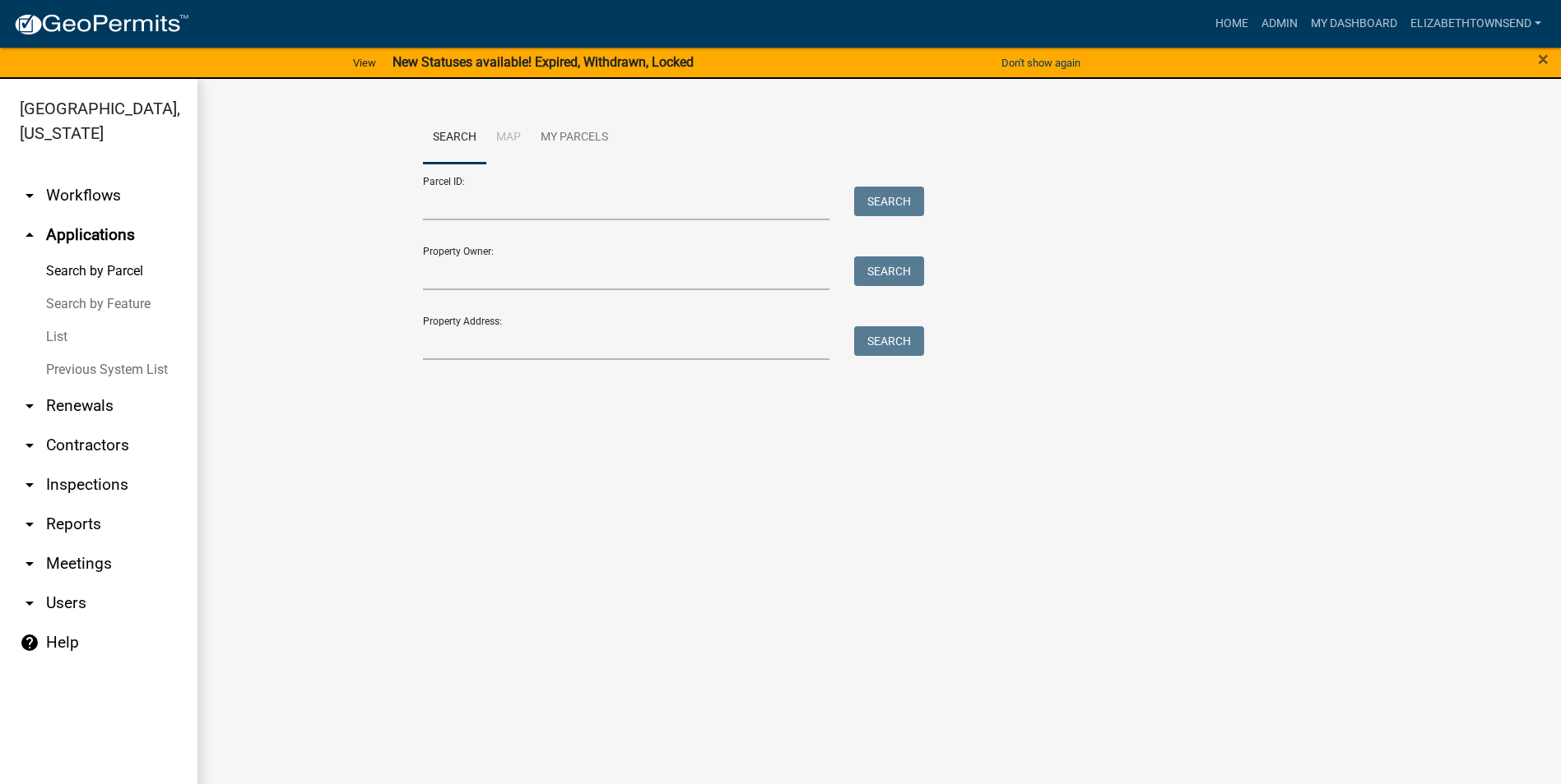
click at [525, 140] on li "Map" at bounding box center [509, 138] width 45 height 53
click at [589, 137] on link "My Parcels" at bounding box center [574, 138] width 87 height 53
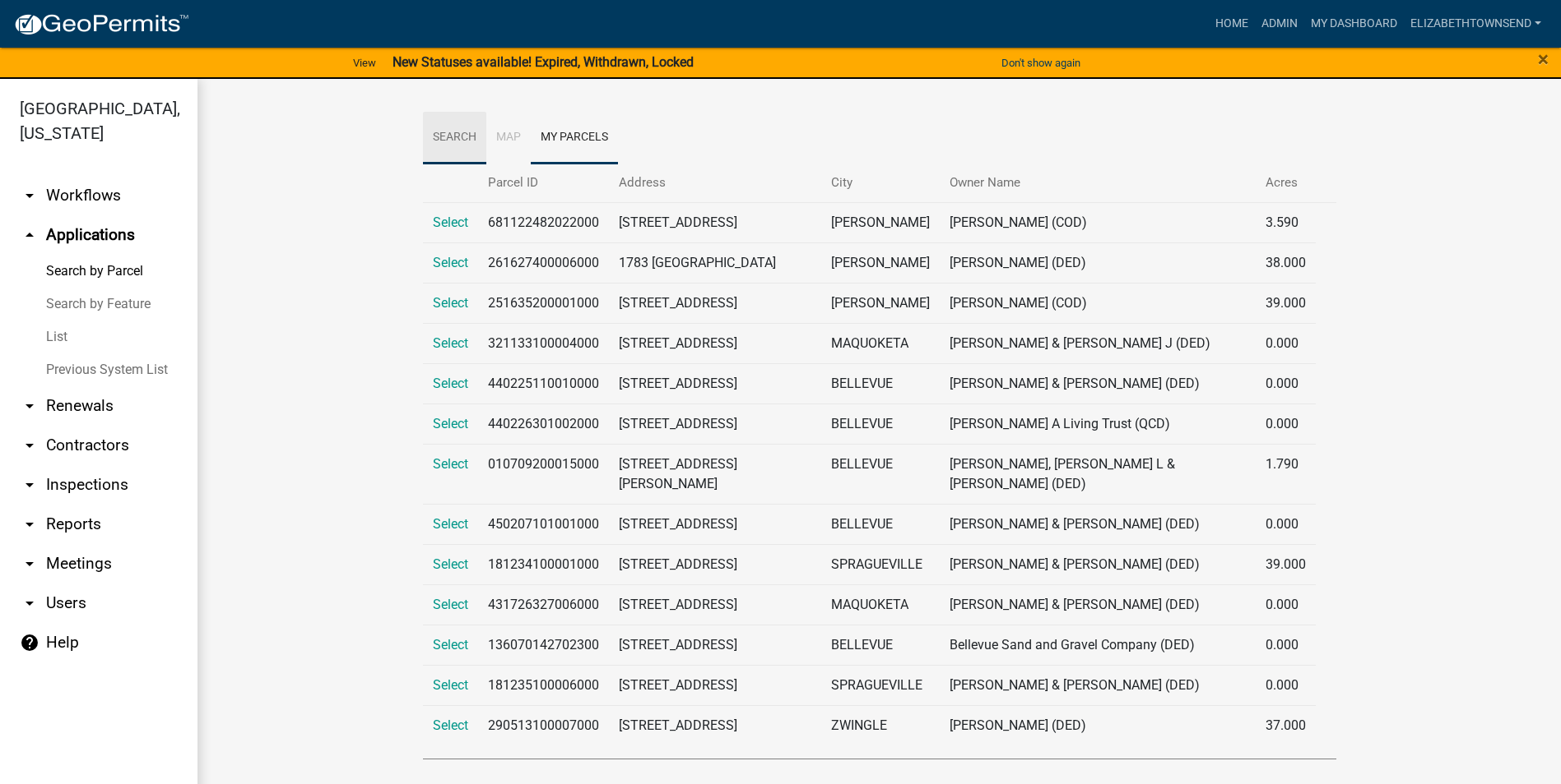
click at [461, 136] on link "Search" at bounding box center [454, 138] width 63 height 53
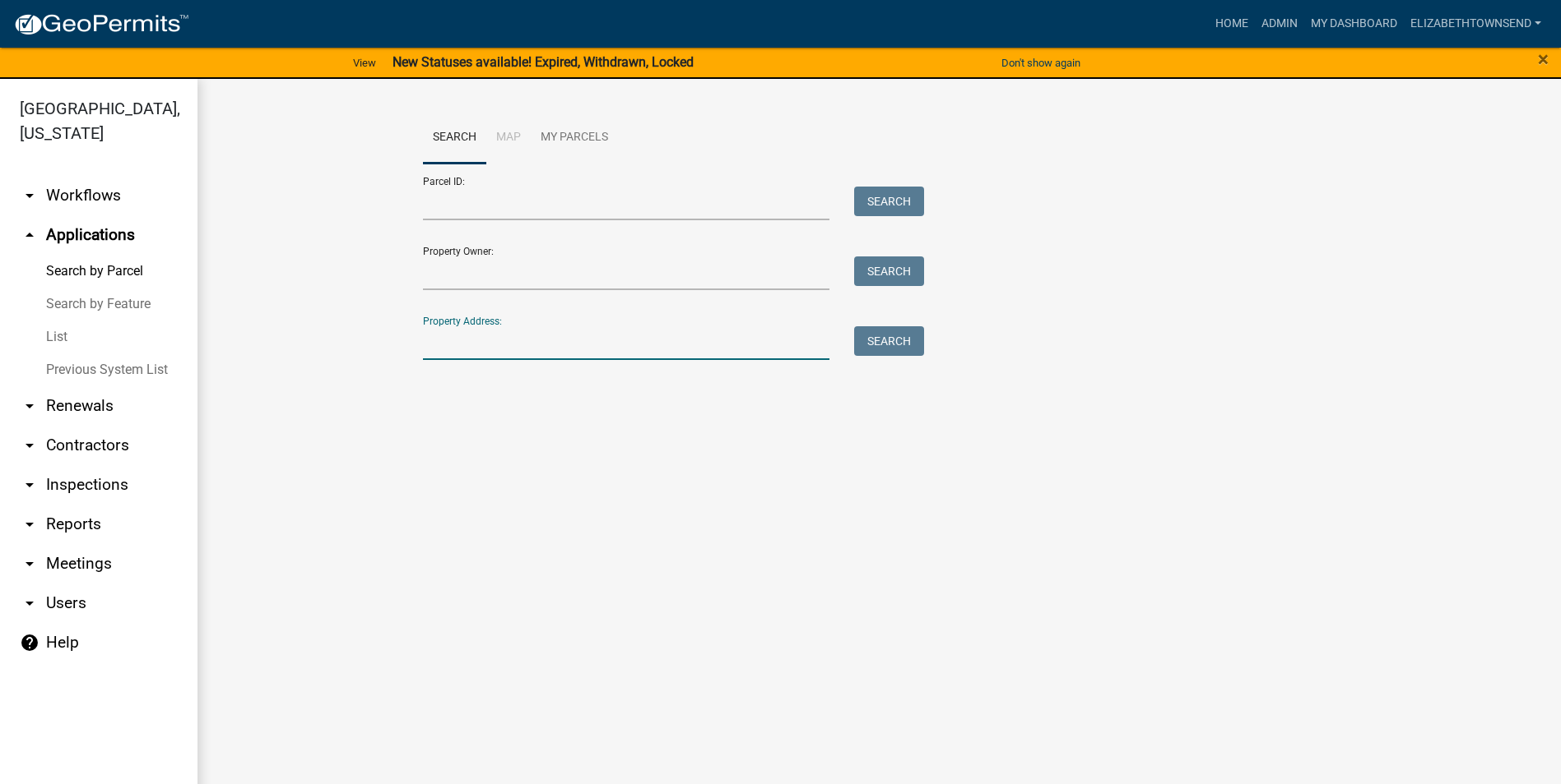
click at [454, 353] on input "Property Address:" at bounding box center [627, 343] width 407 height 34
type input "24752"
click at [885, 340] on button "Search" at bounding box center [889, 341] width 70 height 29
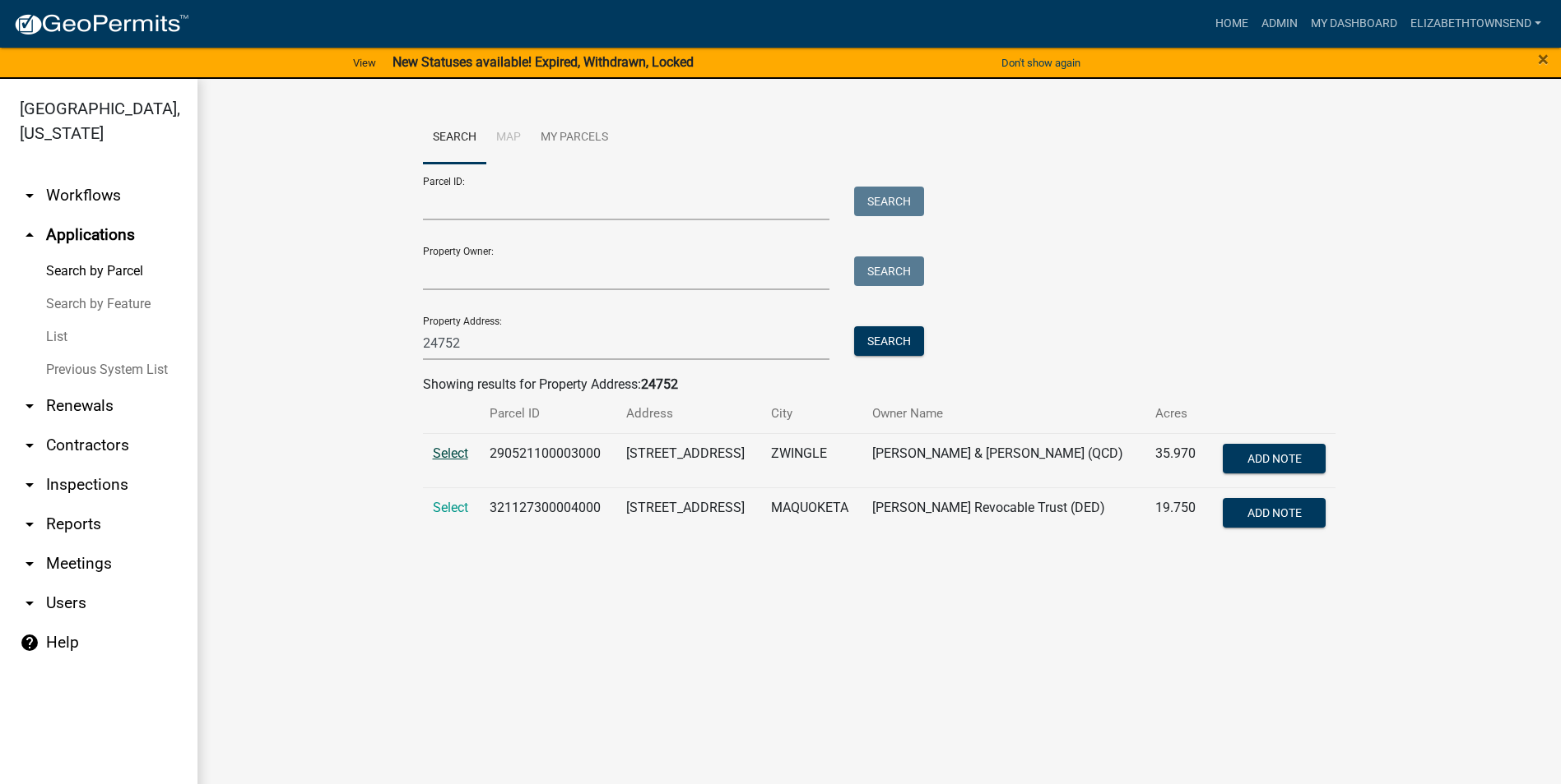
click at [446, 450] on span "Select" at bounding box center [450, 454] width 35 height 16
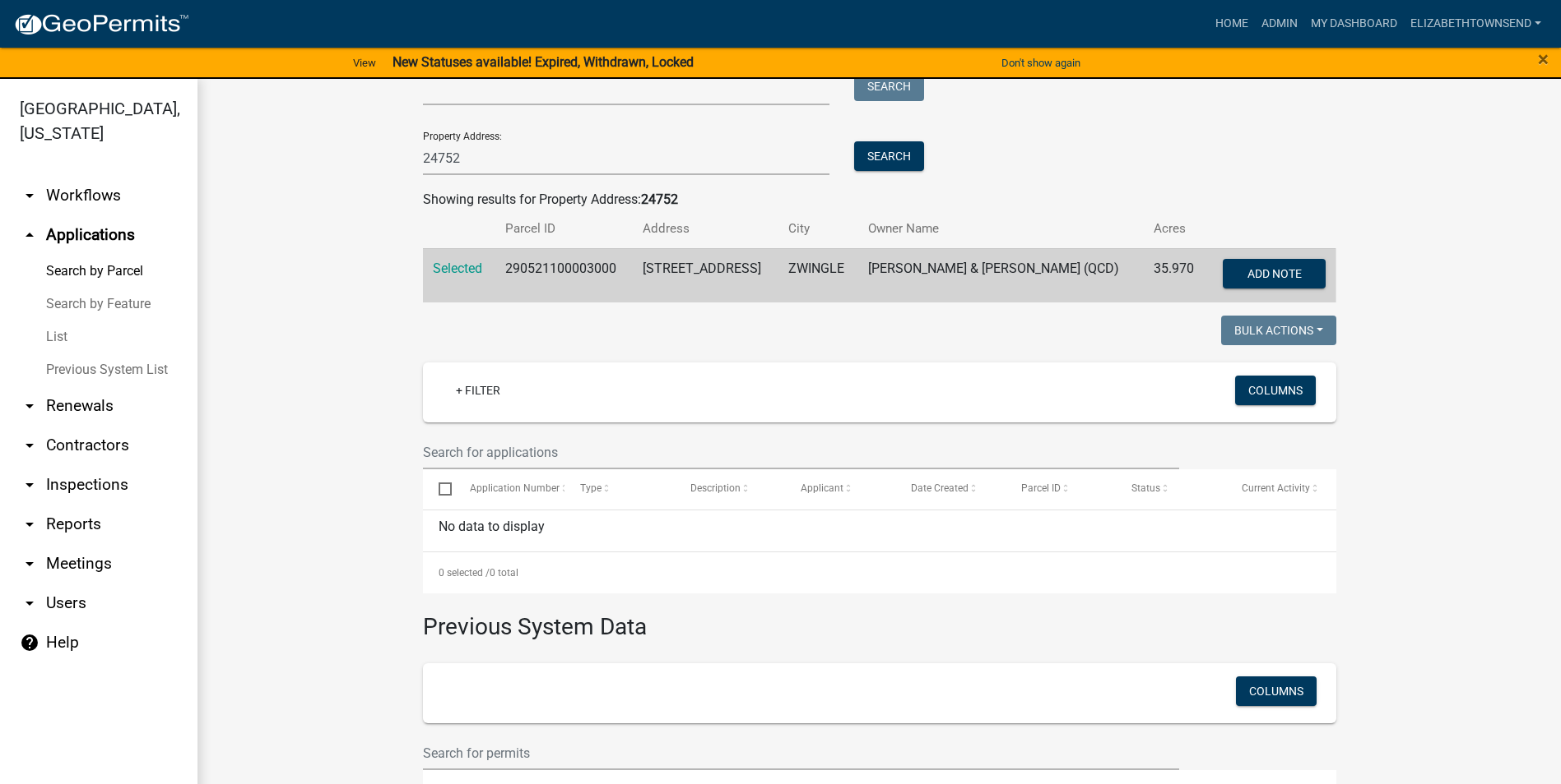
scroll to position [246, 0]
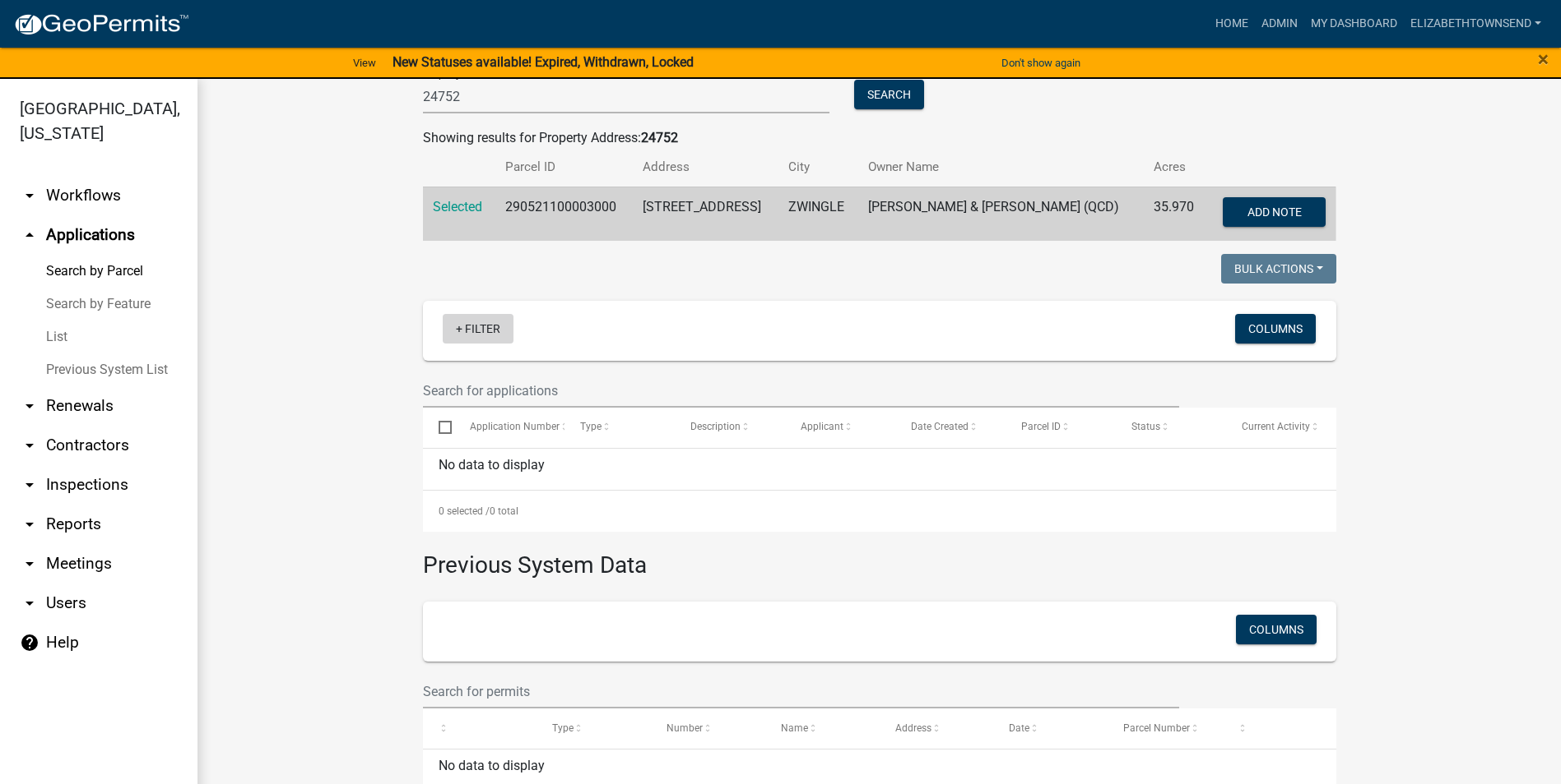
click at [444, 327] on link "+ Filter" at bounding box center [477, 329] width 71 height 29
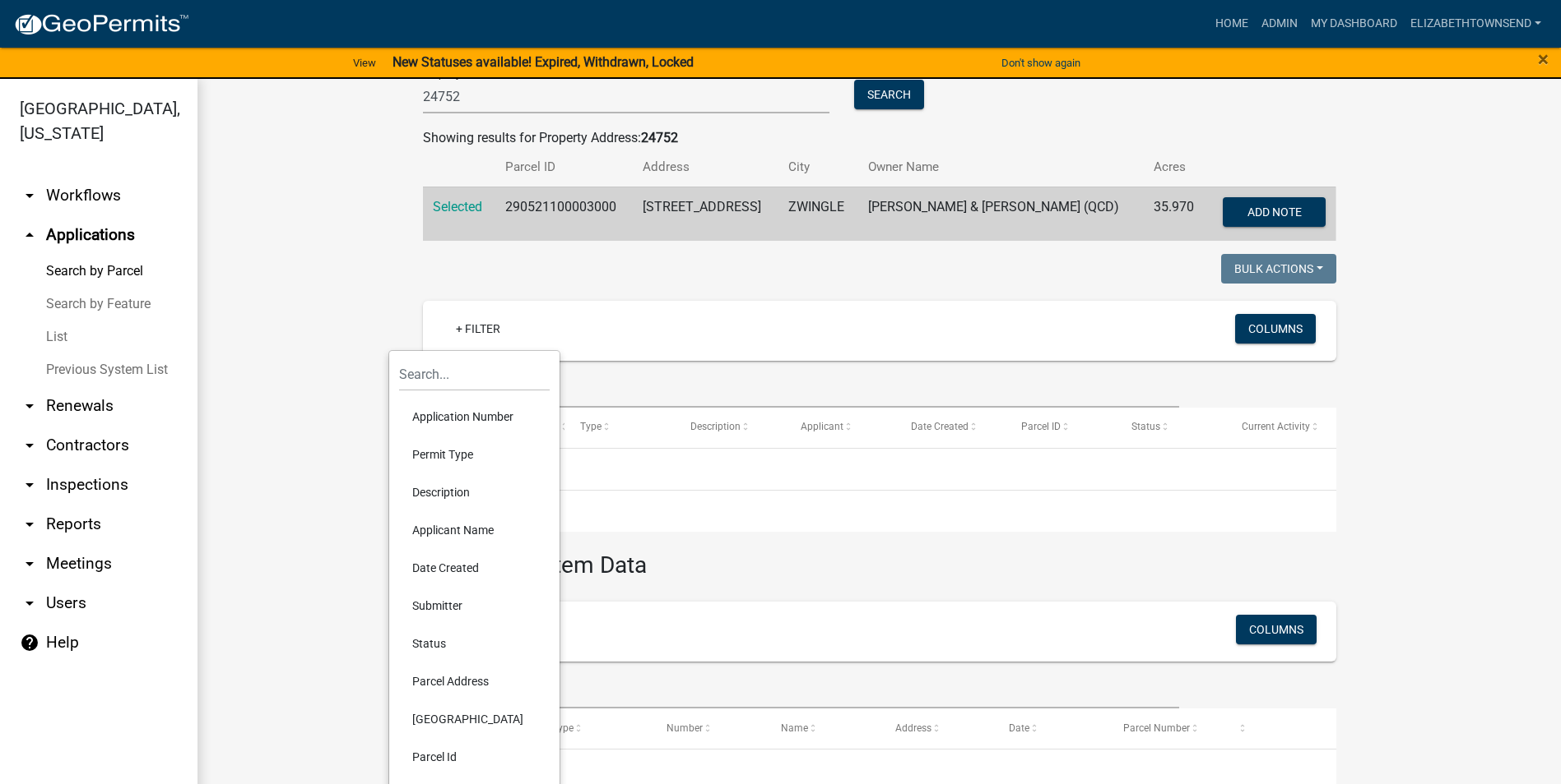
click at [450, 453] on li "Permit Type" at bounding box center [474, 454] width 151 height 38
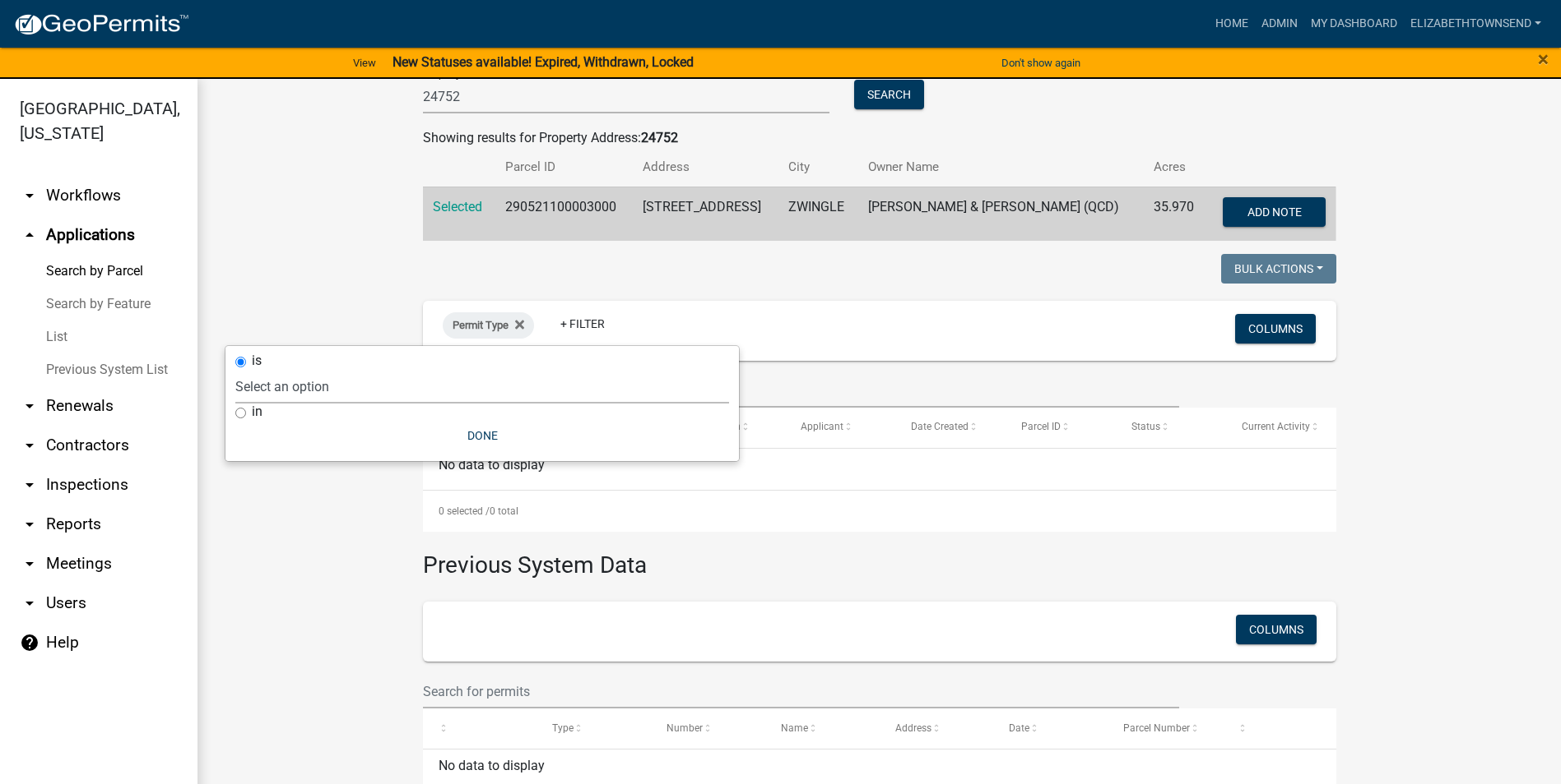
click at [325, 391] on select "Select an option County Historical Records DRAFT - Board of Adjustment Applicat…" at bounding box center [481, 387] width 494 height 34
select select "7458610e-52f0-410f-94ea-34730edab4a9"
click at [336, 370] on select "Select an option County Historical Records DRAFT - Board of Adjustment Applicat…" at bounding box center [481, 387] width 494 height 34
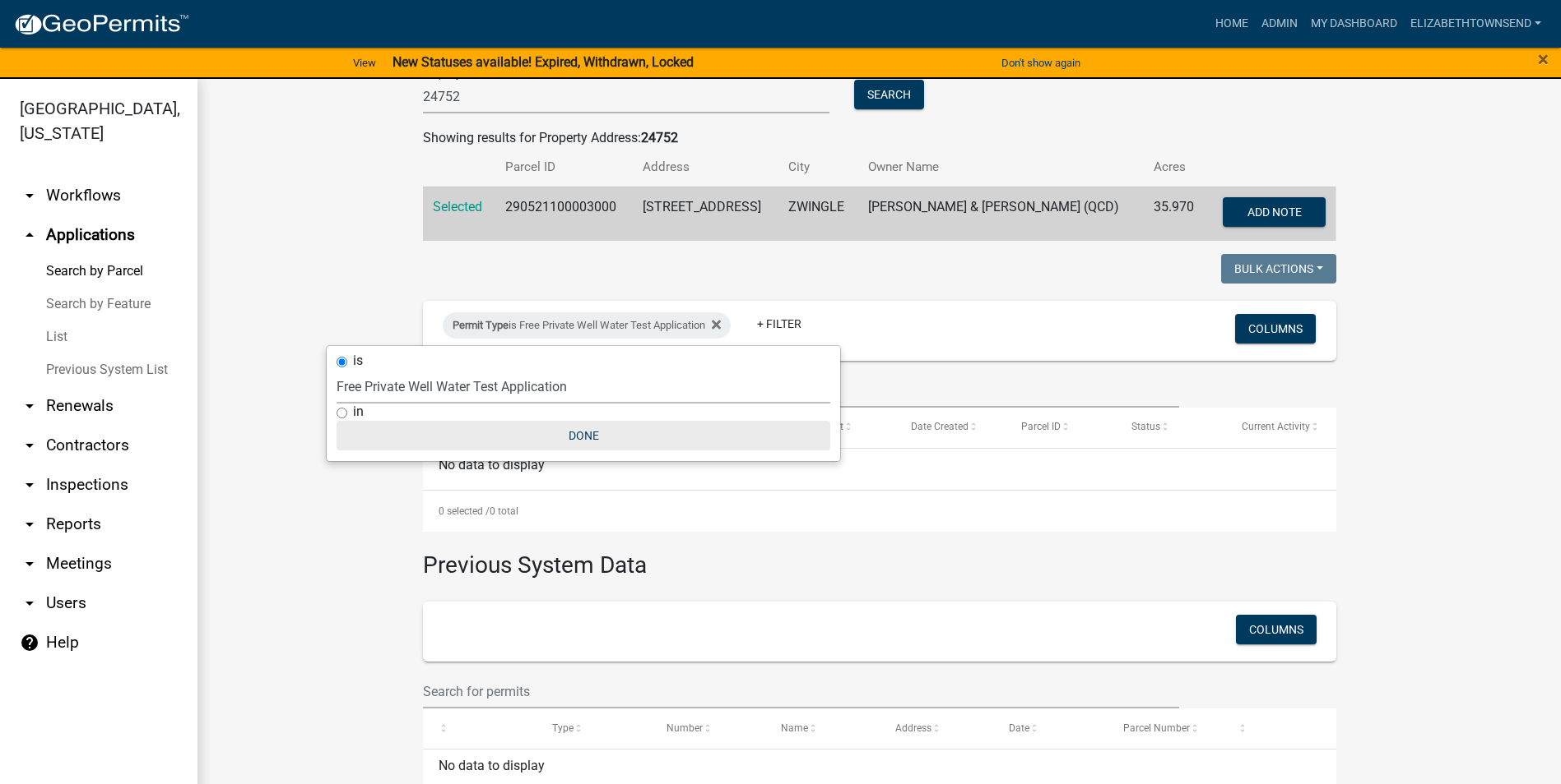
click at [566, 433] on button "Done" at bounding box center [583, 435] width 494 height 29
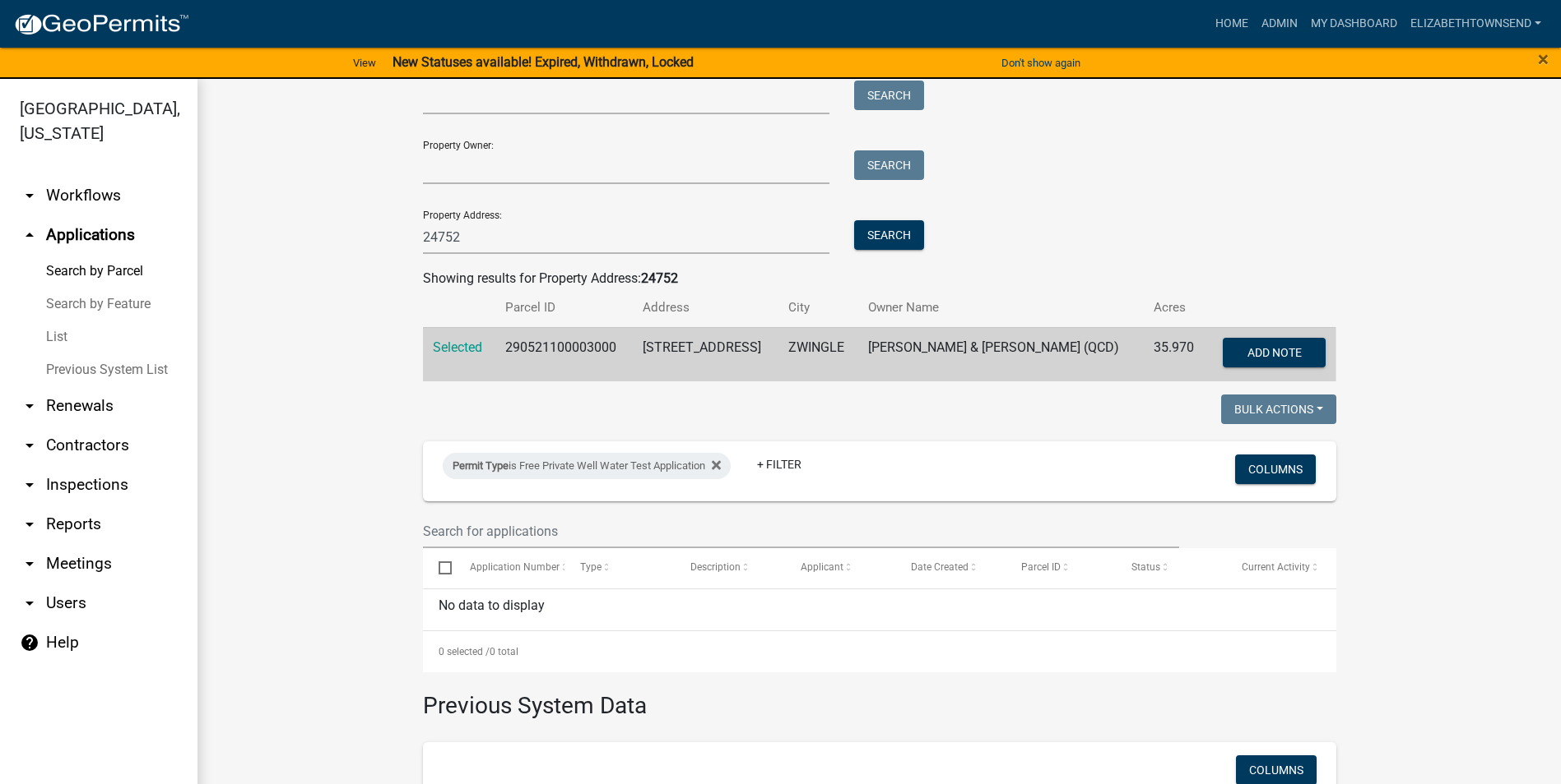
scroll to position [309, 0]
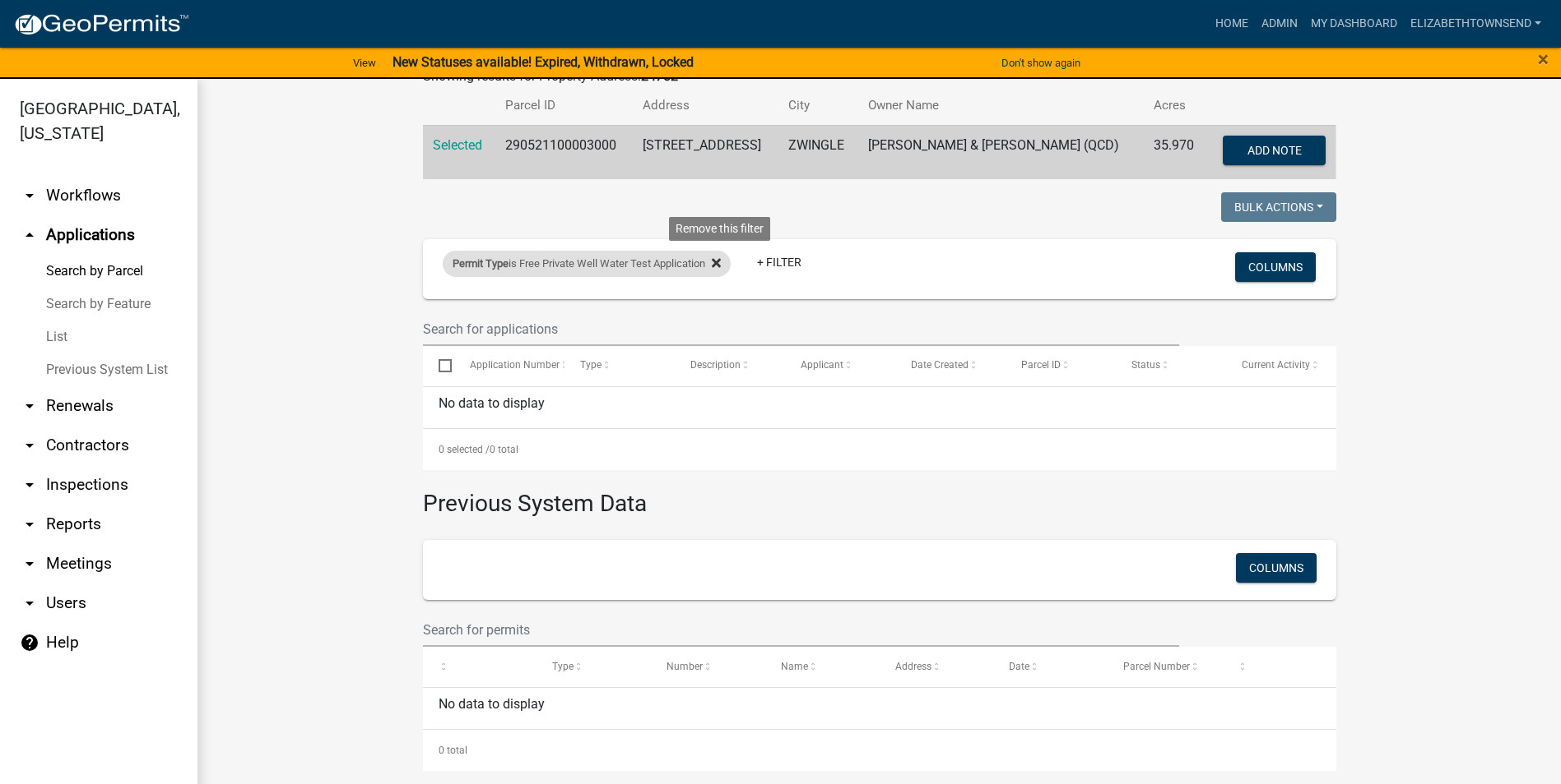
click at [710, 260] on fa-icon at bounding box center [713, 264] width 16 height 26
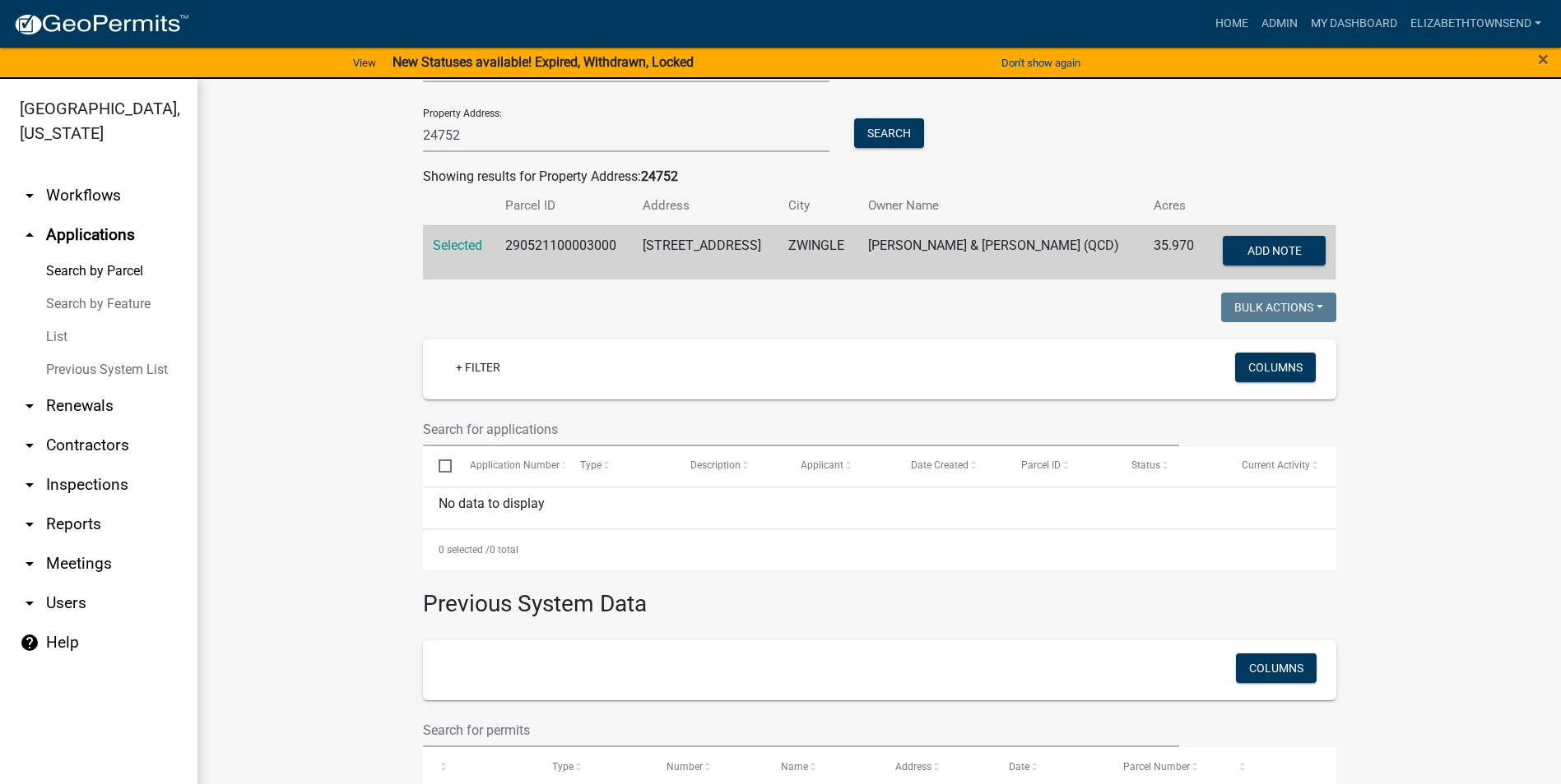
scroll to position [0, 0]
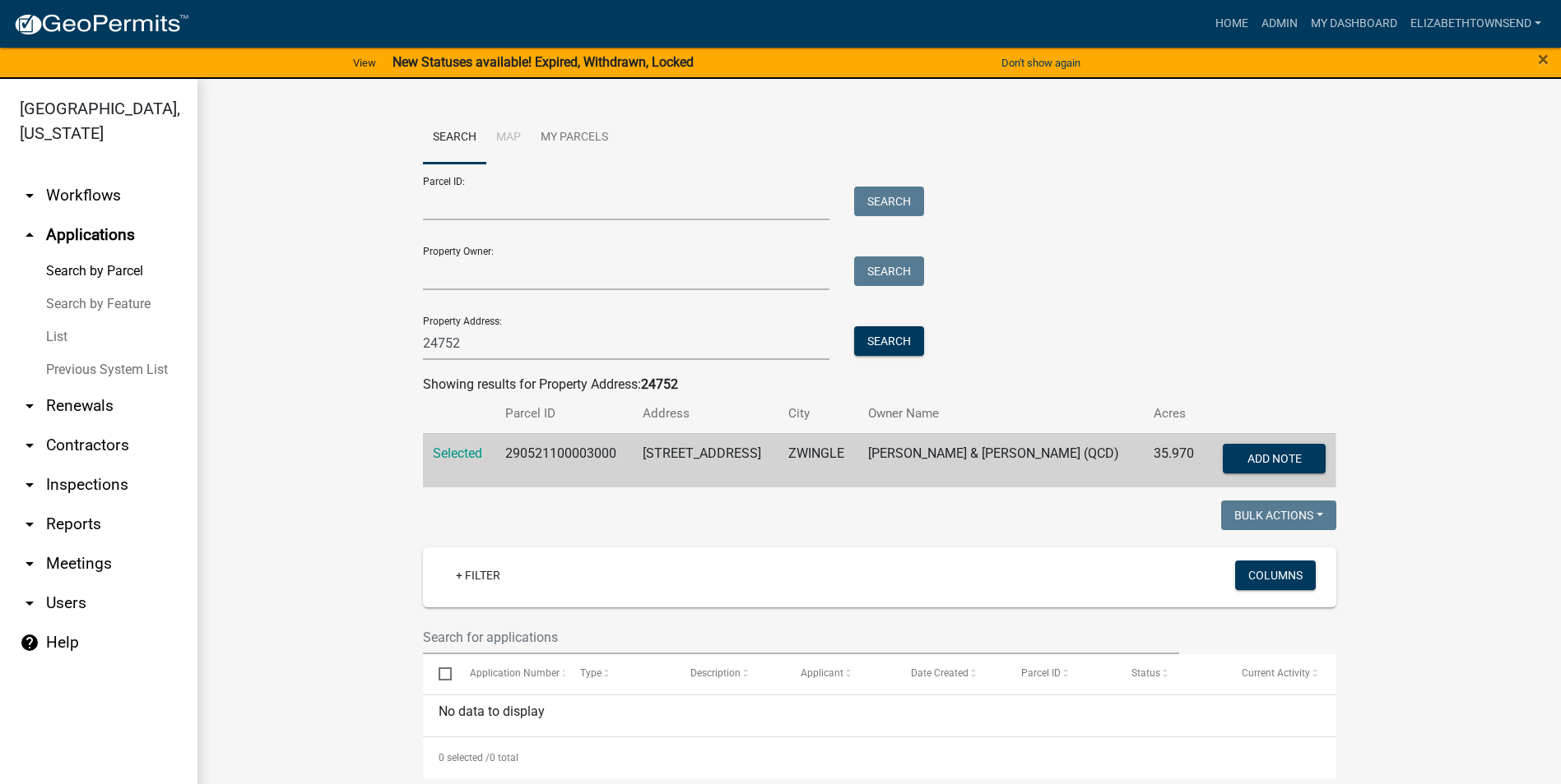
drag, startPoint x: 1217, startPoint y: 278, endPoint x: 1197, endPoint y: 288, distance: 22.4
click at [1214, 278] on div "Parcel ID: Search Property Owner: Search Property Address: 24752 Search" at bounding box center [879, 262] width 913 height 197
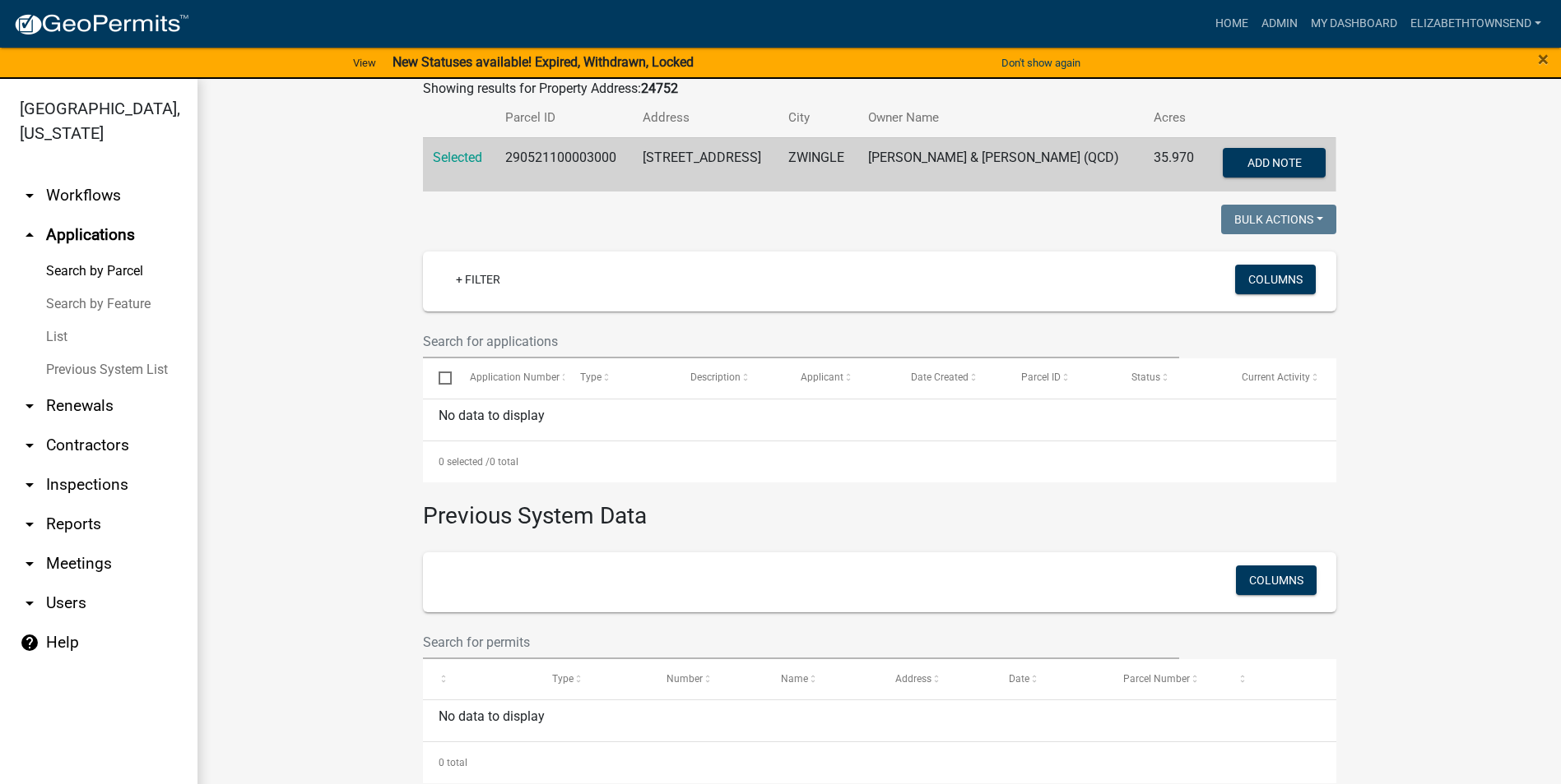
scroll to position [309, 0]
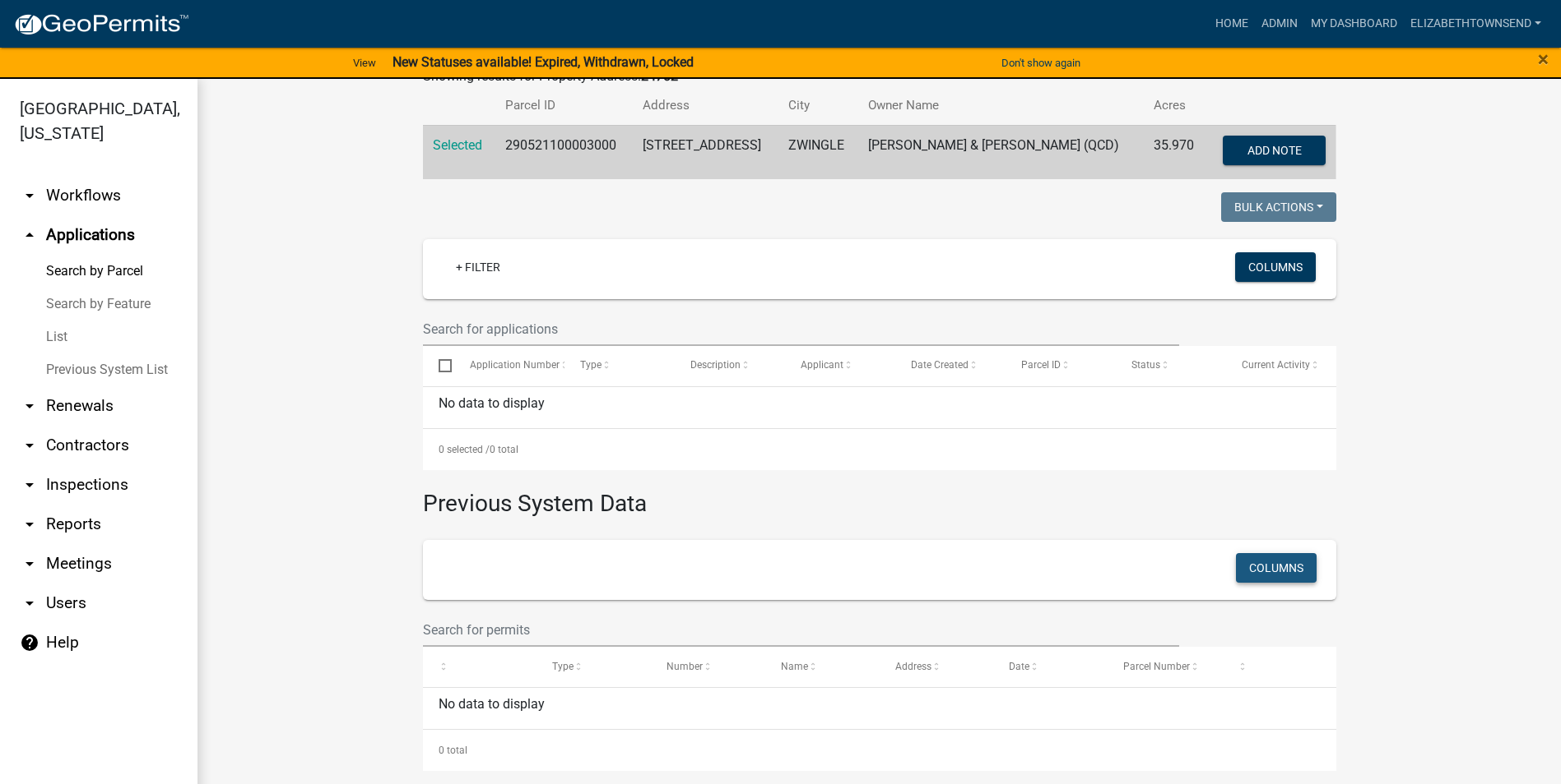
click at [1284, 567] on button "Columns" at bounding box center [1275, 568] width 81 height 29
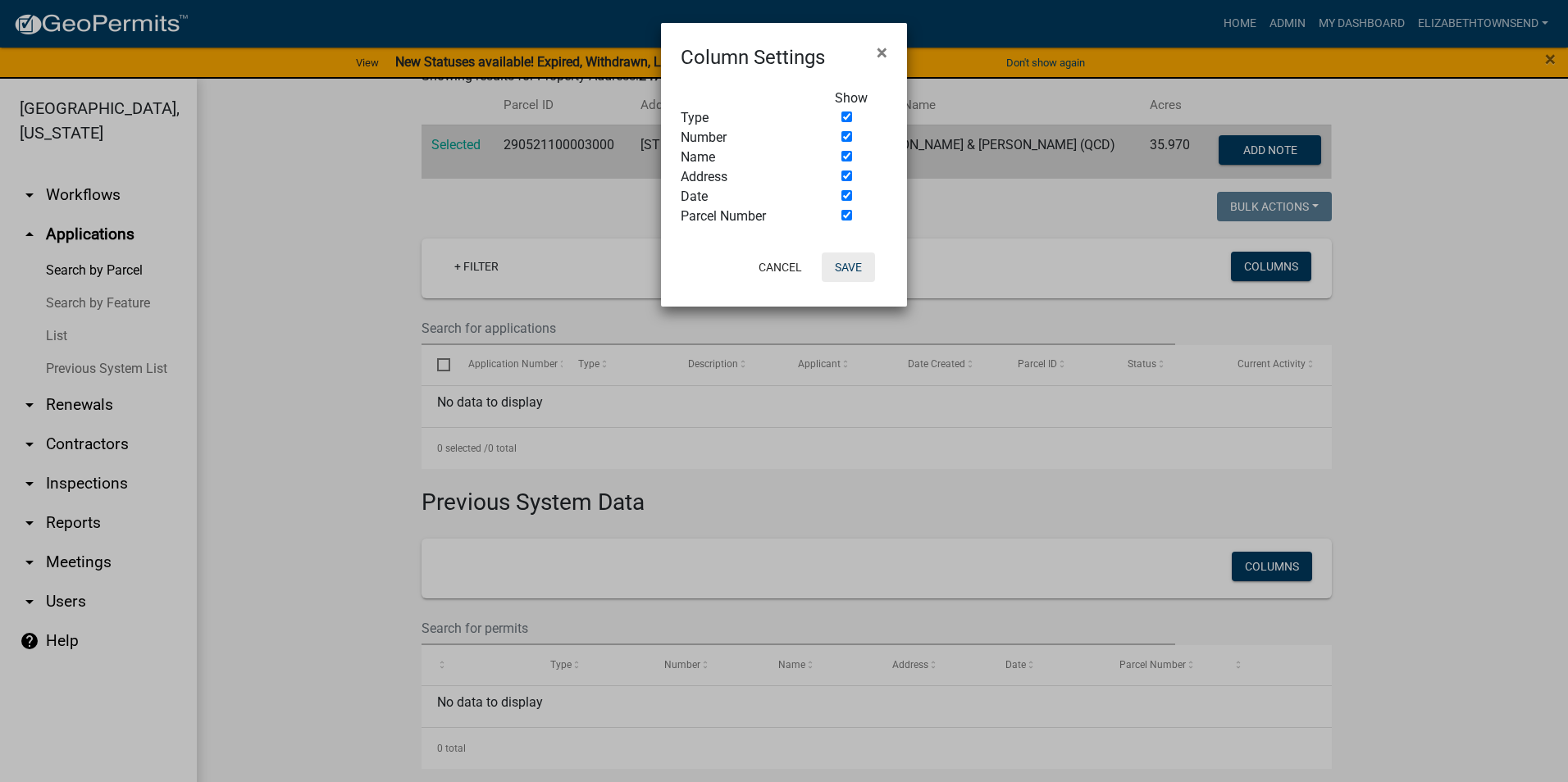
click at [858, 264] on button "Save" at bounding box center [848, 267] width 53 height 29
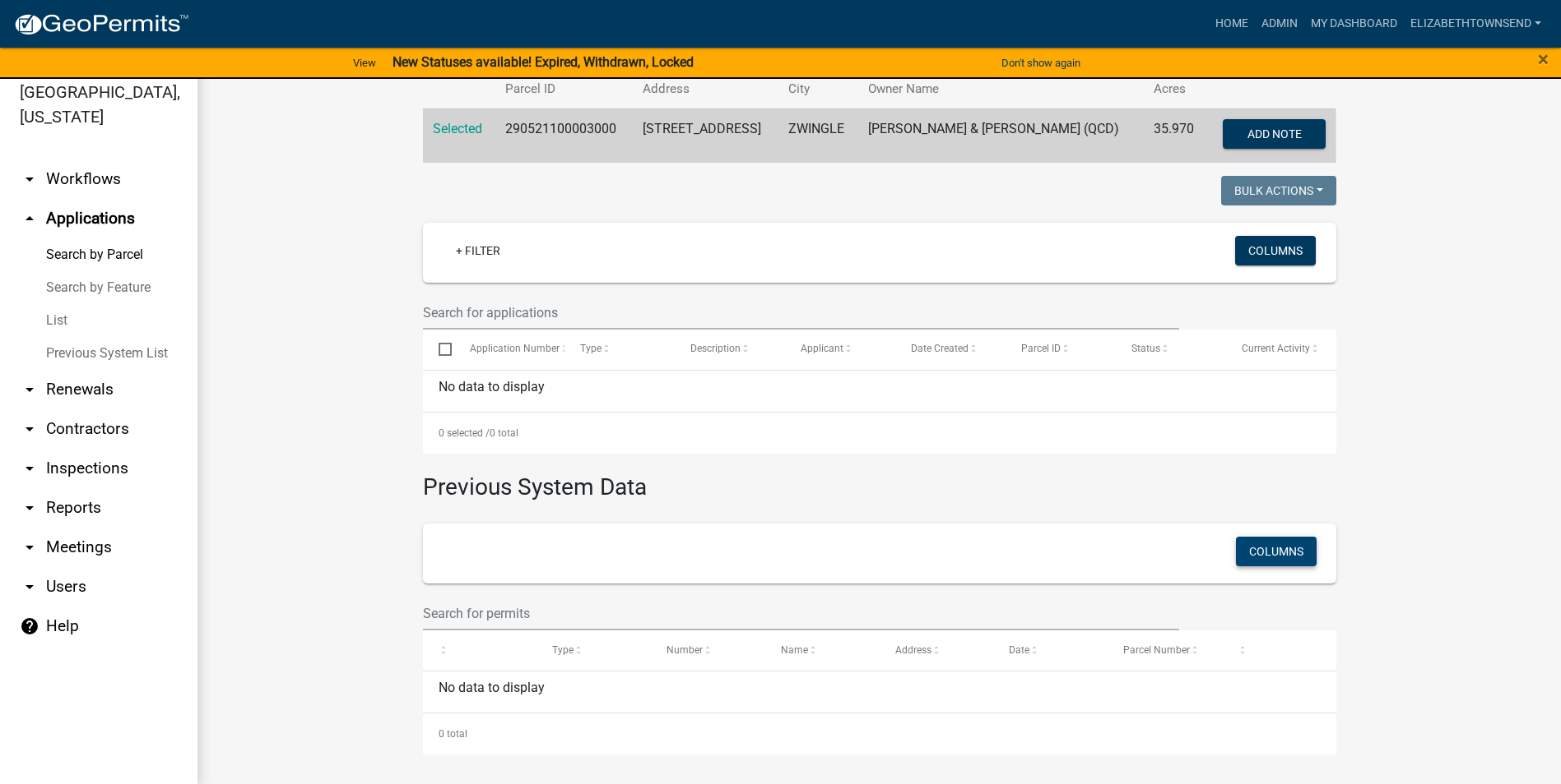
scroll to position [19, 0]
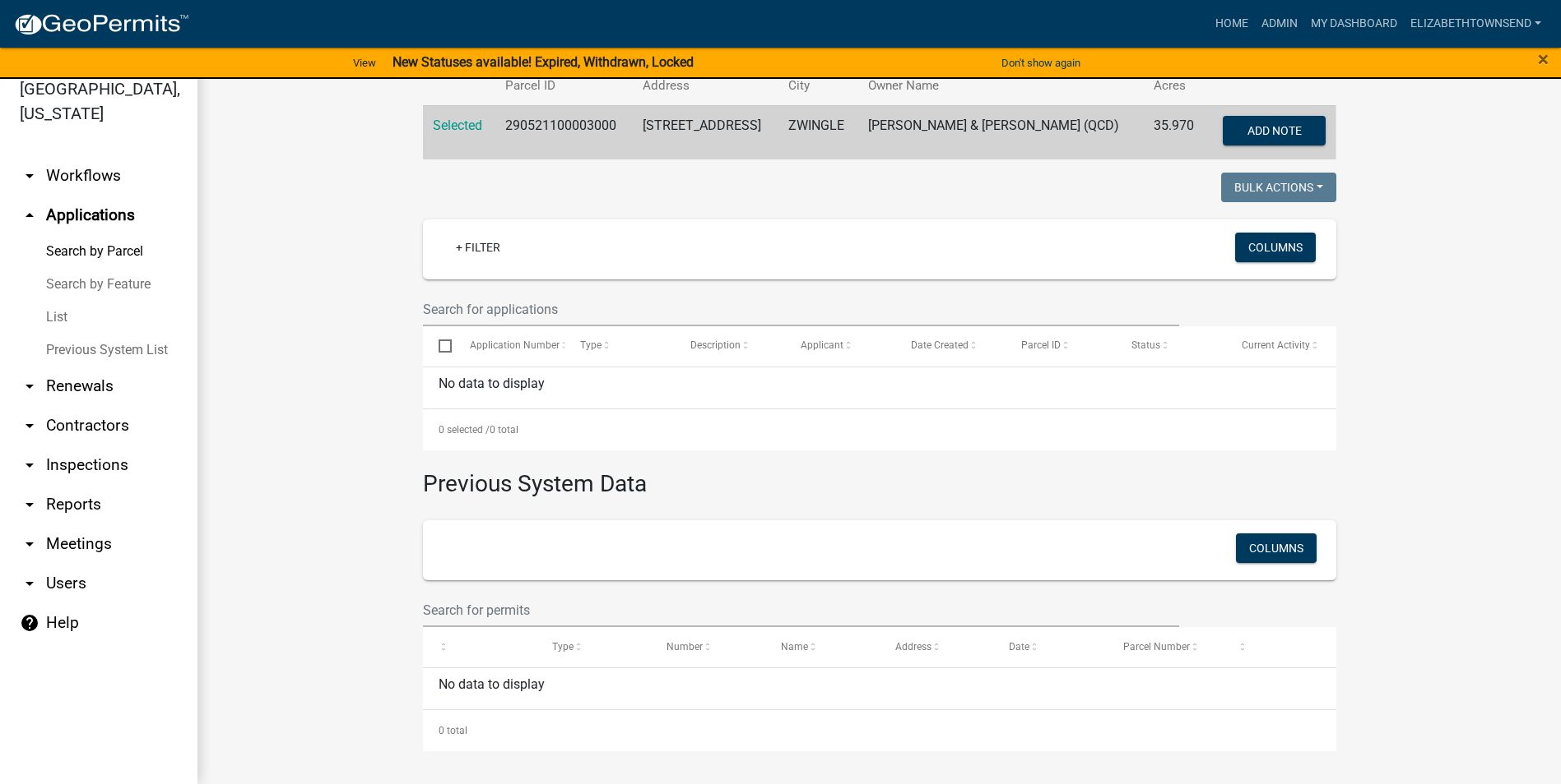
click at [91, 156] on link "arrow_drop_down Workflows" at bounding box center [98, 175] width 198 height 40
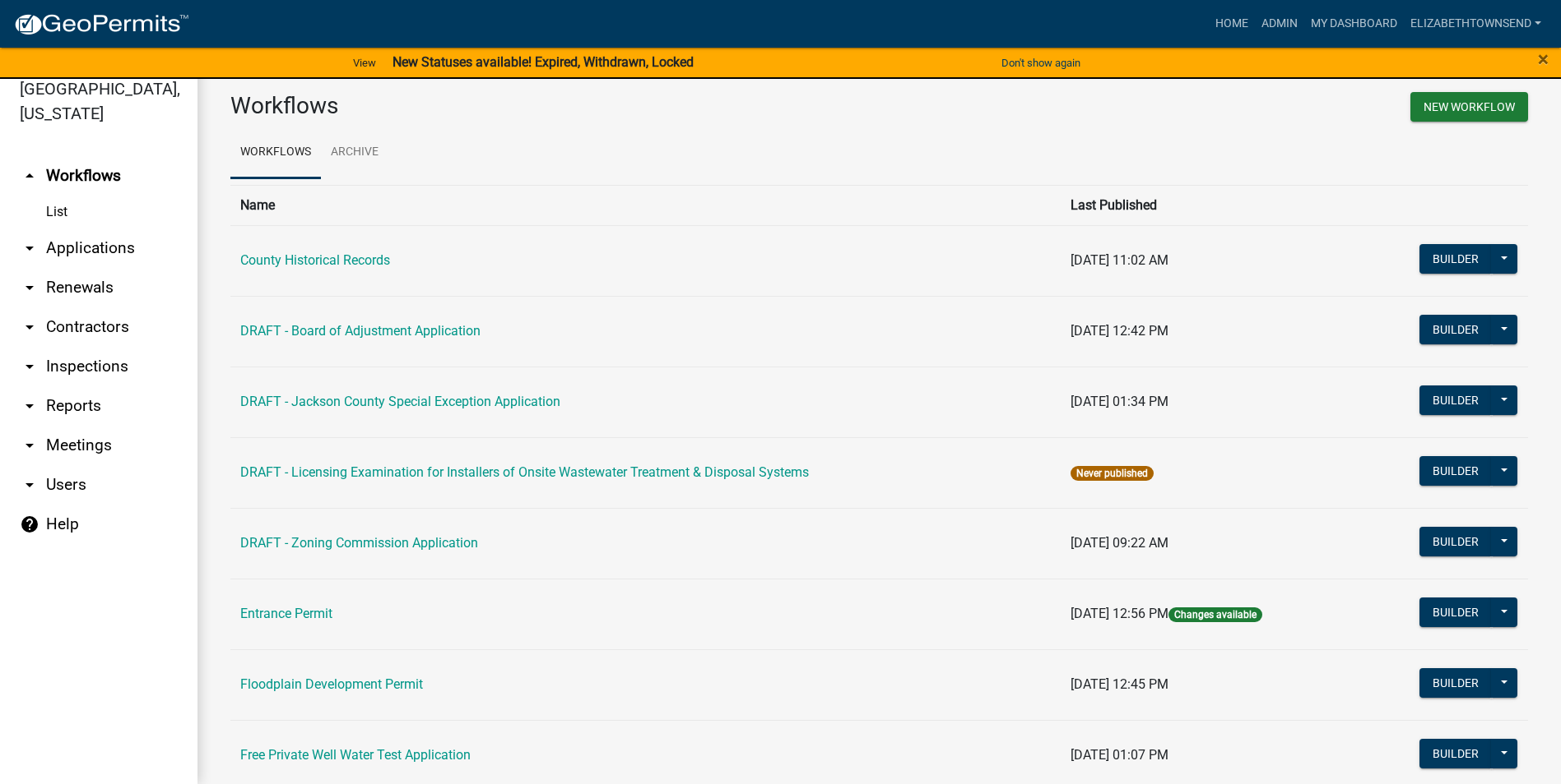
click at [66, 196] on link "List" at bounding box center [98, 212] width 198 height 33
click at [51, 196] on link "List" at bounding box center [98, 212] width 198 height 33
click at [58, 156] on link "arrow_drop_up Workflows" at bounding box center [98, 175] width 198 height 40
click at [1278, 26] on link "Admin" at bounding box center [1279, 23] width 50 height 31
click at [1233, 19] on link "Home" at bounding box center [1231, 23] width 46 height 31
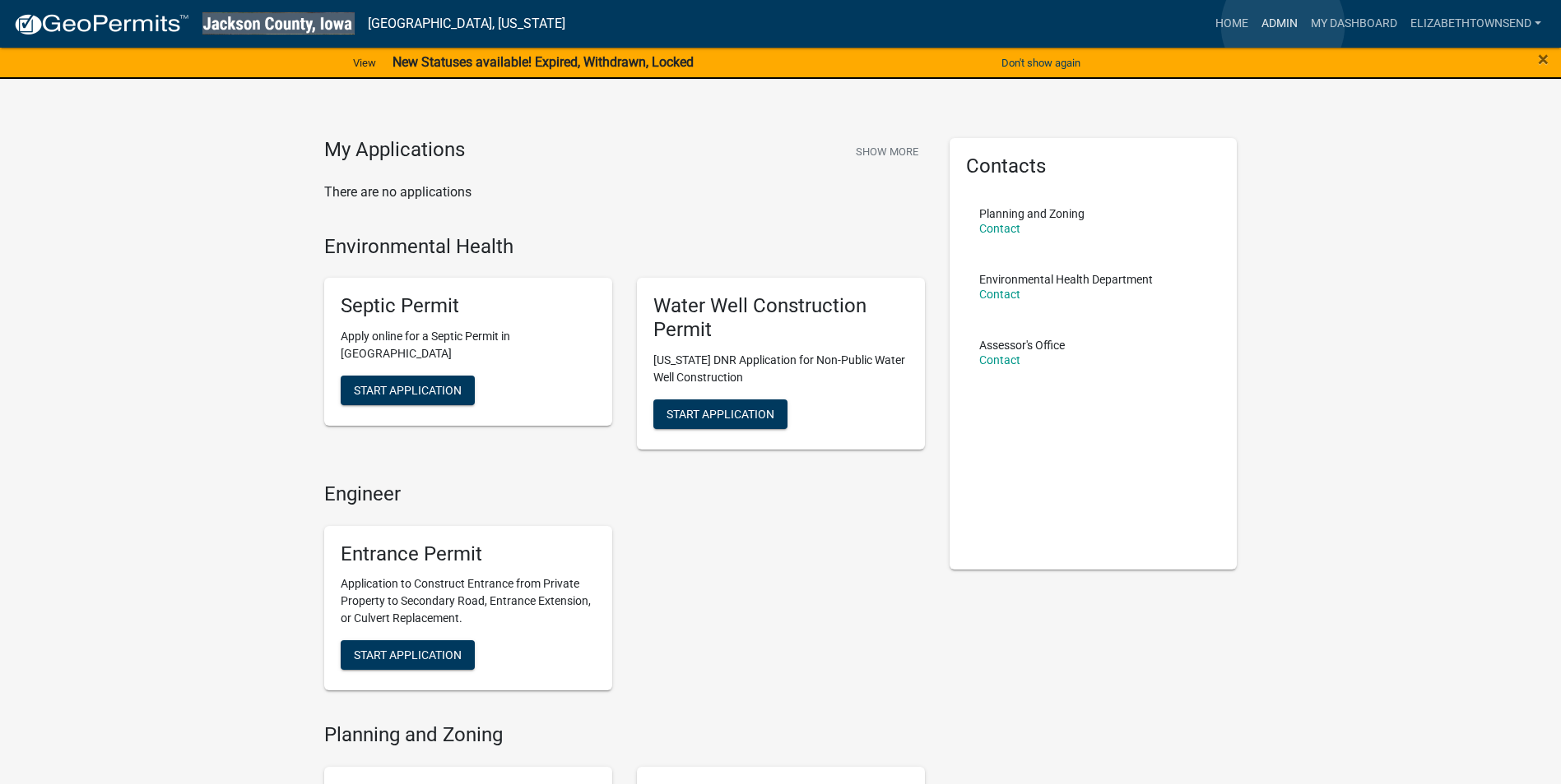
click at [1283, 25] on link "Admin" at bounding box center [1279, 23] width 50 height 31
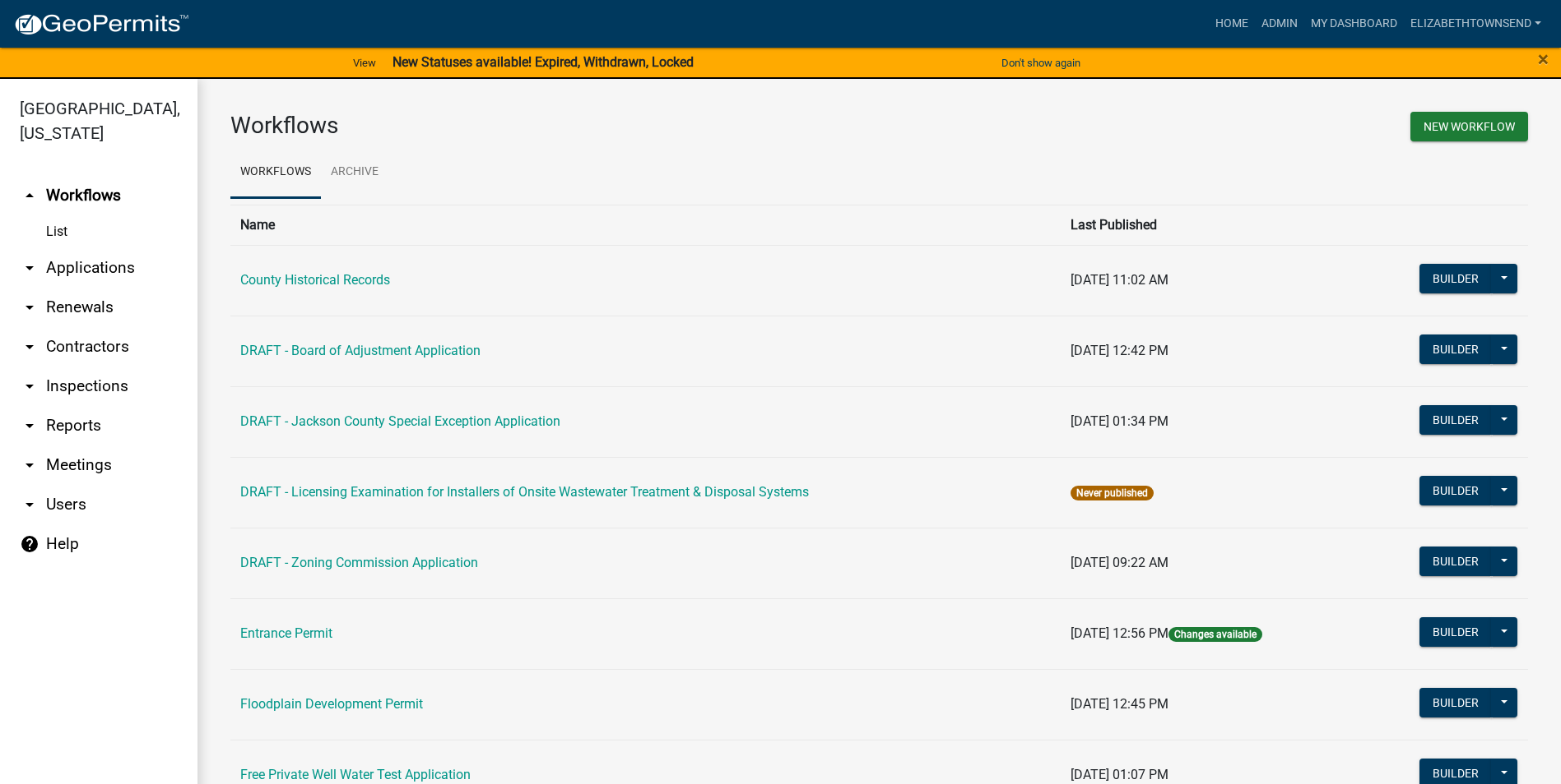
click at [69, 287] on link "arrow_drop_down Renewals" at bounding box center [98, 307] width 198 height 40
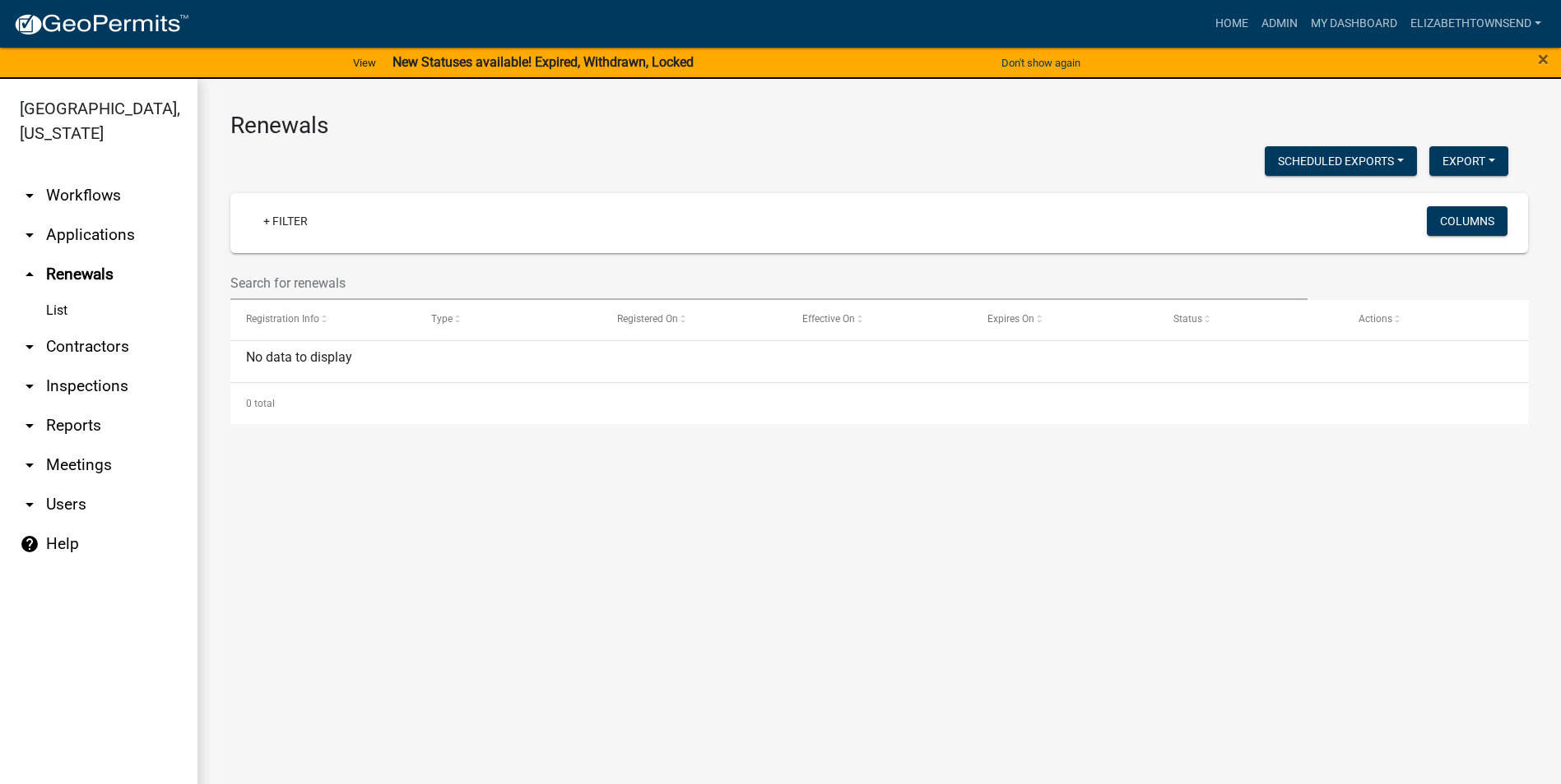
click at [85, 215] on link "arrow_drop_down Applications" at bounding box center [98, 235] width 198 height 40
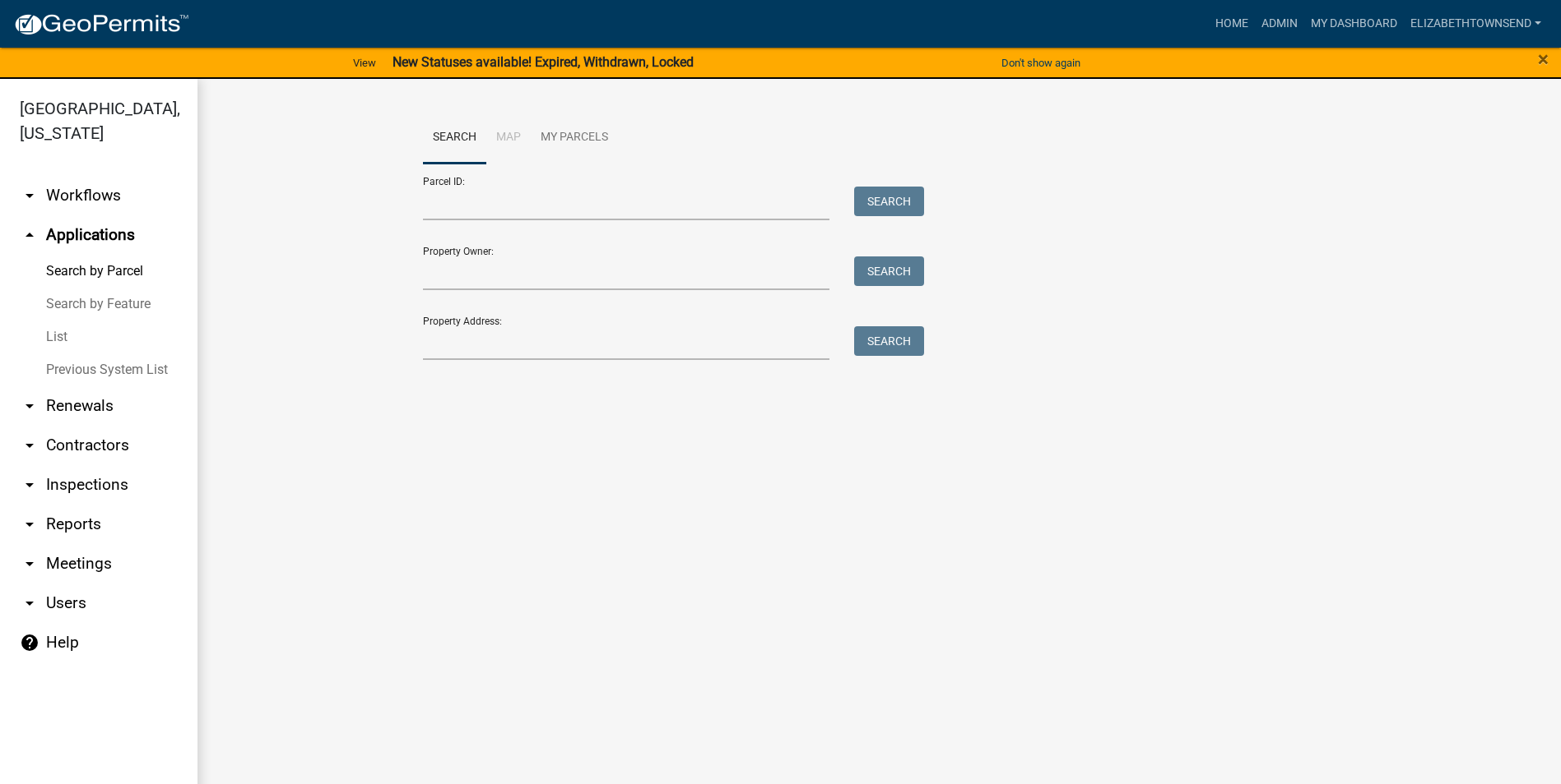
click at [72, 287] on link "Search by Feature" at bounding box center [98, 304] width 198 height 33
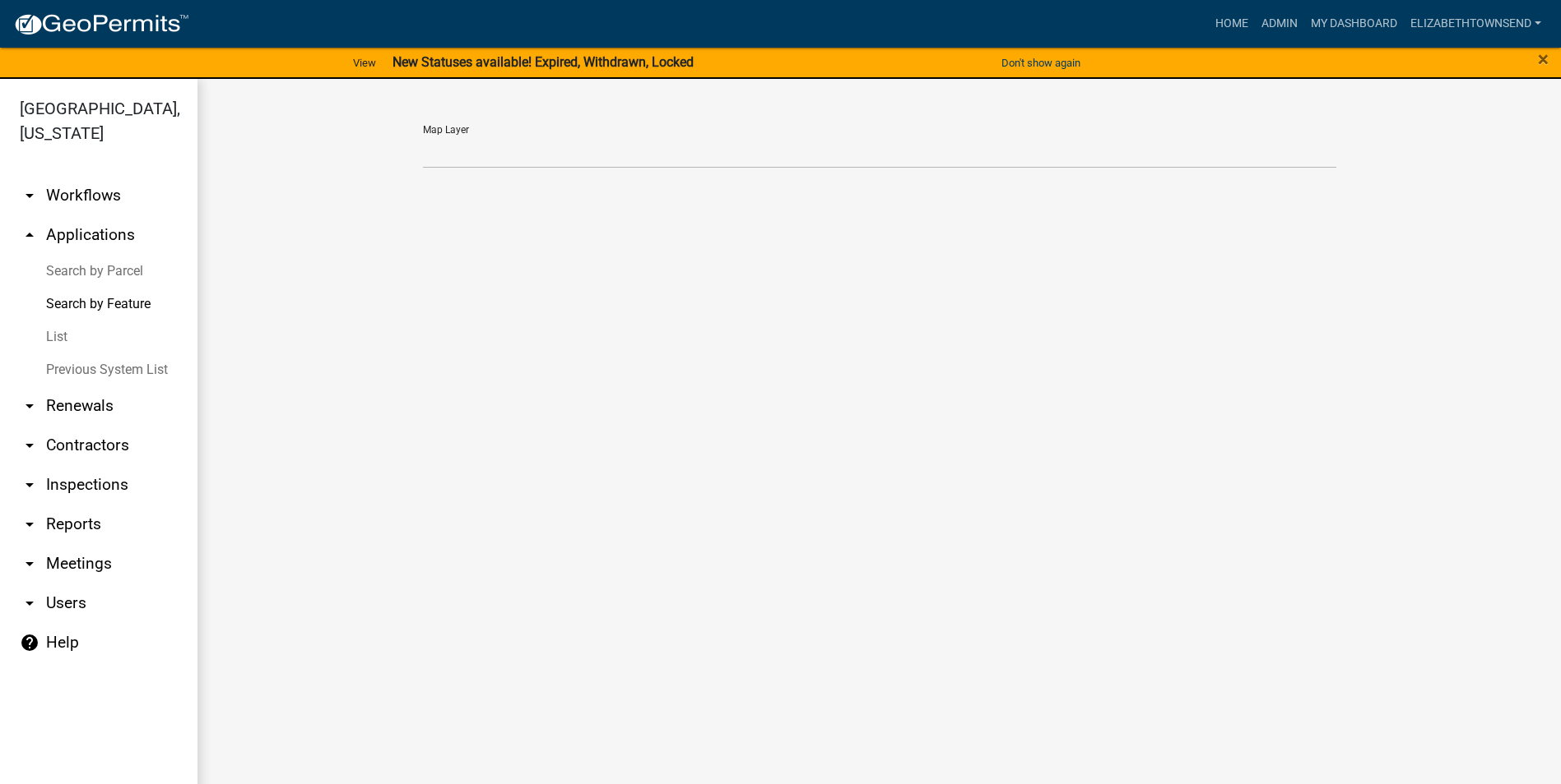
click at [66, 320] on link "List" at bounding box center [98, 337] width 198 height 33
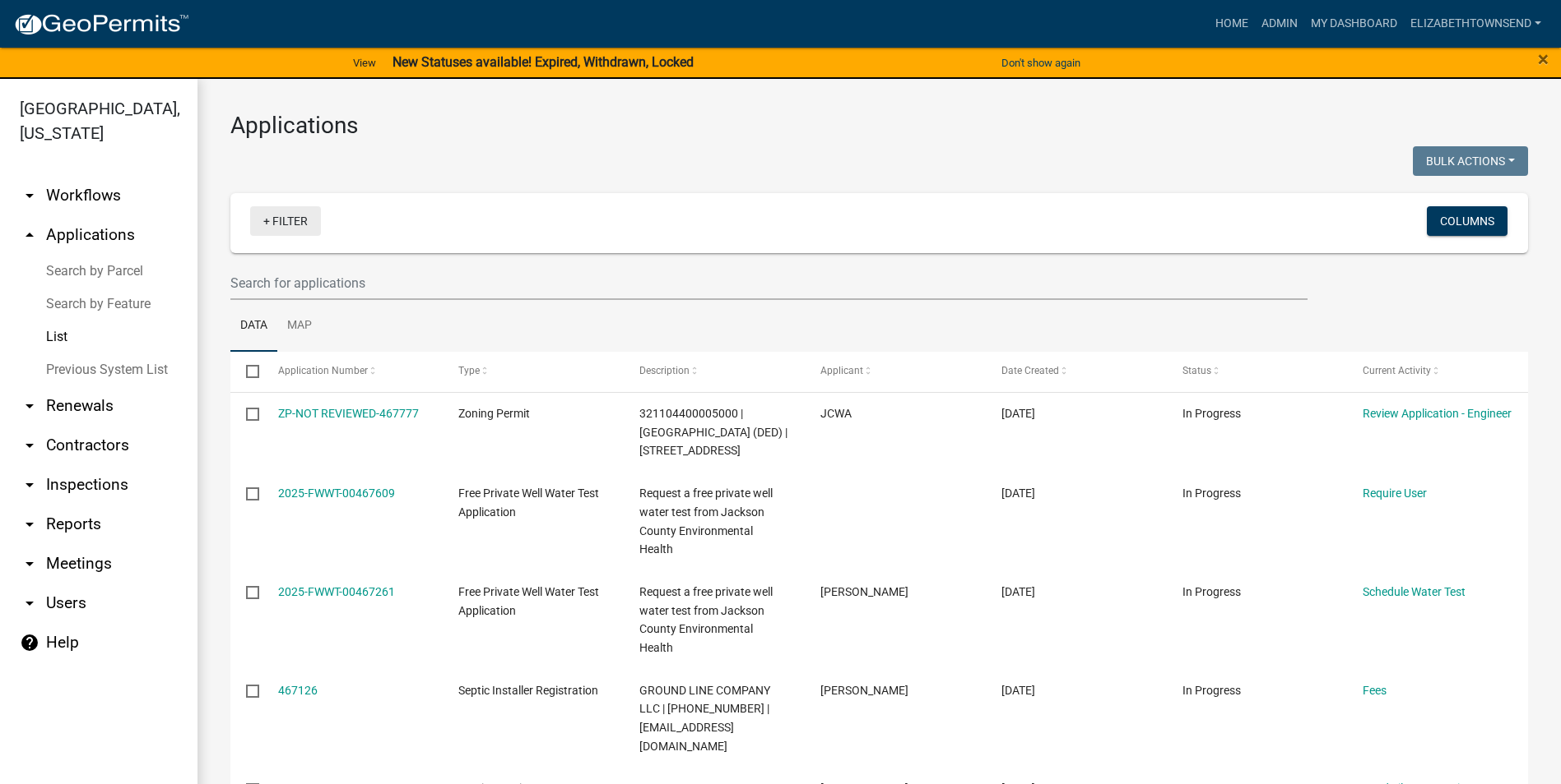
click at [268, 224] on link "+ Filter" at bounding box center [286, 221] width 71 height 29
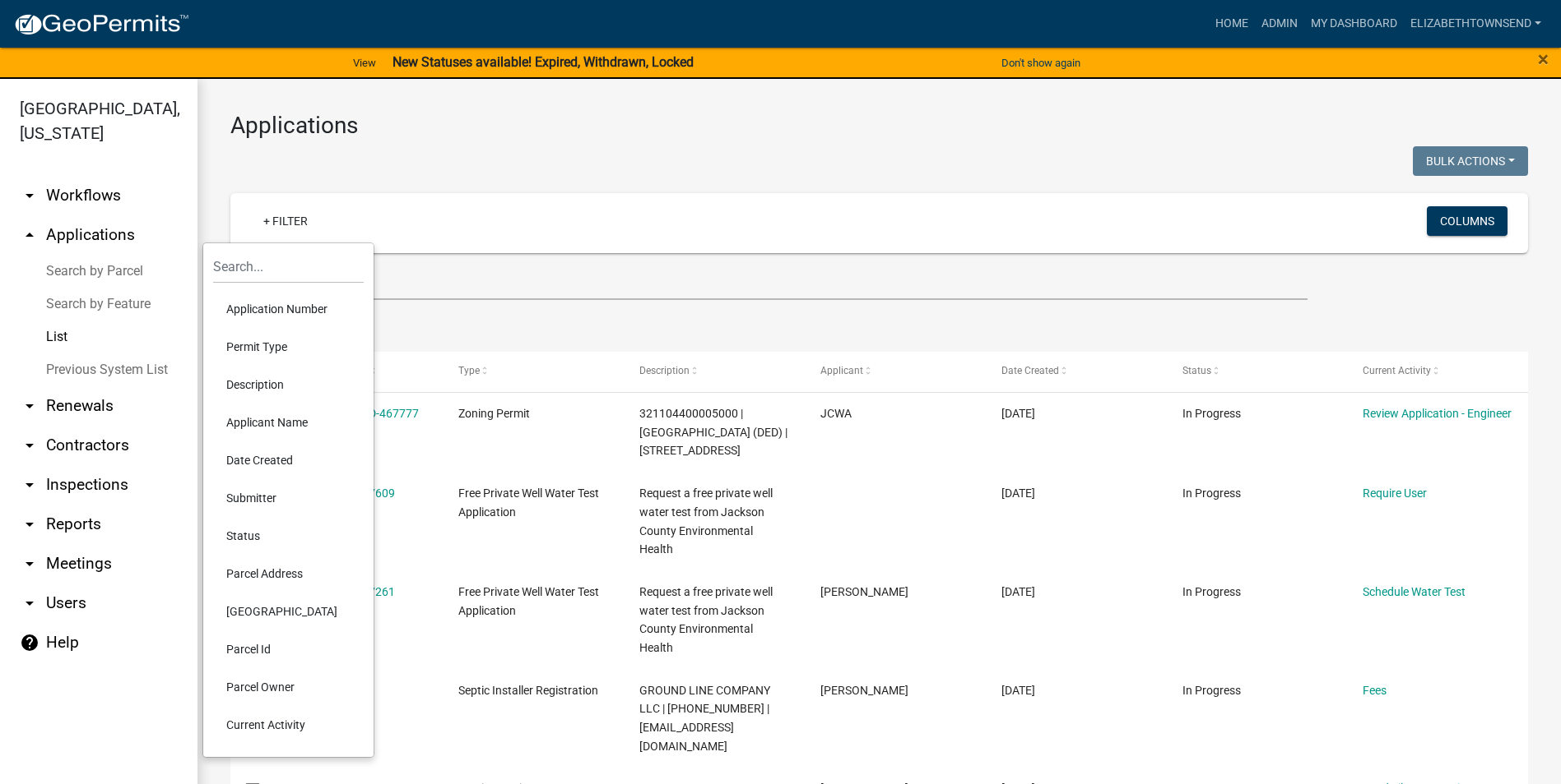
click at [280, 420] on li "Applicant Name" at bounding box center [288, 423] width 151 height 38
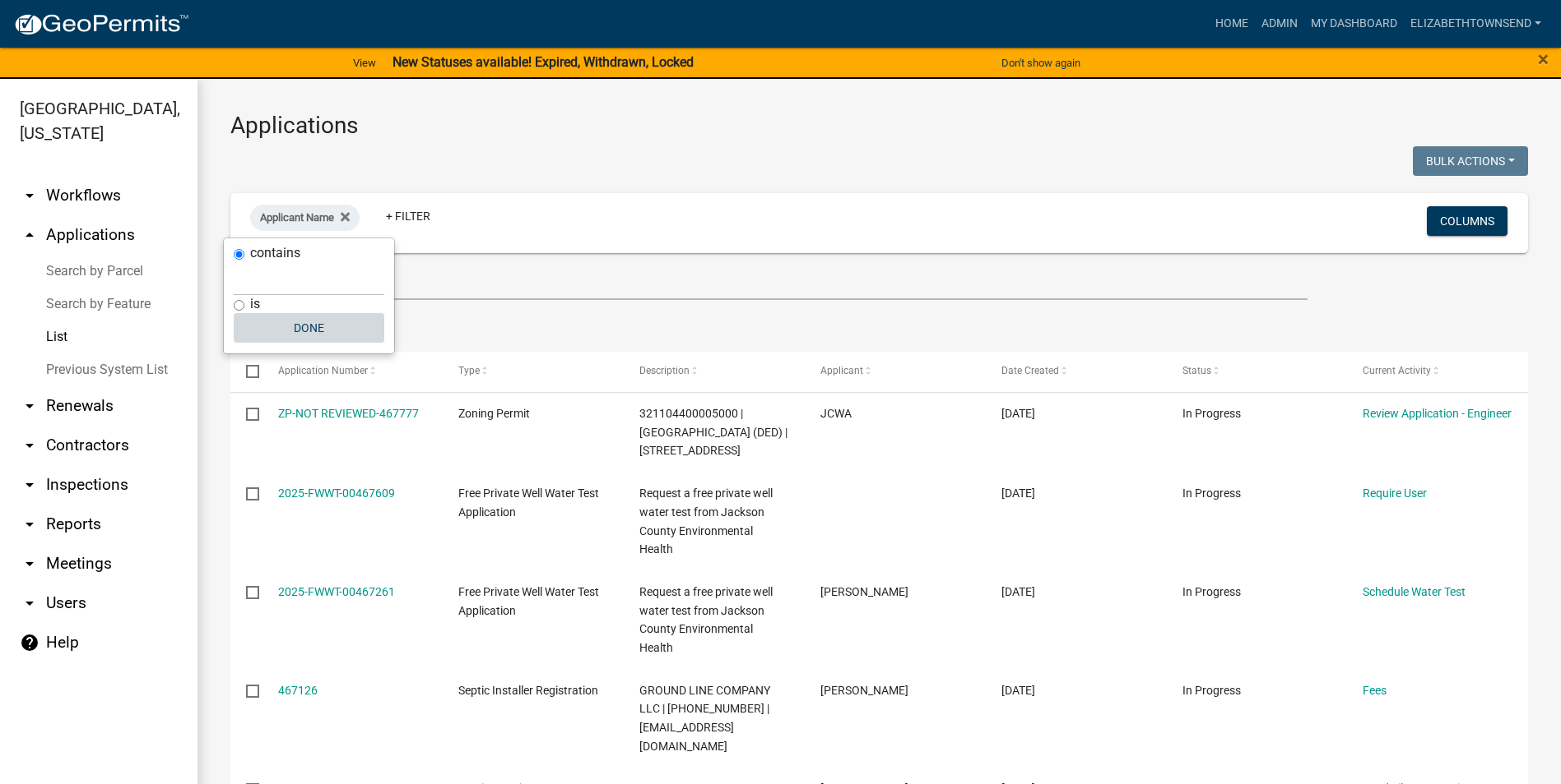
click at [298, 328] on button "Done" at bounding box center [309, 328] width 151 height 29
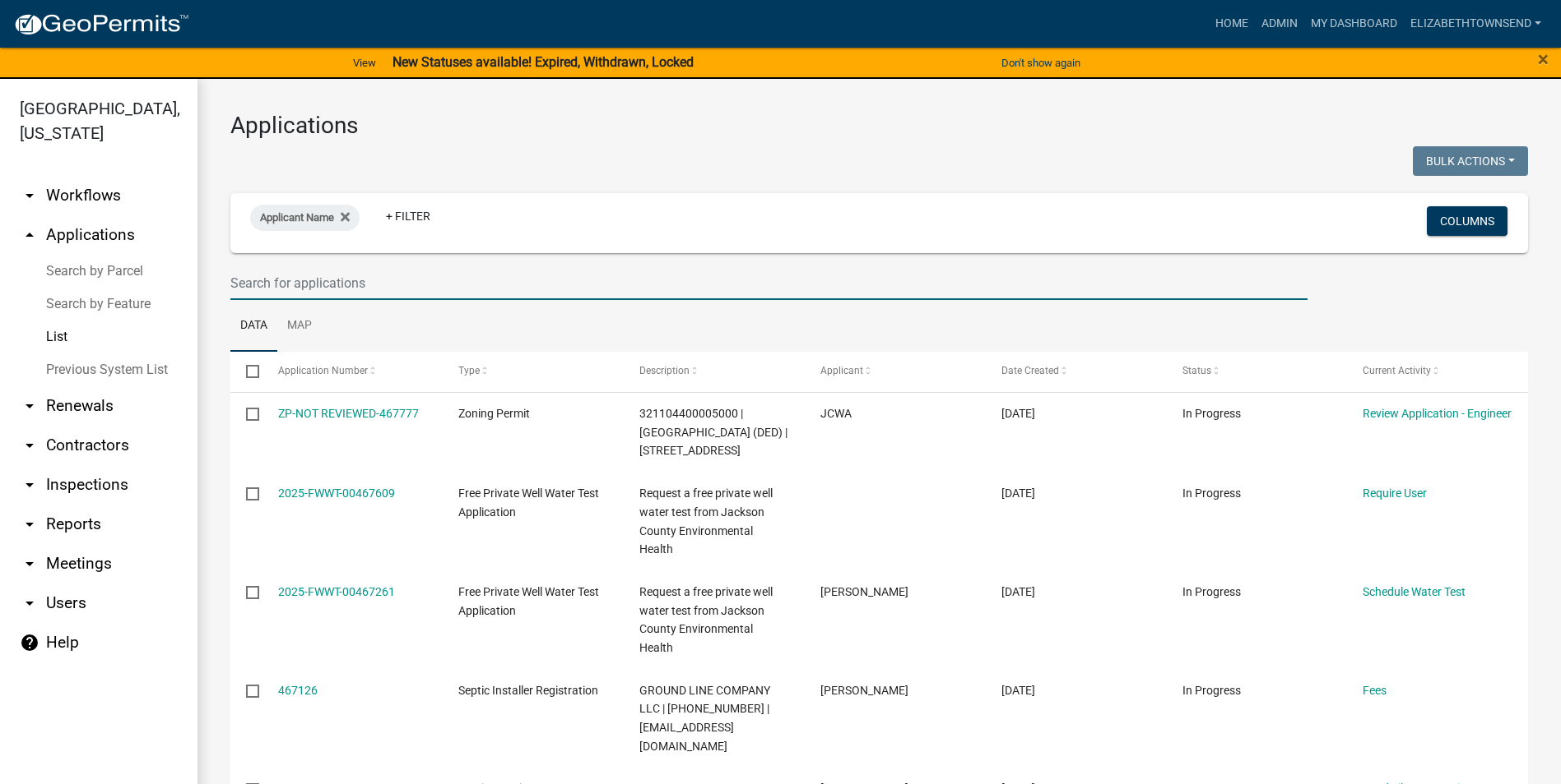
click at [443, 293] on input "text" at bounding box center [768, 283] width 1077 height 34
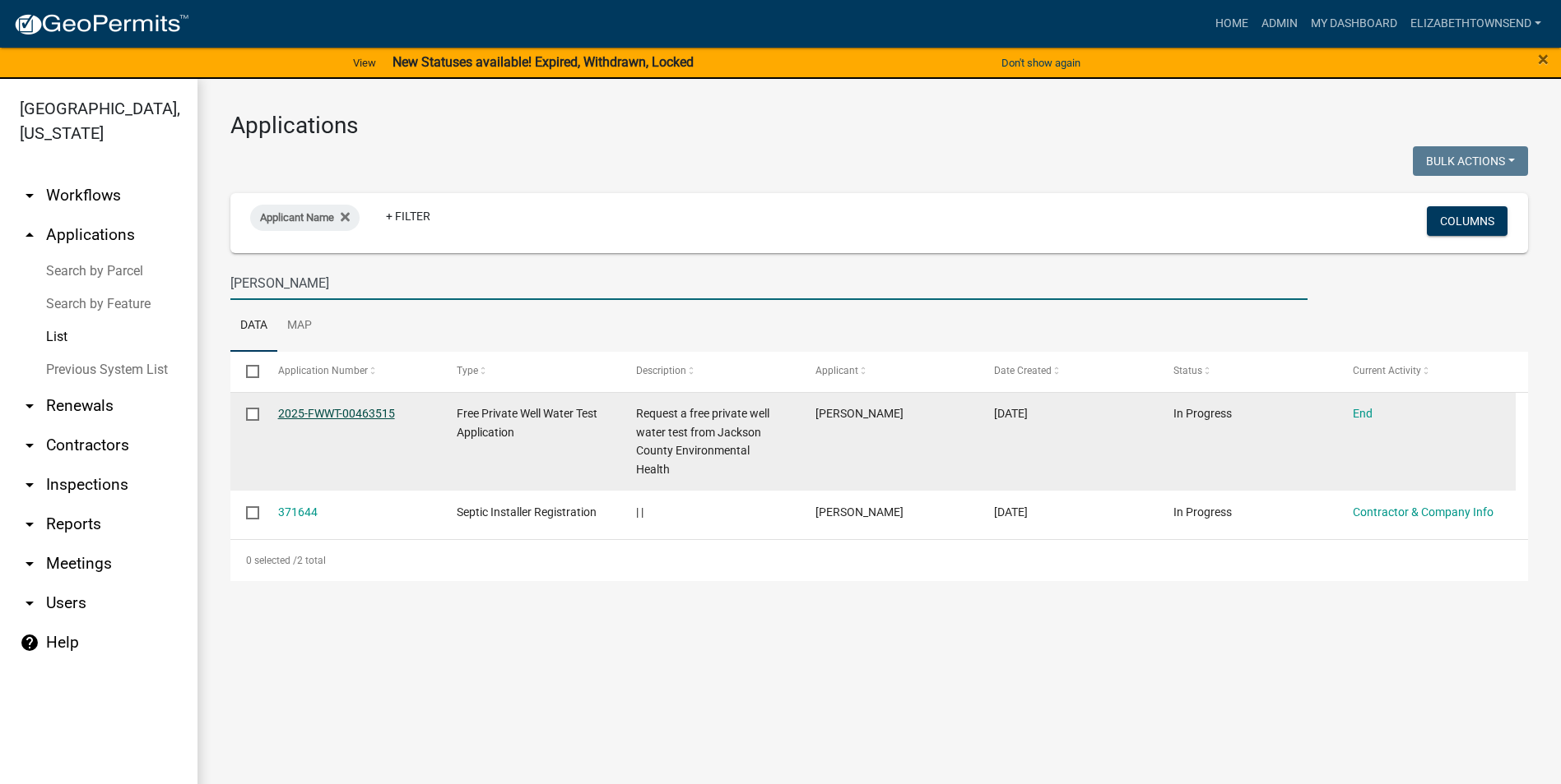
type input "[PERSON_NAME]"
click at [346, 411] on link "2025-FWWT-00463515" at bounding box center [336, 414] width 117 height 14
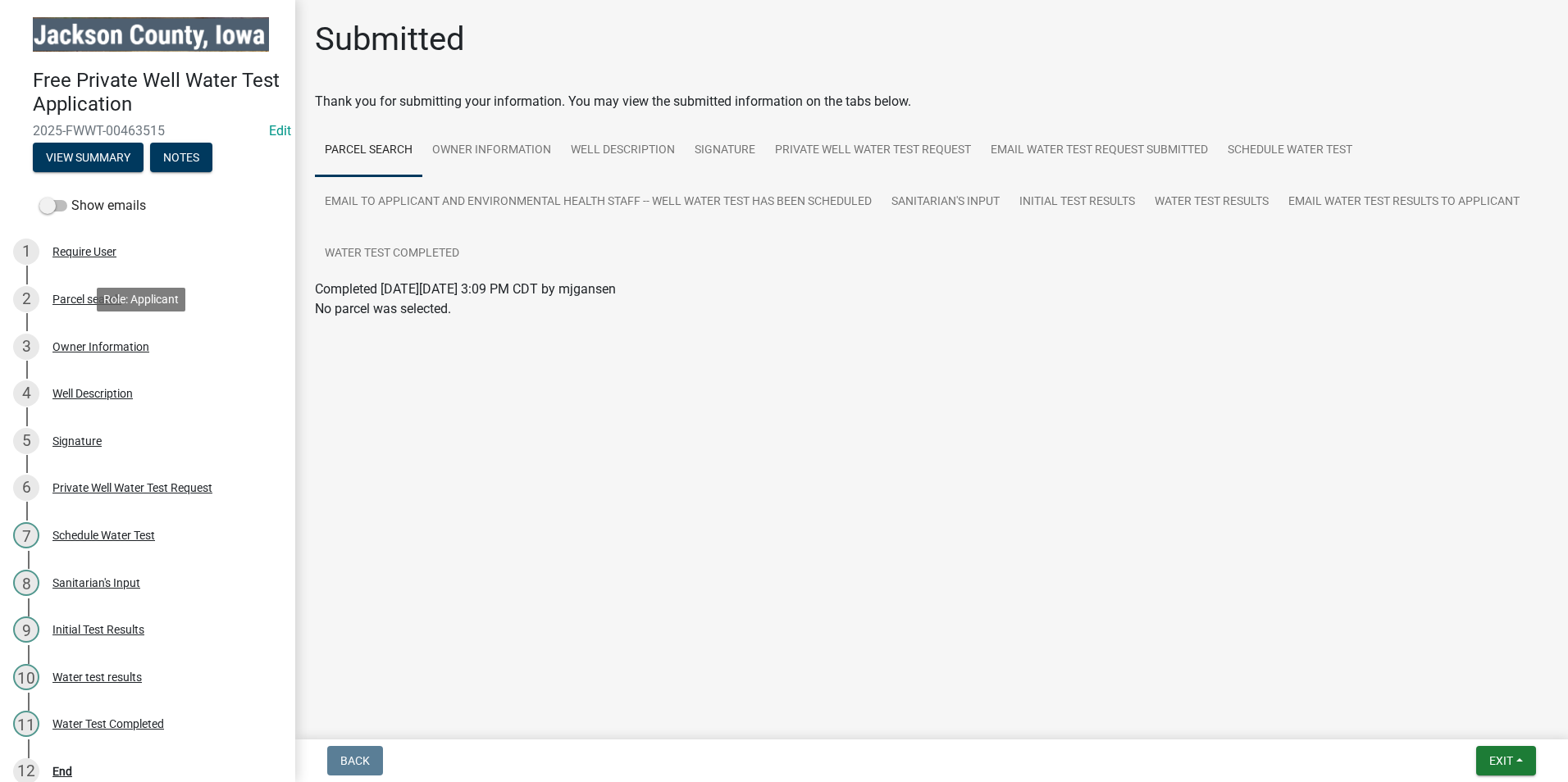
click at [122, 342] on div "Owner Information" at bounding box center [101, 347] width 97 height 12
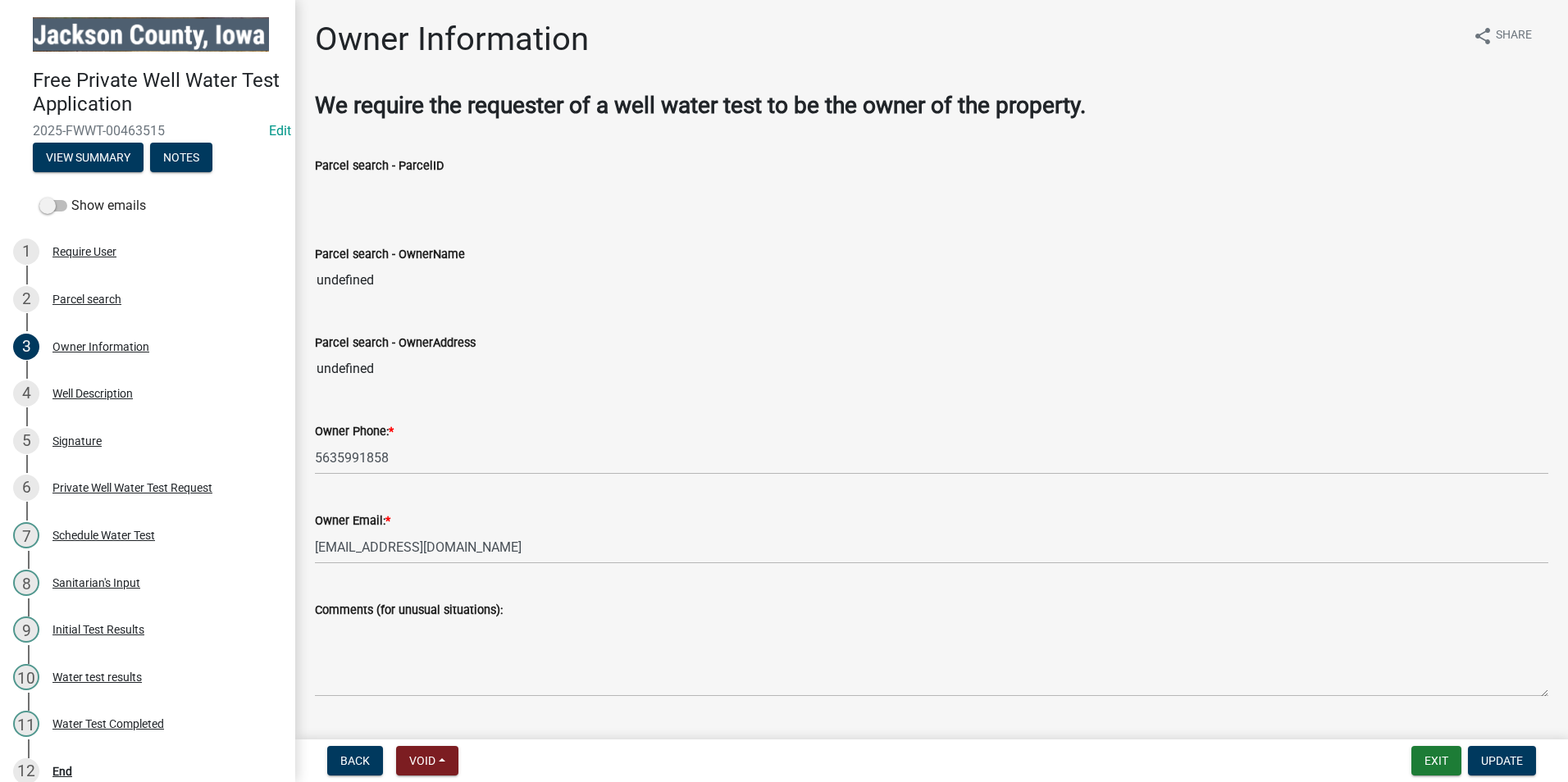
scroll to position [82, 0]
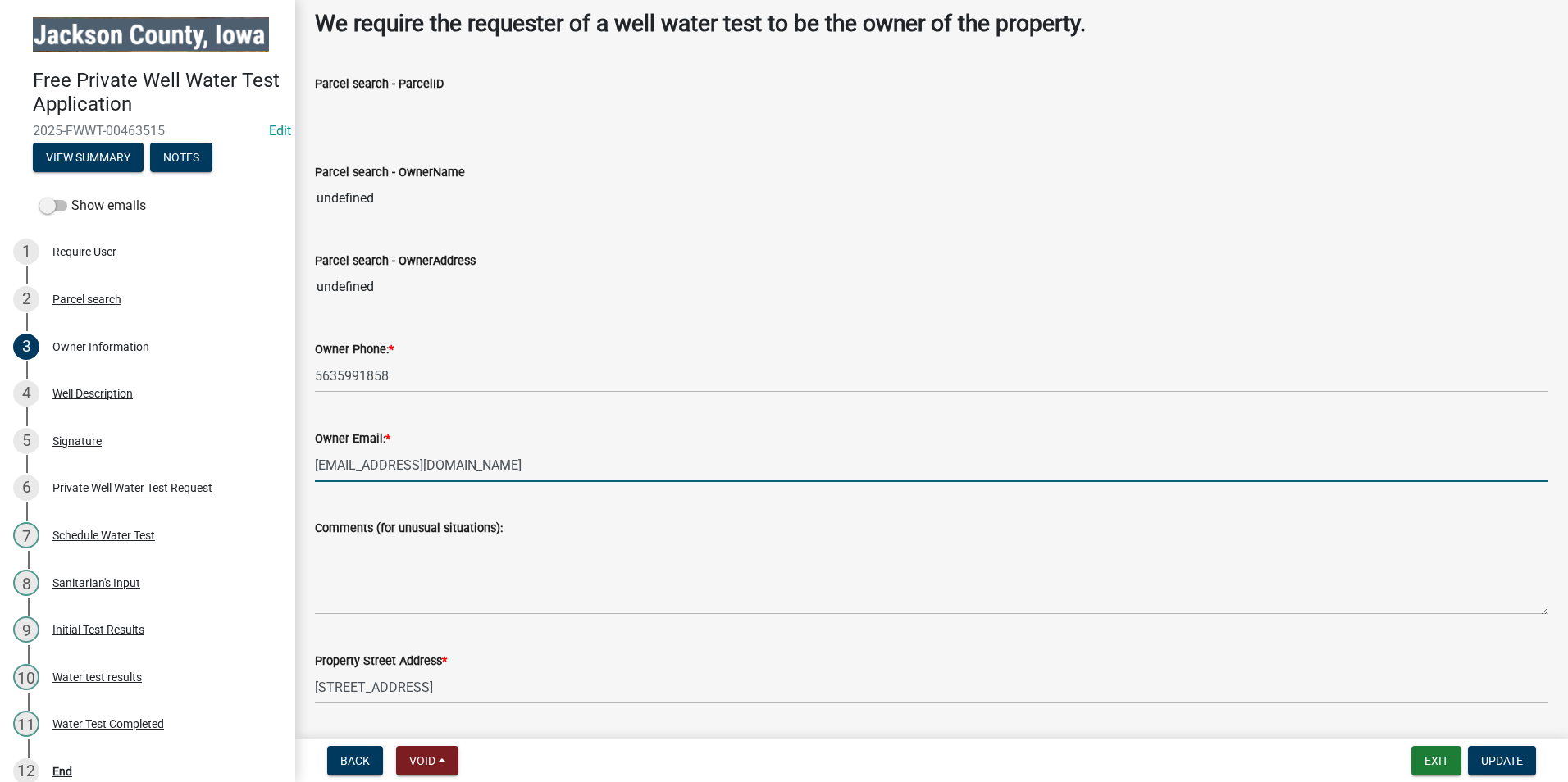
drag, startPoint x: 456, startPoint y: 465, endPoint x: 297, endPoint y: 452, distance: 159.5
click at [297, 452] on div "Owner Information share Share We require the requester of a well water test to …" at bounding box center [932, 469] width 1273 height 1063
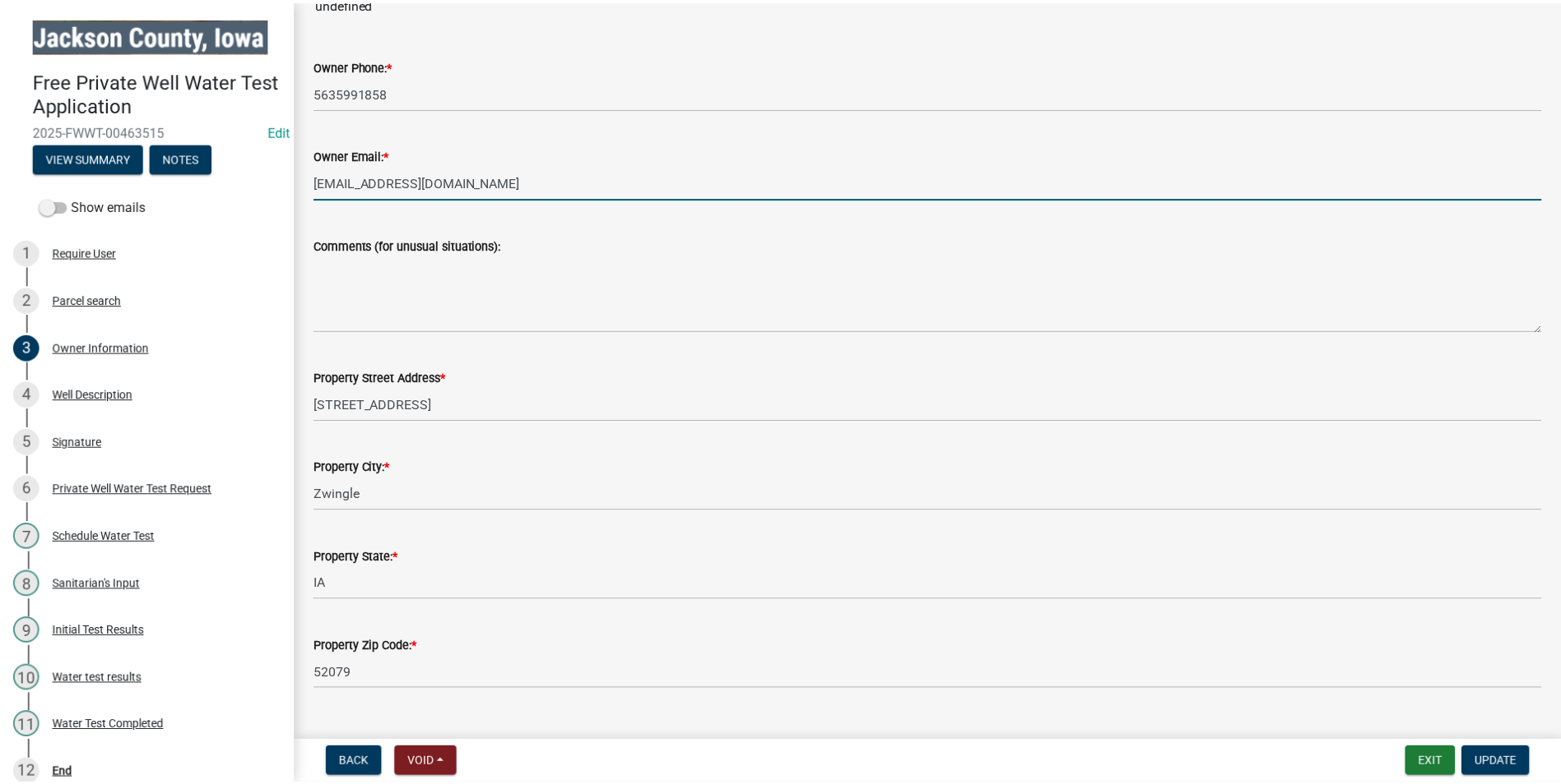
scroll to position [399, 0]
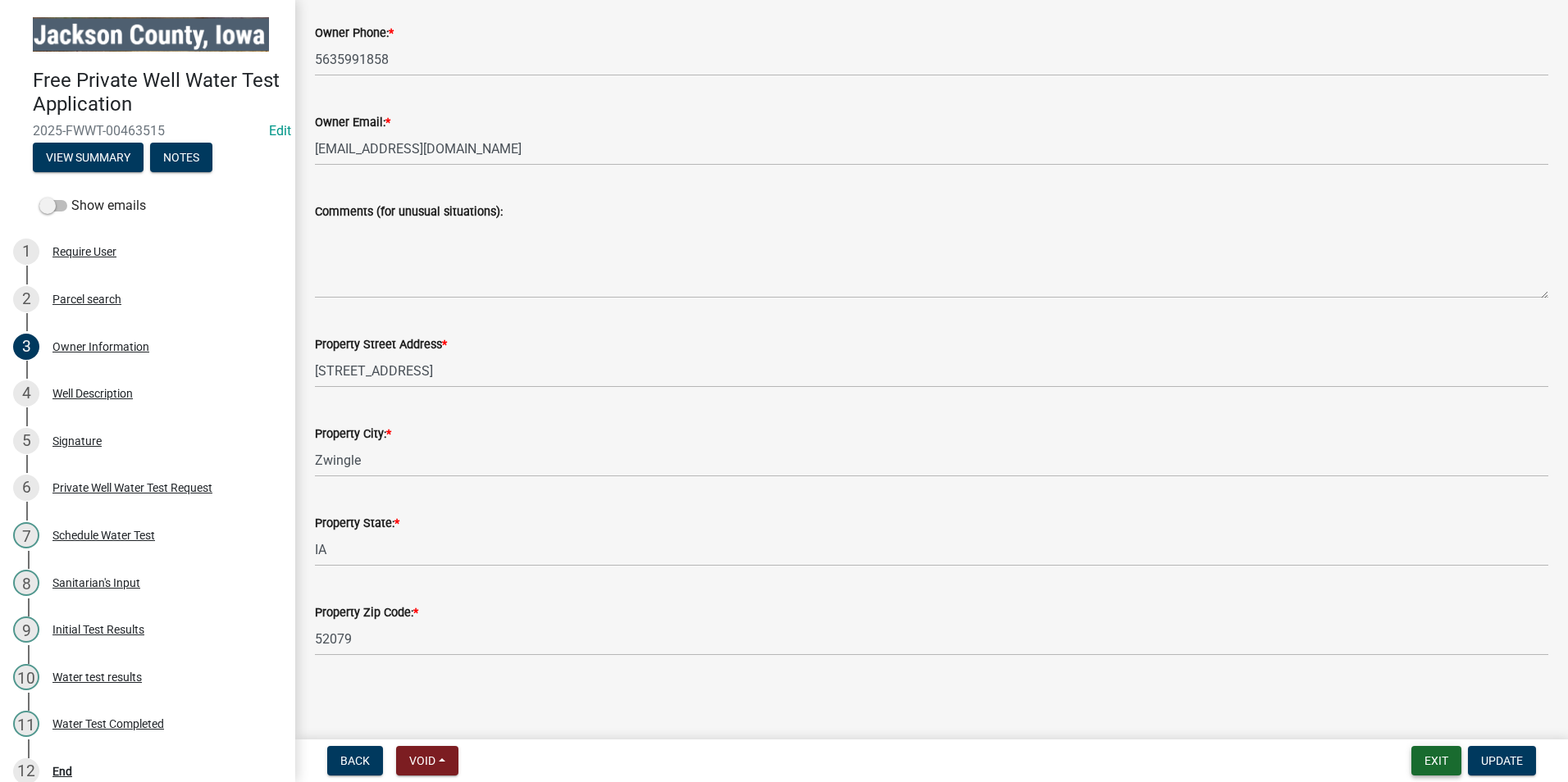
click at [1439, 756] on button "Exit" at bounding box center [1437, 761] width 51 height 29
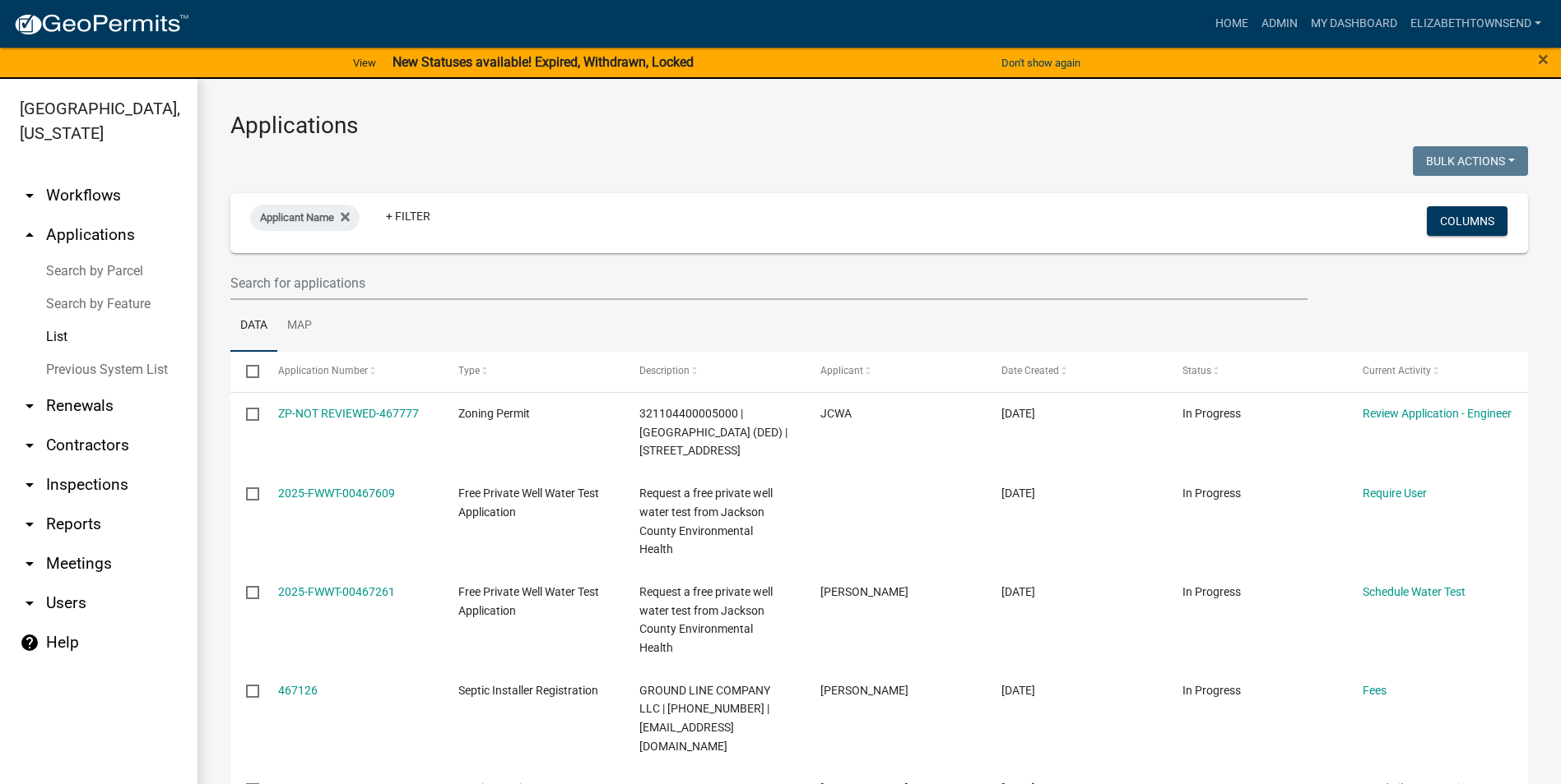
click at [116, 354] on link "Previous System List" at bounding box center [98, 370] width 198 height 33
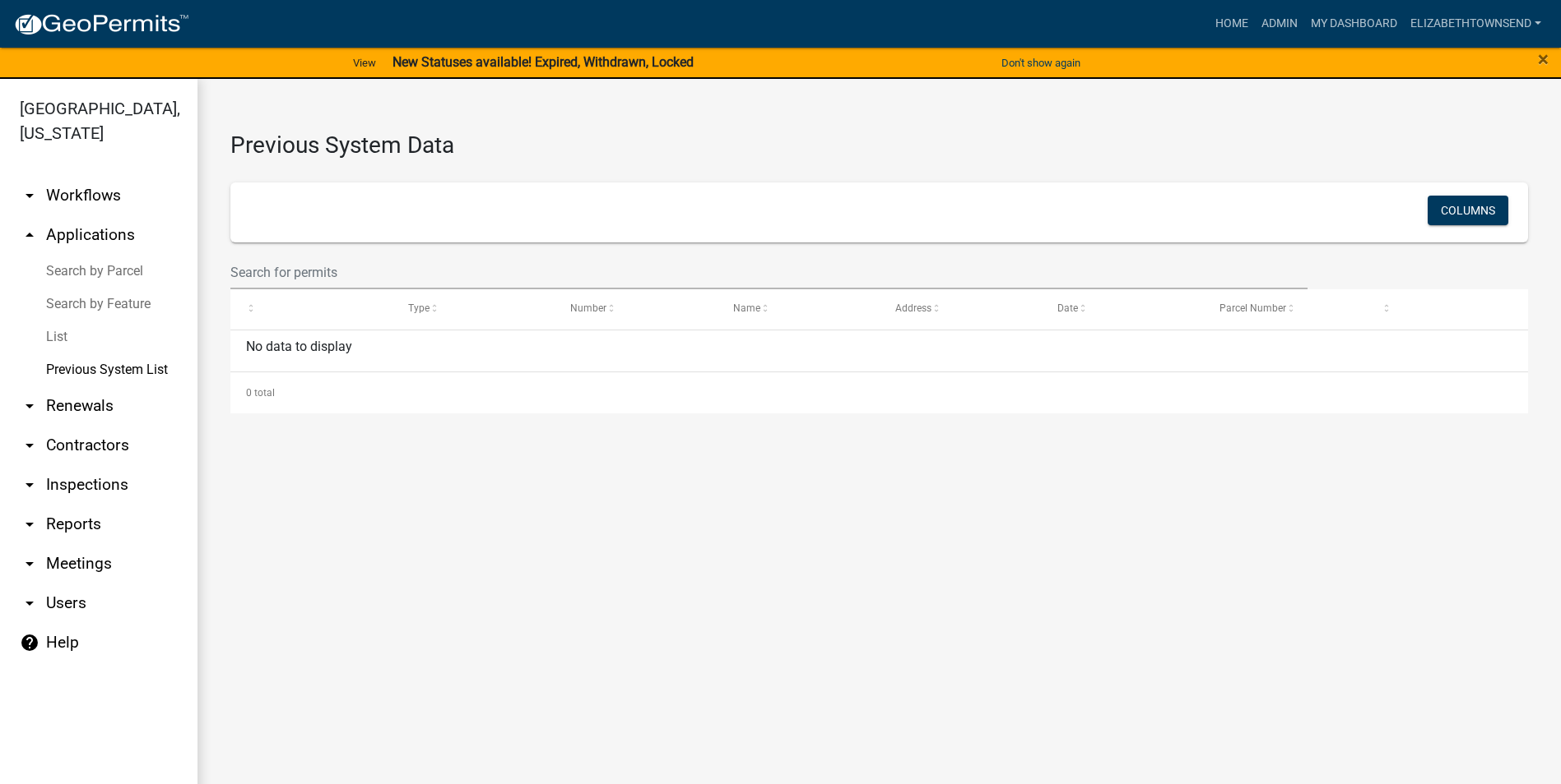
click at [95, 287] on link "Search by Feature" at bounding box center [98, 304] width 198 height 33
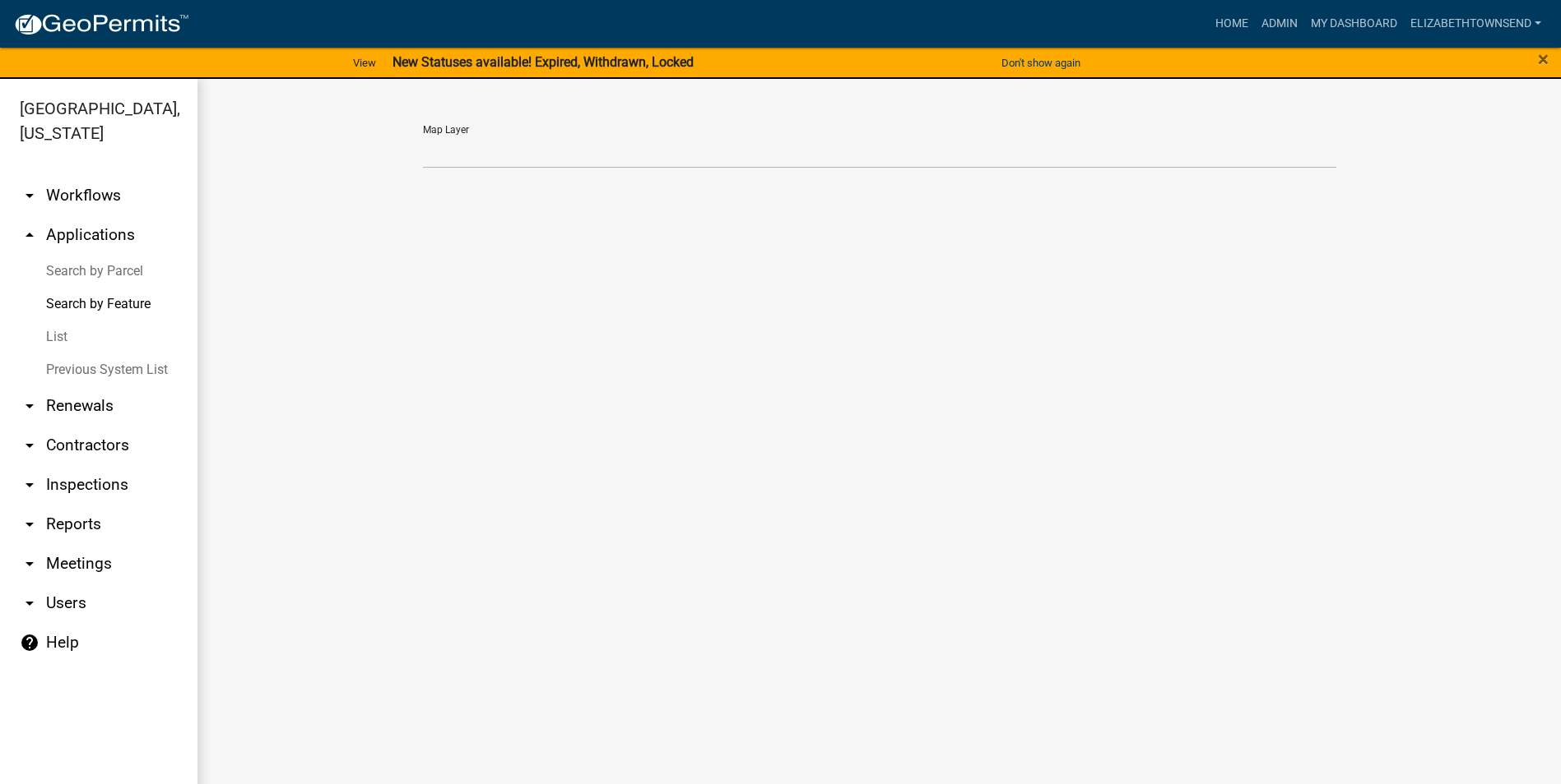
click at [100, 255] on link "Search by Parcel" at bounding box center [98, 272] width 198 height 33
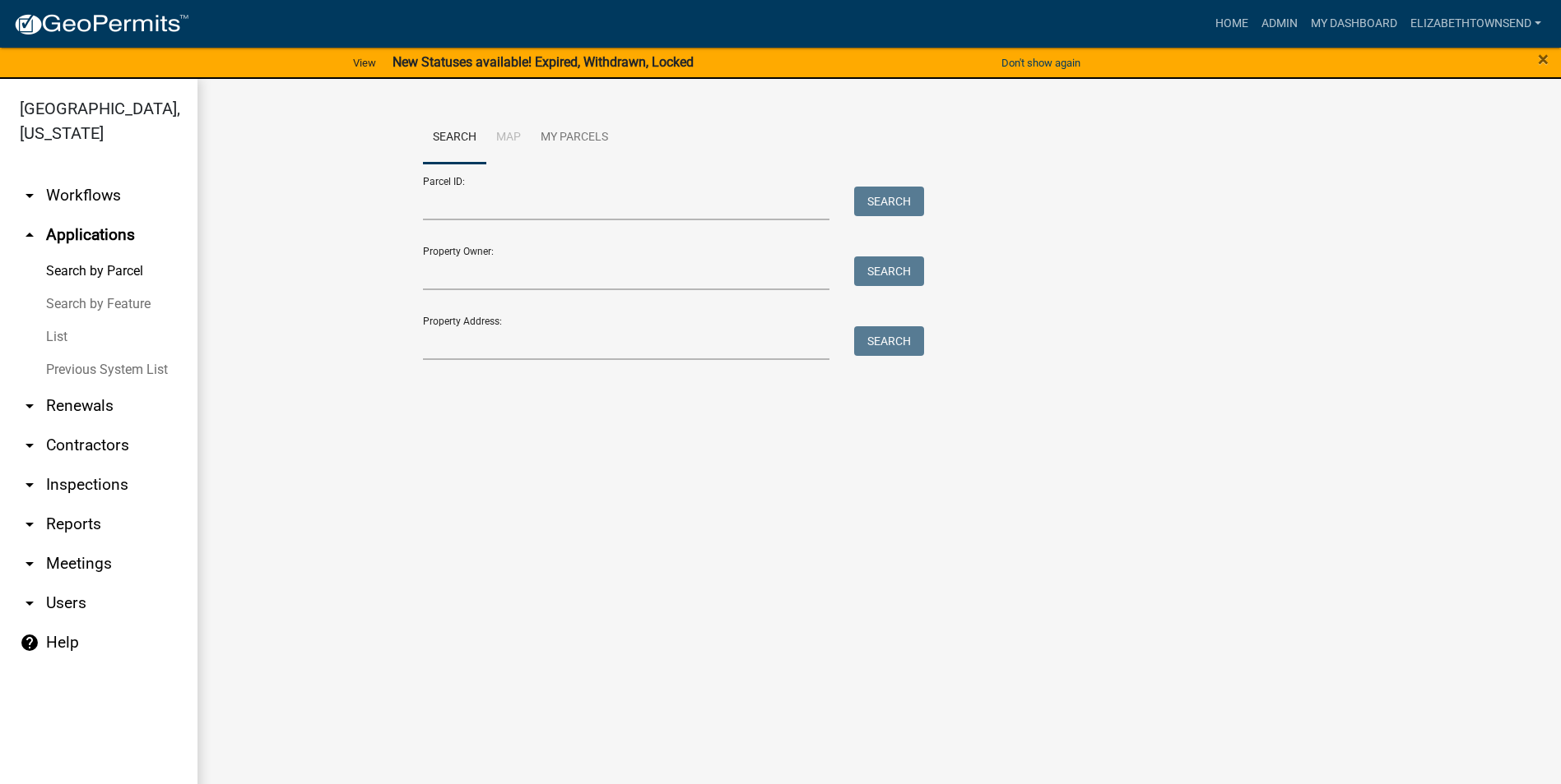
click at [107, 287] on link "Search by Feature" at bounding box center [98, 304] width 198 height 33
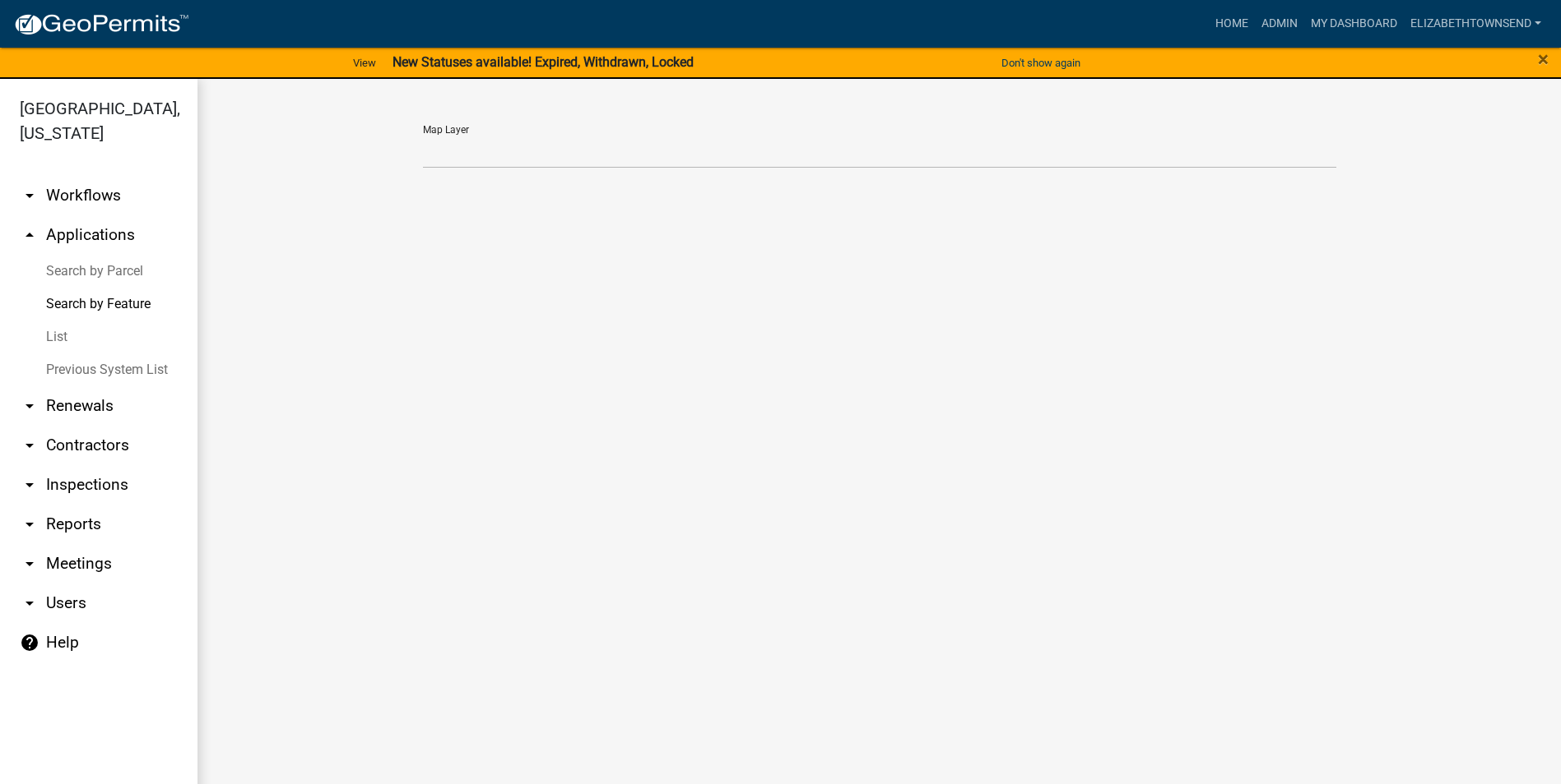
click at [51, 320] on link "List" at bounding box center [98, 337] width 198 height 33
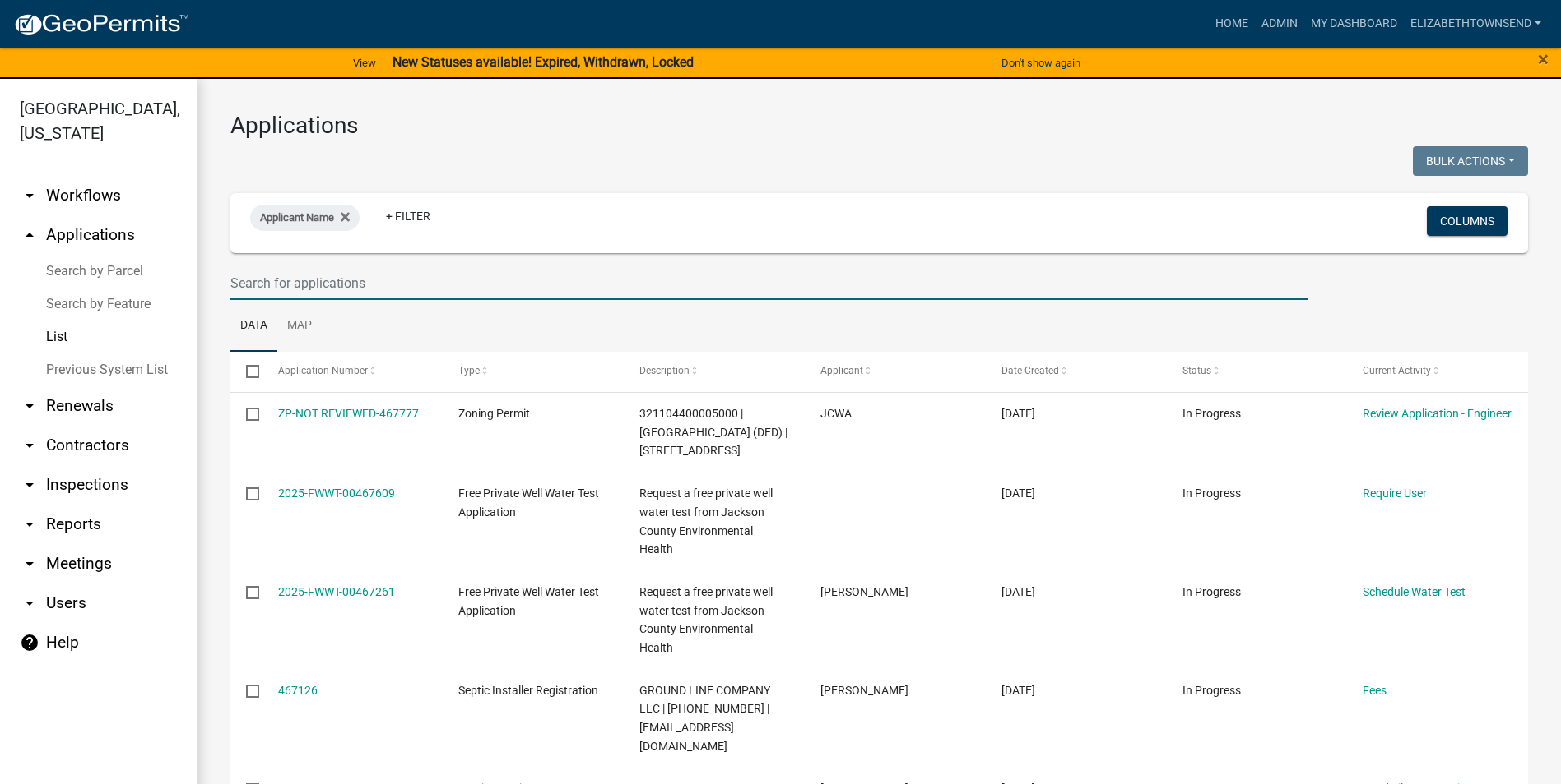
click at [280, 280] on input "text" at bounding box center [768, 283] width 1077 height 34
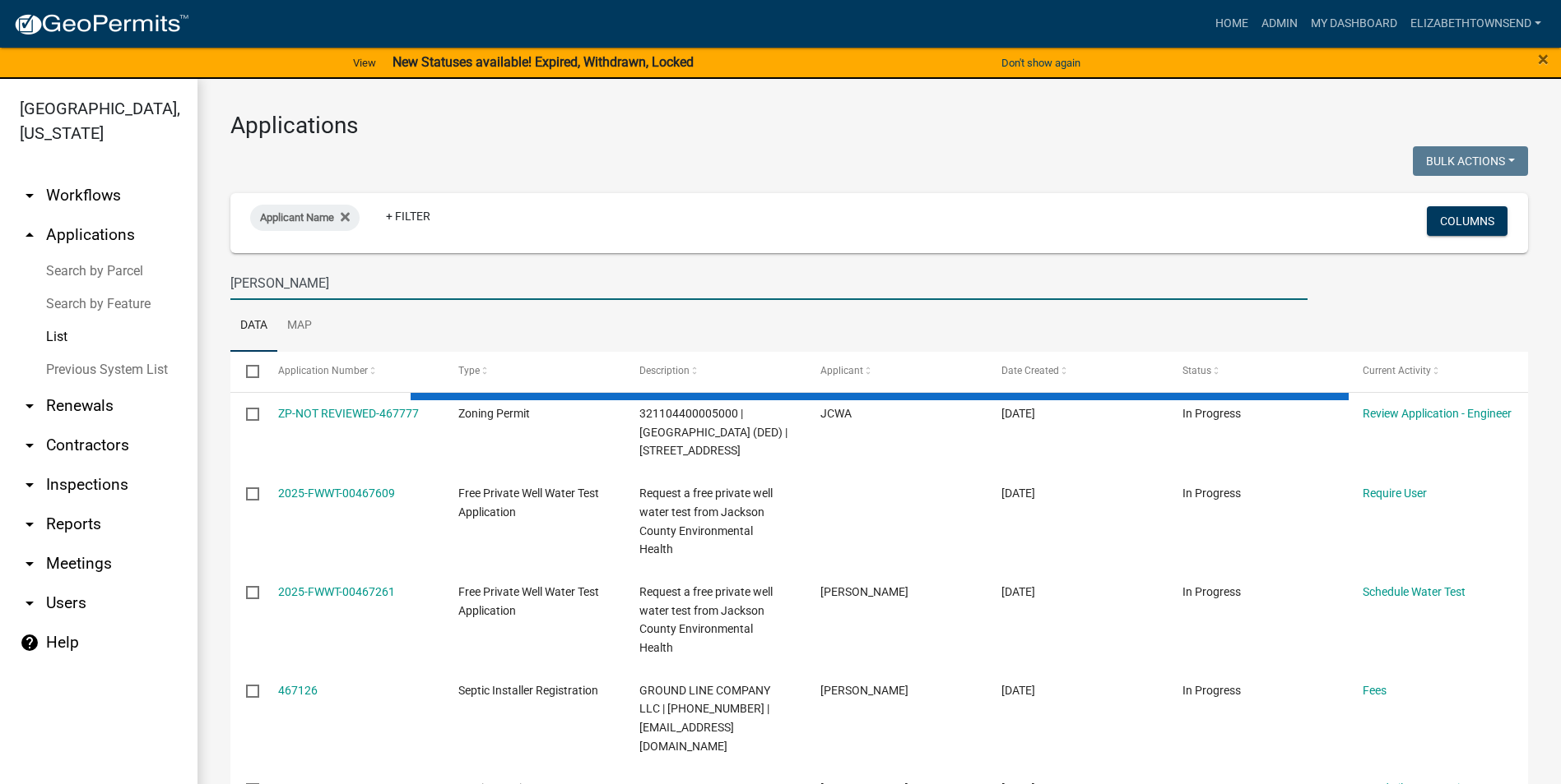
type input "[PERSON_NAME]"
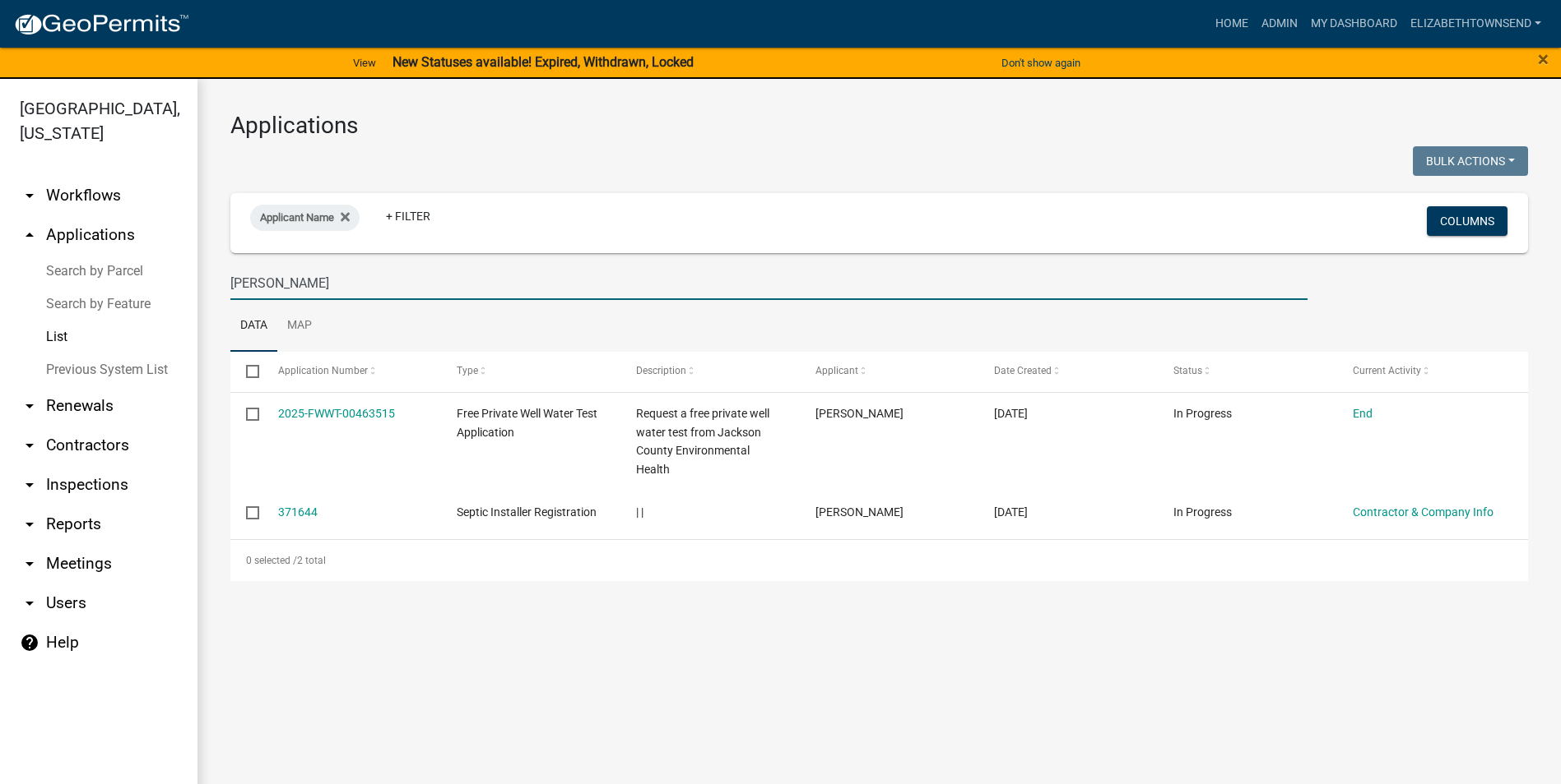
click at [89, 255] on link "Search by Parcel" at bounding box center [98, 272] width 198 height 33
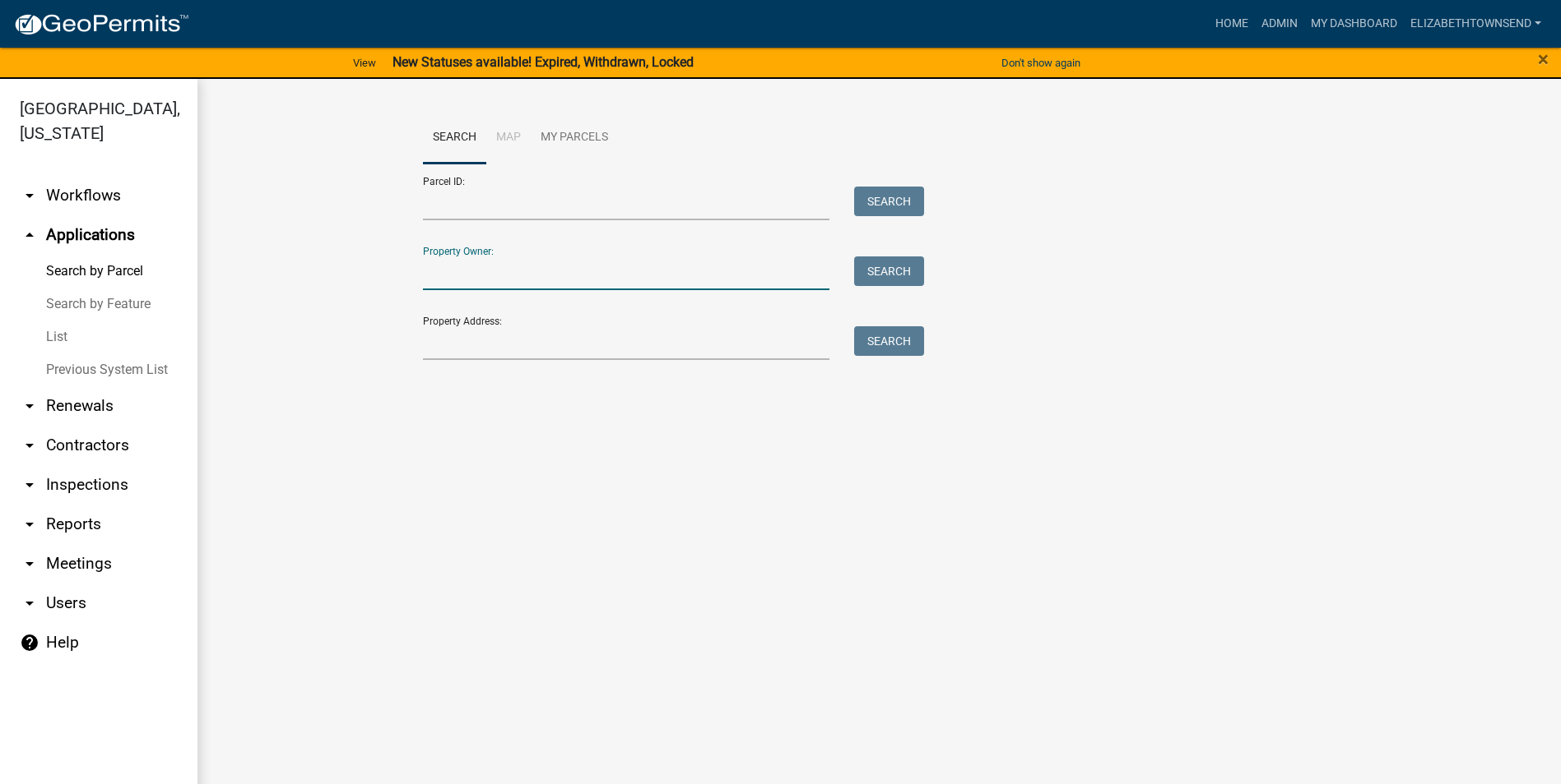
click at [464, 275] on input "Property Owner:" at bounding box center [627, 273] width 407 height 34
type input "[PERSON_NAME]"
click at [900, 267] on button "Search" at bounding box center [889, 271] width 70 height 29
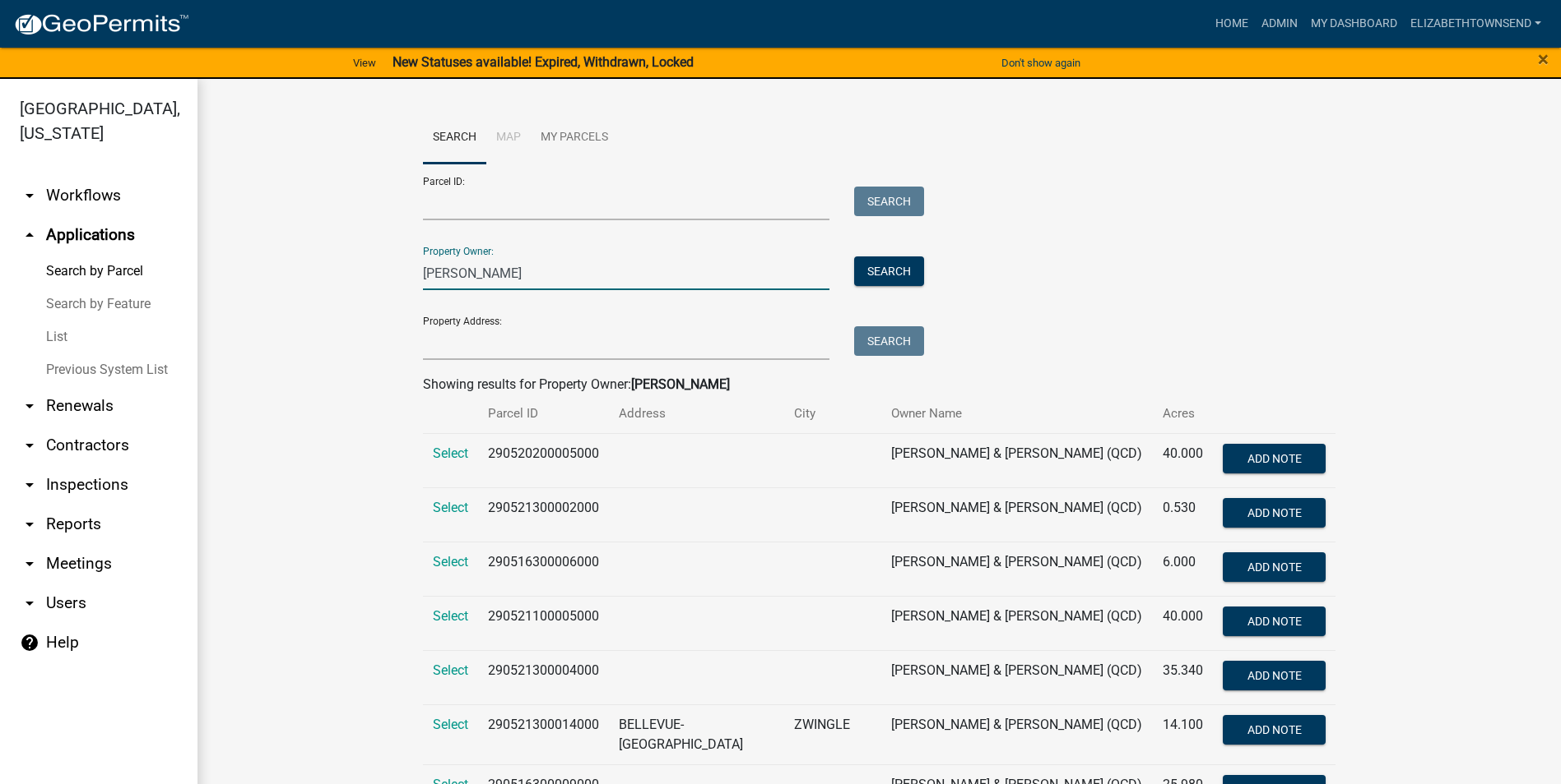
drag, startPoint x: 499, startPoint y: 278, endPoint x: 360, endPoint y: 271, distance: 139.2
click at [360, 271] on wm-workflow-application-search-view "Search Map My Parcels Parcel ID: Search Property Owner: [PERSON_NAME] Search Pr…" at bounding box center [878, 704] width 1297 height 1185
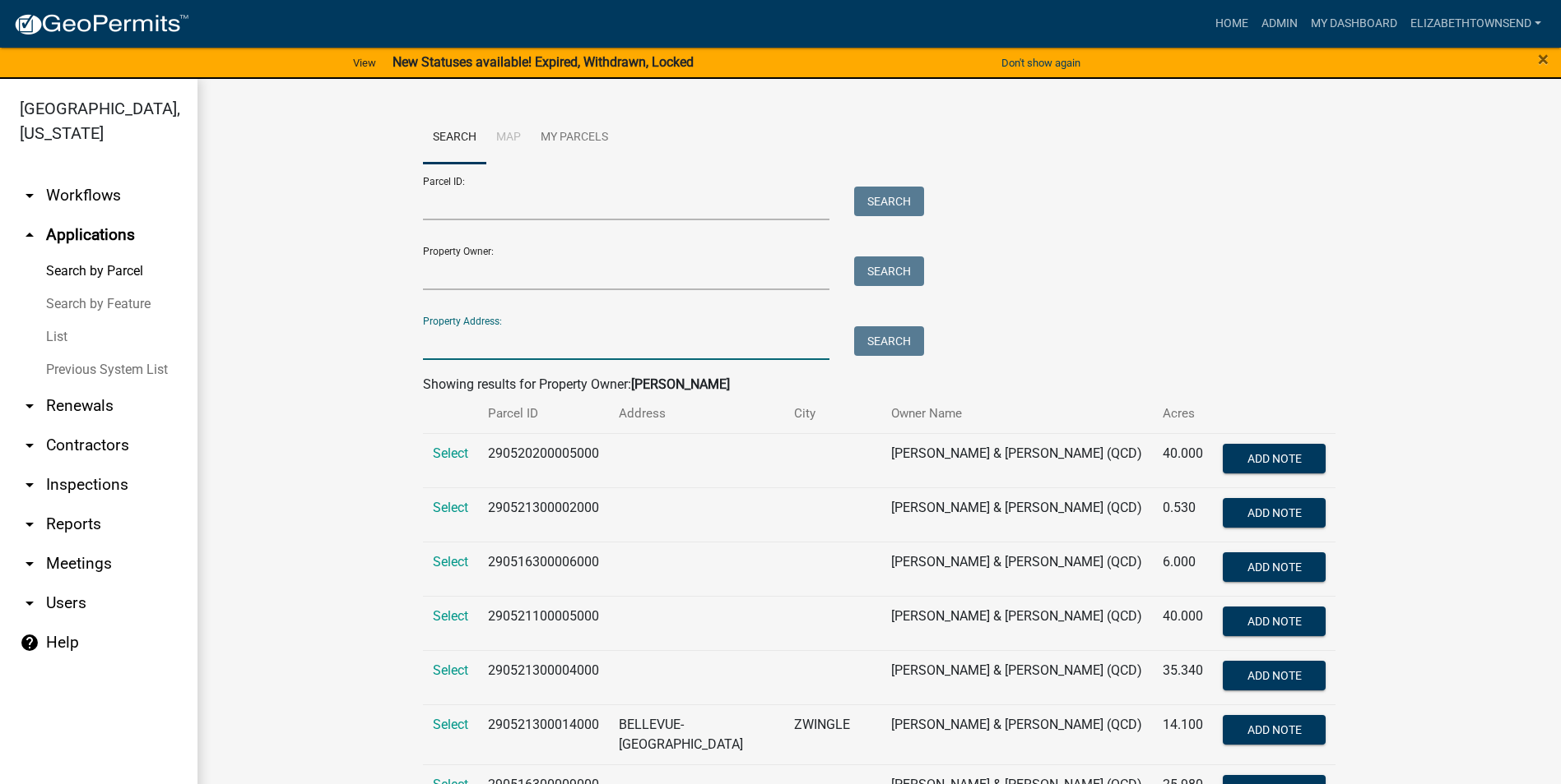
click at [467, 350] on input "Property Address:" at bounding box center [627, 343] width 407 height 34
type input "24752"
click at [887, 348] on button "Search" at bounding box center [889, 341] width 70 height 29
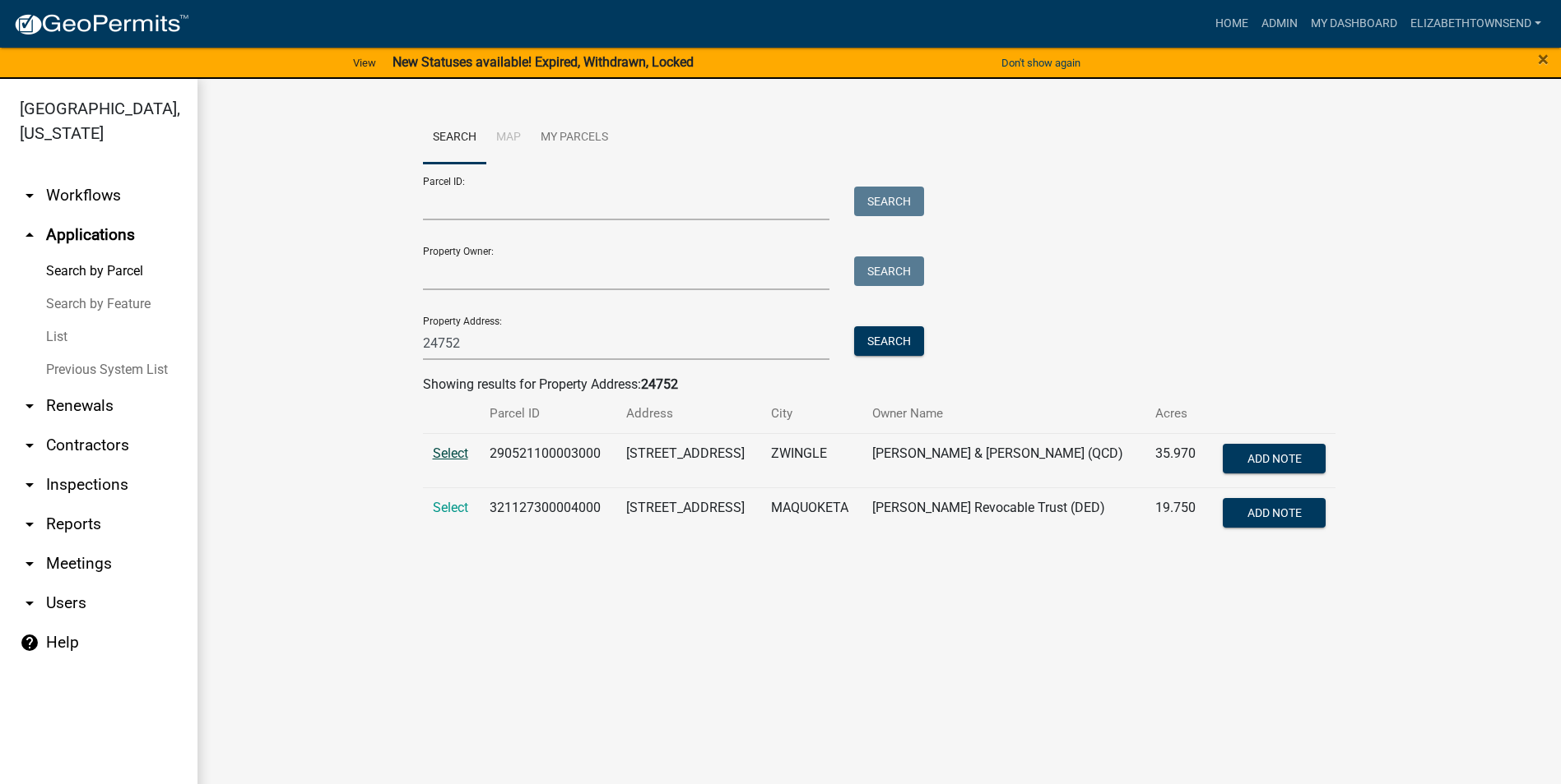
click at [454, 452] on span "Select" at bounding box center [450, 454] width 35 height 16
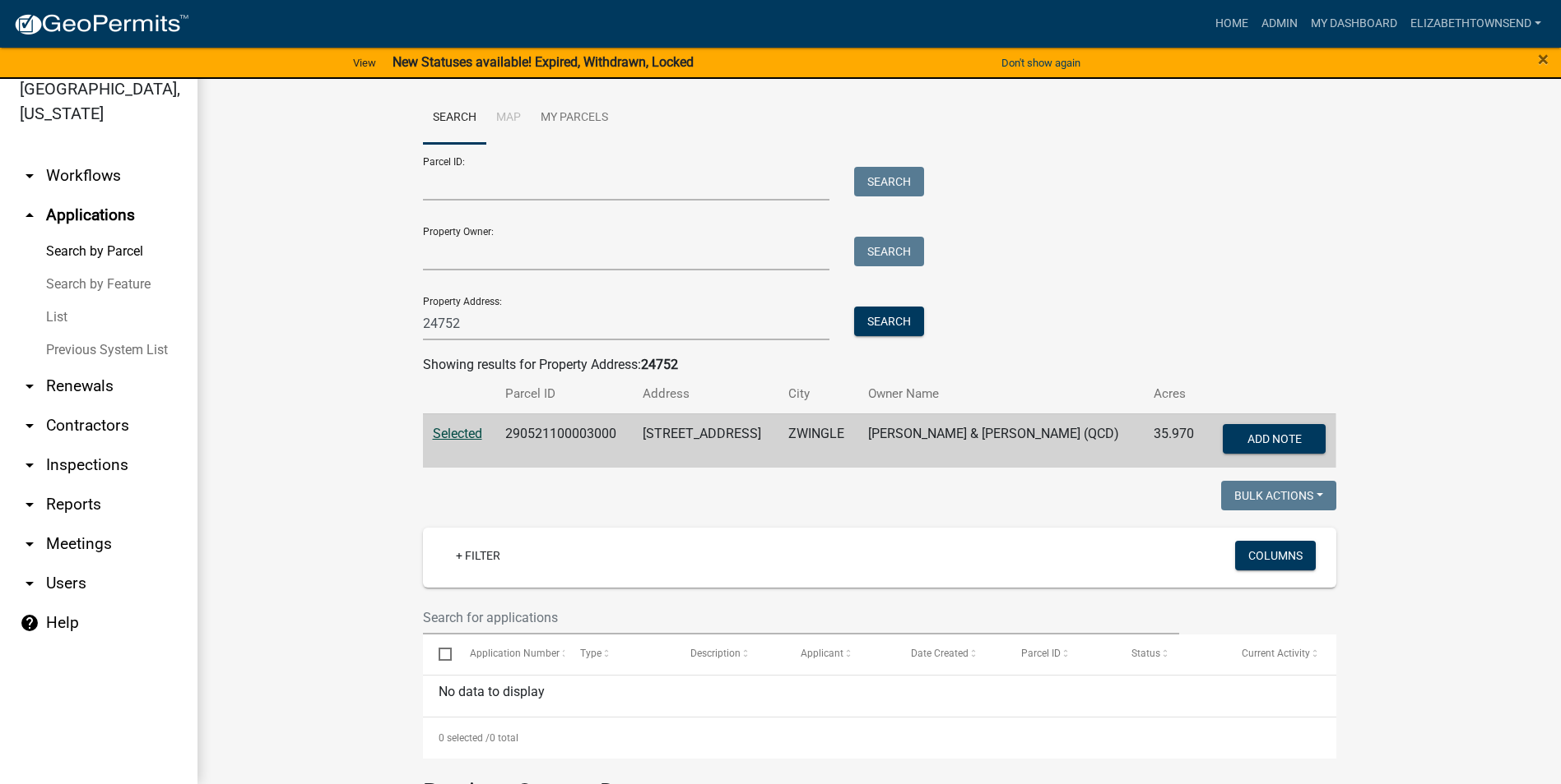
click at [56, 301] on link "List" at bounding box center [98, 317] width 198 height 33
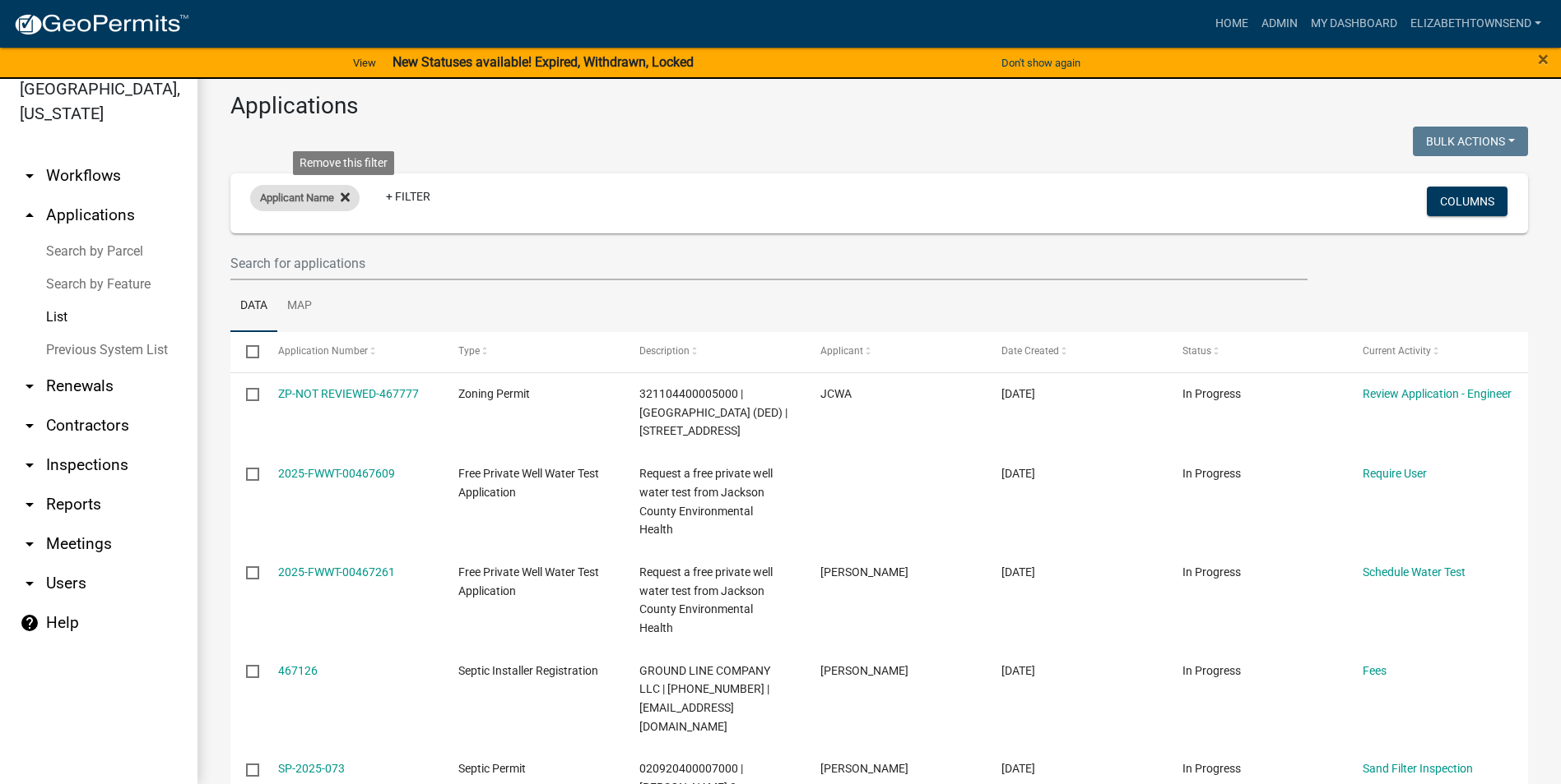
click at [348, 197] on icon at bounding box center [345, 197] width 9 height 9
